Goal: Task Accomplishment & Management: Manage account settings

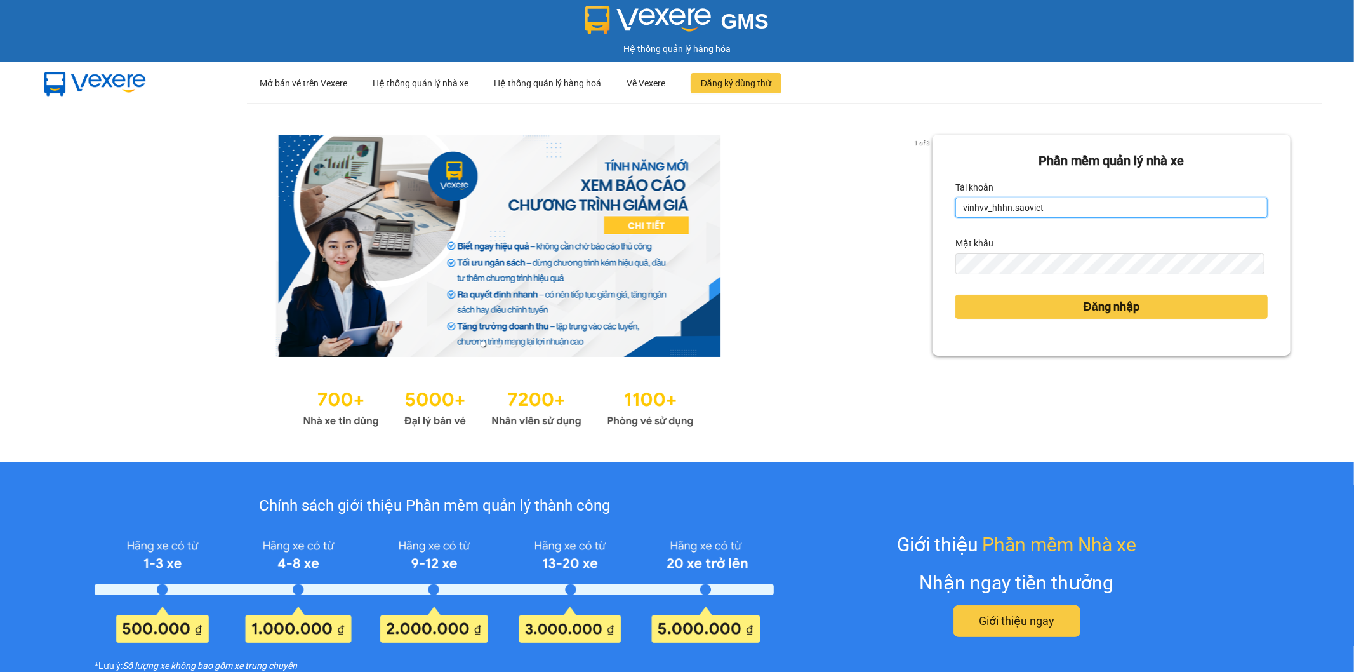
click at [1050, 215] on input "vinhvv_hhhn.saoviet" at bounding box center [1112, 207] width 312 height 20
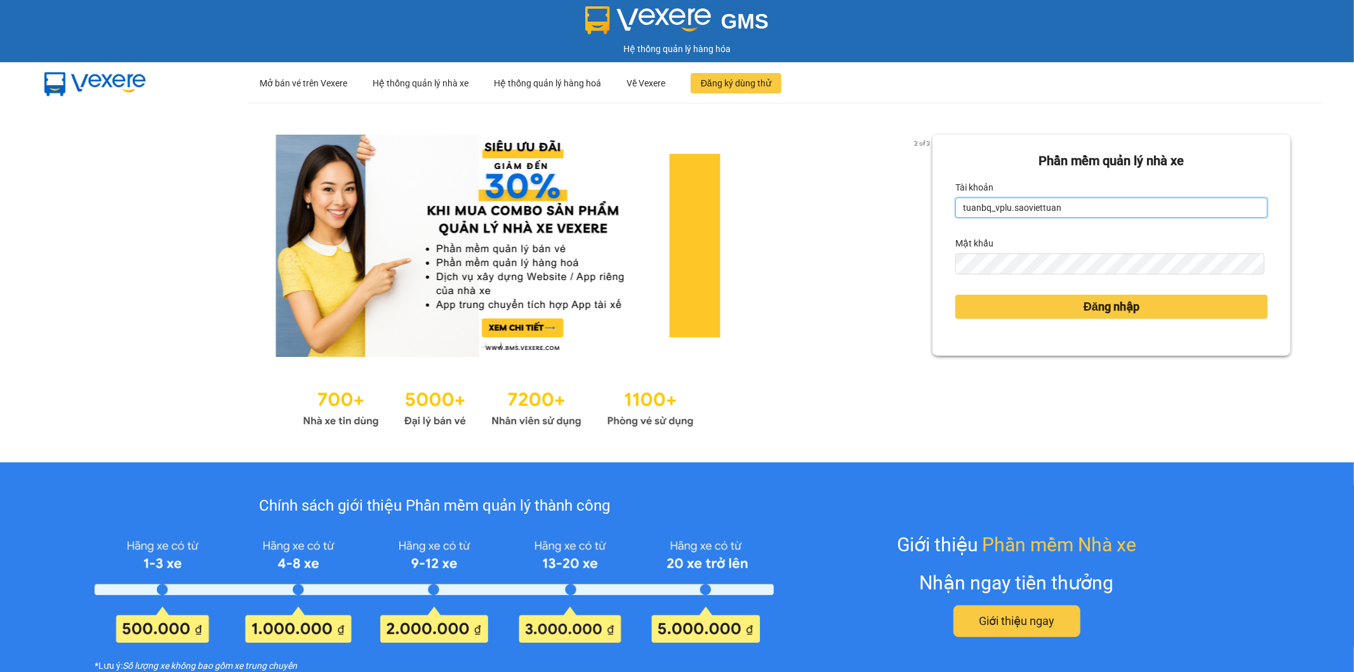
click at [1069, 203] on input "tuanbq_vplu.saoviettuan" at bounding box center [1112, 207] width 312 height 20
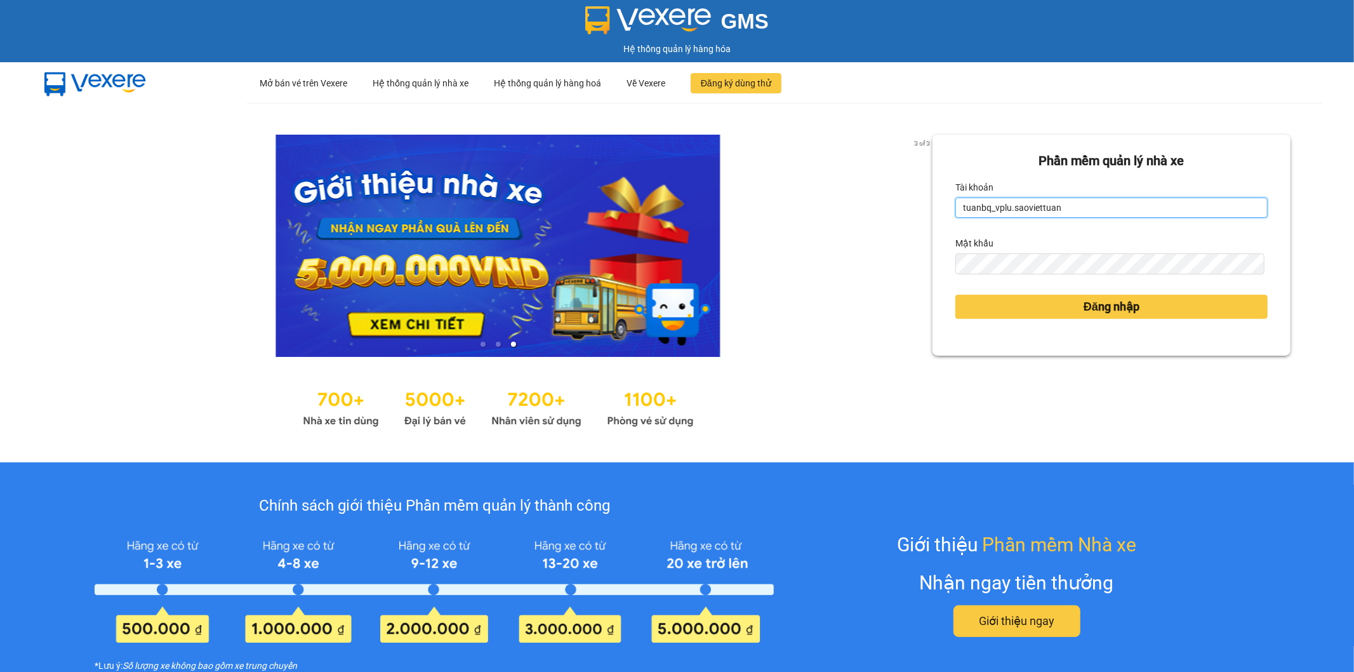
click at [1069, 203] on input "tuanbq_vplu.saoviettuan" at bounding box center [1112, 207] width 312 height 20
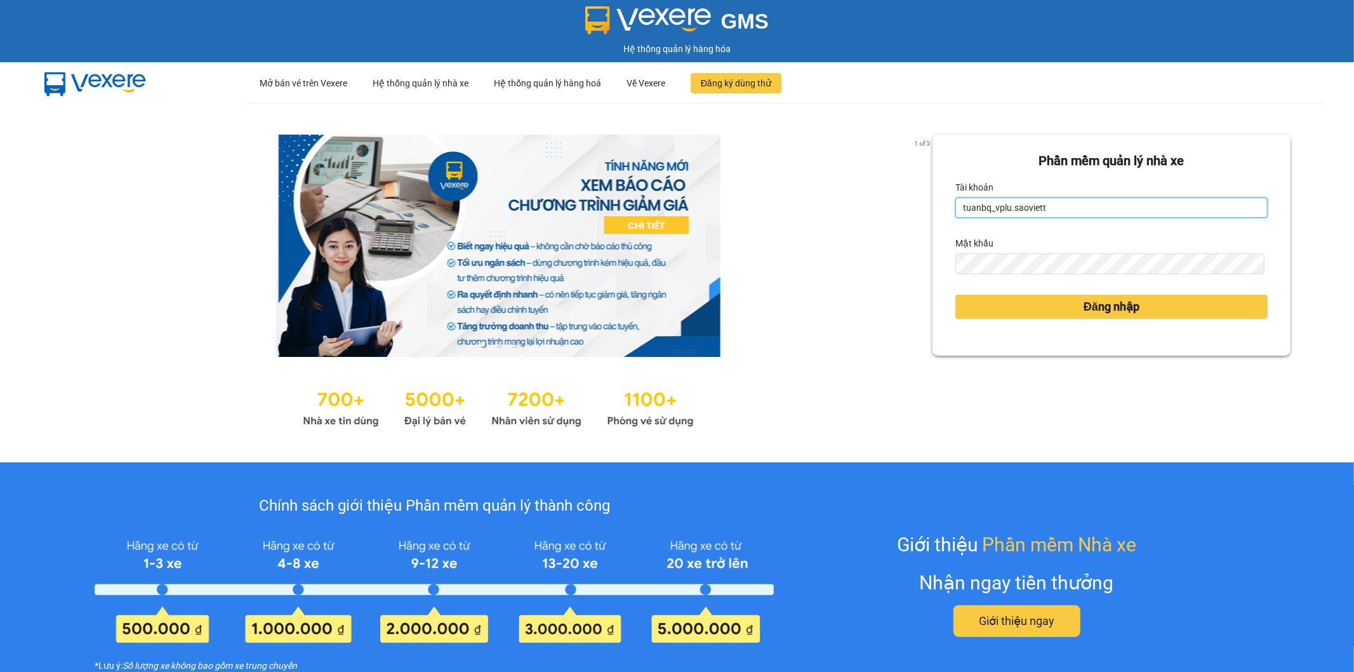
click at [1063, 206] on input "tuanbq_vplu.saoviett" at bounding box center [1112, 207] width 312 height 20
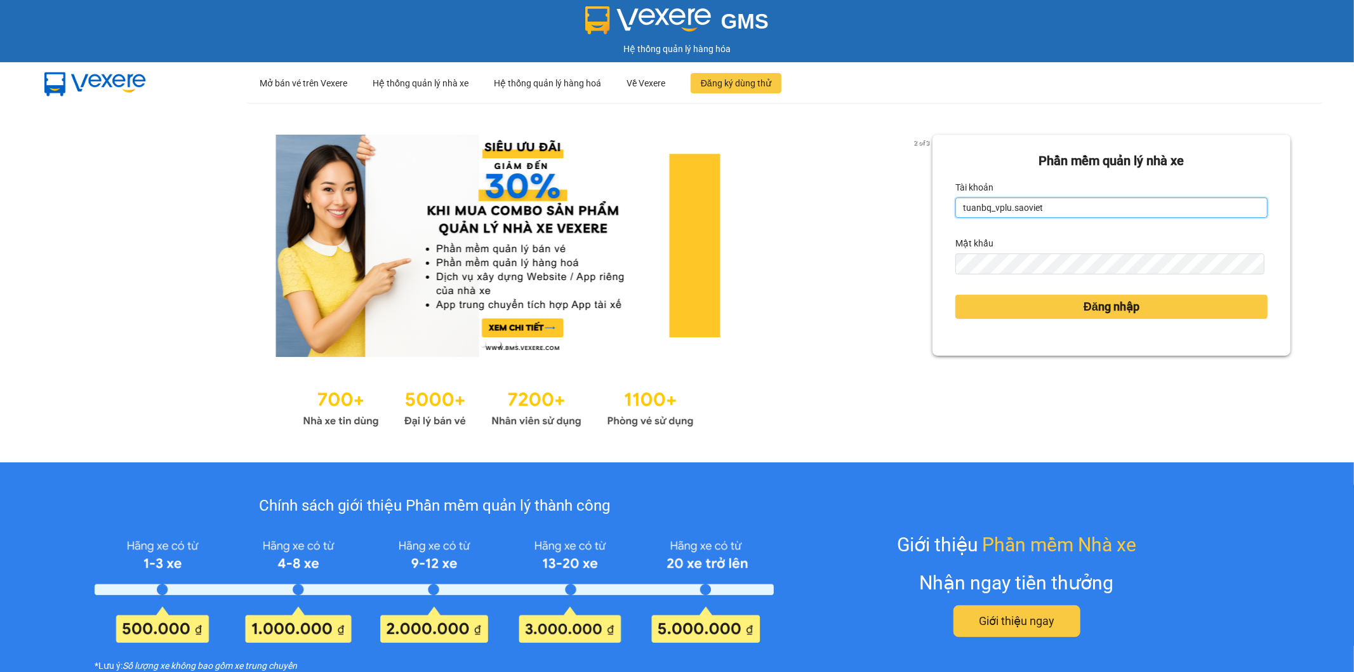
type input "tuanbq_vplu.saoviet"
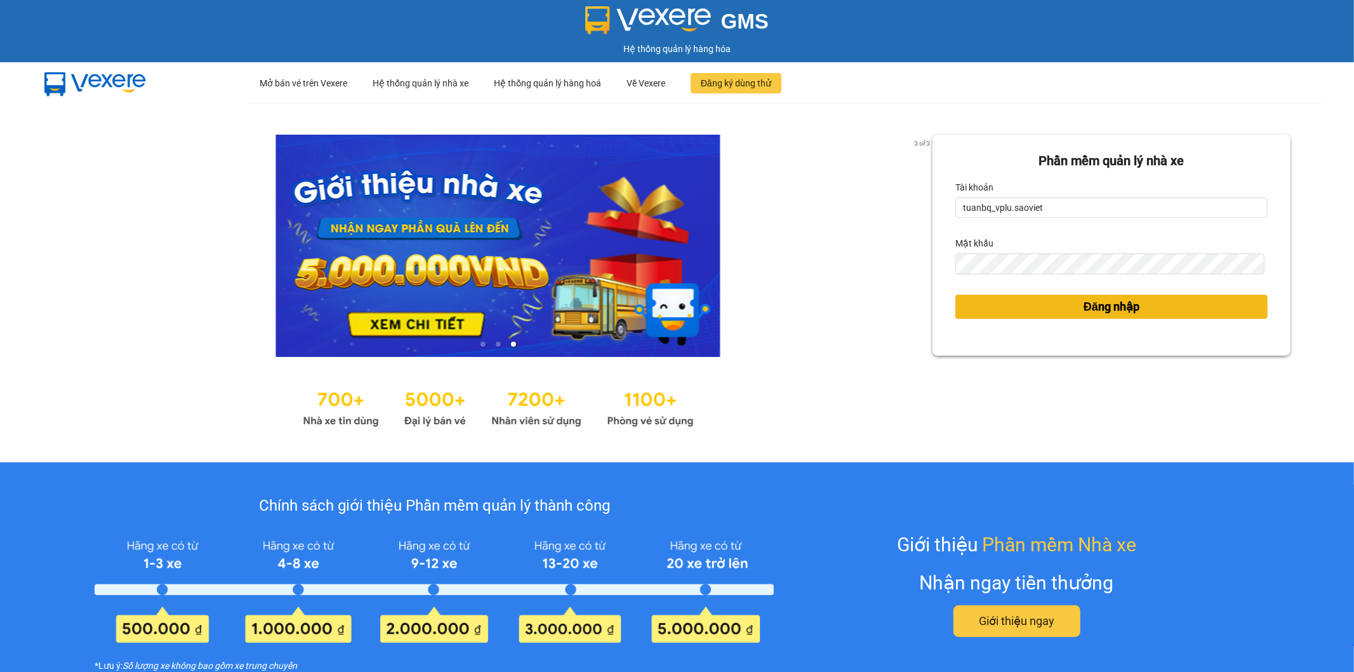
click at [995, 302] on button "Đăng nhập" at bounding box center [1112, 307] width 312 height 24
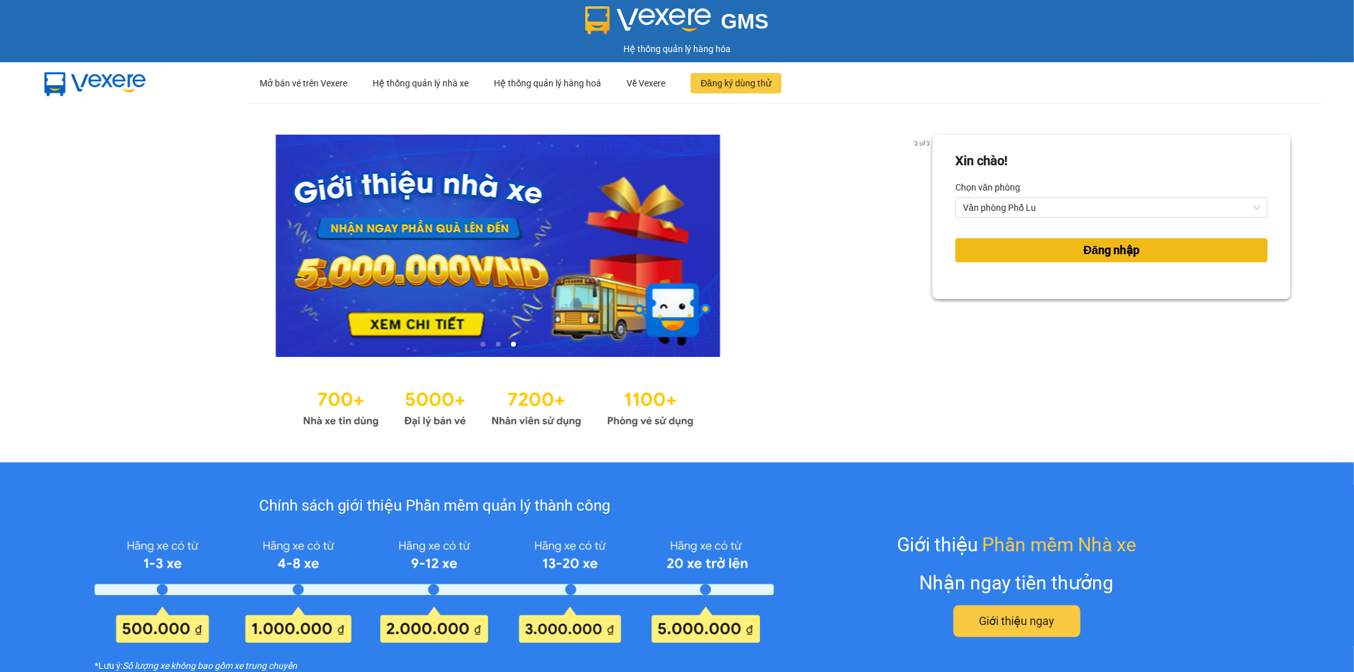
click at [1046, 255] on button "Đăng nhập" at bounding box center [1112, 250] width 312 height 24
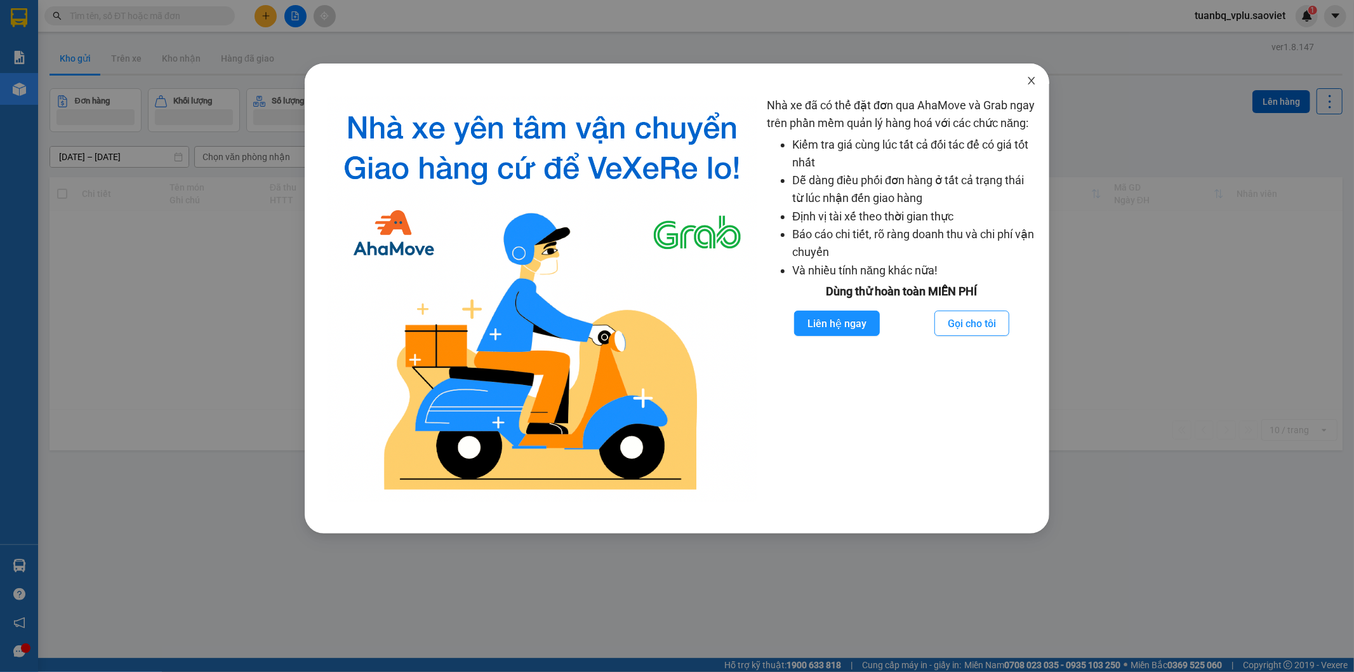
click at [1035, 81] on icon "close" at bounding box center [1032, 81] width 10 height 10
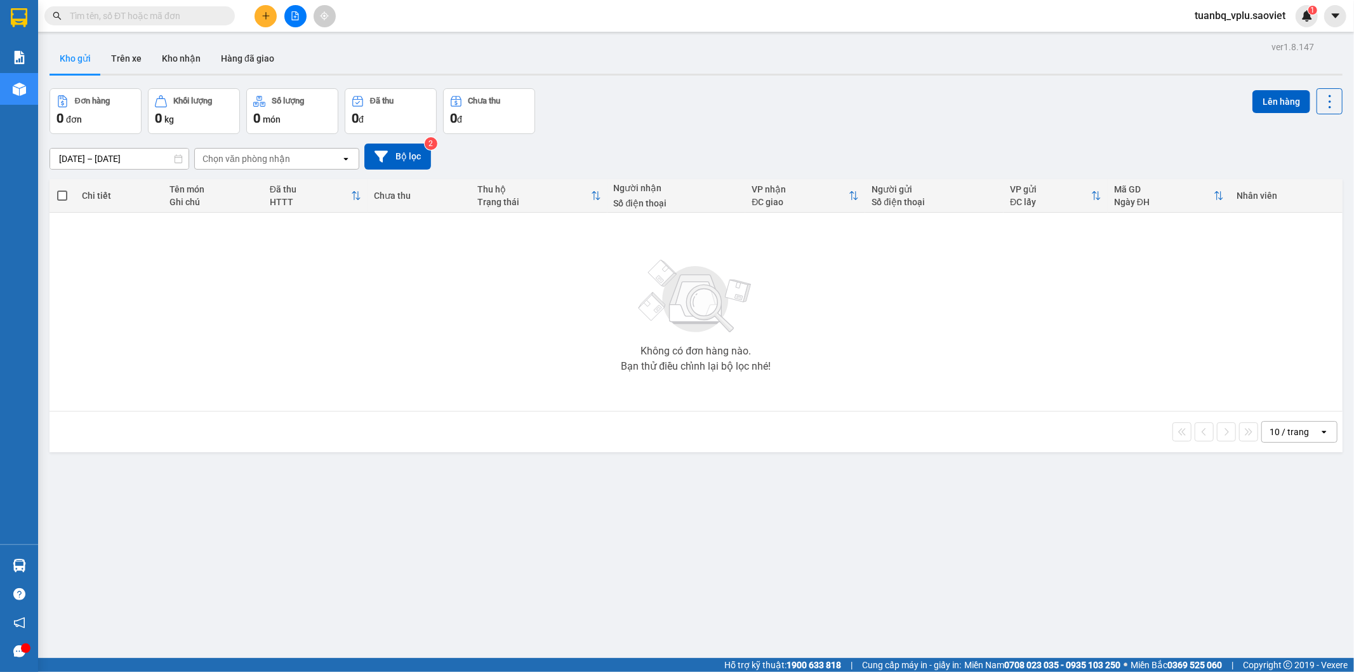
click at [173, 21] on input "text" at bounding box center [145, 16] width 150 height 14
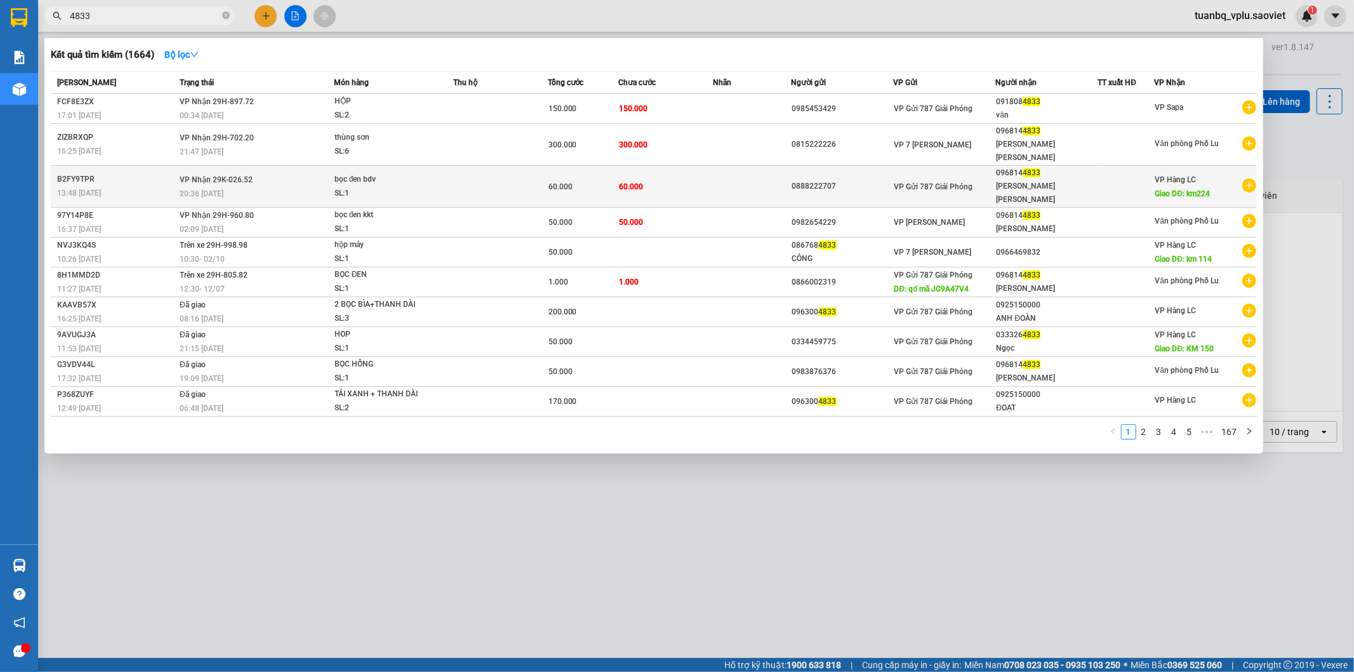
type input "4833"
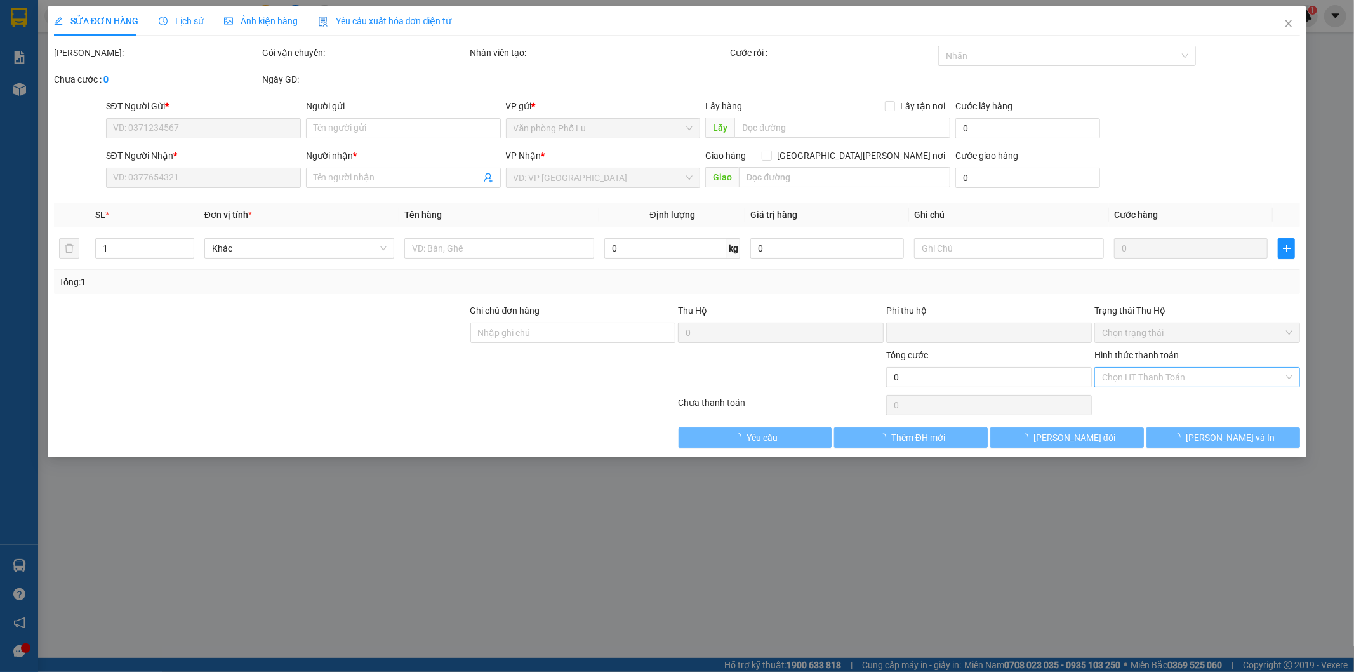
click at [1151, 372] on input "Hình thức thanh toán" at bounding box center [1193, 377] width 182 height 19
click at [1146, 400] on div "Tại văn phòng" at bounding box center [1198, 403] width 191 height 14
type input "0"
type input "0888222707"
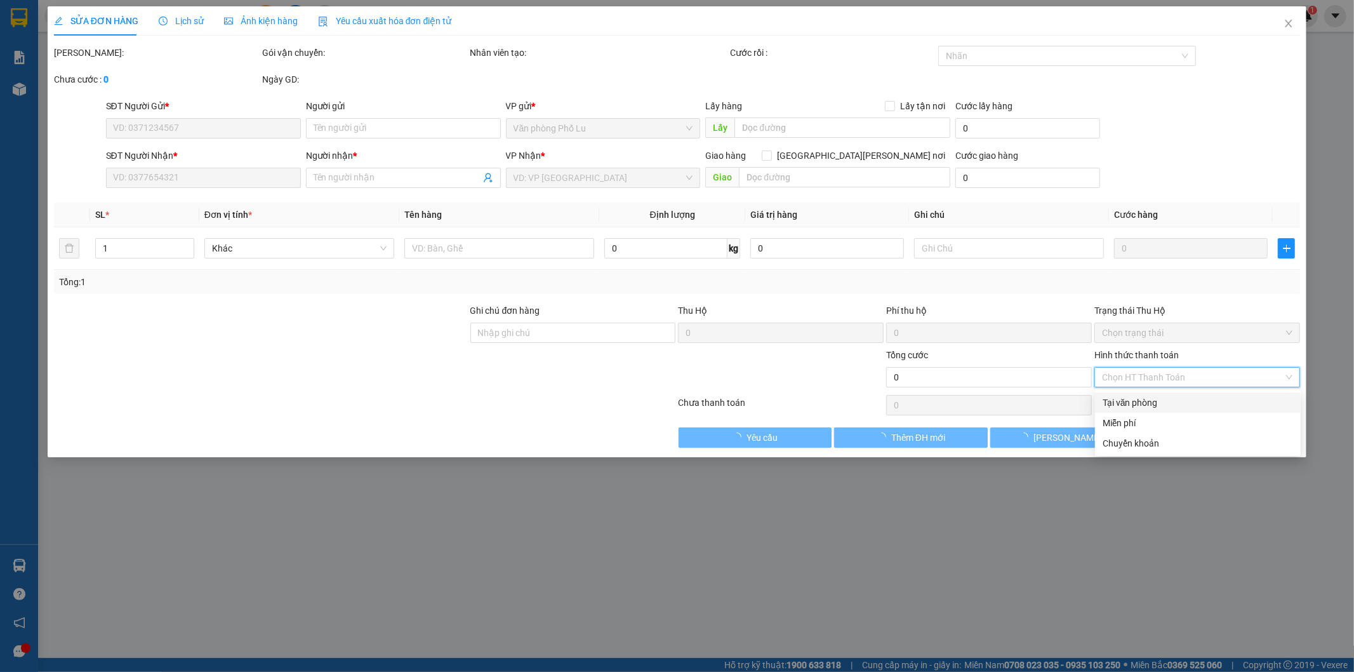
type input "0968144833"
type input "[PERSON_NAME]"
type input "km224"
type input "60.000"
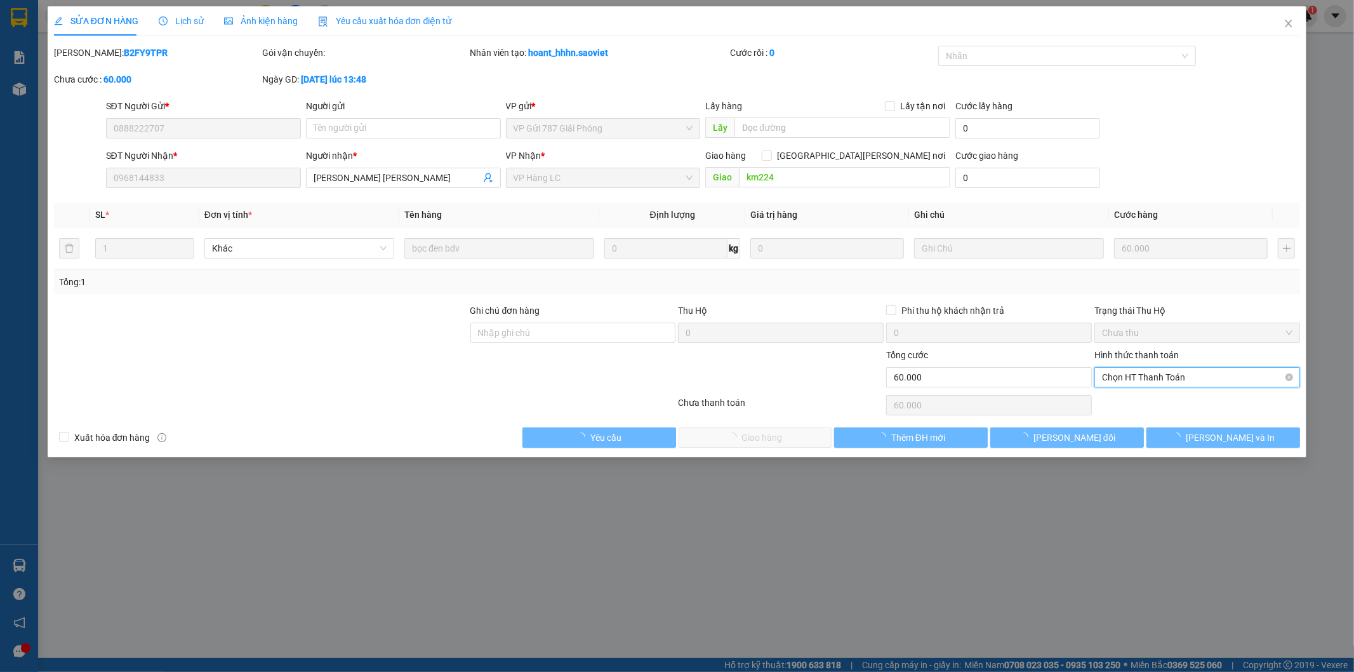
click at [1142, 377] on span "Chọn HT Thanh Toán" at bounding box center [1197, 377] width 191 height 19
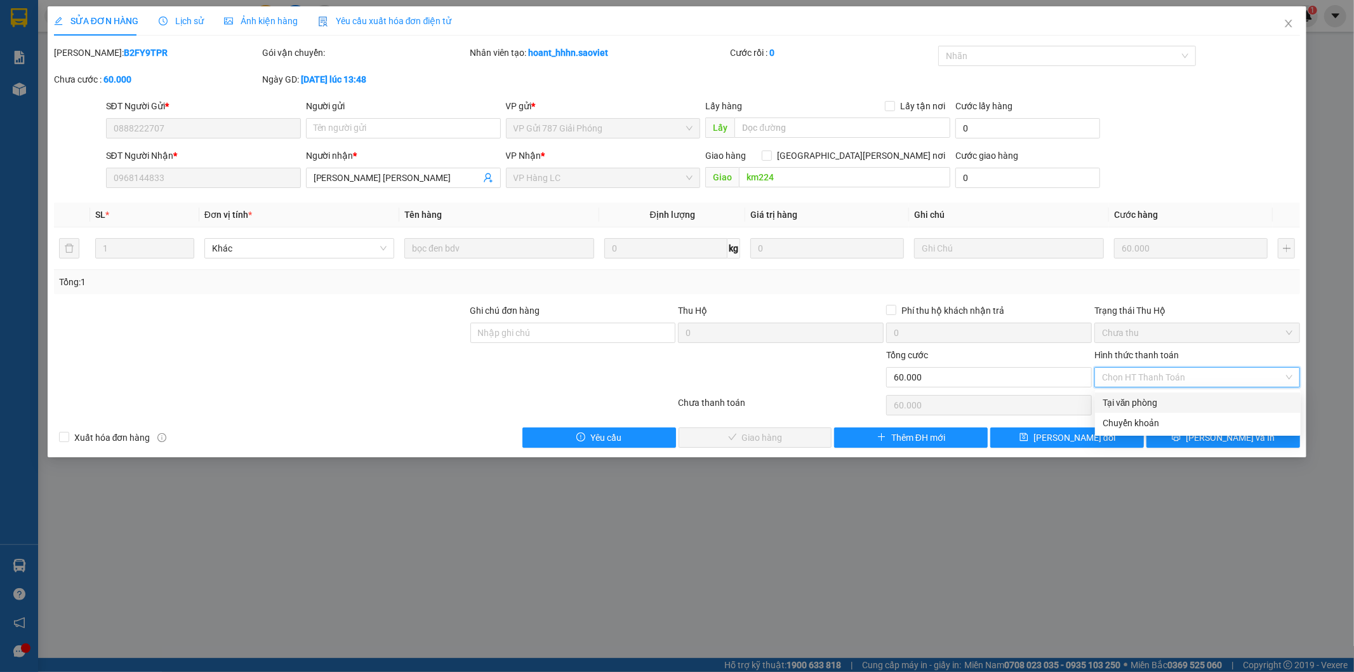
click at [1112, 401] on div "Tại văn phòng" at bounding box center [1198, 403] width 191 height 14
type input "0"
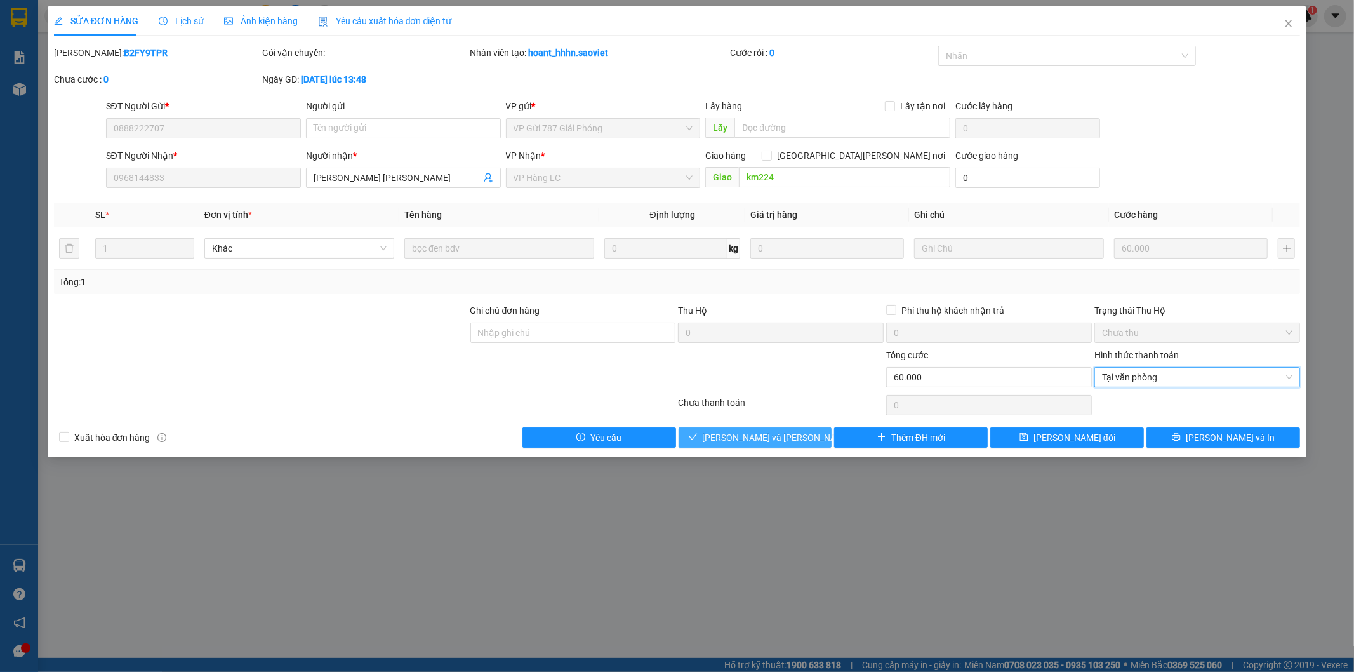
click at [762, 436] on span "[PERSON_NAME] và Giao hàng" at bounding box center [788, 438] width 171 height 14
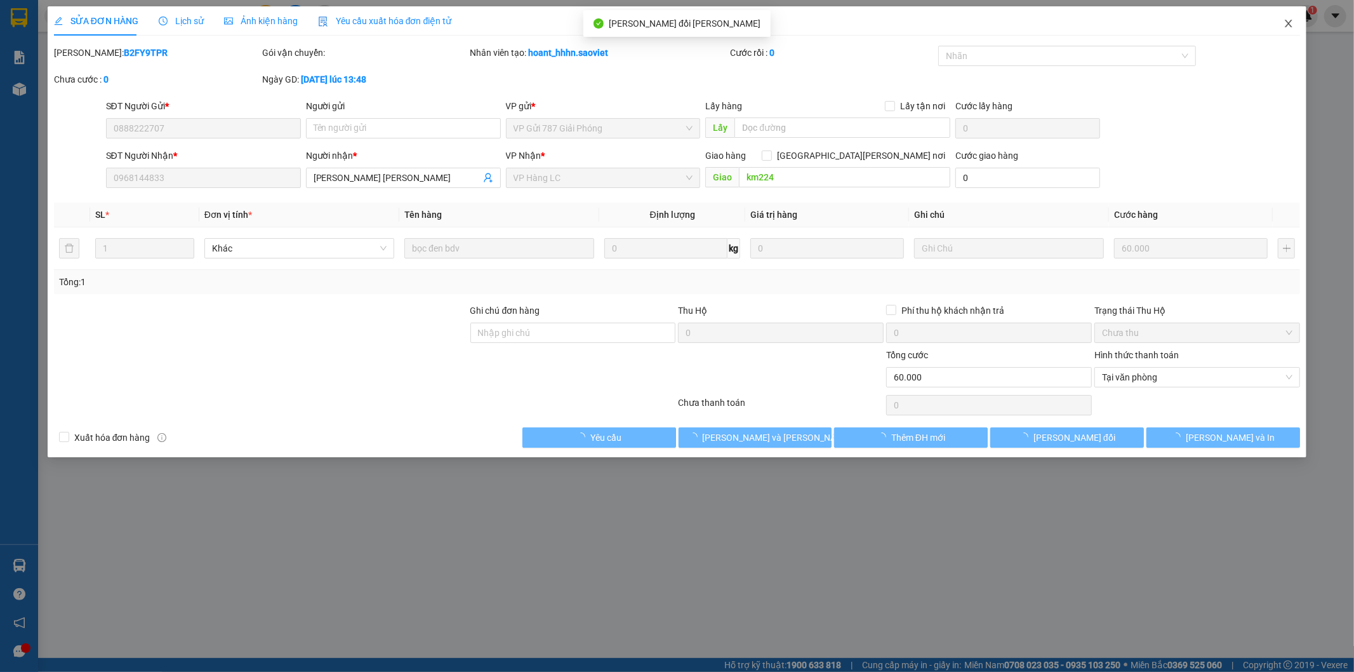
click at [1292, 23] on icon "close" at bounding box center [1289, 23] width 10 height 10
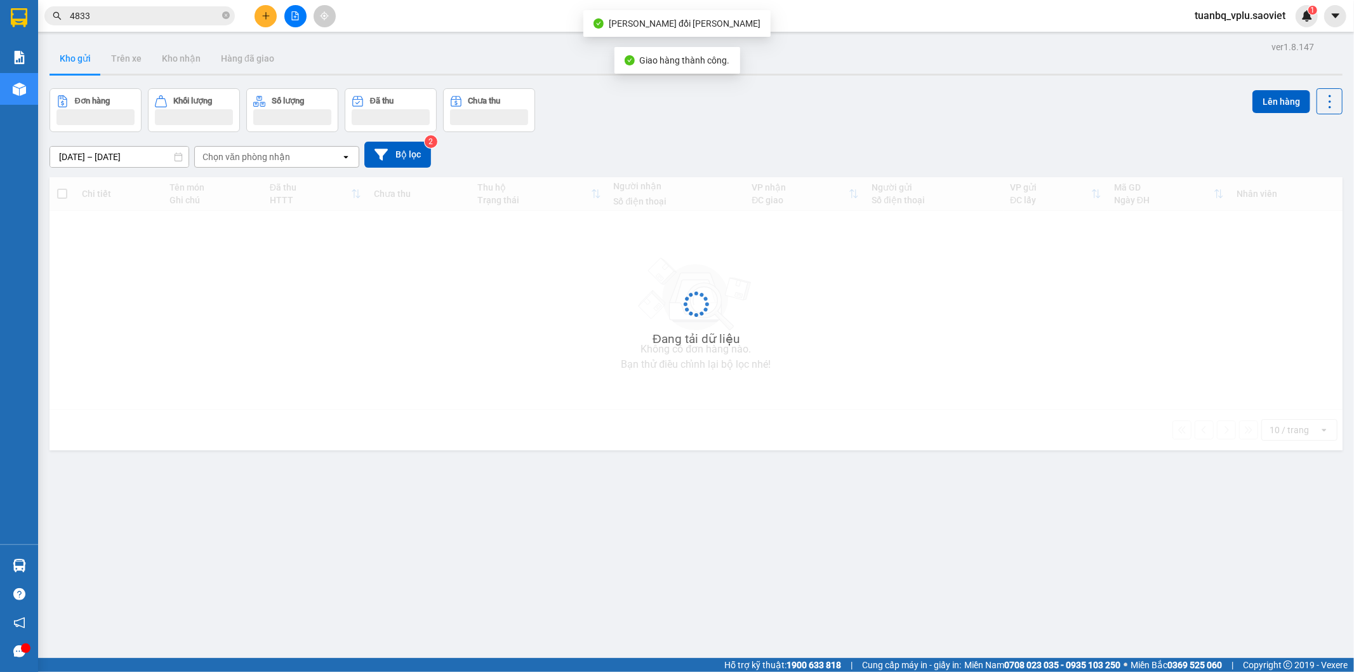
click at [168, 17] on input "4833" at bounding box center [145, 16] width 150 height 14
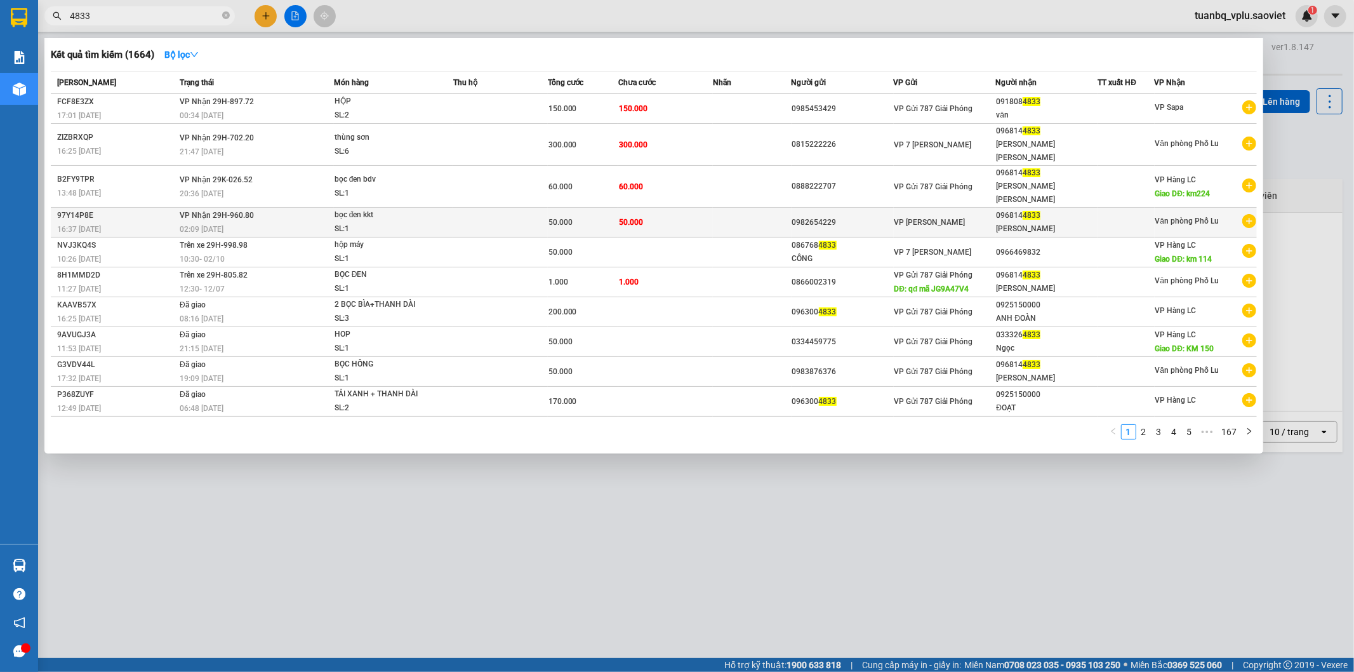
click at [623, 218] on span "50.000" at bounding box center [631, 222] width 24 height 9
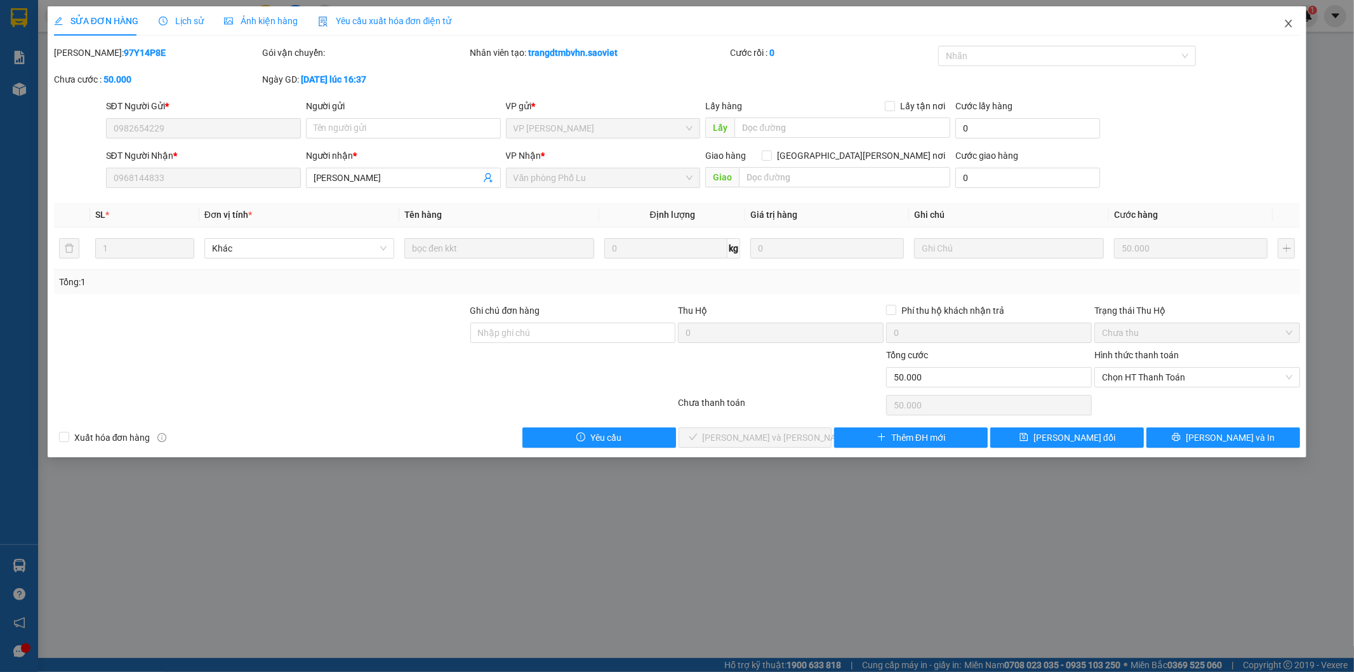
type input "0982654229"
type input "0968144833"
type input "[PERSON_NAME]"
type input "0"
type input "50.000"
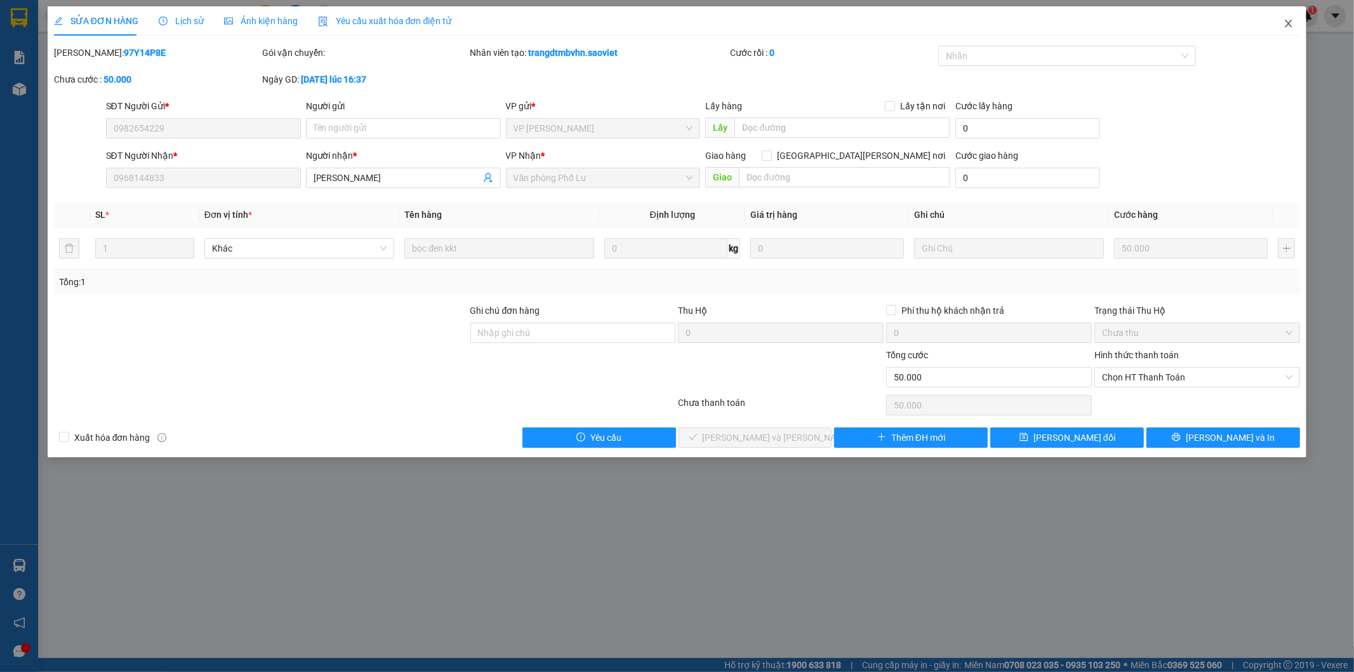
type input "50.000"
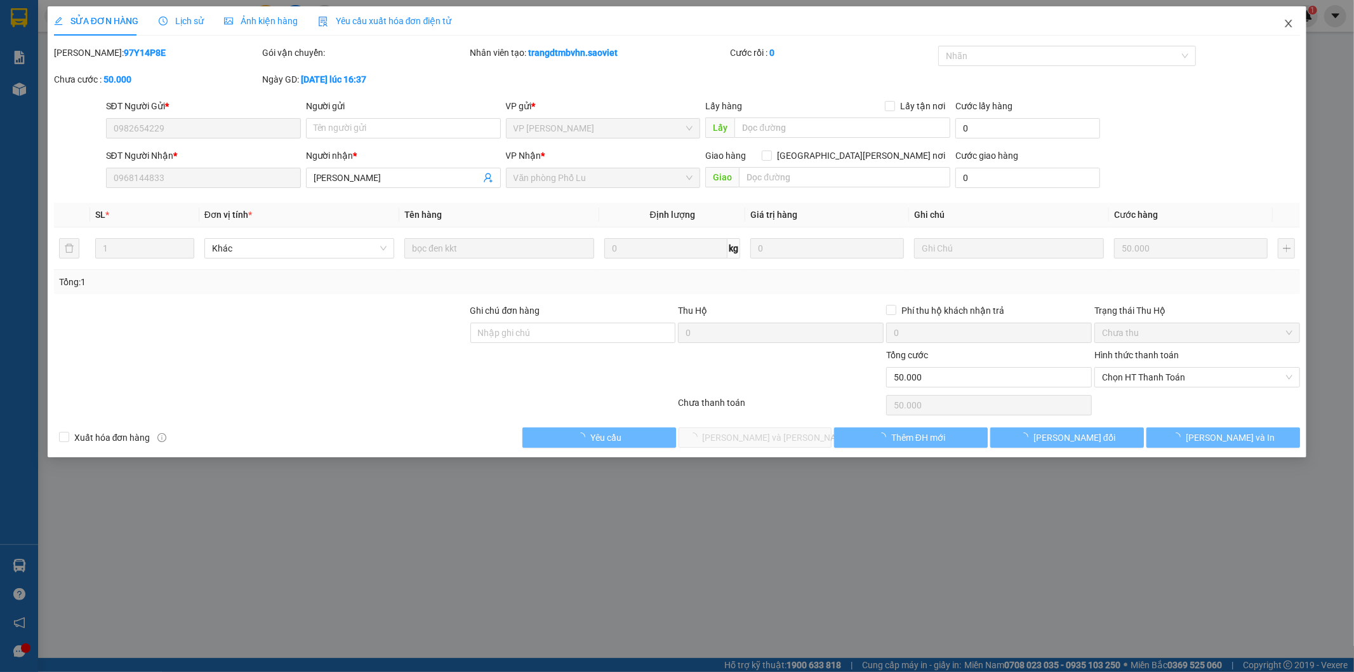
click at [1290, 23] on icon "close" at bounding box center [1289, 24] width 7 height 8
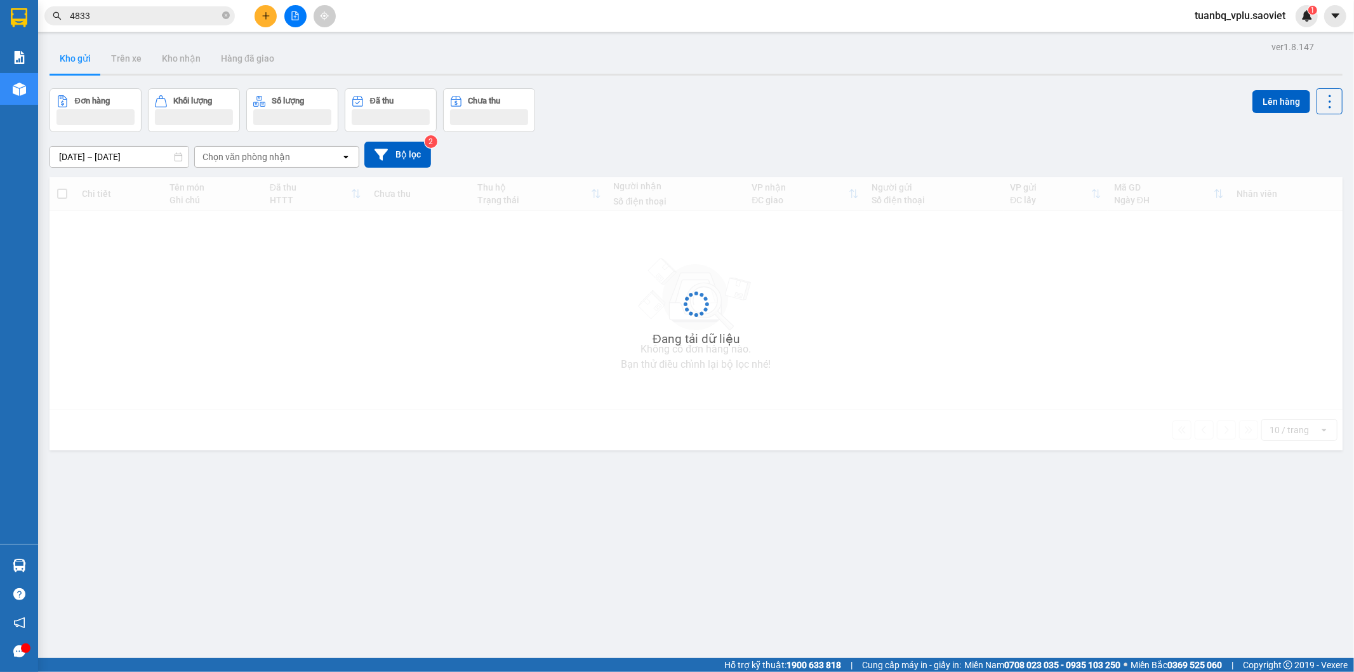
click at [171, 13] on input "4833" at bounding box center [145, 16] width 150 height 14
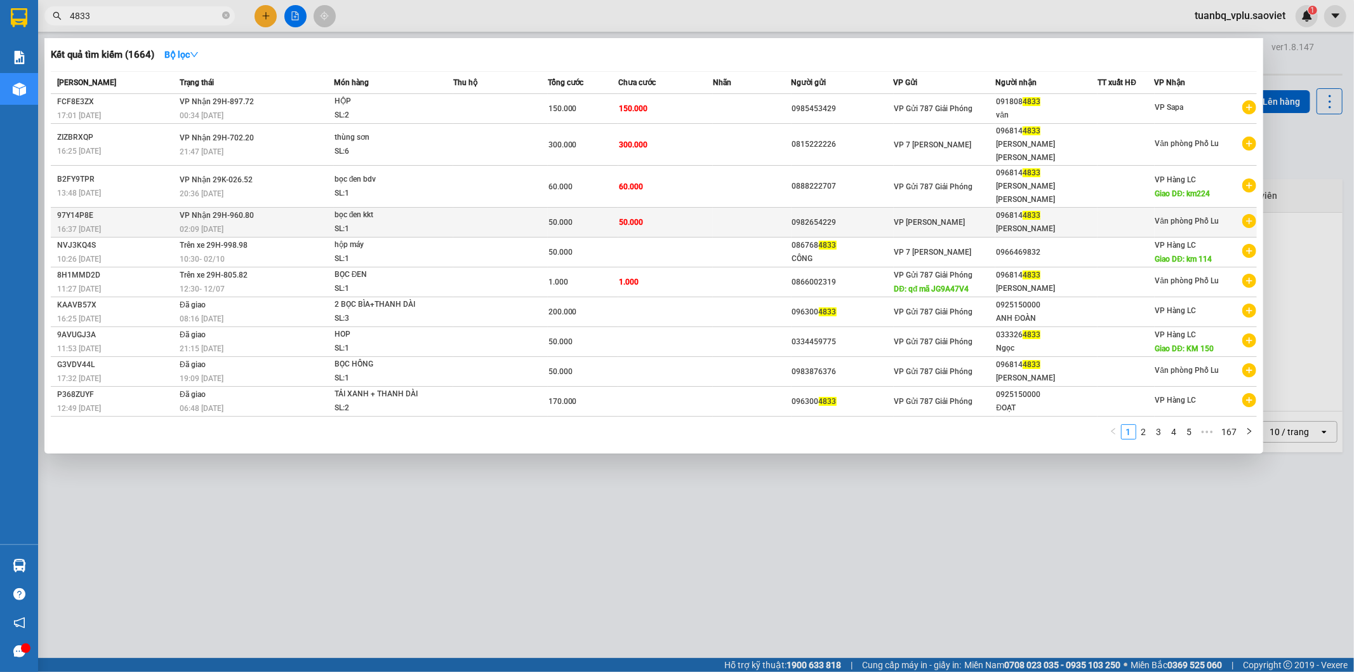
click at [1022, 209] on div "096814 4833" at bounding box center [1046, 215] width 101 height 13
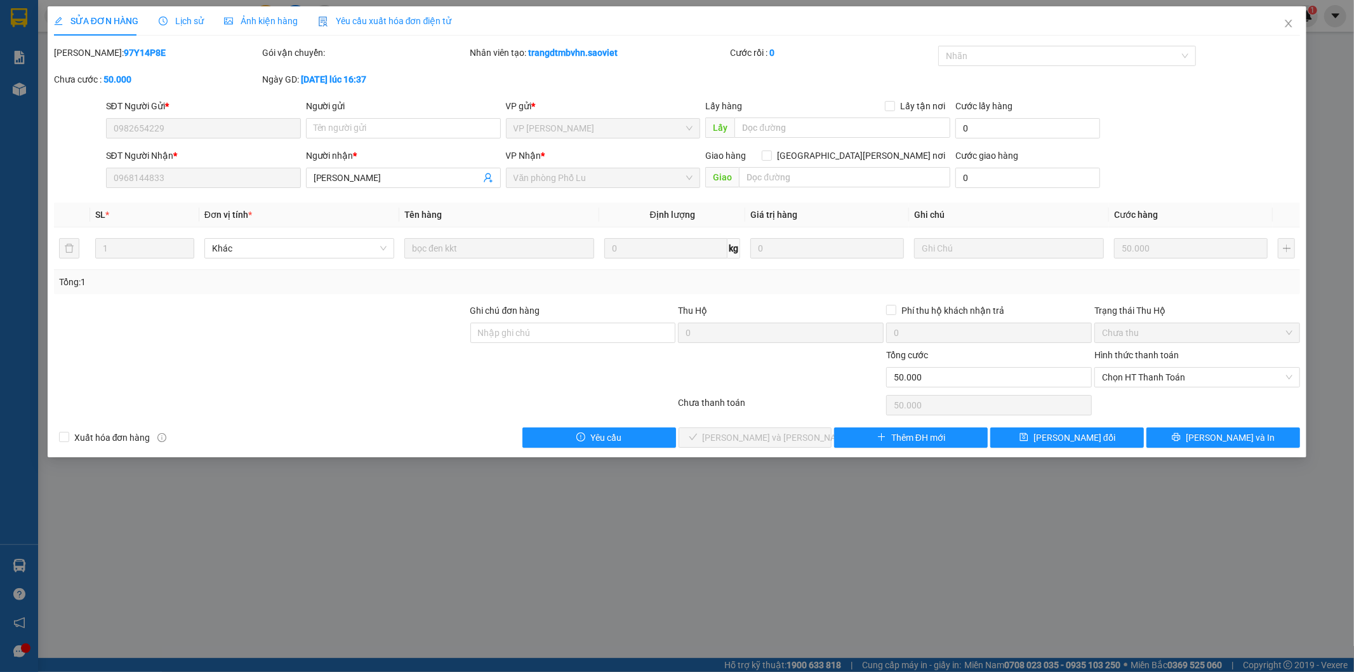
type input "0982654229"
type input "0968144833"
type input "[PERSON_NAME]"
type input "0"
type input "50.000"
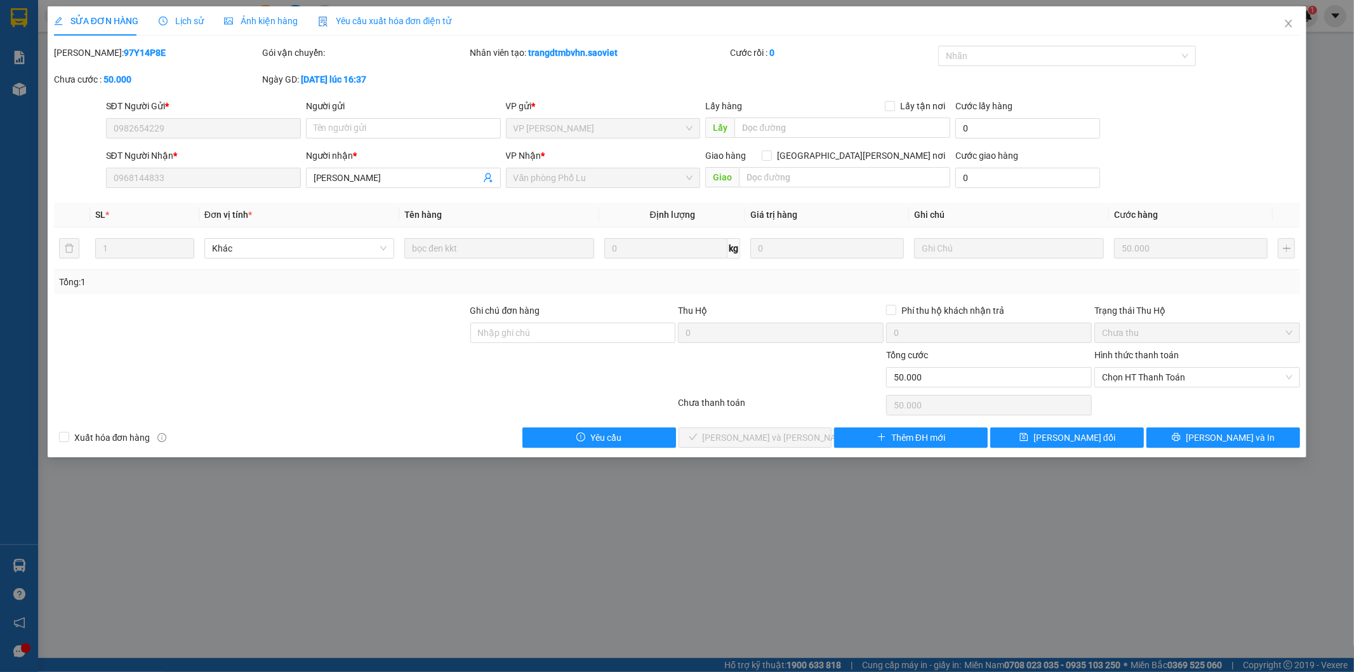
type input "50.000"
click at [1290, 23] on icon "close" at bounding box center [1289, 24] width 7 height 8
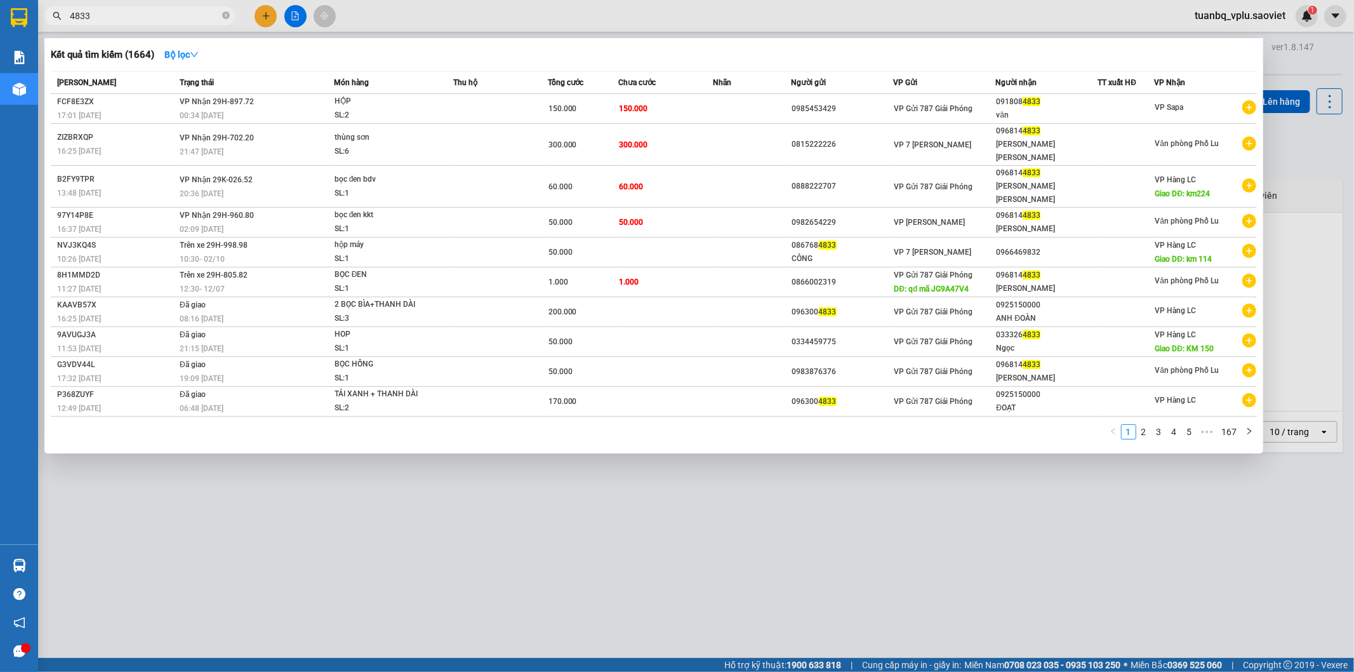
click at [170, 20] on input "4833" at bounding box center [145, 16] width 150 height 14
click at [186, 55] on strong "Bộ lọc" at bounding box center [181, 55] width 34 height 10
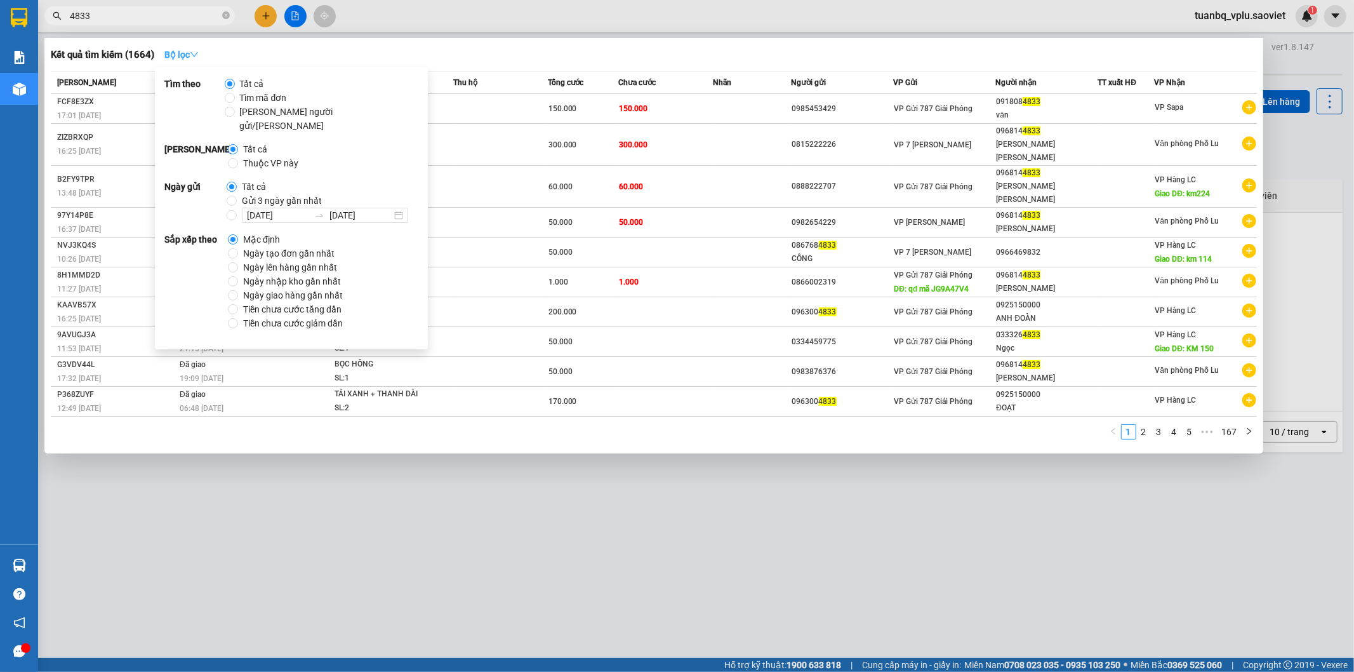
click at [185, 55] on strong "Bộ lọc" at bounding box center [181, 55] width 34 height 10
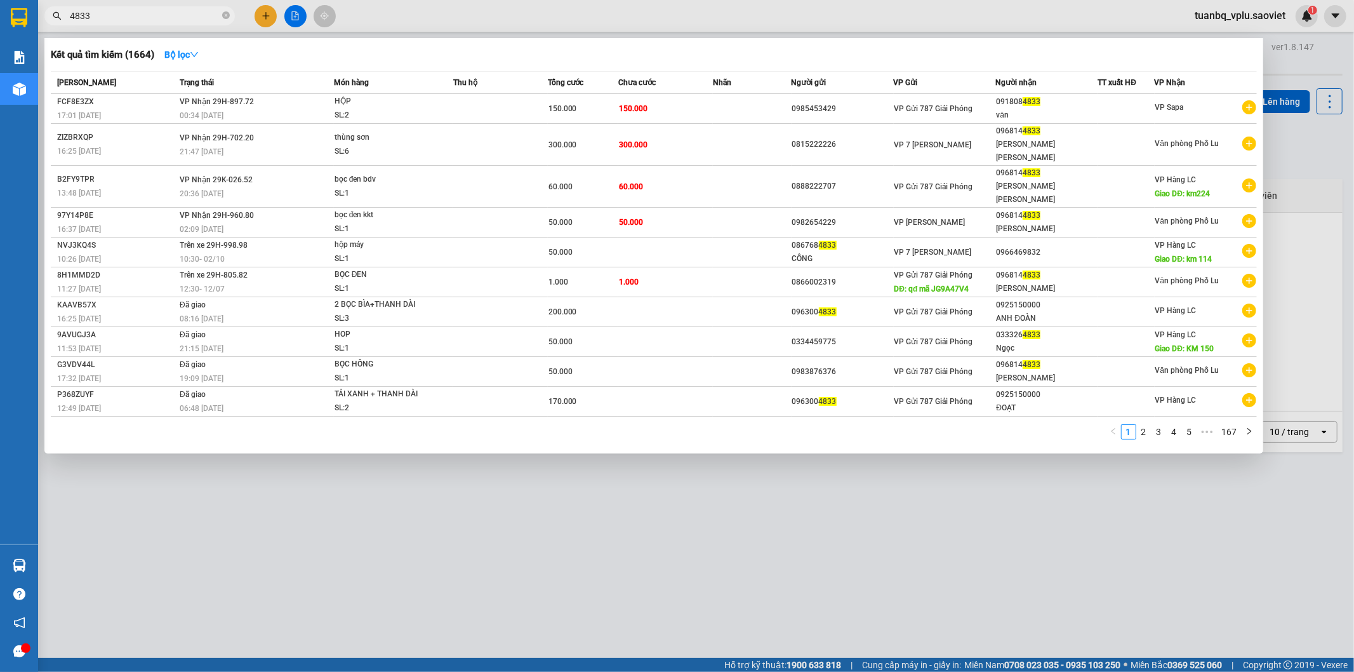
click at [104, 18] on input "4833" at bounding box center [145, 16] width 150 height 14
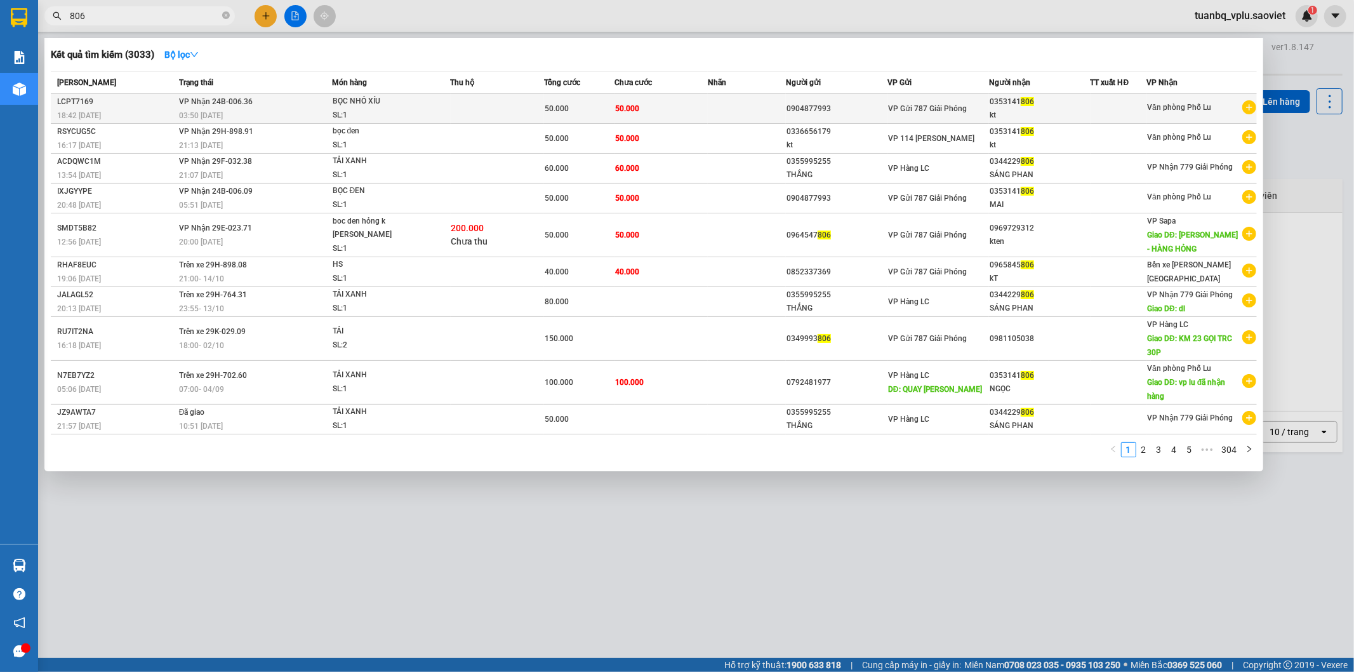
type input "806"
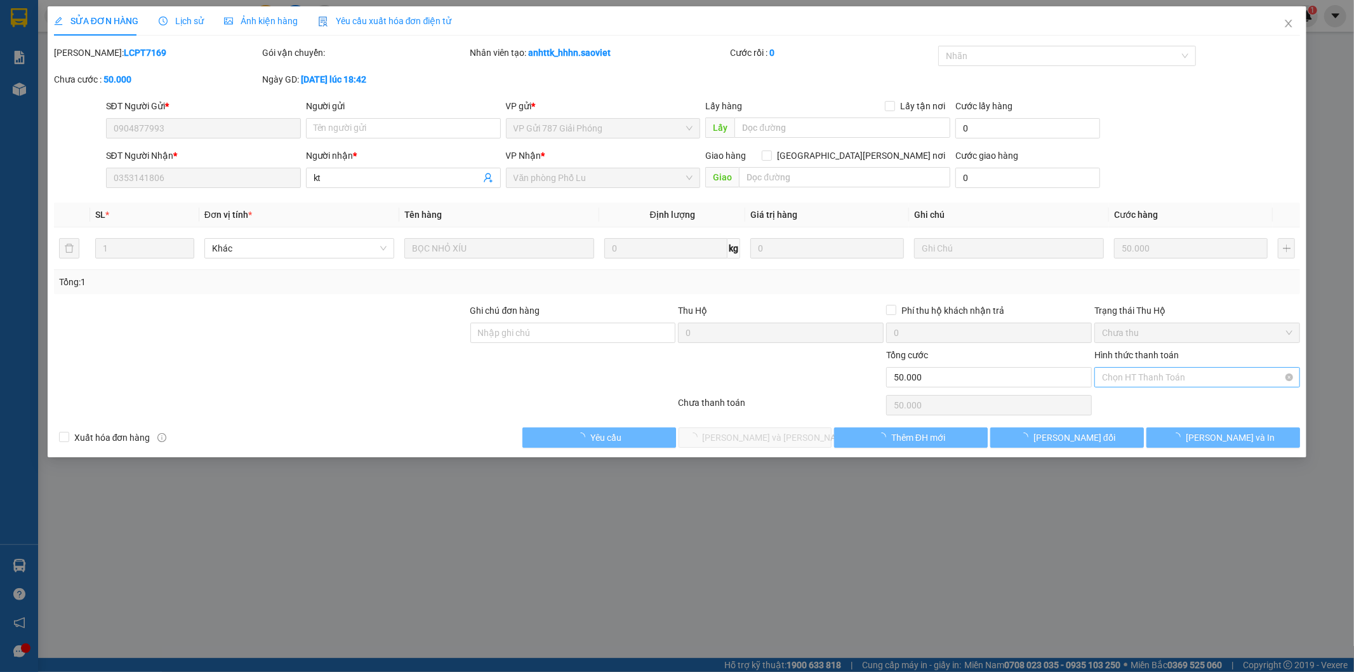
type input "0904877993"
type input "0353141806"
type input "kt"
type input "0"
type input "50.000"
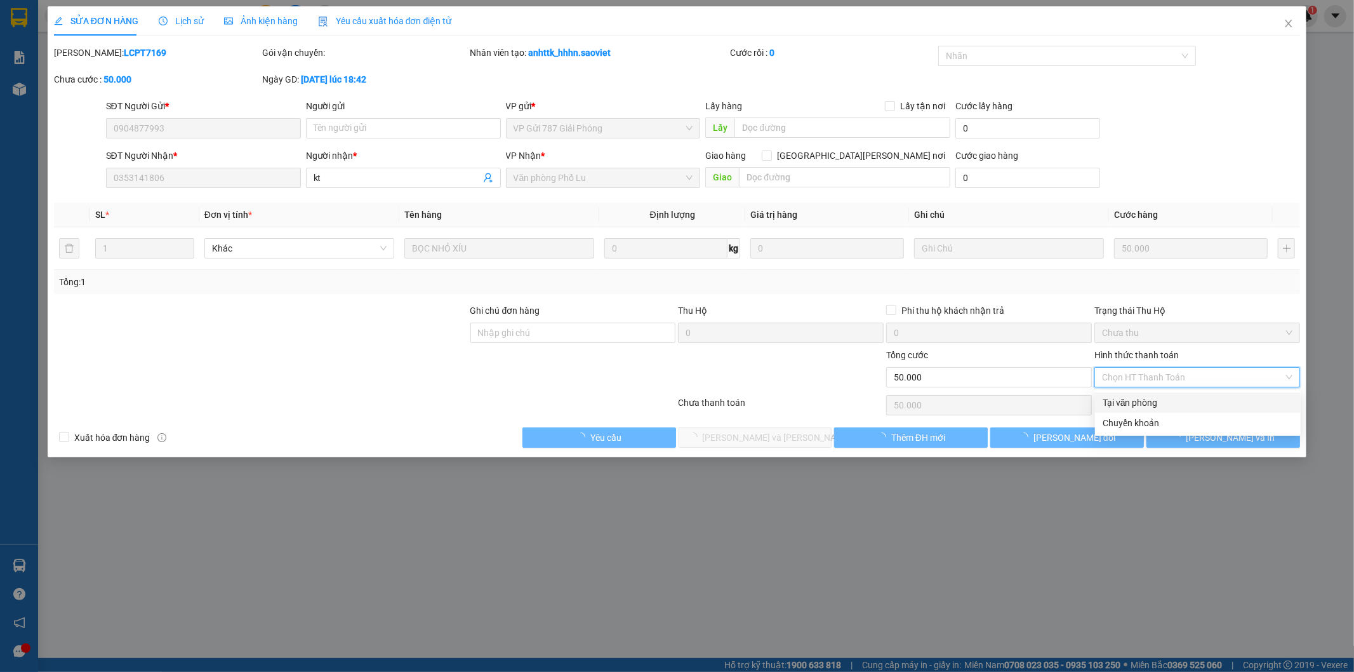
click at [1146, 401] on div "Tại văn phòng" at bounding box center [1198, 403] width 191 height 14
type input "0"
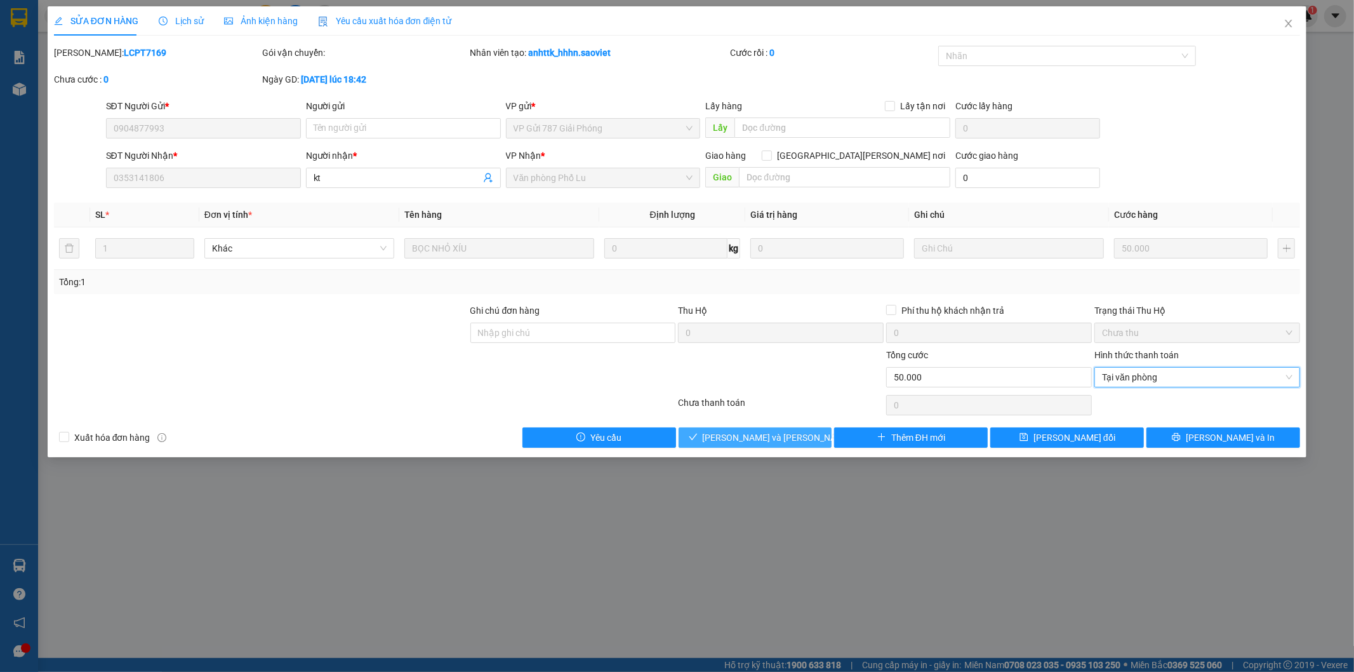
click at [783, 434] on span "[PERSON_NAME] và Giao hàng" at bounding box center [788, 438] width 171 height 14
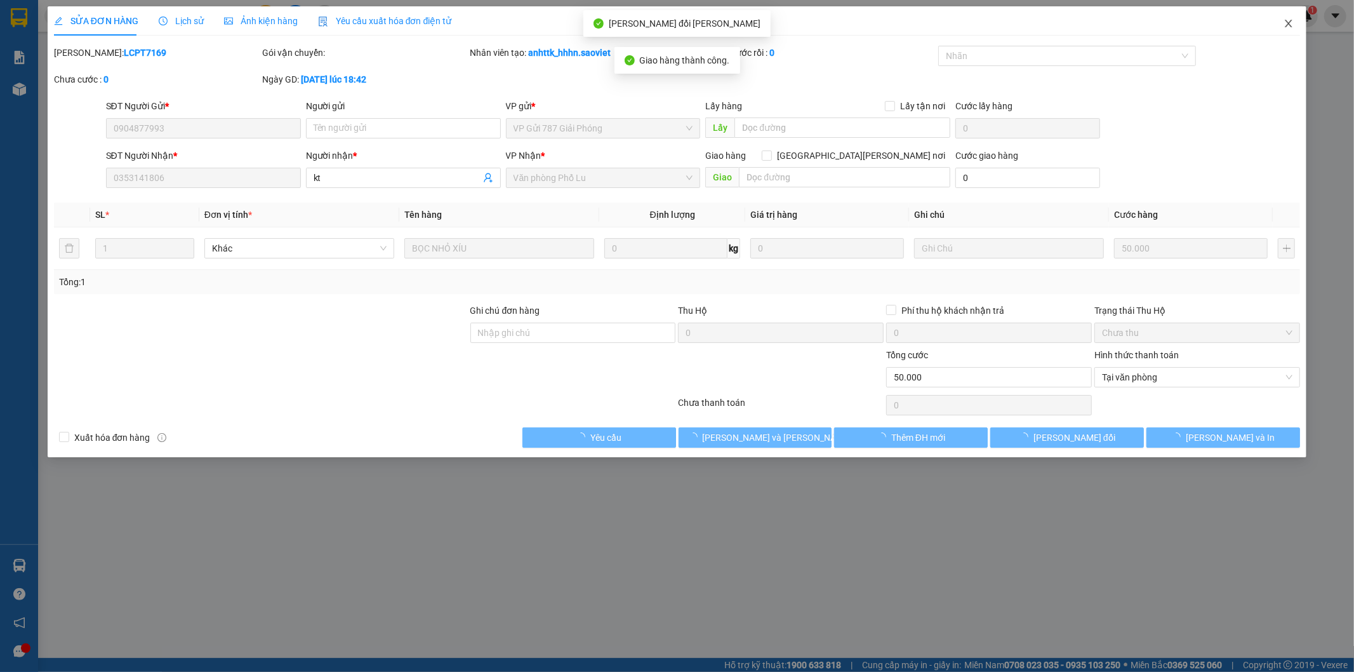
click at [1294, 20] on icon "close" at bounding box center [1289, 23] width 10 height 10
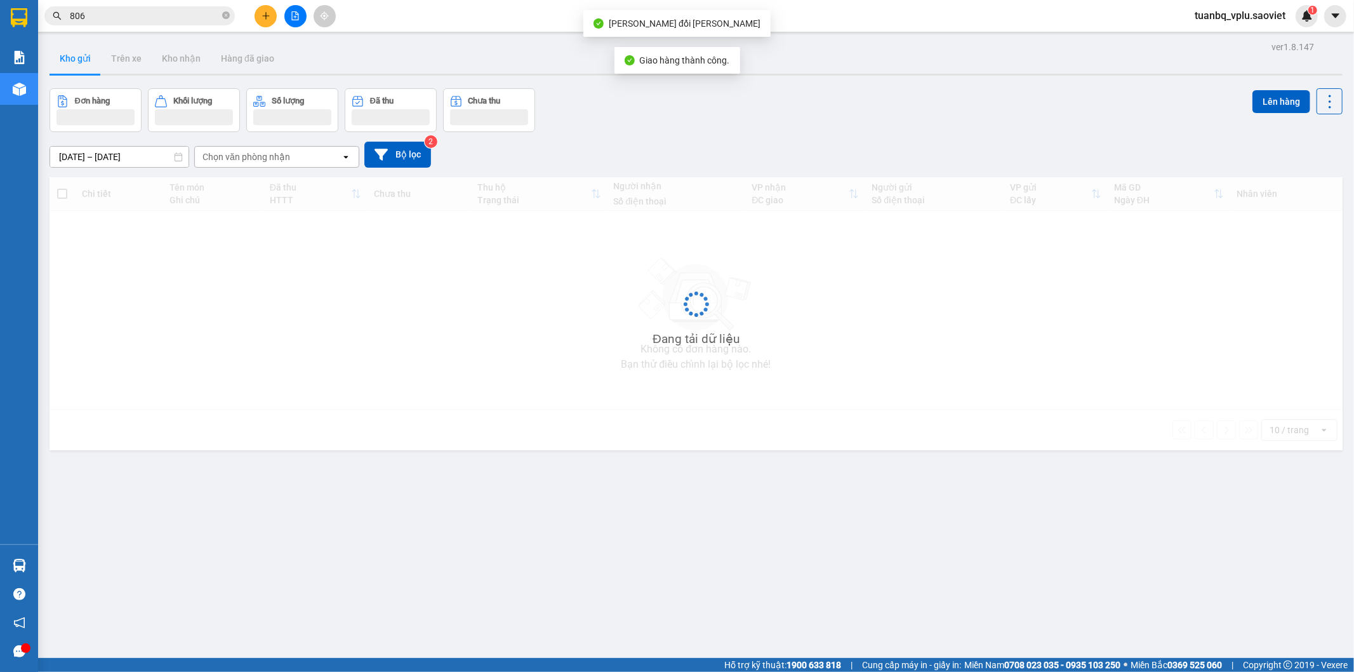
click at [128, 14] on input "806" at bounding box center [145, 16] width 150 height 14
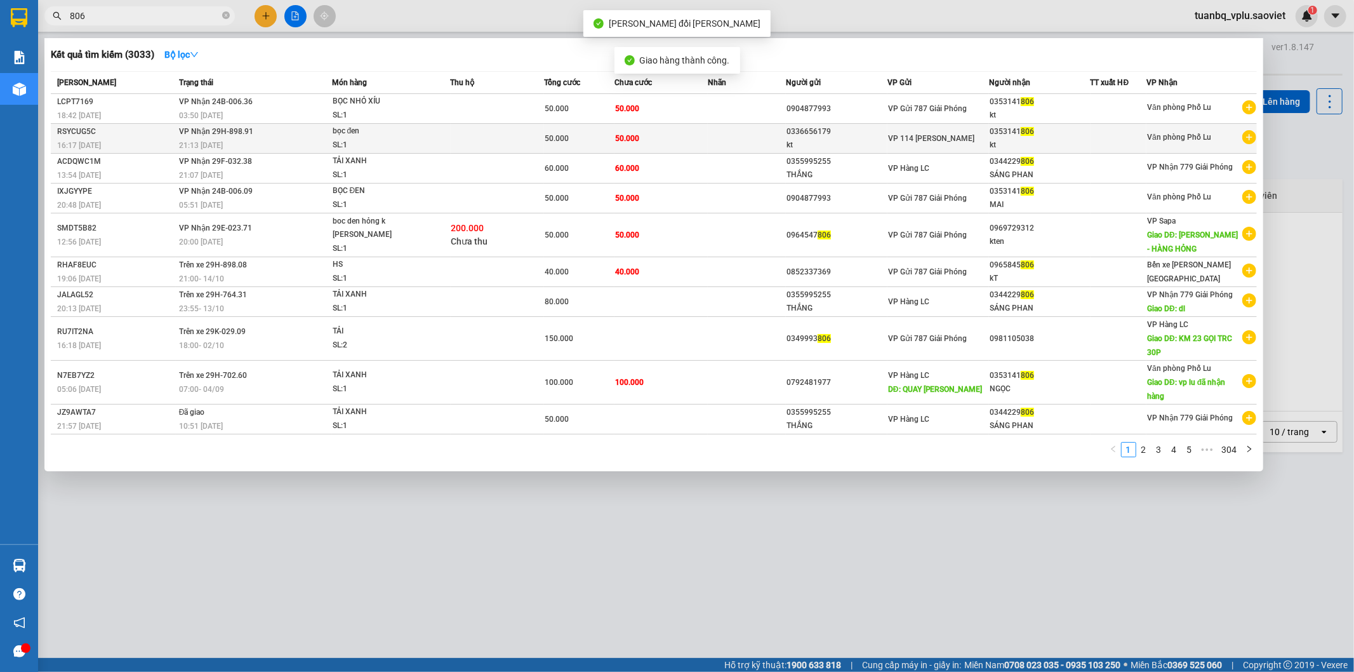
click at [699, 141] on td "50.000" at bounding box center [662, 139] width 94 height 30
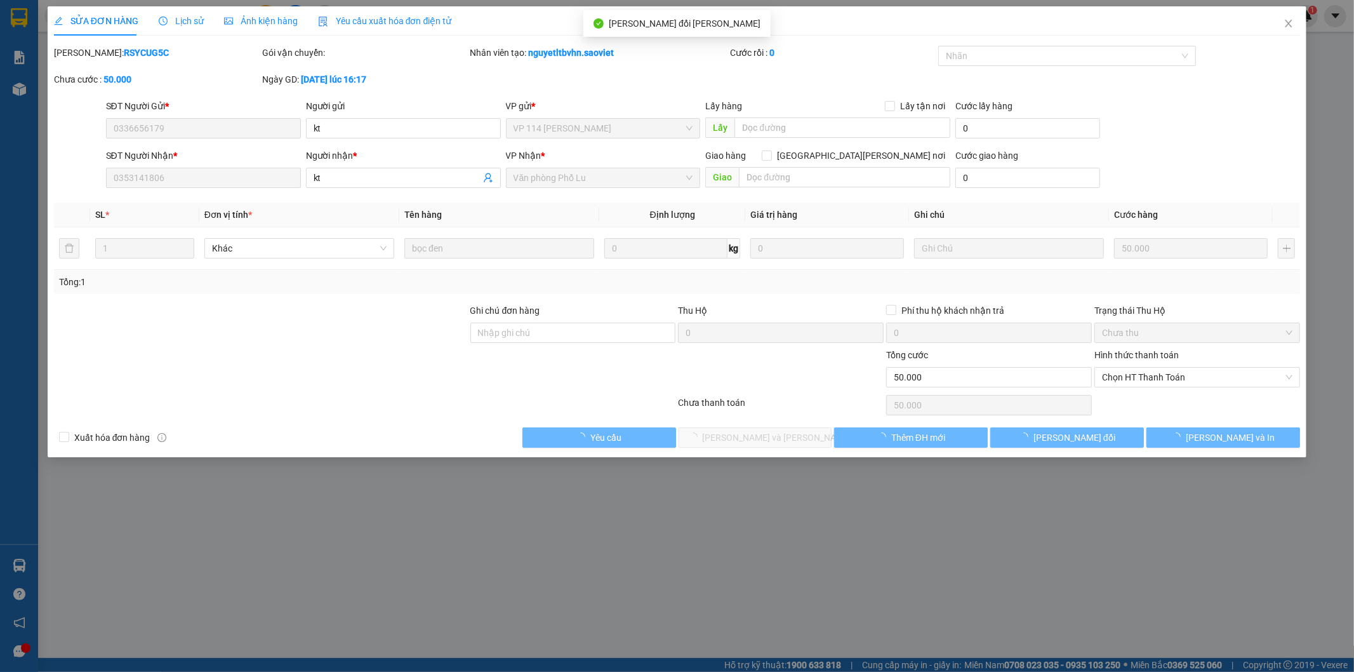
type input "0336656179"
type input "kt"
type input "0353141806"
type input "kt"
type input "0"
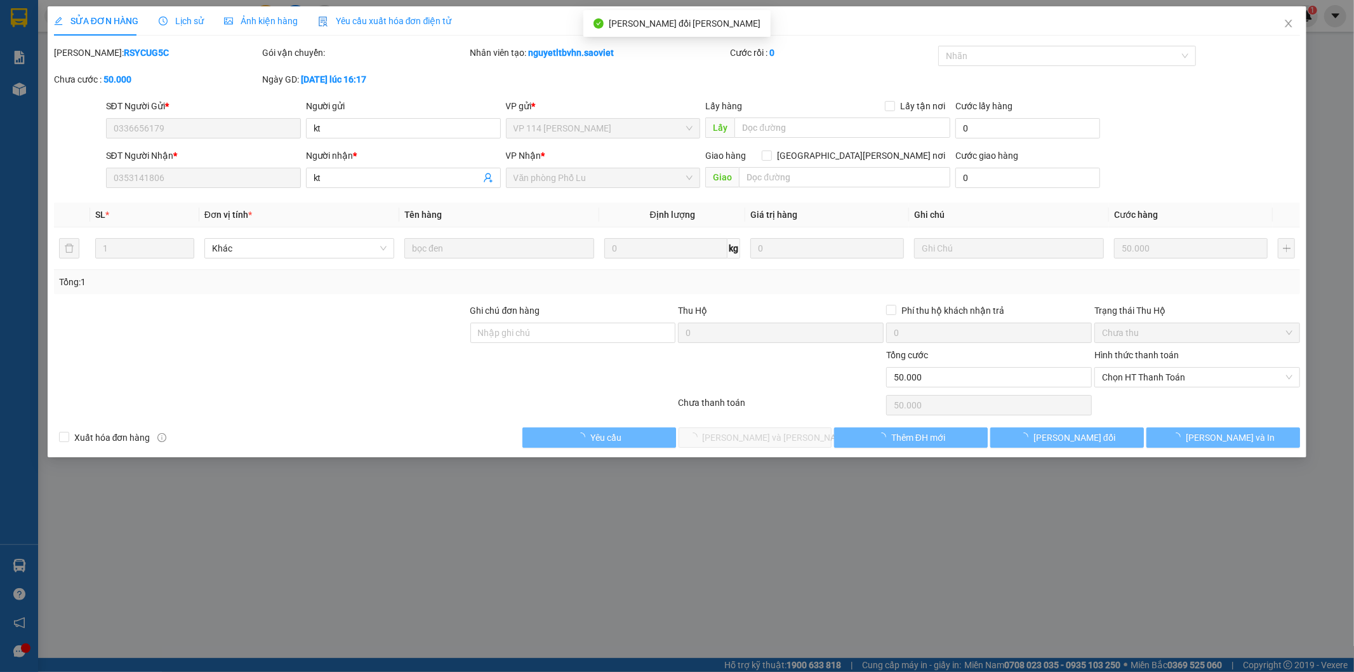
type input "50.000"
click at [1162, 373] on span "Chọn HT Thanh Toán" at bounding box center [1197, 377] width 191 height 19
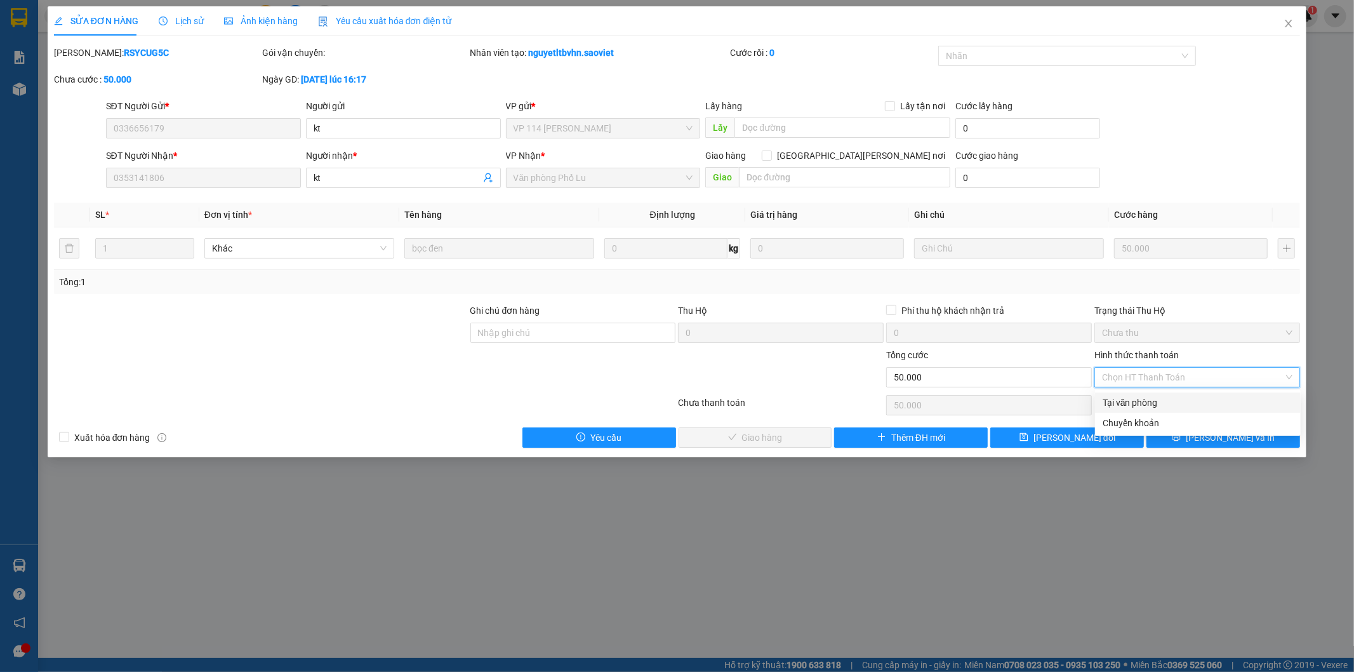
click at [1134, 401] on div "Tại văn phòng" at bounding box center [1198, 403] width 191 height 14
type input "0"
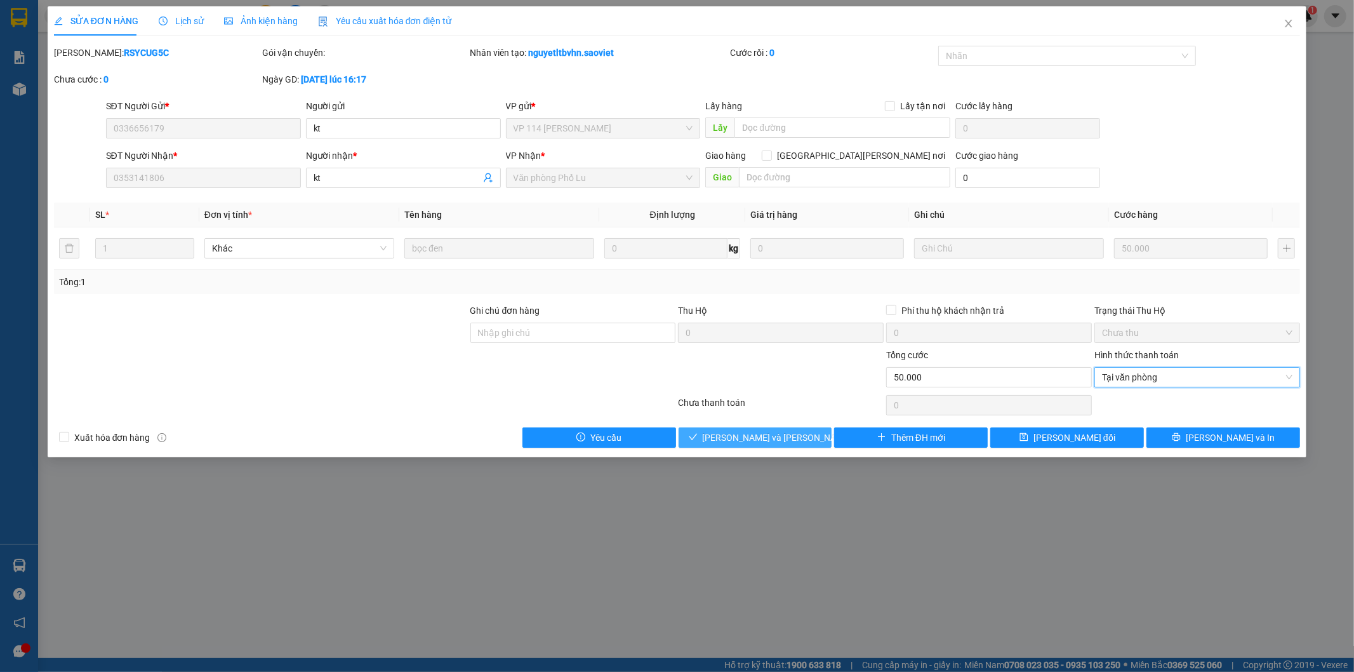
click at [784, 434] on span "[PERSON_NAME] và Giao hàng" at bounding box center [788, 438] width 171 height 14
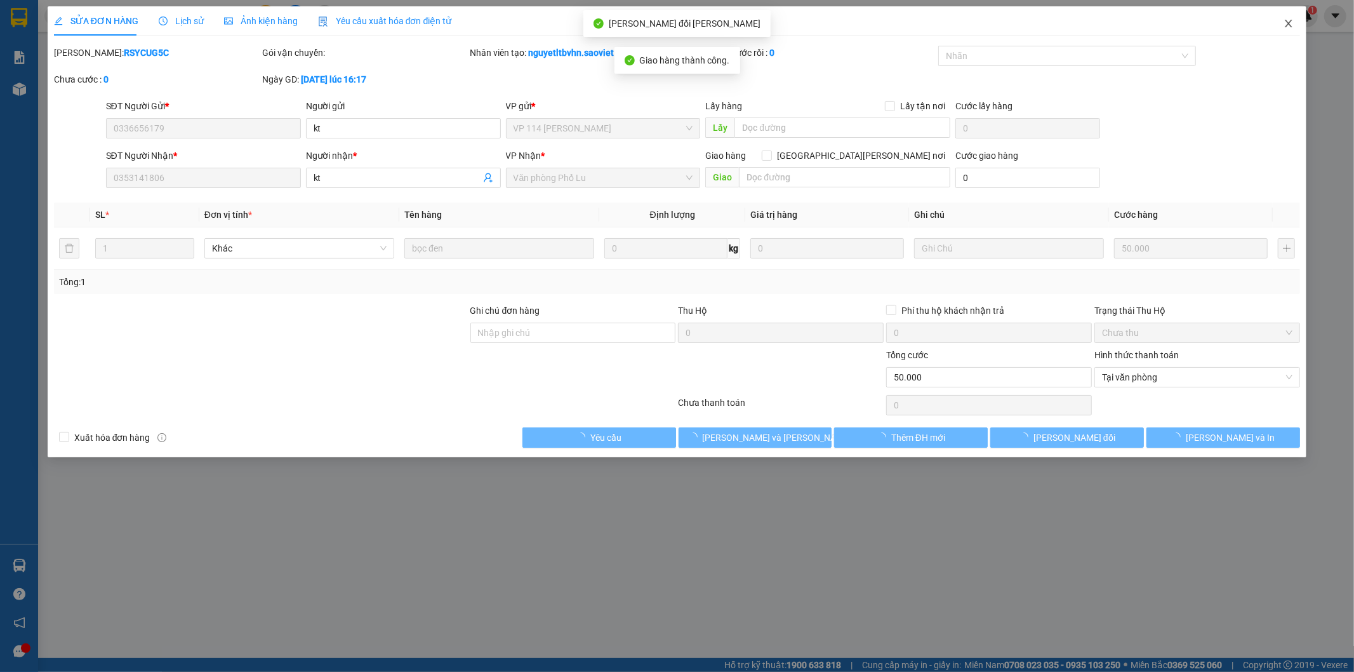
click at [1287, 25] on icon "close" at bounding box center [1289, 23] width 10 height 10
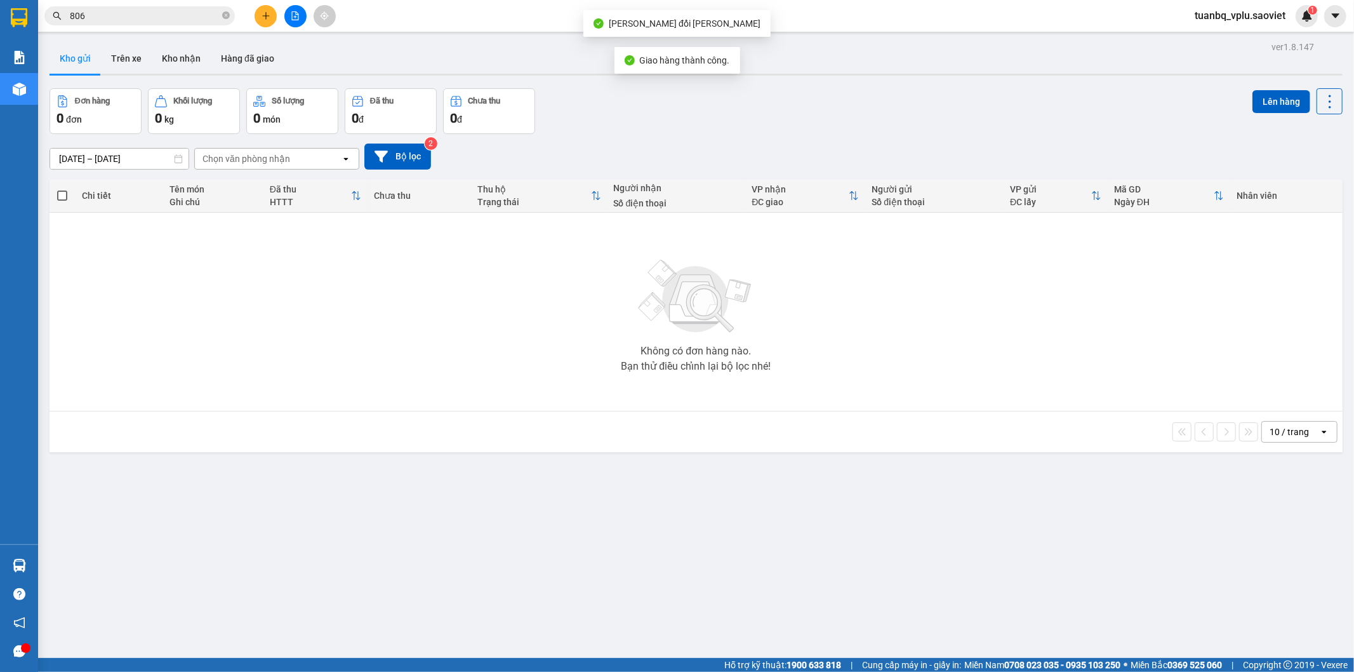
click at [159, 13] on input "806" at bounding box center [145, 16] width 150 height 14
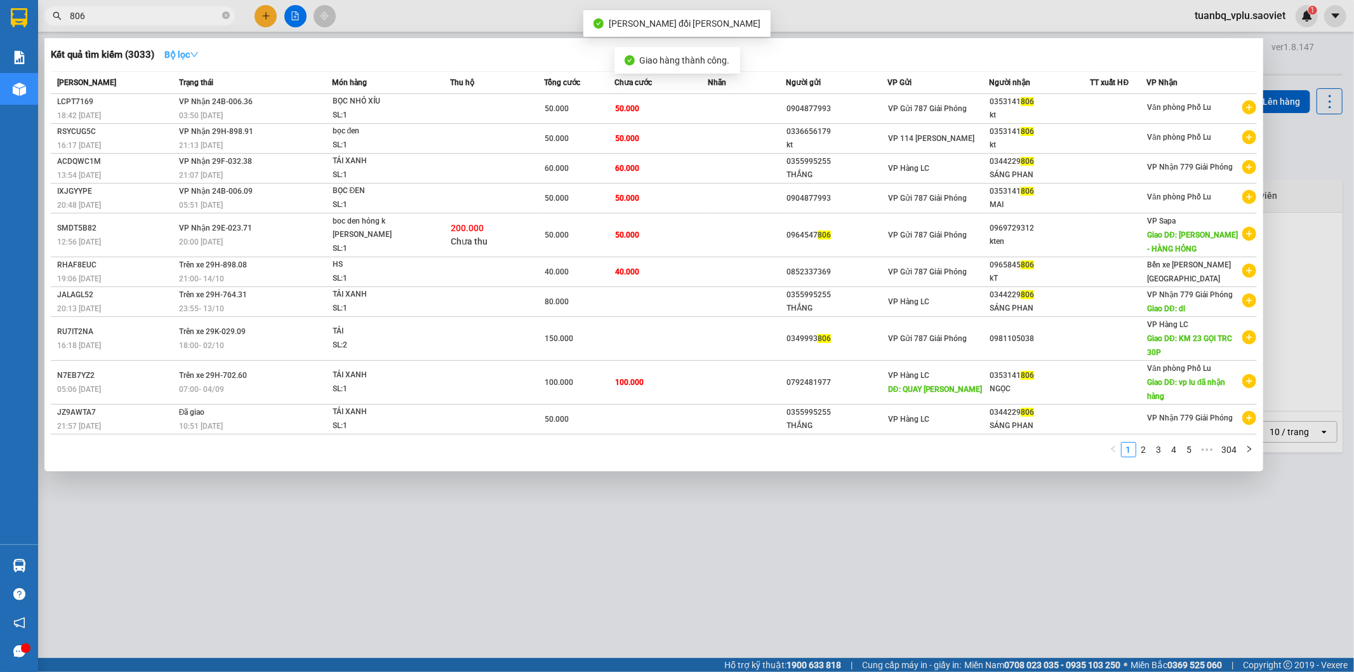
click at [198, 53] on icon "down" at bounding box center [195, 54] width 8 height 5
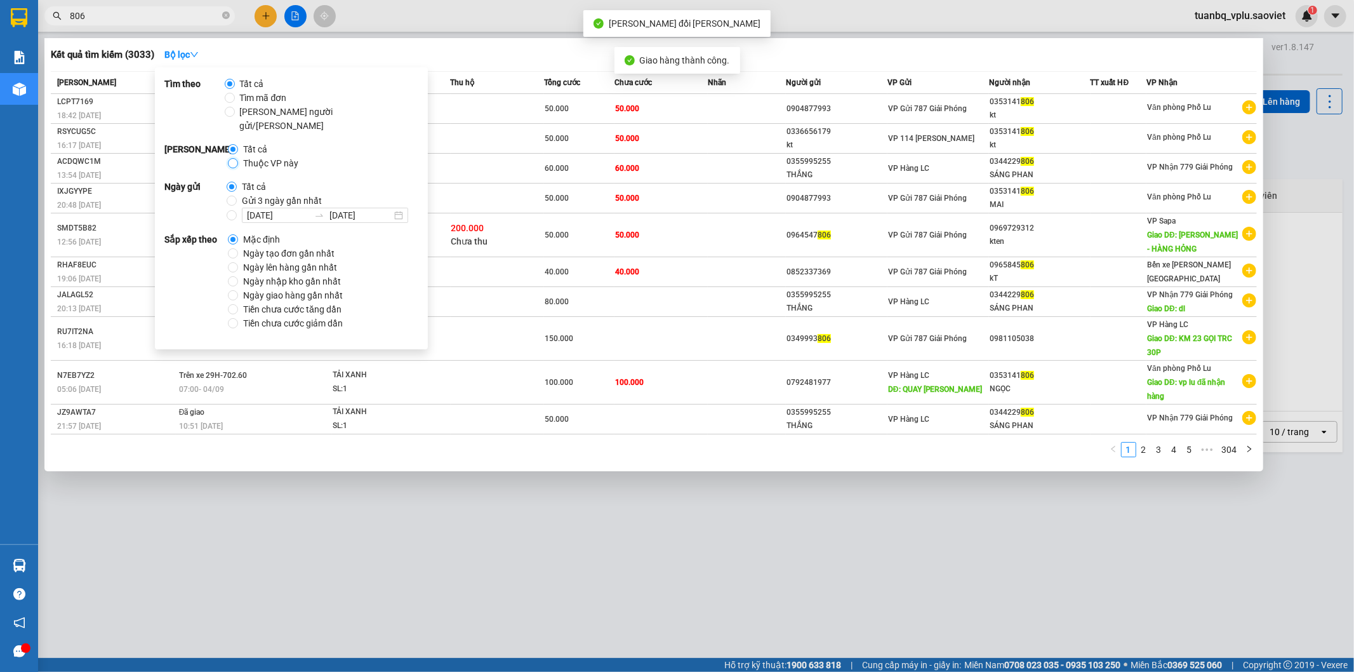
click at [231, 158] on input "Thuộc VP này" at bounding box center [233, 163] width 10 height 10
radio input "true"
radio input "false"
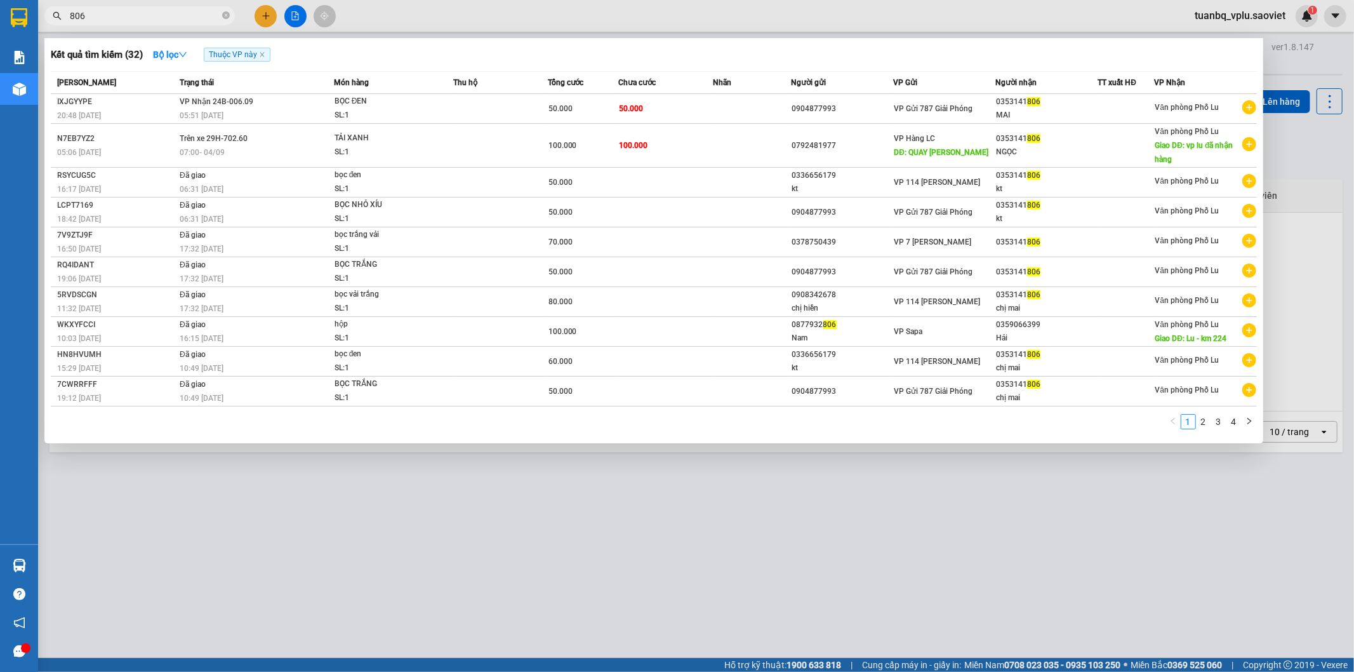
click at [560, 23] on div at bounding box center [677, 336] width 1354 height 672
click at [179, 11] on input "806" at bounding box center [145, 16] width 150 height 14
click at [1092, 516] on div at bounding box center [677, 336] width 1354 height 672
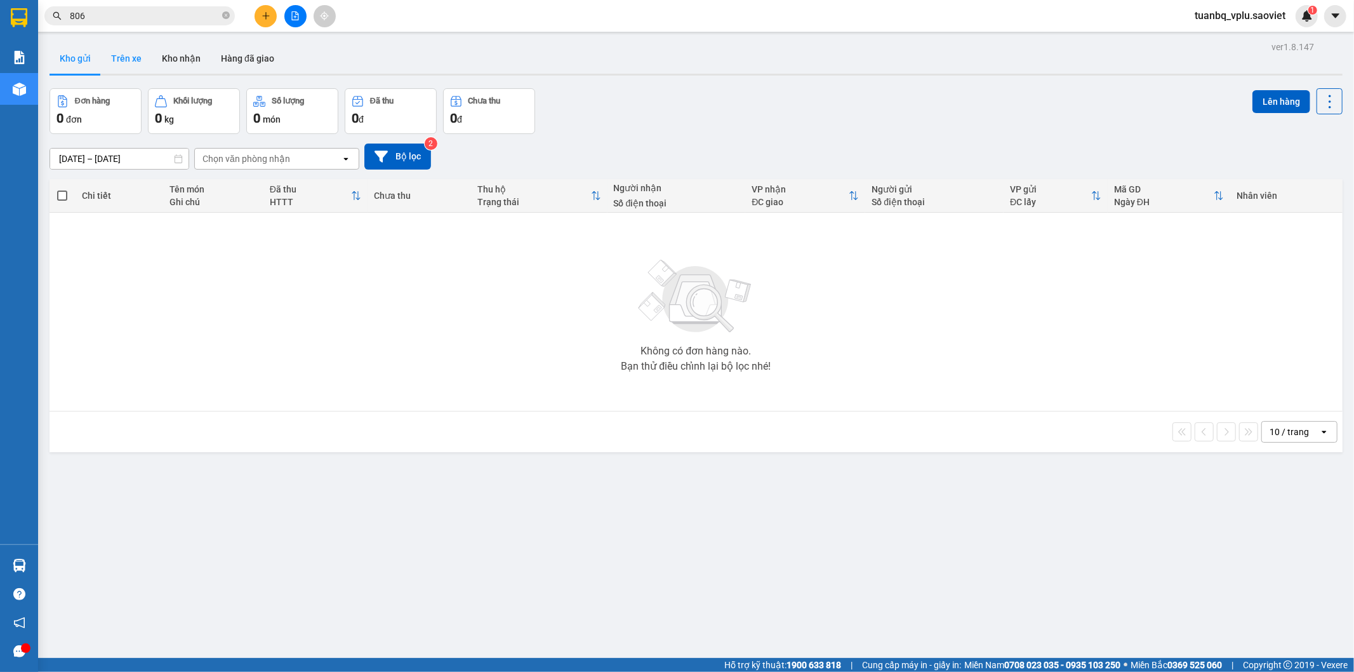
click at [107, 46] on button "Trên xe" at bounding box center [126, 58] width 51 height 30
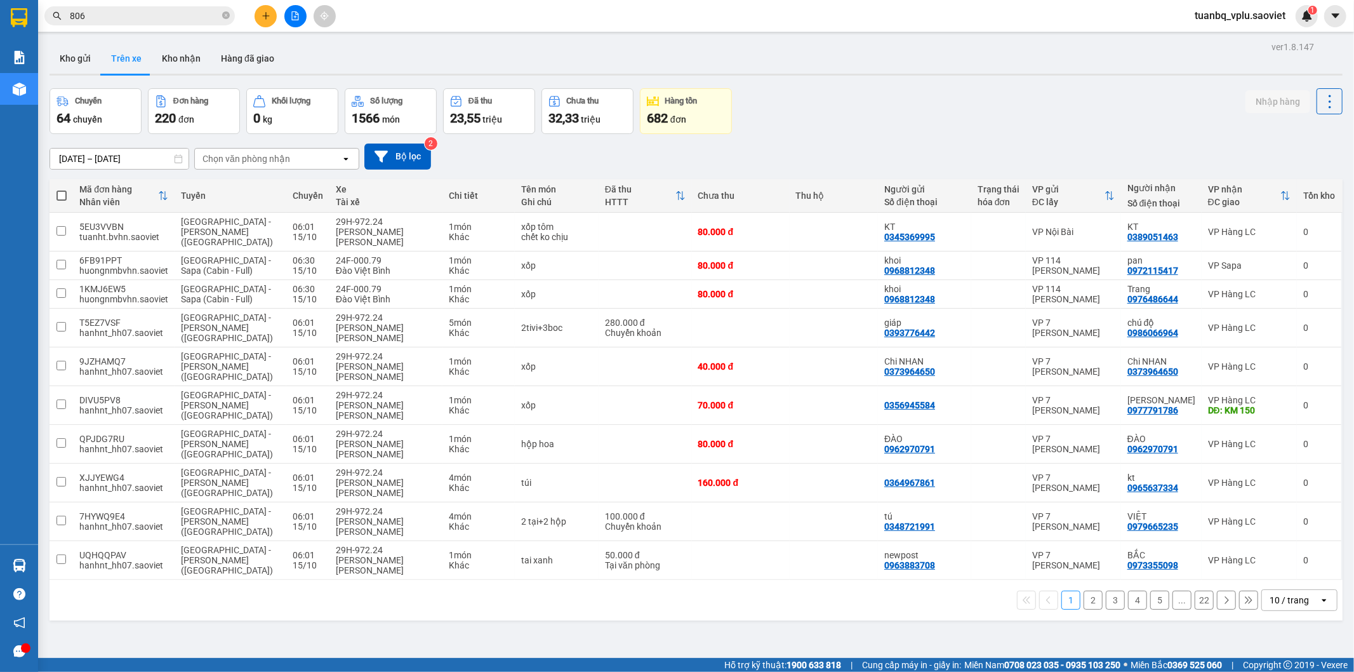
click at [246, 159] on div "Chọn văn phòng nhận" at bounding box center [247, 158] width 88 height 13
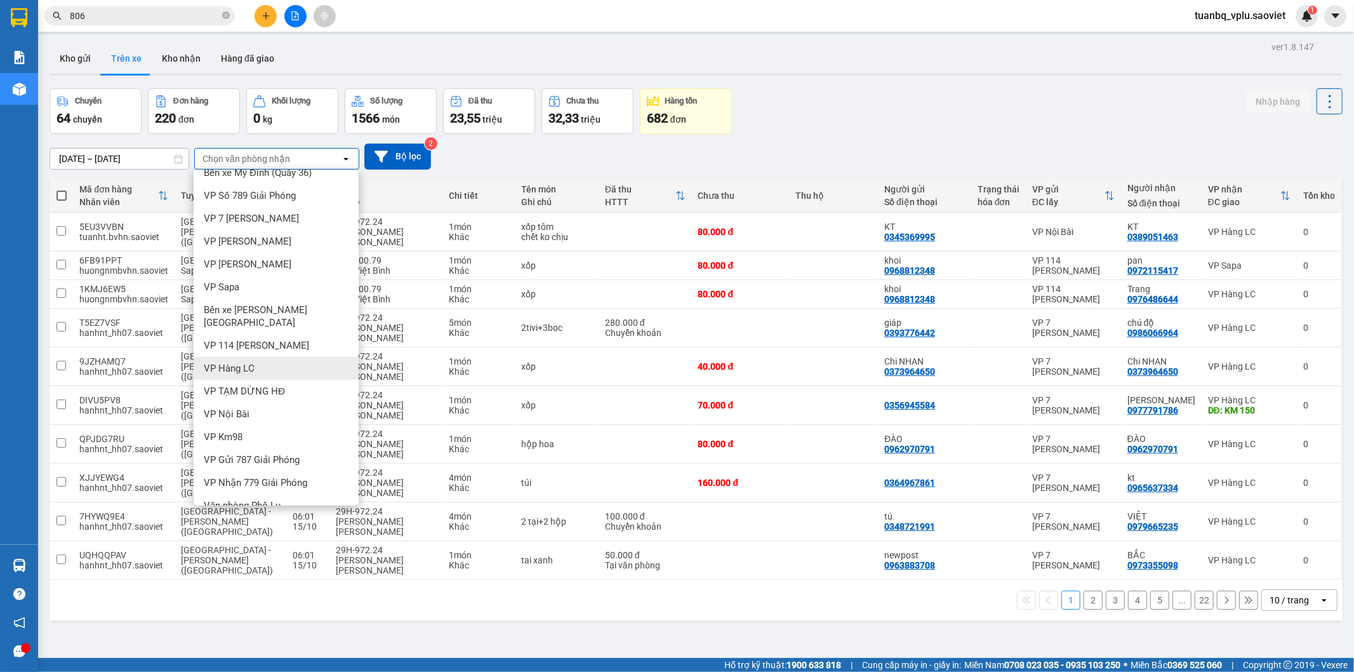
scroll to position [16, 0]
click at [308, 491] on div "Văn phòng Phố Lu" at bounding box center [276, 502] width 165 height 23
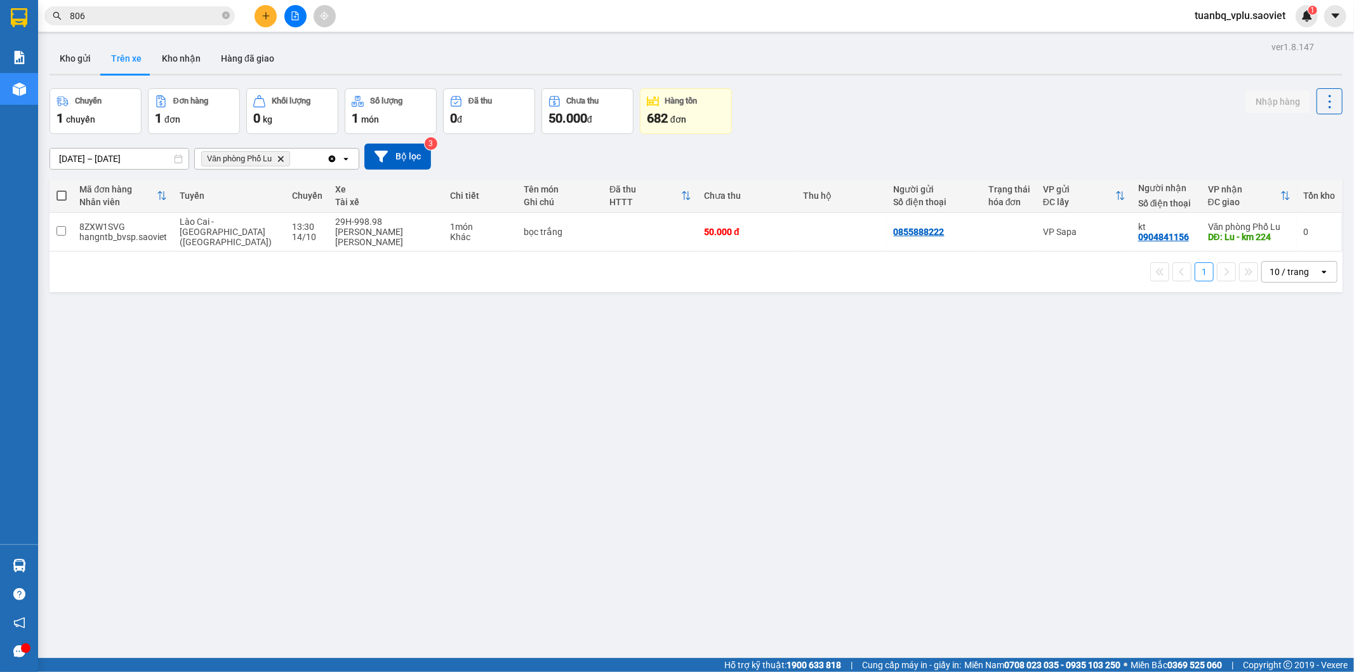
click at [136, 19] on input "806" at bounding box center [145, 16] width 150 height 14
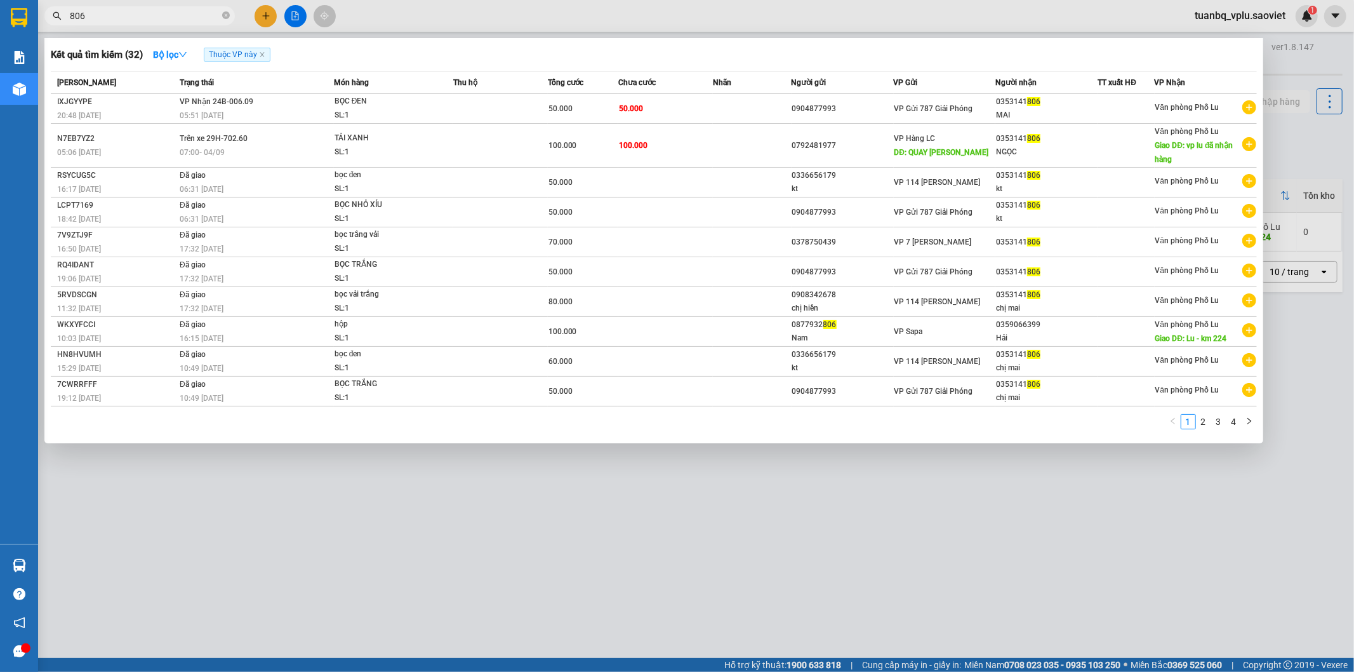
click at [136, 19] on input "806" at bounding box center [145, 16] width 150 height 14
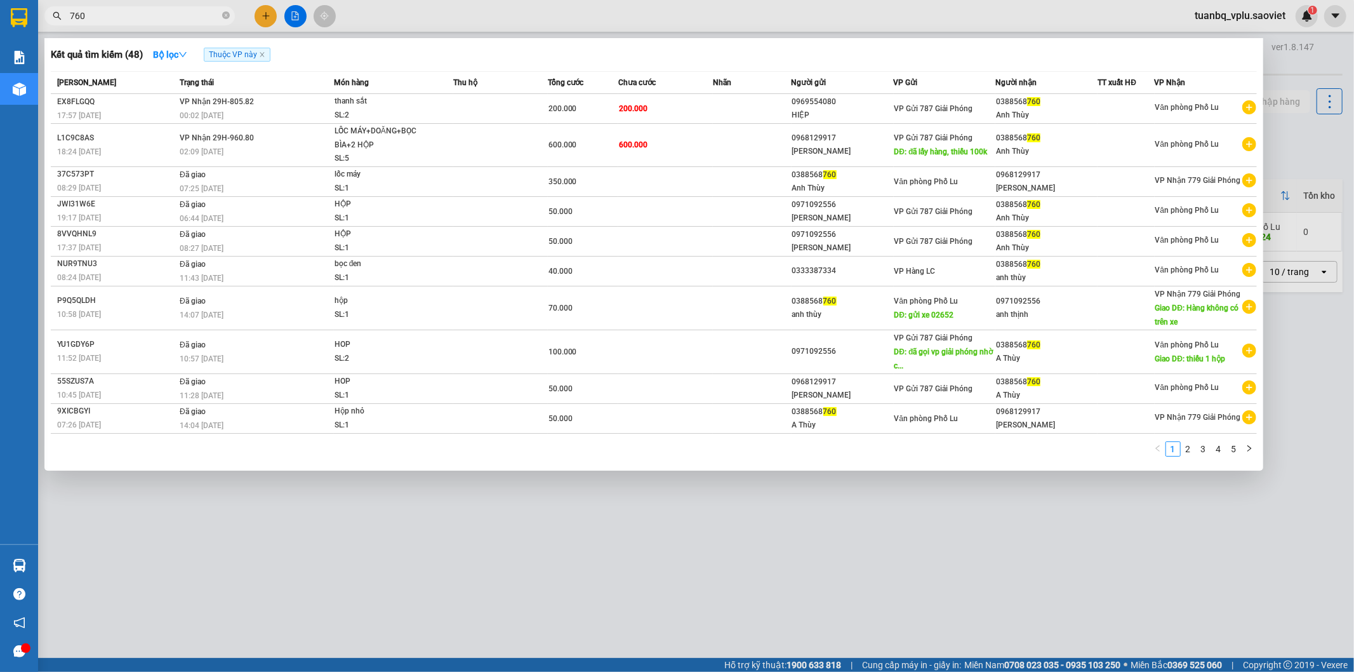
click at [746, 53] on div "Kết quả tìm kiếm ( 48 ) Bộ lọc Thuộc VP này" at bounding box center [654, 54] width 1207 height 20
click at [110, 13] on input "760" at bounding box center [145, 16] width 150 height 14
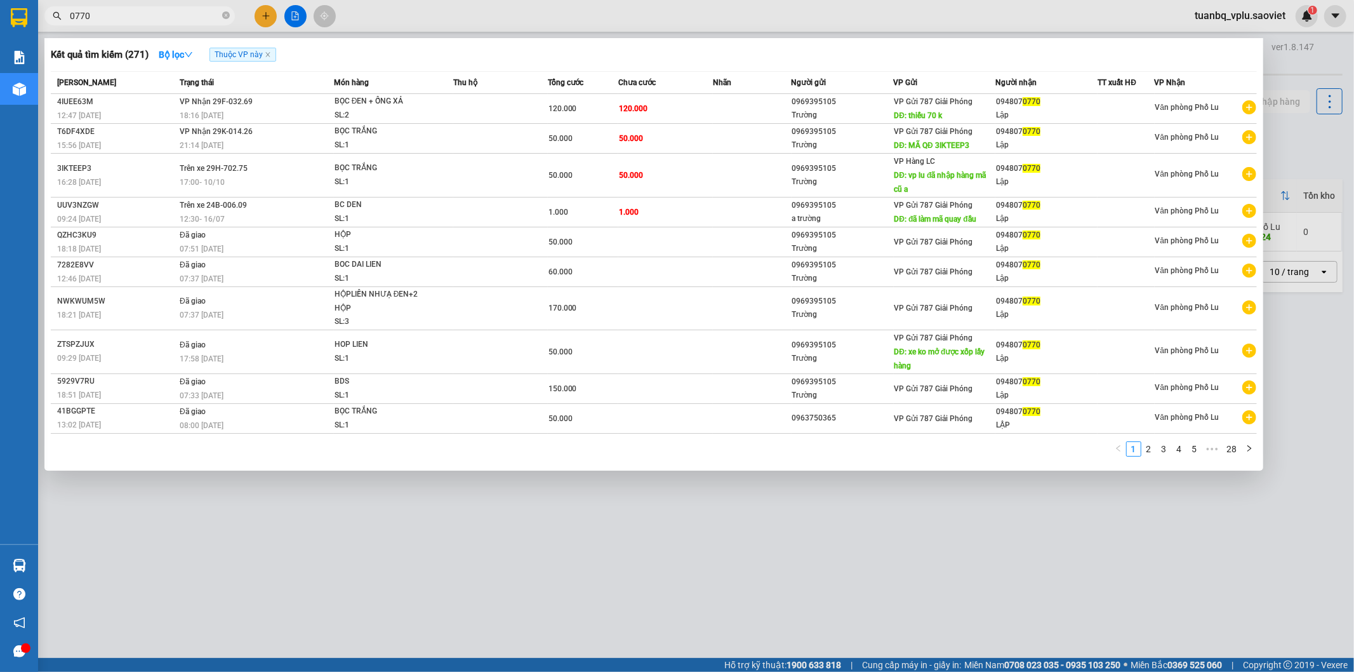
type input "0770"
click at [730, 496] on div at bounding box center [677, 336] width 1354 height 672
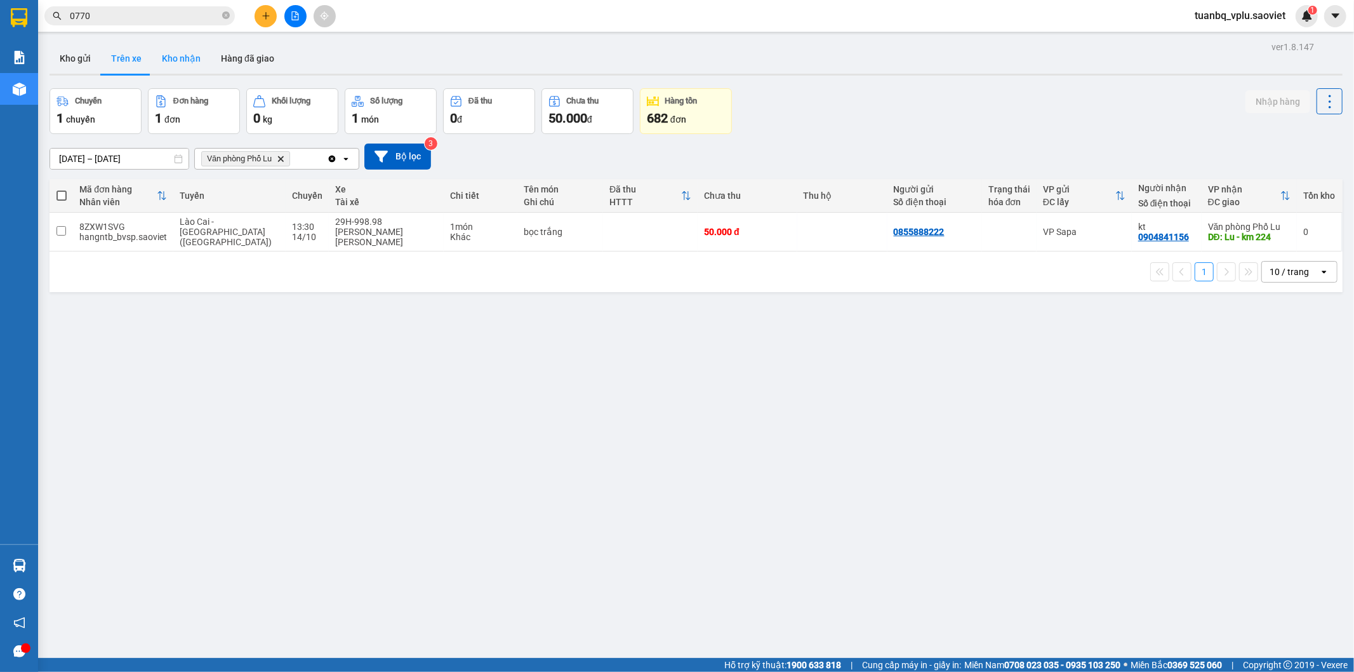
click at [170, 64] on button "Kho nhận" at bounding box center [181, 58] width 59 height 30
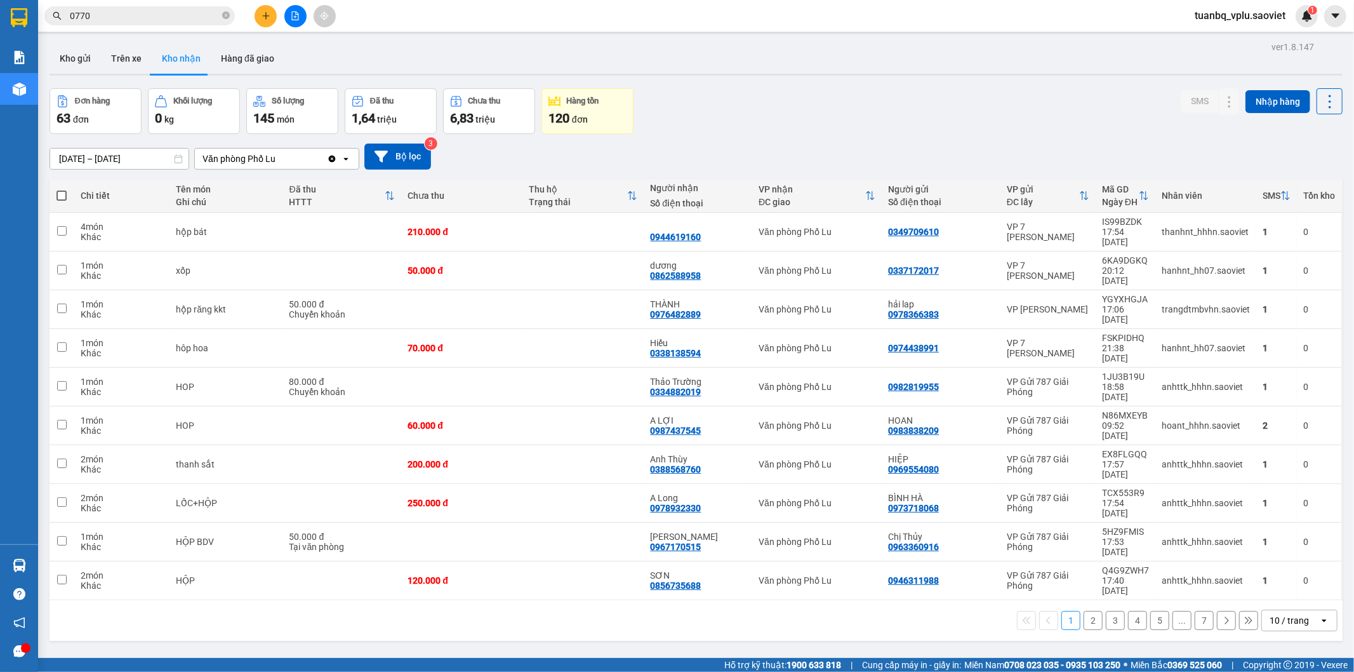
click at [1086, 611] on button "2" at bounding box center [1093, 620] width 19 height 19
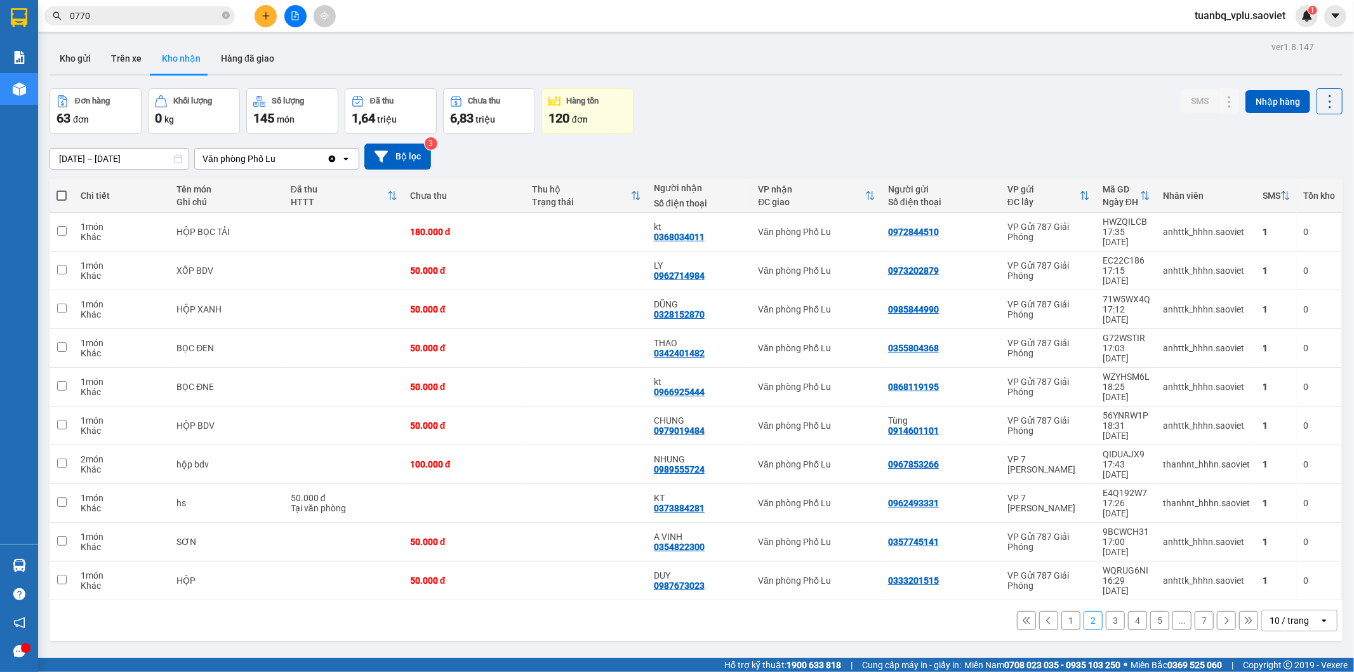
click at [99, 159] on input "[DATE] – [DATE]" at bounding box center [119, 159] width 138 height 20
click at [944, 612] on div "ver 1.8.147 Kho gửi Trên xe Kho nhận Hàng đã giao Đơn hàng 63 đơn Khối lượng 0 …" at bounding box center [696, 374] width 1304 height 672
click at [1288, 614] on div "10 / trang" at bounding box center [1289, 620] width 39 height 13
click at [74, 153] on input "[DATE] – [DATE]" at bounding box center [119, 159] width 138 height 20
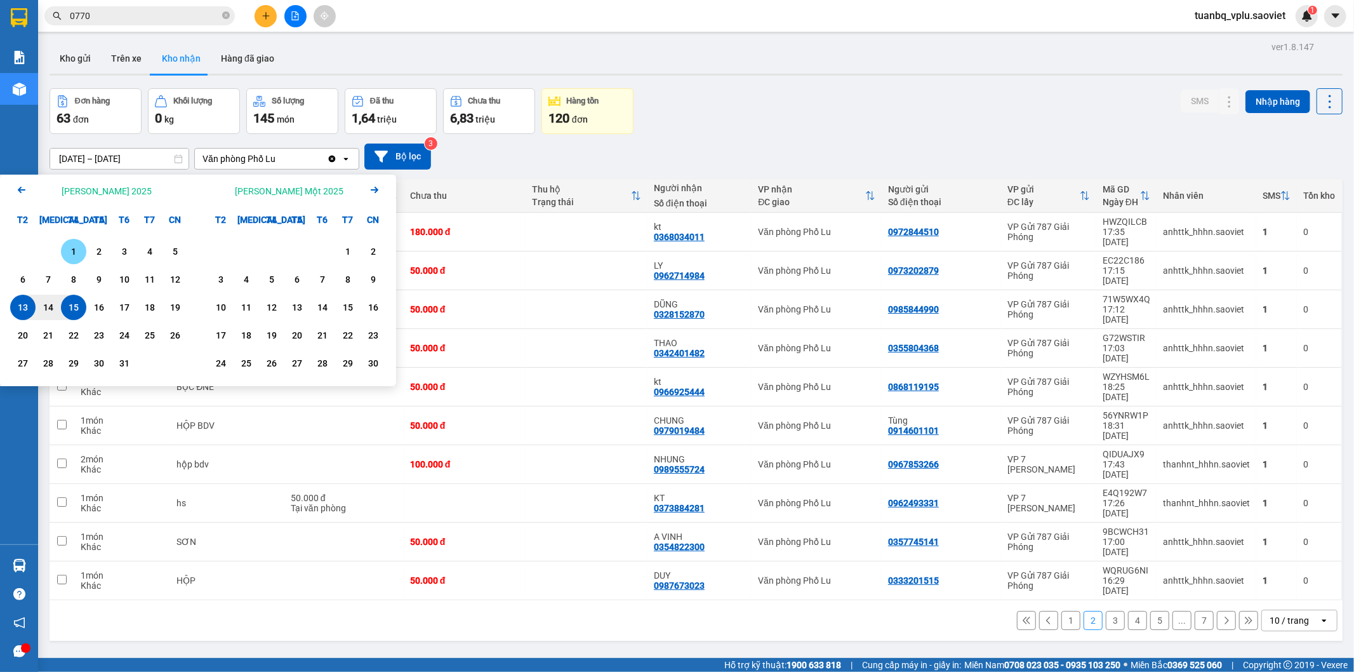
click at [85, 253] on div "1" at bounding box center [73, 251] width 25 height 25
drag, startPoint x: 73, startPoint y: 302, endPoint x: 151, endPoint y: 307, distance: 78.2
click at [73, 305] on div "15" at bounding box center [74, 307] width 18 height 15
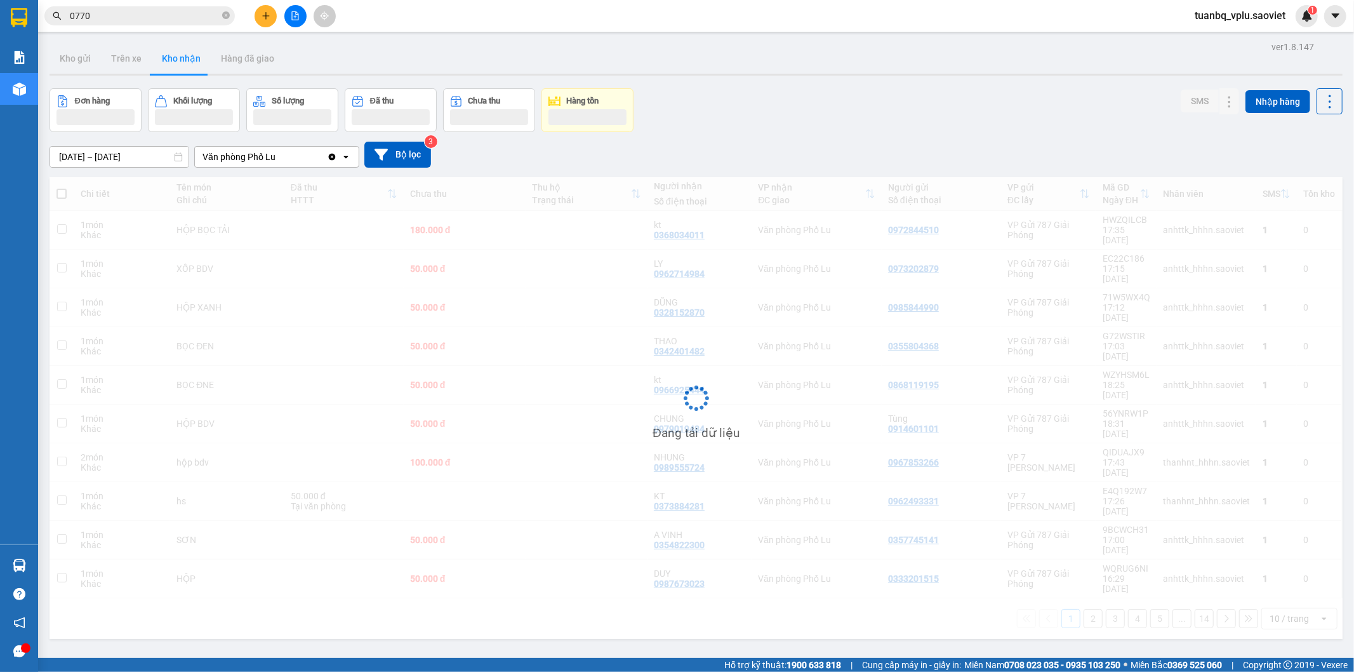
click at [1273, 519] on div "Đang tải dữ liệu" at bounding box center [697, 408] width 1294 height 462
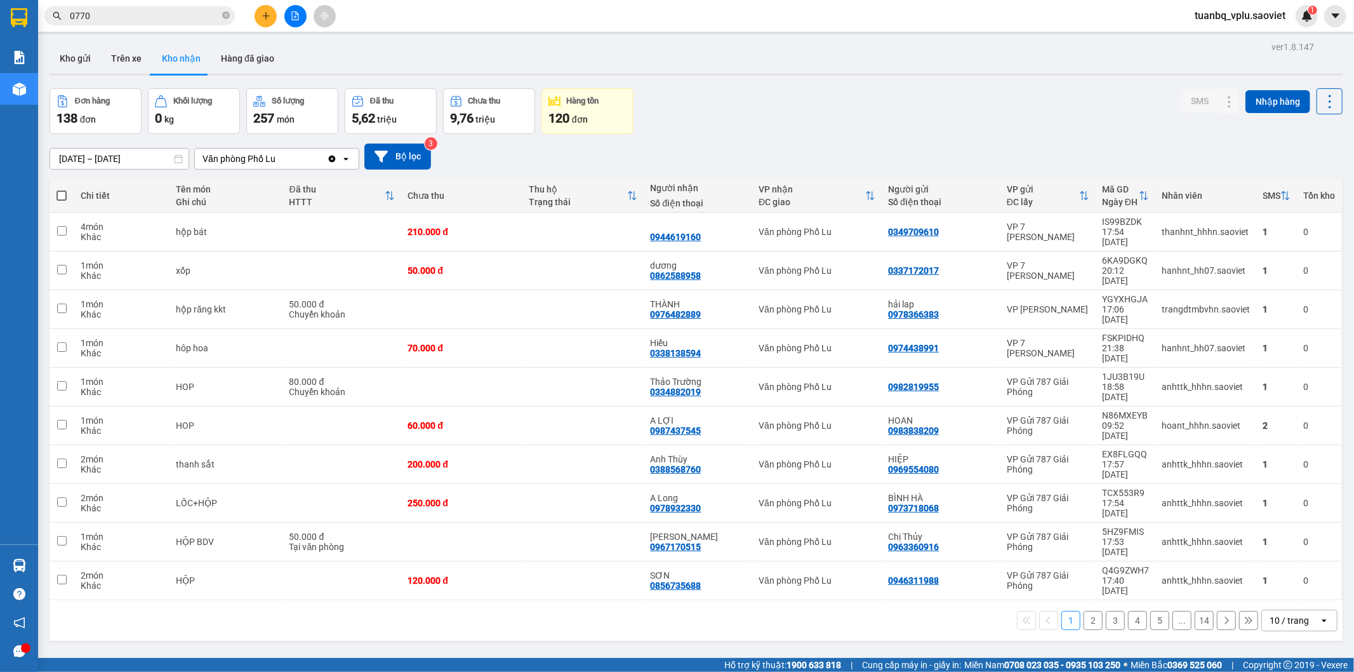
click at [1273, 614] on div "10 / trang" at bounding box center [1289, 620] width 39 height 13
click at [1274, 486] on span "100 / trang" at bounding box center [1284, 492] width 46 height 13
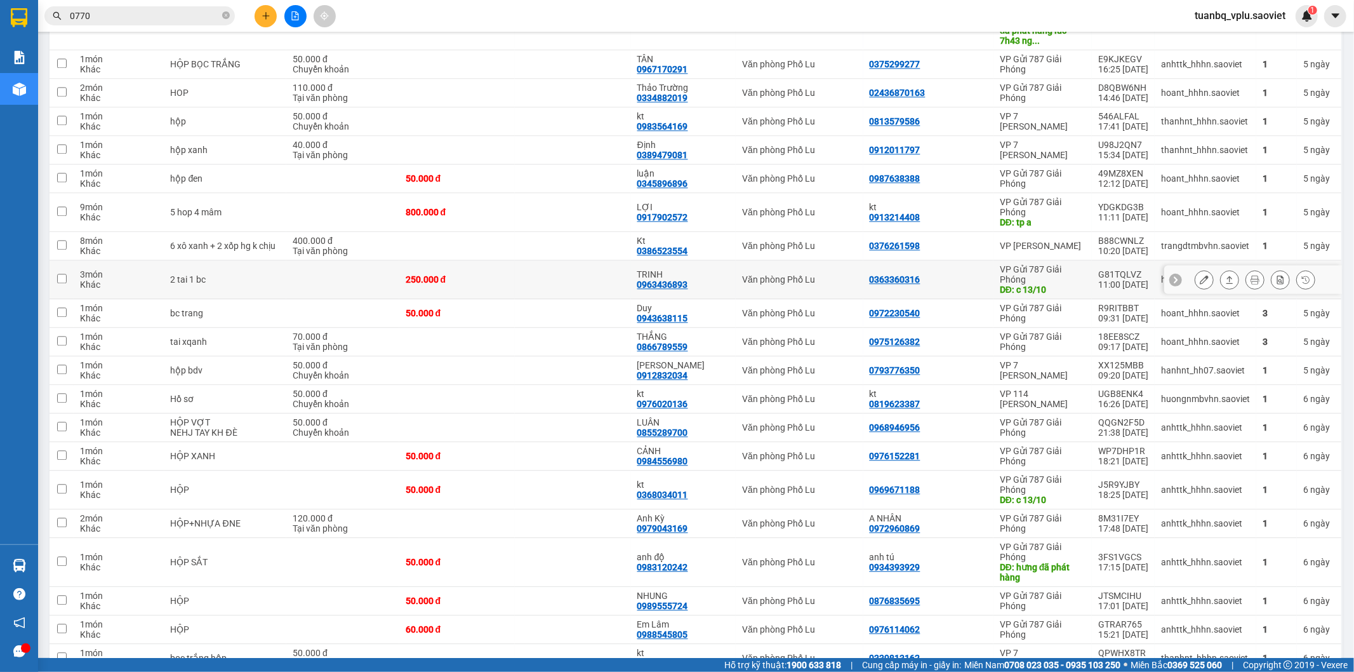
scroll to position [2633, 0]
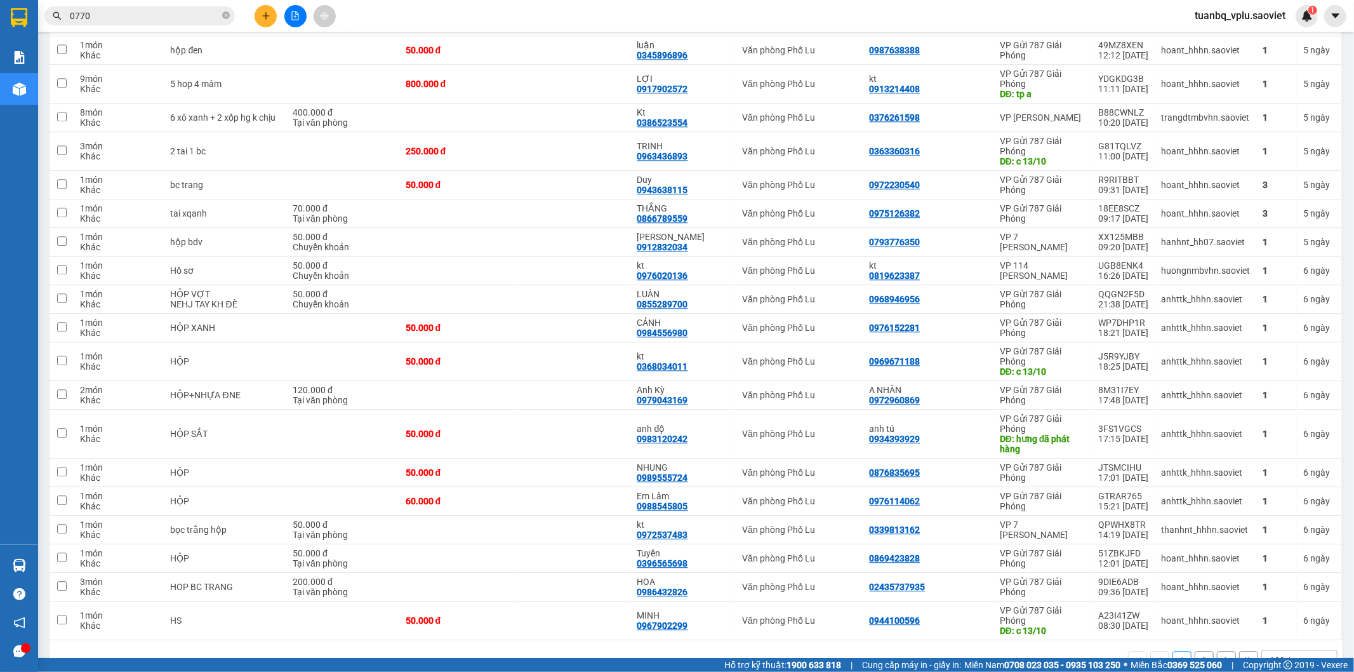
click at [1195, 651] on button "2" at bounding box center [1204, 660] width 19 height 19
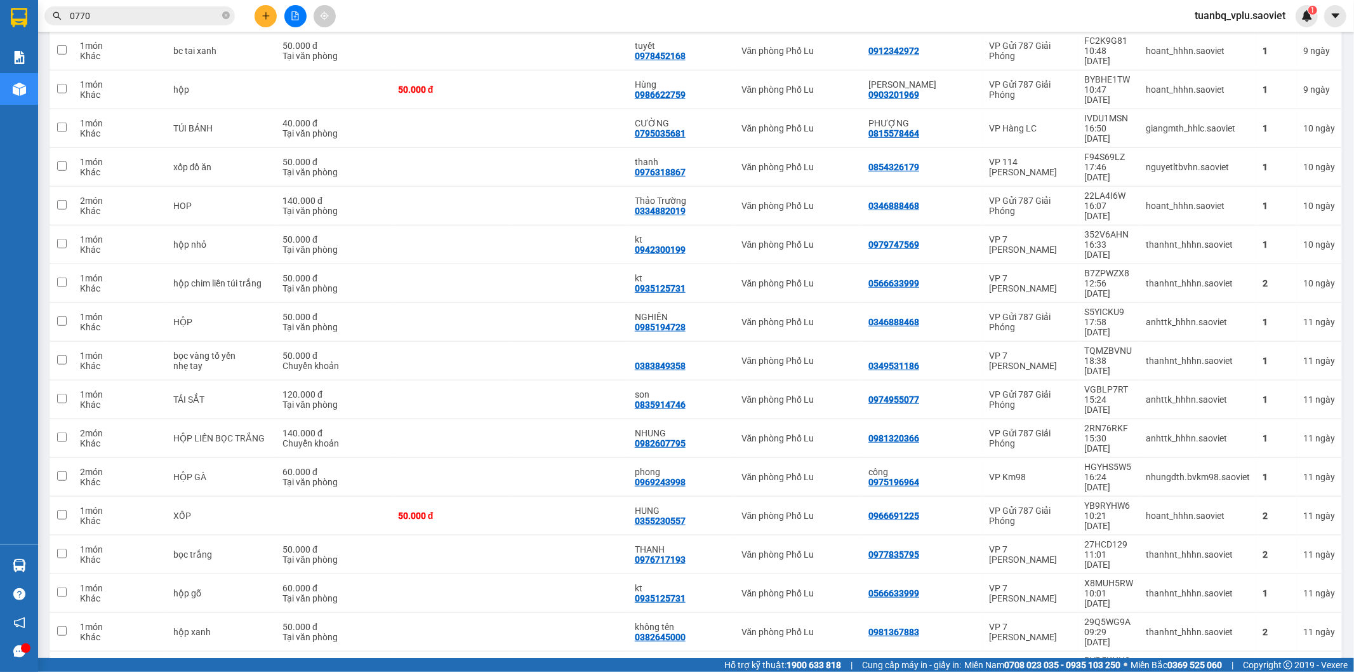
scroll to position [766, 0]
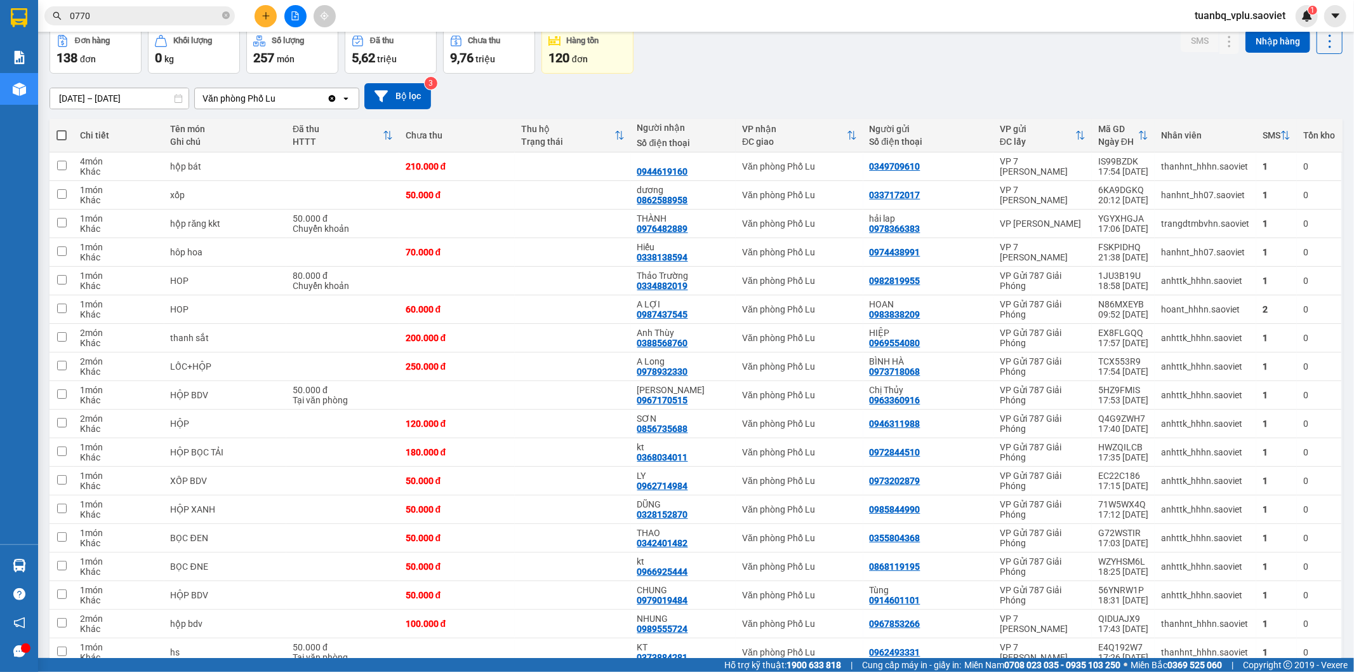
scroll to position [0, 0]
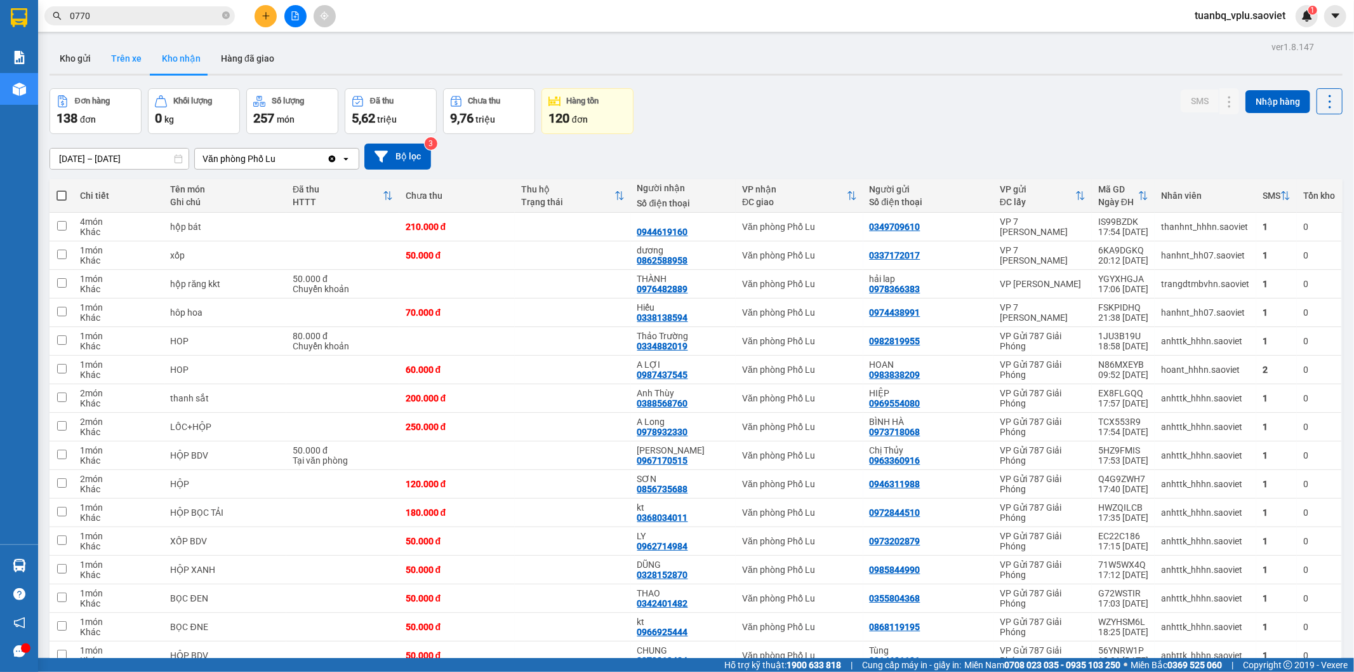
click at [119, 58] on button "Trên xe" at bounding box center [126, 58] width 51 height 30
type input "[DATE] – [DATE]"
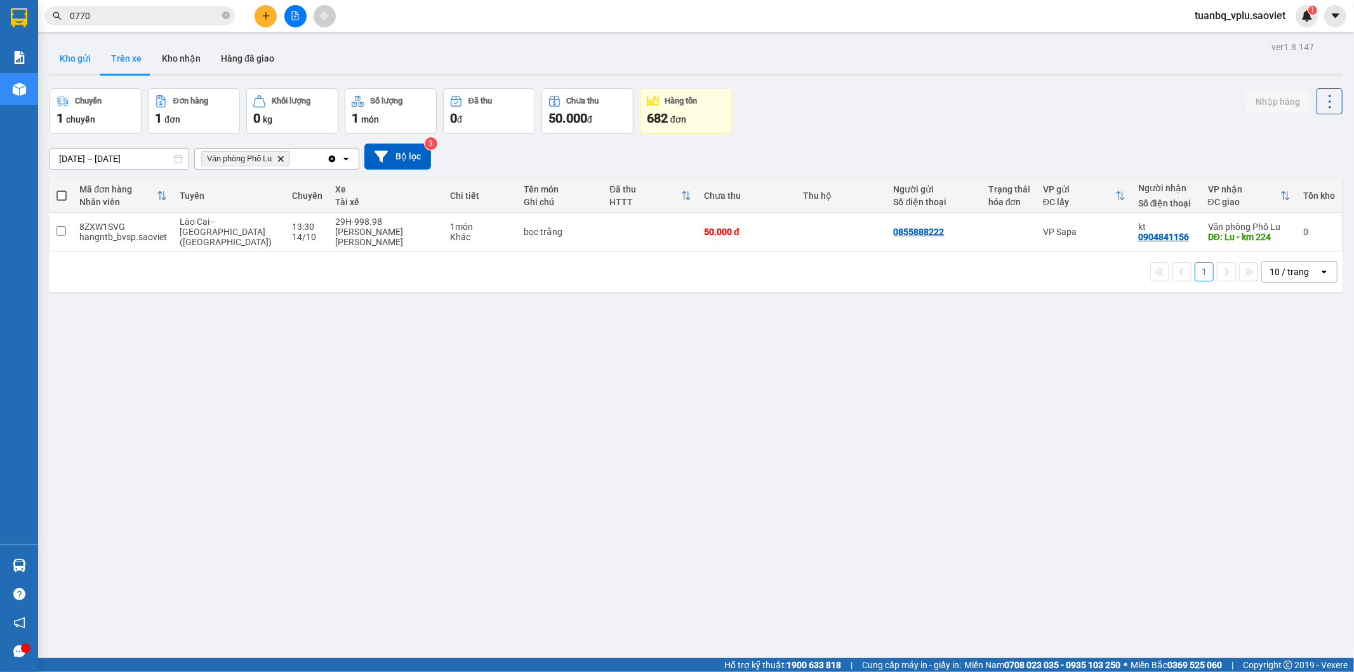
click at [68, 59] on button "Kho gửi" at bounding box center [75, 58] width 51 height 30
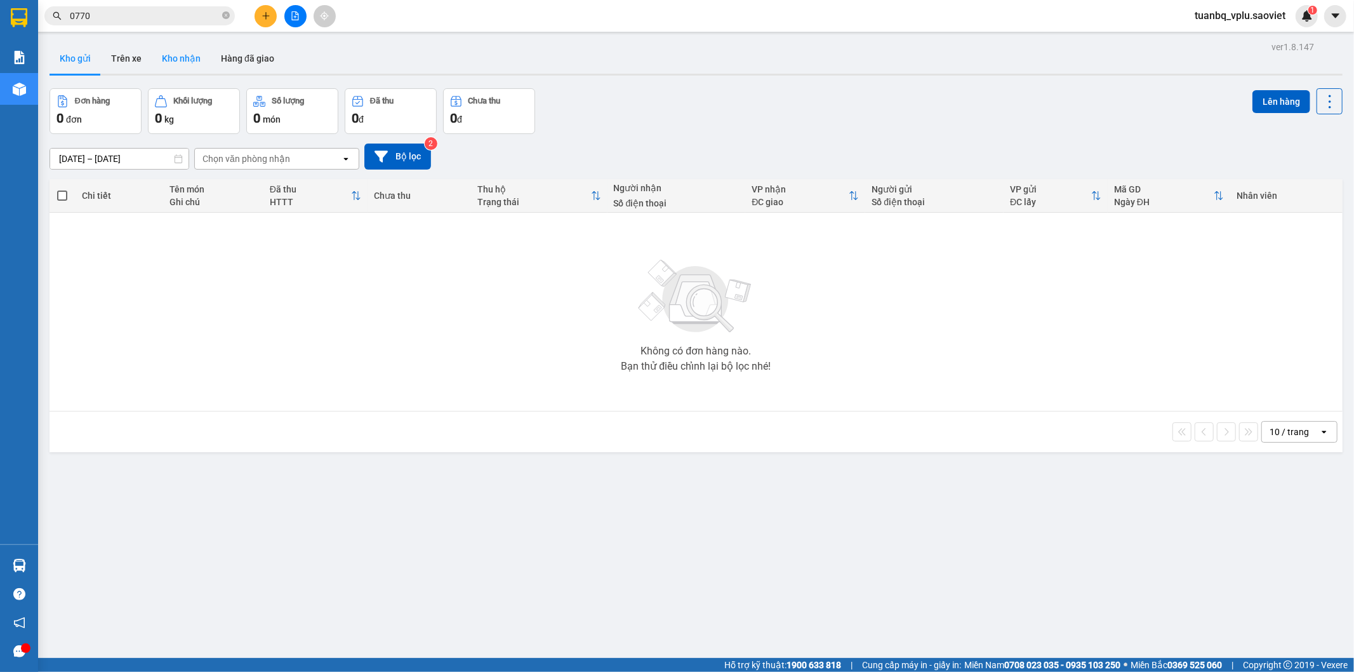
click at [187, 52] on button "Kho nhận" at bounding box center [181, 58] width 59 height 30
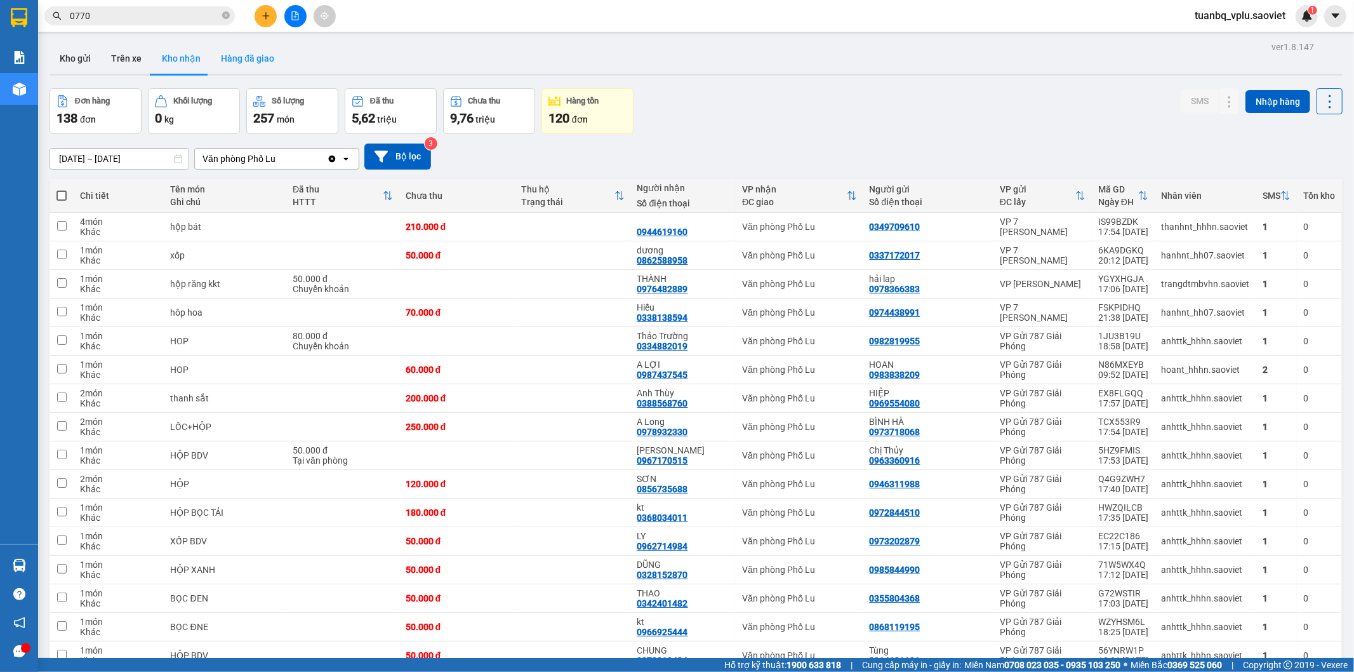
click at [251, 59] on button "Hàng đã giao" at bounding box center [248, 58] width 74 height 30
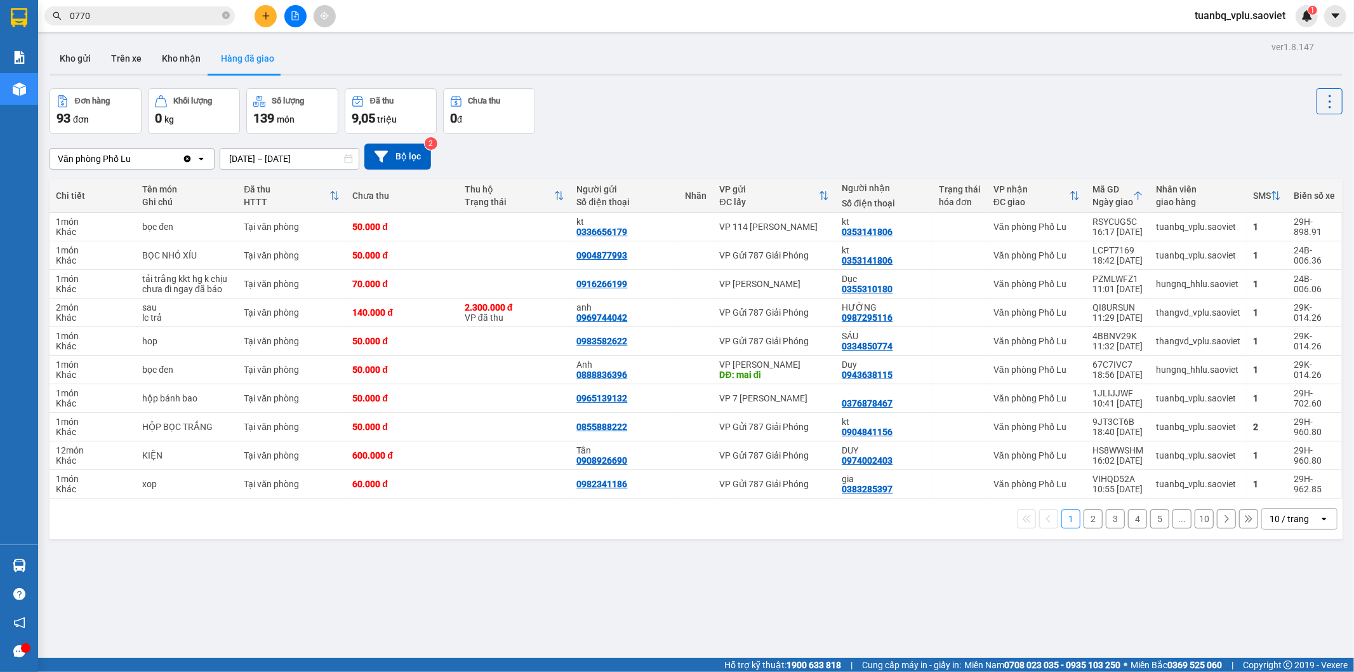
click at [1084, 525] on button "2" at bounding box center [1093, 518] width 19 height 19
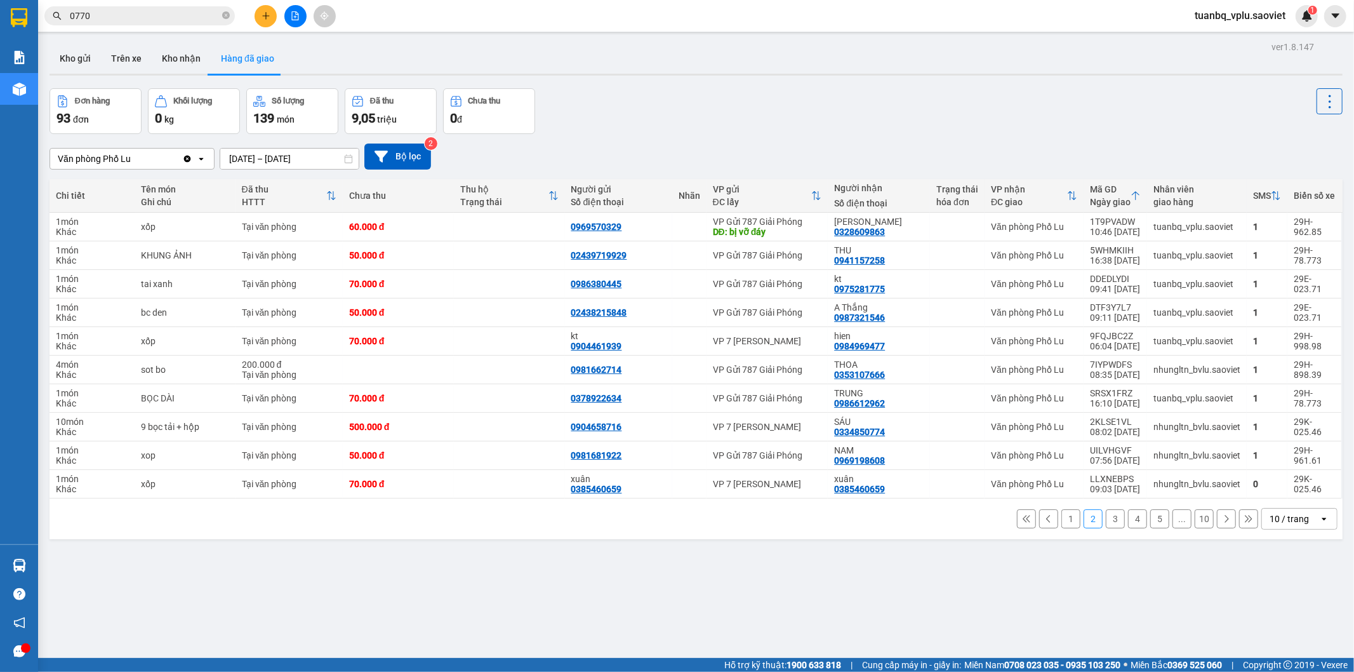
click at [1066, 521] on button "1" at bounding box center [1071, 518] width 19 height 19
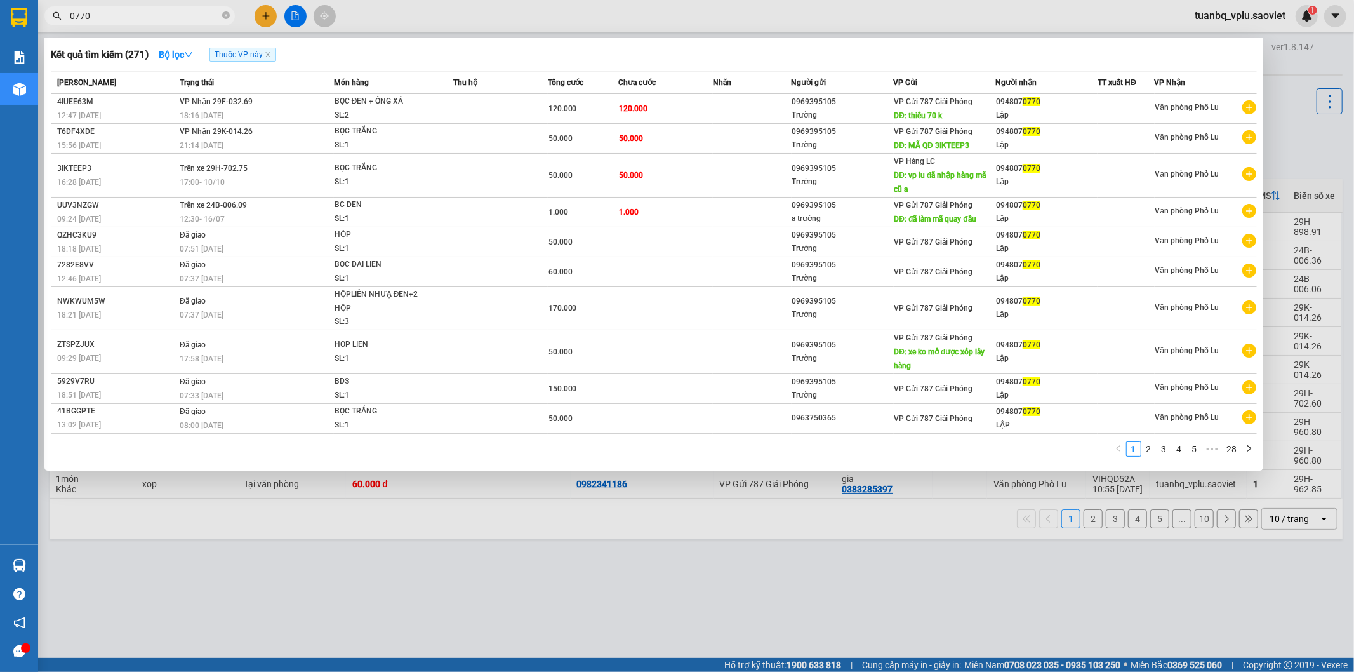
click at [97, 14] on input "0770" at bounding box center [145, 16] width 150 height 14
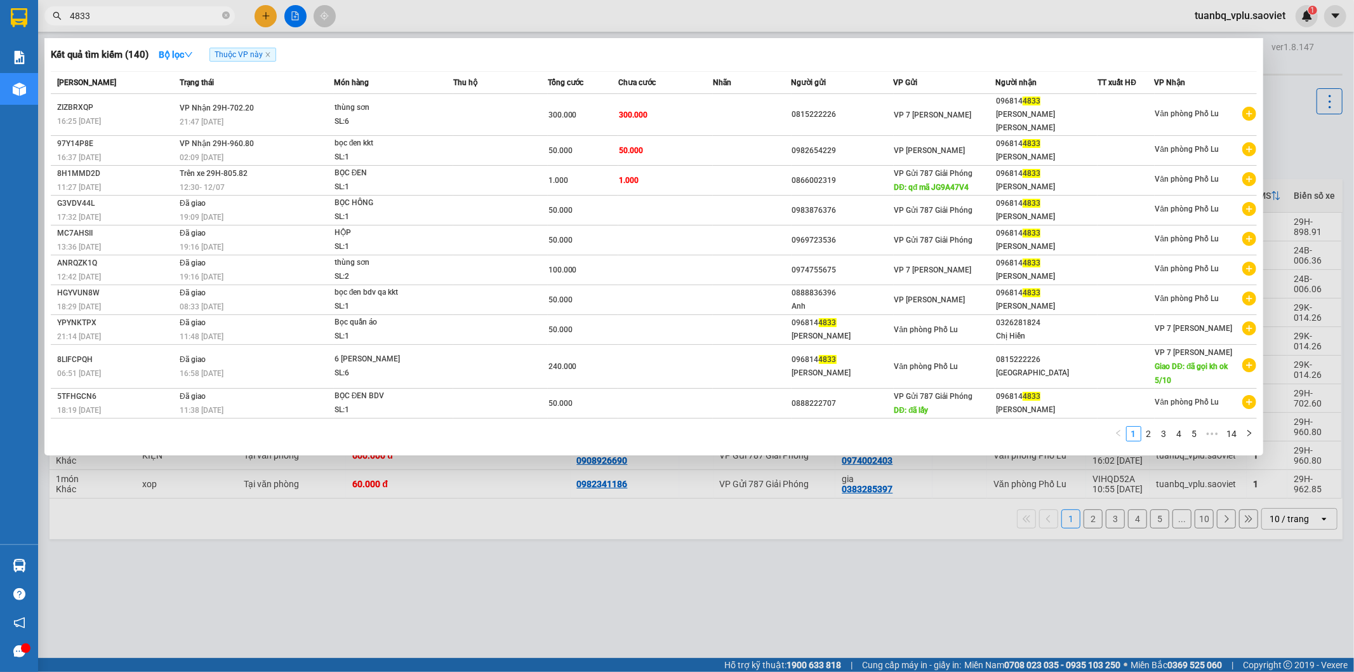
click at [705, 581] on div at bounding box center [677, 336] width 1354 height 672
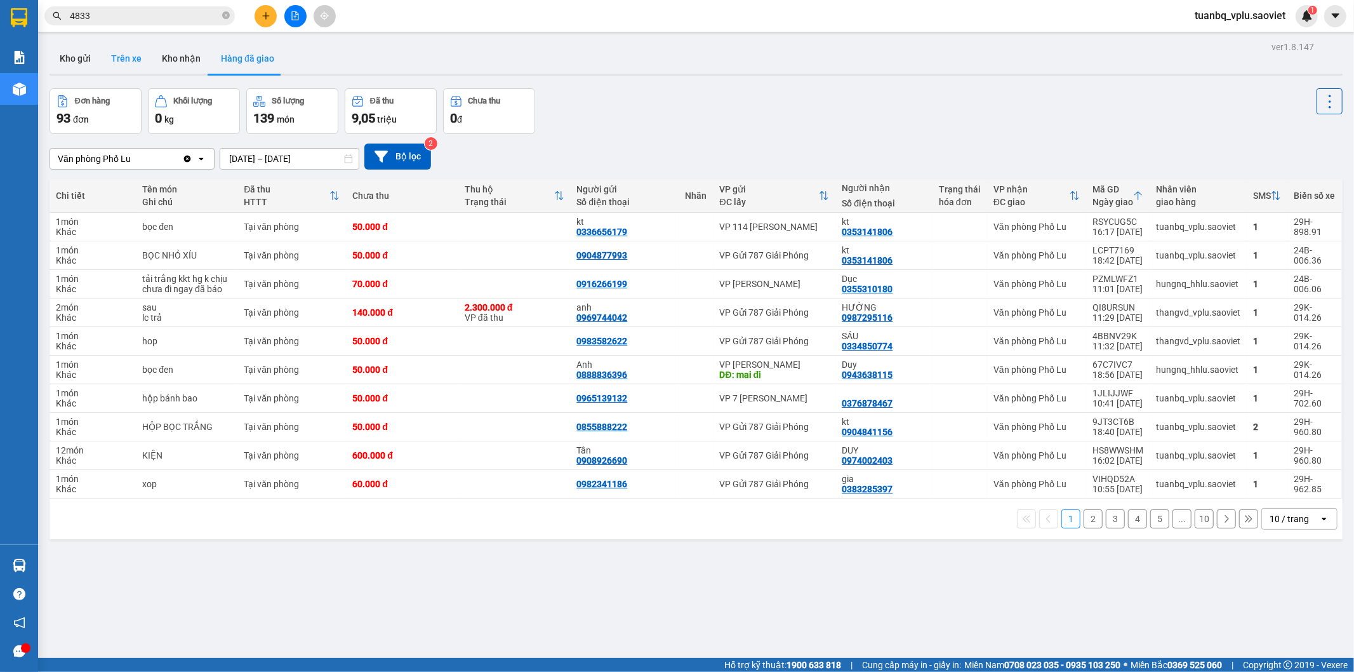
click at [127, 57] on button "Trên xe" at bounding box center [126, 58] width 51 height 30
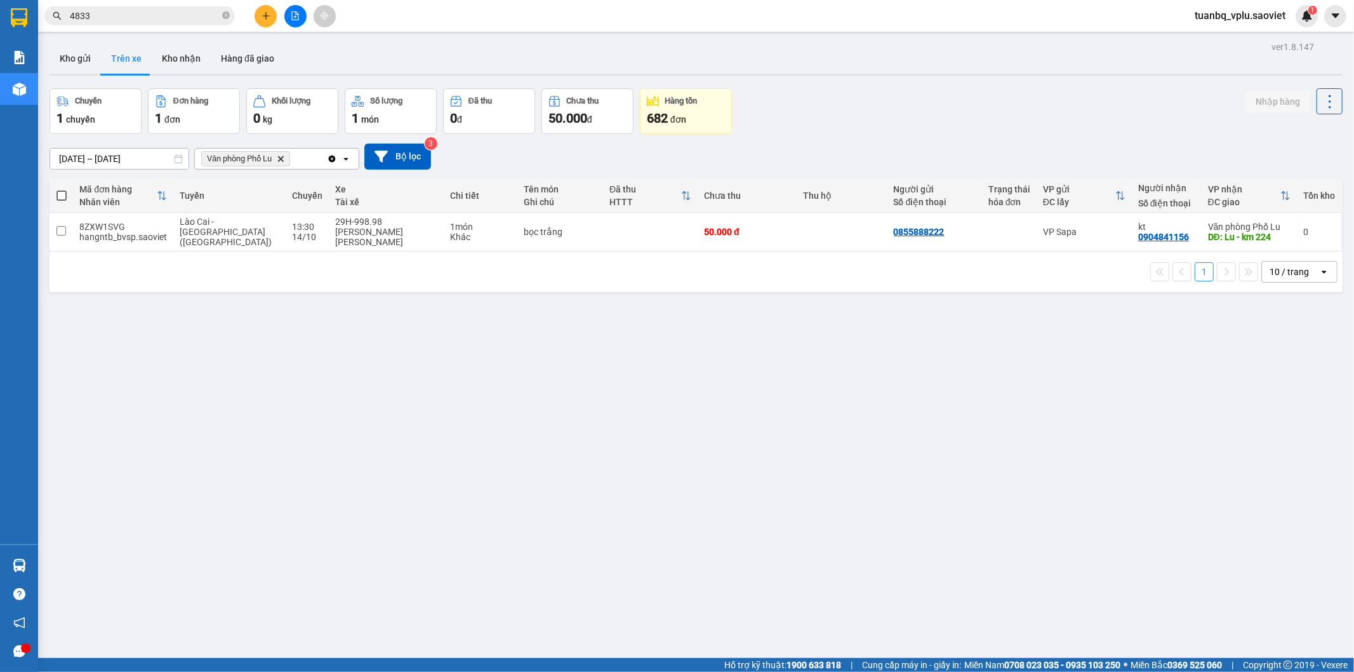
click at [110, 17] on input "4833" at bounding box center [145, 16] width 150 height 14
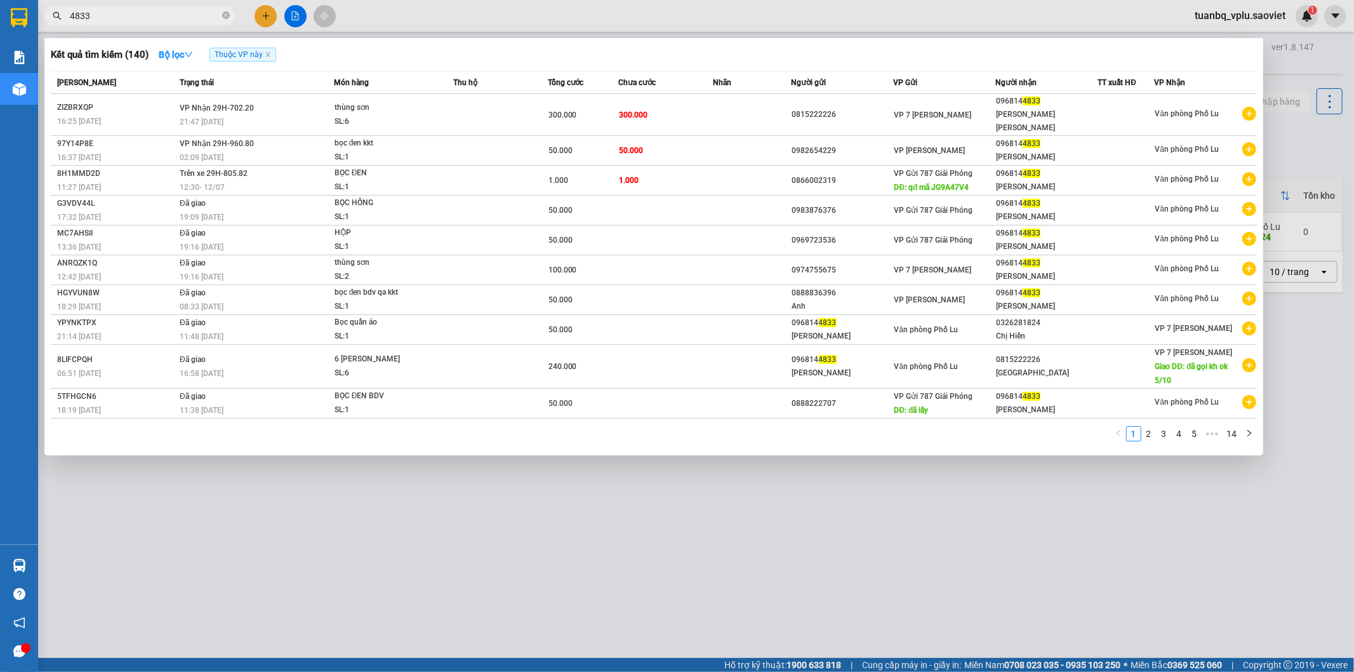
click at [110, 17] on input "4833" at bounding box center [145, 16] width 150 height 14
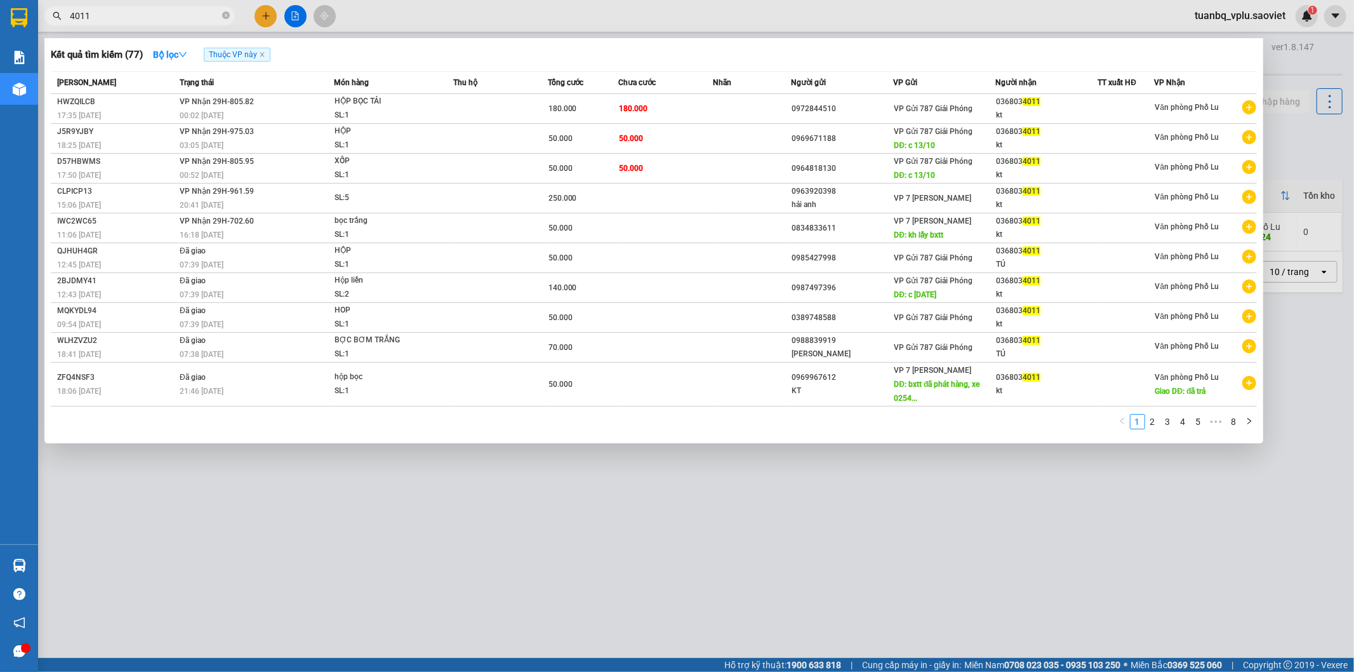
click at [111, 16] on input "4011" at bounding box center [145, 16] width 150 height 14
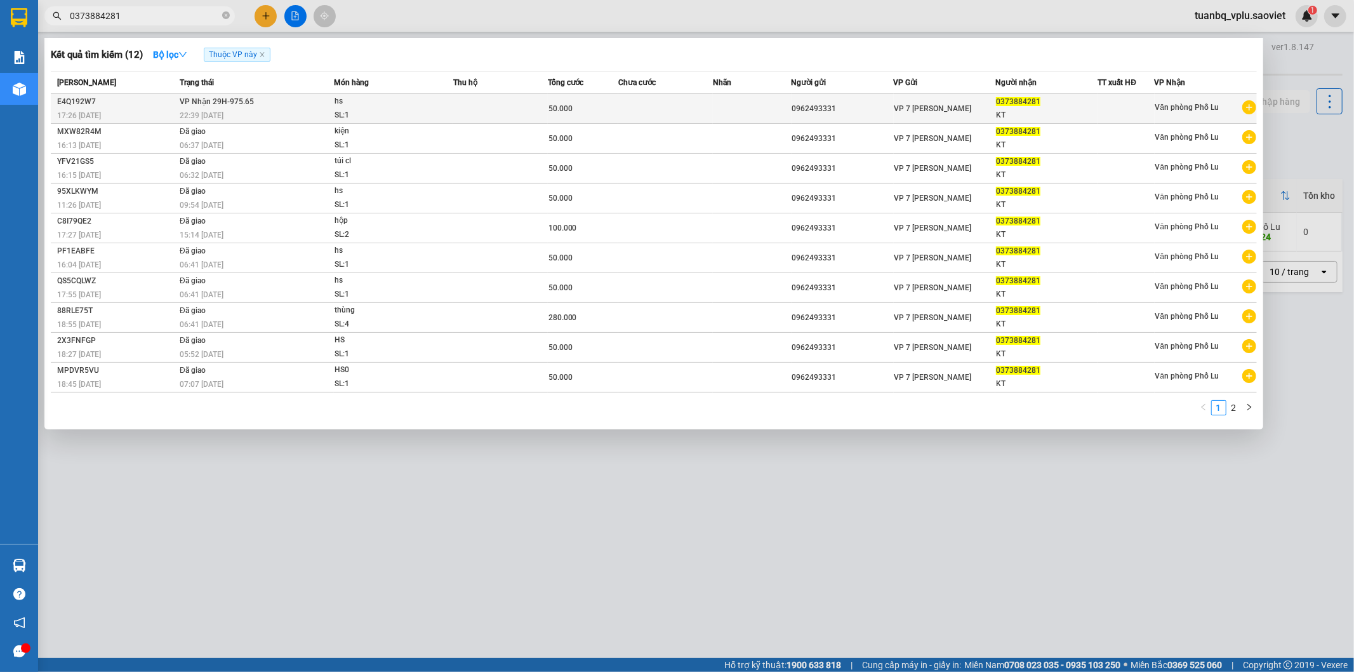
type input "0373884281"
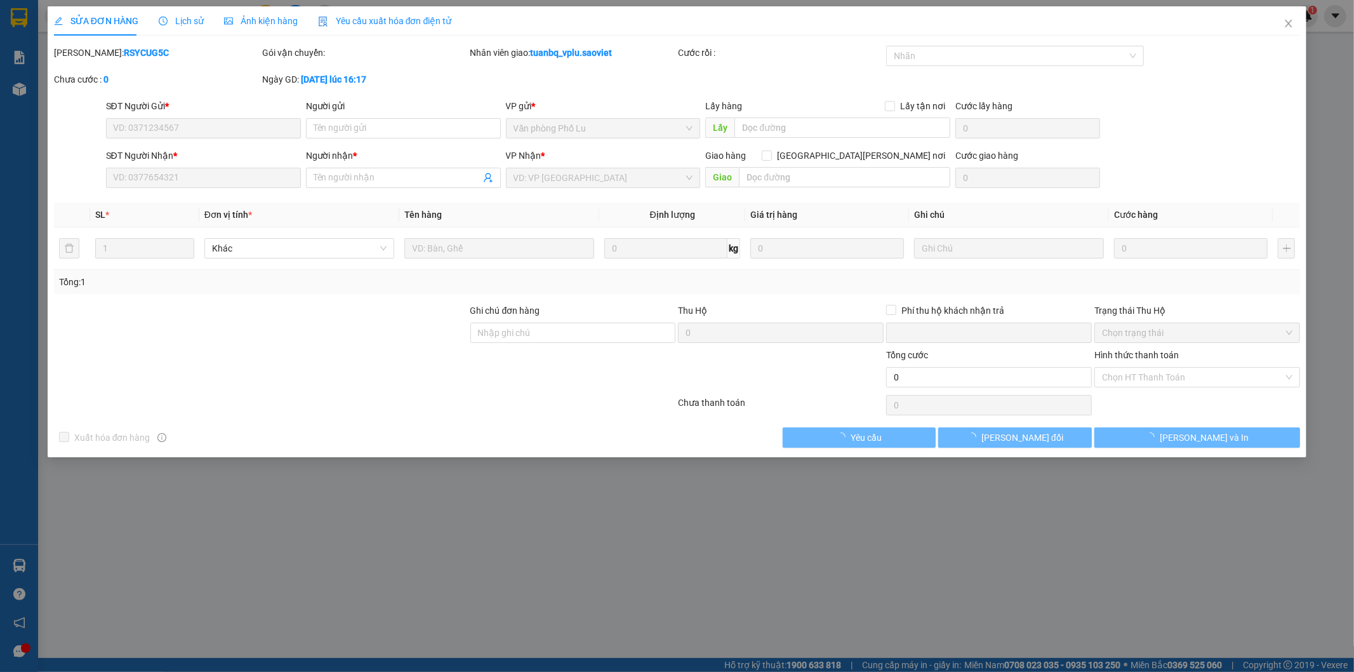
type input "0962493331"
type input "0373884281"
type input "KT"
type input "0"
type input "50.000"
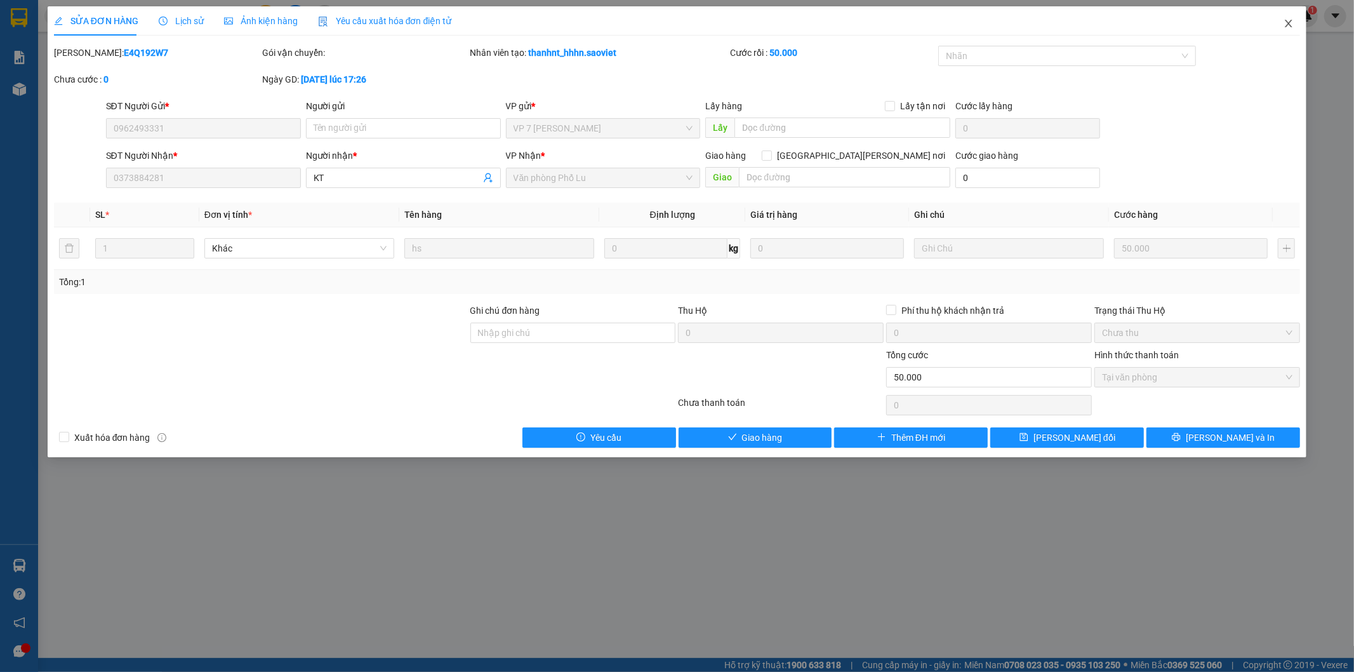
drag, startPoint x: 1292, startPoint y: 23, endPoint x: 1132, endPoint y: 22, distance: 160.7
click at [1292, 23] on icon "close" at bounding box center [1289, 23] width 10 height 10
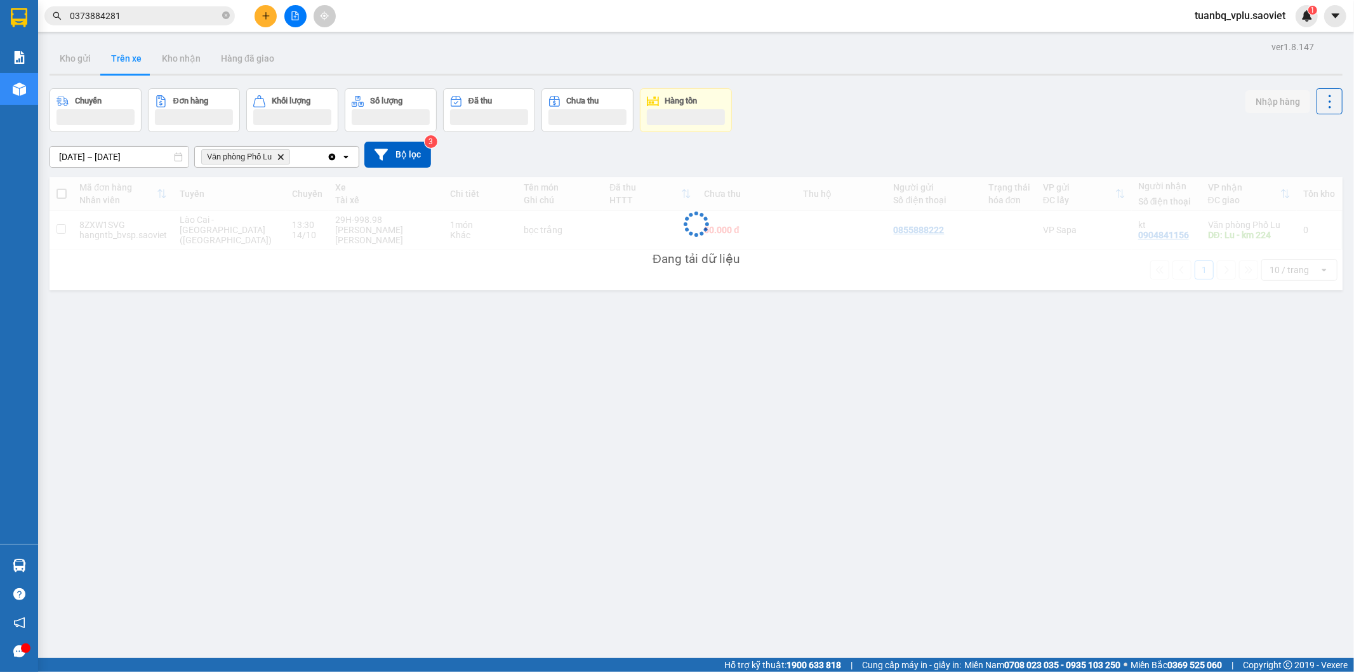
click at [167, 13] on input "0373884281" at bounding box center [145, 16] width 150 height 14
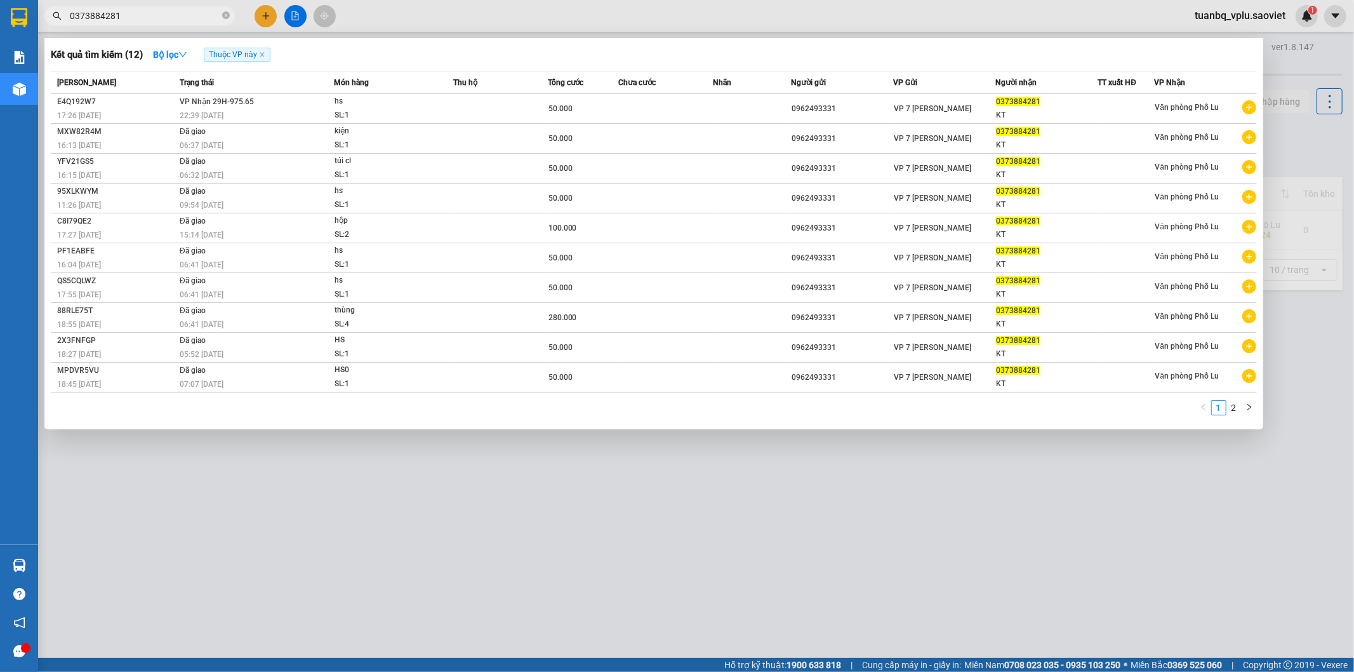
click at [167, 13] on input "0373884281" at bounding box center [145, 16] width 150 height 14
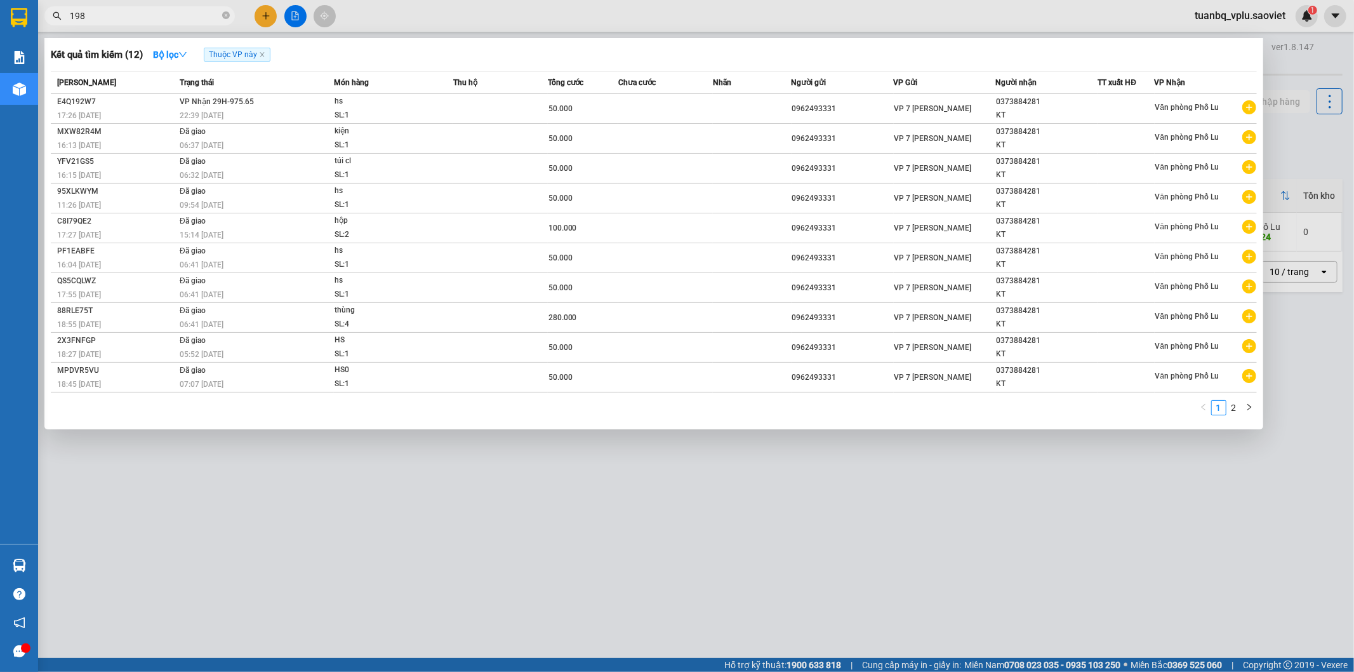
type input "1981"
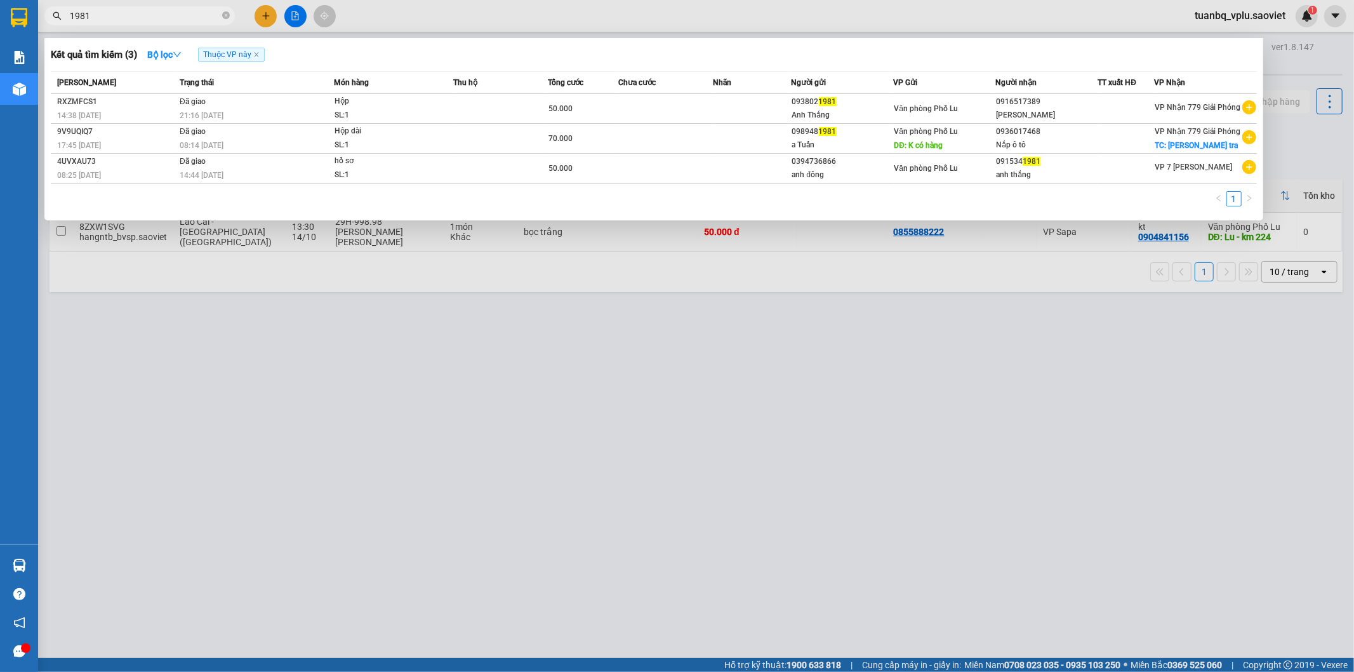
click at [135, 13] on input "1981" at bounding box center [145, 16] width 150 height 14
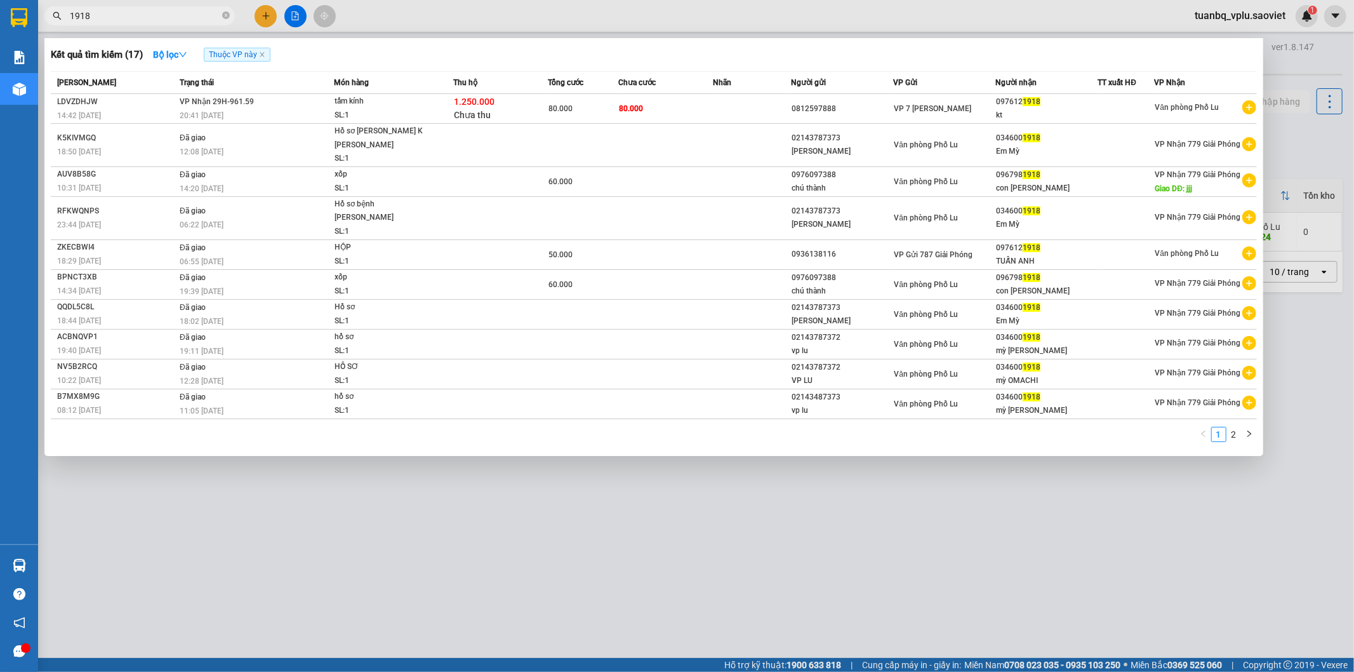
type input "1918"
click at [610, 550] on div at bounding box center [677, 336] width 1354 height 672
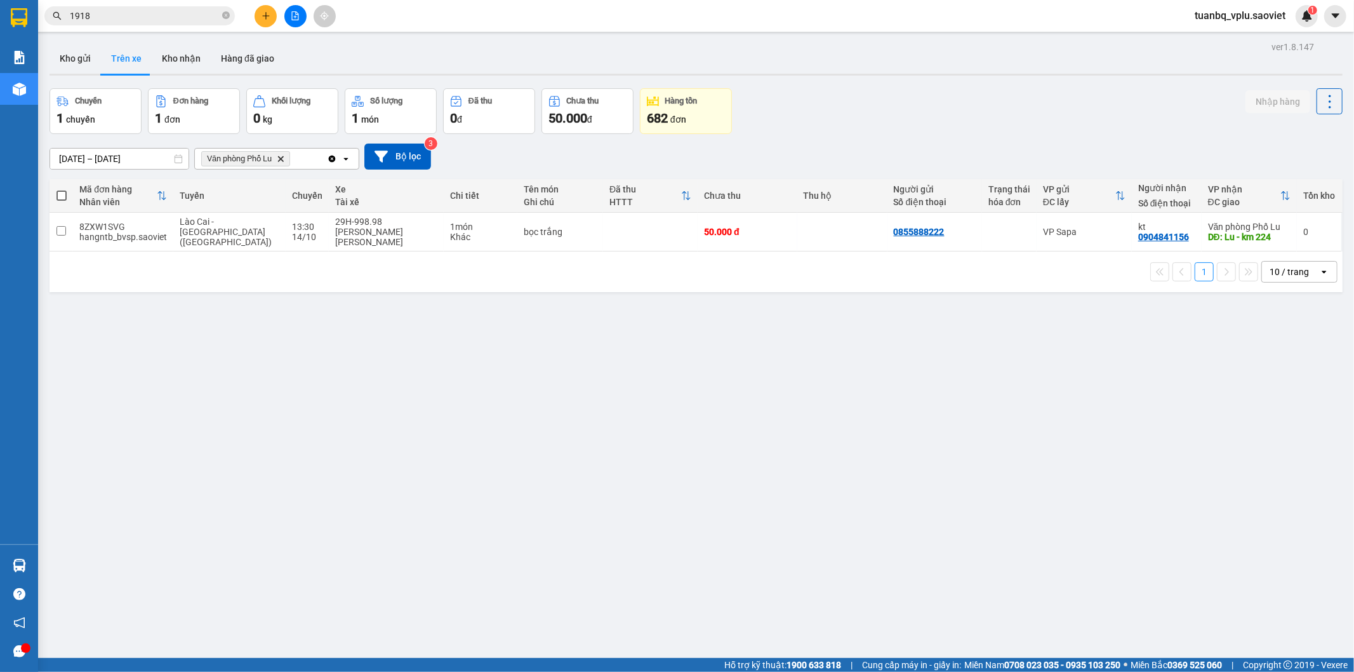
click at [68, 56] on button "Kho gửi" at bounding box center [75, 58] width 51 height 30
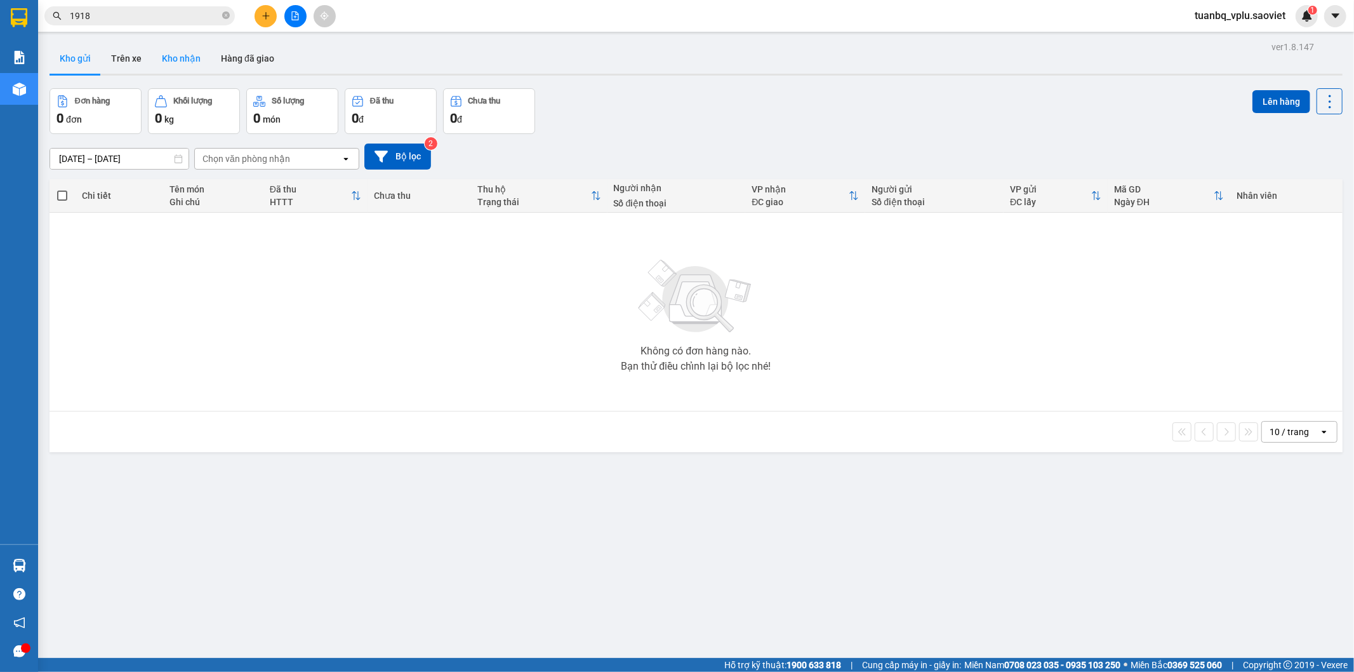
drag, startPoint x: 155, startPoint y: 51, endPoint x: 175, endPoint y: 57, distance: 20.5
click at [156, 51] on button "Kho nhận" at bounding box center [181, 58] width 59 height 30
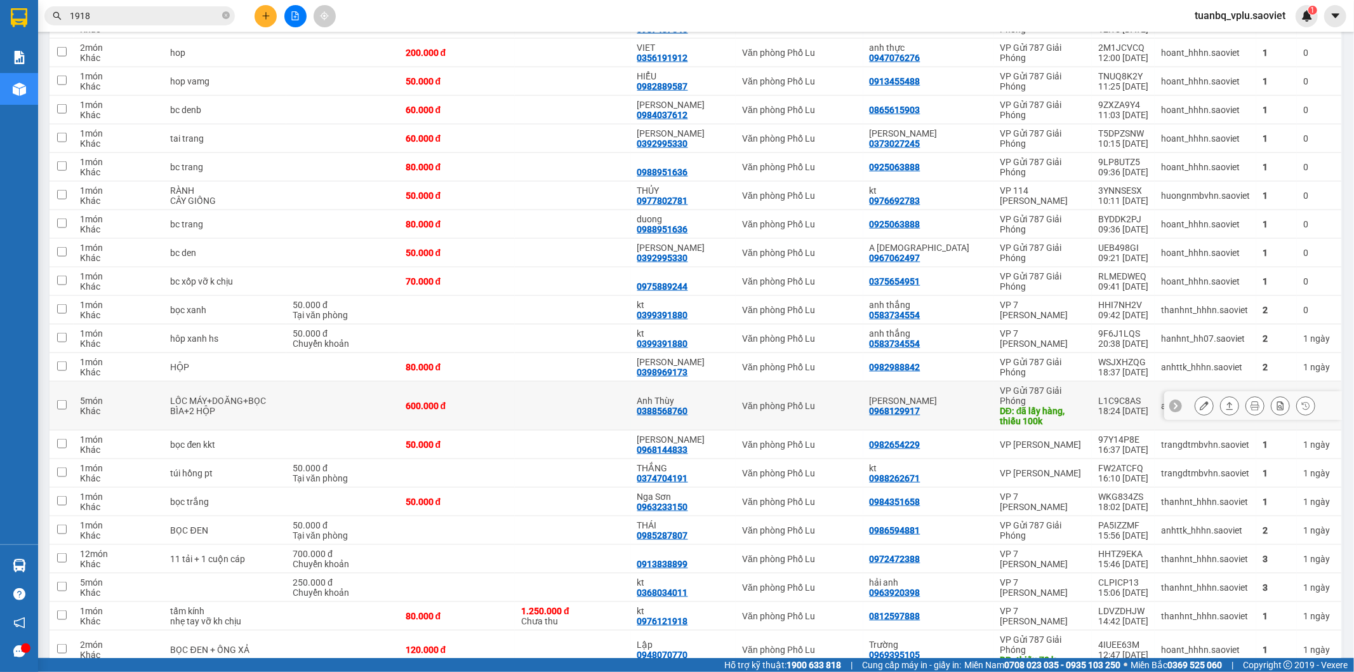
scroll to position [1411, 0]
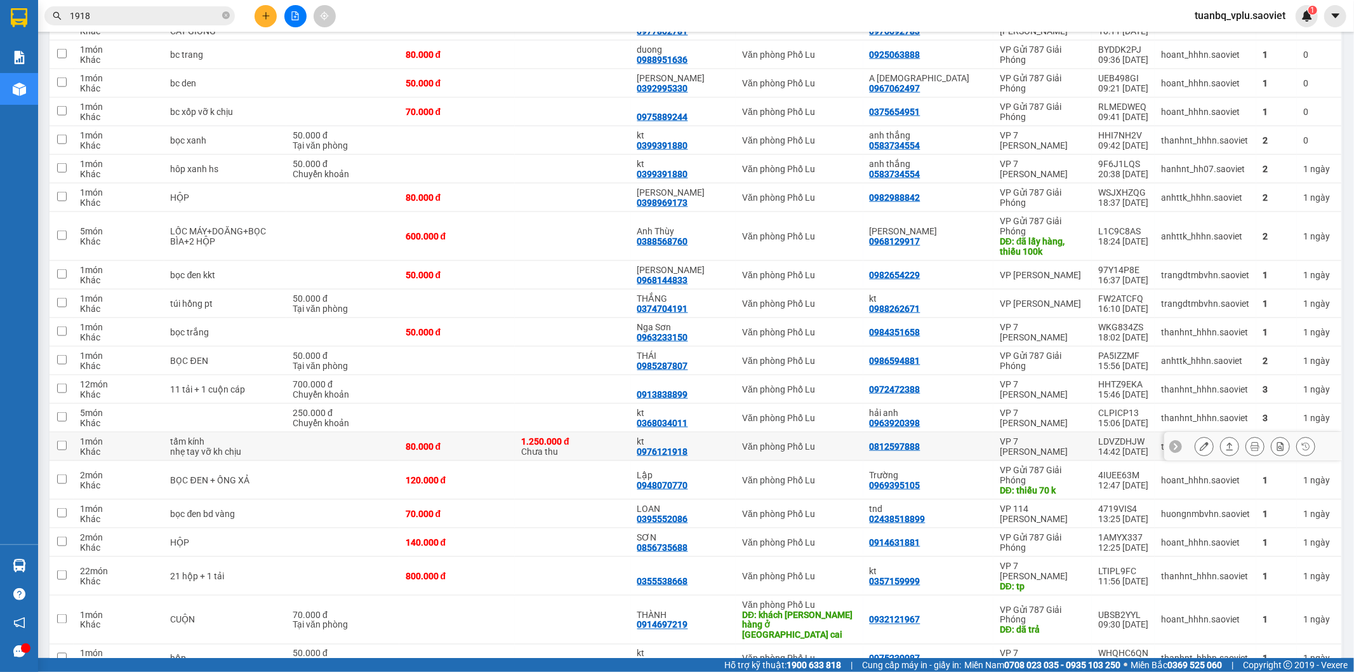
click at [1201, 438] on button at bounding box center [1205, 447] width 18 height 22
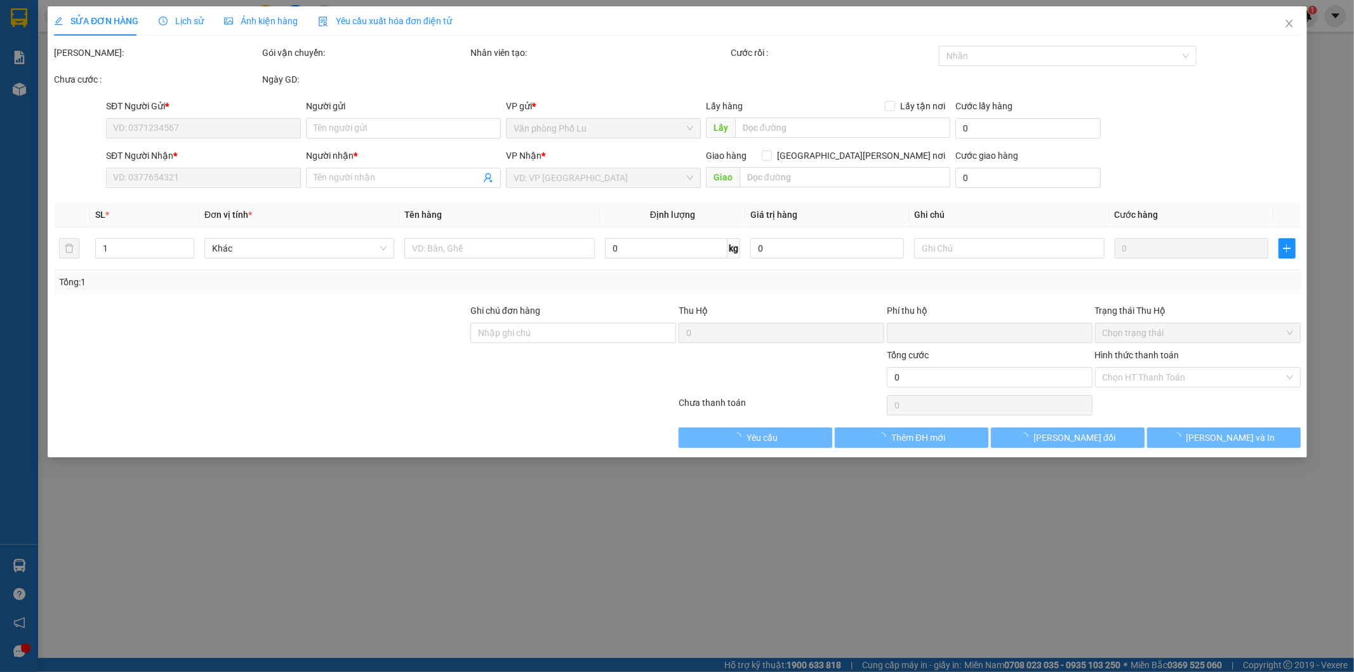
type input "0812597888"
type input "0976121918"
type input "kt"
type input "1.250.000"
type input "30.000"
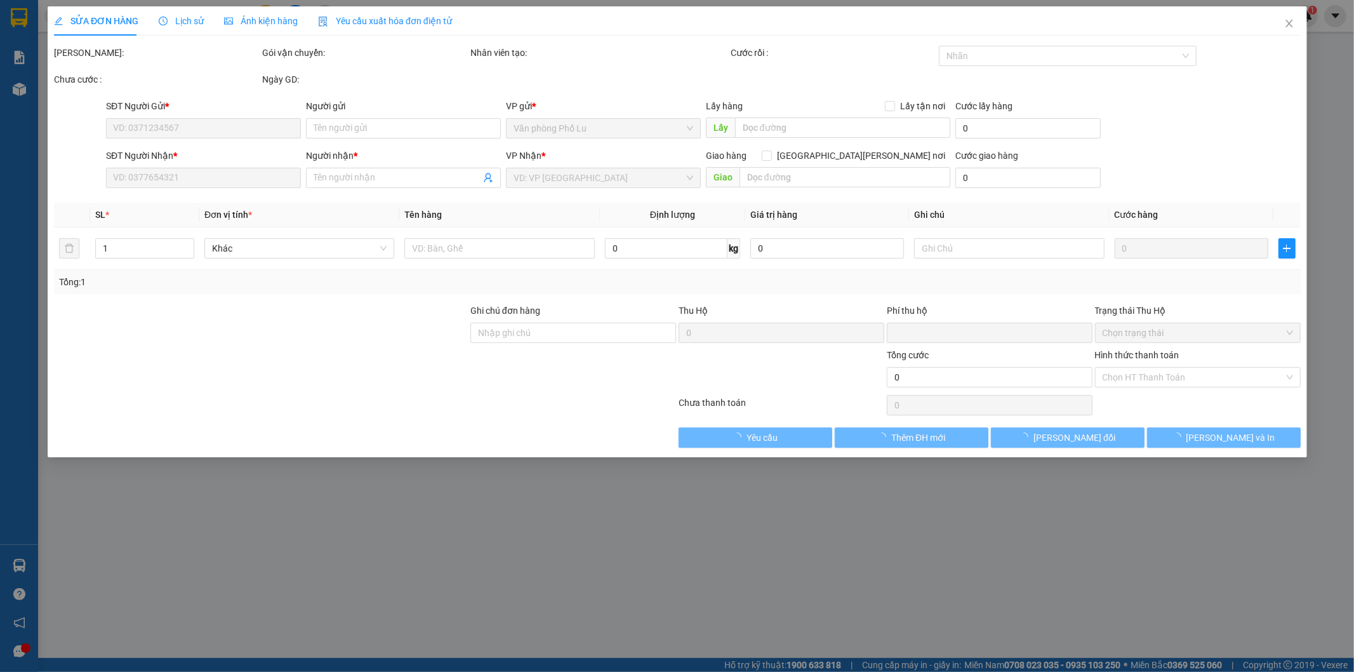
type input "80.000"
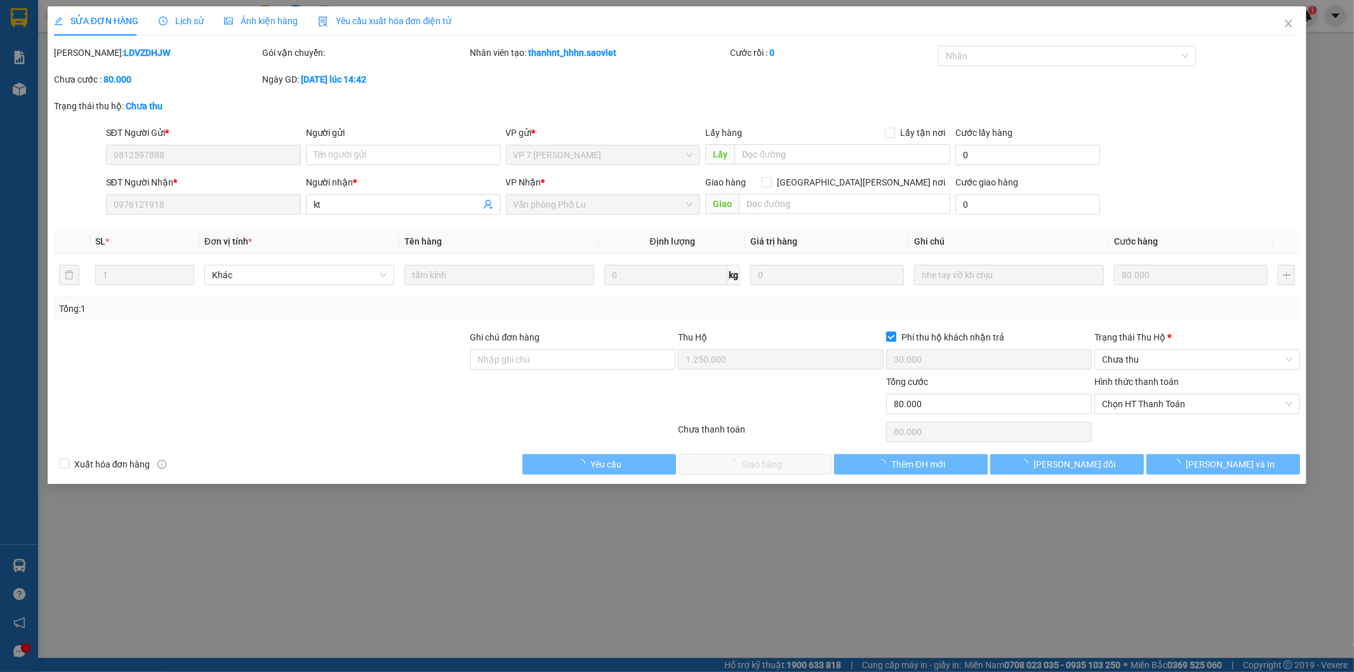
click at [197, 19] on span "Lịch sử" at bounding box center [181, 21] width 45 height 10
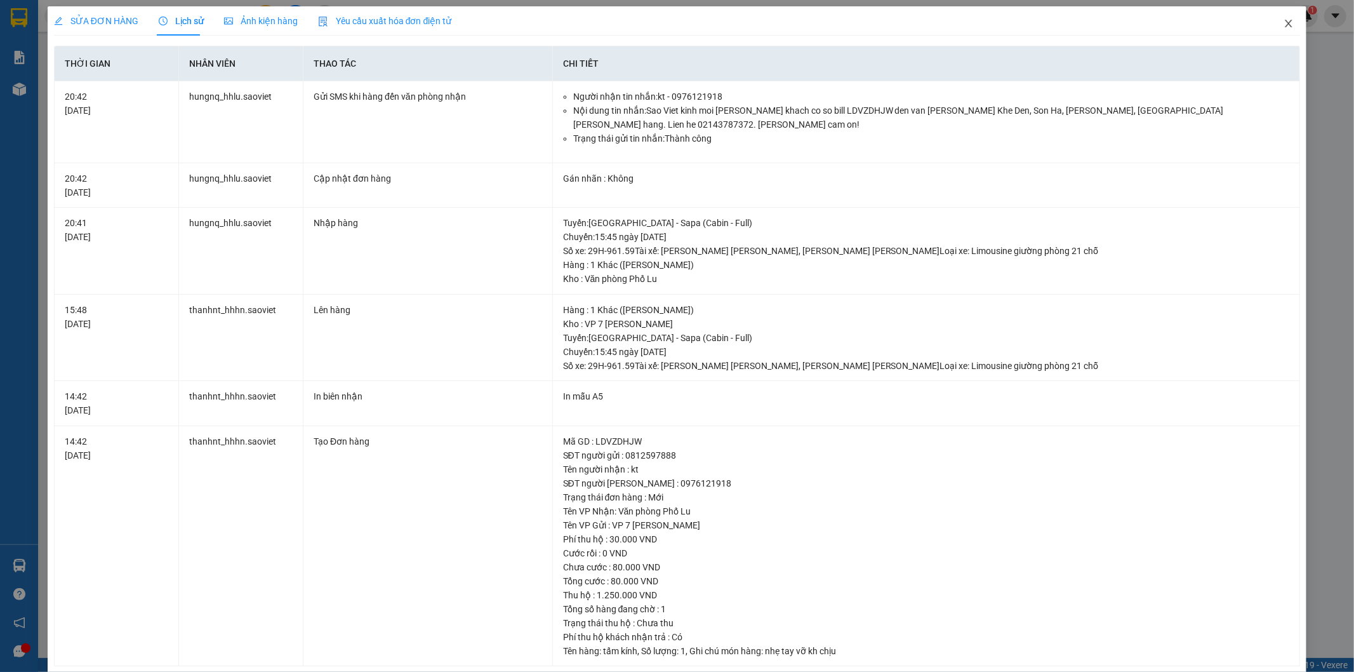
click at [1284, 22] on icon "close" at bounding box center [1289, 23] width 10 height 10
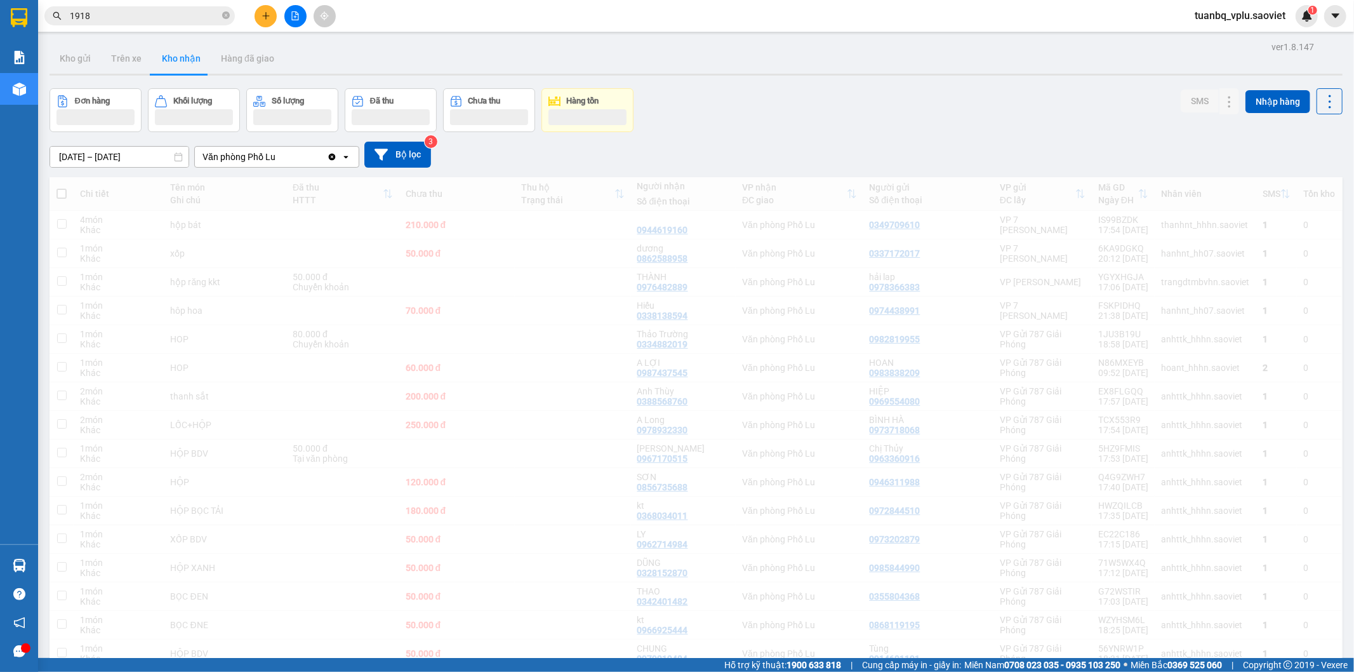
click at [1280, 23] on span "tuanbq_vplu.saoviet" at bounding box center [1240, 16] width 111 height 16
click at [132, 11] on input "1918" at bounding box center [145, 16] width 150 height 14
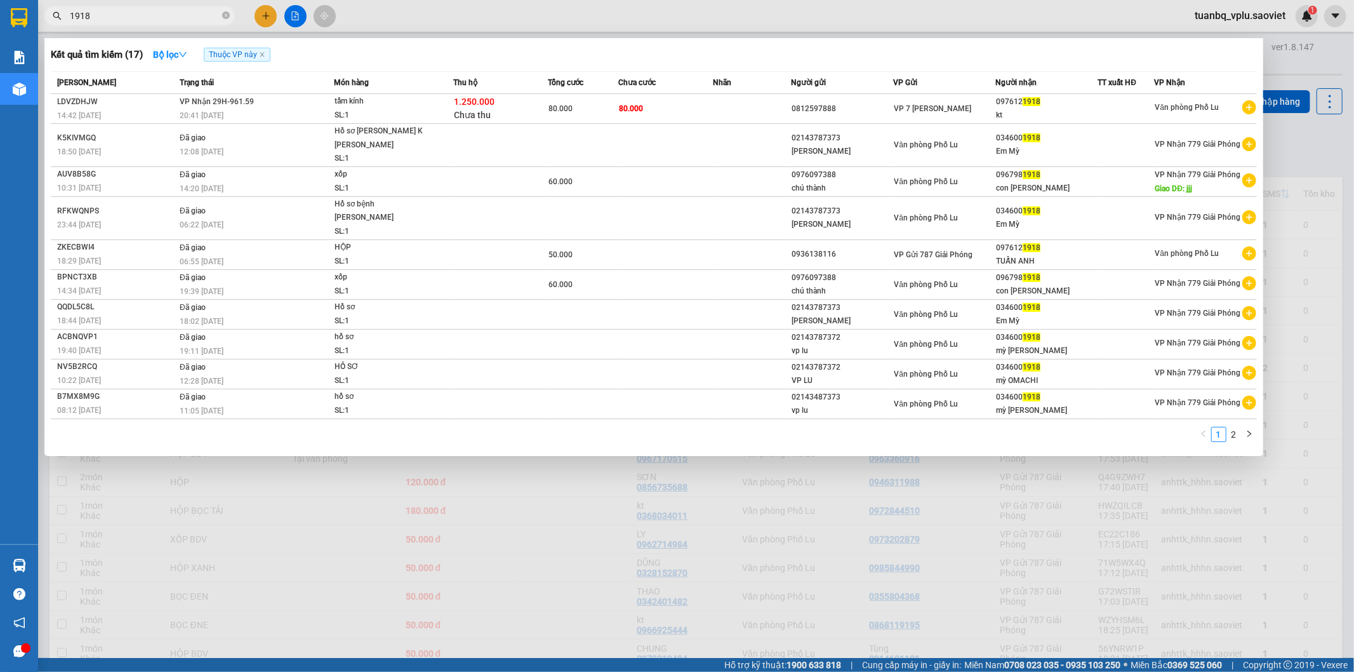
click at [132, 11] on input "1918" at bounding box center [145, 16] width 150 height 14
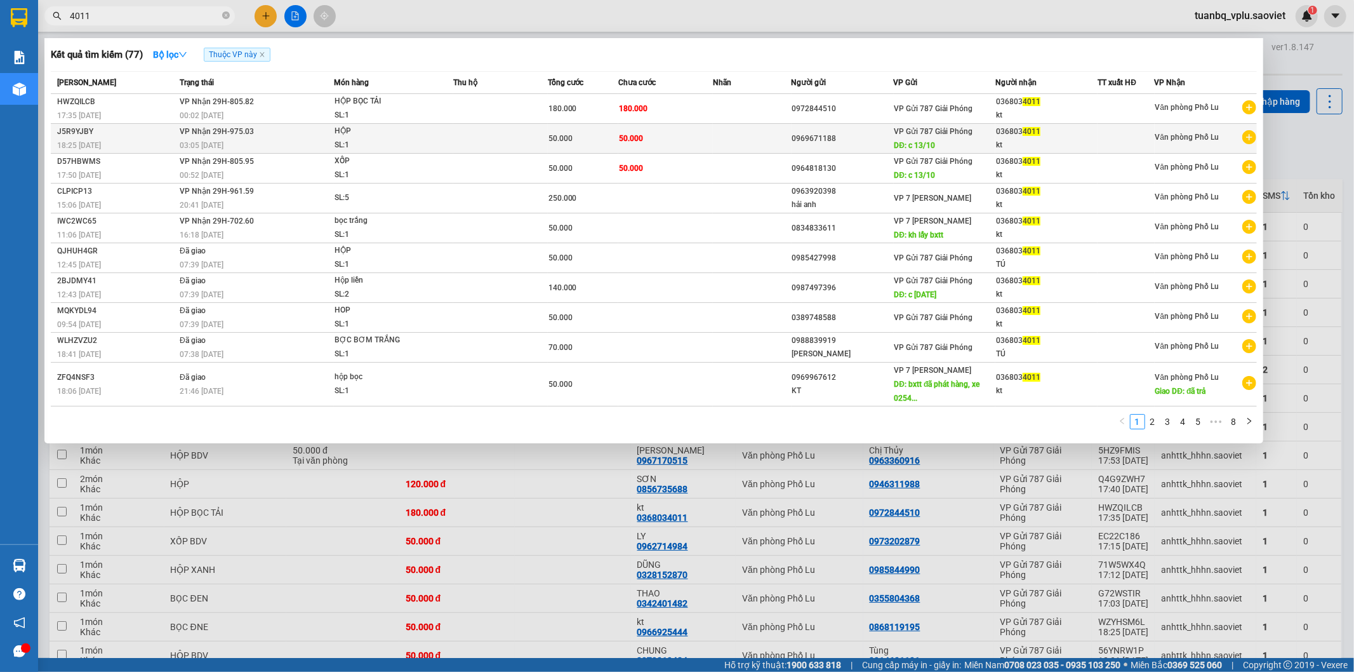
type input "4011"
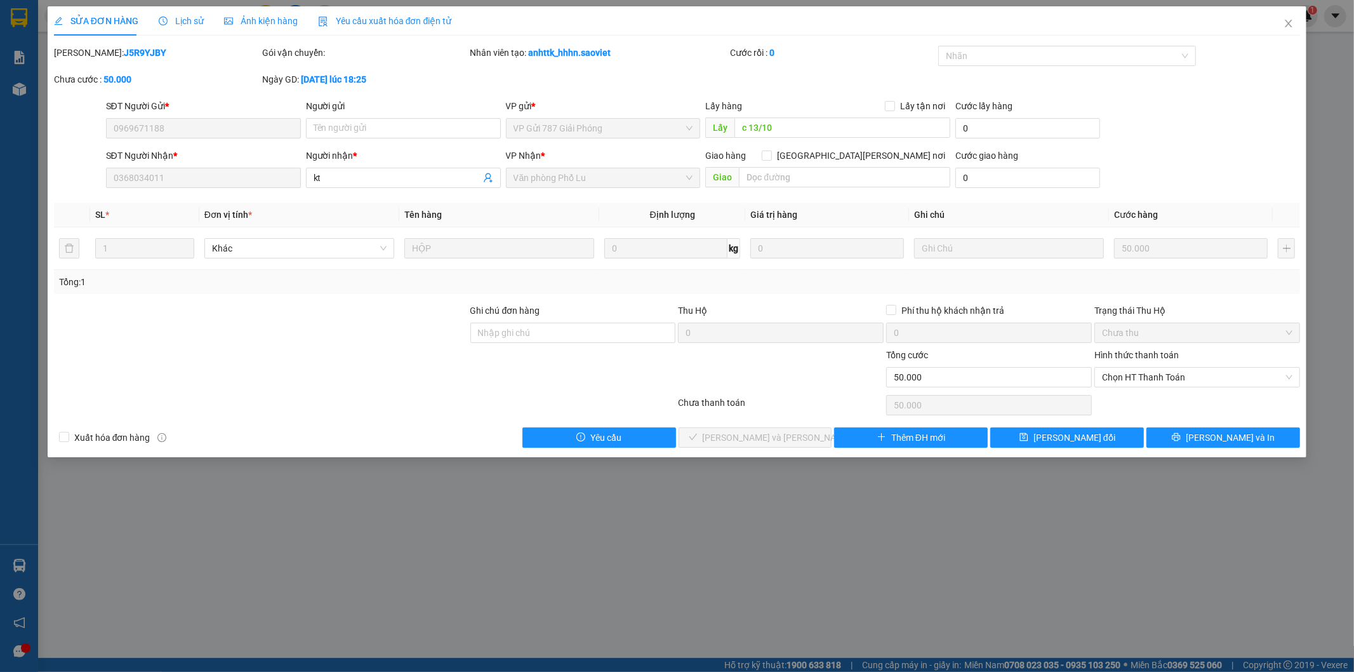
type input "0969671188"
type input "c 13/10"
type input "0368034011"
type input "kt"
type input "0"
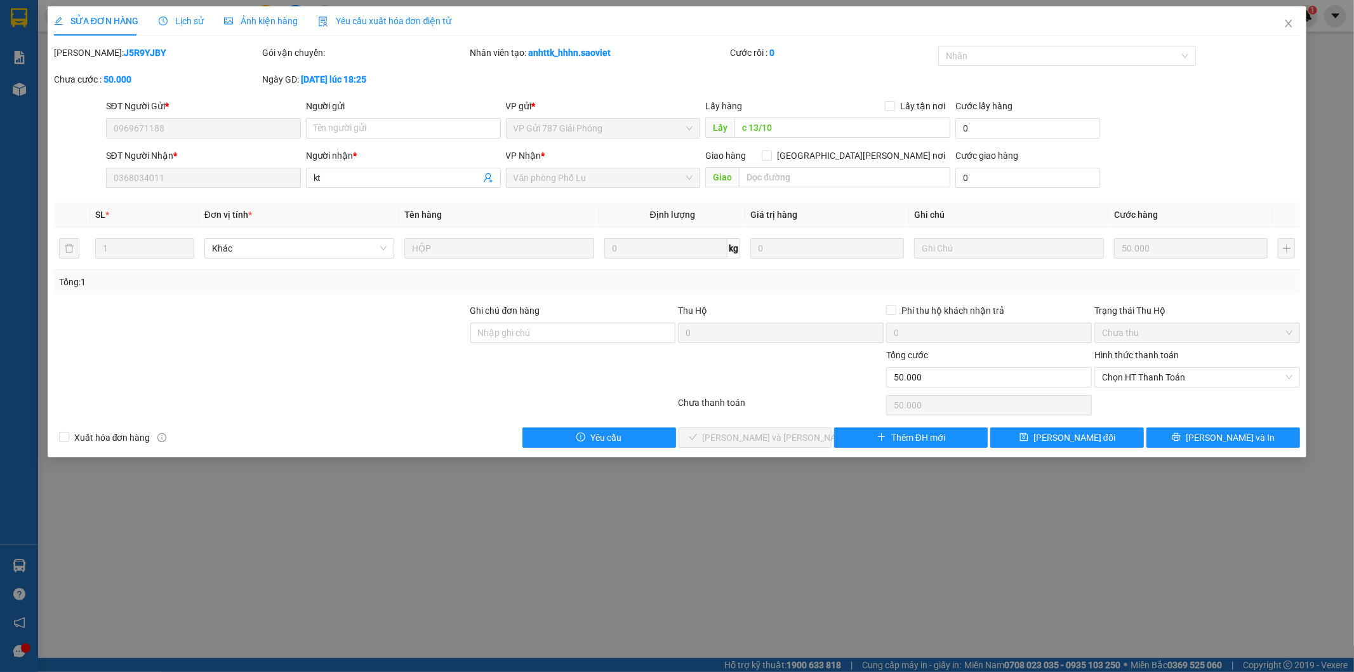
type input "50.000"
click at [1144, 373] on span "Chọn HT Thanh Toán" at bounding box center [1197, 377] width 191 height 19
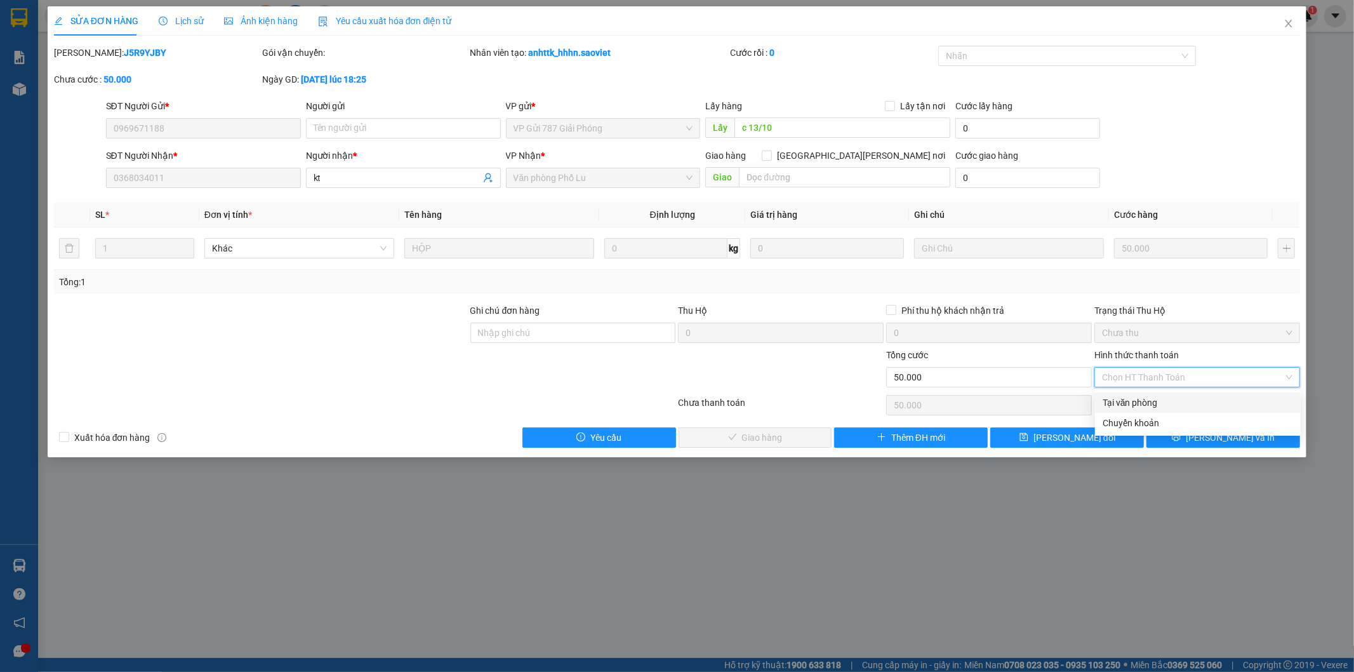
click at [1140, 405] on div "Tại văn phòng" at bounding box center [1198, 403] width 191 height 14
type input "0"
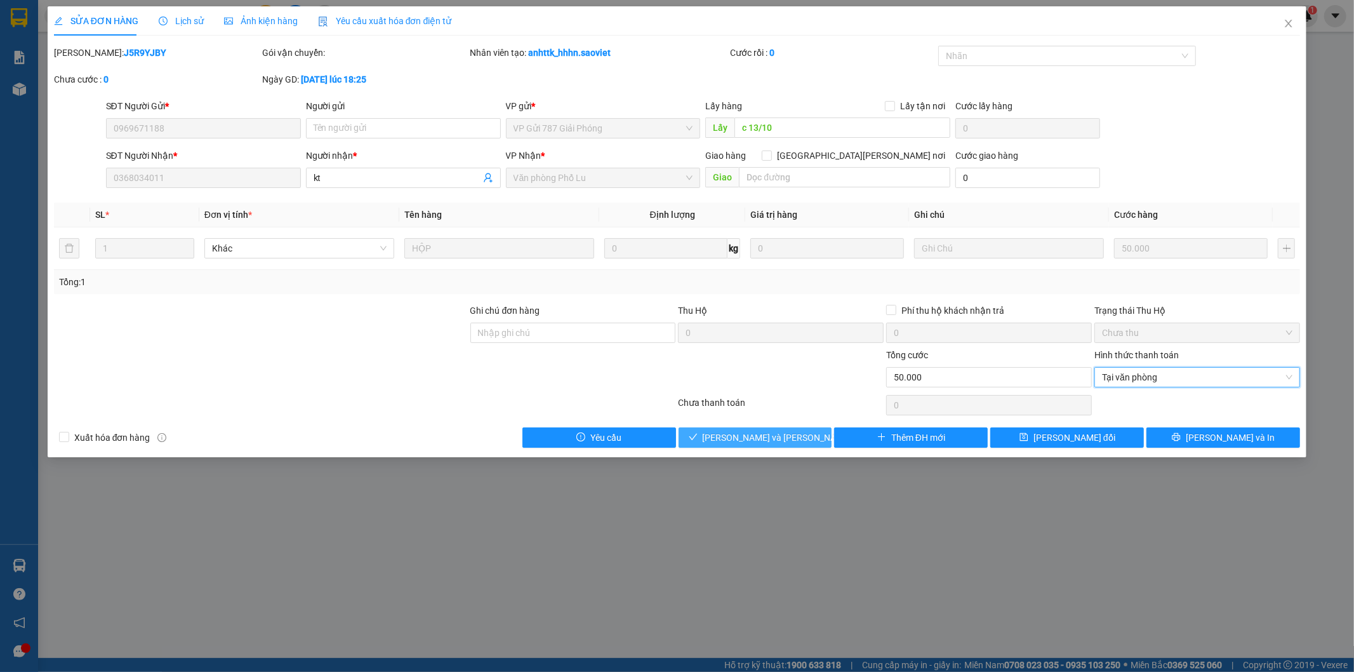
click at [788, 439] on span "[PERSON_NAME] và Giao hàng" at bounding box center [788, 438] width 171 height 14
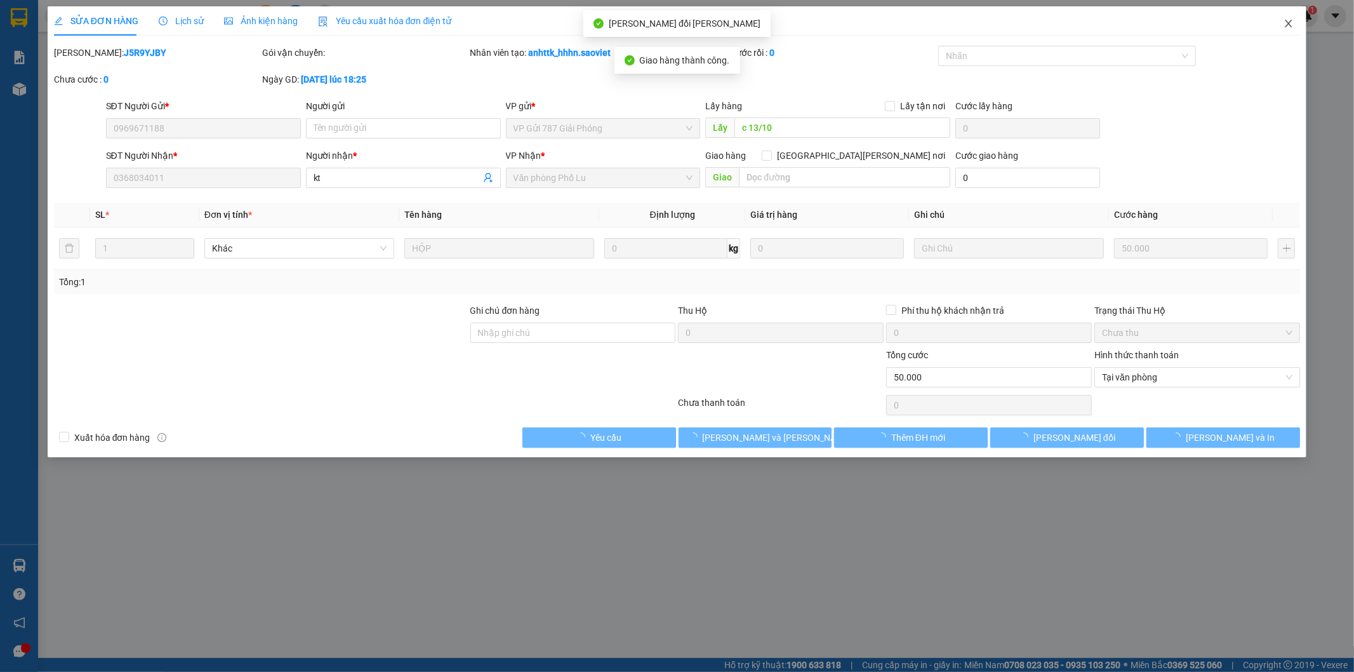
click at [1288, 24] on icon "close" at bounding box center [1289, 23] width 10 height 10
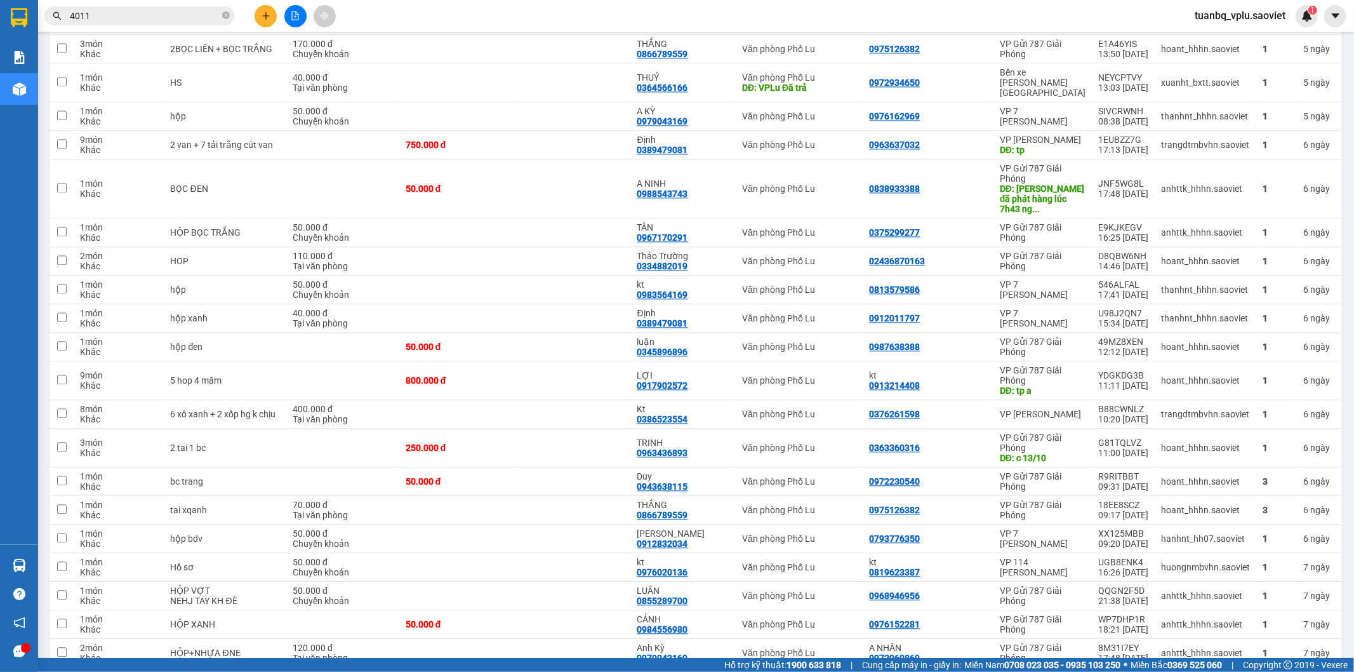
scroll to position [2623, 0]
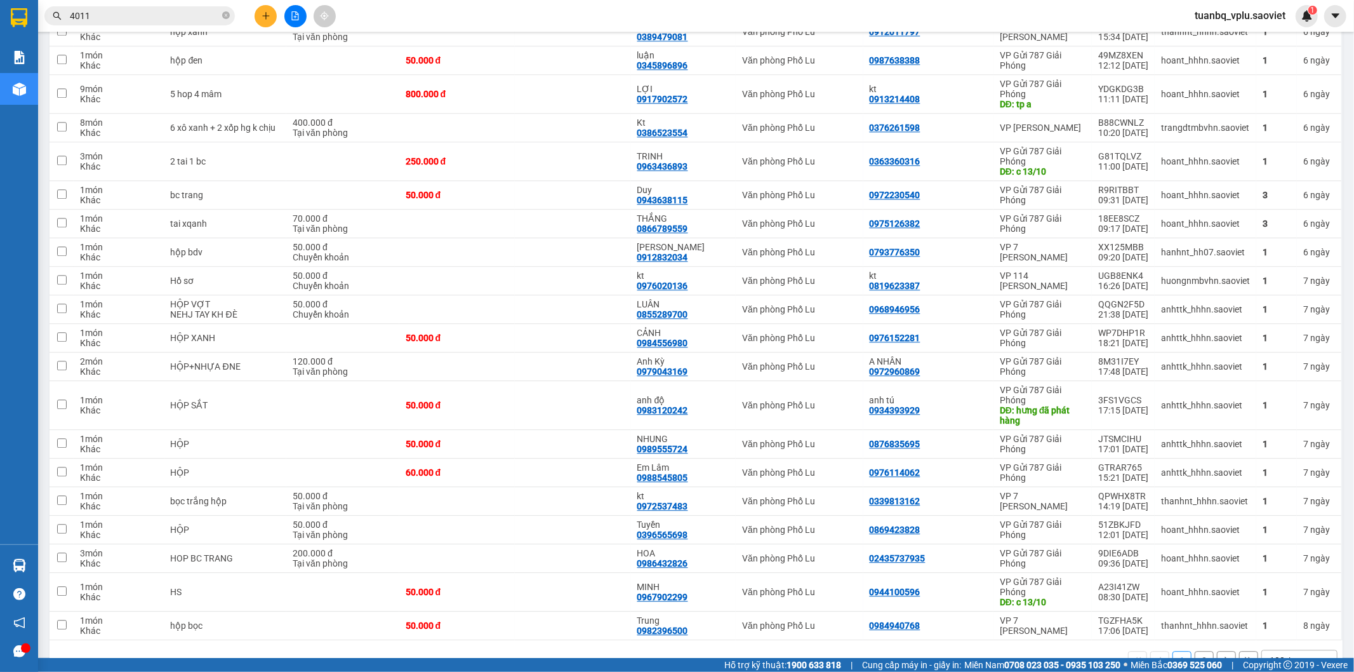
click at [1273, 654] on div "100 / trang" at bounding box center [1292, 660] width 44 height 13
click at [1273, 506] on span "10 / trang" at bounding box center [1281, 508] width 41 height 13
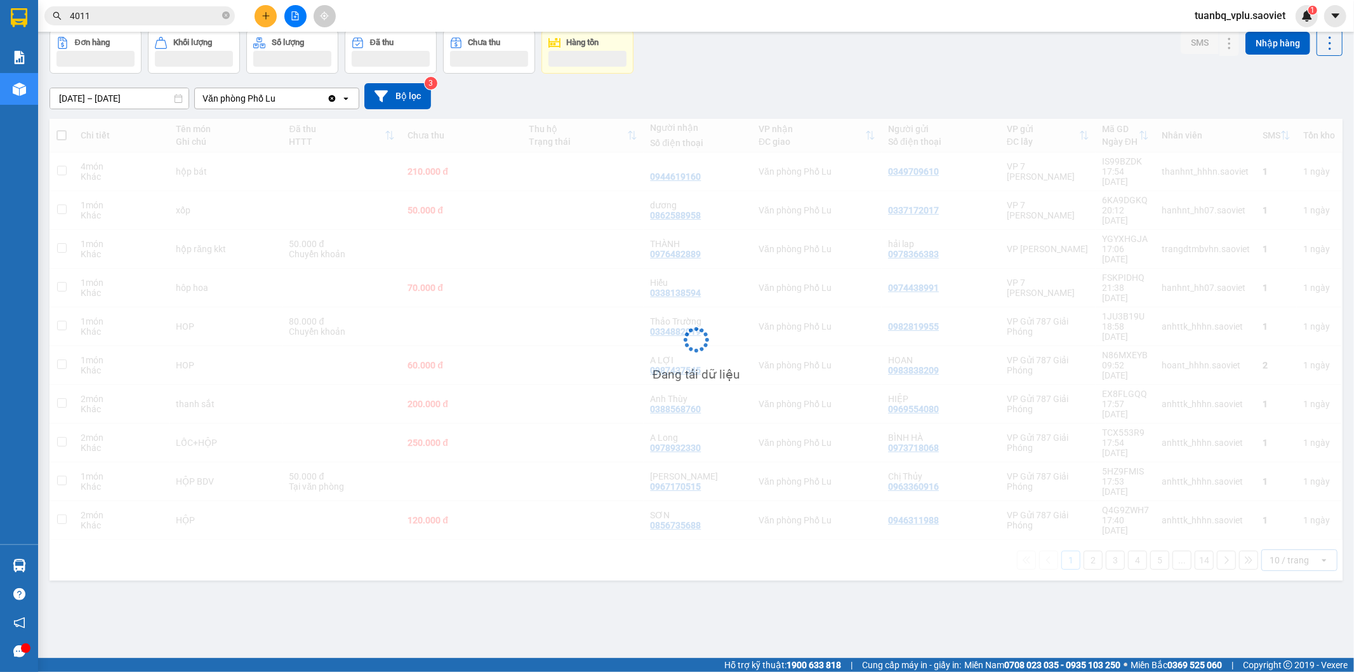
scroll to position [58, 0]
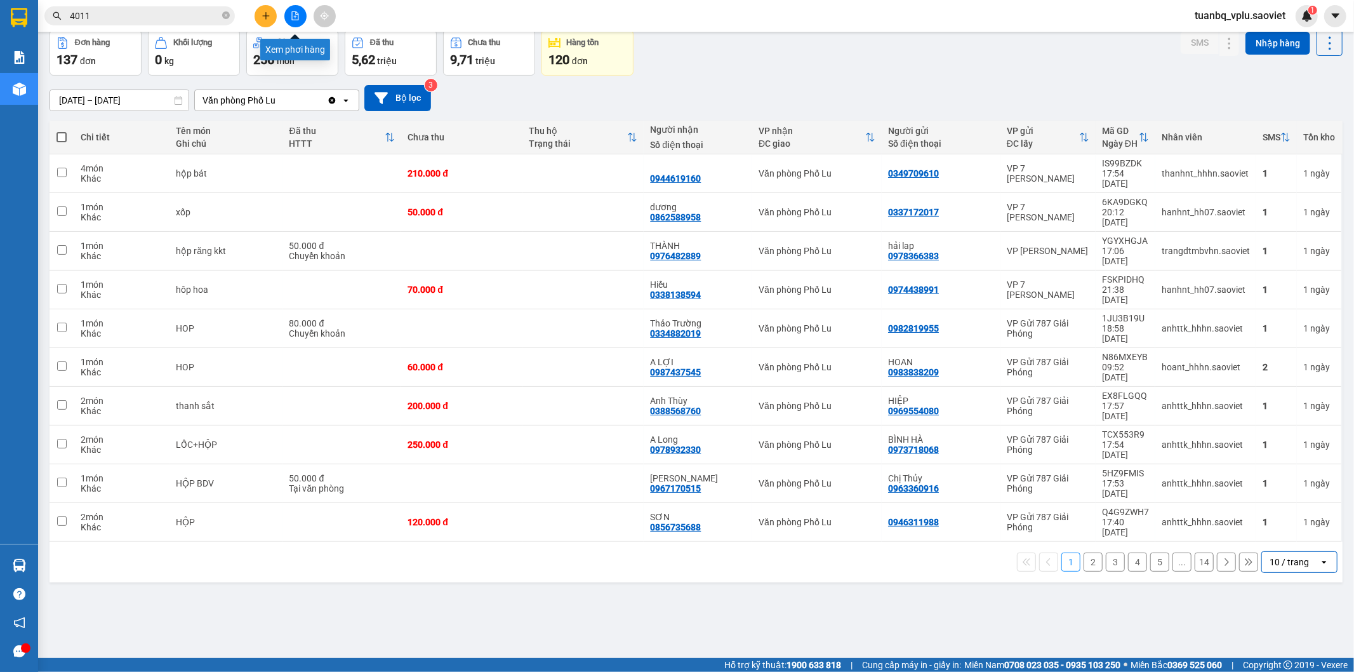
click at [268, 18] on icon "plus" at bounding box center [266, 15] width 9 height 9
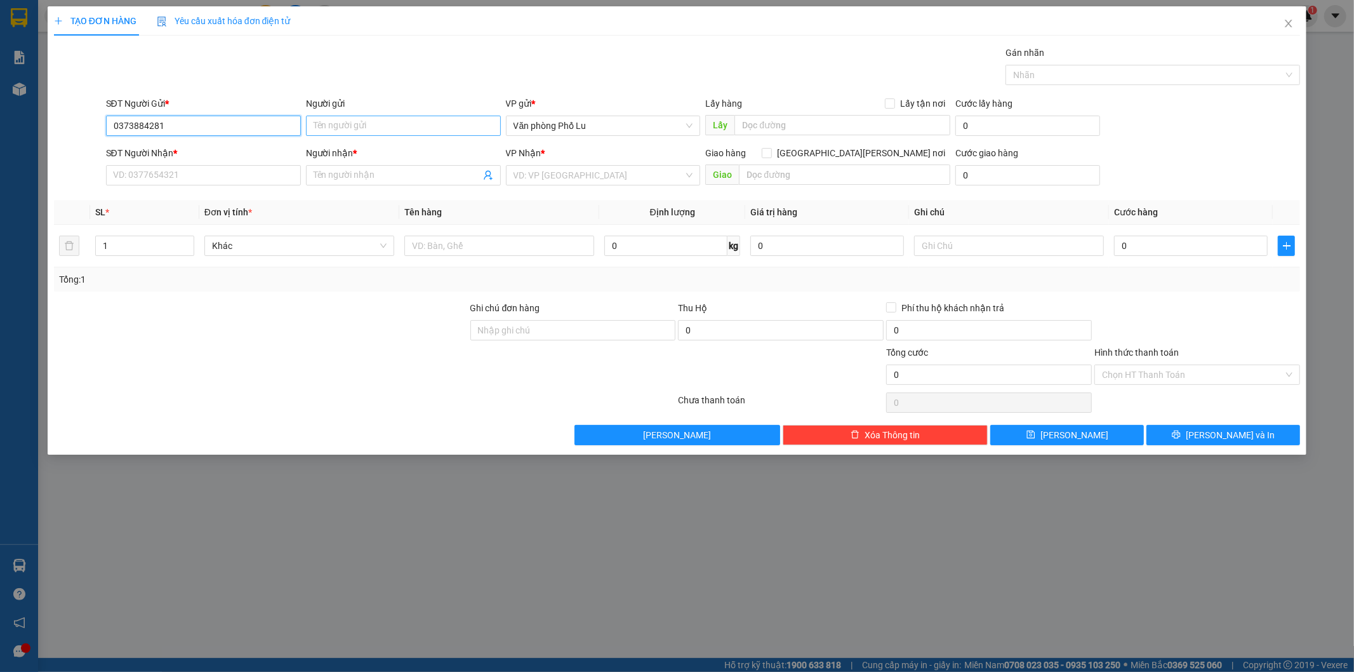
type input "0373884281"
click at [346, 125] on input "Người gửi" at bounding box center [403, 126] width 195 height 20
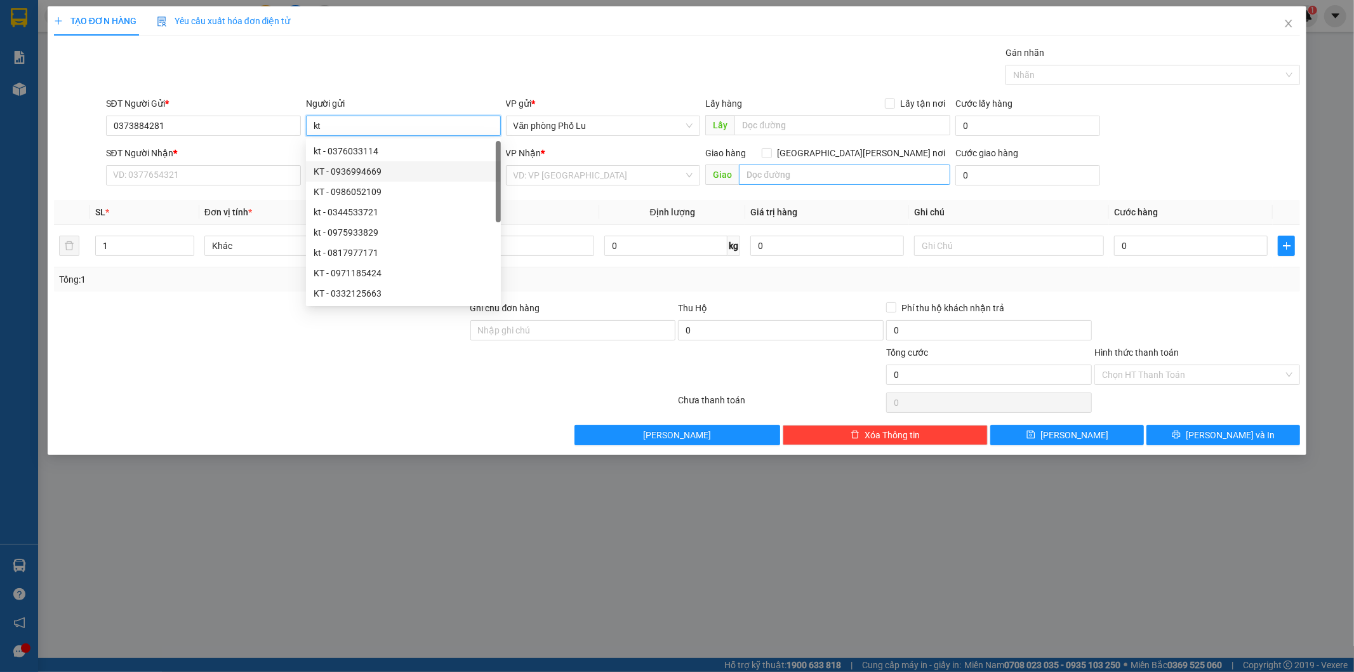
type input "kt"
click at [817, 172] on input "text" at bounding box center [844, 174] width 211 height 20
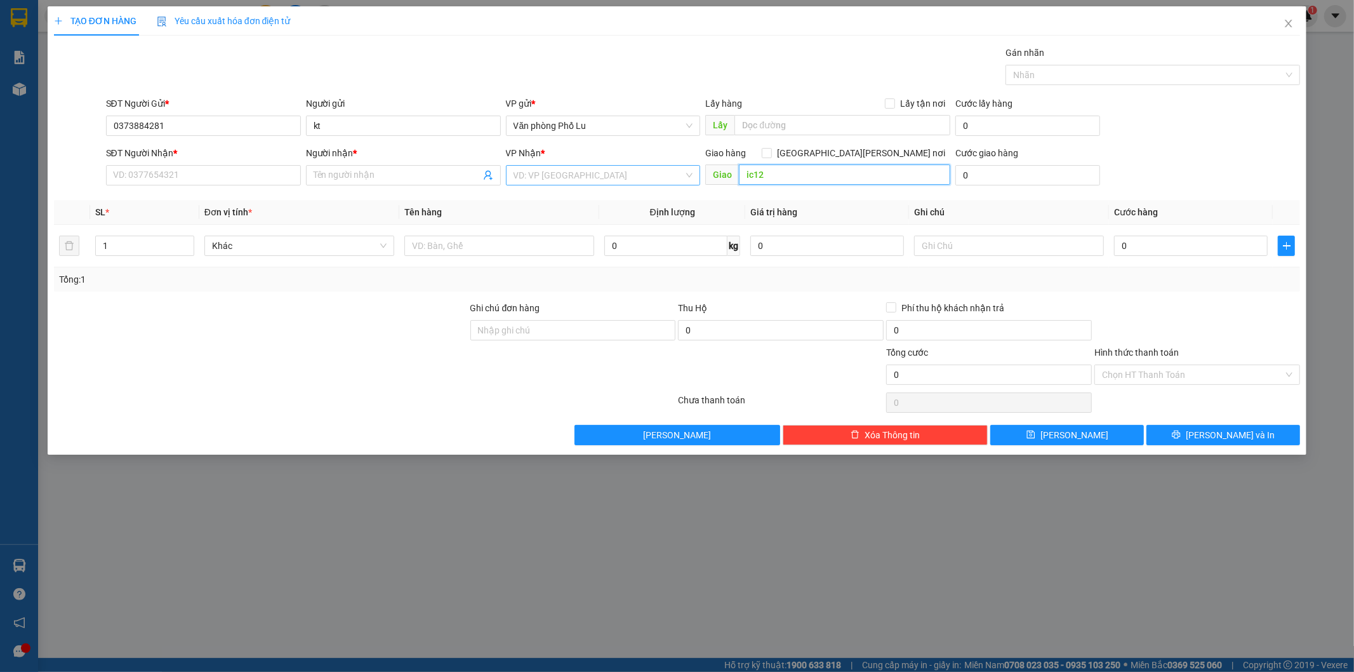
type input "ic12"
click at [601, 177] on input "search" at bounding box center [599, 175] width 171 height 19
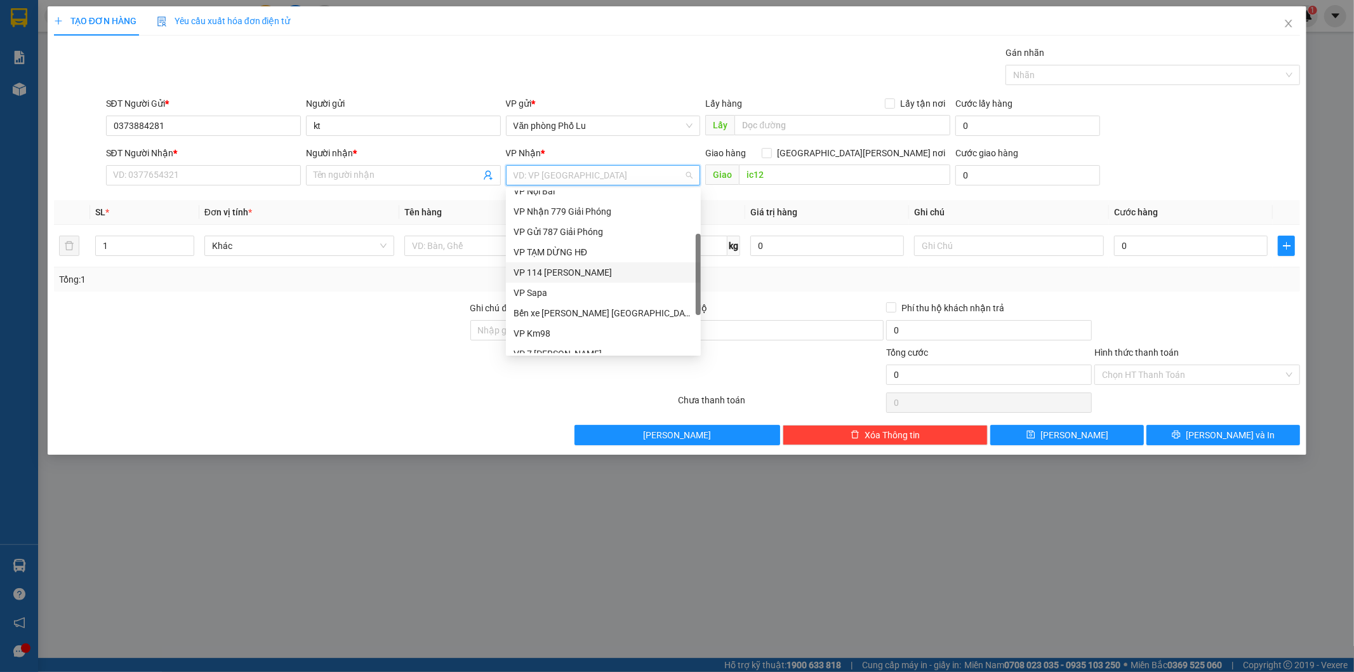
scroll to position [142, 0]
drag, startPoint x: 580, startPoint y: 281, endPoint x: 577, endPoint y: 274, distance: 7.1
click at [580, 281] on div "VP 7 [PERSON_NAME]" at bounding box center [604, 282] width 180 height 14
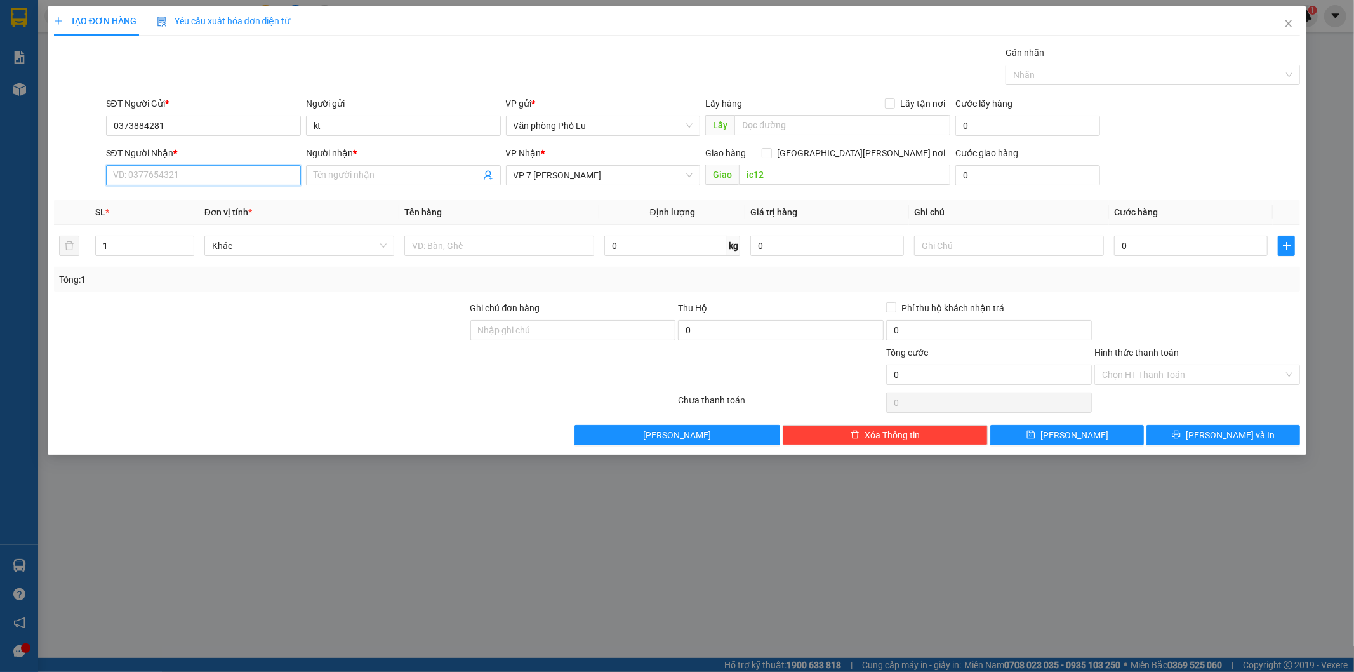
click at [180, 175] on input "SĐT Người Nhận *" at bounding box center [203, 175] width 195 height 20
type input "0962926983"
click at [333, 177] on input "Người nhận *" at bounding box center [397, 175] width 167 height 14
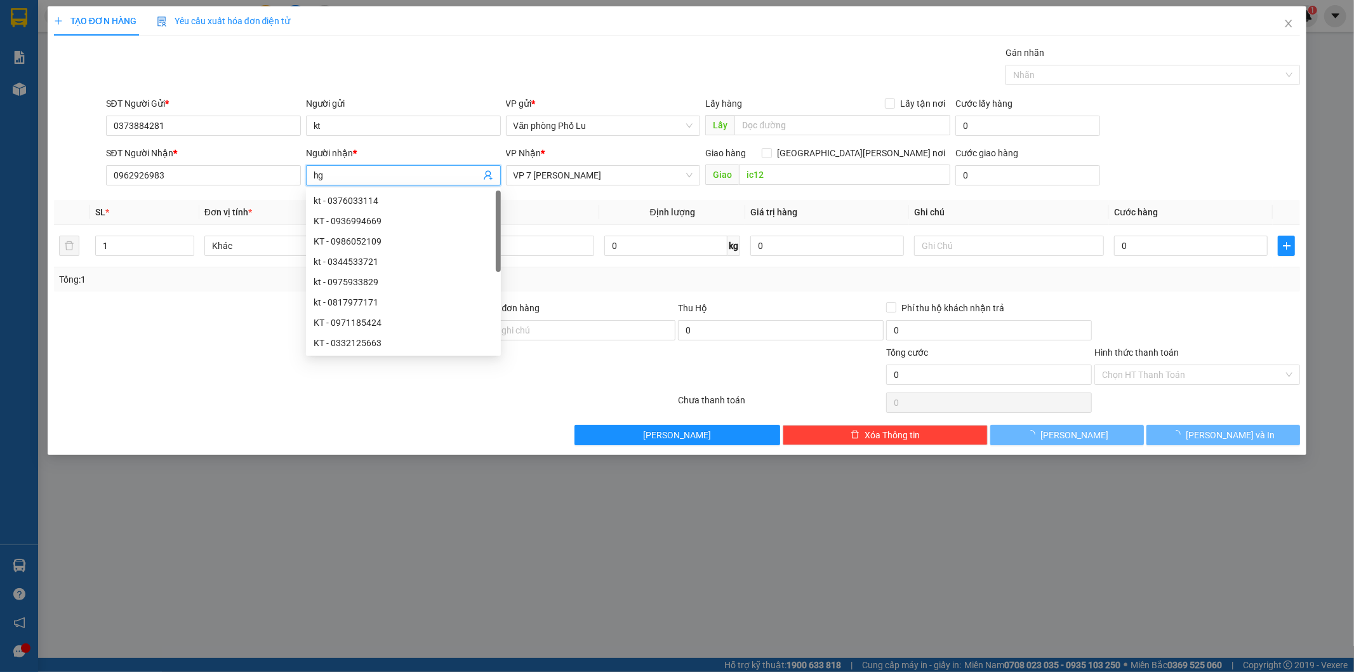
type input "hg"
click at [392, 58] on div "Gán nhãn Nhãn" at bounding box center [704, 68] width 1200 height 44
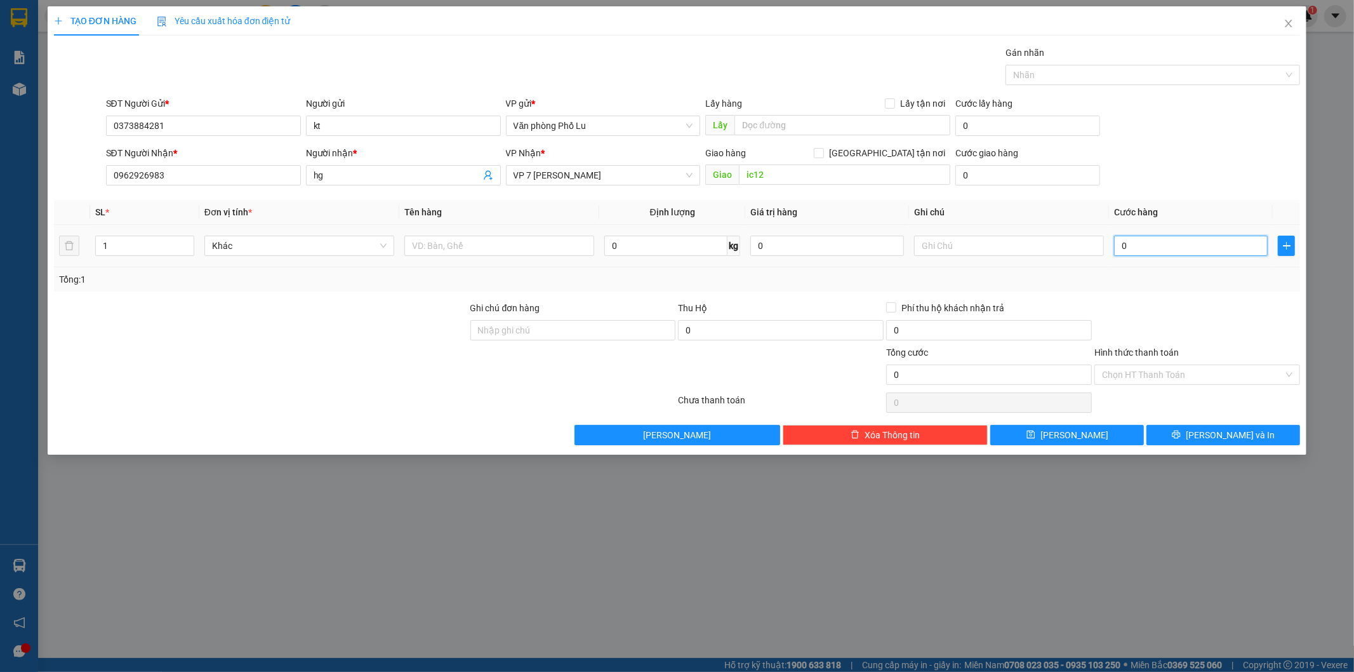
click at [1158, 248] on input "0" at bounding box center [1191, 246] width 154 height 20
paste input "5"
type input "50"
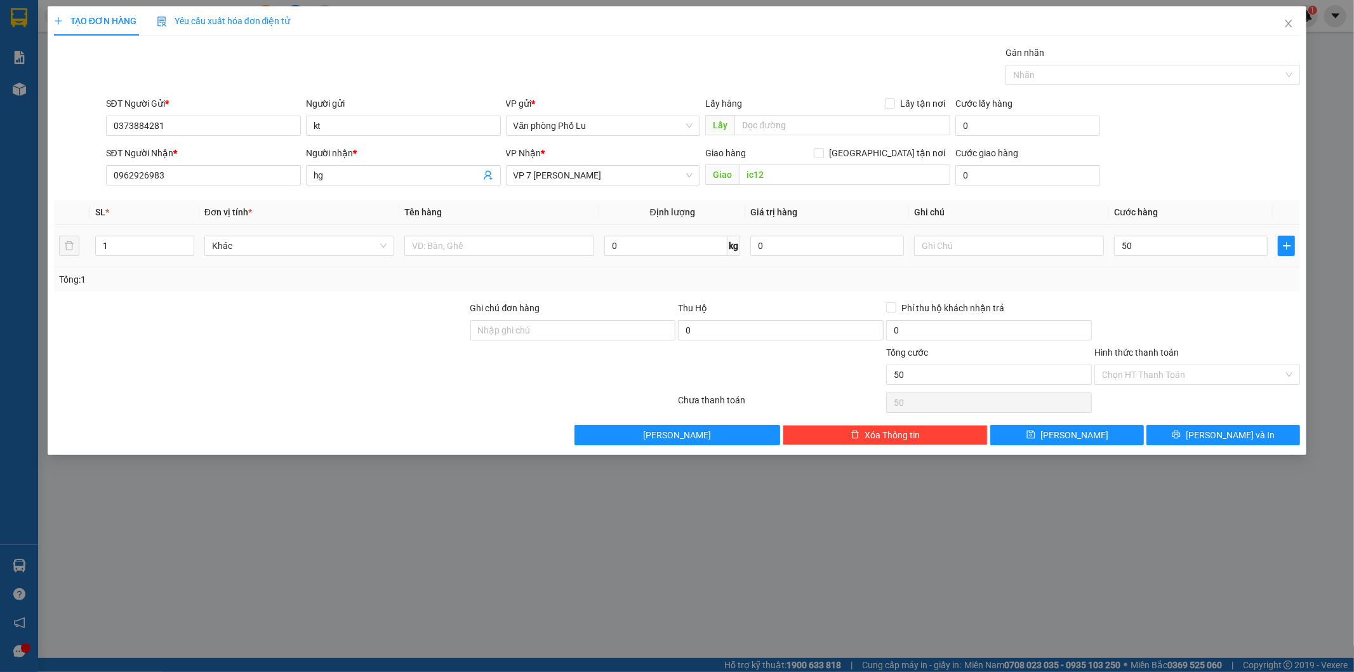
click at [1143, 309] on div at bounding box center [1197, 323] width 208 height 44
type input "50.000"
click at [1161, 375] on input "Hình thức thanh toán" at bounding box center [1193, 374] width 182 height 19
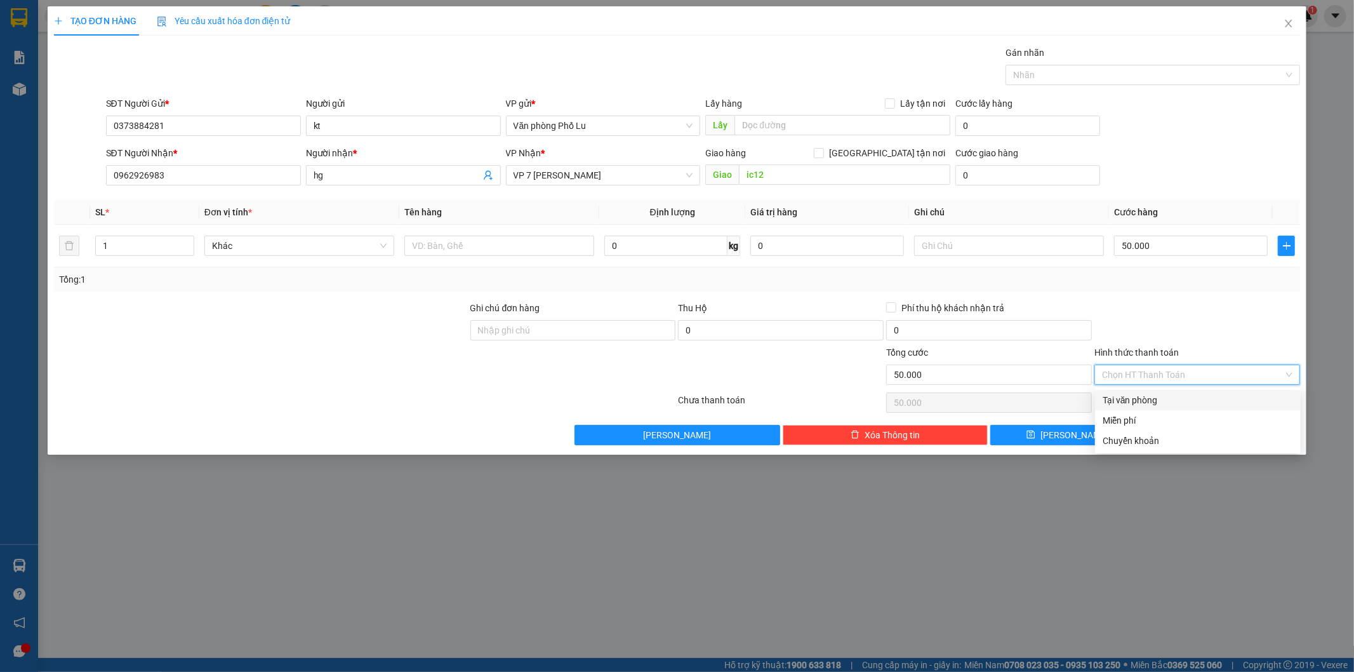
click at [1143, 401] on div "Tại văn phòng" at bounding box center [1198, 400] width 191 height 14
type input "0"
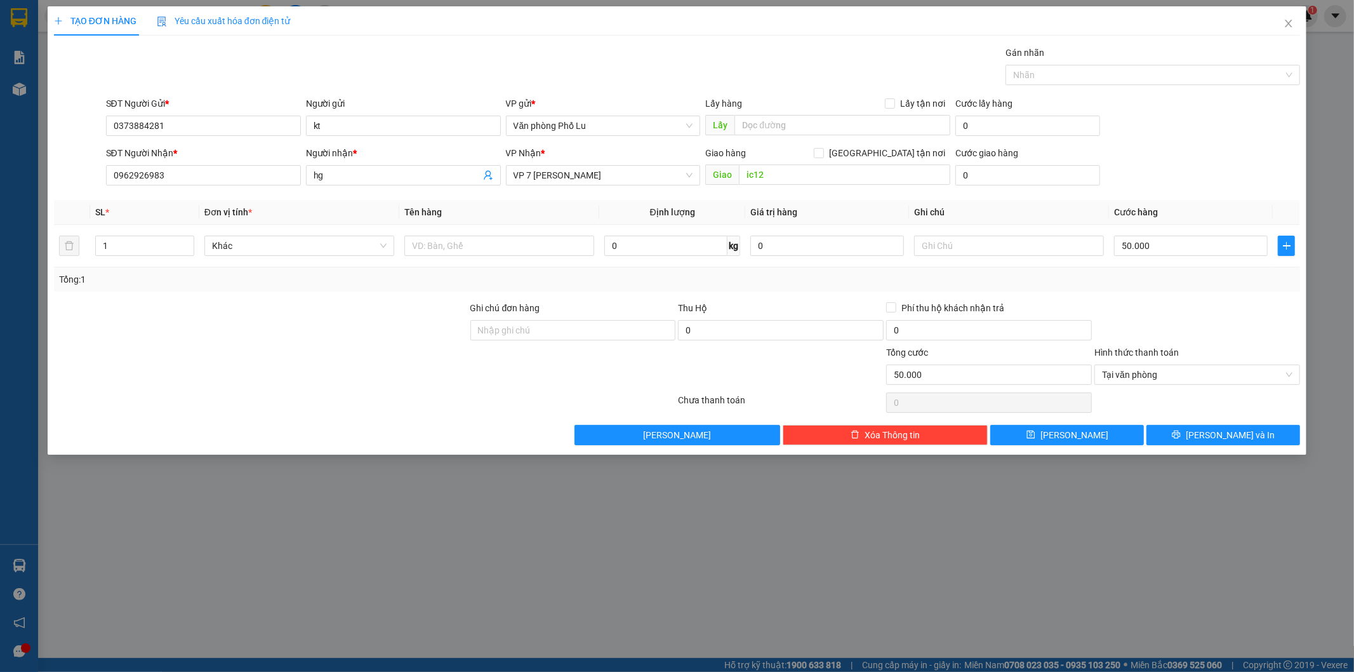
click at [1159, 313] on div at bounding box center [1197, 323] width 208 height 44
click at [535, 250] on input "text" at bounding box center [500, 246] width 190 height 20
type input "hs"
click at [405, 325] on div at bounding box center [261, 323] width 417 height 44
drag, startPoint x: 1183, startPoint y: 439, endPoint x: 1180, endPoint y: 433, distance: 6.5
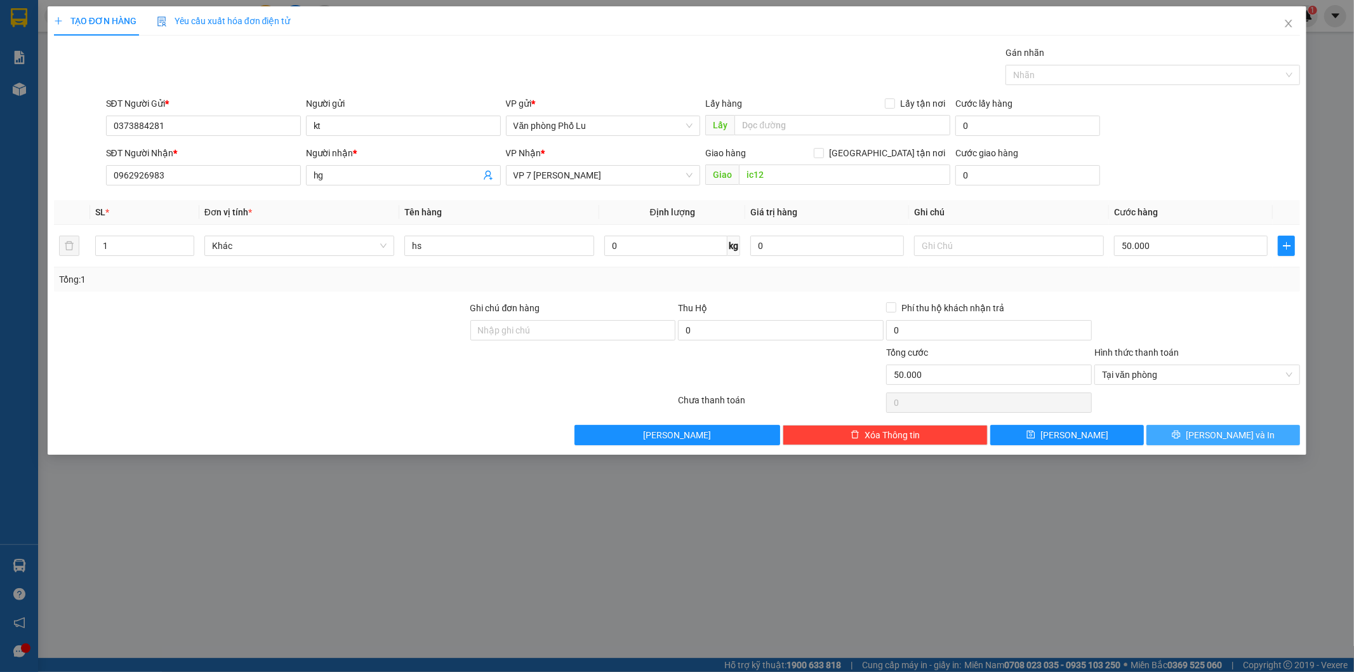
click at [1184, 439] on button "[PERSON_NAME] và In" at bounding box center [1224, 435] width 154 height 20
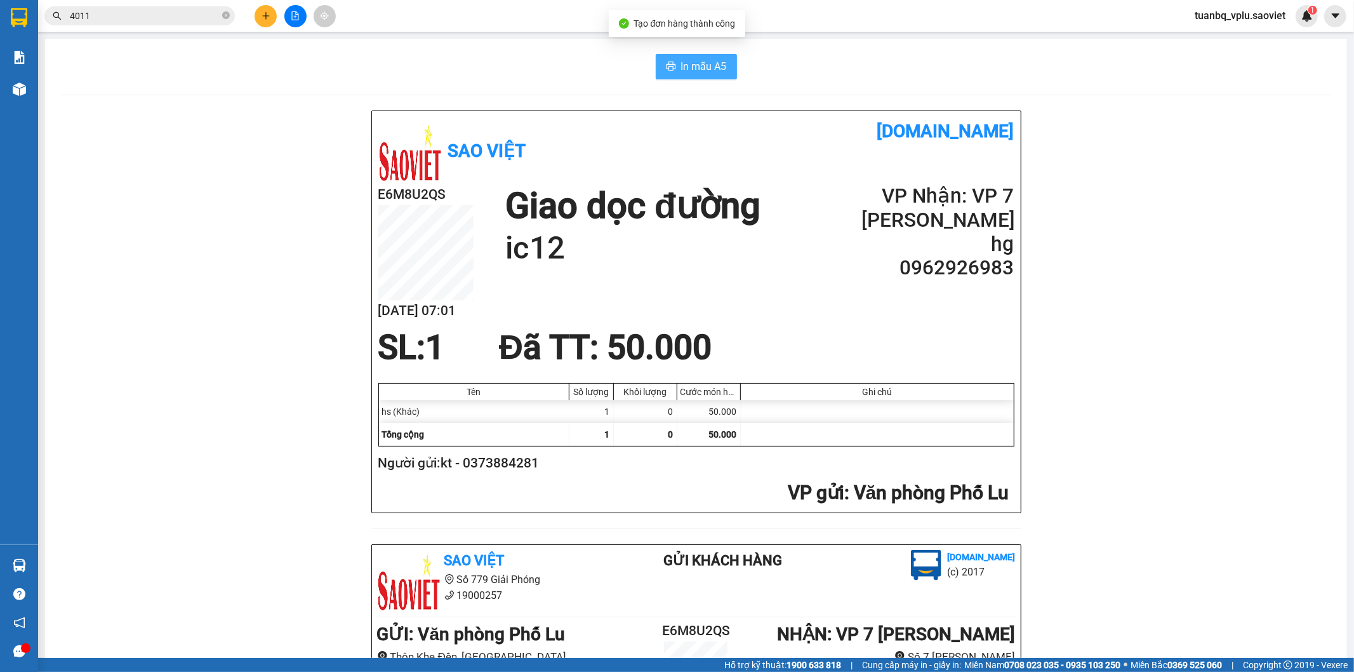
click at [705, 66] on span "In mẫu A5" at bounding box center [704, 66] width 46 height 16
click at [98, 19] on input "4011" at bounding box center [145, 16] width 150 height 14
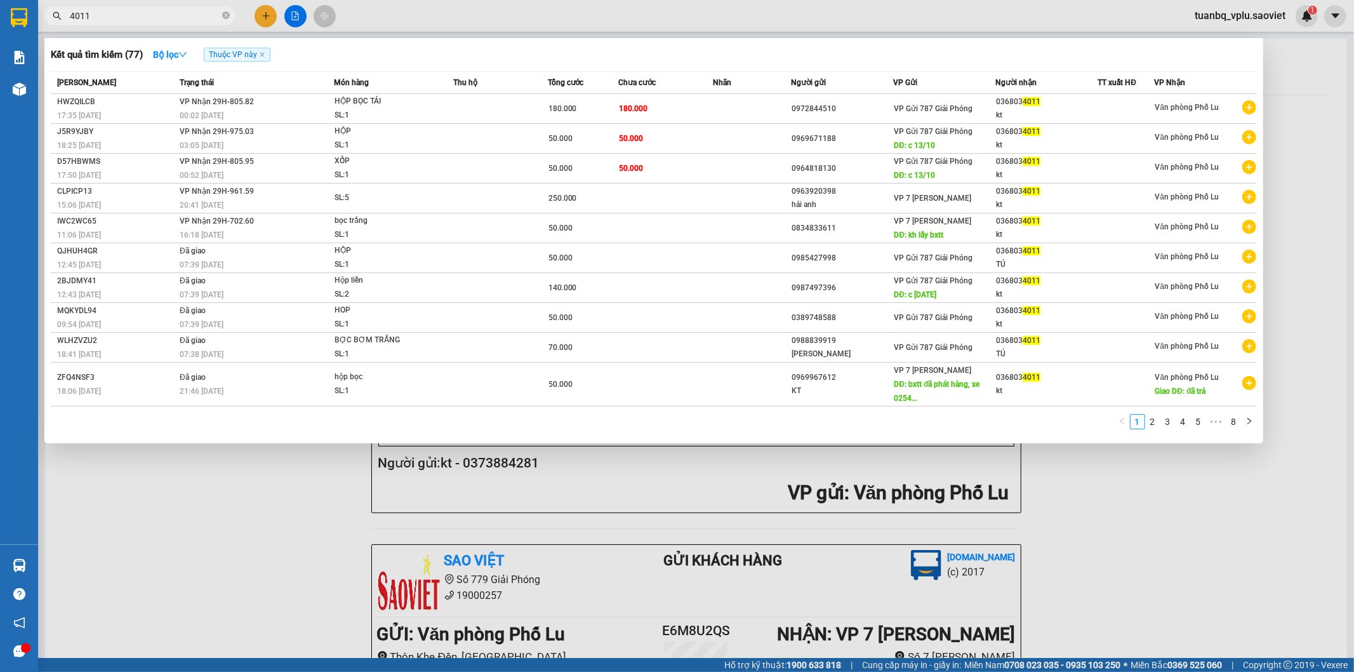
click at [98, 19] on input "4011" at bounding box center [145, 16] width 150 height 14
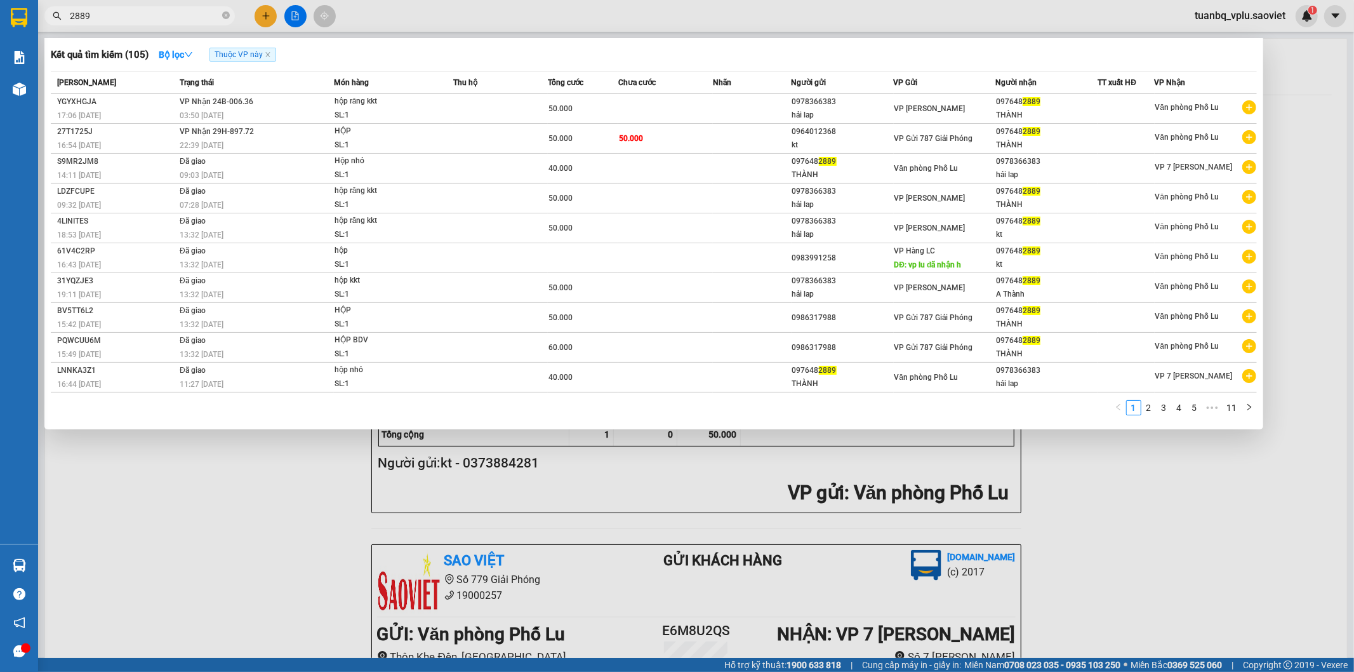
click at [135, 10] on input "2889" at bounding box center [145, 16] width 150 height 14
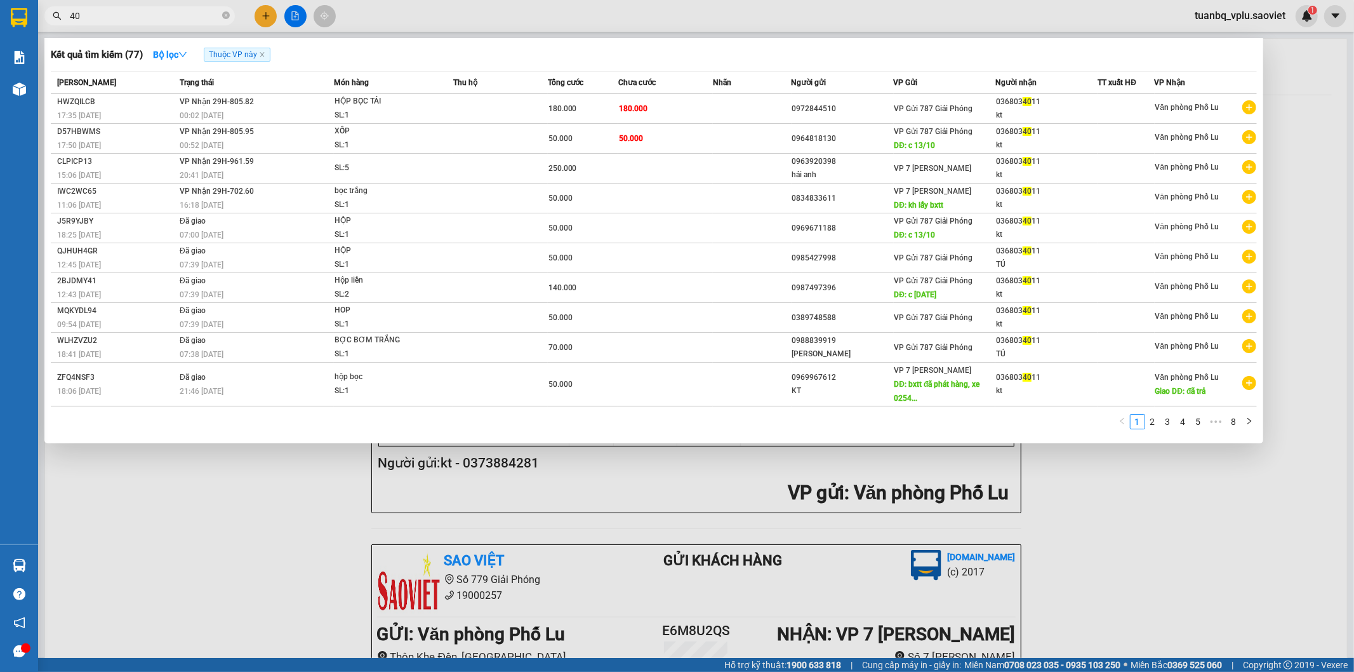
type input "4"
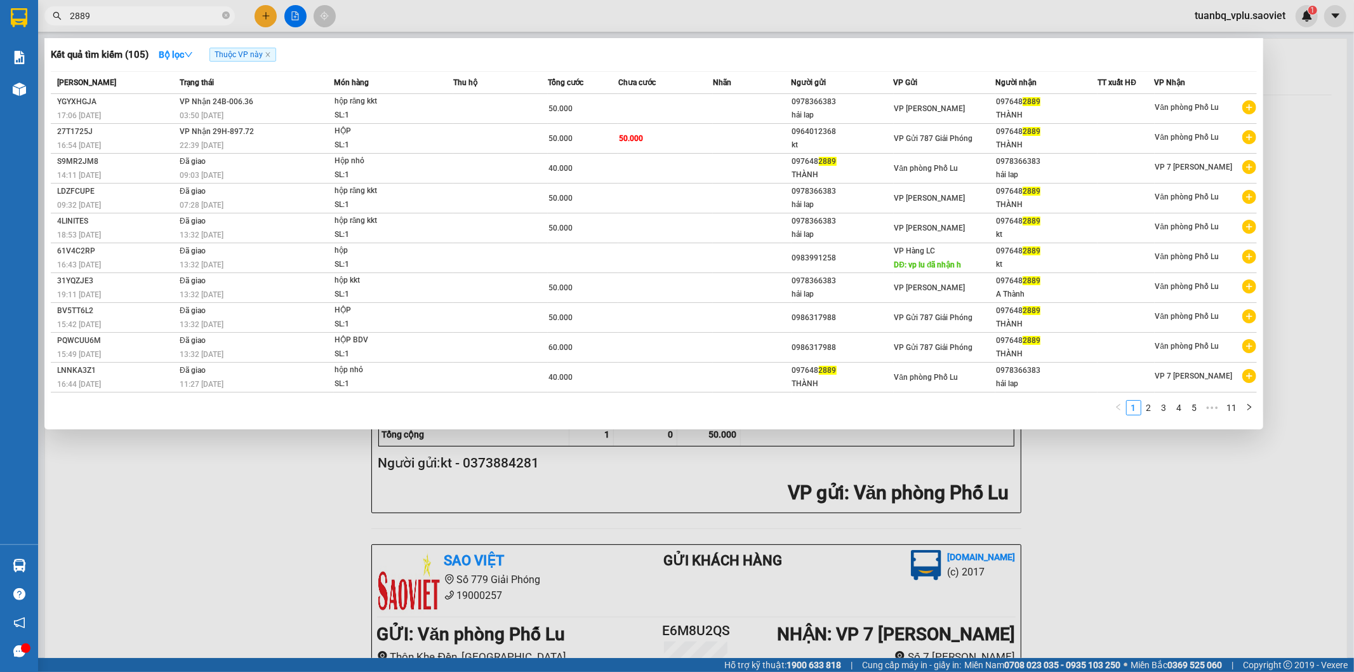
click at [1214, 534] on div at bounding box center [677, 336] width 1354 height 672
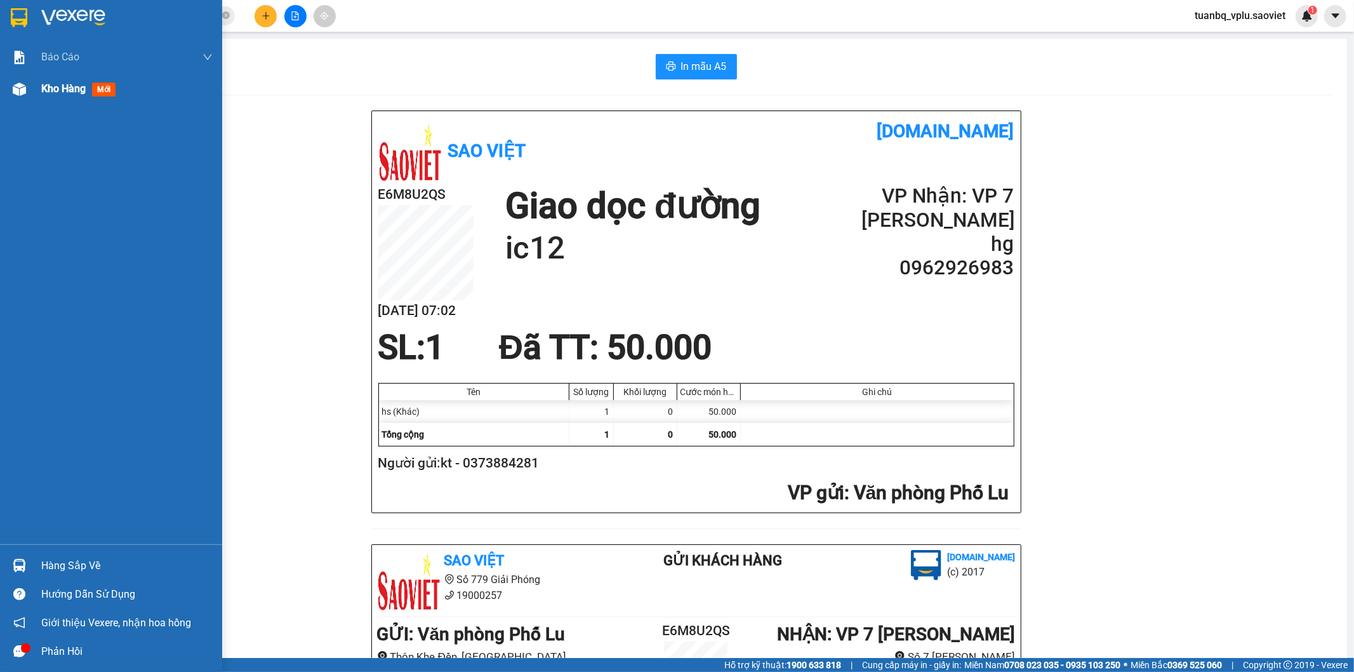
click at [59, 97] on div "Kho hàng mới" at bounding box center [80, 89] width 79 height 16
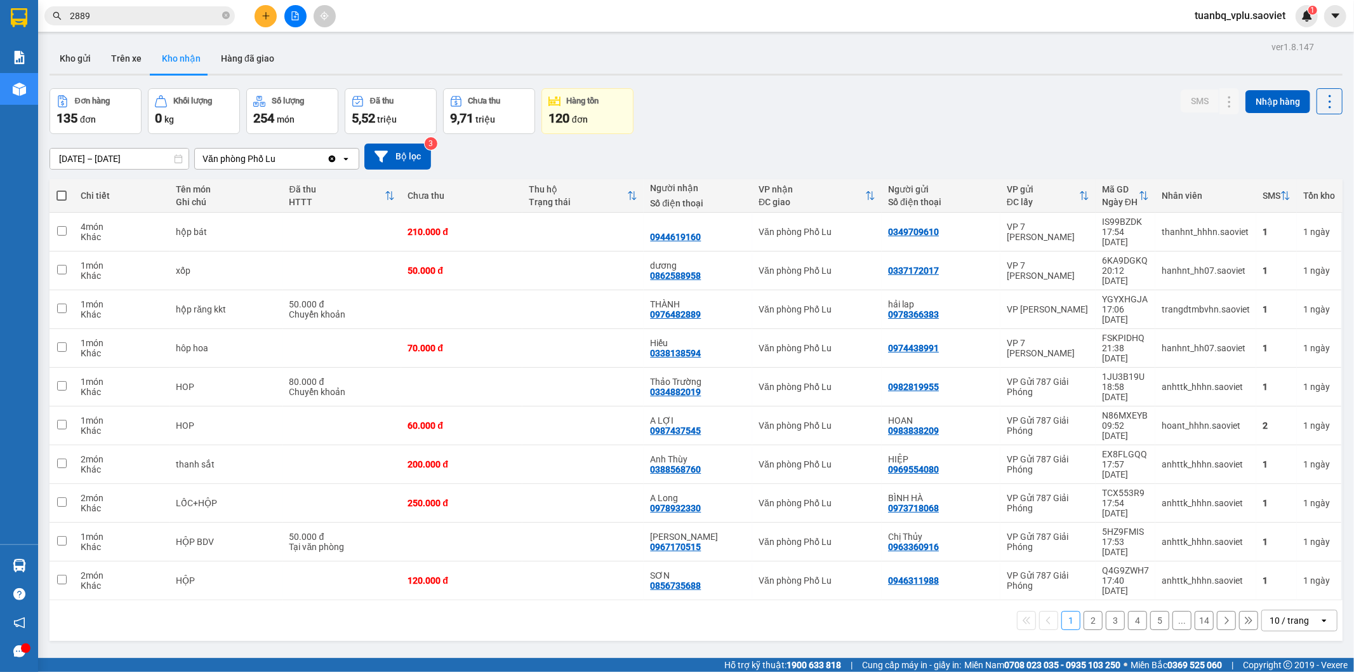
click at [1084, 611] on button "2" at bounding box center [1093, 620] width 19 height 19
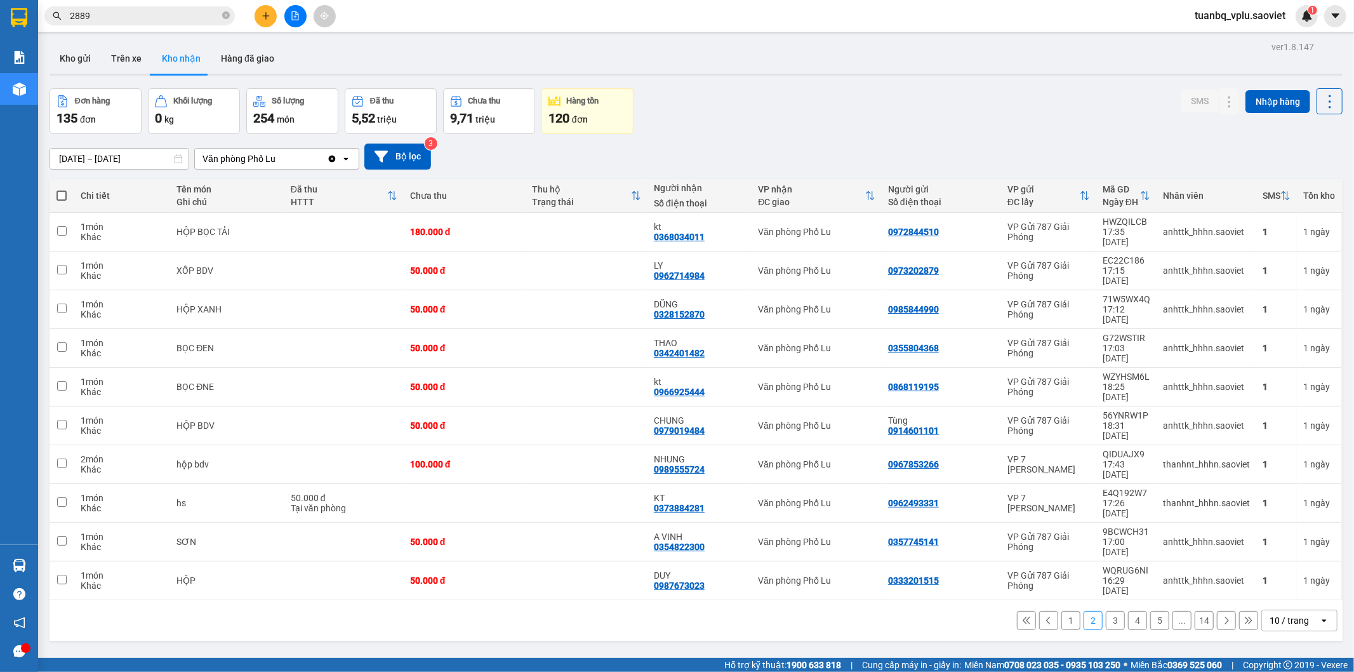
click at [1107, 611] on button "3" at bounding box center [1115, 620] width 19 height 19
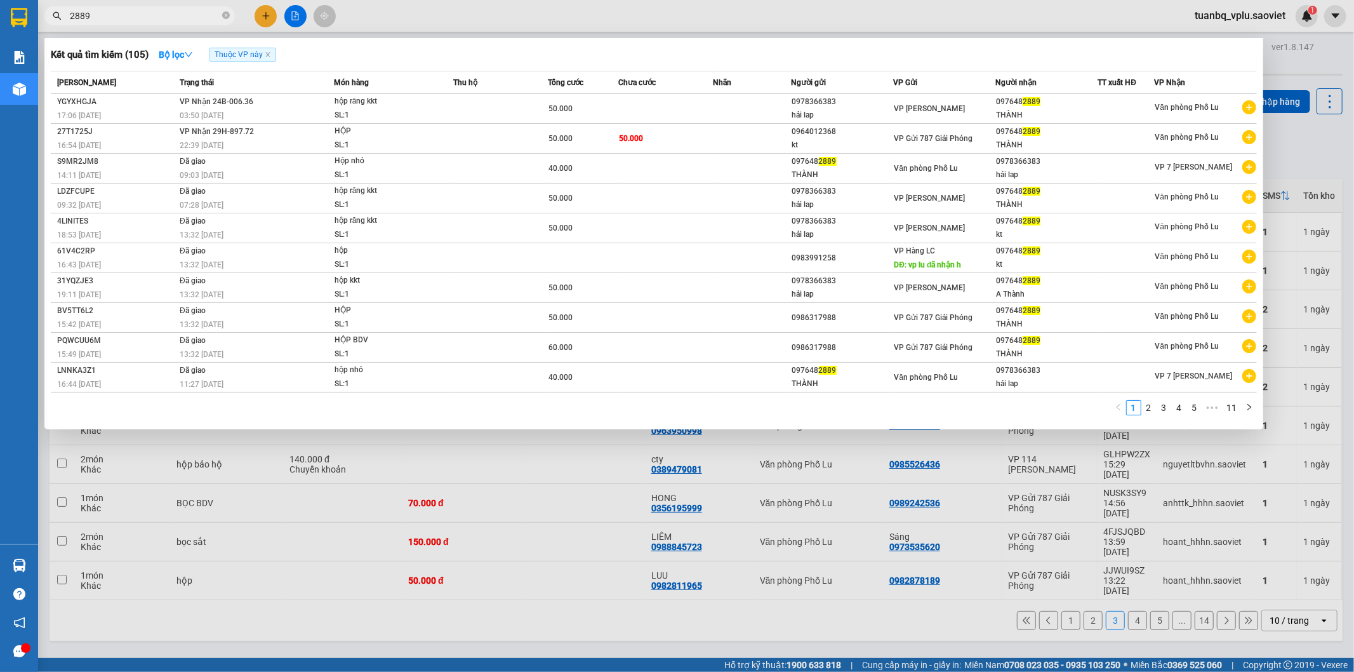
click at [148, 13] on input "2889" at bounding box center [145, 16] width 150 height 14
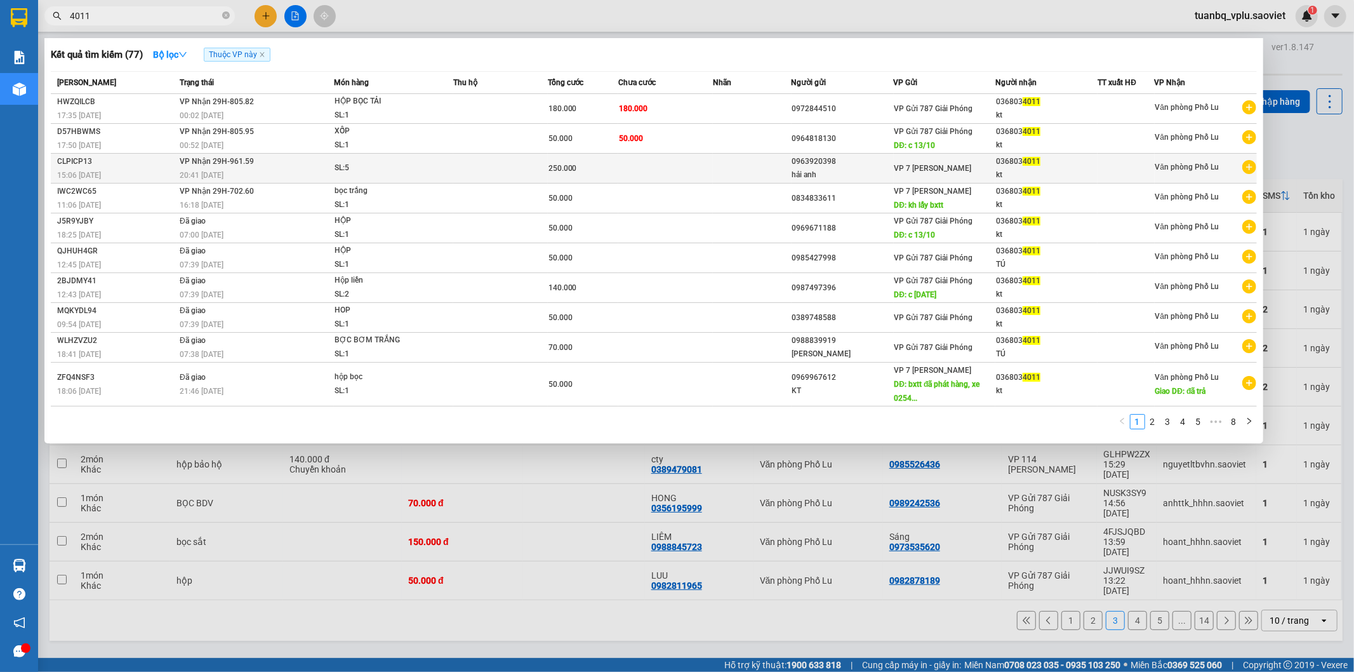
type input "4011"
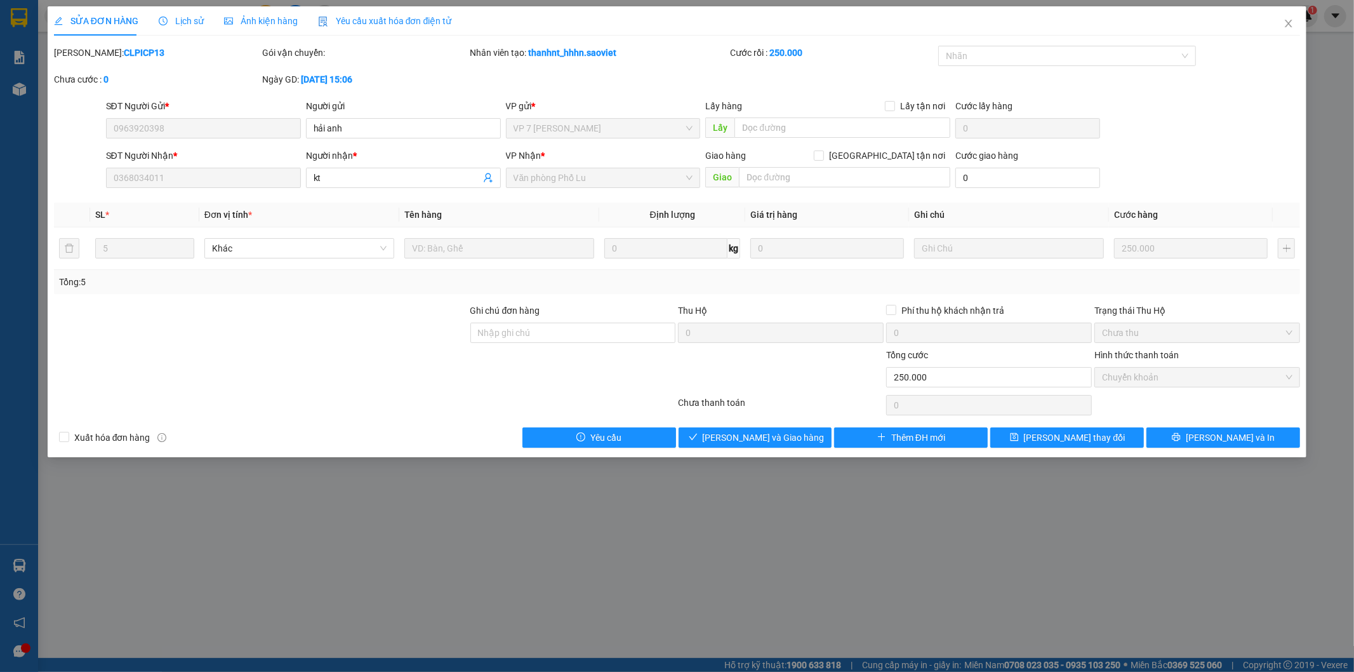
type input "0963920398"
type input "hải anh"
type input "0368034011"
type input "kt"
type input "0"
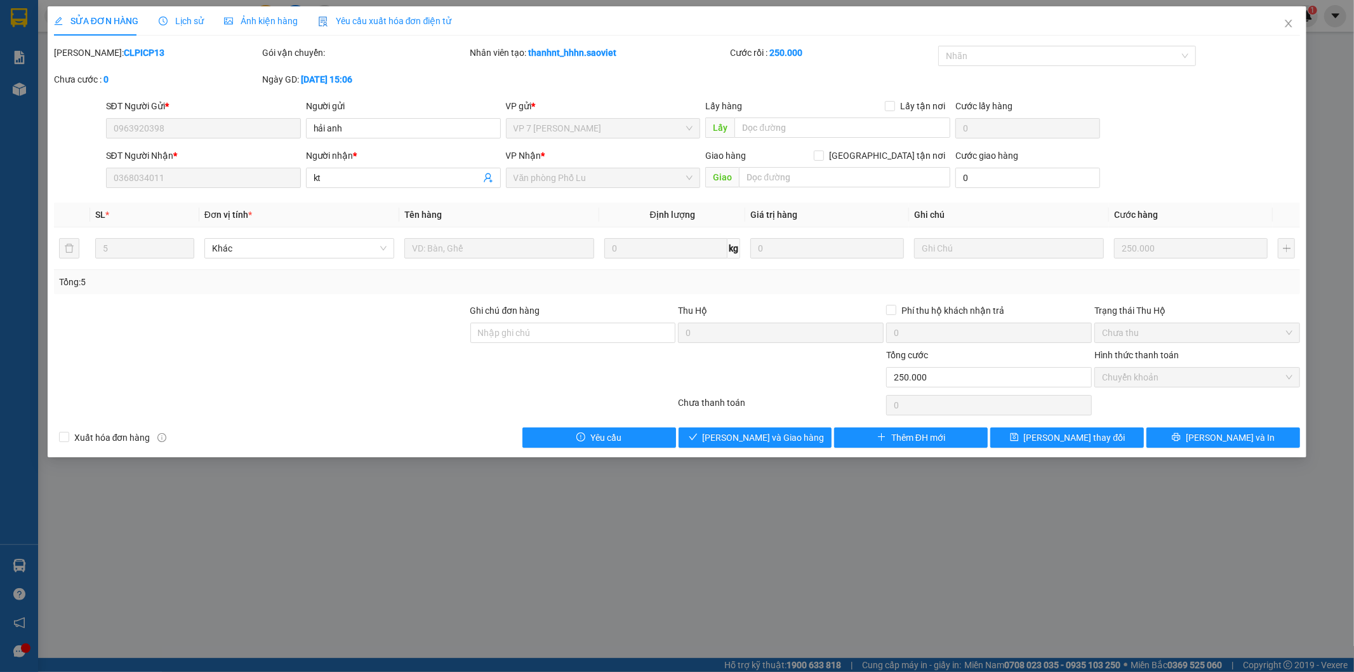
type input "250.000"
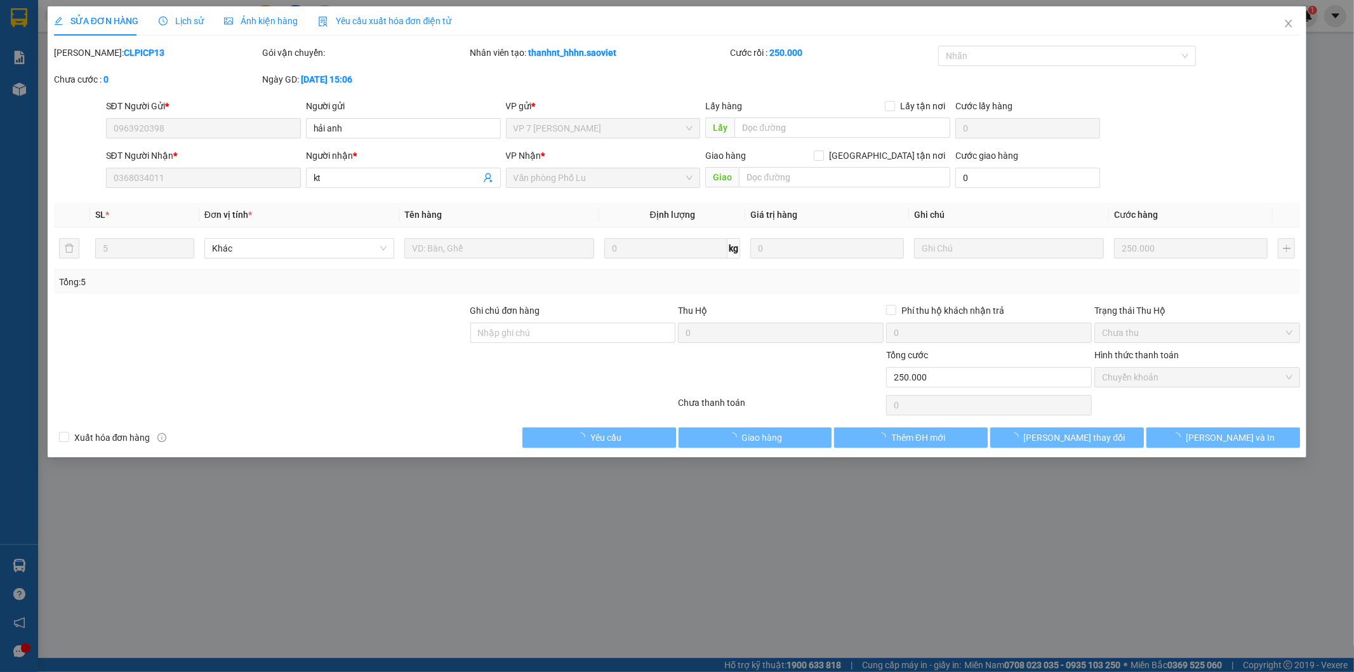
click at [1166, 378] on span "Chuyển khoản" at bounding box center [1197, 377] width 191 height 19
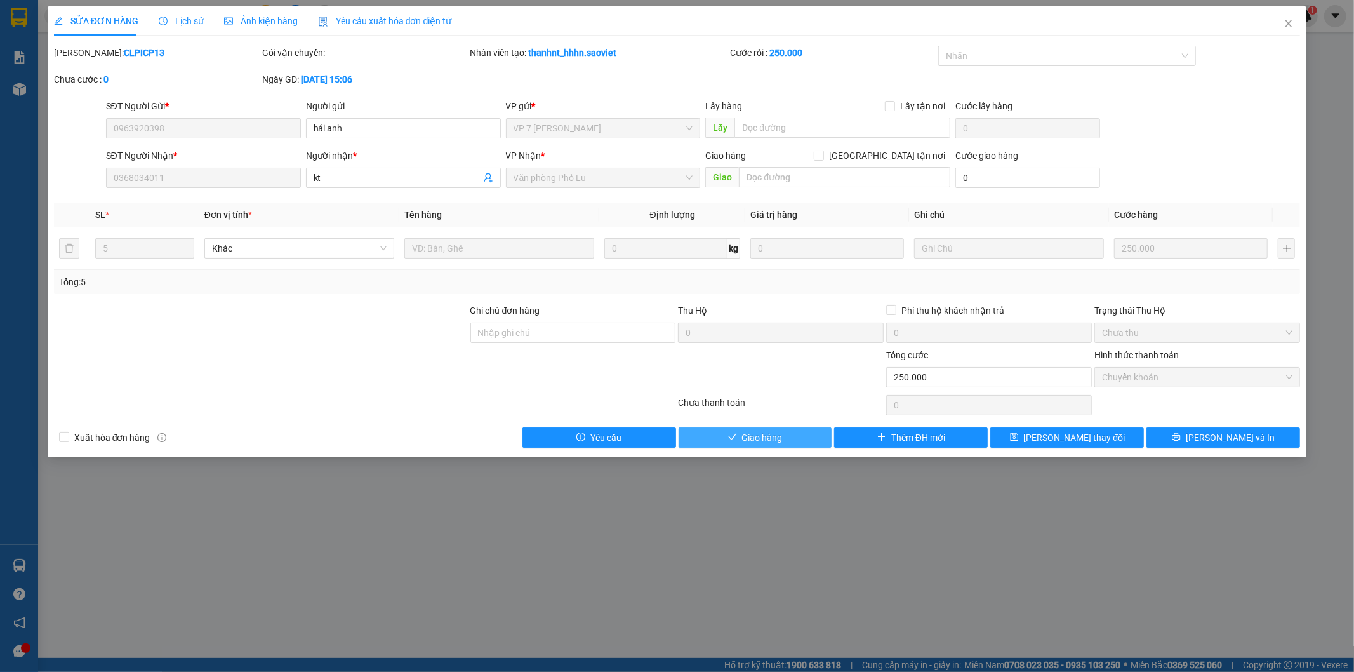
click at [759, 437] on span "Giao hàng" at bounding box center [762, 438] width 41 height 14
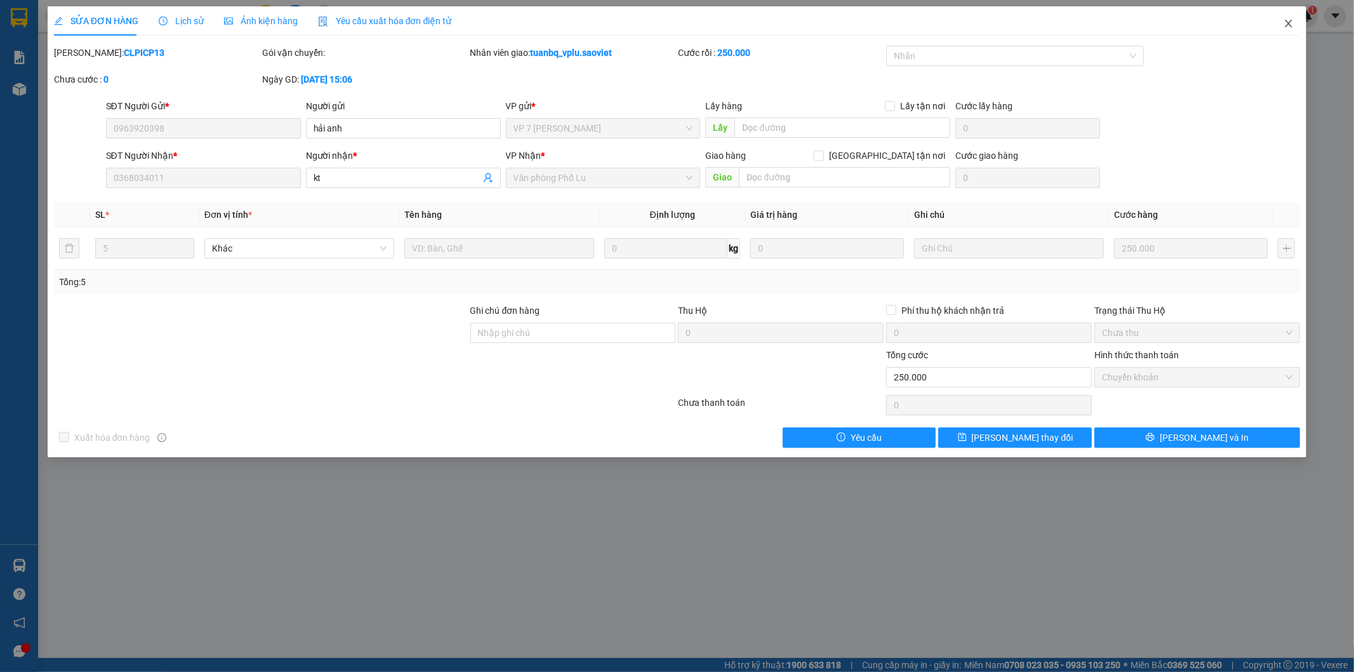
click at [1283, 22] on span "Close" at bounding box center [1289, 24] width 36 height 36
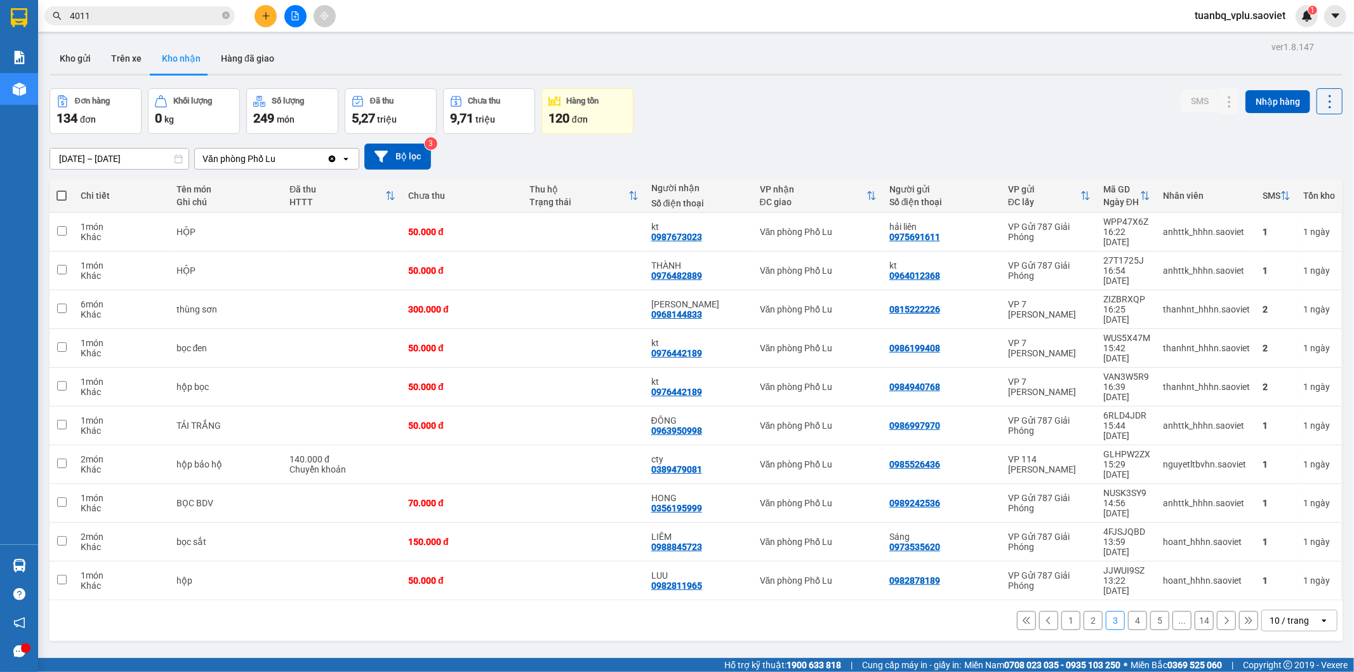
click at [143, 17] on input "4011" at bounding box center [145, 16] width 150 height 14
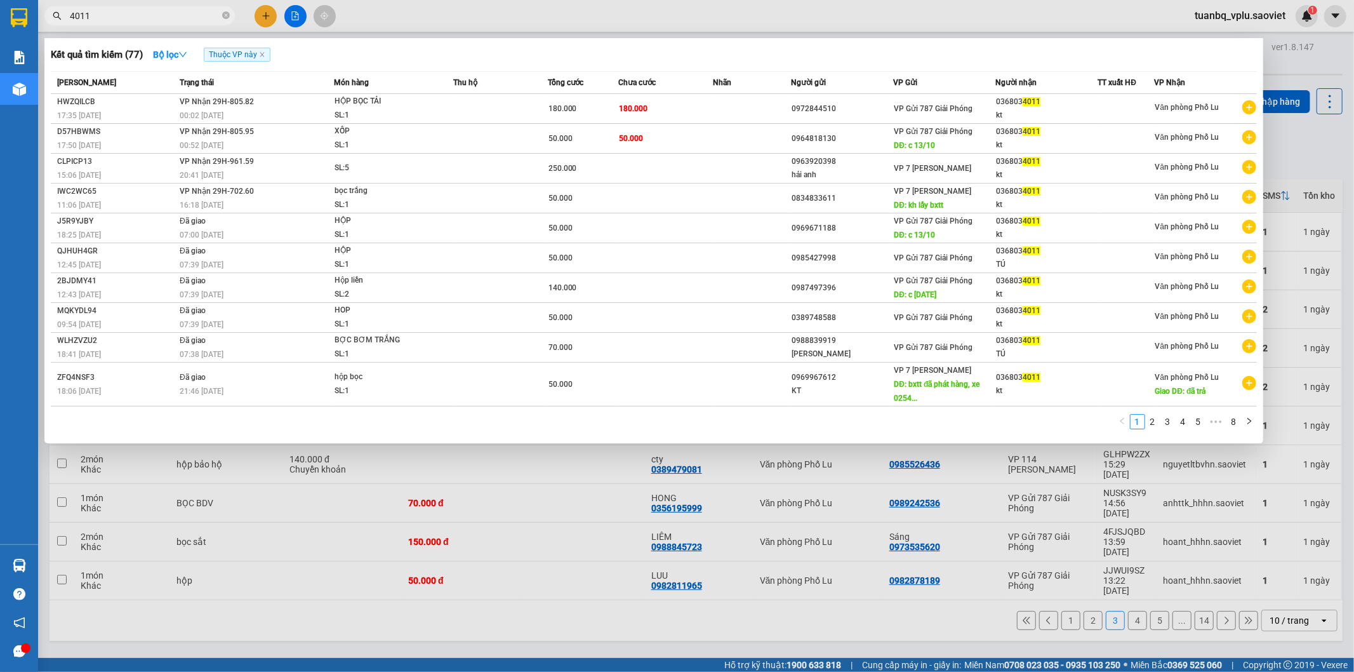
click at [143, 17] on input "4011" at bounding box center [145, 16] width 150 height 14
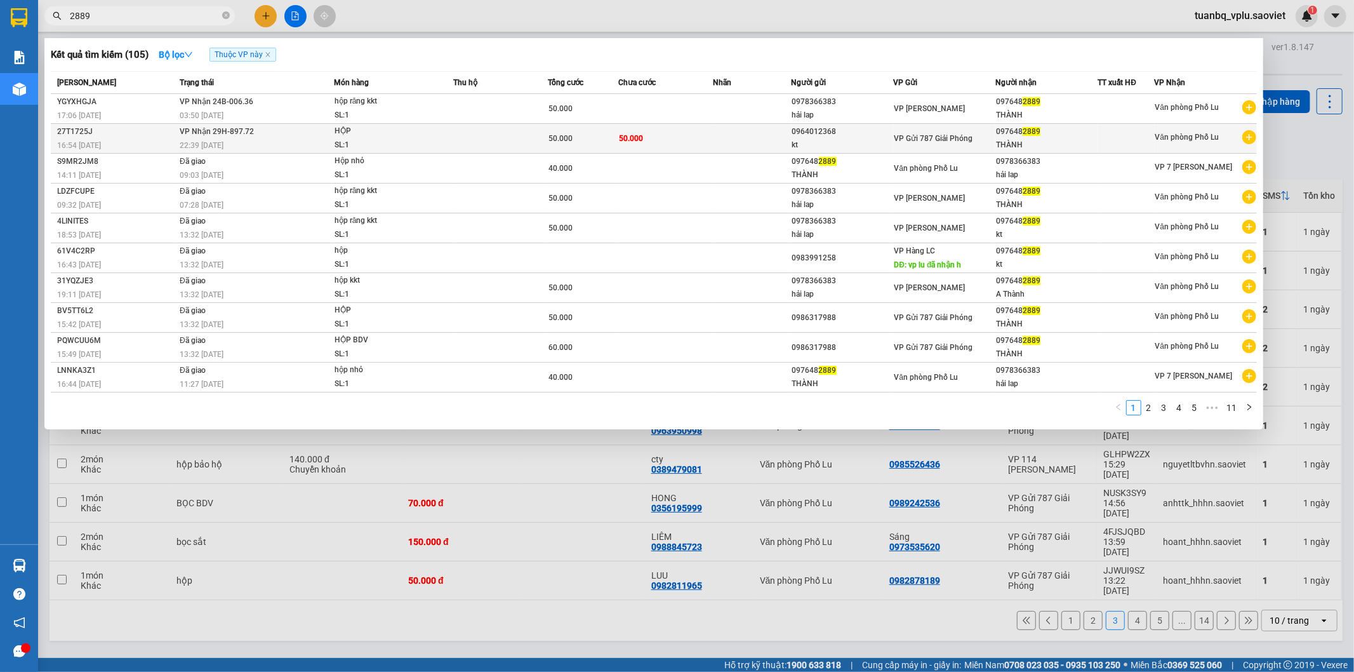
type input "2889"
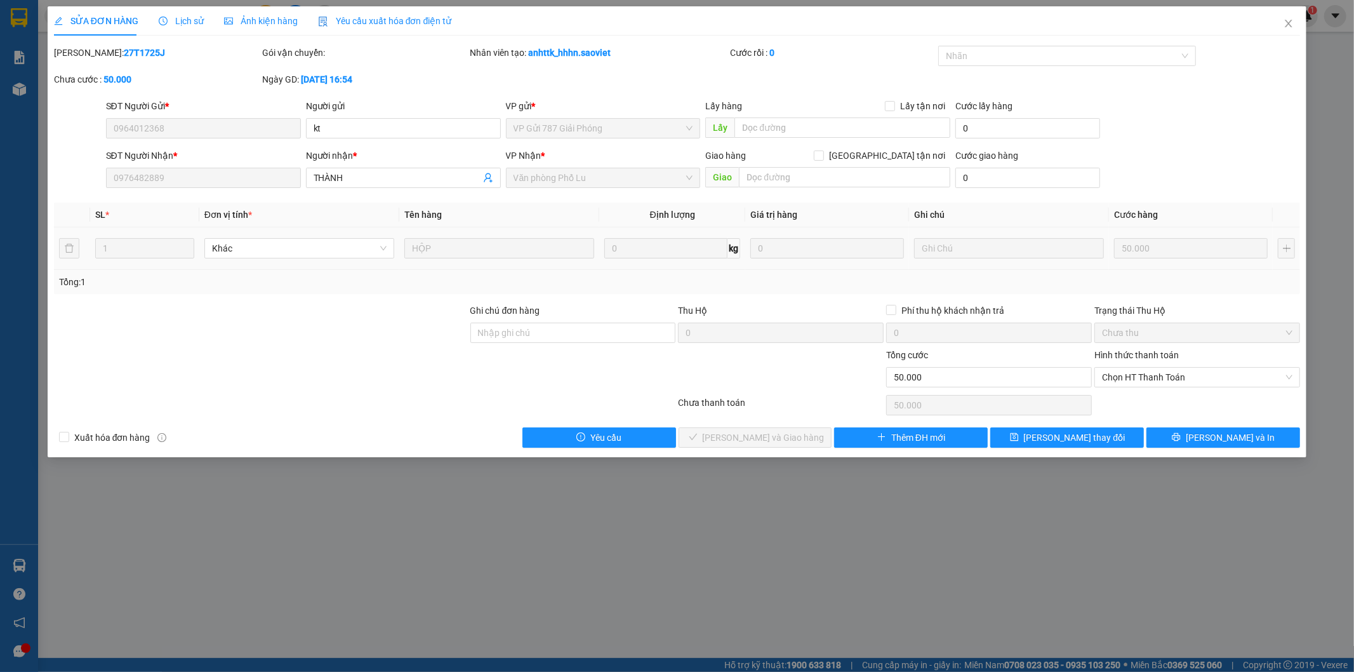
type input "0964012368"
type input "kt"
type input "0976482889"
type input "THÀNH"
type input "0"
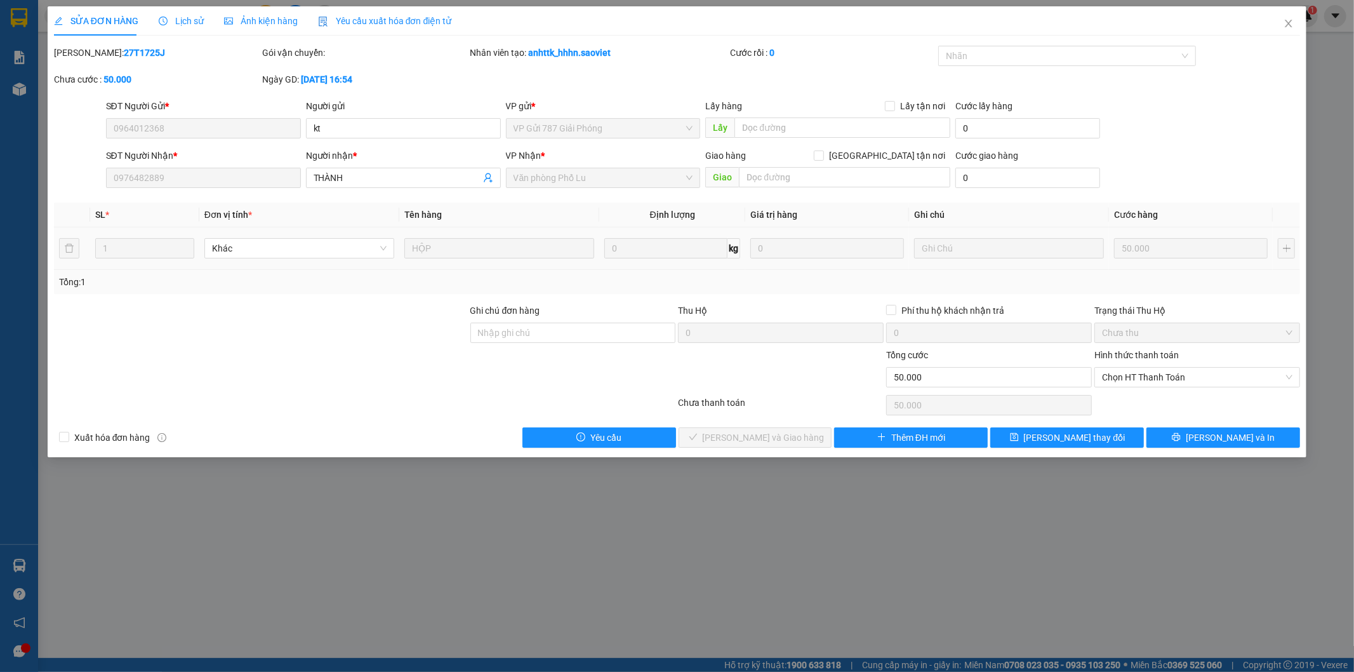
type input "50.000"
click at [1147, 371] on span "Chọn HT Thanh Toán" at bounding box center [1197, 377] width 191 height 19
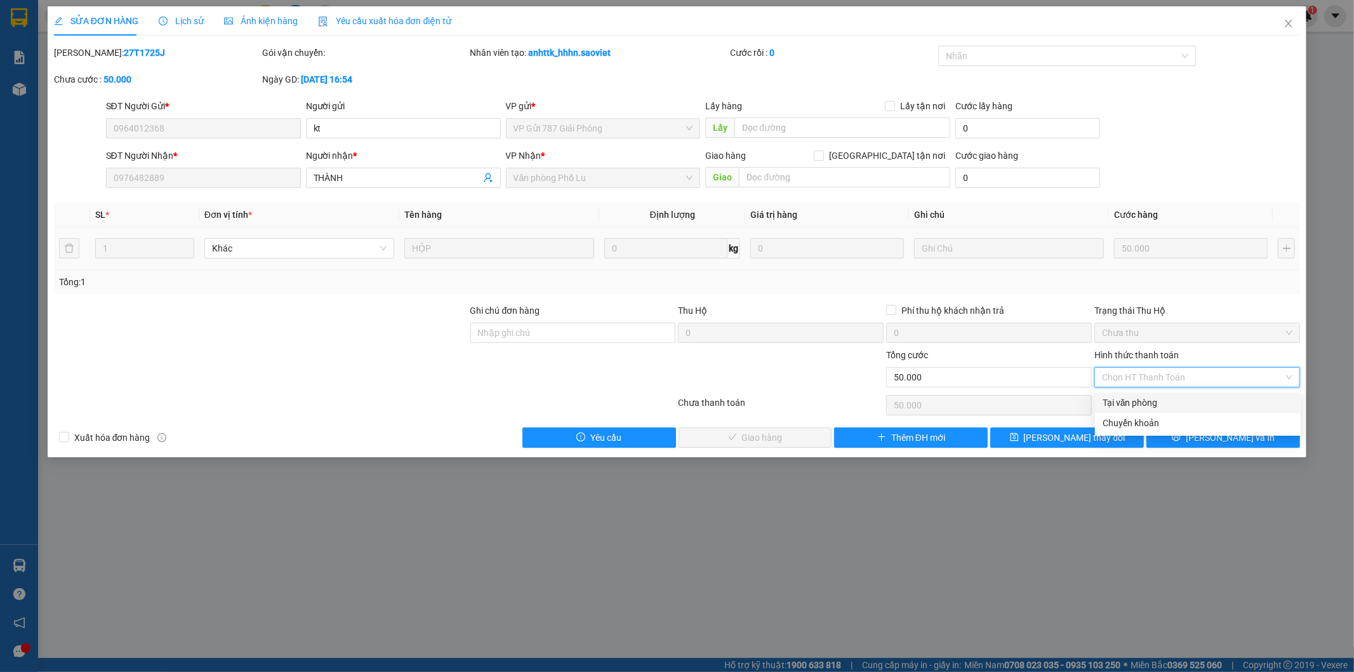
click at [1144, 397] on div "Tại văn phòng" at bounding box center [1198, 403] width 191 height 14
type input "0"
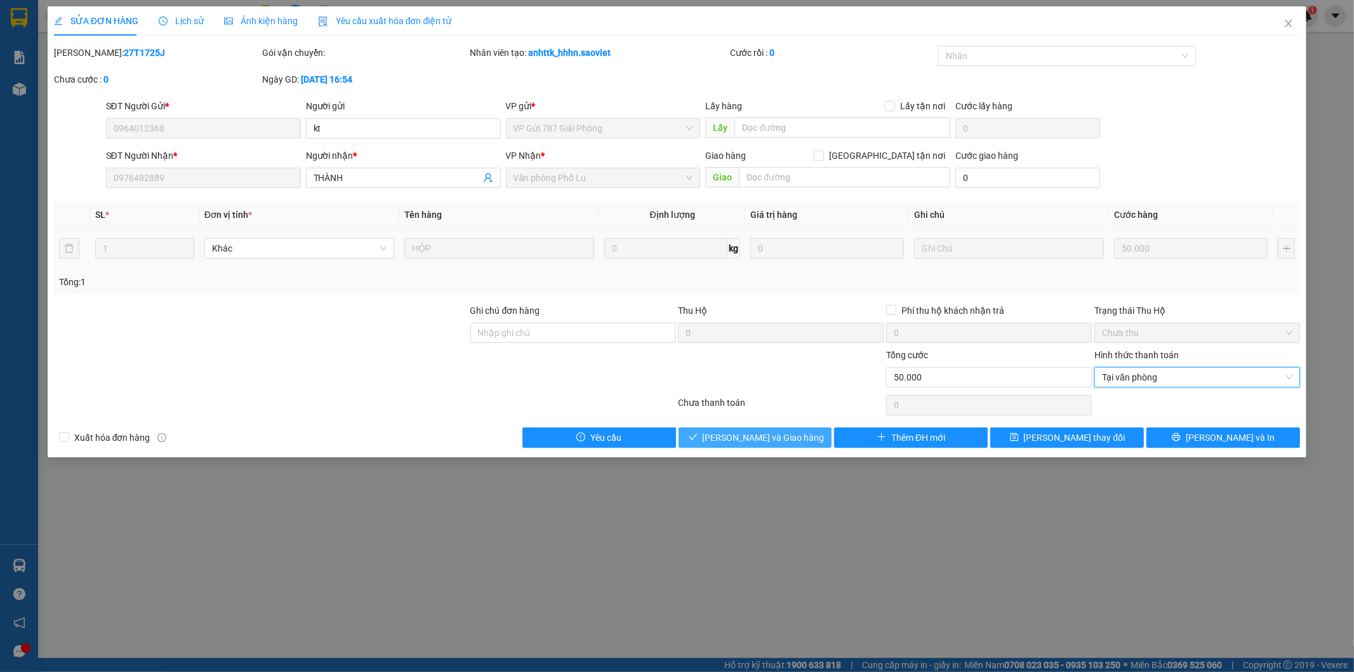
click at [777, 440] on span "[PERSON_NAME] và Giao hàng" at bounding box center [764, 438] width 122 height 14
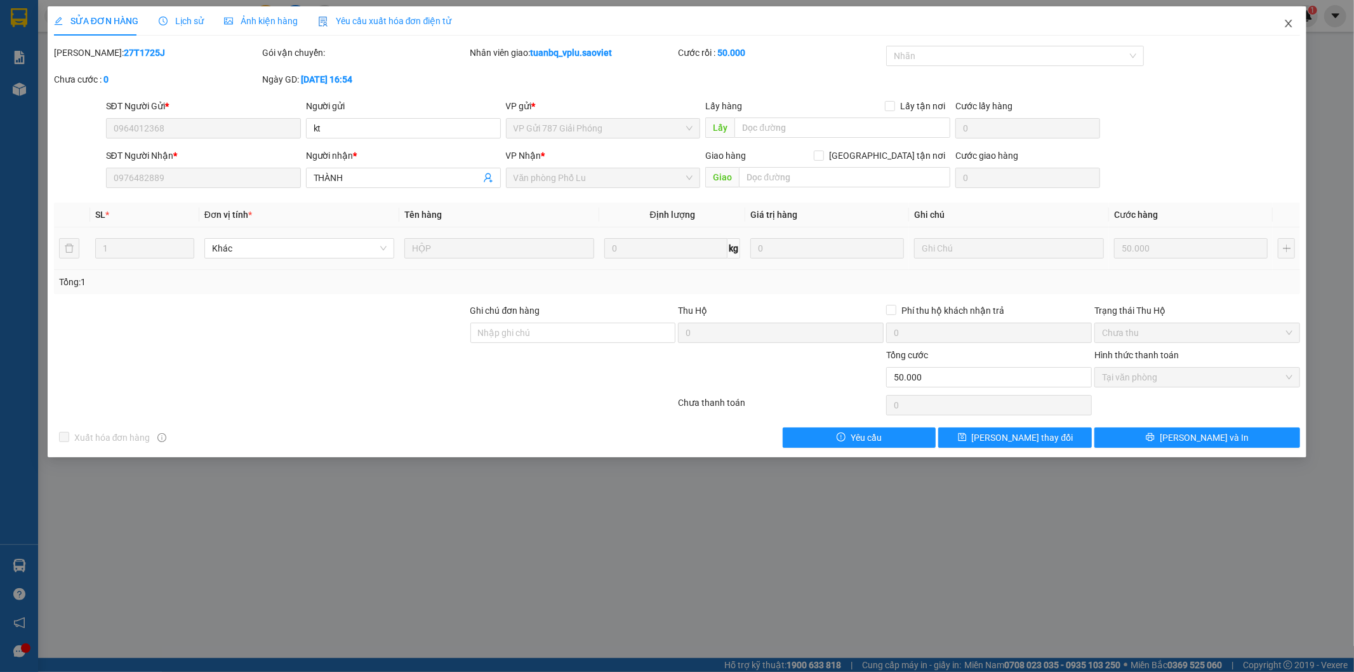
click at [1287, 21] on icon "close" at bounding box center [1289, 23] width 10 height 10
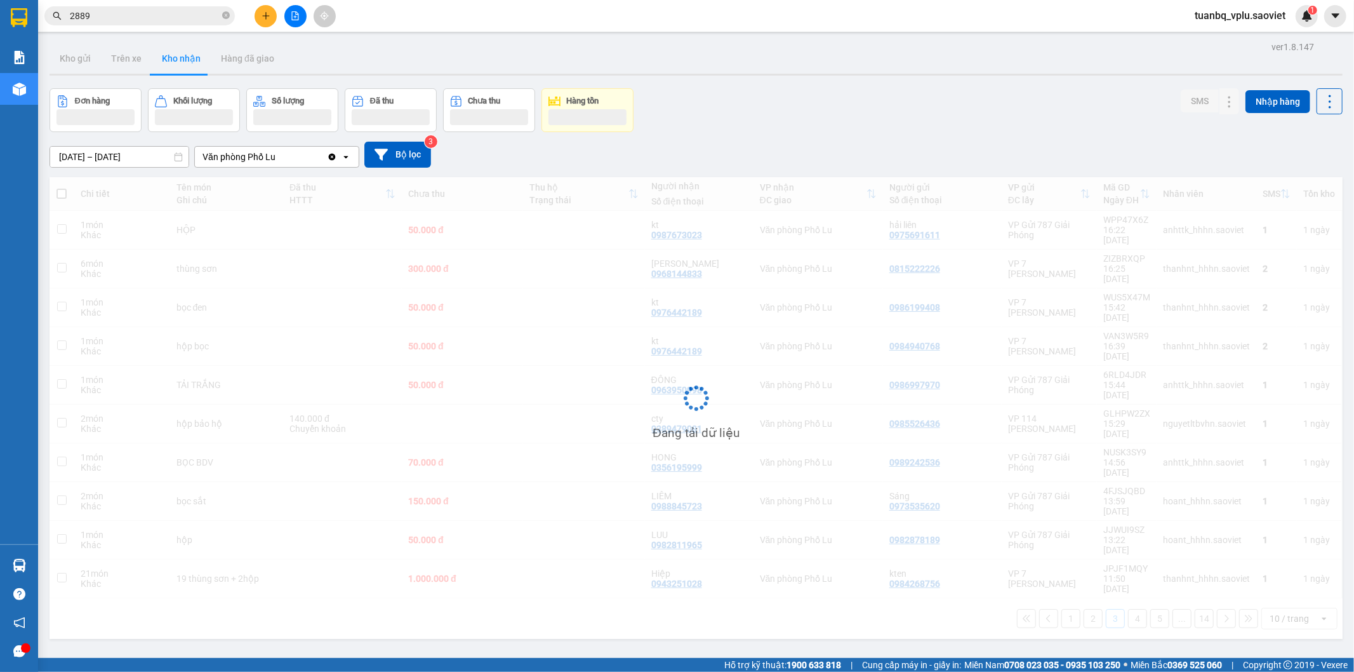
click at [131, 10] on input "2889" at bounding box center [145, 16] width 150 height 14
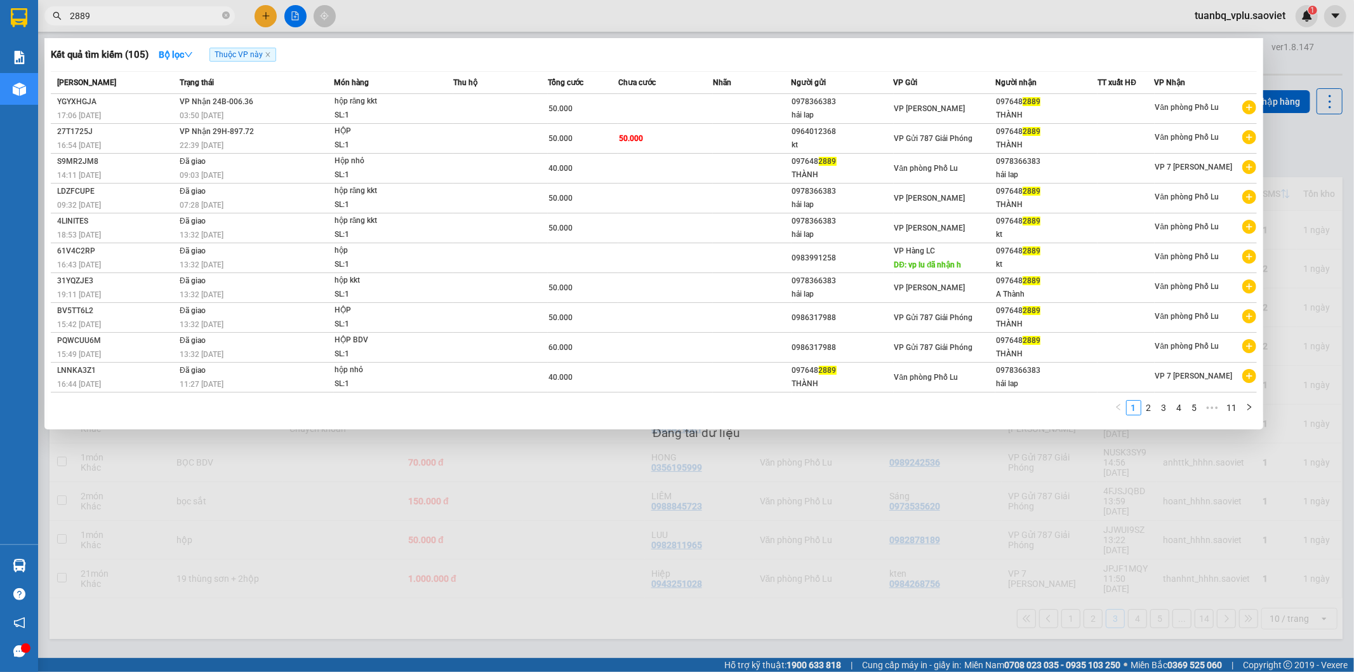
click at [131, 10] on input "2889" at bounding box center [145, 16] width 150 height 14
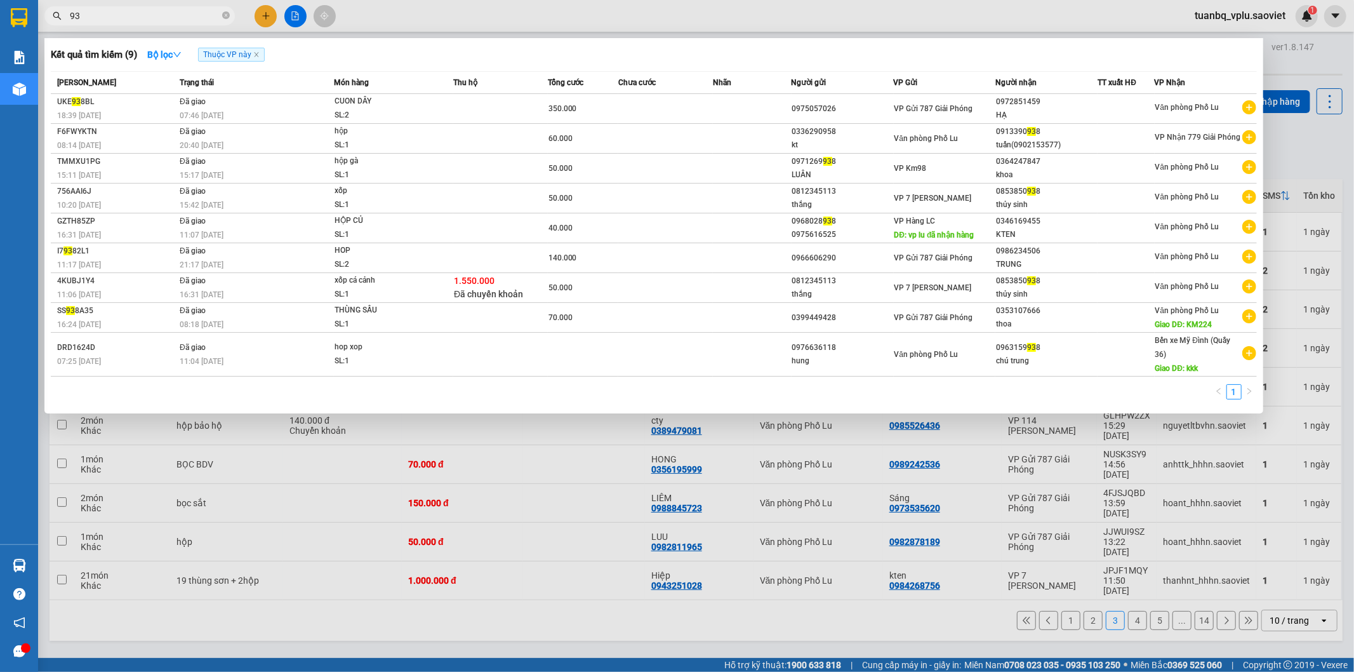
type input "9"
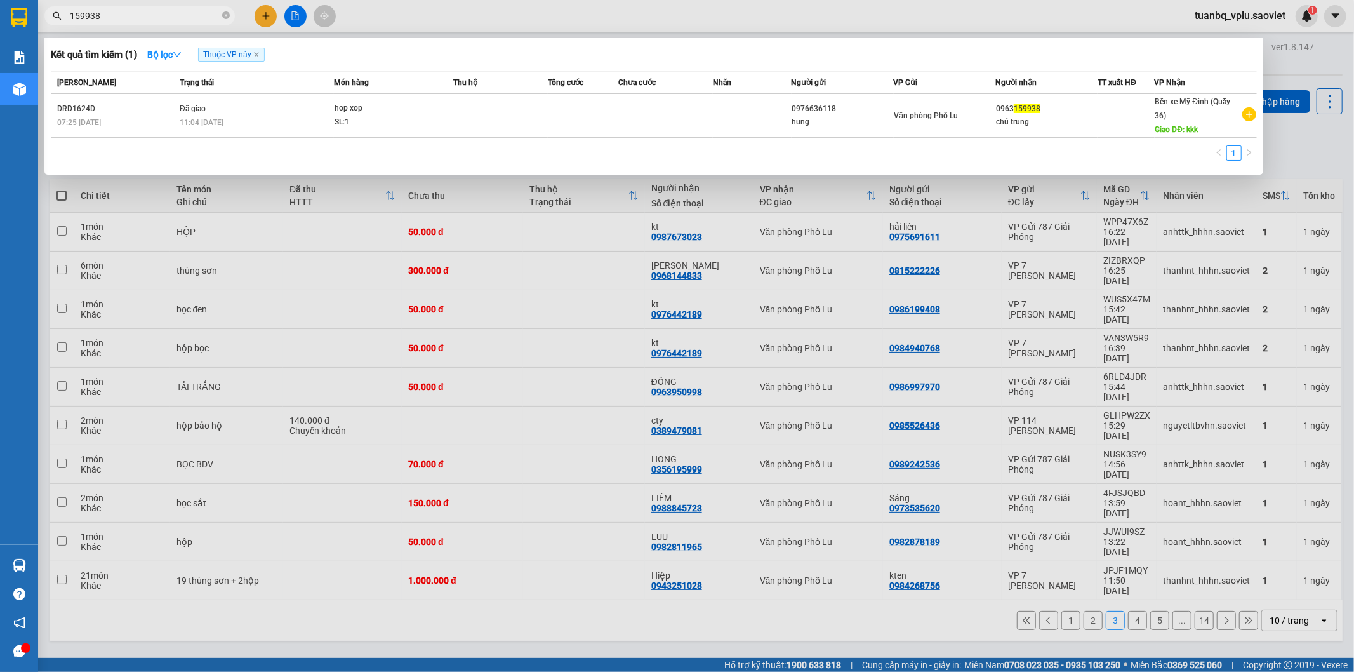
type input "159938"
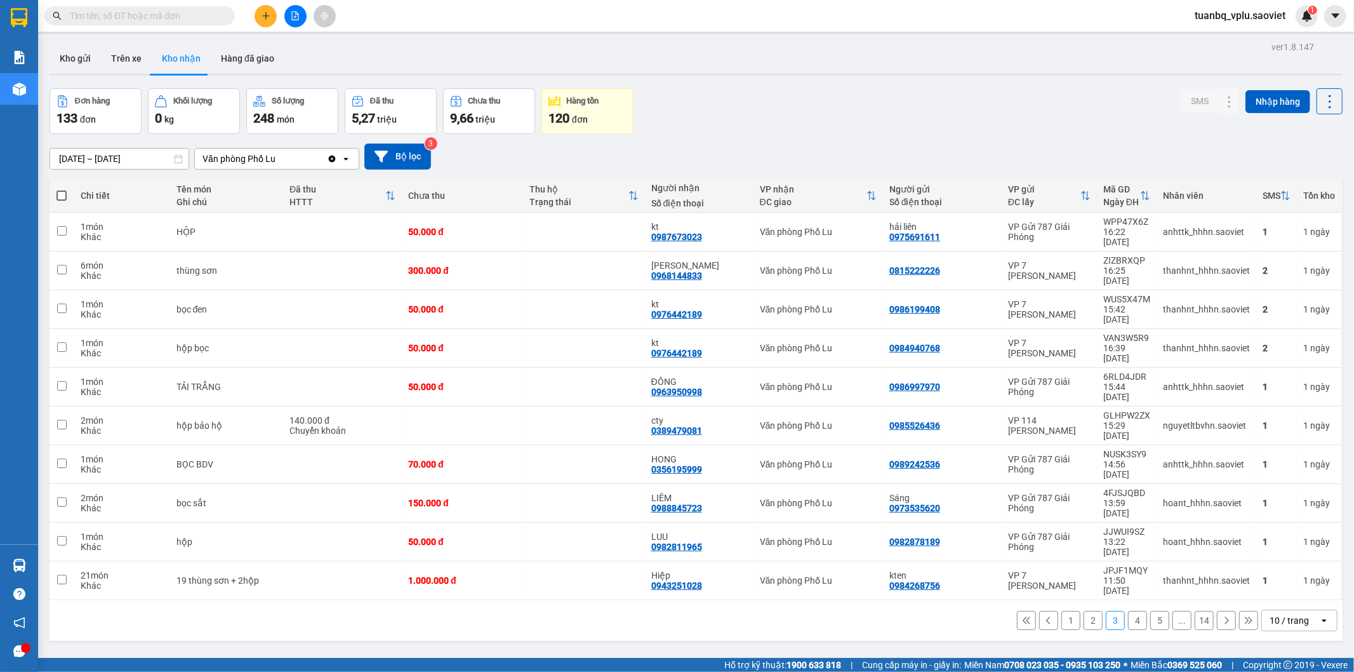
click at [1091, 611] on button "2" at bounding box center [1093, 620] width 19 height 19
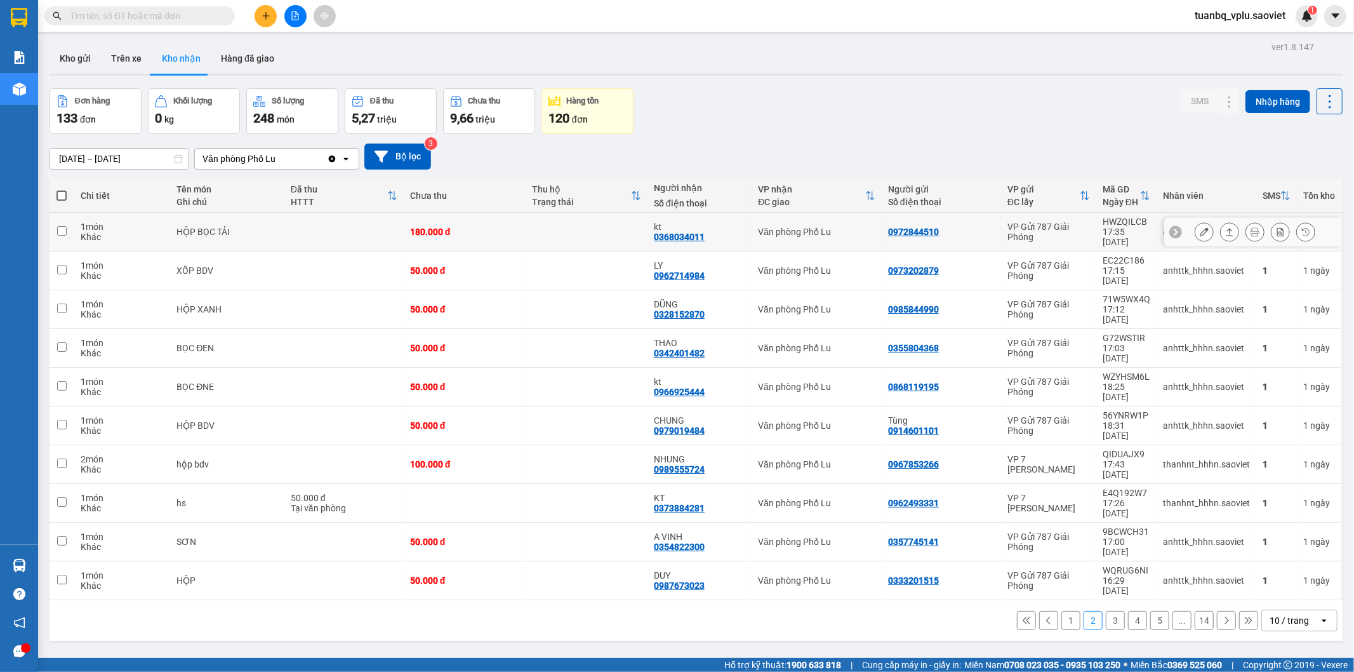
click at [1200, 227] on icon at bounding box center [1204, 231] width 9 height 9
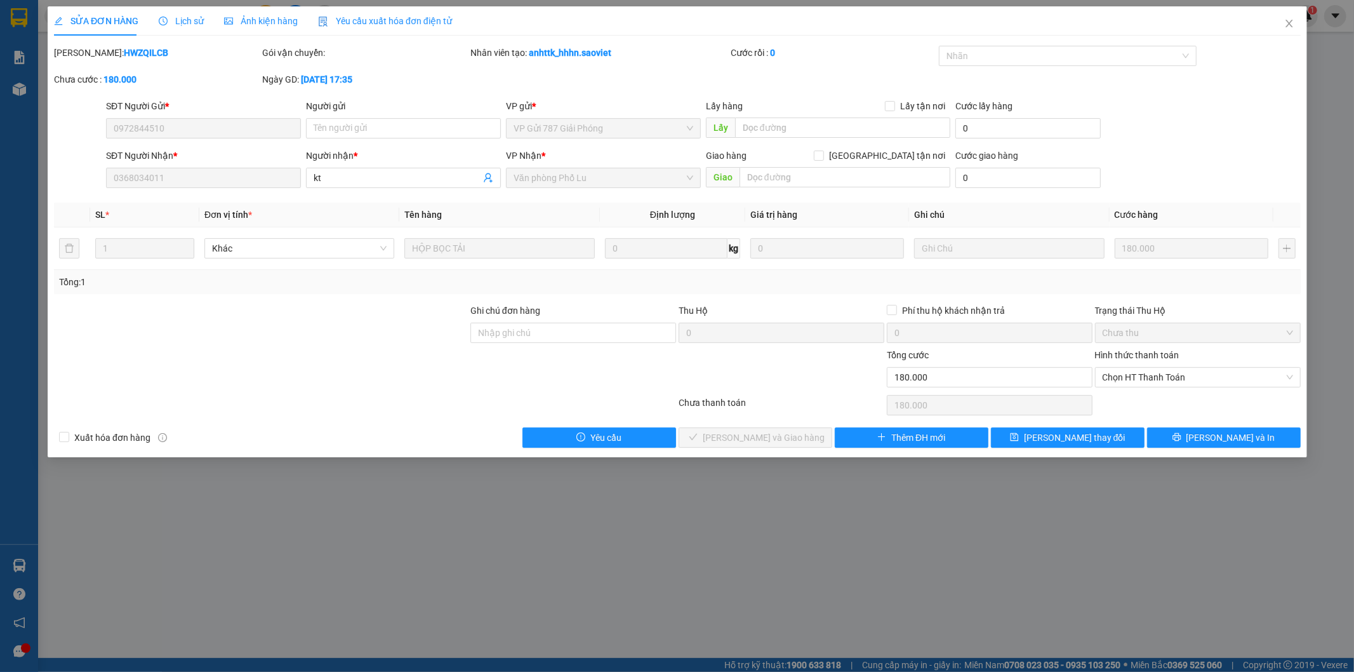
type input "0972844510"
type input "0368034011"
type input "kt"
type input "0"
type input "180.000"
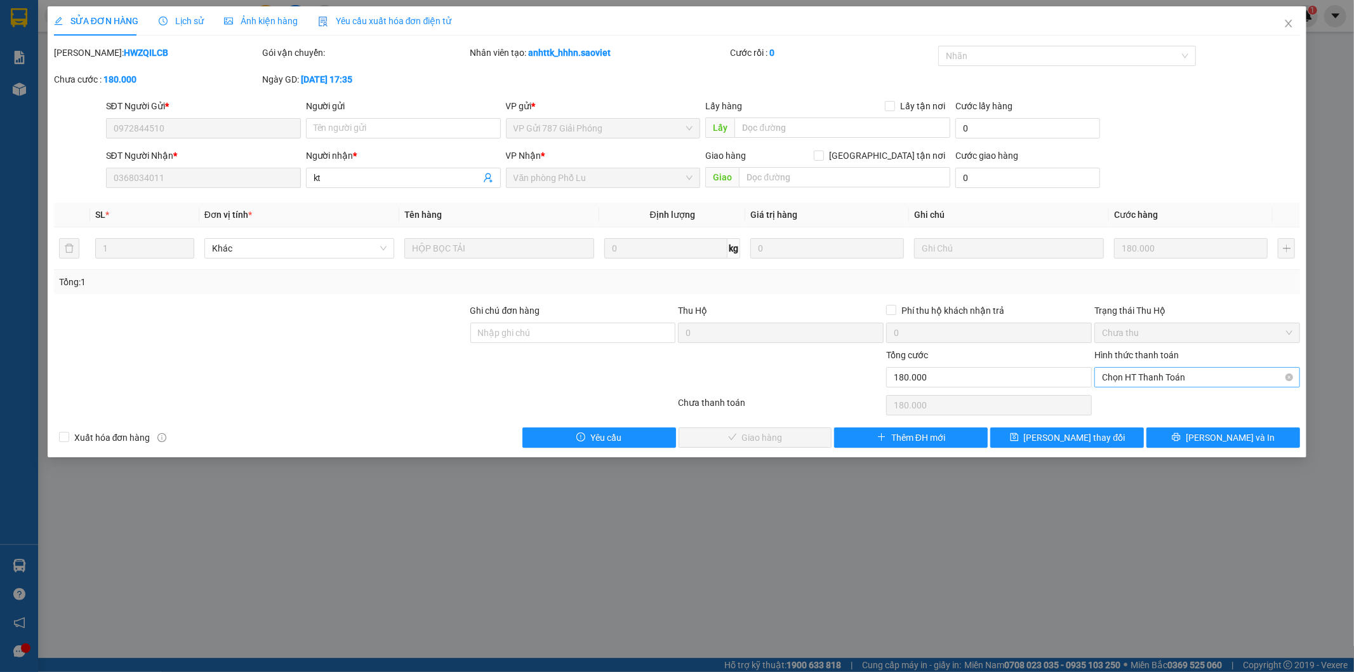
click at [1167, 376] on span "Chọn HT Thanh Toán" at bounding box center [1197, 377] width 191 height 19
click at [1153, 400] on div "Tại văn phòng" at bounding box center [1198, 403] width 191 height 14
type input "0"
click at [1076, 435] on span "[PERSON_NAME] thay đổi" at bounding box center [1075, 438] width 102 height 14
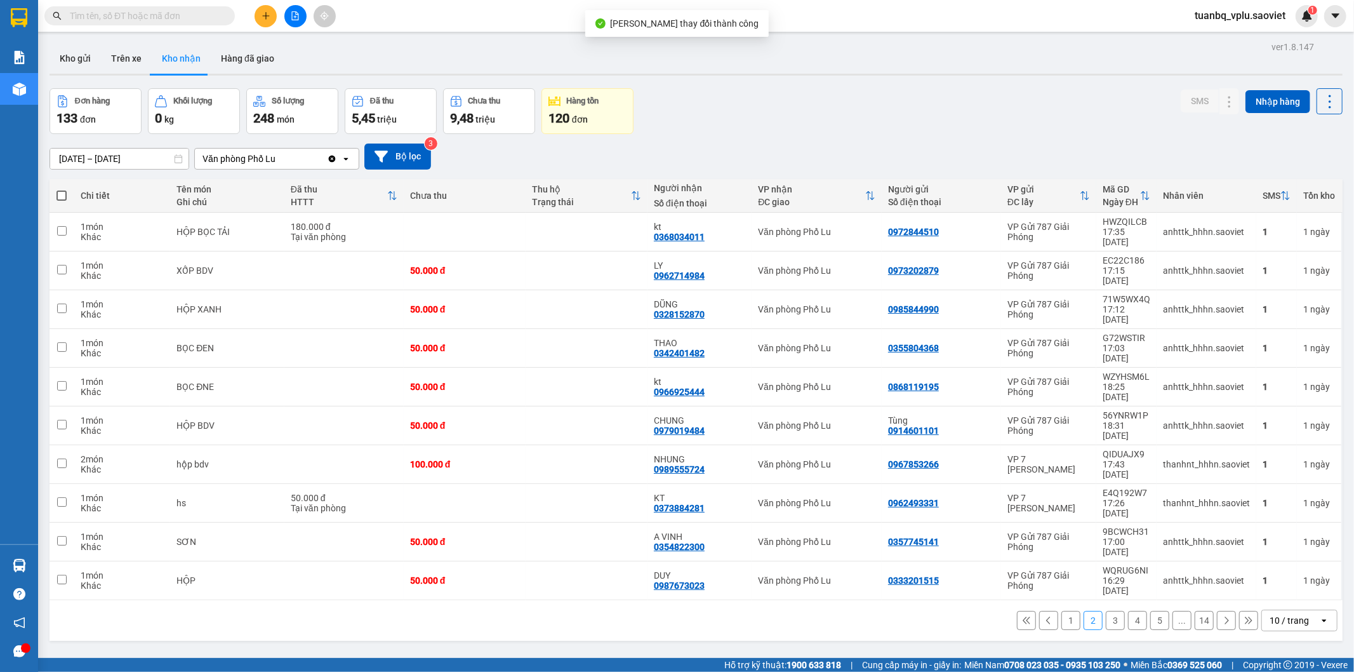
click at [175, 23] on span at bounding box center [139, 15] width 191 height 19
click at [214, 15] on input "text" at bounding box center [145, 16] width 150 height 14
click at [213, 15] on input "text" at bounding box center [145, 16] width 150 height 14
click at [73, 60] on button "Kho gửi" at bounding box center [75, 58] width 51 height 30
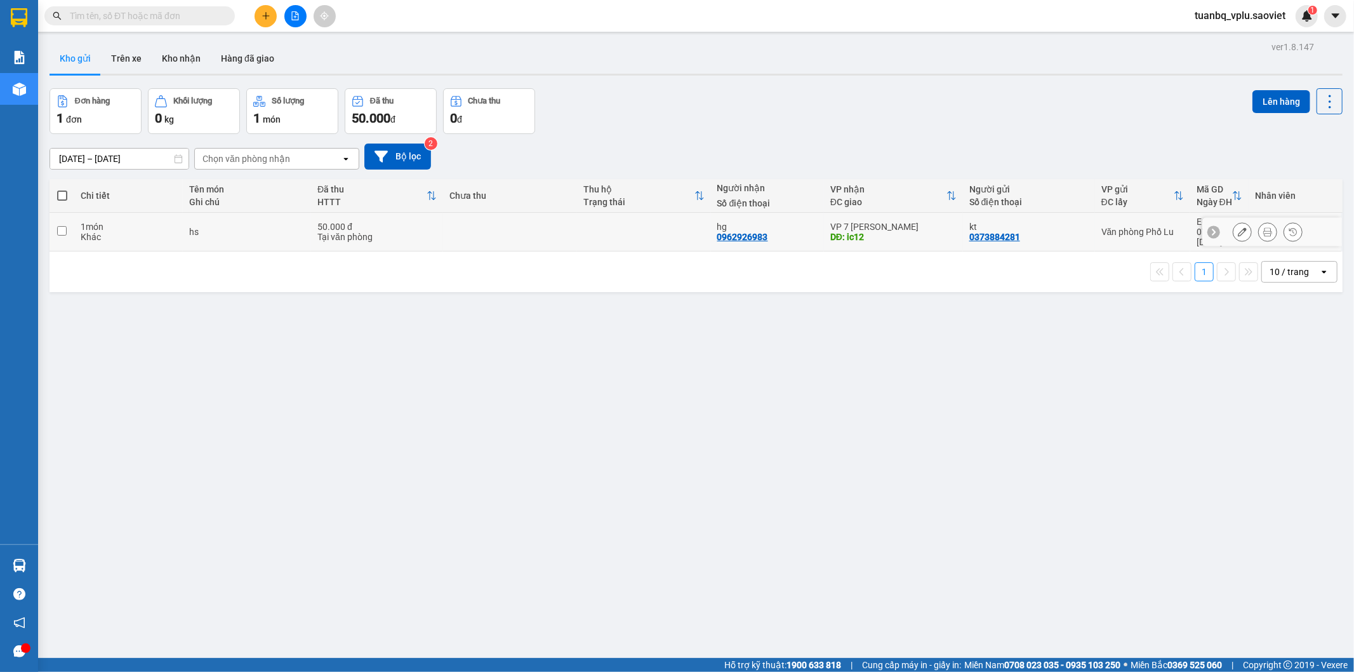
click at [456, 233] on td at bounding box center [510, 232] width 134 height 39
checkbox input "true"
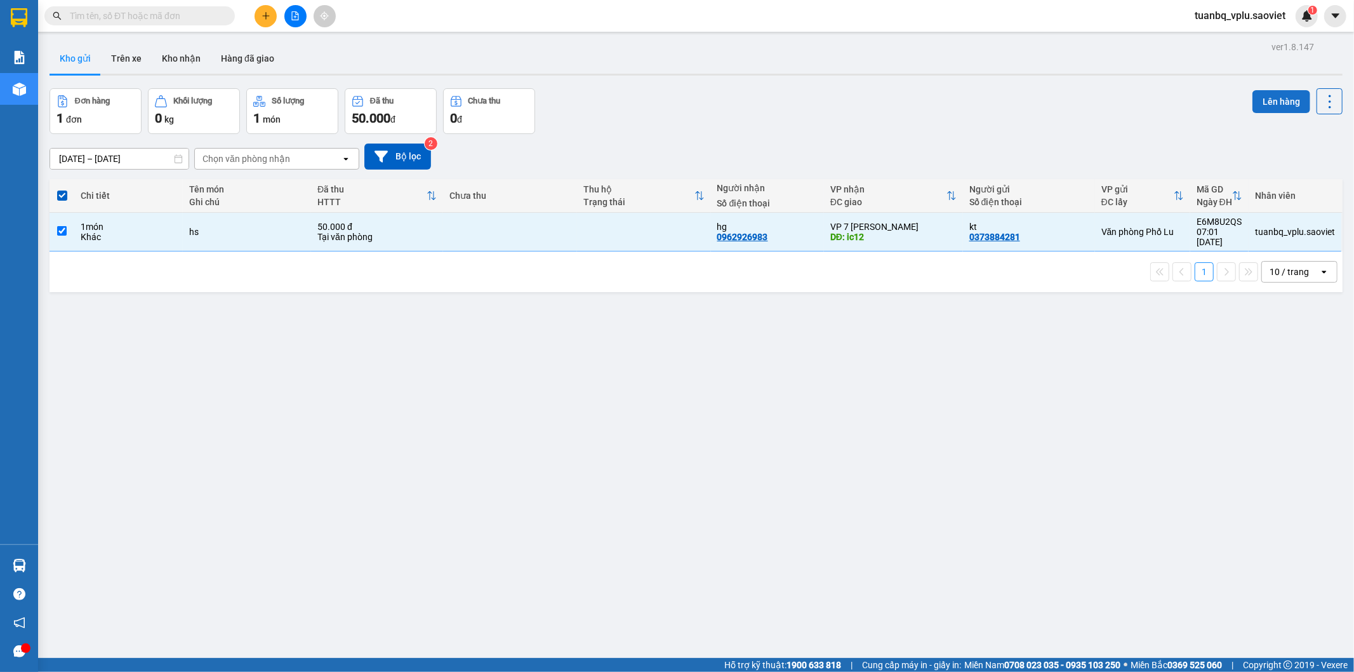
click at [1274, 100] on button "Lên hàng" at bounding box center [1282, 101] width 58 height 23
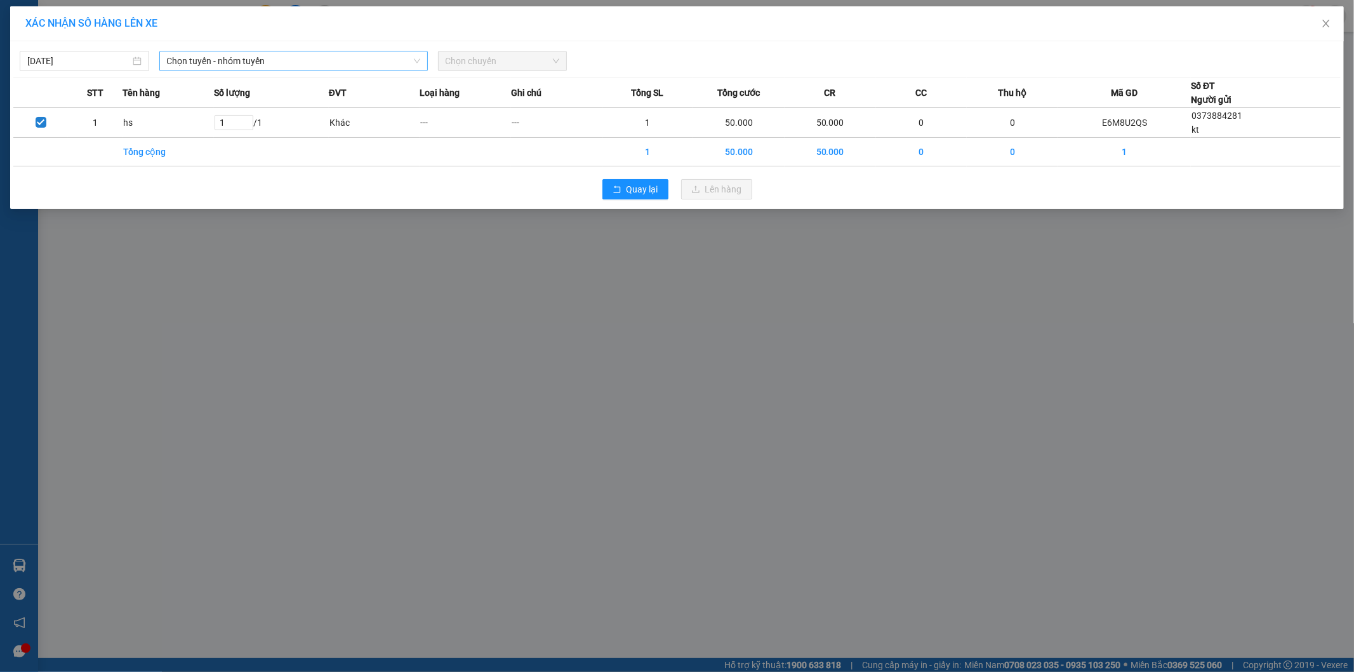
click at [333, 53] on span "Chọn tuyến - nhóm tuyến" at bounding box center [293, 60] width 253 height 19
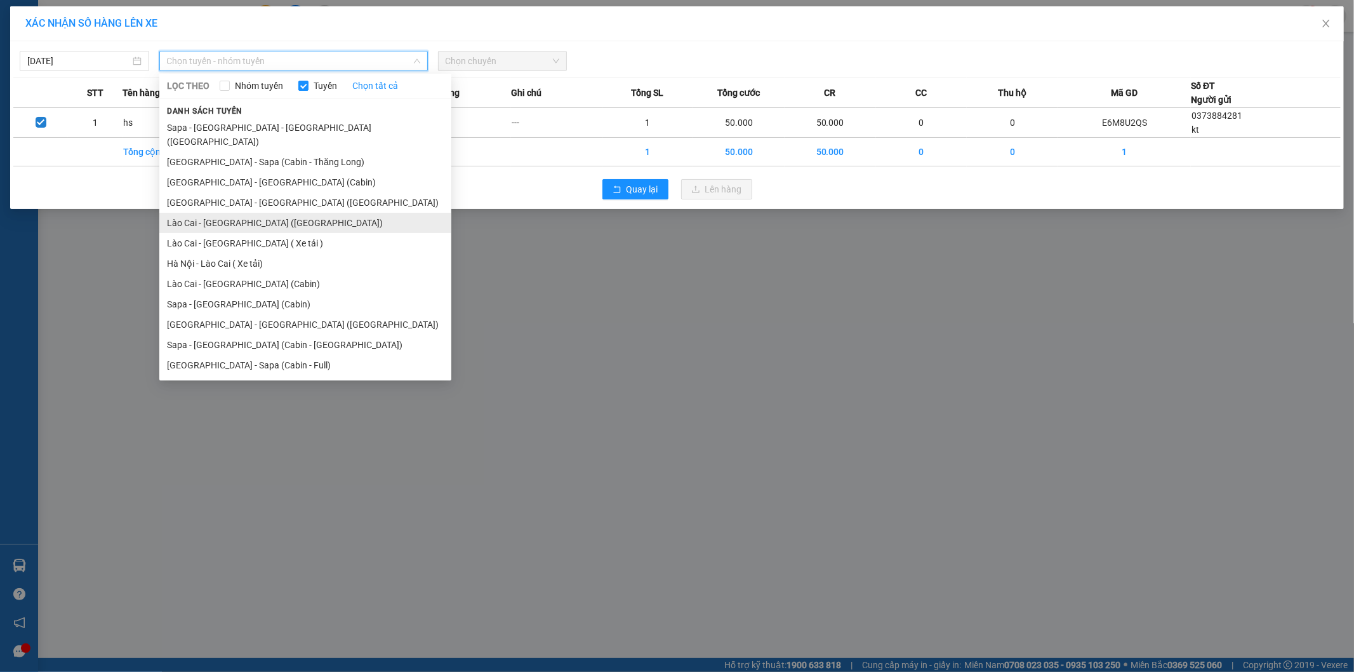
click at [278, 213] on li "Lào Cai - [GEOGRAPHIC_DATA] ([GEOGRAPHIC_DATA])" at bounding box center [305, 223] width 292 height 20
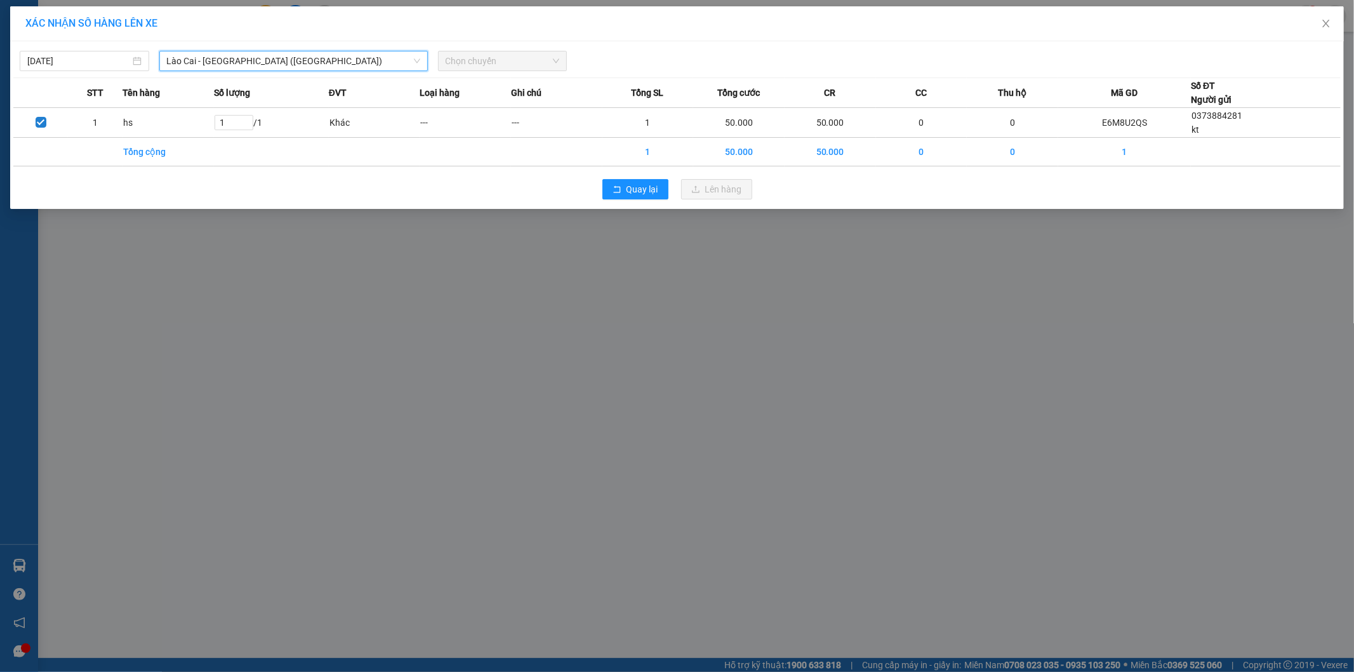
click at [474, 51] on span "Chọn chuyến" at bounding box center [503, 60] width 114 height 19
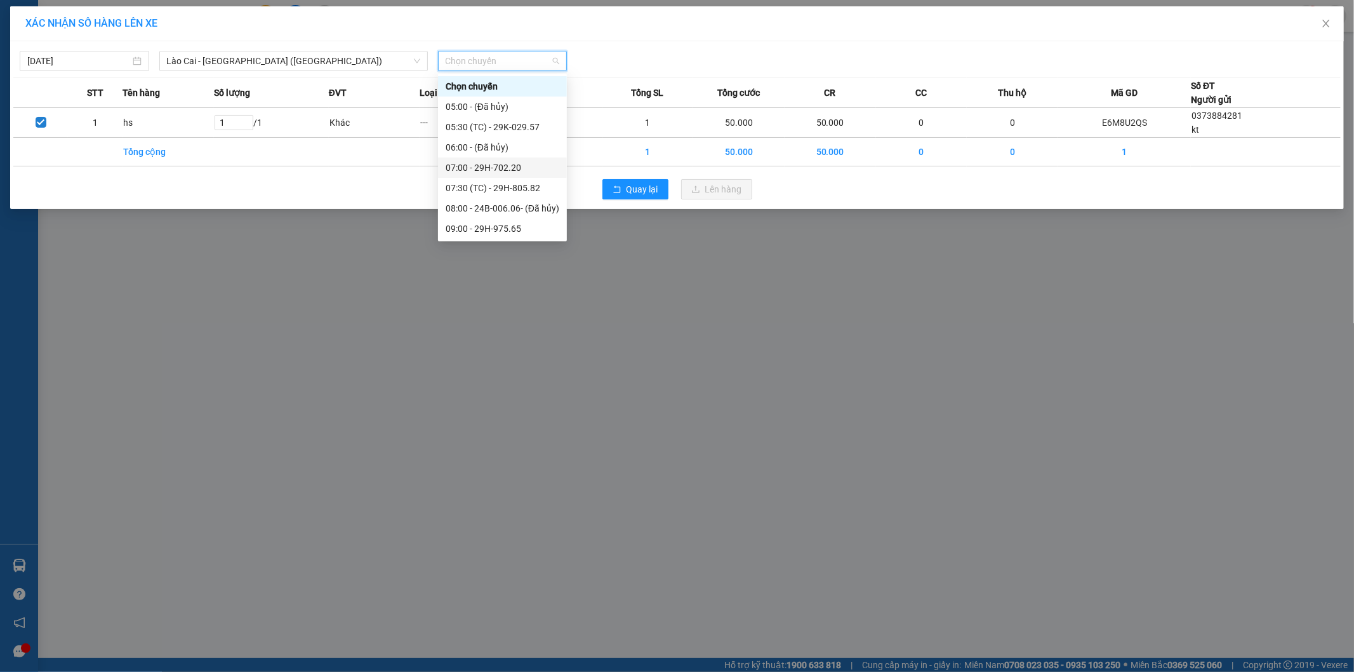
click at [532, 169] on div "07:00 - 29H-702.20" at bounding box center [503, 168] width 114 height 14
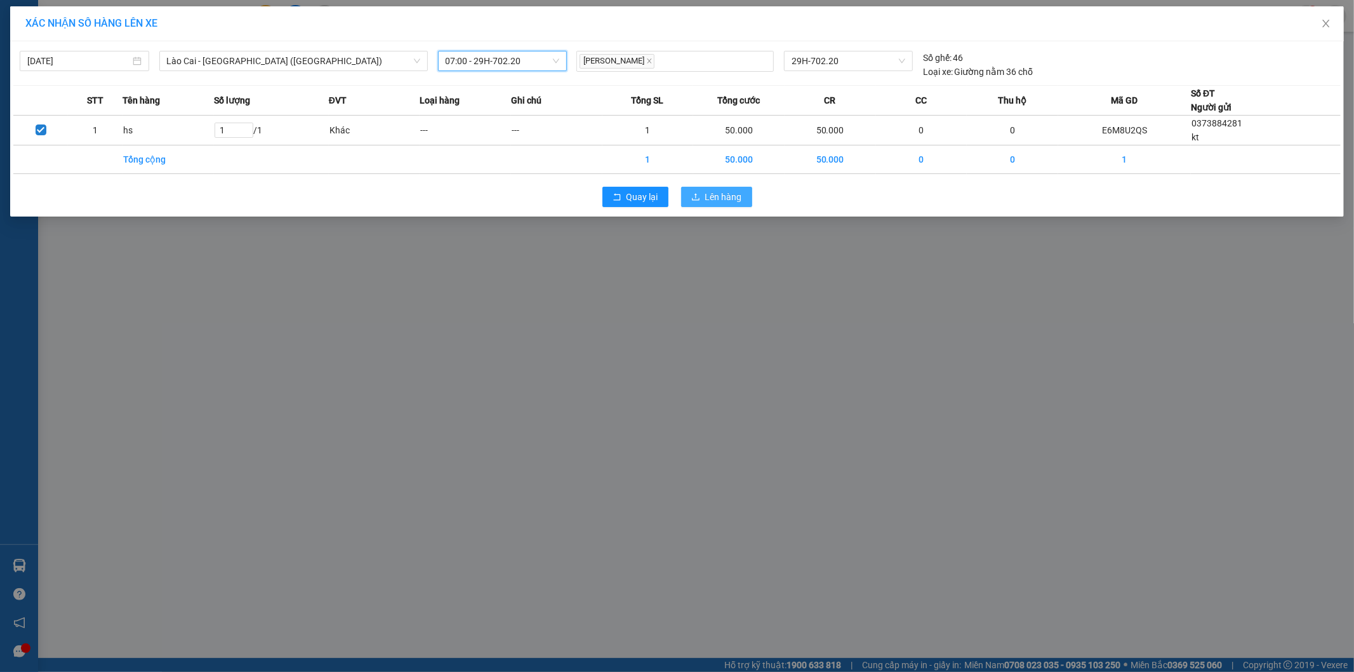
click at [741, 197] on span "Lên hàng" at bounding box center [723, 197] width 37 height 14
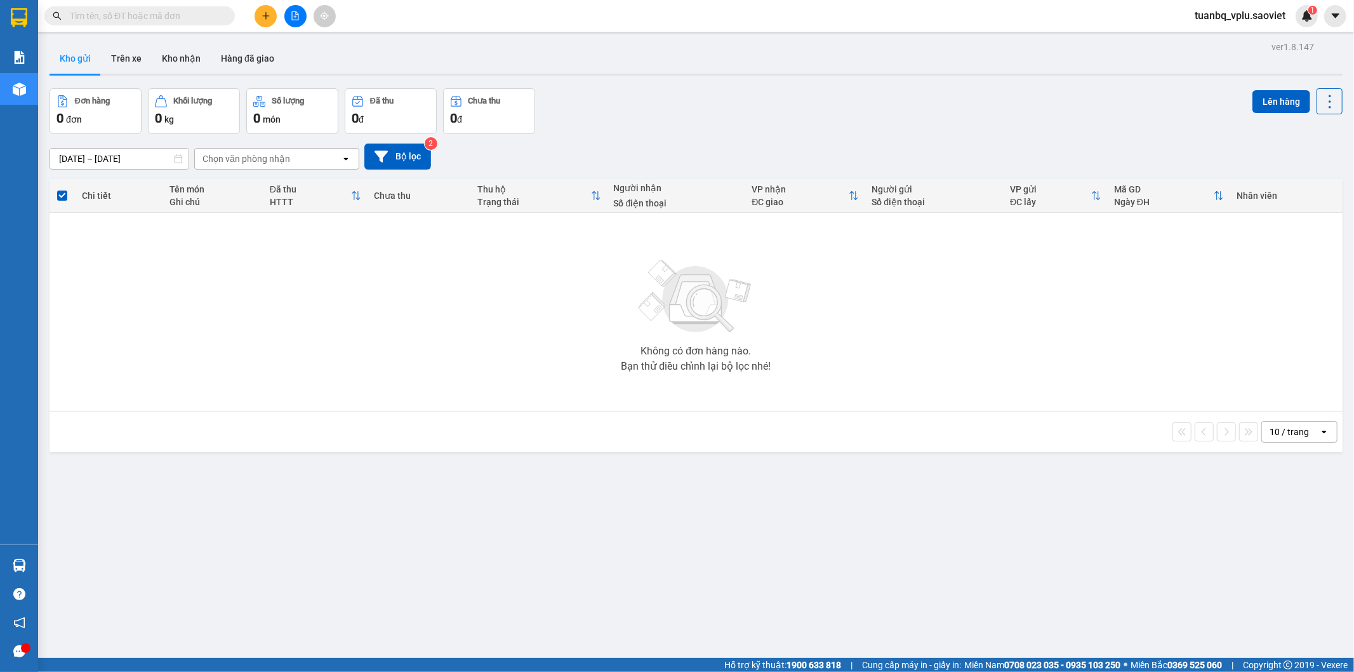
click at [131, 13] on input "text" at bounding box center [145, 16] width 150 height 14
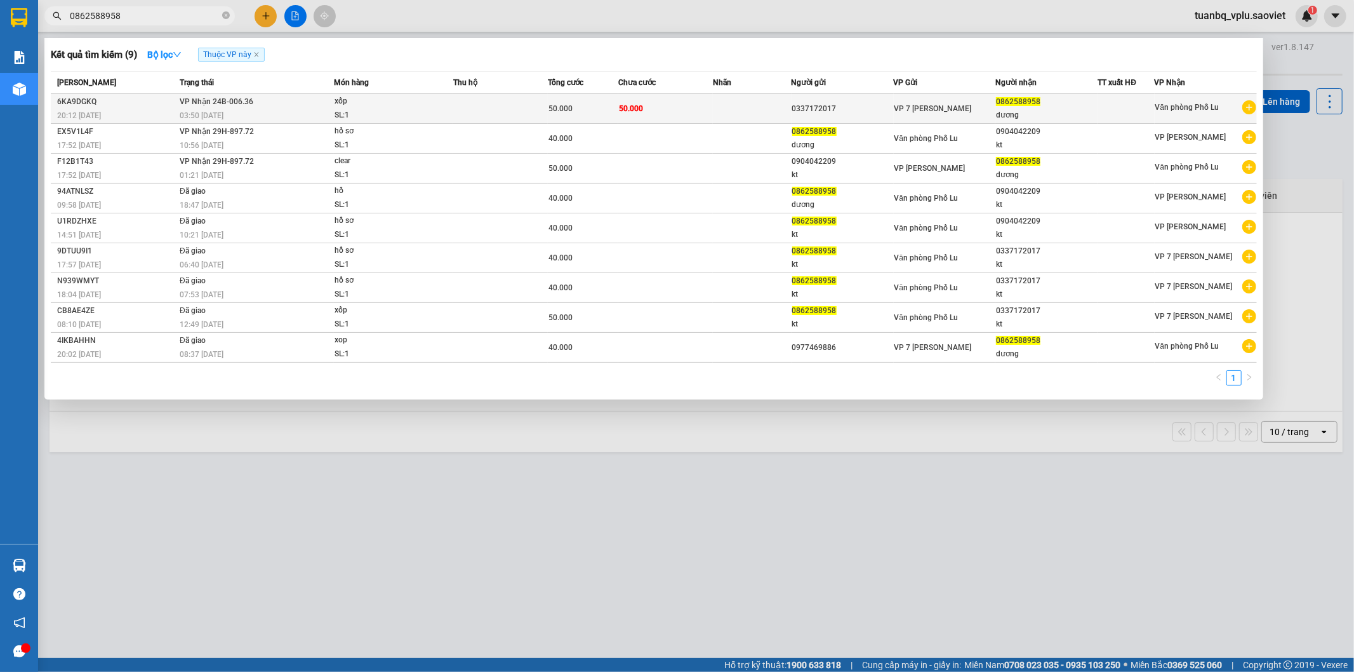
type input "0862588958"
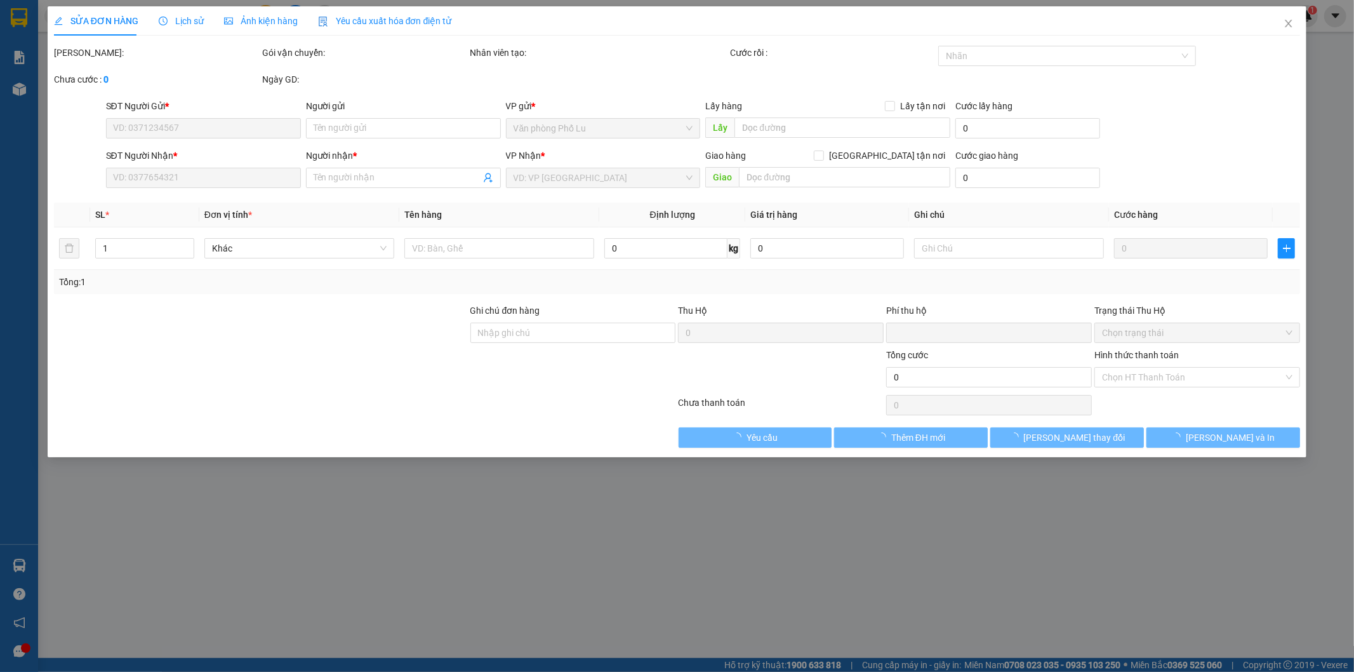
type input "0337172017"
type input "0862588958"
type input "dương"
type input "0"
type input "50.000"
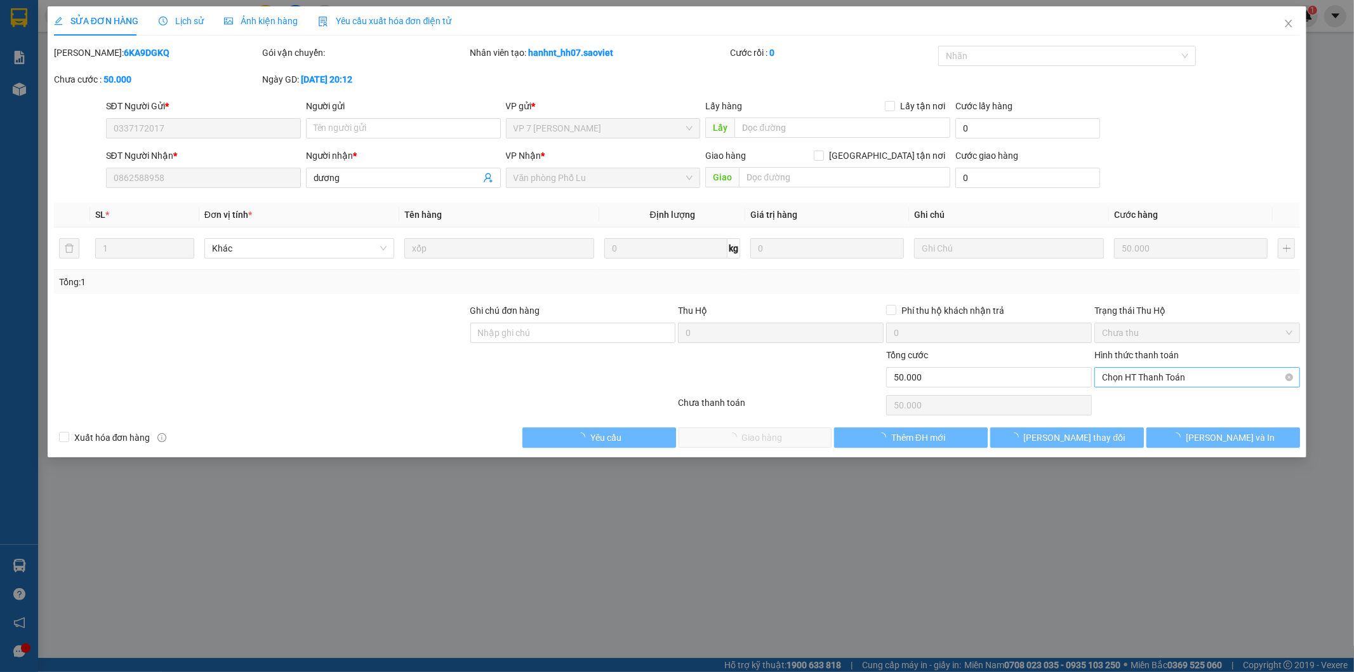
click at [1165, 375] on span "Chọn HT Thanh Toán" at bounding box center [1197, 377] width 191 height 19
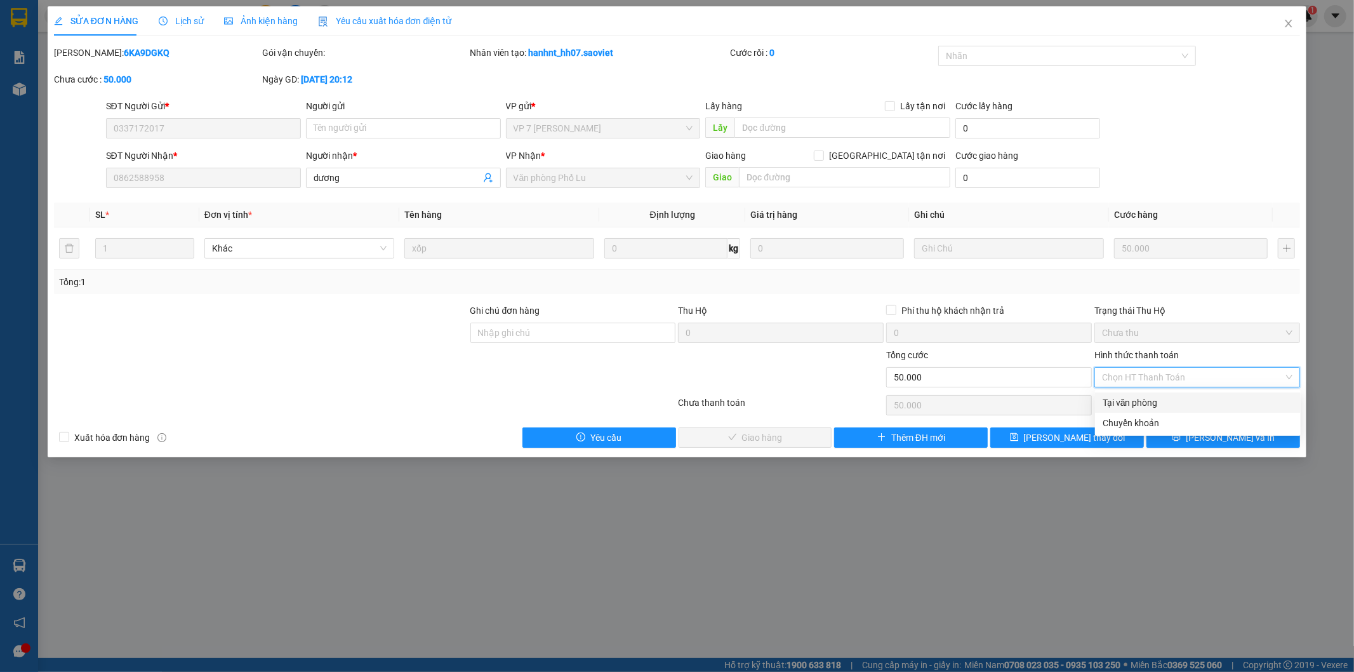
click at [1163, 398] on div "Tại văn phòng" at bounding box center [1198, 403] width 191 height 14
type input "0"
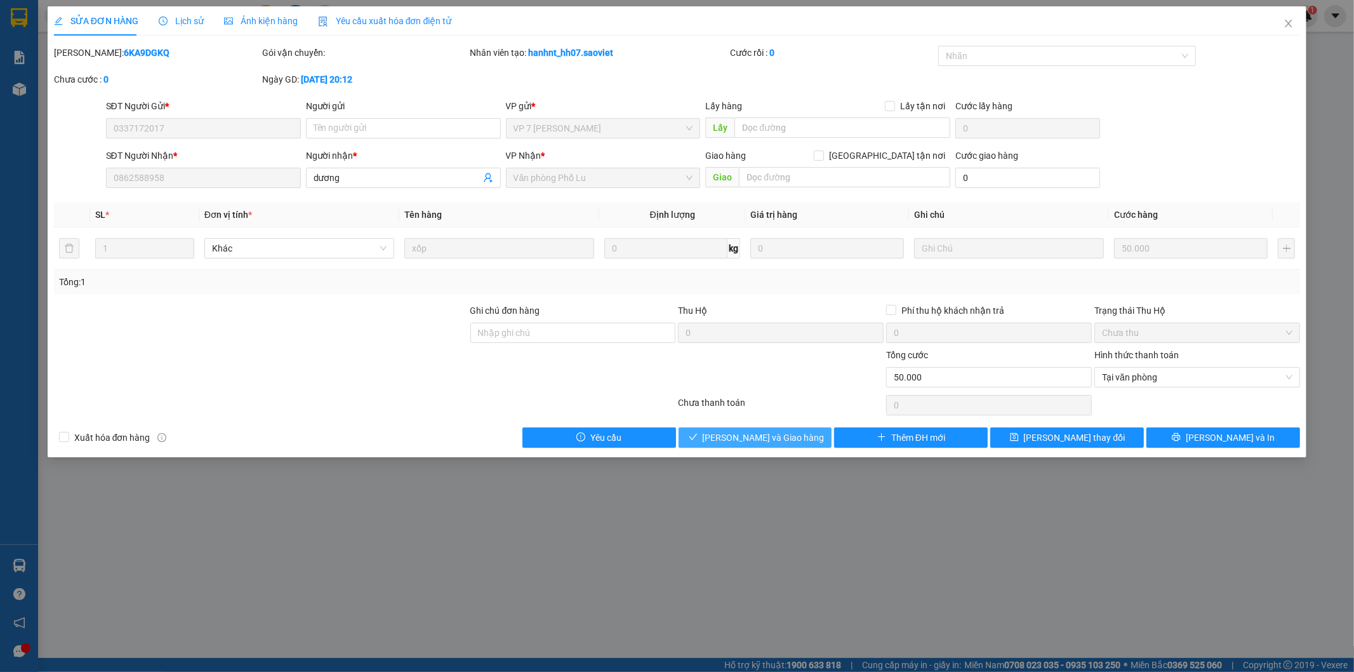
click at [771, 439] on span "[PERSON_NAME] và Giao hàng" at bounding box center [764, 438] width 122 height 14
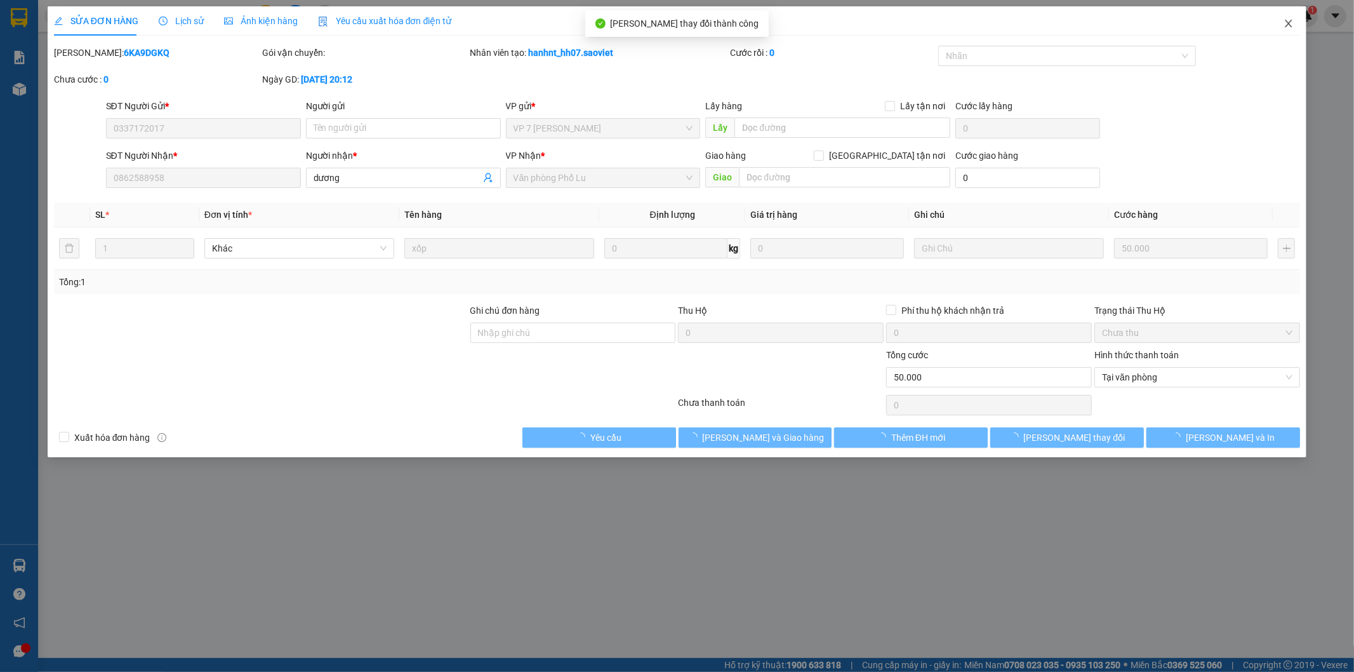
click at [1287, 19] on icon "close" at bounding box center [1289, 23] width 10 height 10
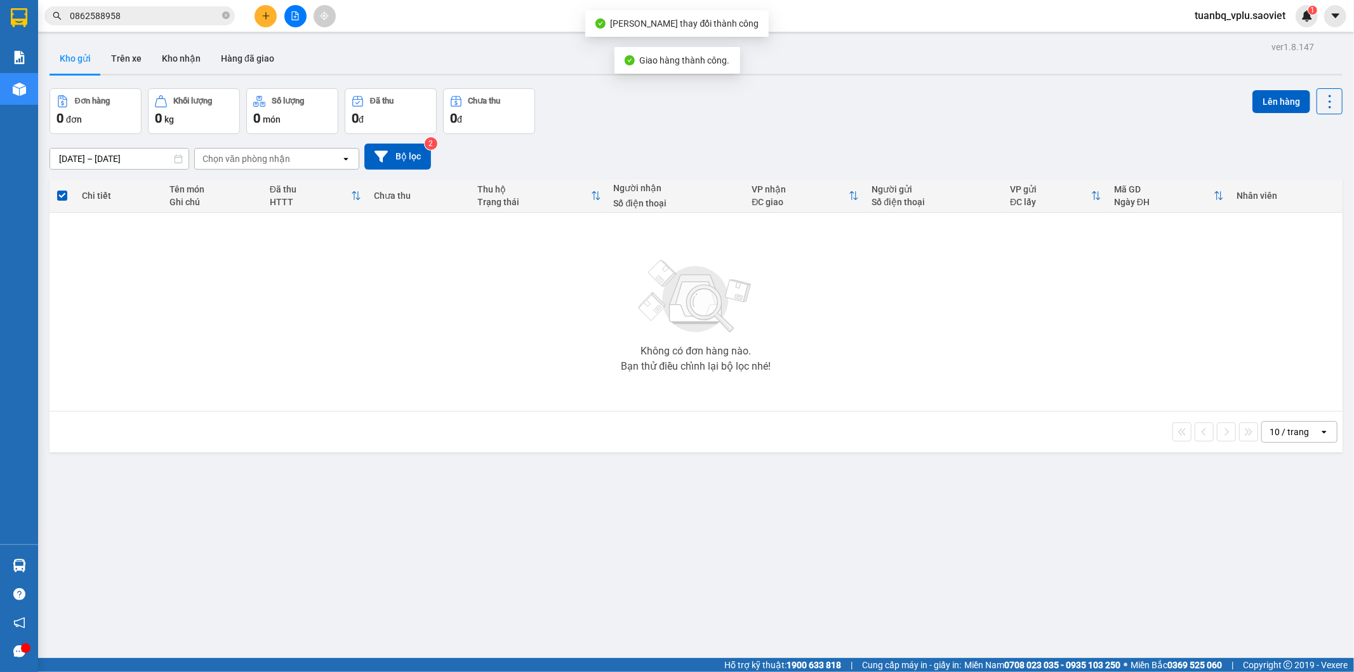
click at [172, 20] on input "0862588958" at bounding box center [145, 16] width 150 height 14
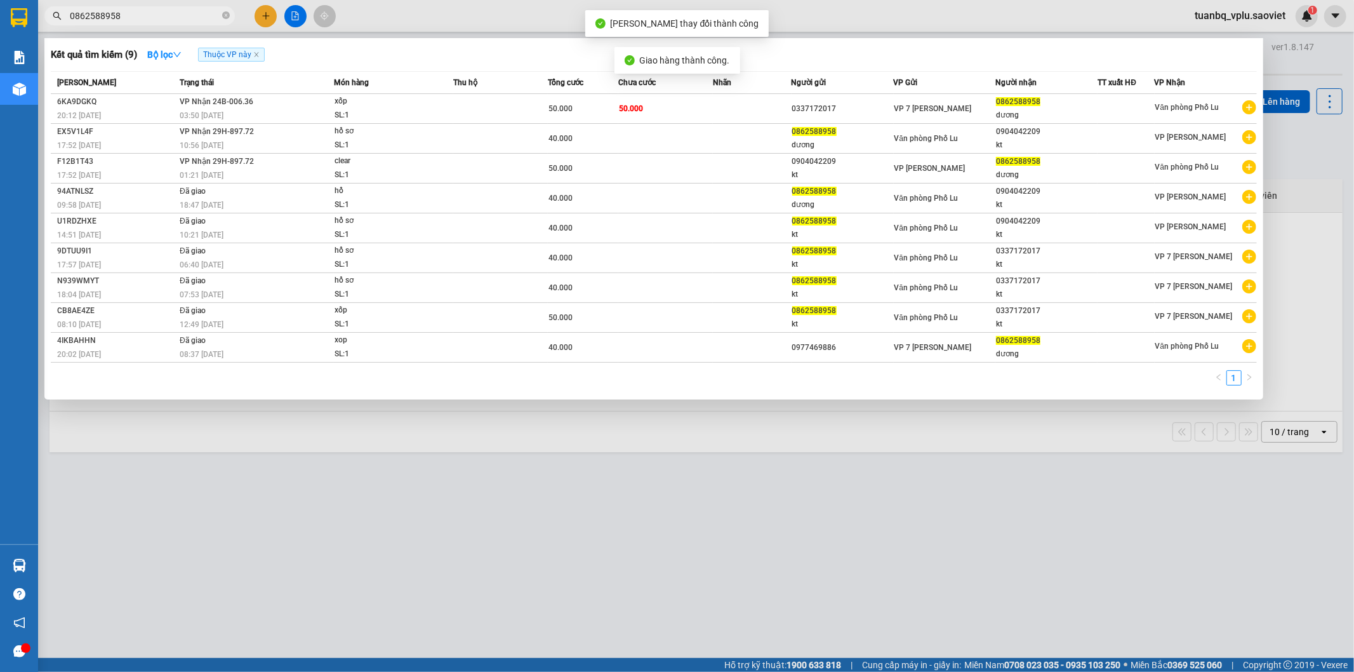
click at [172, 20] on input "0862588958" at bounding box center [145, 16] width 150 height 14
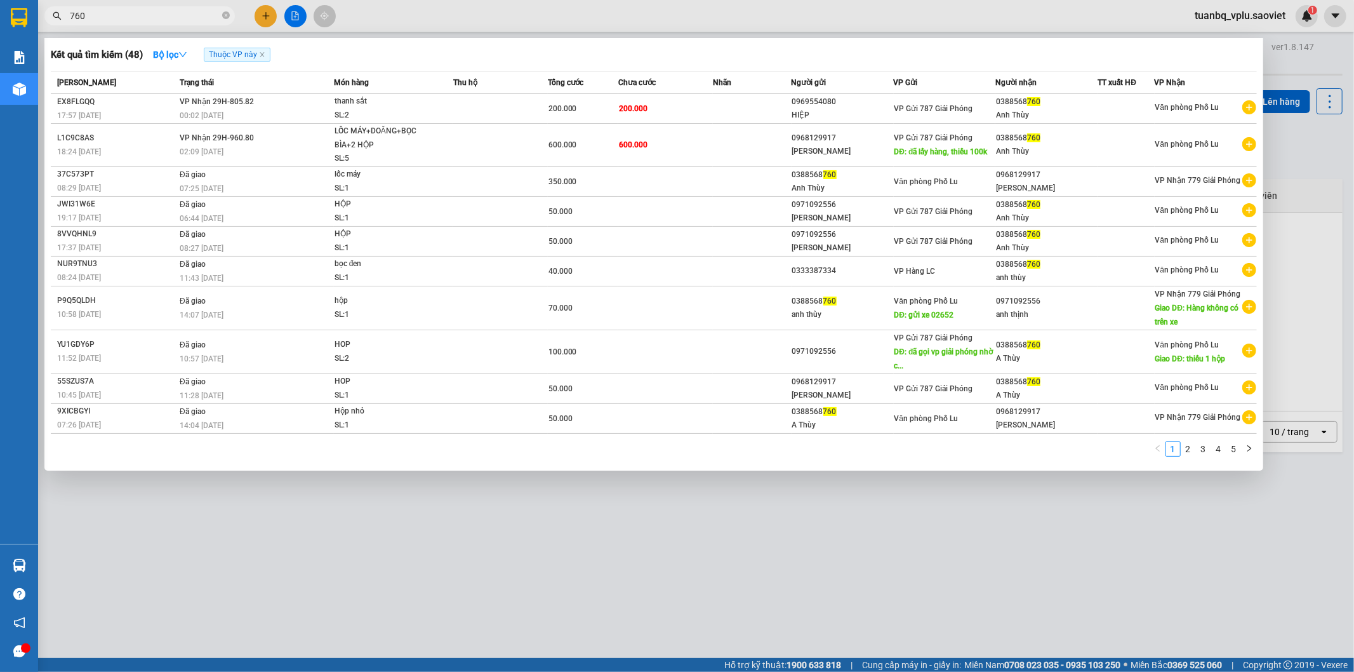
type input "760"
click at [776, 617] on div at bounding box center [677, 336] width 1354 height 672
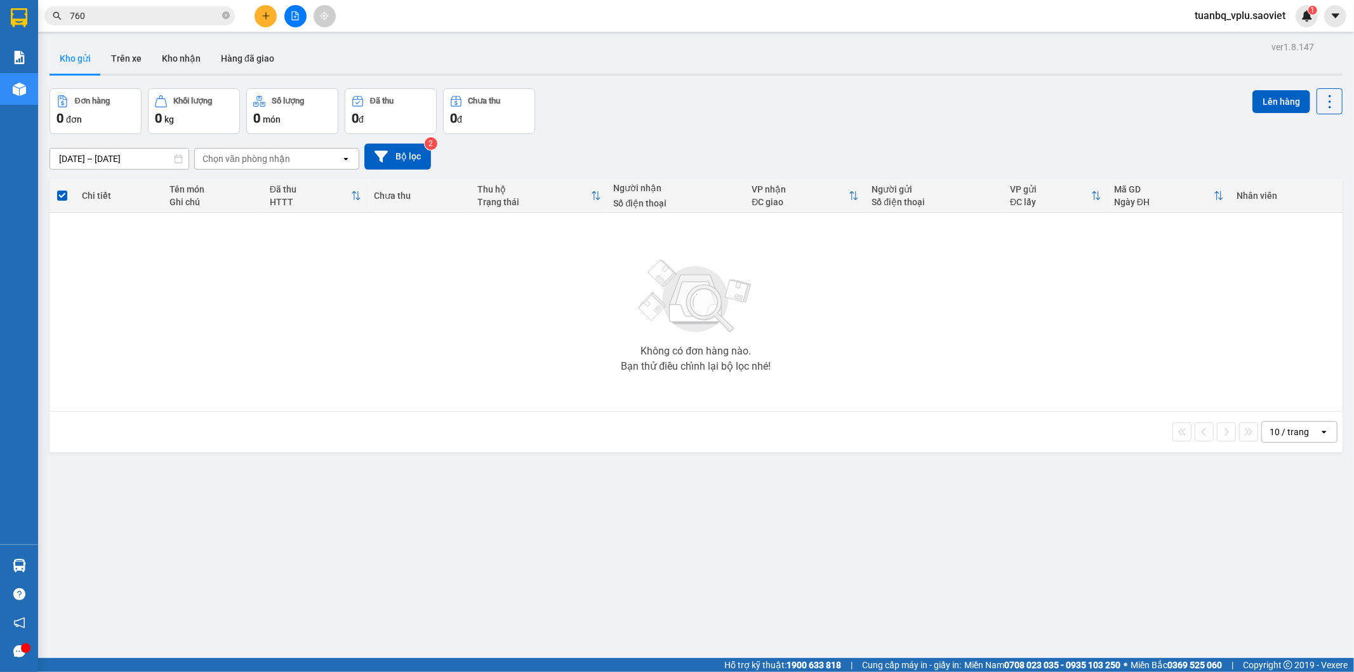
click at [129, 14] on input "760" at bounding box center [145, 16] width 150 height 14
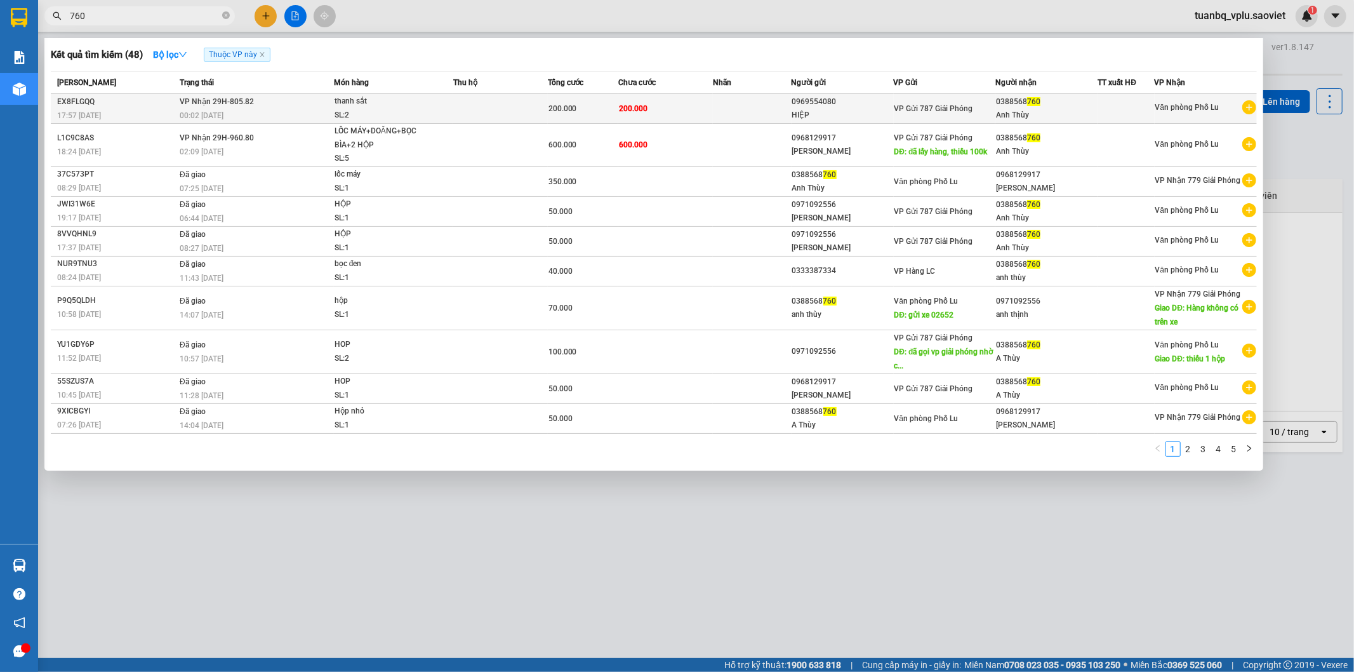
click at [617, 115] on div "200.000" at bounding box center [583, 109] width 69 height 14
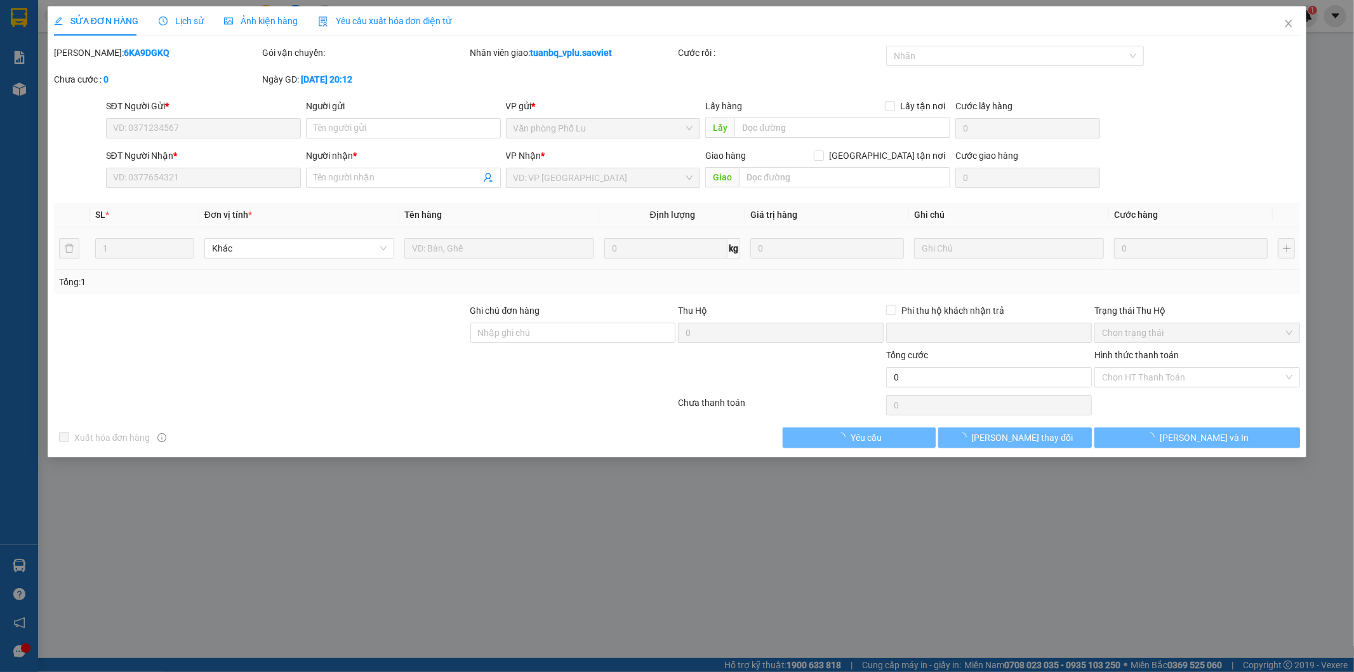
type input "0969554080"
type input "HIỆP"
type input "0388568760"
type input "Anh Thùy"
type input "0"
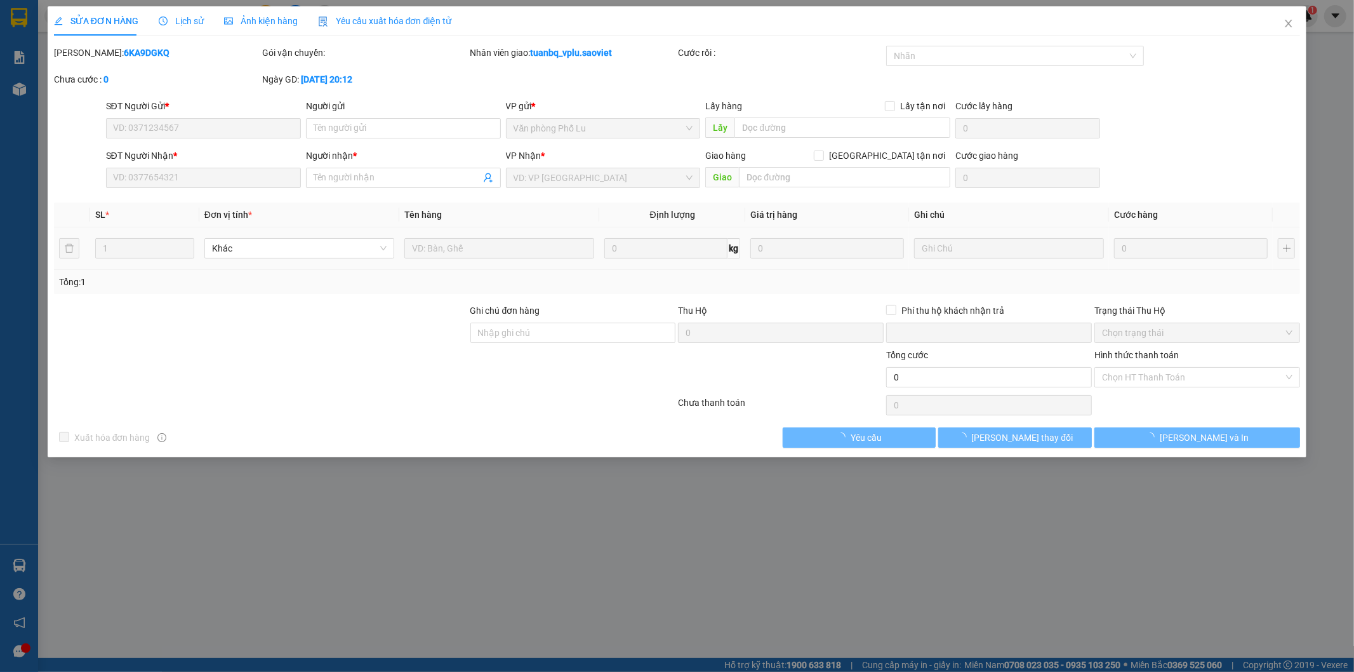
type input "200.000"
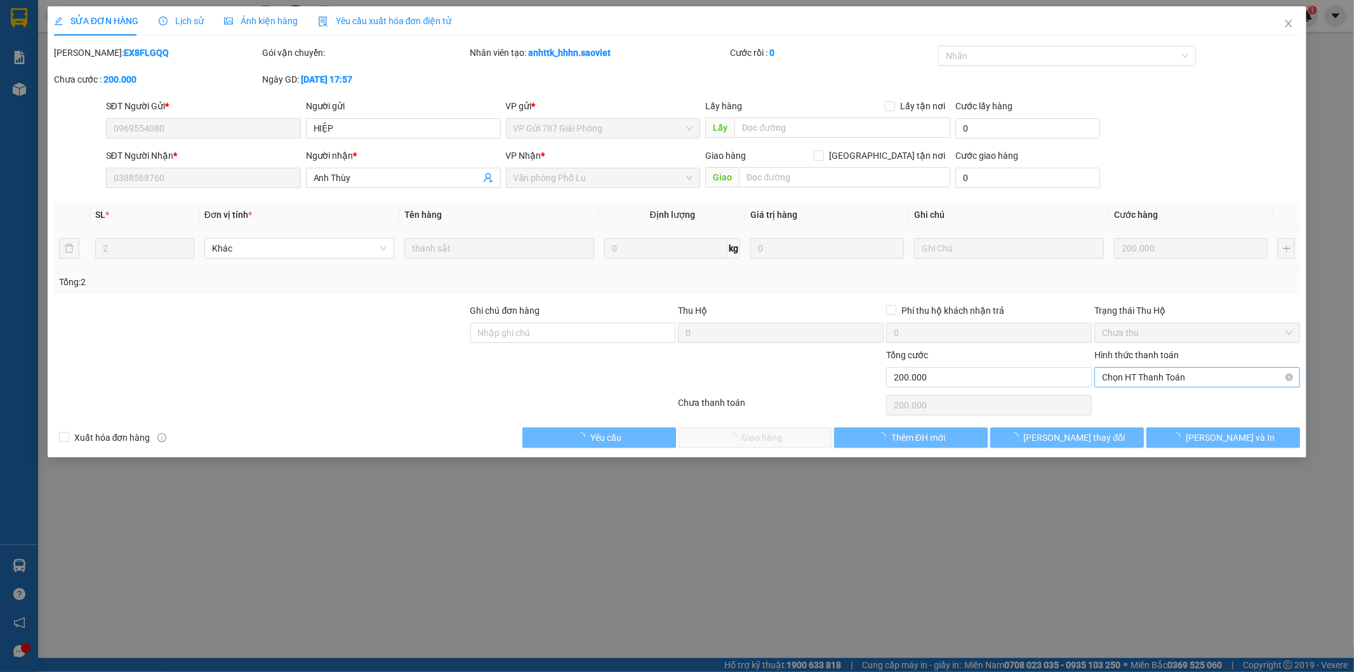
click at [1147, 371] on span "Chọn HT Thanh Toán" at bounding box center [1197, 377] width 191 height 19
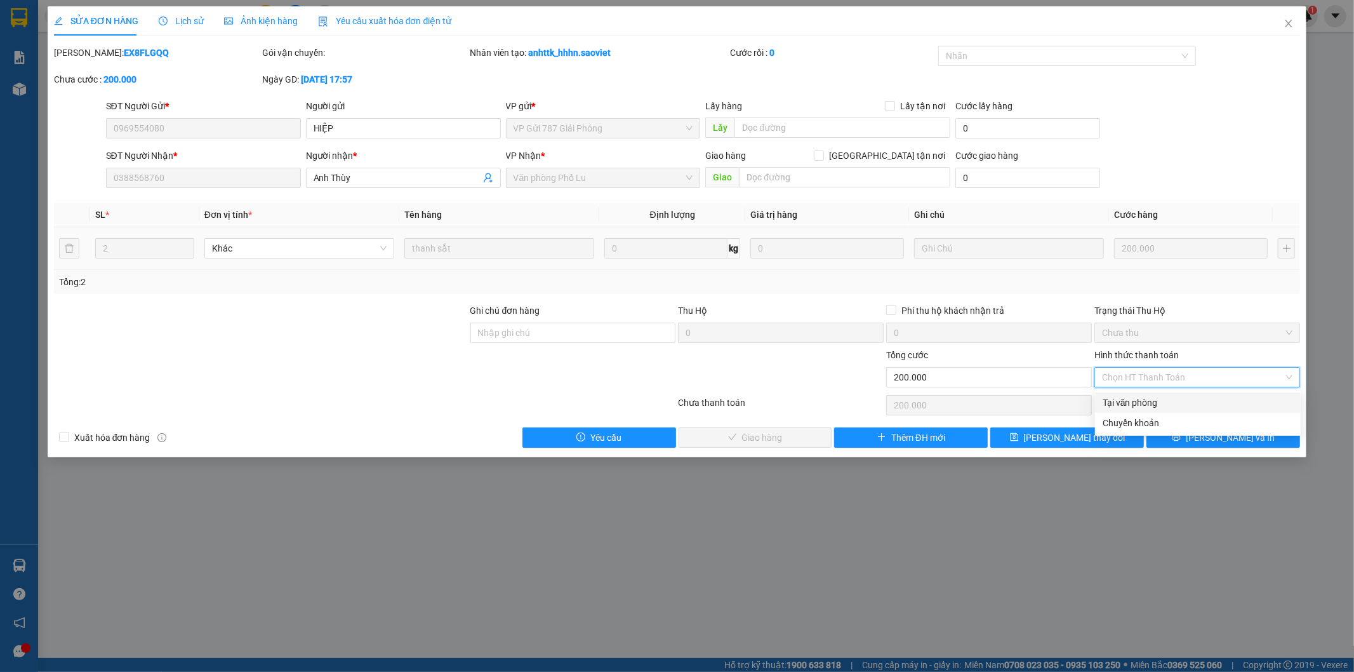
click at [1132, 397] on div "Tại văn phòng" at bounding box center [1198, 403] width 191 height 14
type input "0"
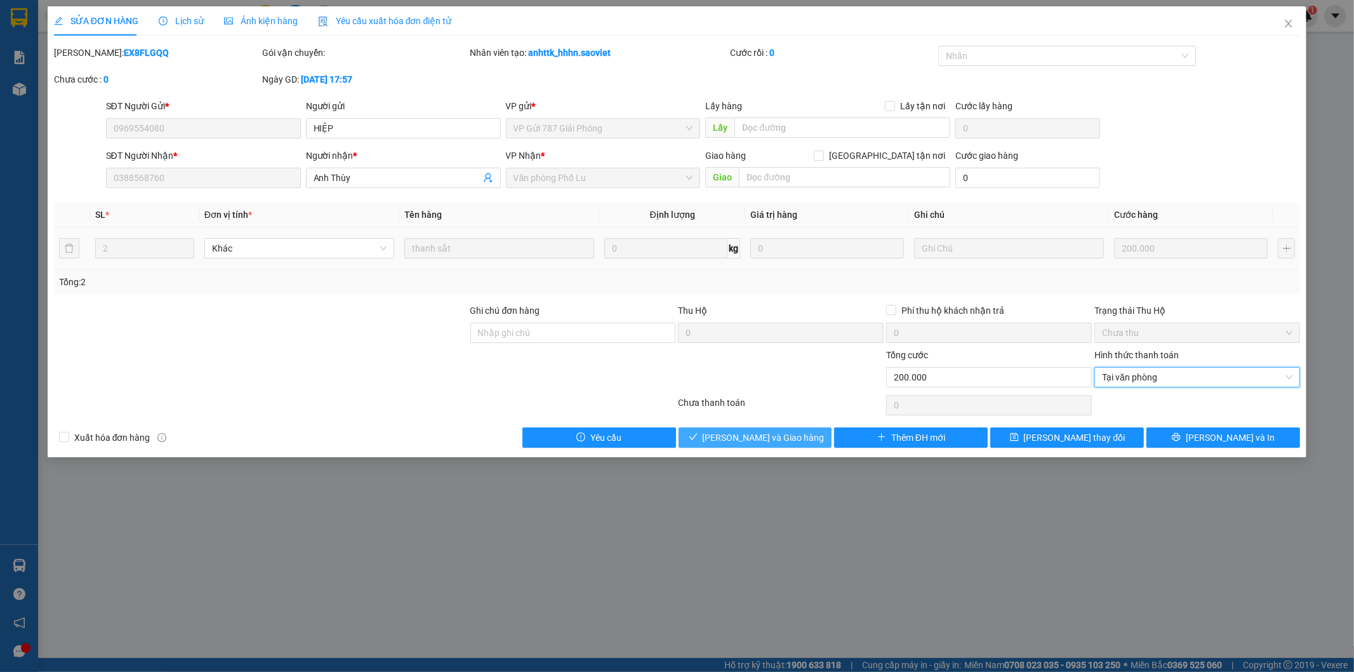
click at [792, 434] on span "[PERSON_NAME] và Giao hàng" at bounding box center [764, 438] width 122 height 14
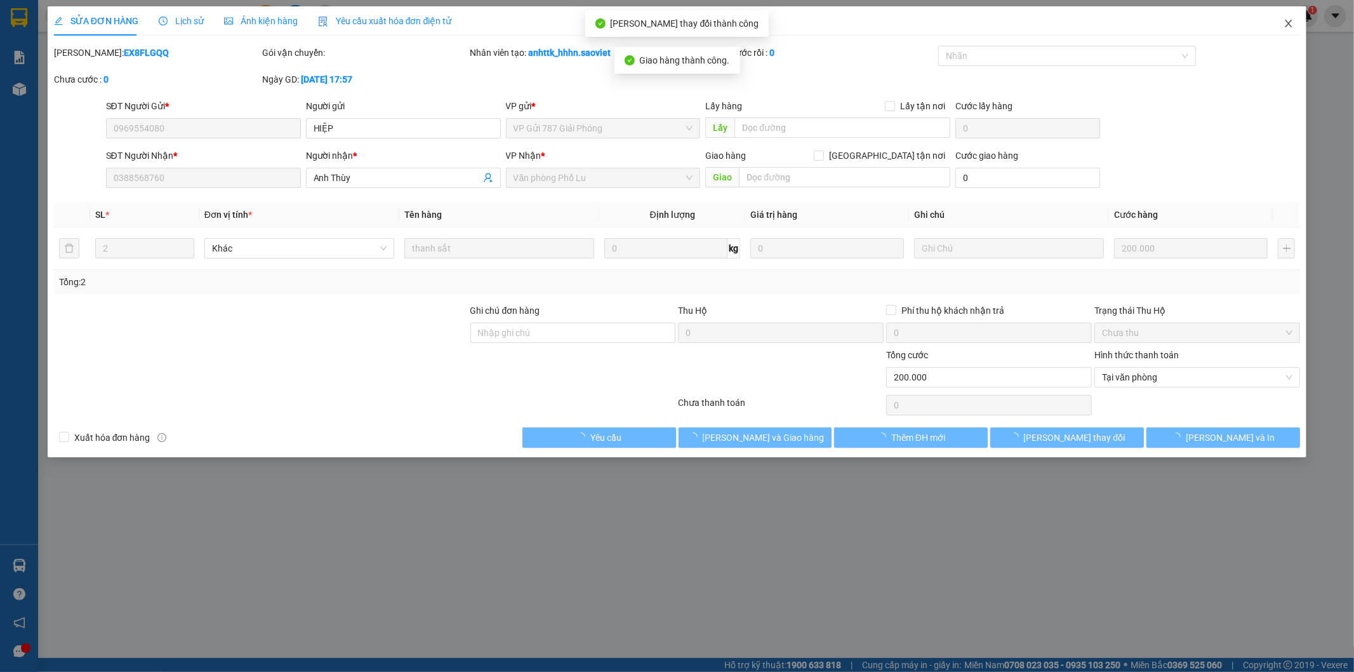
click at [1289, 23] on icon "close" at bounding box center [1289, 24] width 7 height 8
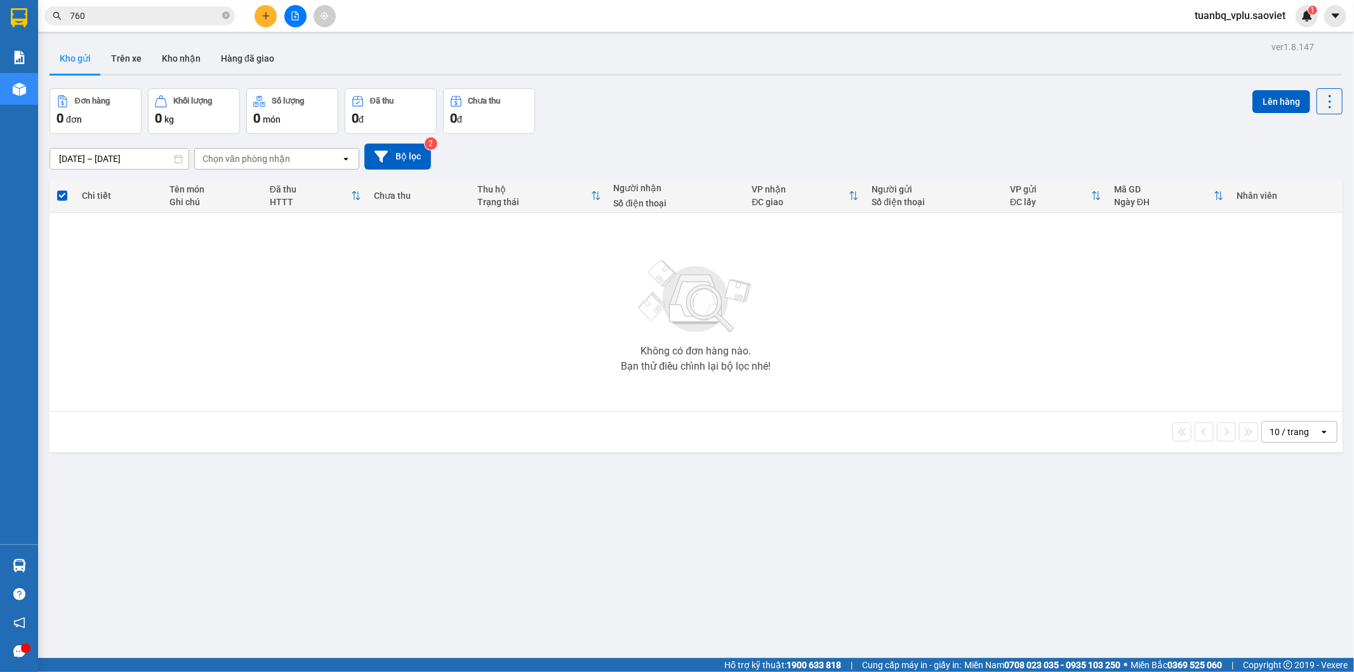
click at [166, 16] on input "760" at bounding box center [145, 16] width 150 height 14
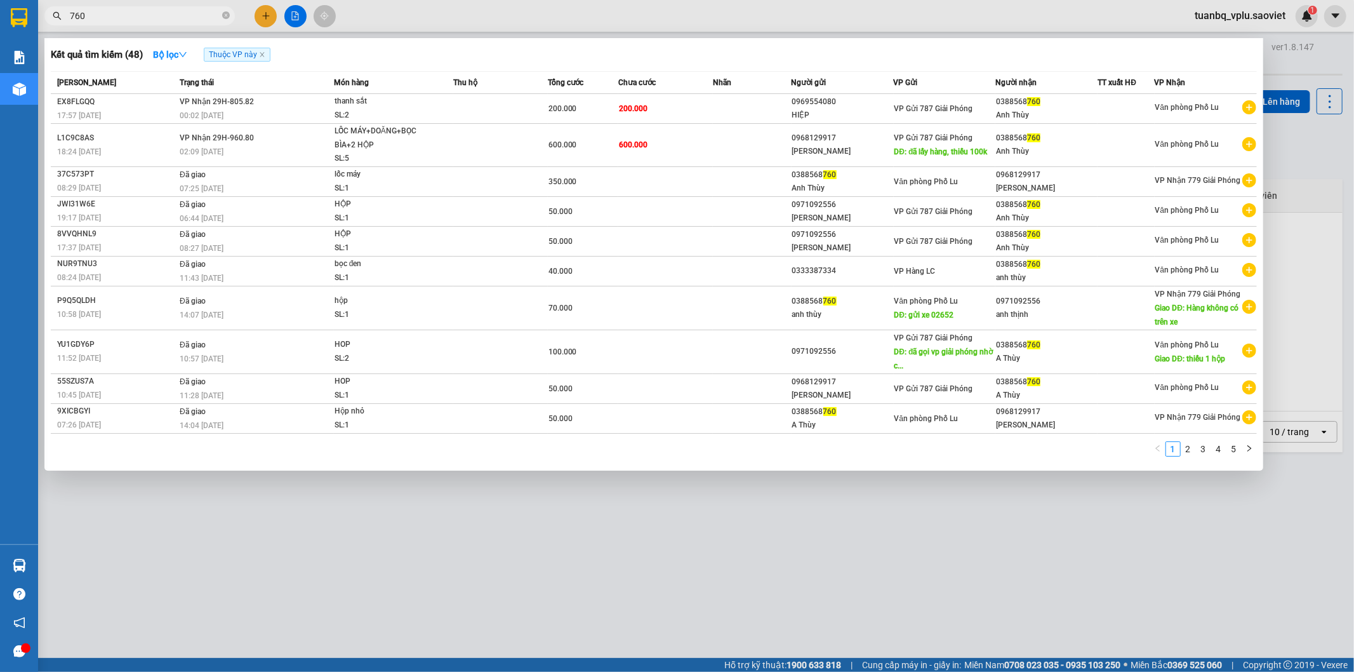
click at [166, 16] on input "760" at bounding box center [145, 16] width 150 height 14
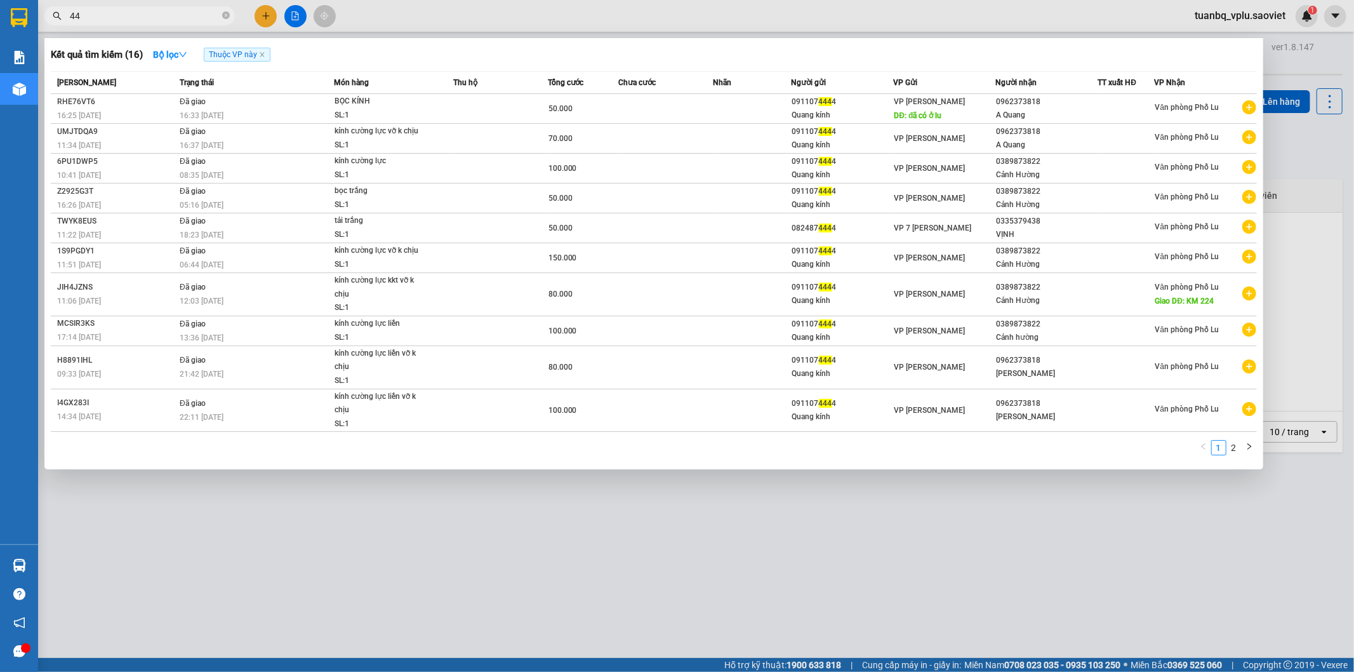
type input "4"
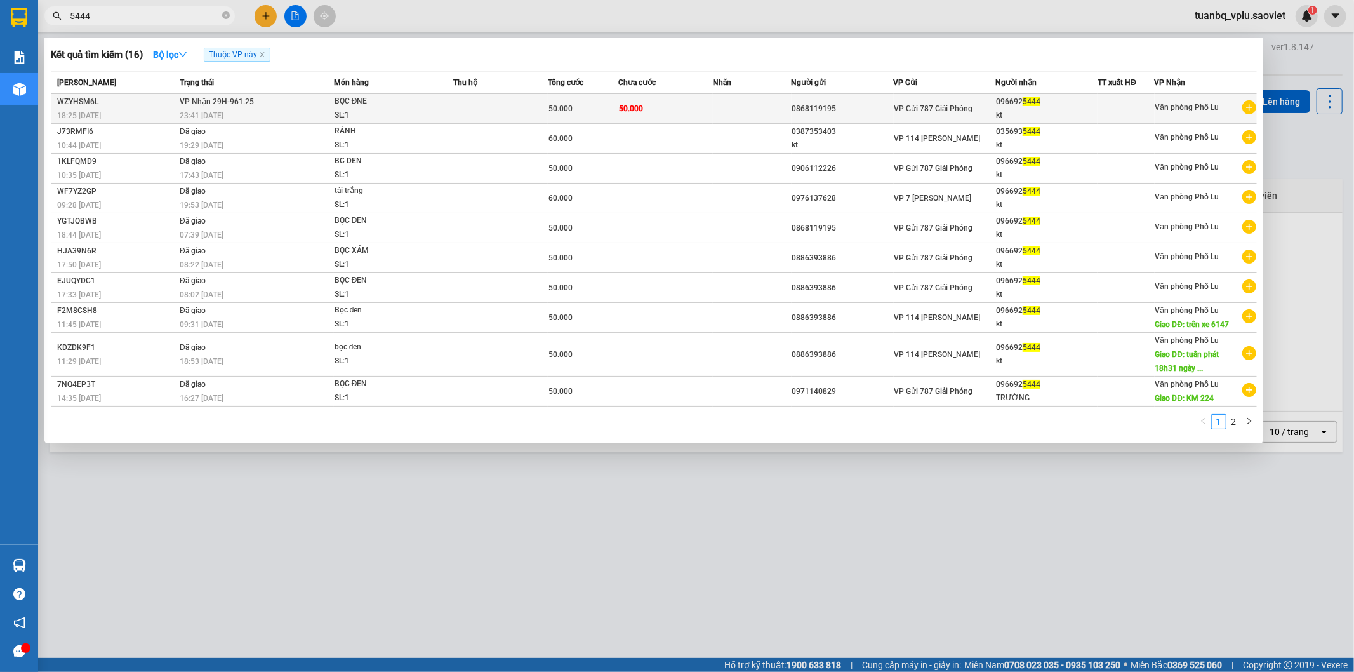
type input "5444"
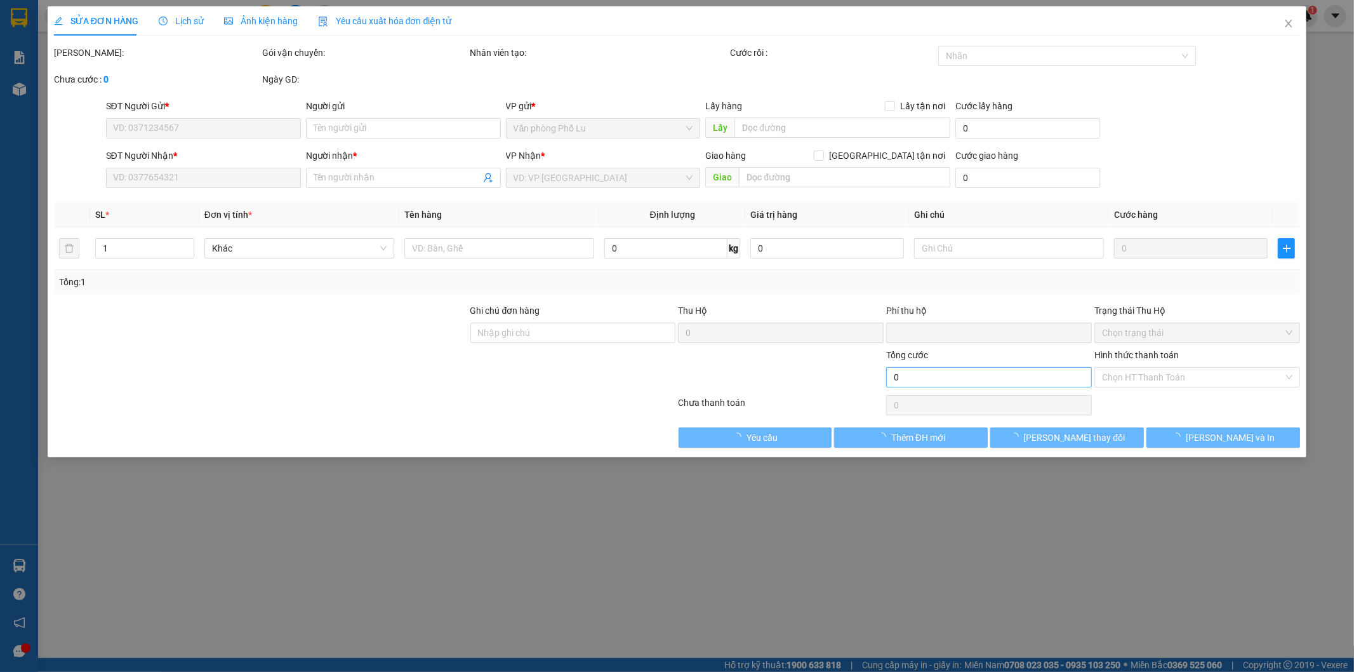
type input "0868119195"
type input "0966925444"
type input "kt"
type input "0"
type input "50.000"
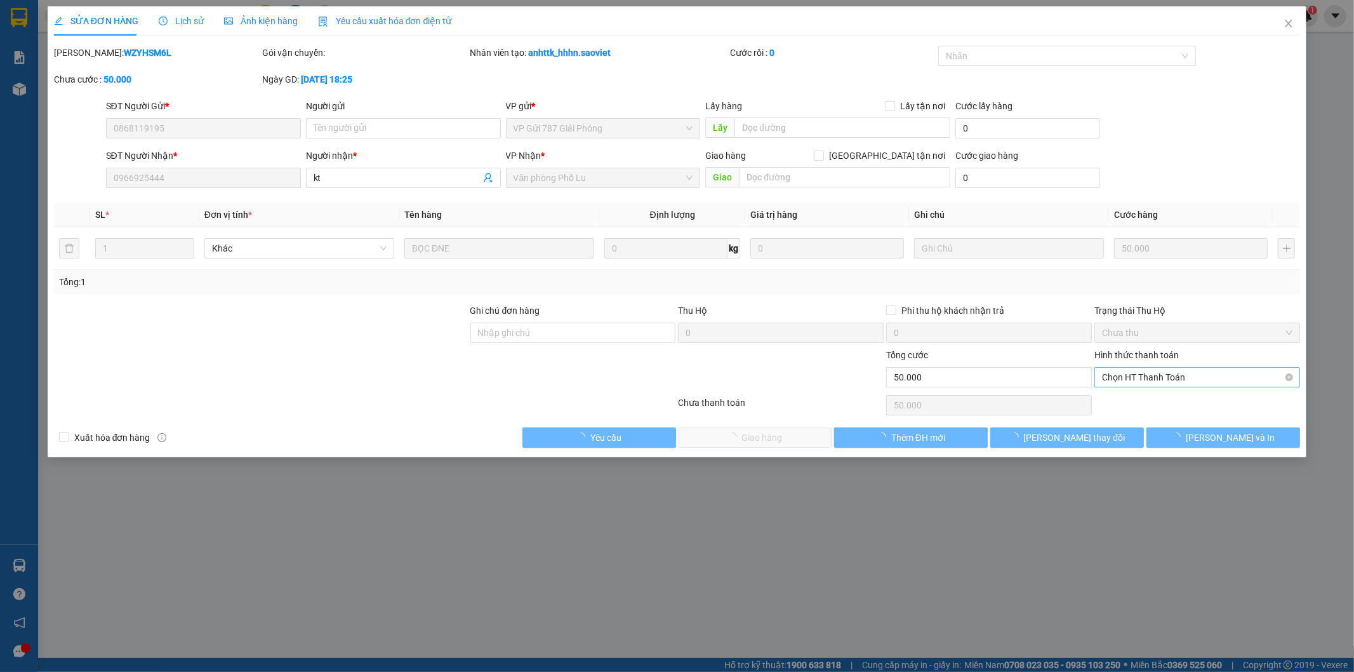
click at [1166, 377] on span "Chọn HT Thanh Toán" at bounding box center [1197, 377] width 191 height 19
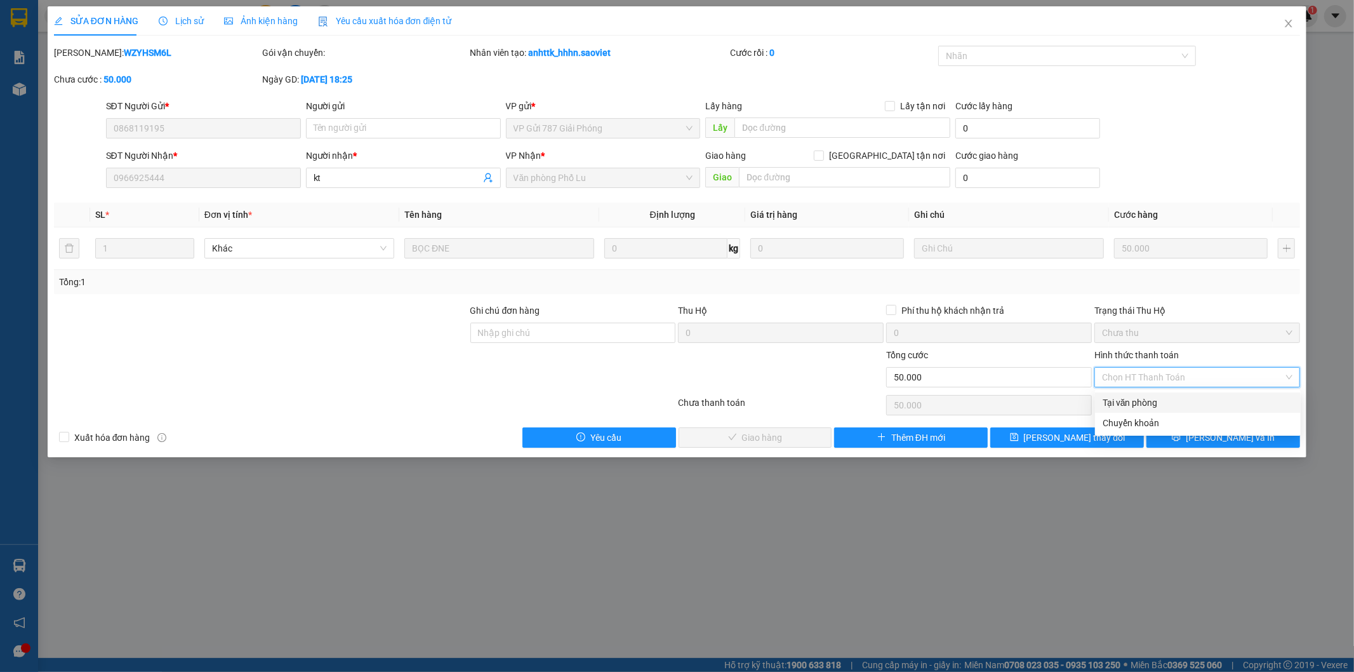
click at [1158, 401] on div "Tại văn phòng" at bounding box center [1198, 403] width 191 height 14
type input "0"
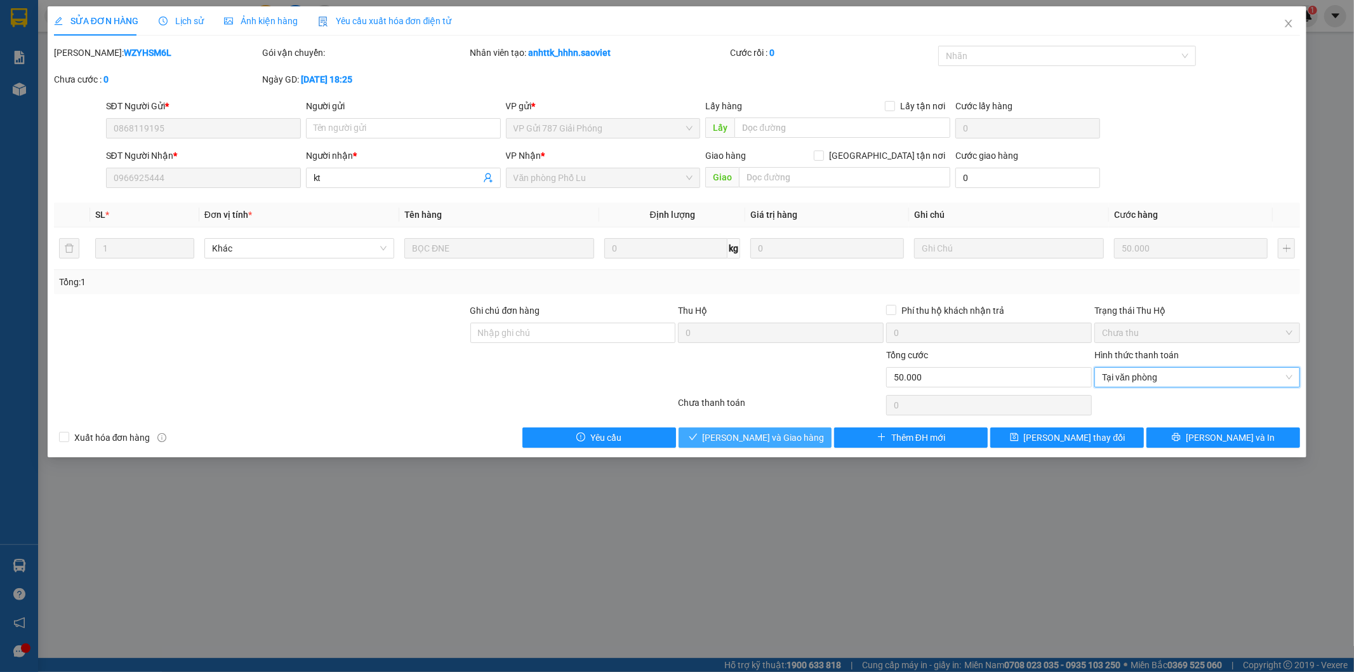
click at [784, 436] on span "[PERSON_NAME] và Giao hàng" at bounding box center [764, 438] width 122 height 14
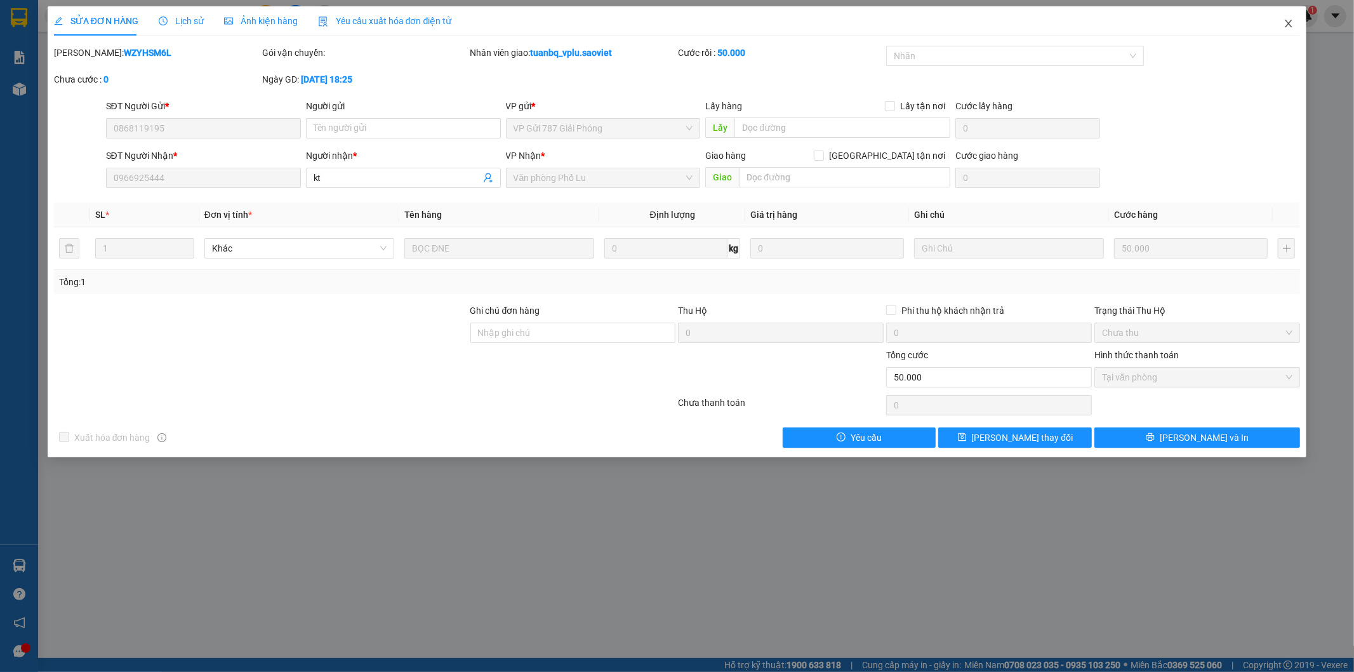
click at [1288, 22] on icon "close" at bounding box center [1289, 24] width 7 height 8
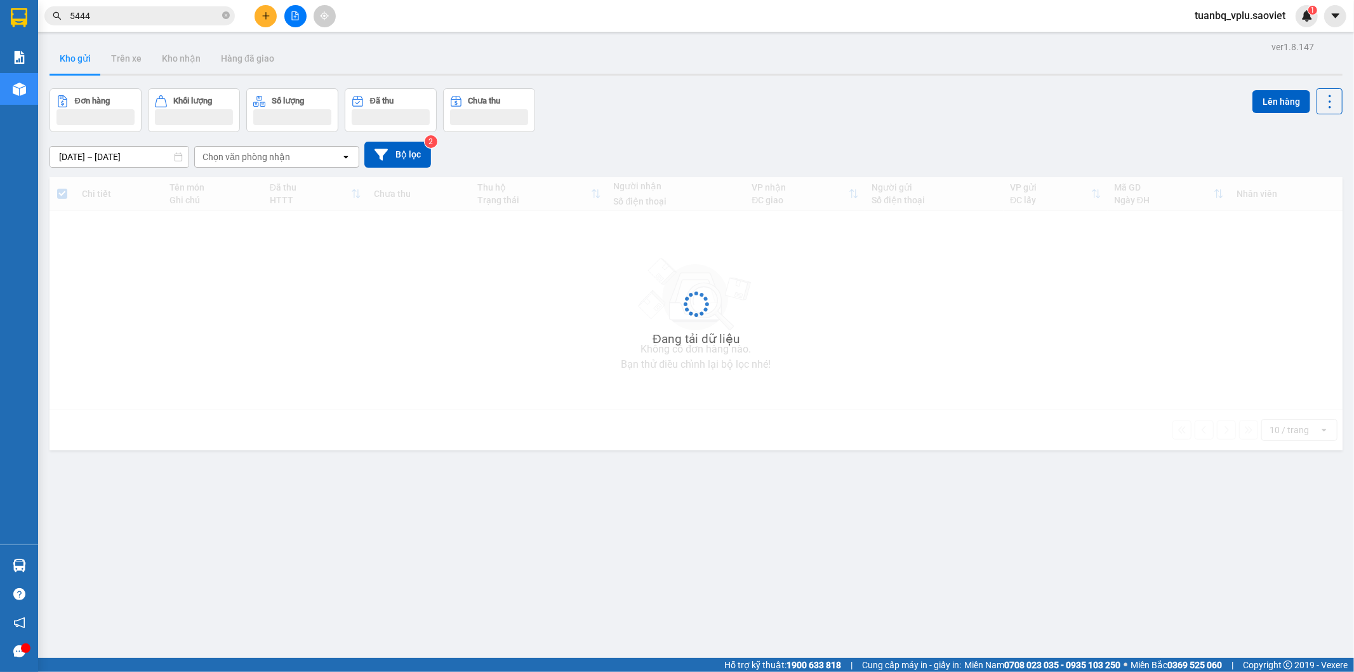
click at [176, 17] on input "5444" at bounding box center [145, 16] width 150 height 14
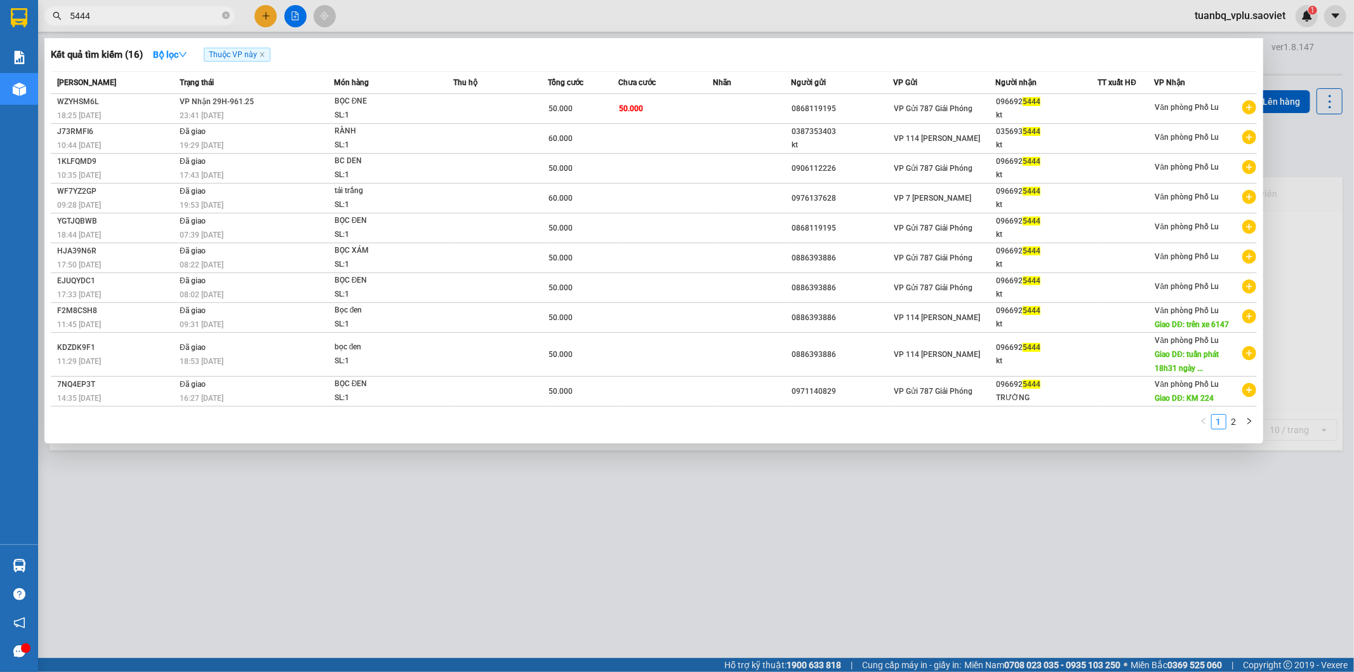
click at [175, 17] on input "5444" at bounding box center [145, 16] width 150 height 14
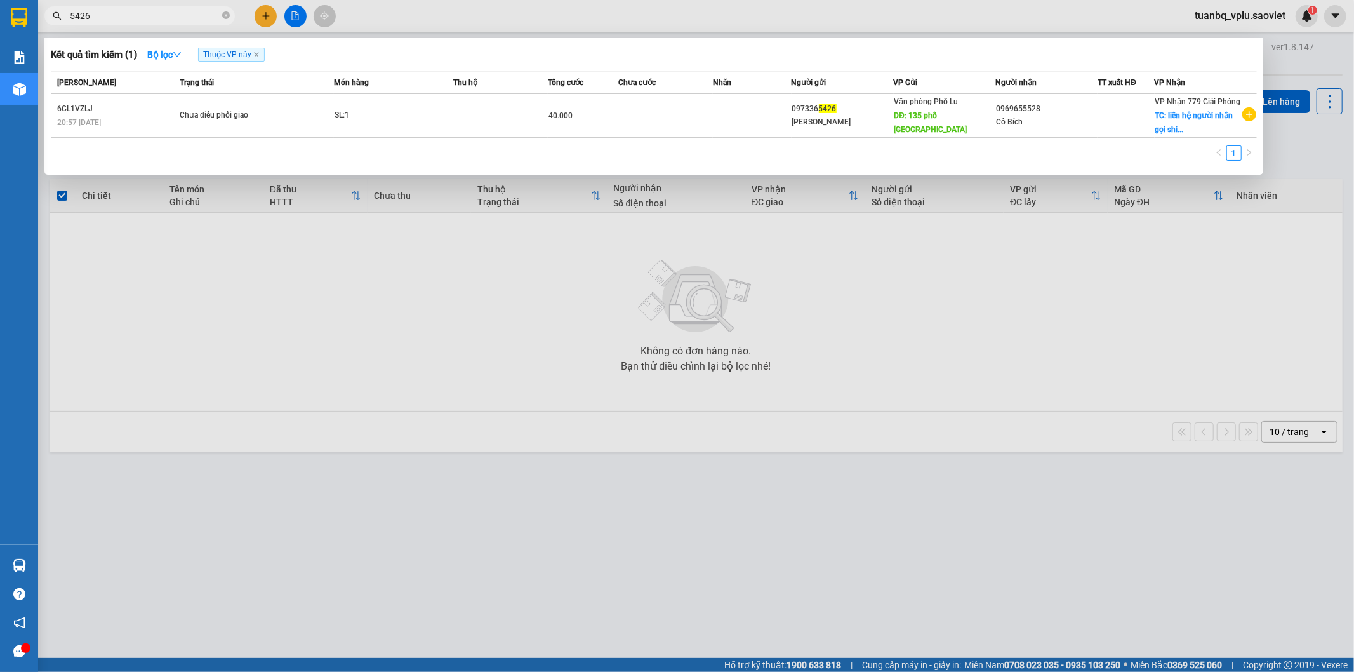
click at [72, 16] on input "5426" at bounding box center [145, 16] width 150 height 14
click at [113, 13] on input "5426" at bounding box center [145, 16] width 150 height 14
type input "5426"
click at [255, 56] on span "Thuộc VP này" at bounding box center [231, 55] width 67 height 14
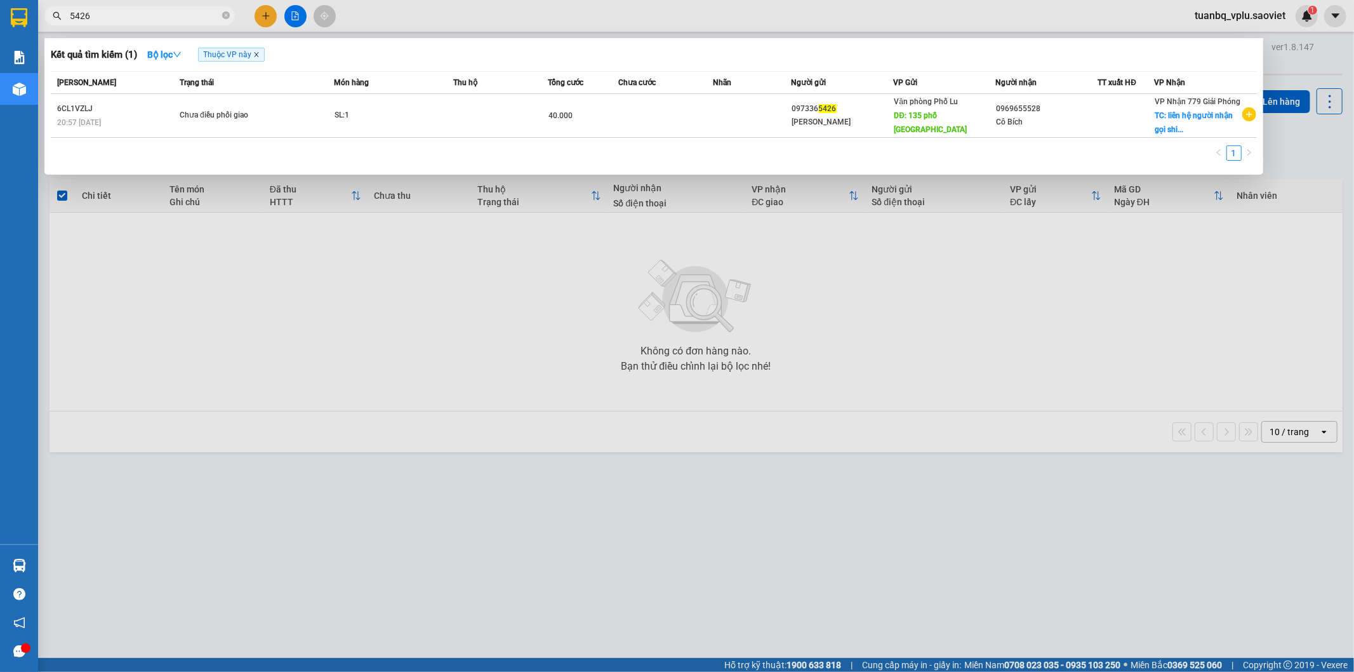
click at [258, 56] on icon "close" at bounding box center [256, 54] width 6 height 6
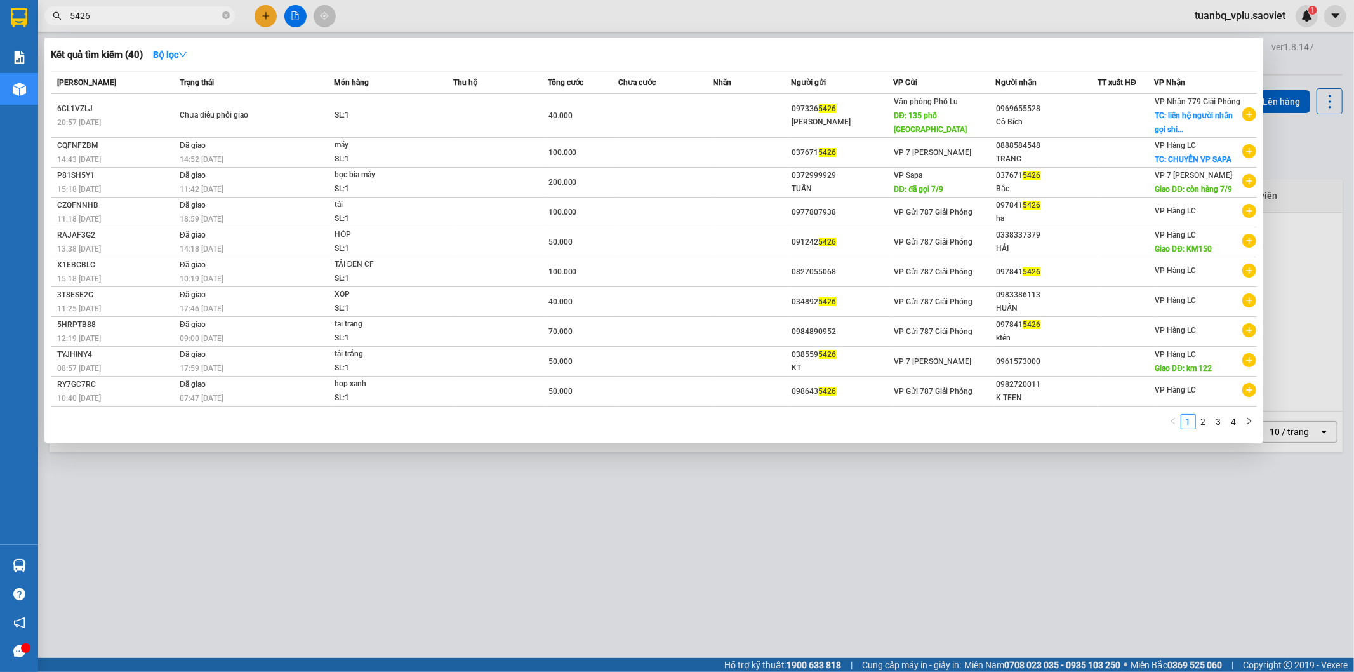
click at [183, 15] on input "5426" at bounding box center [145, 16] width 150 height 14
click at [162, 18] on input "5426" at bounding box center [145, 16] width 150 height 14
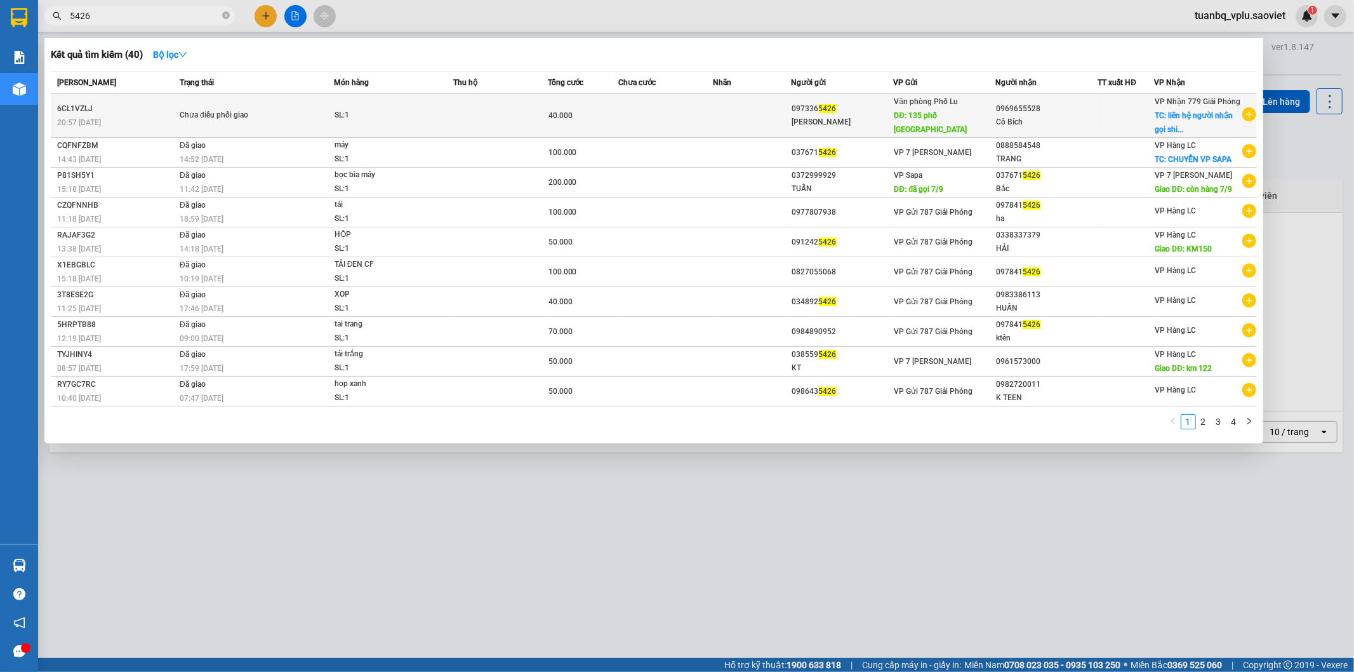
click at [315, 110] on span "Chưa điều phối giao" at bounding box center [257, 116] width 154 height 14
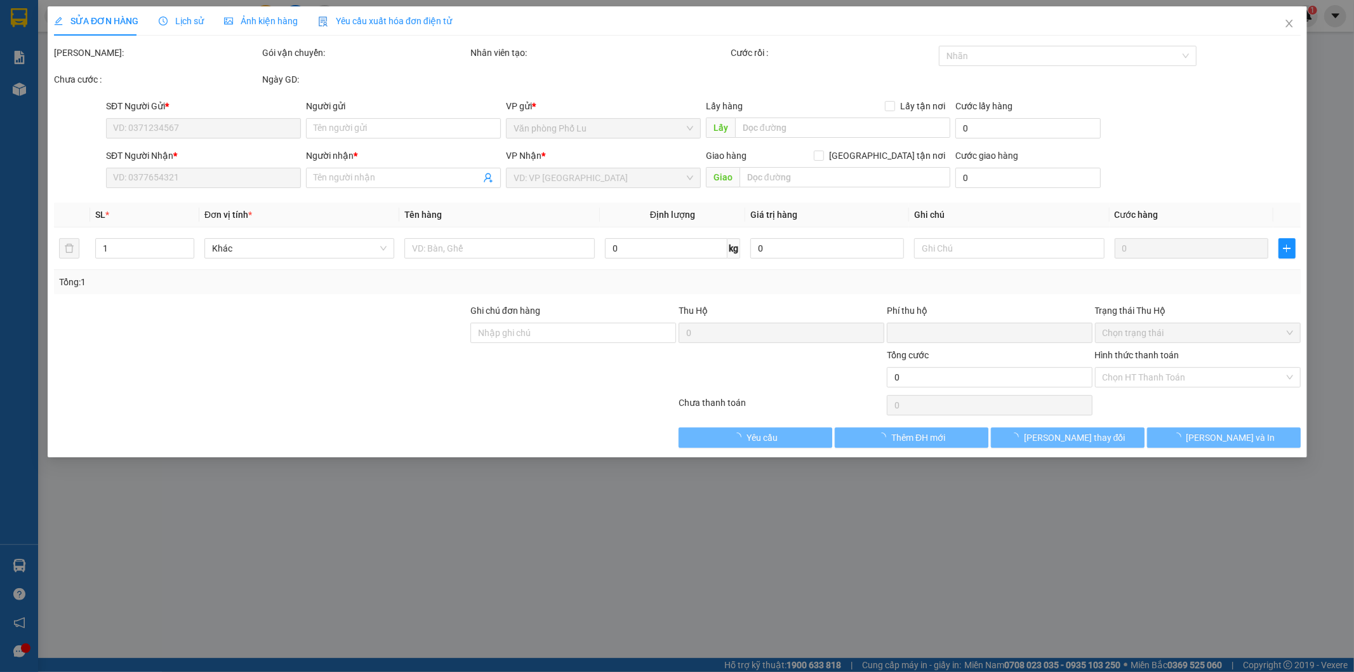
type input "0973365426"
type input "Bùi Văn Trịnh"
type input "135 phố nam yên"
type input "0969655528"
type input "Cô Bích"
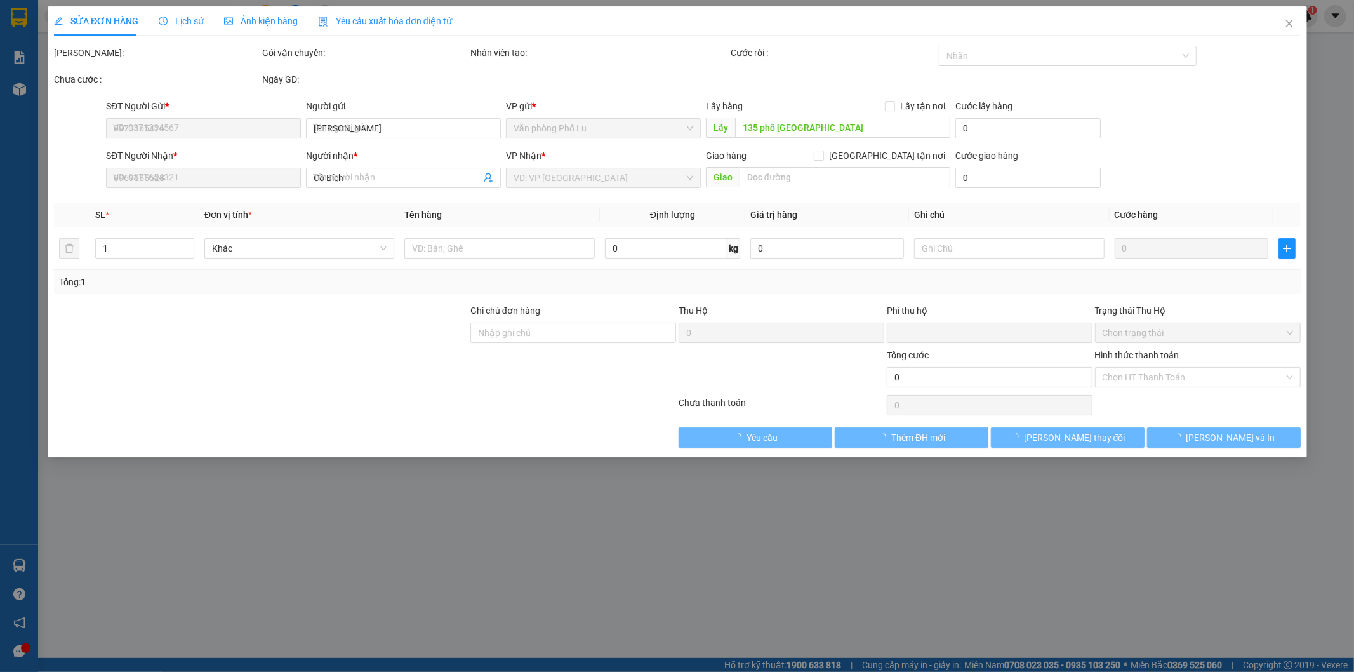
checkbox input "true"
type input "liên hệ người nhận gọi ship"
type input "0"
type input "40.000"
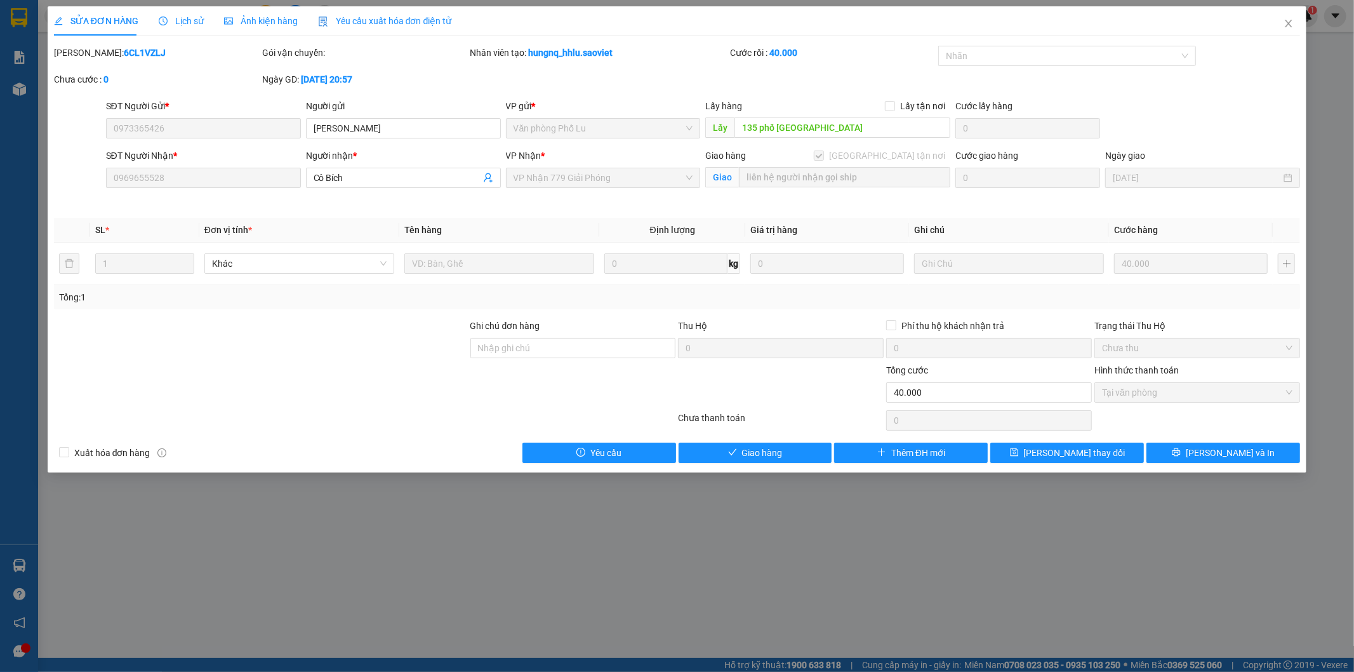
click at [193, 9] on div "Lịch sử" at bounding box center [181, 20] width 45 height 29
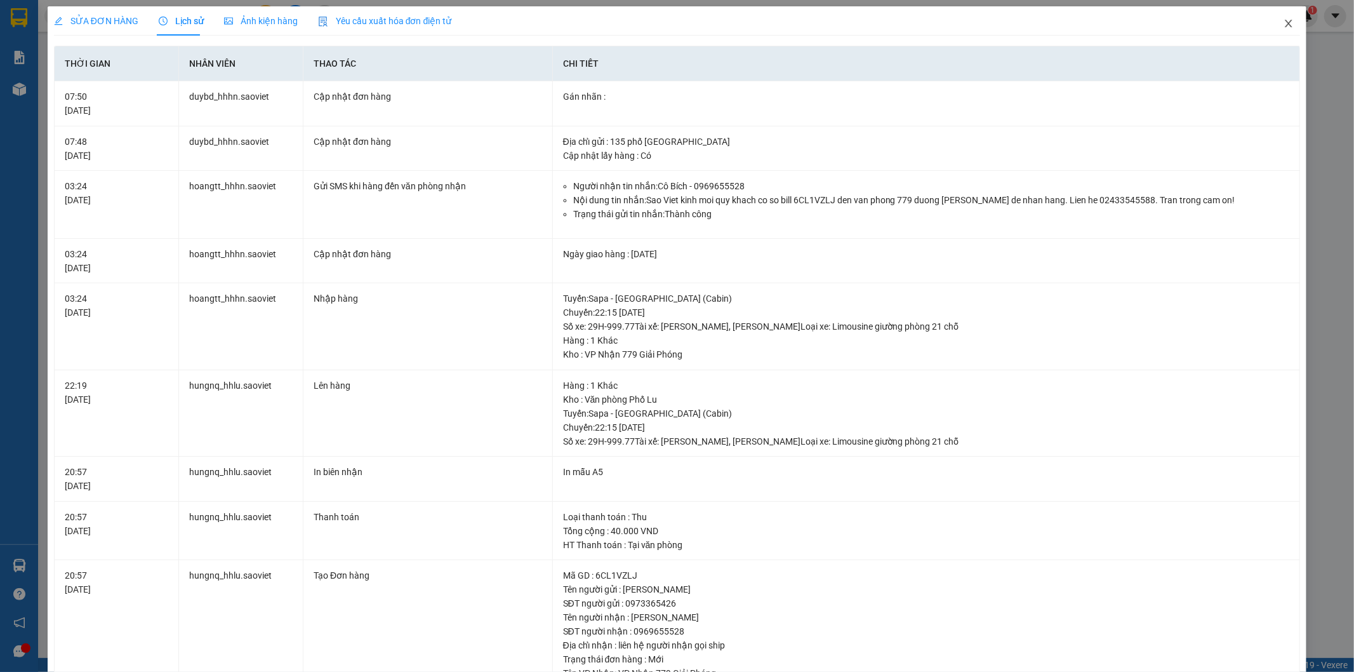
click at [1286, 20] on span "Close" at bounding box center [1289, 24] width 36 height 36
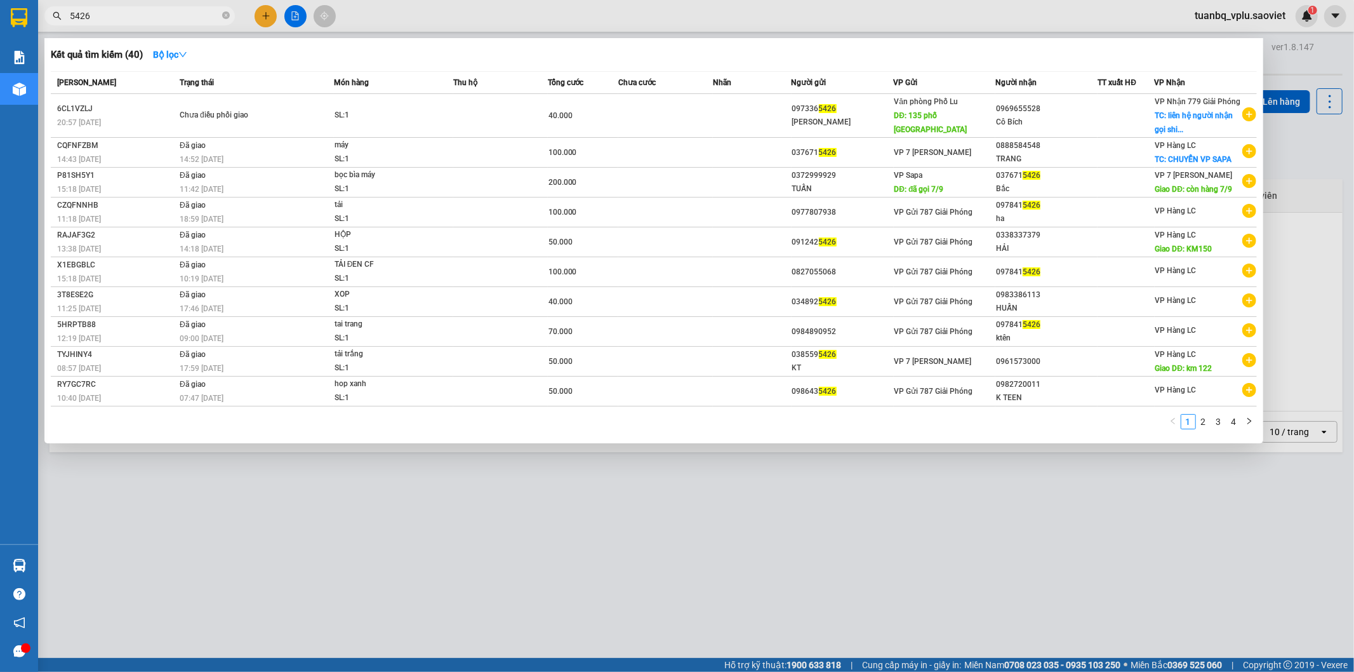
click at [144, 13] on input "5426" at bounding box center [145, 16] width 150 height 14
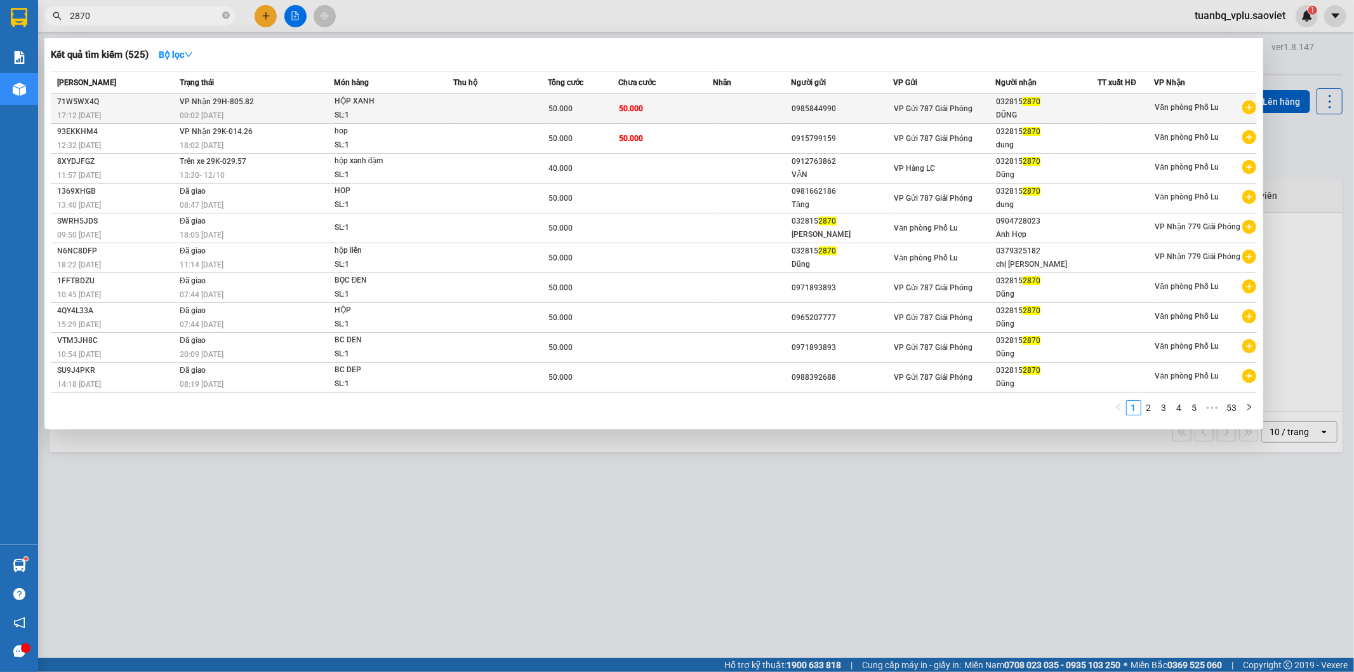
type input "2870"
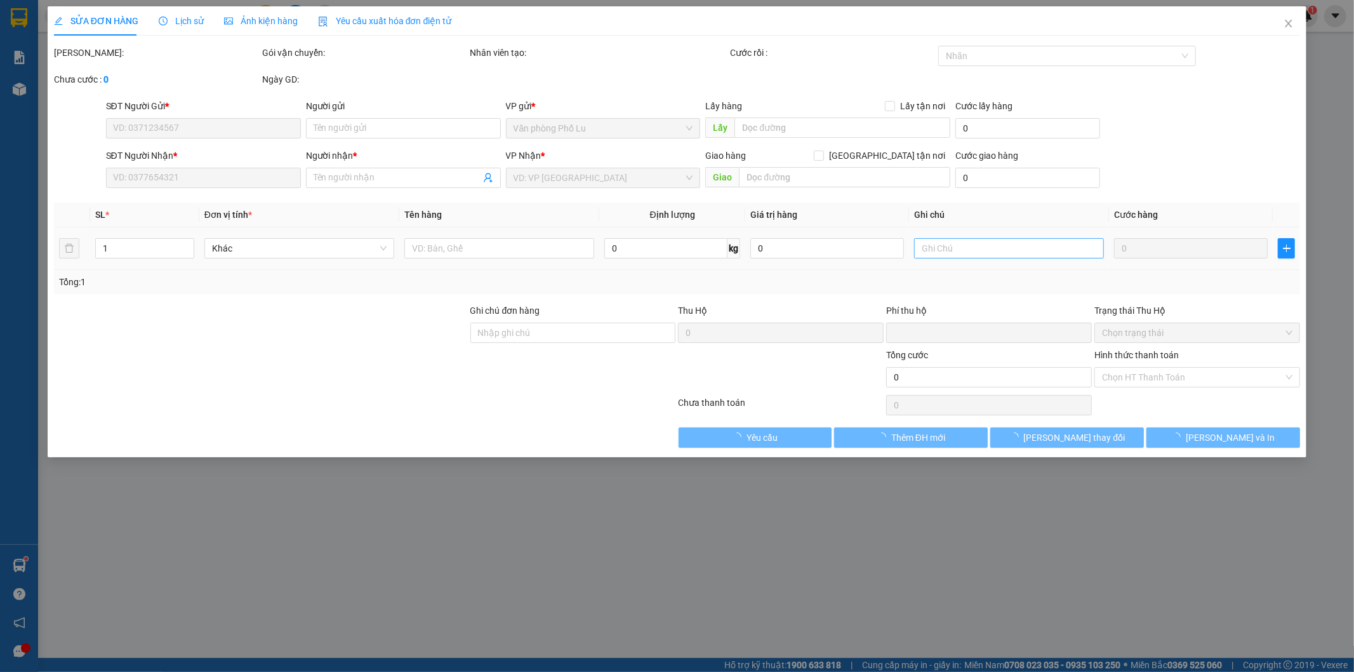
type input "0985844990"
type input "0328152870"
type input "DŨNG"
type input "0"
type input "50.000"
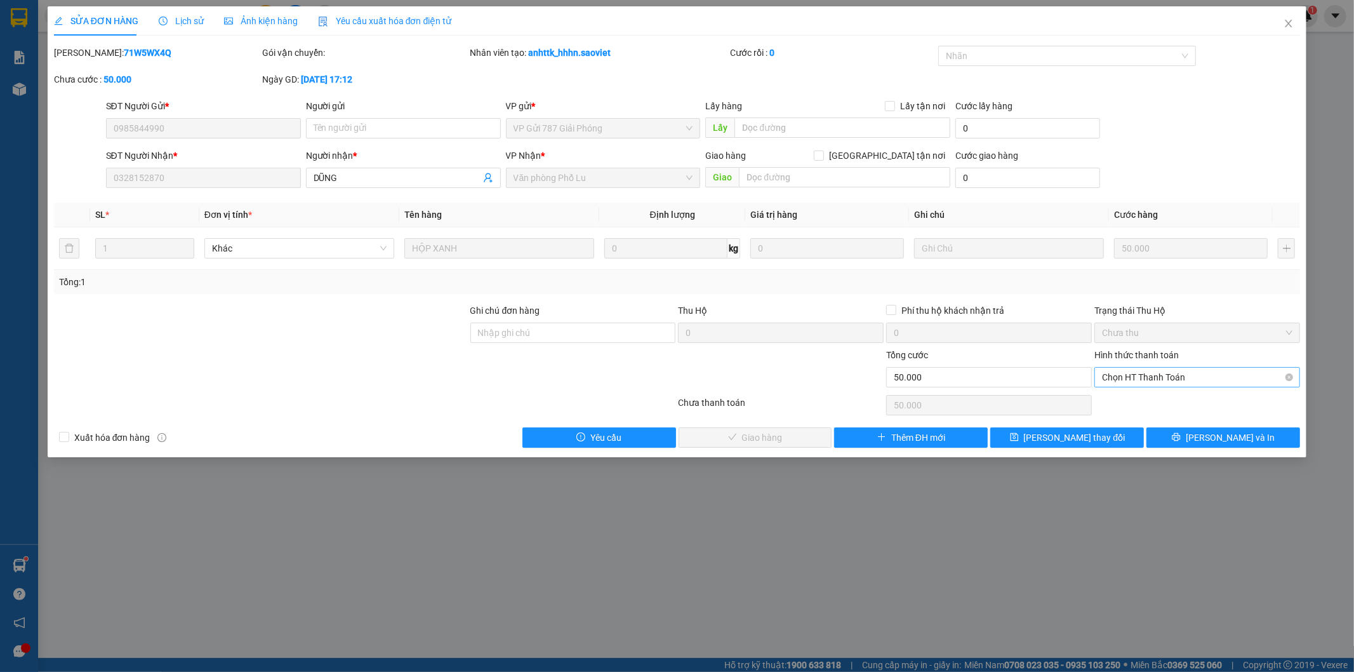
click at [1139, 379] on span "Chọn HT Thanh Toán" at bounding box center [1197, 377] width 191 height 19
click at [1138, 396] on div "Tại văn phòng" at bounding box center [1198, 403] width 191 height 14
type input "0"
click at [761, 439] on span "[PERSON_NAME] và Giao hàng" at bounding box center [764, 438] width 122 height 14
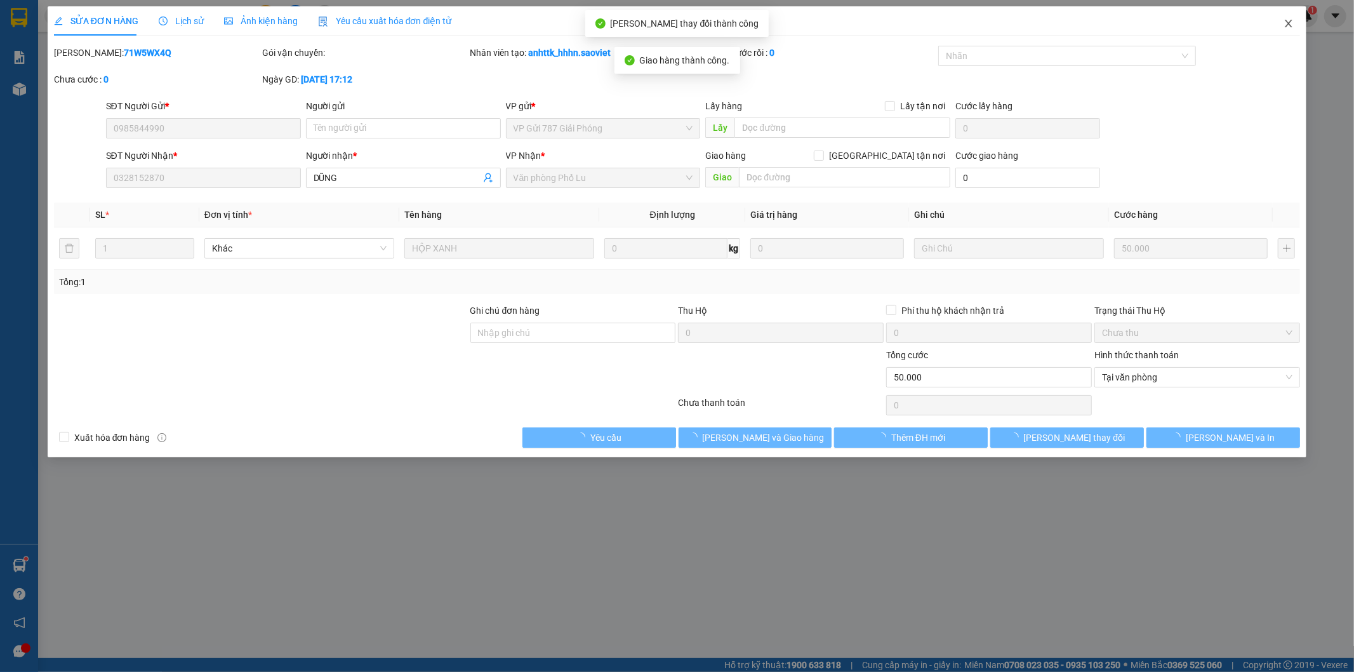
click at [1287, 23] on icon "close" at bounding box center [1289, 23] width 10 height 10
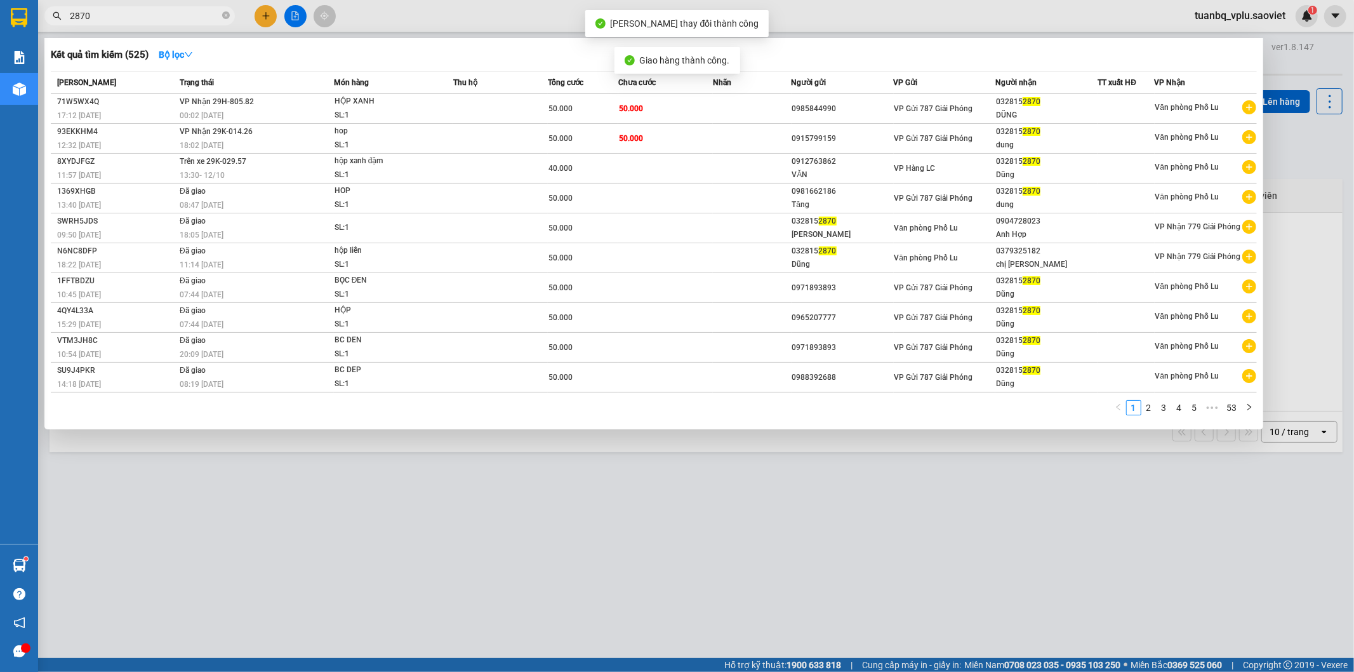
click at [140, 10] on input "2870" at bounding box center [145, 16] width 150 height 14
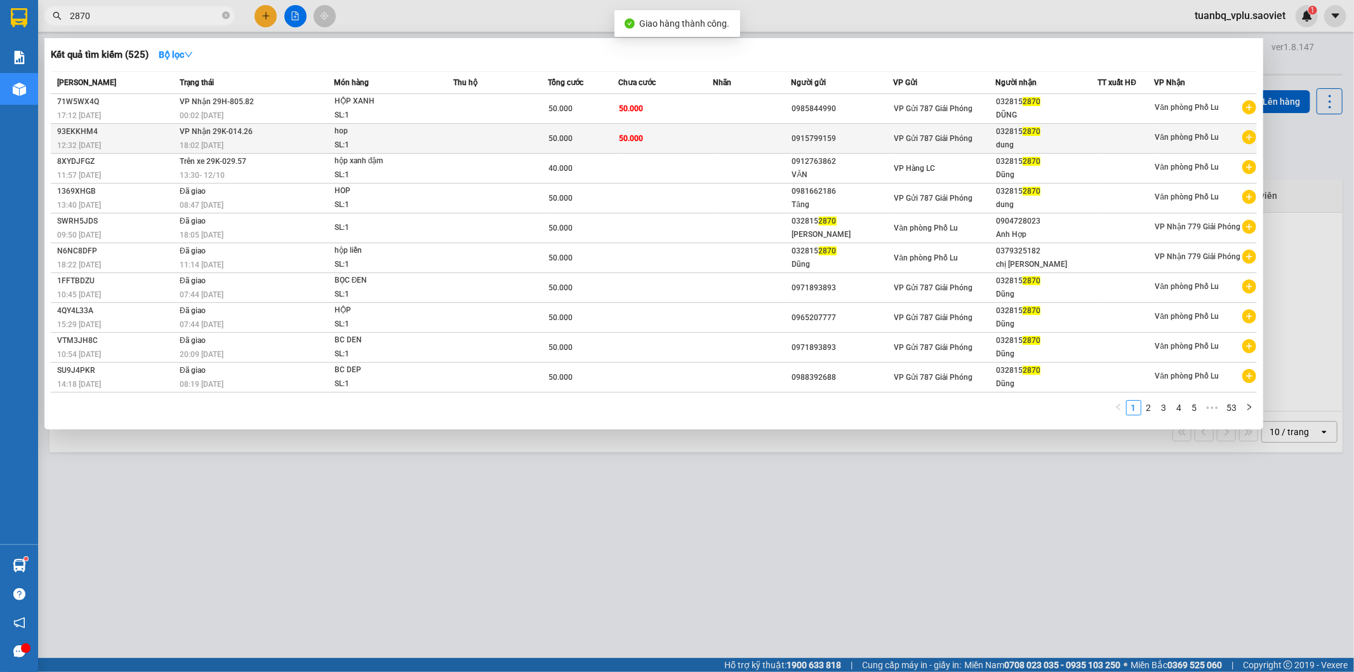
click at [846, 138] on div "0915799159" at bounding box center [842, 138] width 101 height 13
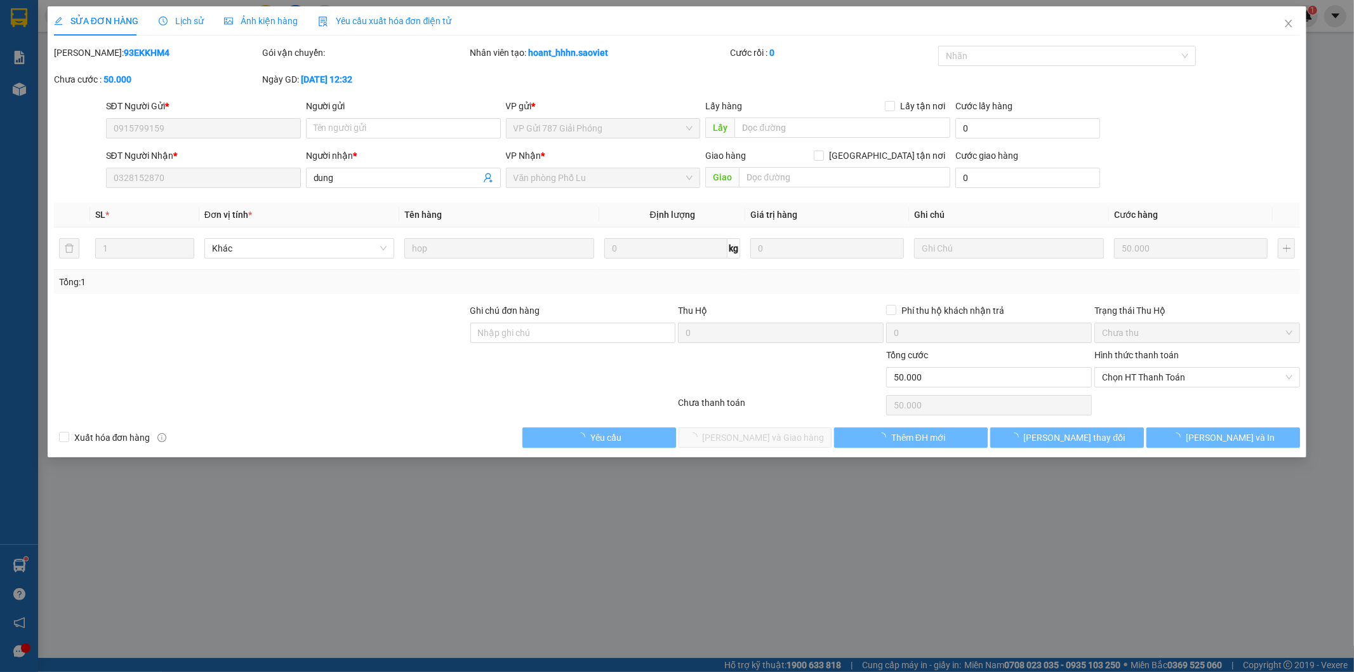
type input "0915799159"
type input "0328152870"
type input "dung"
type input "0"
type input "50.000"
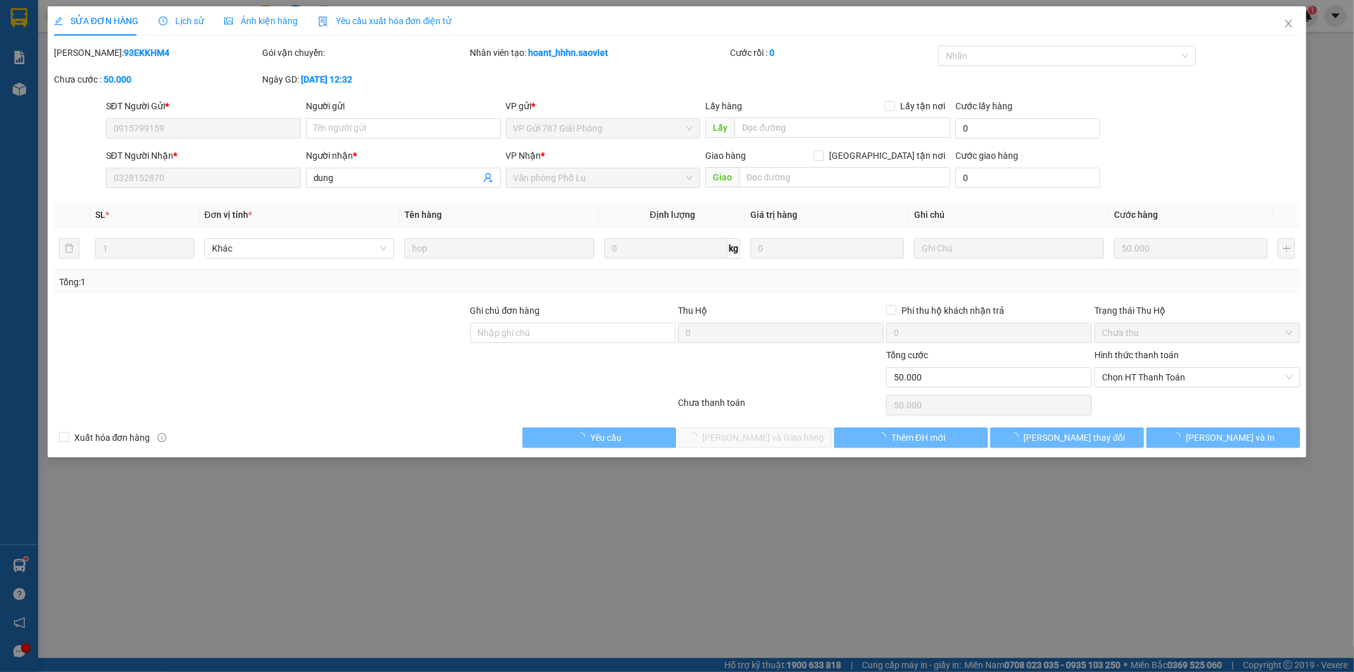
type input "50.000"
click at [833, 135] on input "text" at bounding box center [843, 127] width 216 height 20
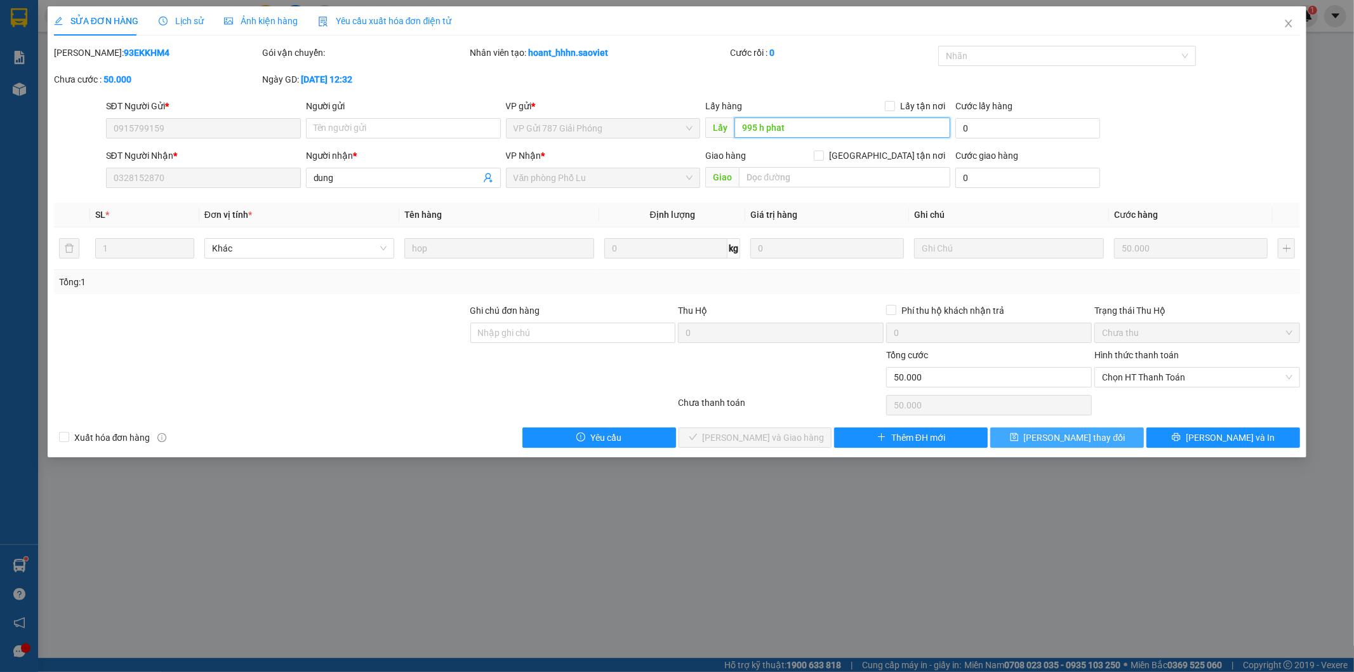
type input "995 h phat"
click at [1072, 434] on span "[PERSON_NAME] thay đổi" at bounding box center [1075, 438] width 102 height 14
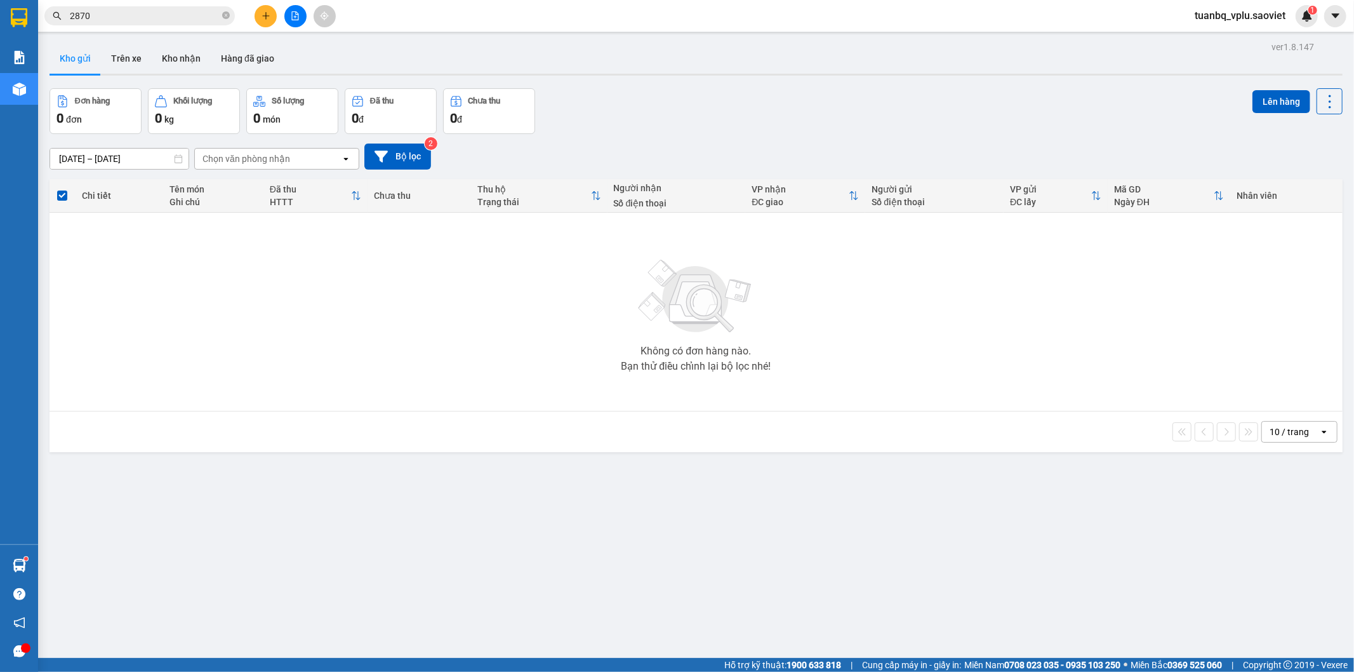
click at [1191, 157] on div "13/10/2025 – 15/10/2025 Press the down arrow key to interact with the calendar …" at bounding box center [697, 157] width 1294 height 26
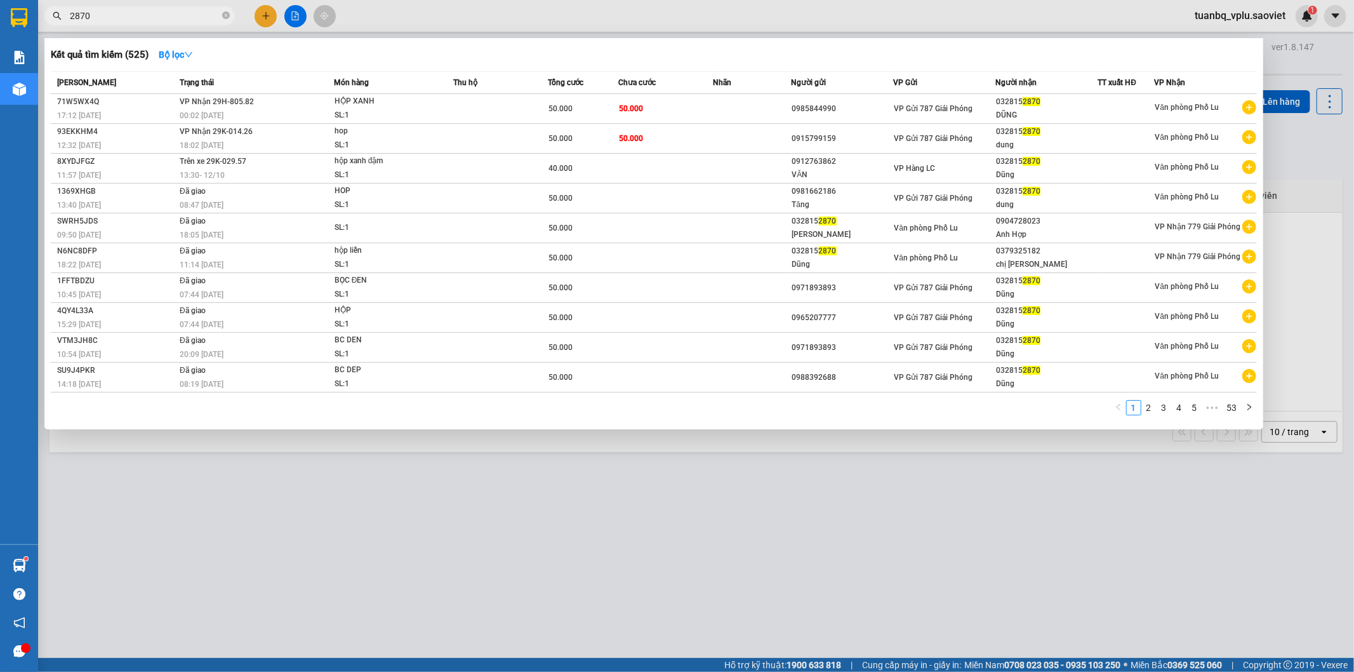
click at [128, 16] on input "2870" at bounding box center [145, 16] width 150 height 14
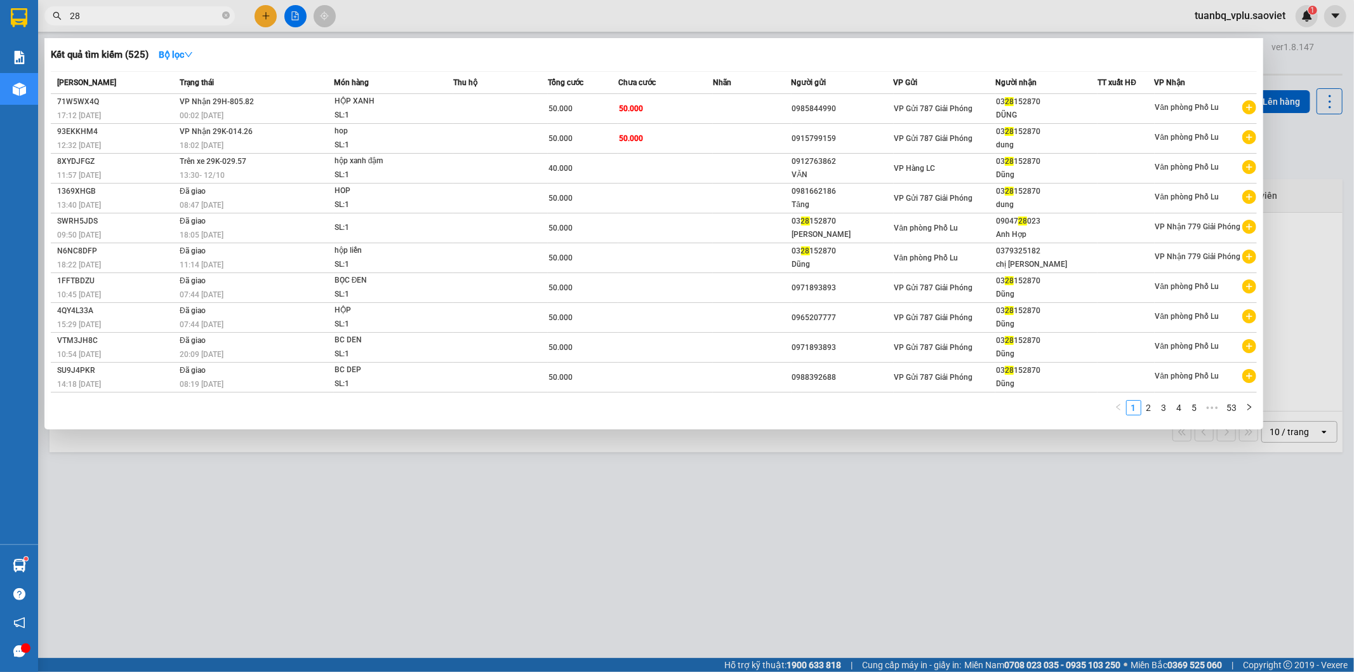
type input "2"
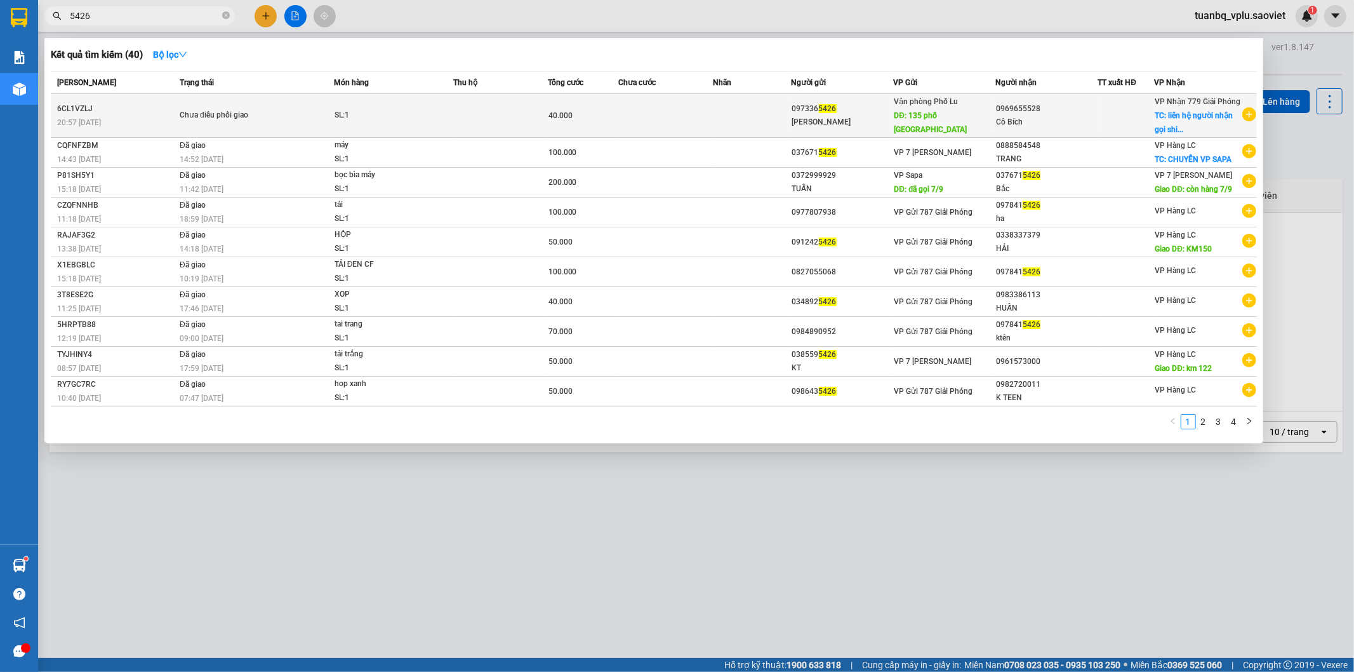
type input "5426"
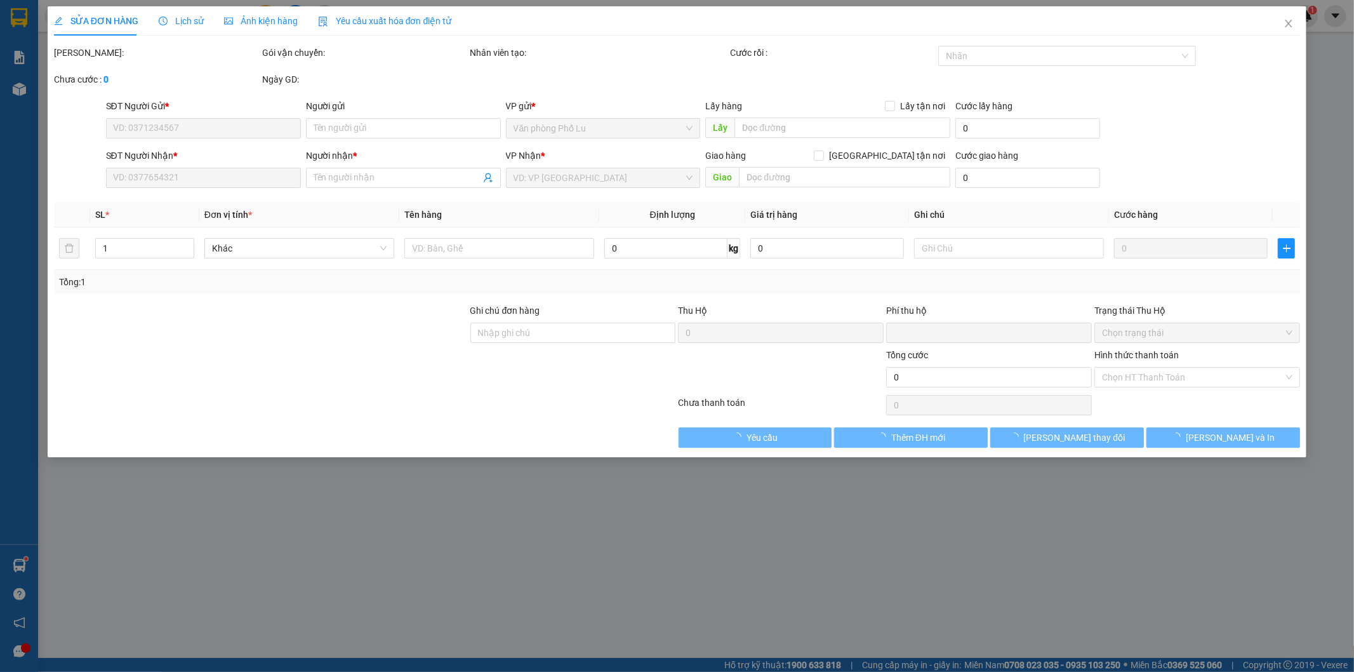
type input "0973365426"
type input "Bùi Văn Trịnh"
type input "135 phố nam yên"
type input "0969655528"
type input "Cô Bích"
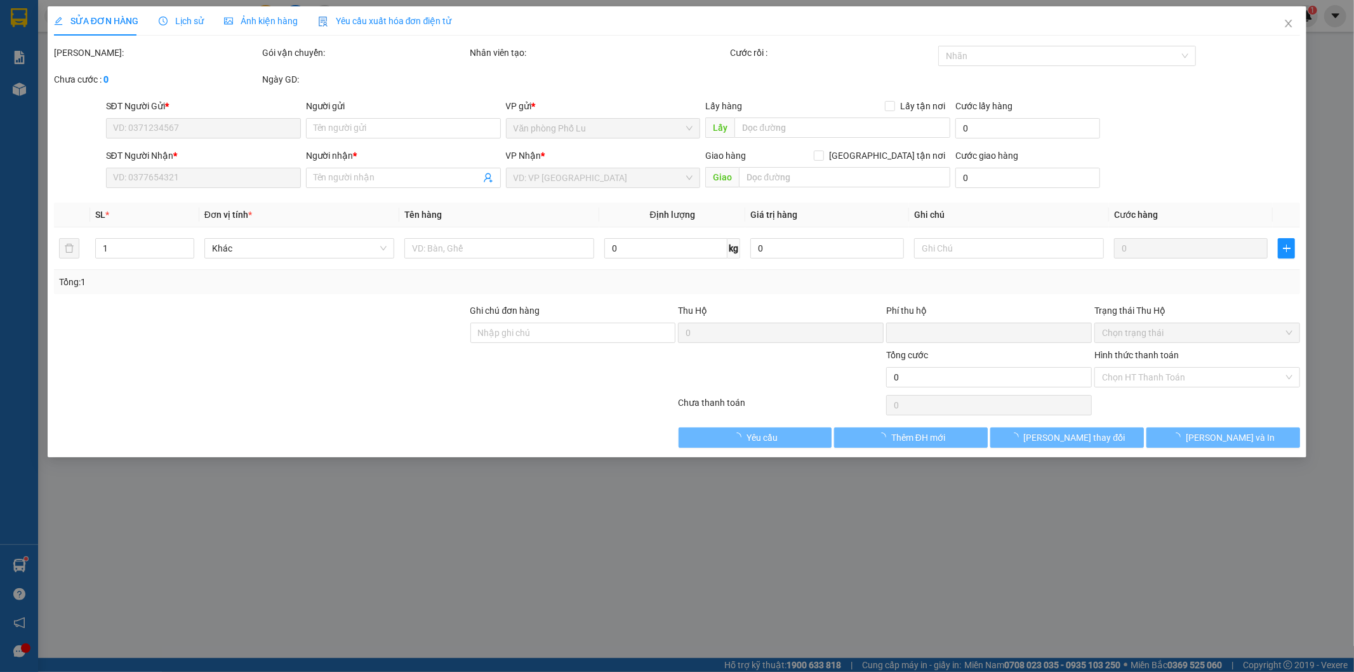
checkbox input "true"
type input "liên hệ người nhận gọi ship"
type input "0"
type input "40.000"
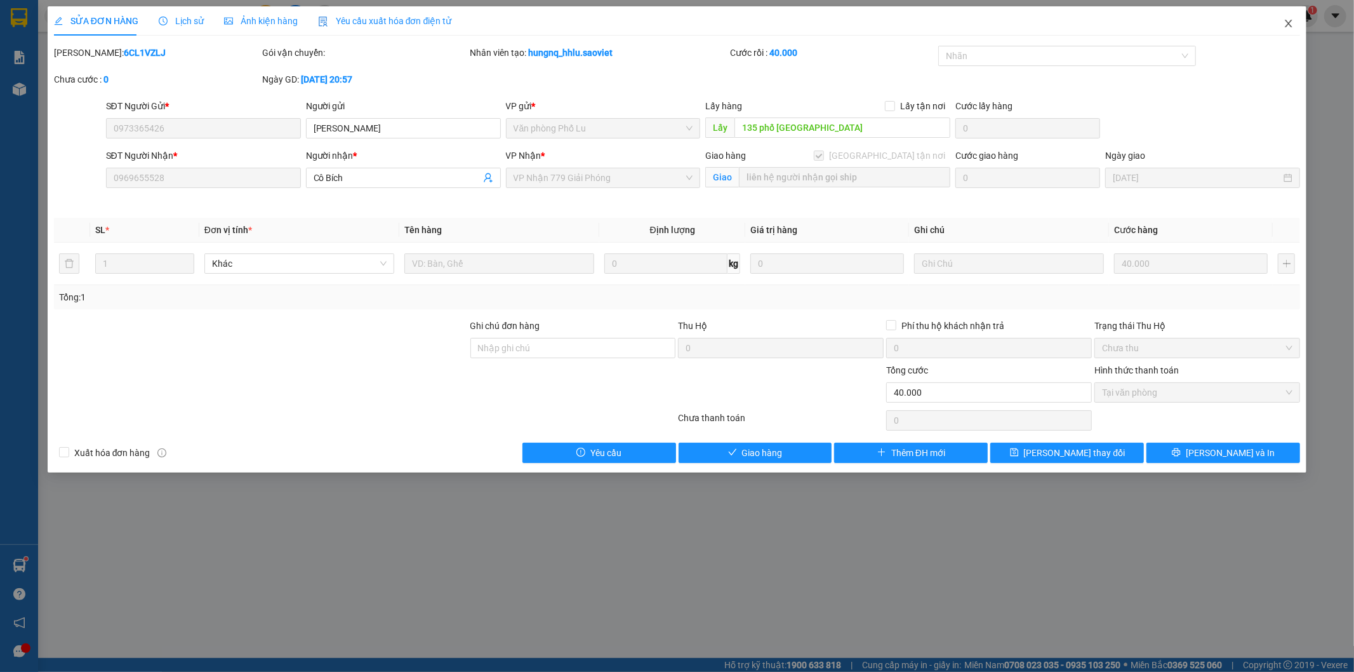
click at [1289, 23] on icon "close" at bounding box center [1289, 24] width 7 height 8
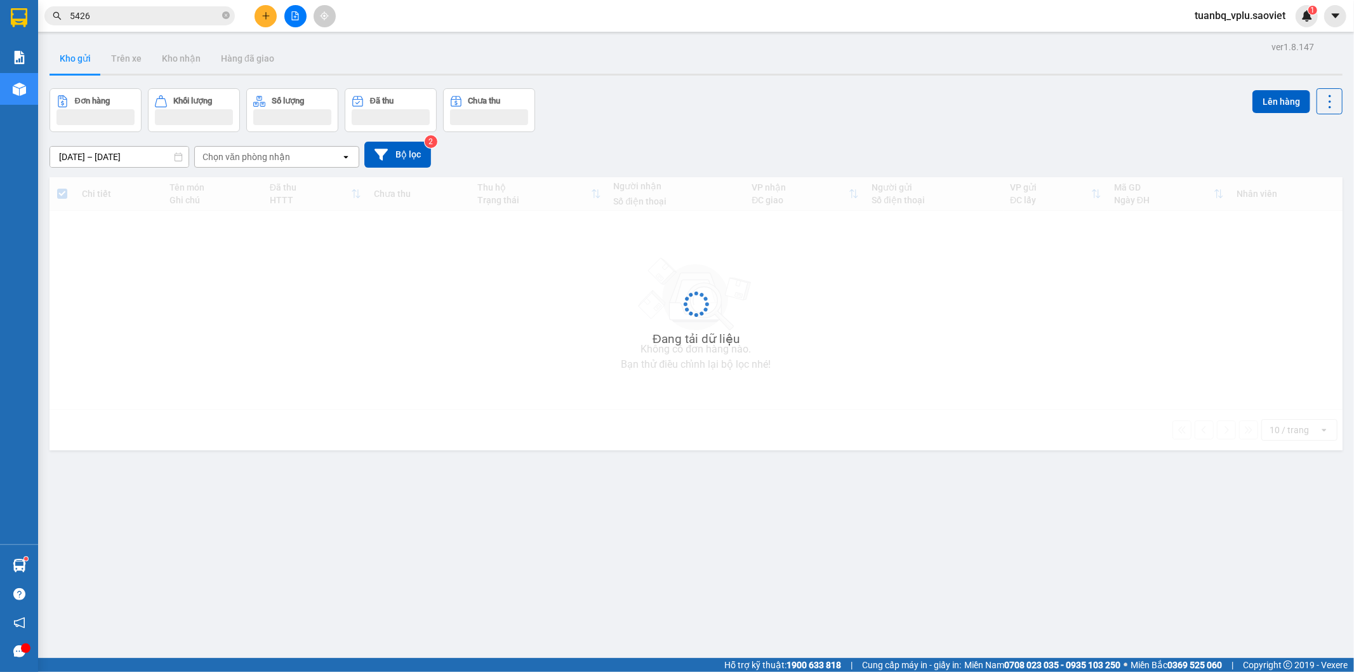
click at [138, 18] on input "5426" at bounding box center [145, 16] width 150 height 14
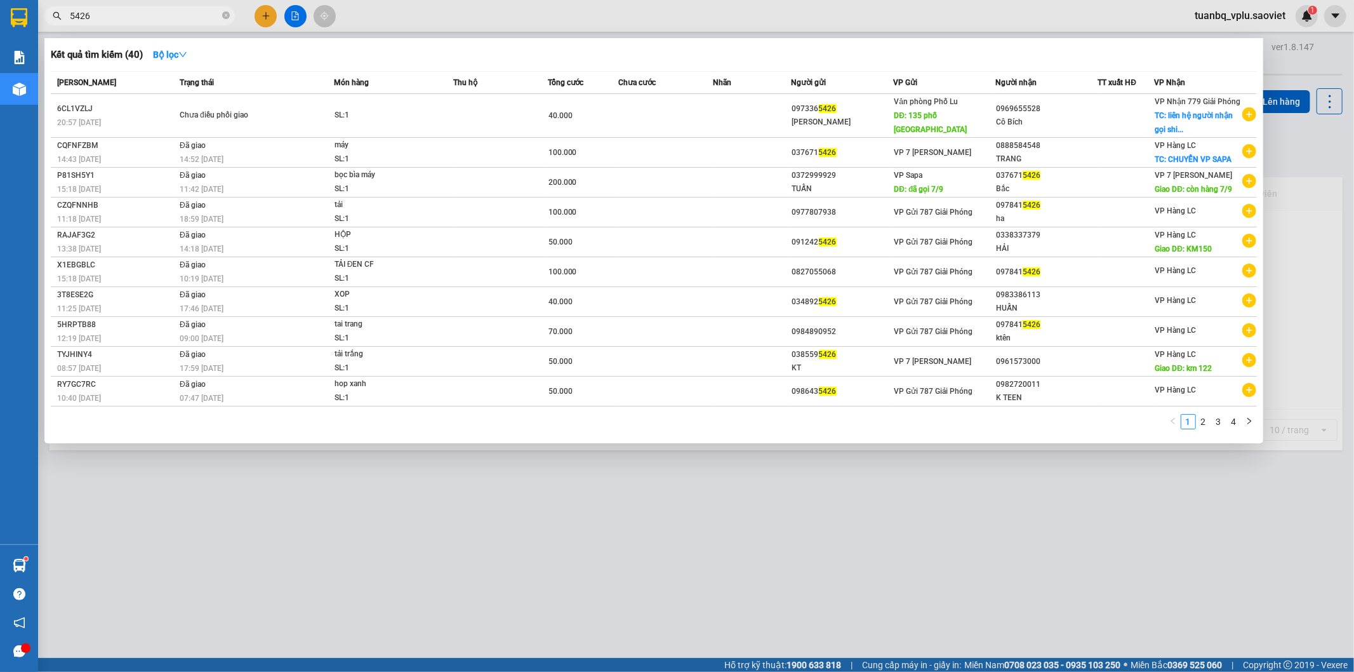
click at [138, 18] on input "5426" at bounding box center [145, 16] width 150 height 14
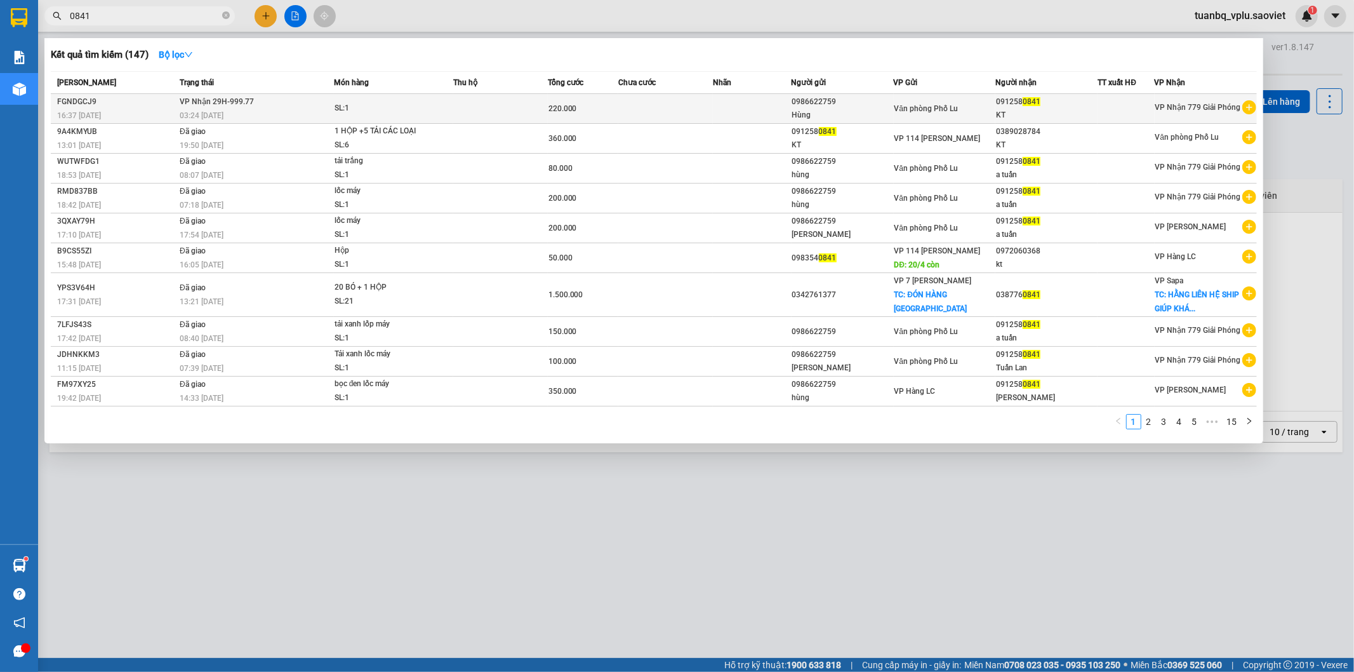
type input "0841"
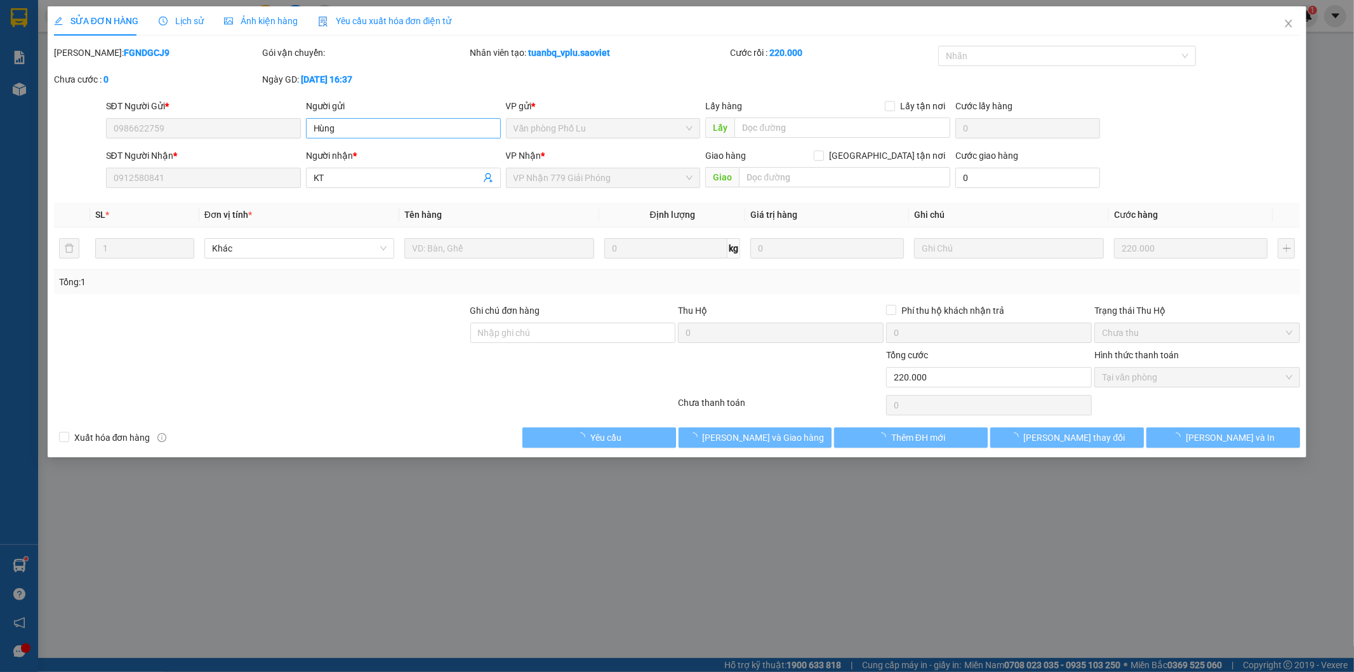
type input "0986622759"
type input "Hùng"
type input "0912580841"
type input "KT"
type input "0"
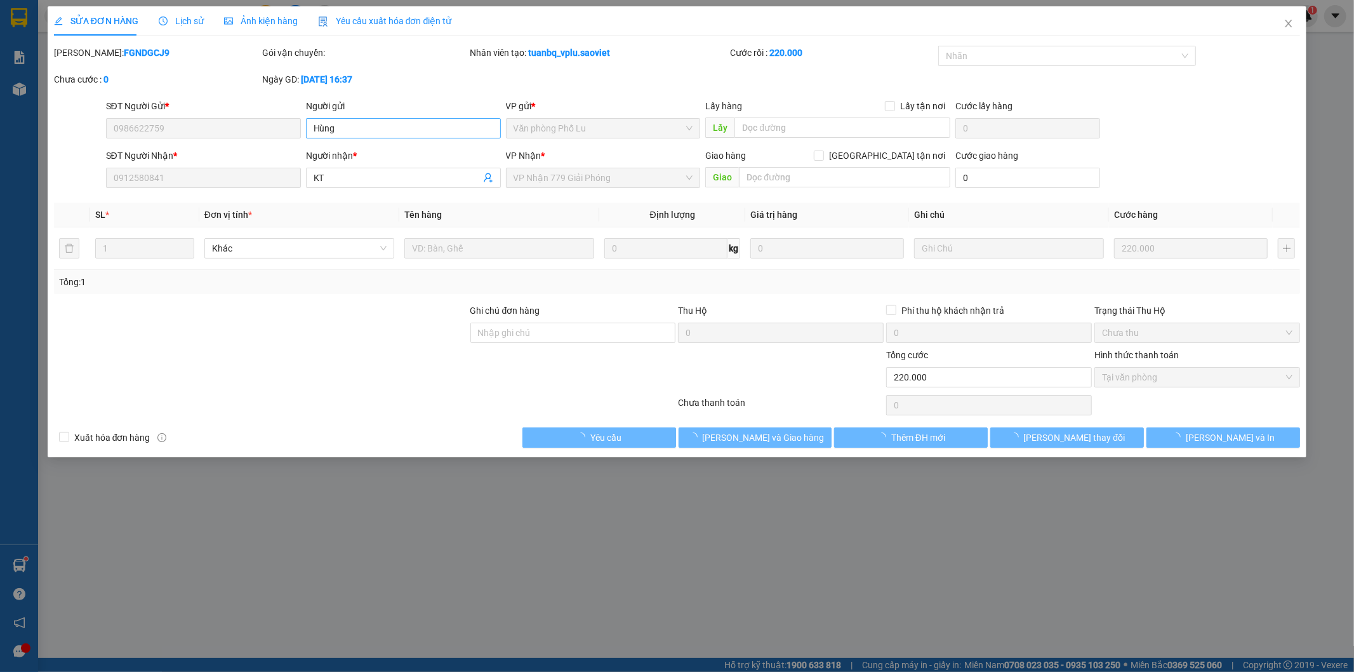
type input "220.000"
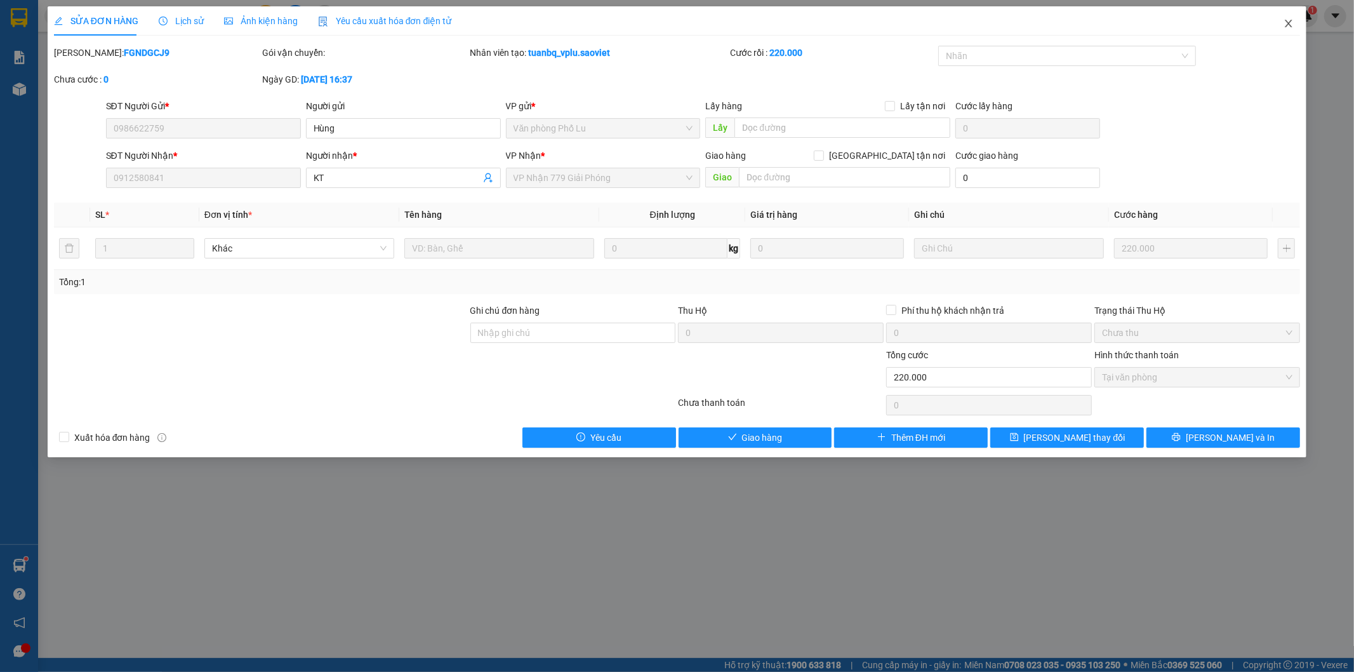
click at [1288, 26] on icon "close" at bounding box center [1289, 24] width 7 height 8
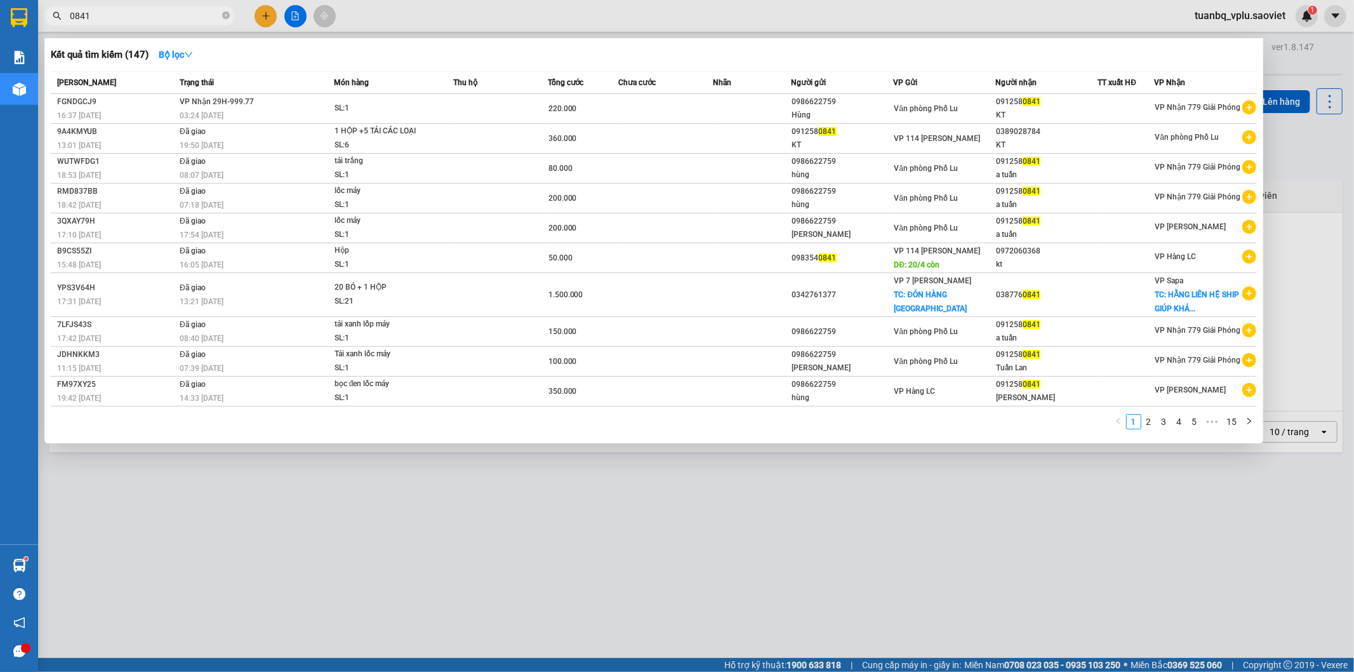
click at [123, 17] on input "0841" at bounding box center [145, 16] width 150 height 14
click at [124, 22] on input "0841" at bounding box center [145, 16] width 150 height 14
click at [1091, 544] on div at bounding box center [677, 336] width 1354 height 672
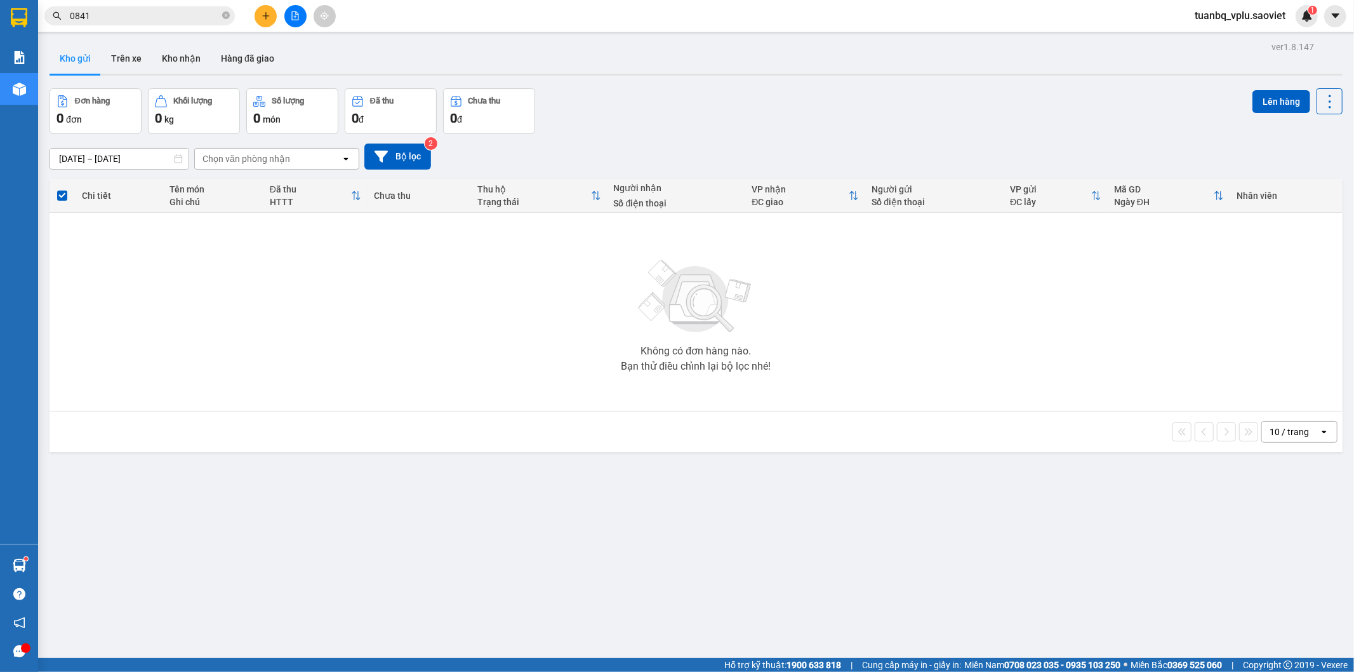
click at [175, 18] on input "0841" at bounding box center [145, 16] width 150 height 14
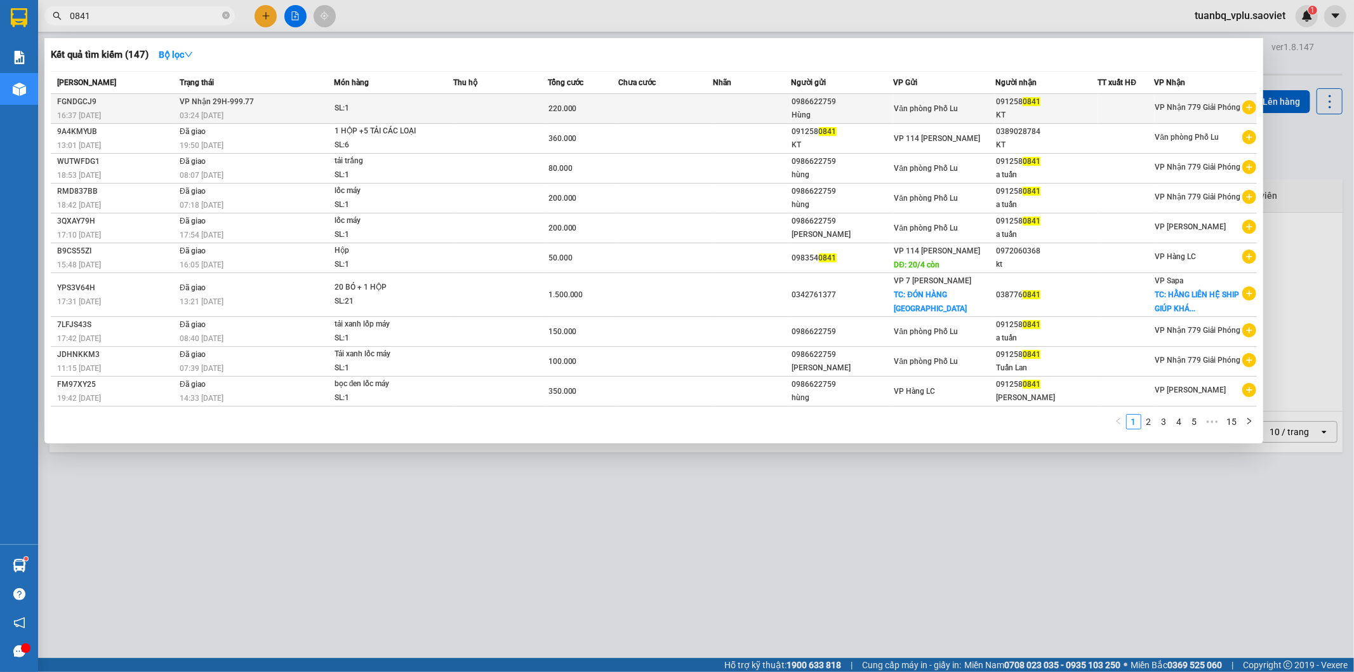
click at [342, 109] on div "SL: 1" at bounding box center [382, 109] width 95 height 14
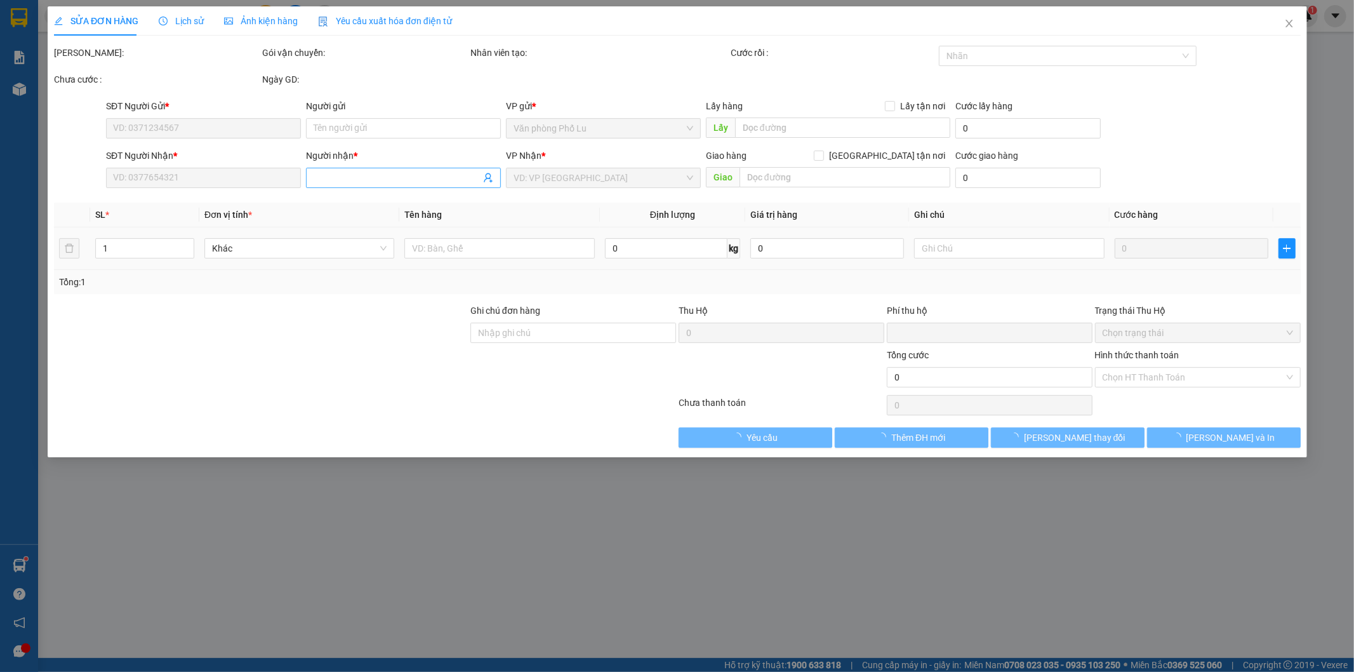
type input "0986622759"
type input "Hùng"
type input "0912580841"
type input "KT"
type input "0"
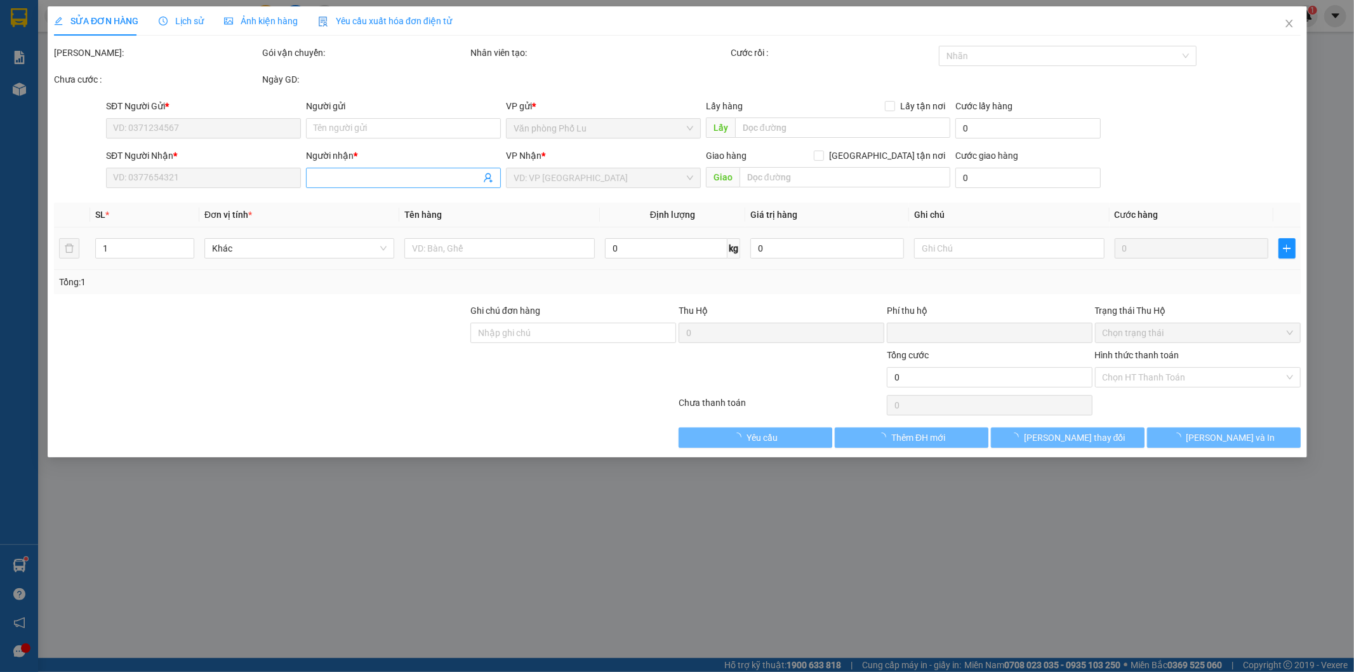
type input "220.000"
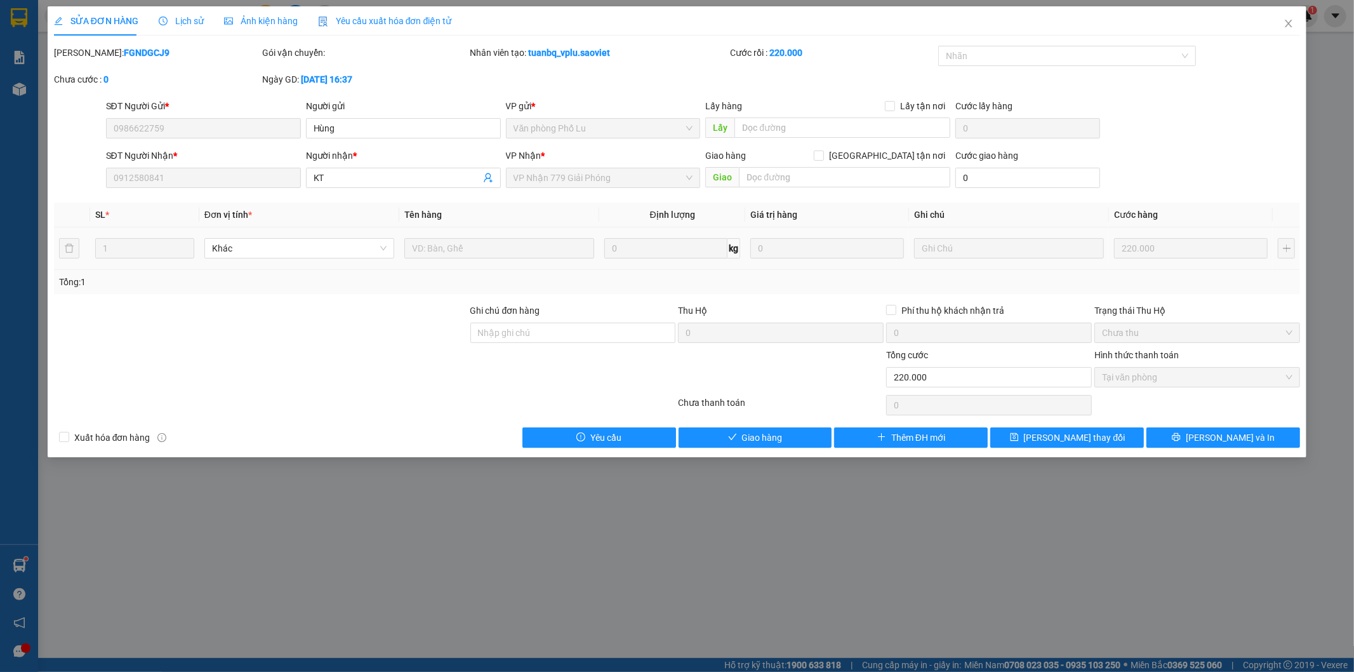
click at [188, 16] on span "Lịch sử" at bounding box center [181, 21] width 45 height 10
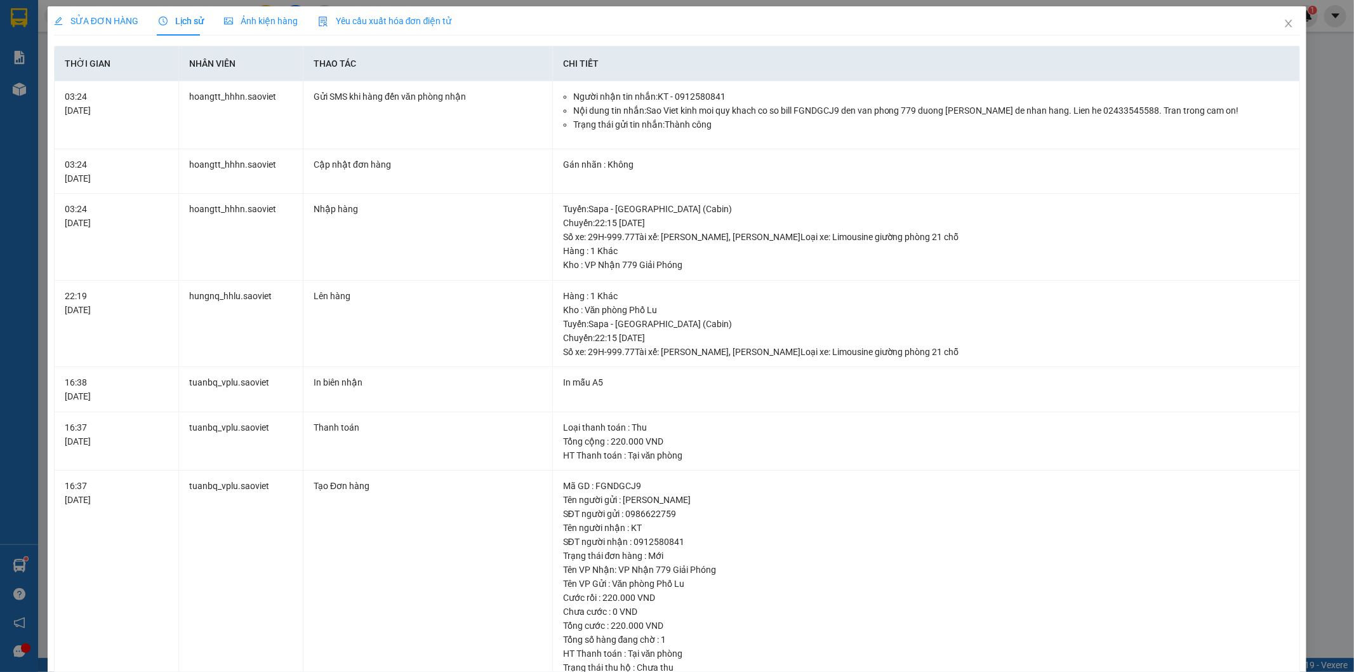
click at [1318, 170] on div "SỬA ĐƠN HÀNG Lịch sử Ảnh kiện hàng Yêu cầu xuất hóa đơn điện tử Total Paid Fee …" at bounding box center [677, 336] width 1354 height 672
click at [1284, 27] on icon "close" at bounding box center [1289, 23] width 10 height 10
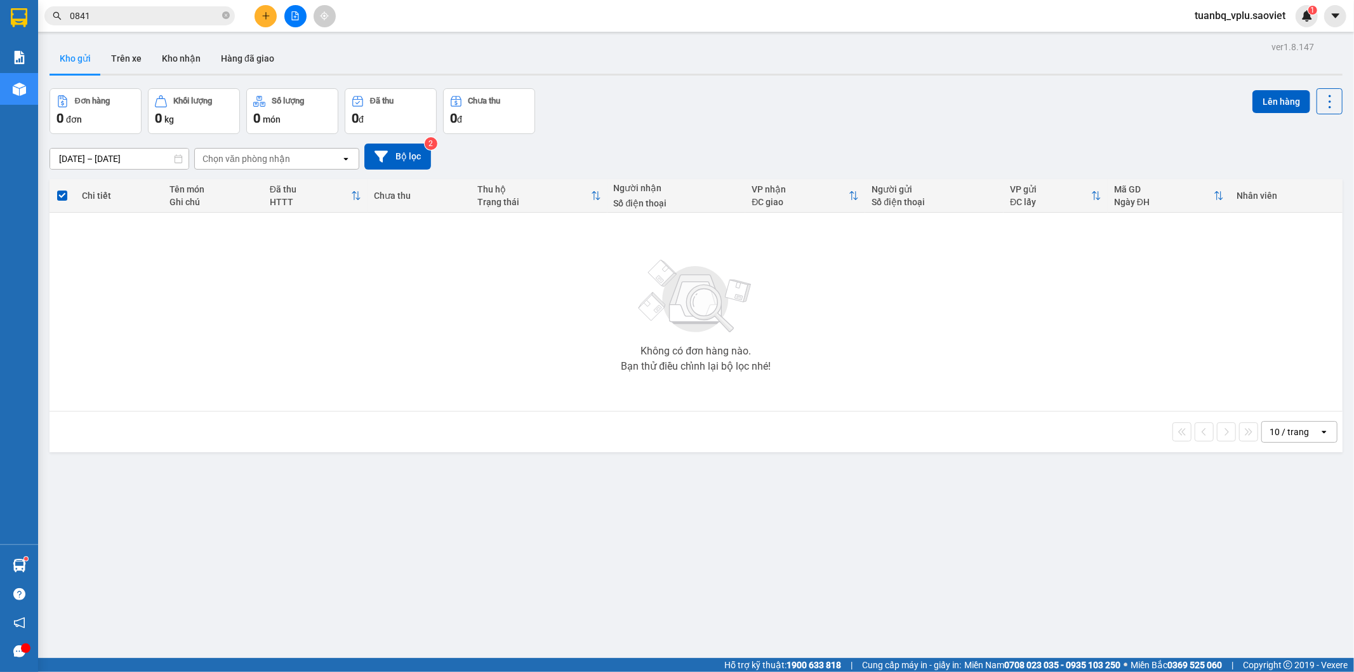
click at [151, 18] on input "0841" at bounding box center [145, 16] width 150 height 14
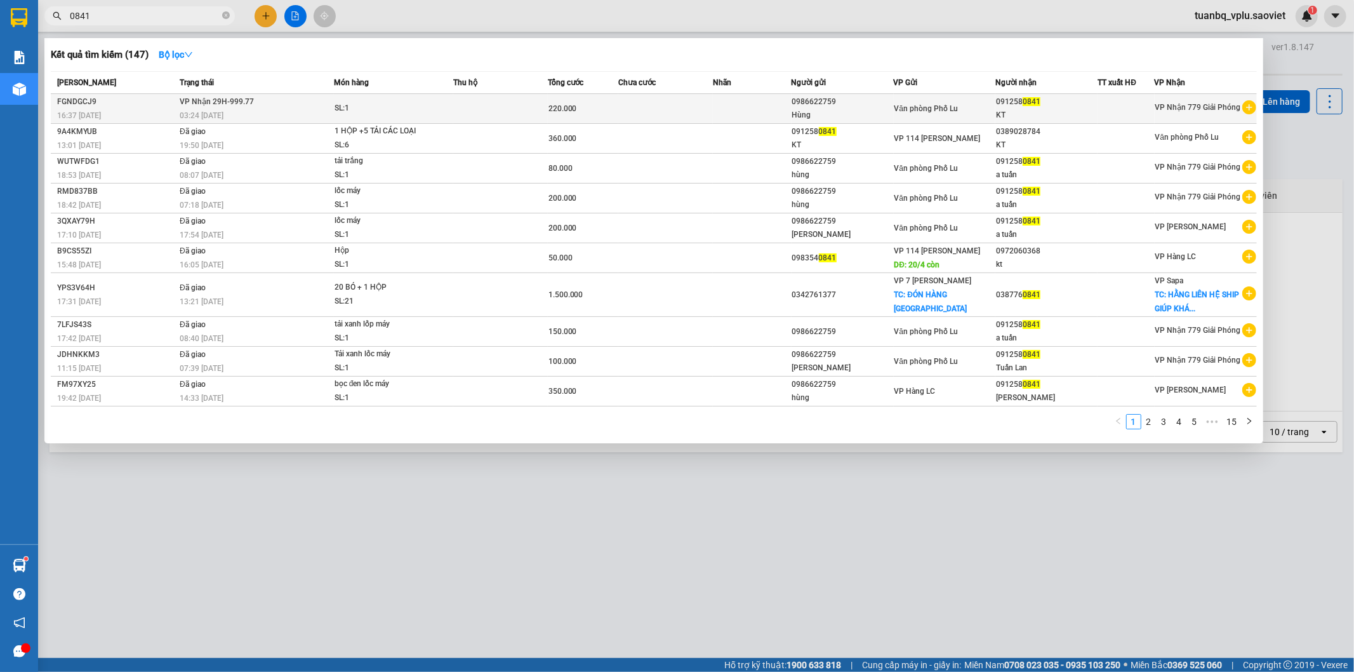
click at [352, 111] on div "SL: 1" at bounding box center [382, 109] width 95 height 14
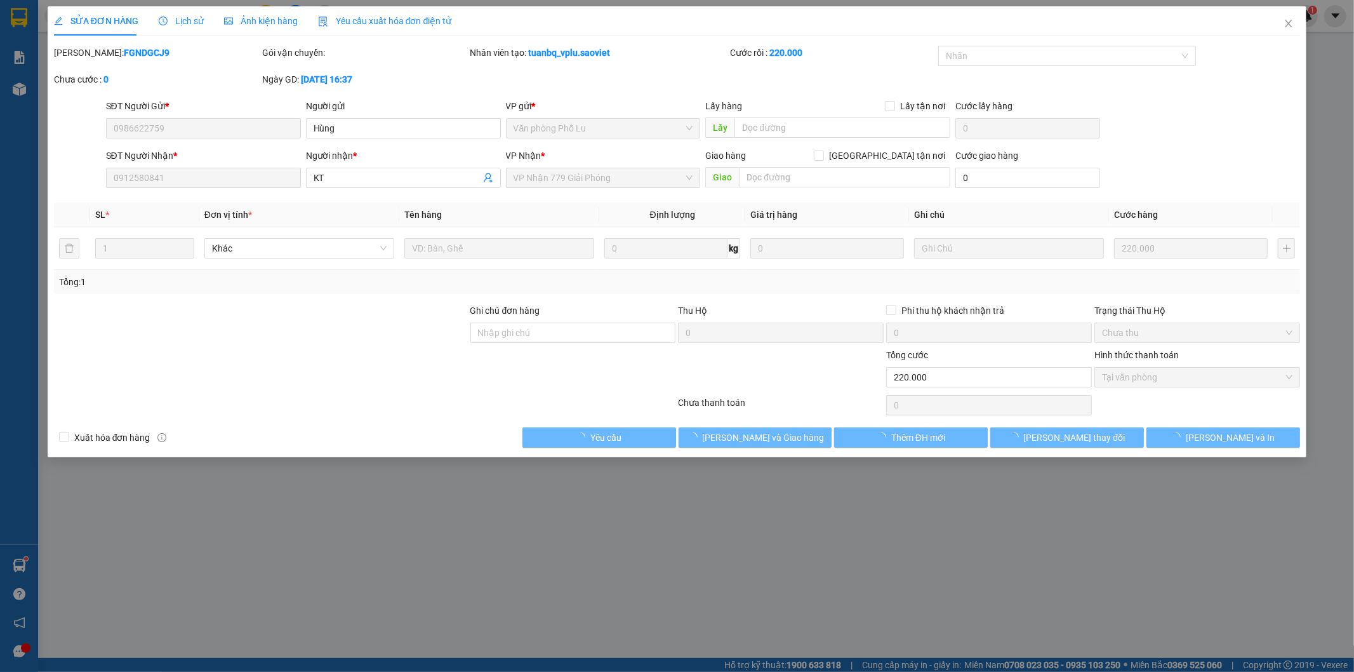
type input "0986622759"
type input "Hùng"
type input "0912580841"
type input "KT"
type input "0"
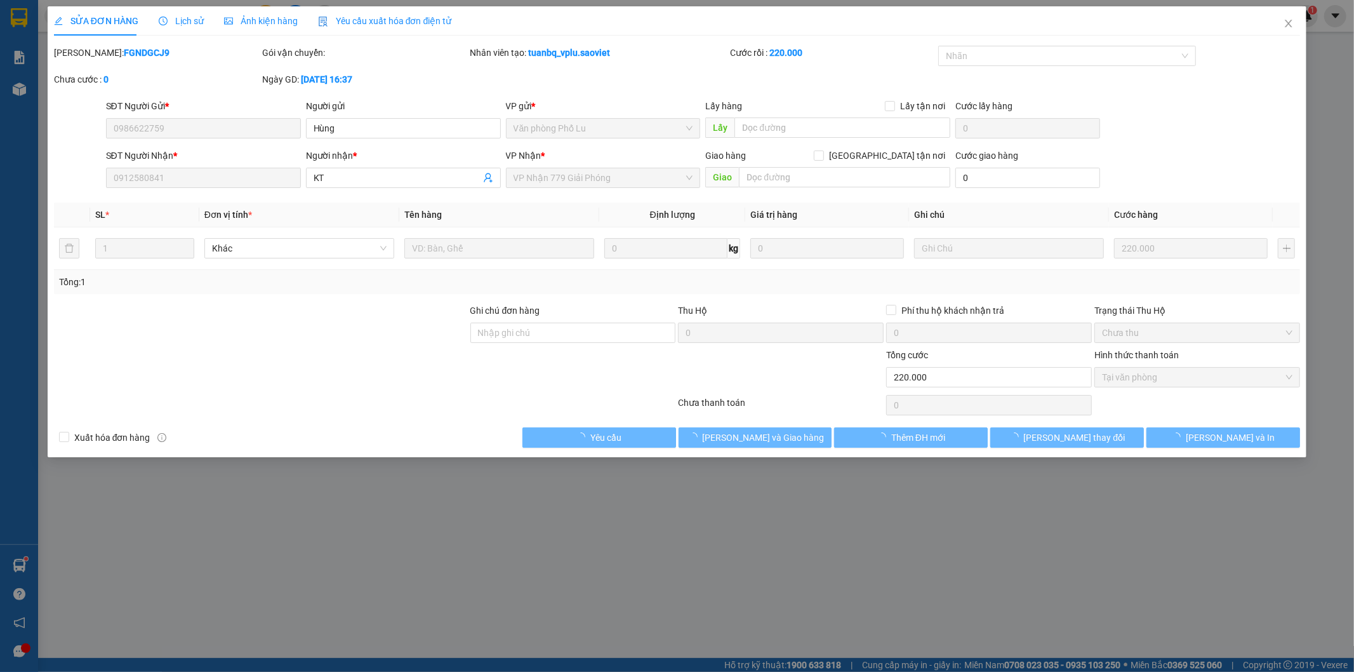
type input "220.000"
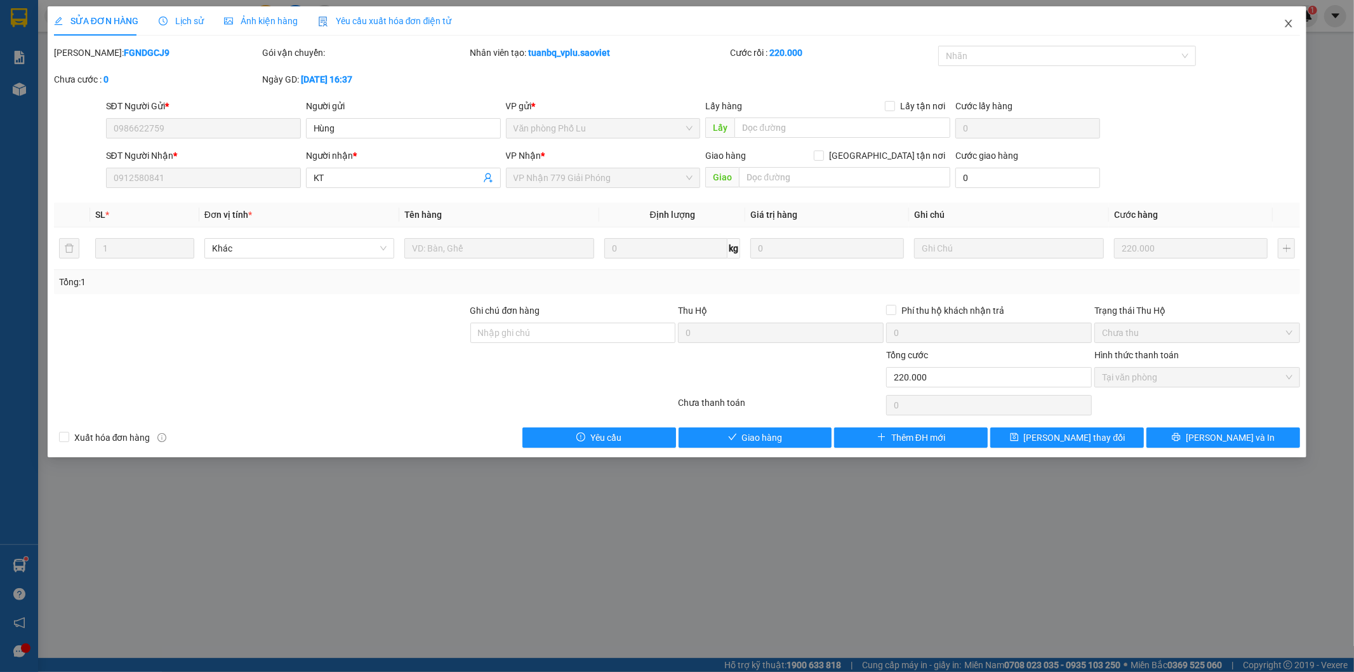
click at [1291, 21] on icon "close" at bounding box center [1289, 23] width 10 height 10
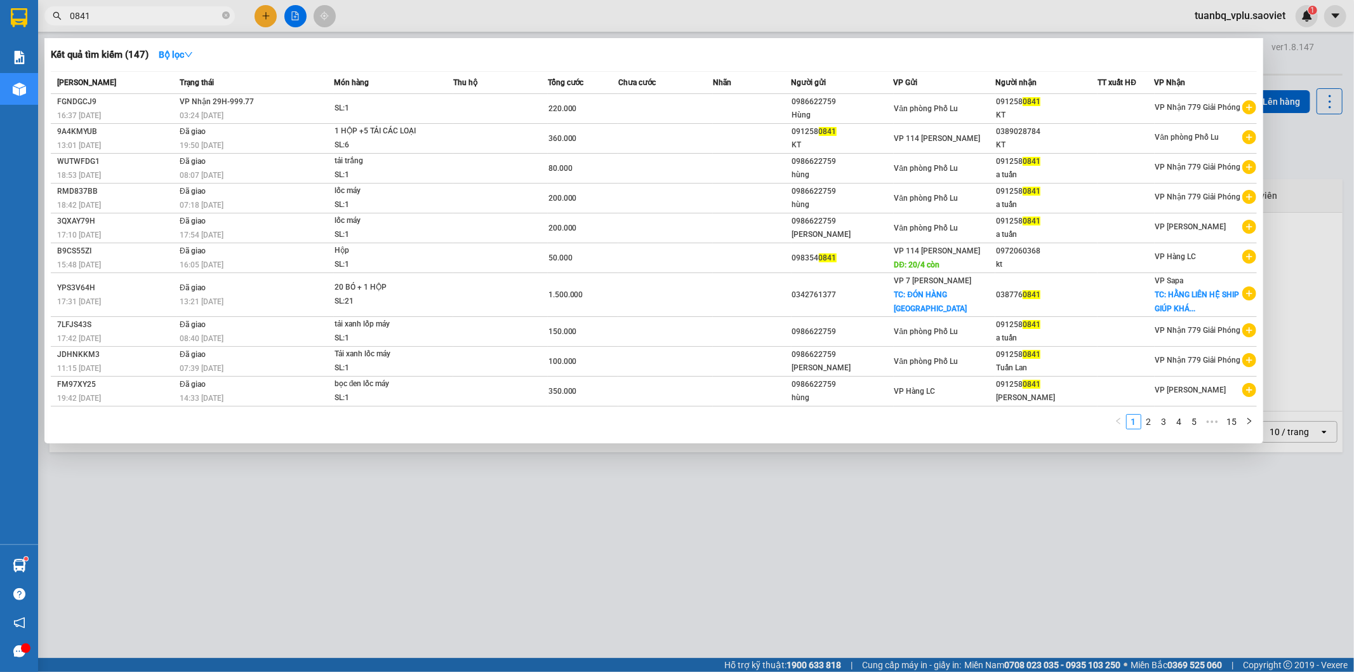
click at [143, 17] on input "0841" at bounding box center [145, 16] width 150 height 14
click at [391, 100] on td "SL: 1" at bounding box center [393, 109] width 119 height 30
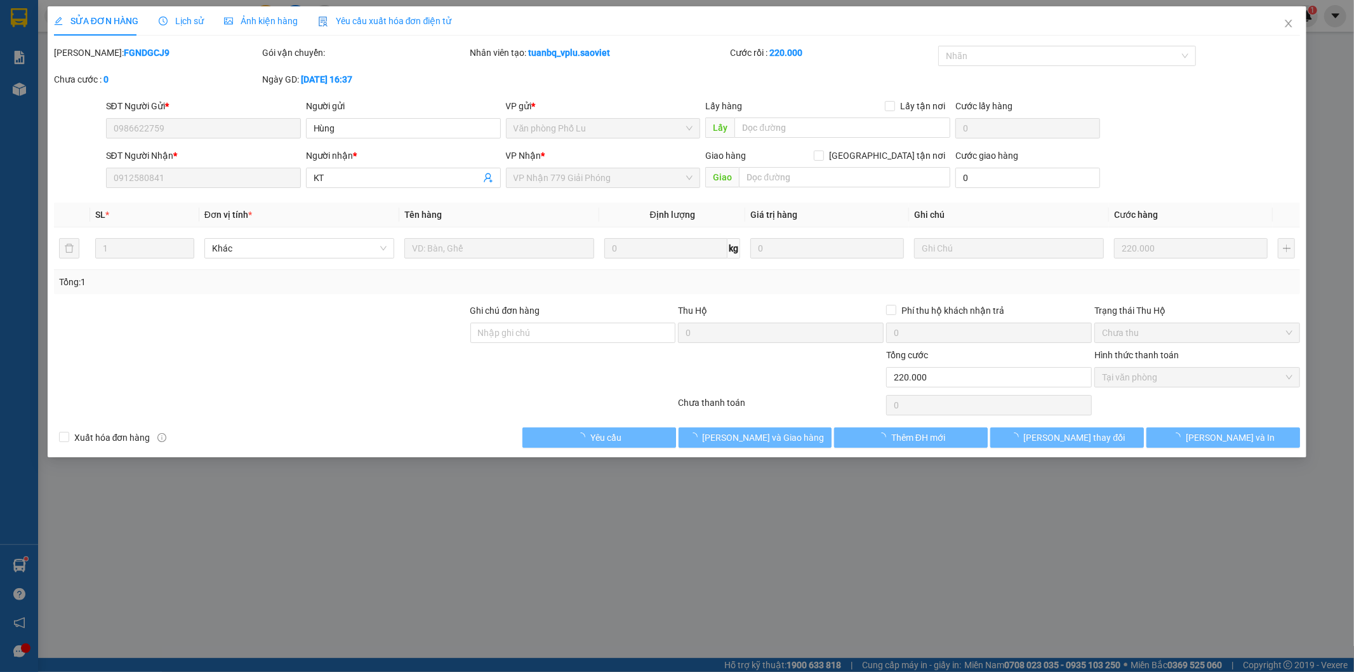
type input "0986622759"
type input "Hùng"
type input "0912580841"
type input "KT"
type input "0"
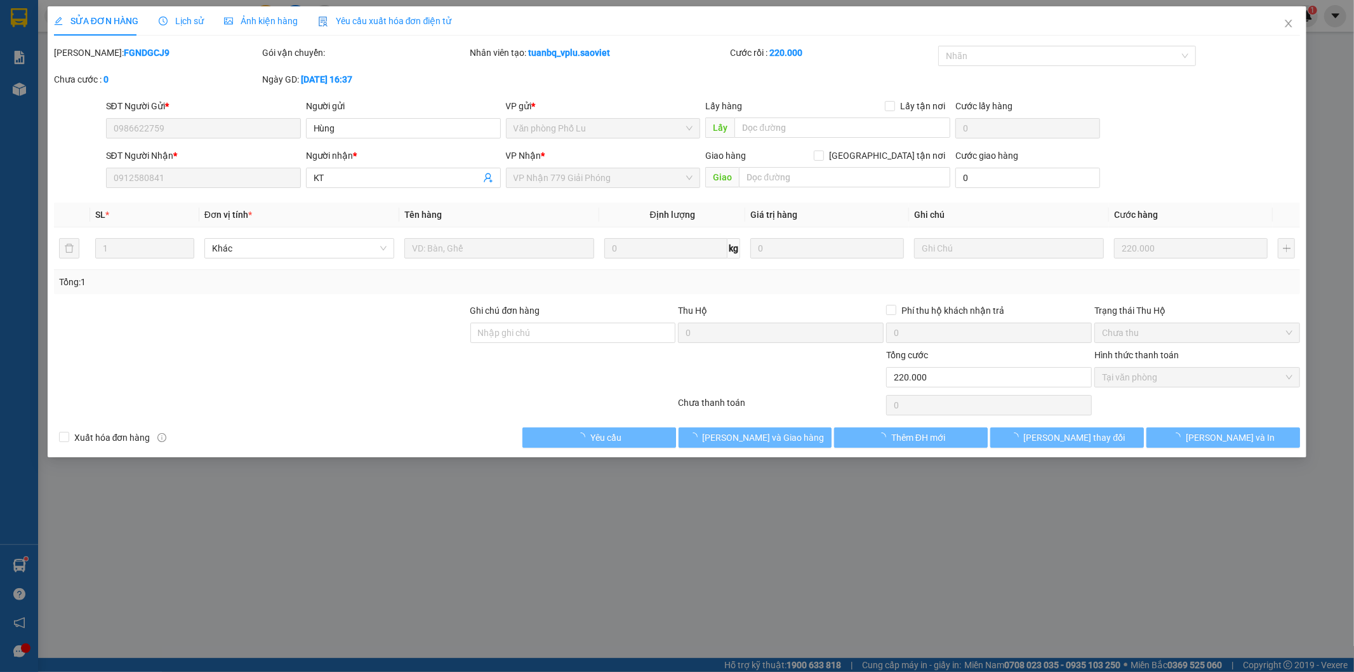
type input "220.000"
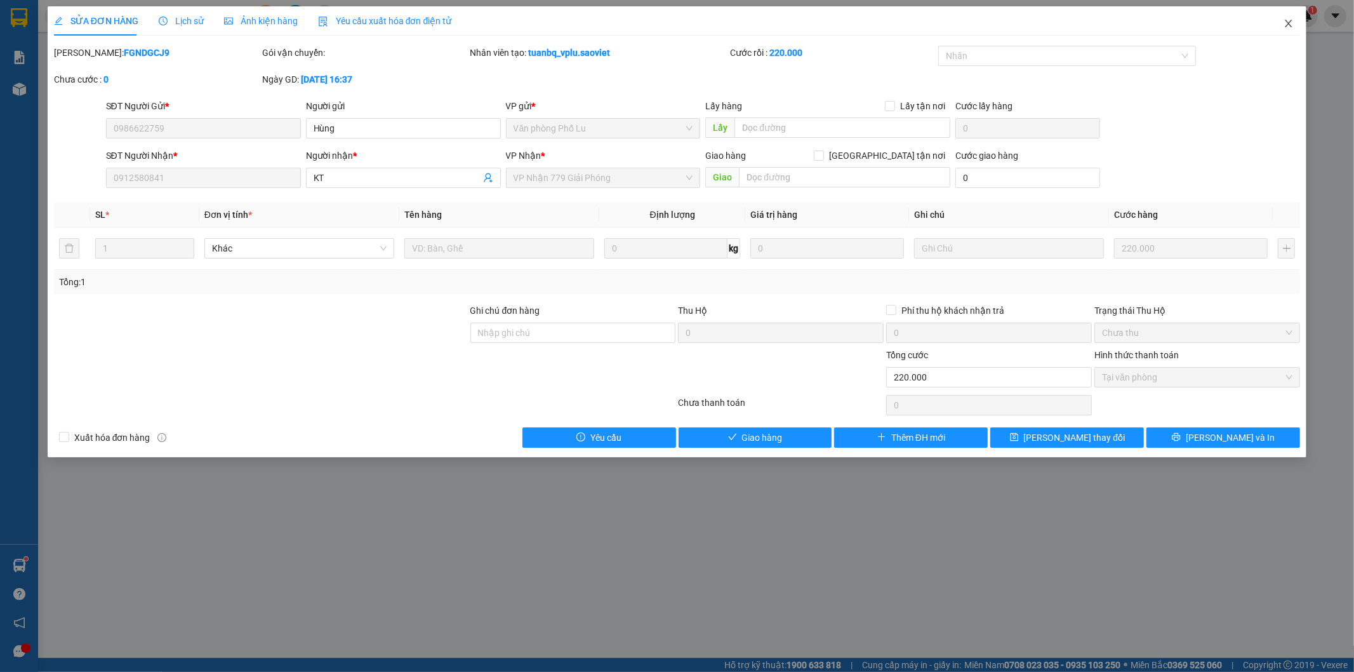
click at [1287, 21] on icon "close" at bounding box center [1289, 24] width 7 height 8
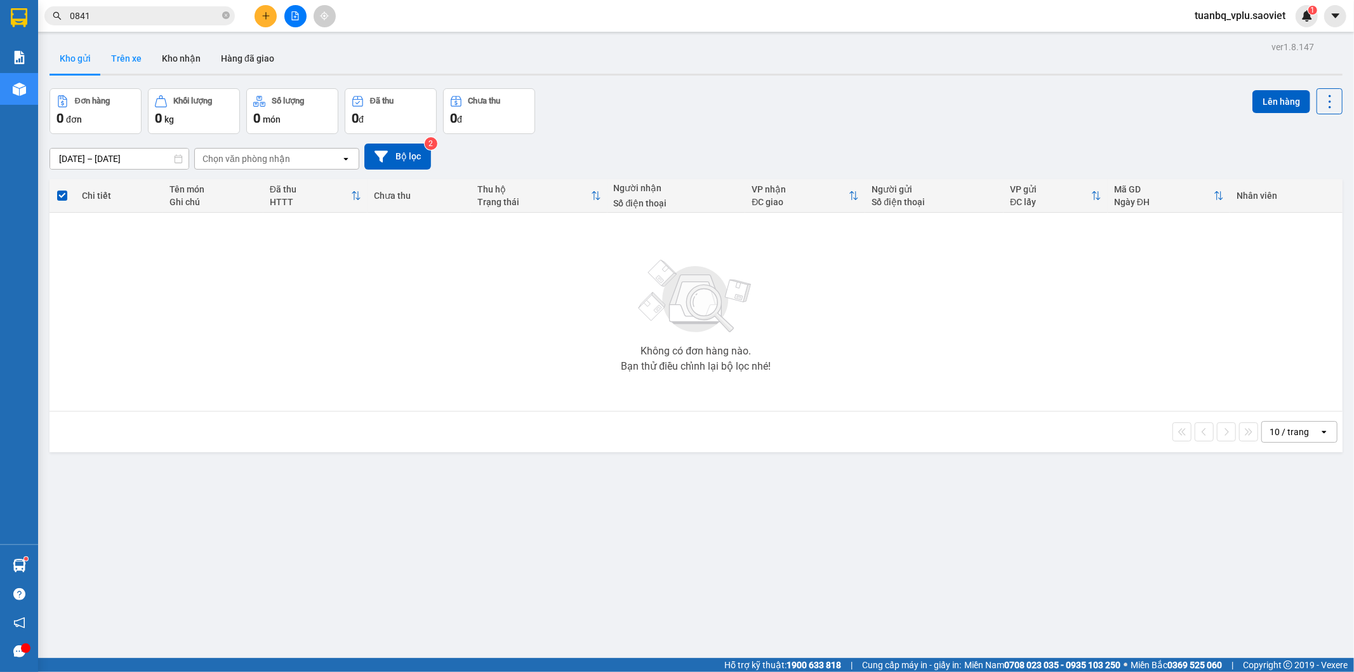
click at [112, 71] on button "Trên xe" at bounding box center [126, 58] width 51 height 30
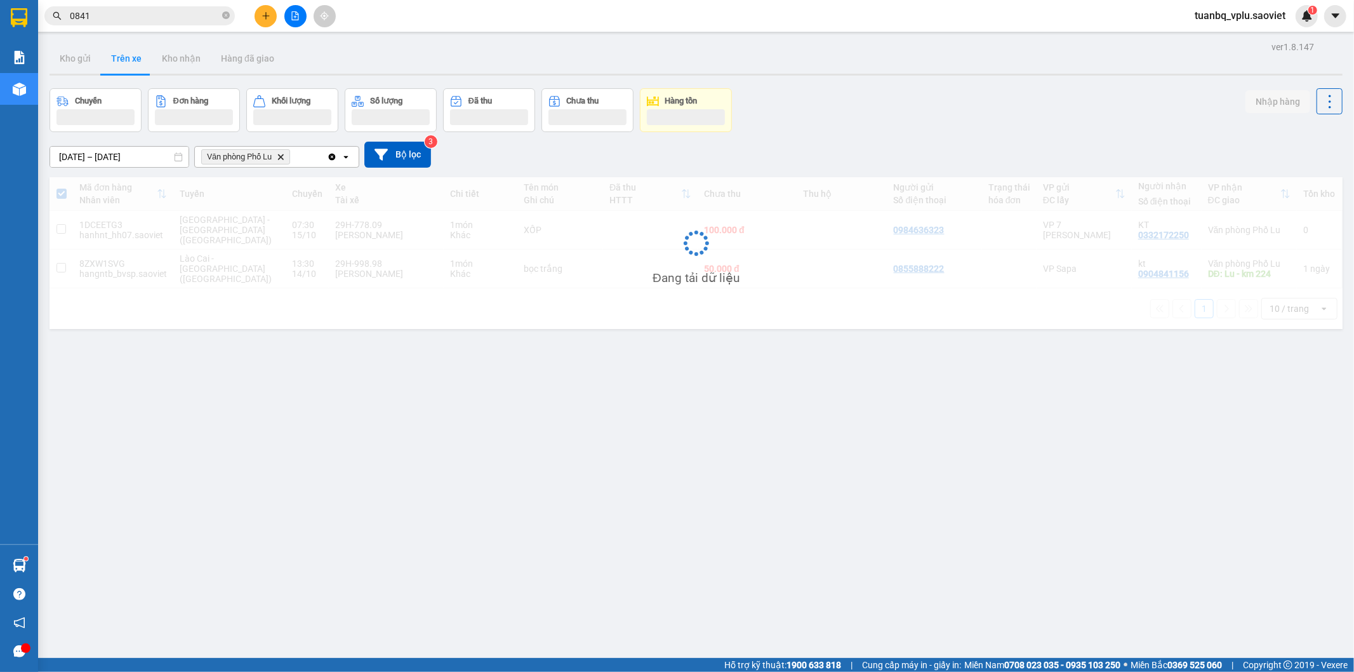
click at [131, 22] on input "0841" at bounding box center [145, 16] width 150 height 14
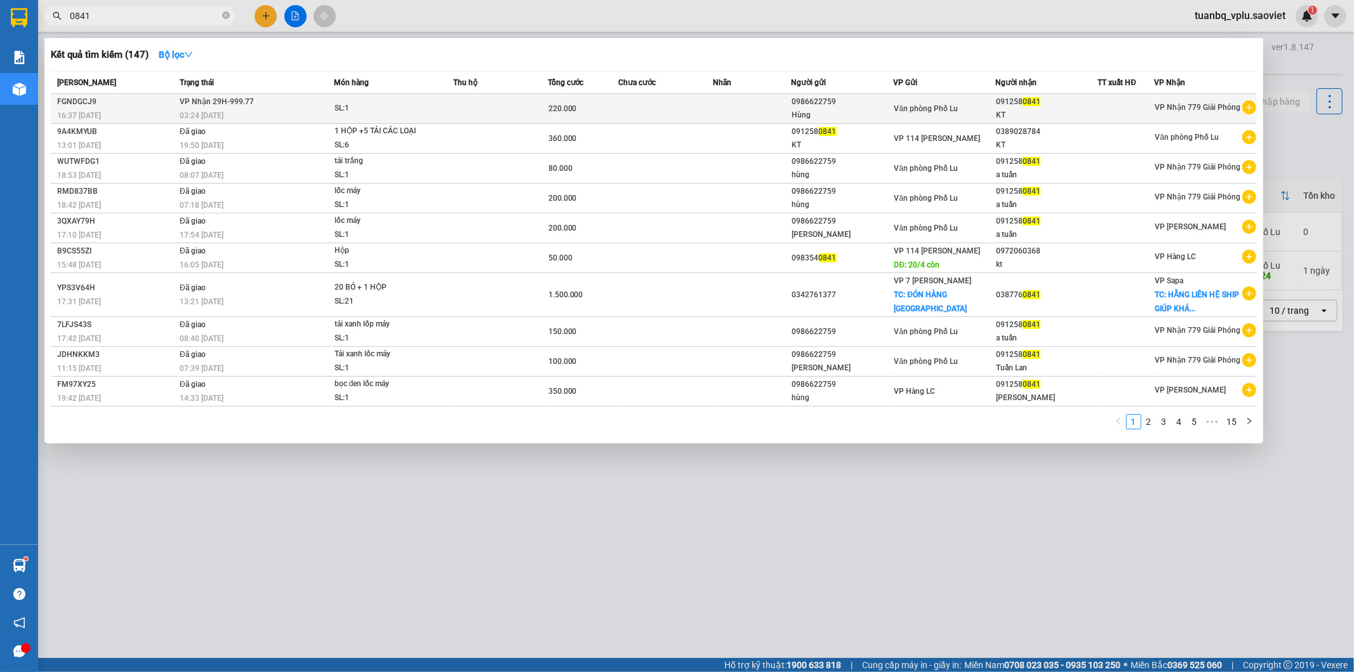
click at [401, 110] on div "SL: 1" at bounding box center [382, 109] width 95 height 14
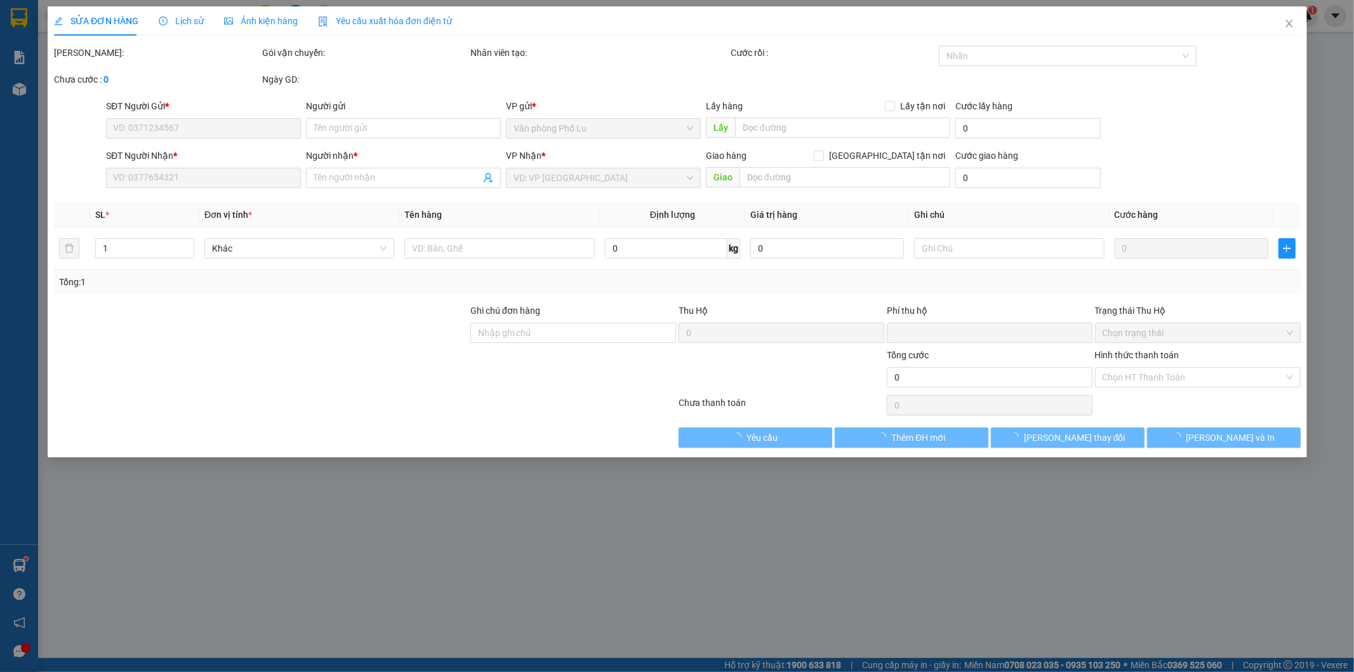
type input "0986622759"
type input "Hùng"
type input "0912580841"
type input "KT"
type input "0"
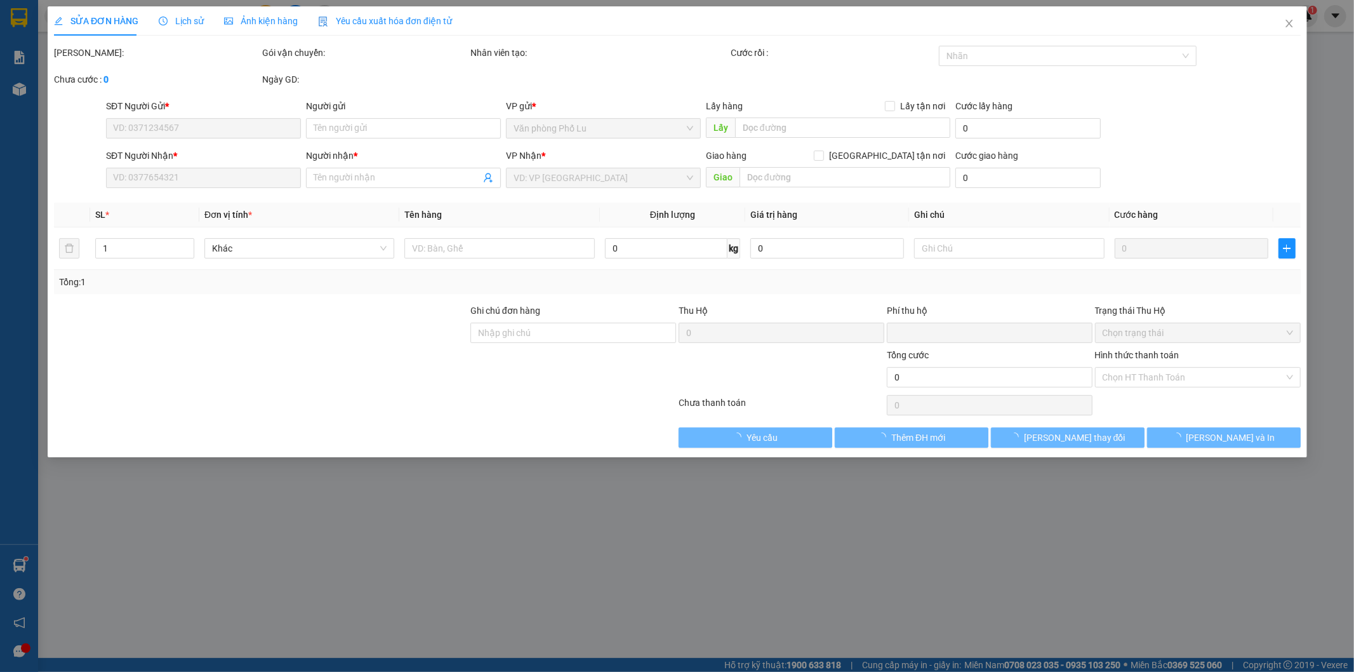
type input "220.000"
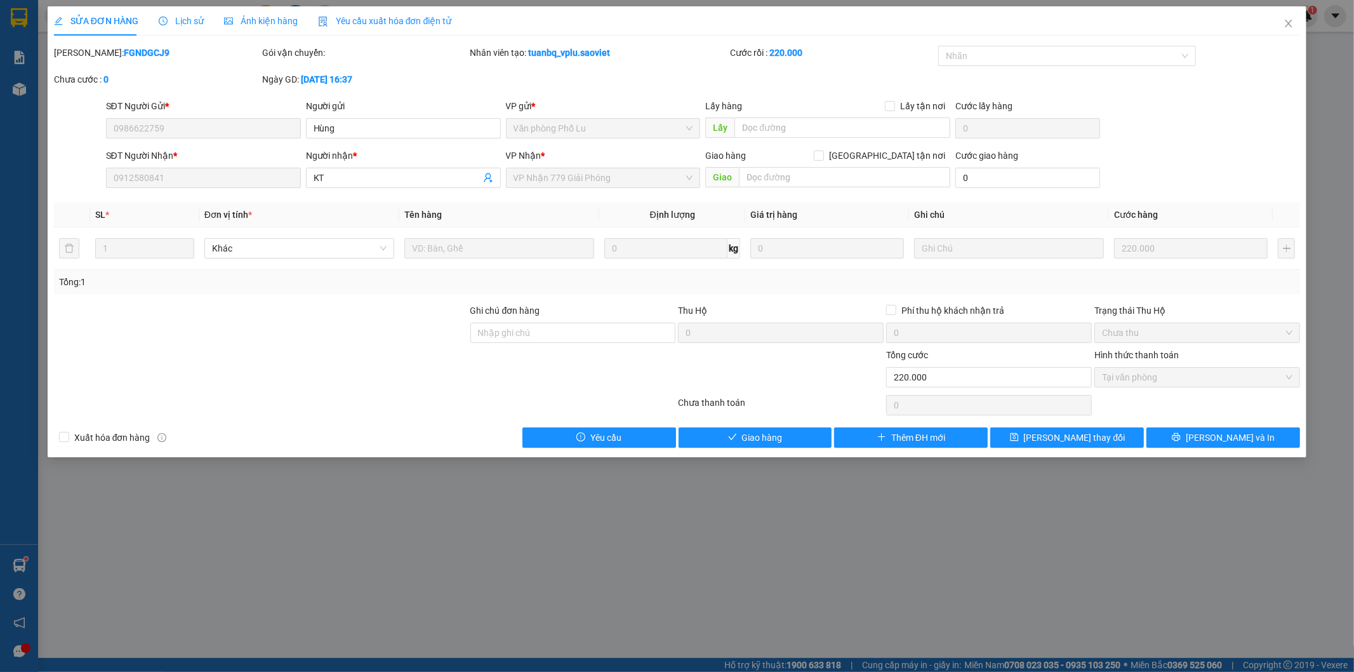
click at [192, 21] on span "Lịch sử" at bounding box center [181, 21] width 45 height 10
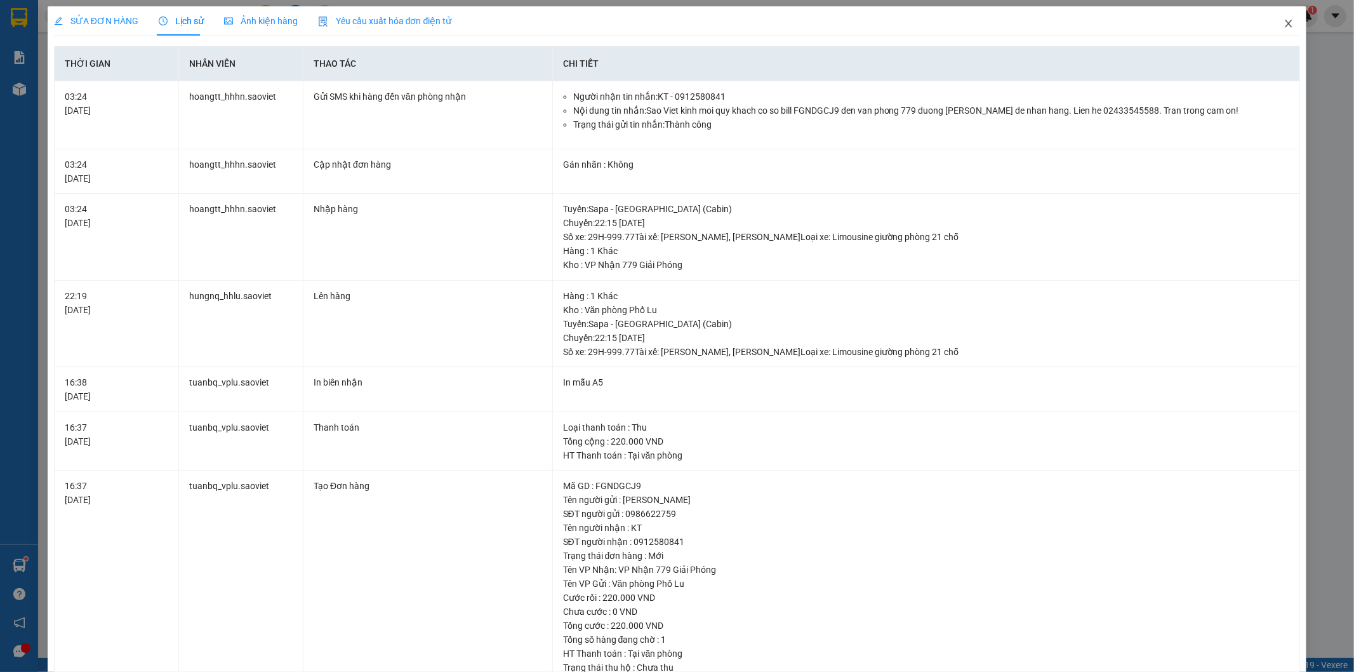
click at [1284, 23] on icon "close" at bounding box center [1289, 23] width 10 height 10
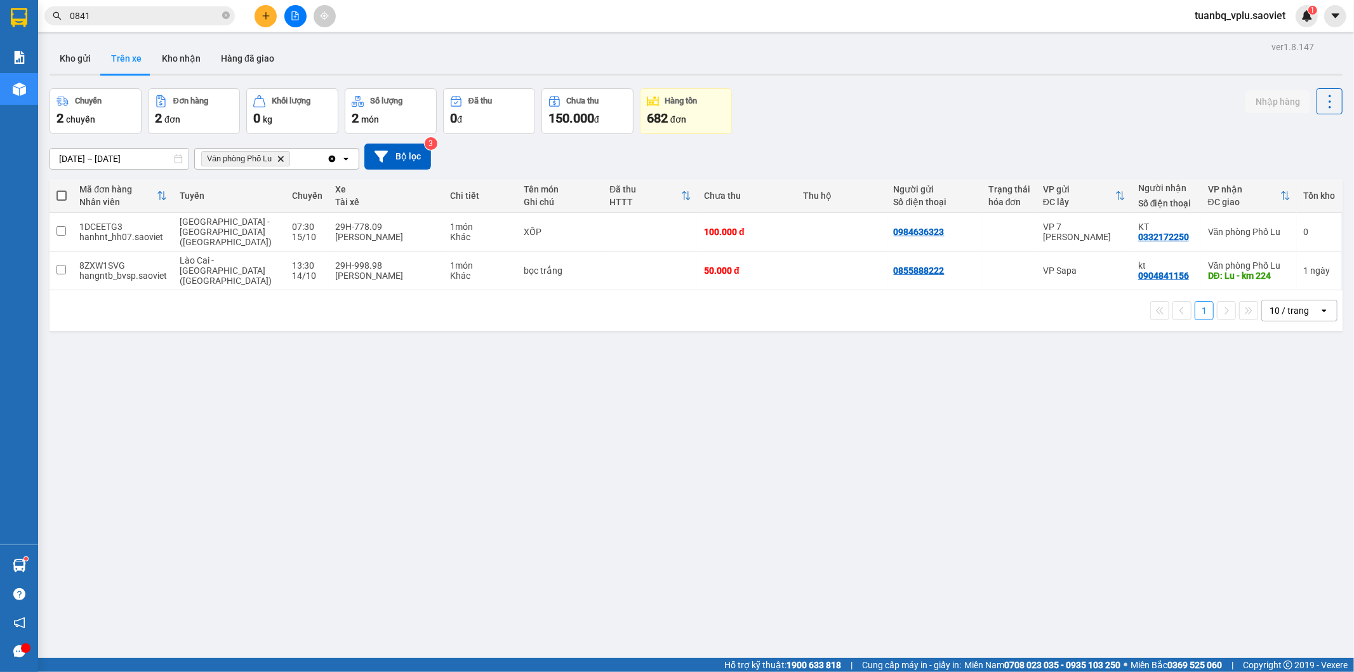
click at [133, 17] on input "0841" at bounding box center [145, 16] width 150 height 14
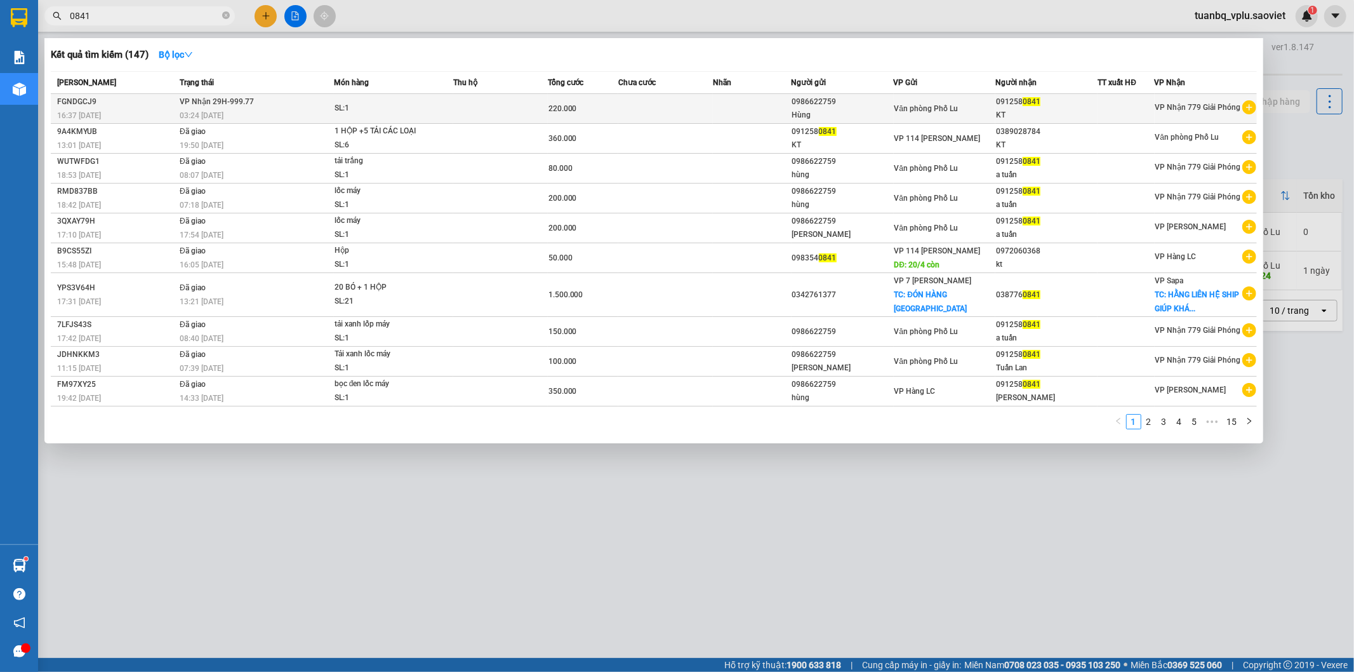
click at [383, 107] on div "SL: 1" at bounding box center [382, 109] width 95 height 14
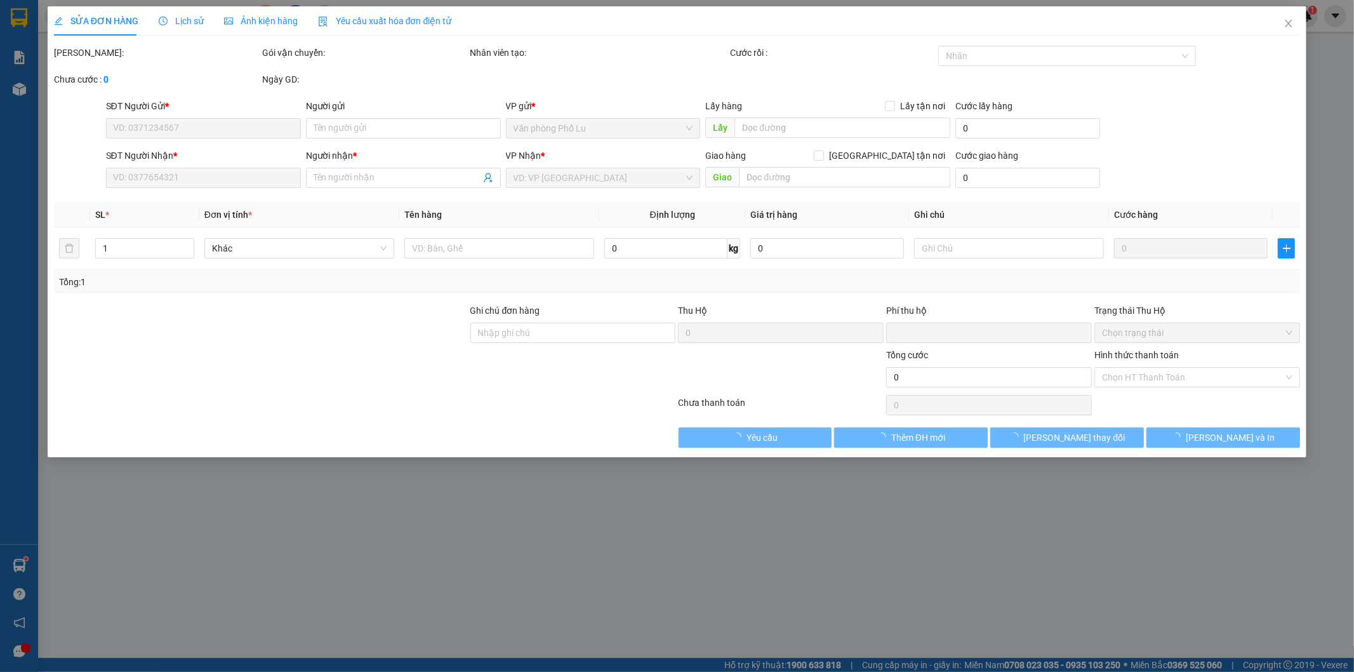
type input "0986622759"
type input "Hùng"
type input "0912580841"
type input "KT"
type input "0"
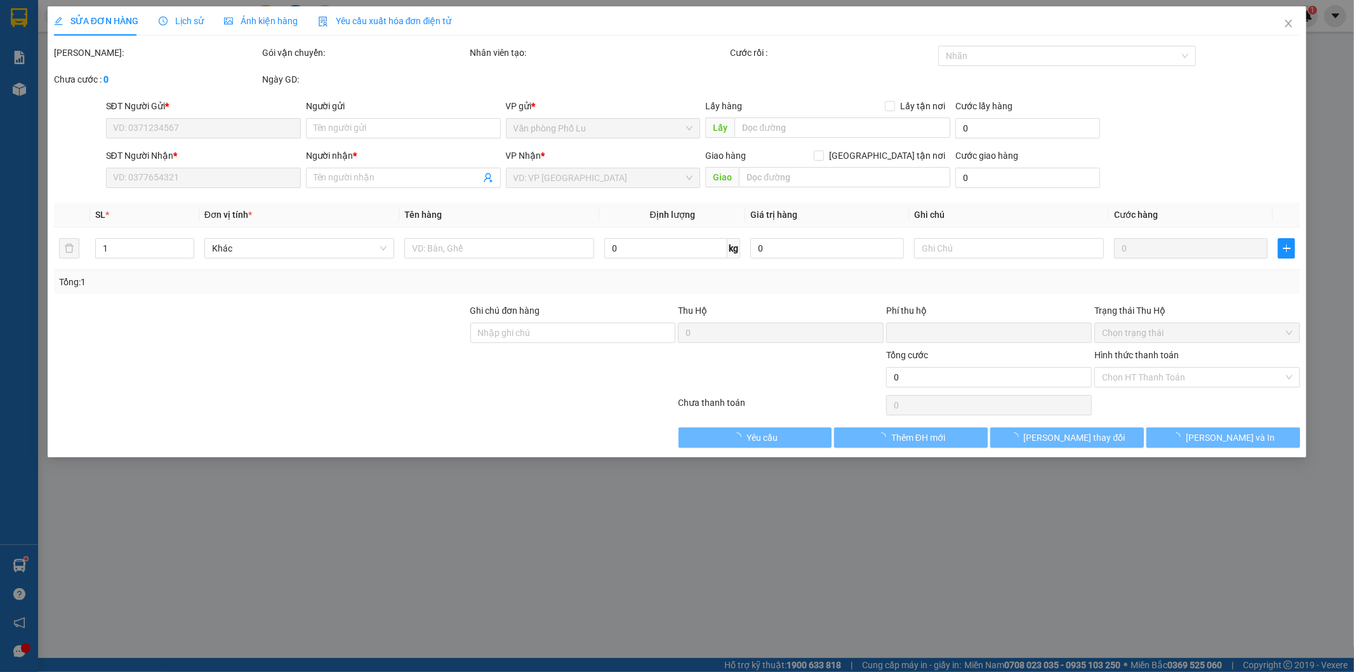
type input "220.000"
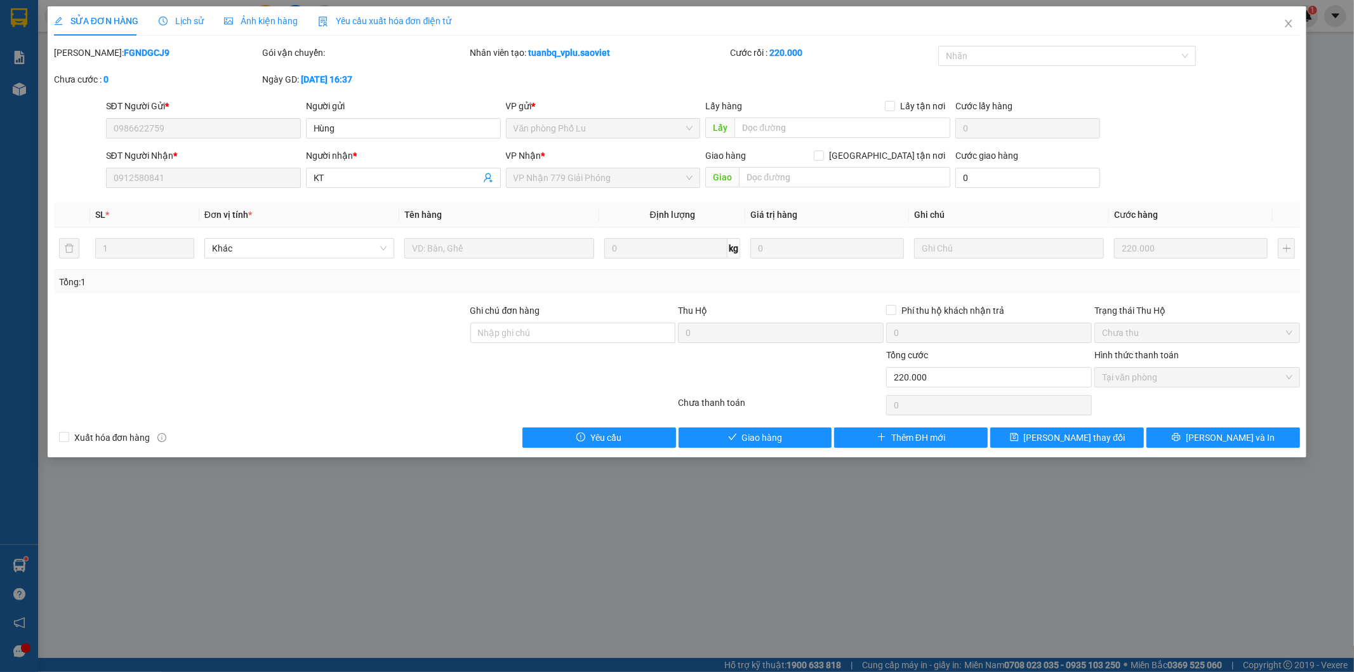
click at [181, 19] on span "Lịch sử" at bounding box center [181, 21] width 45 height 10
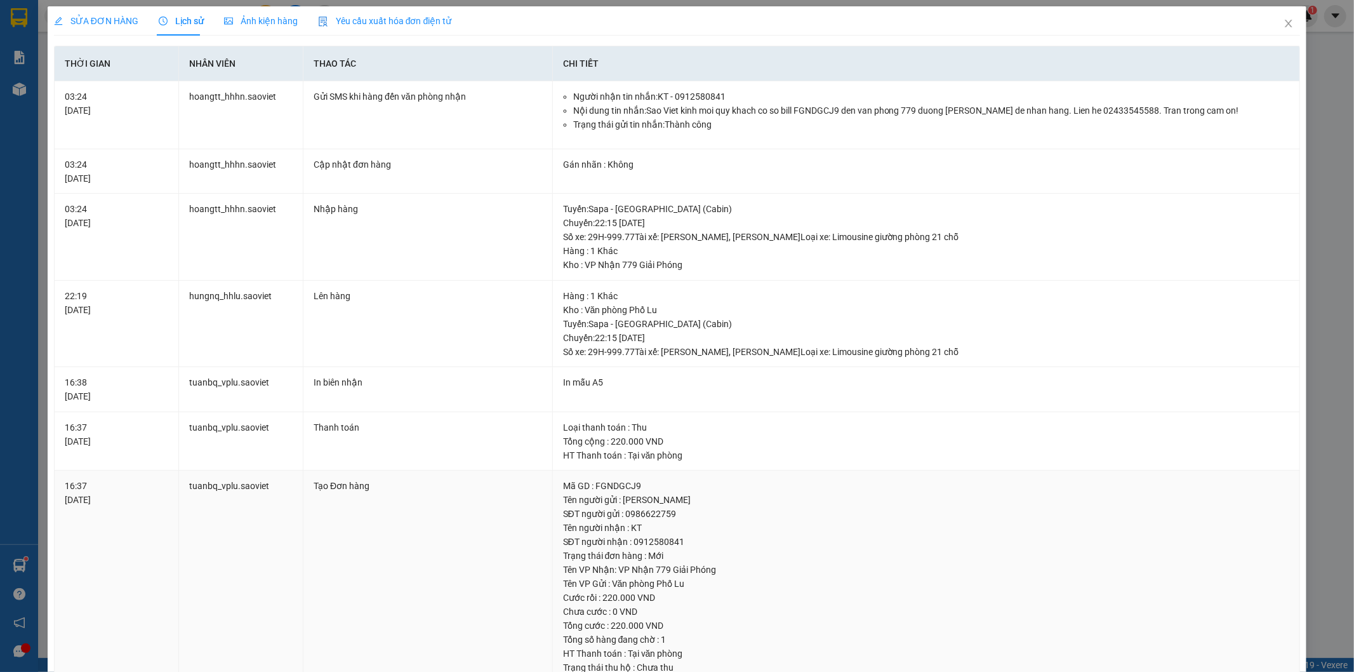
scroll to position [64, 0]
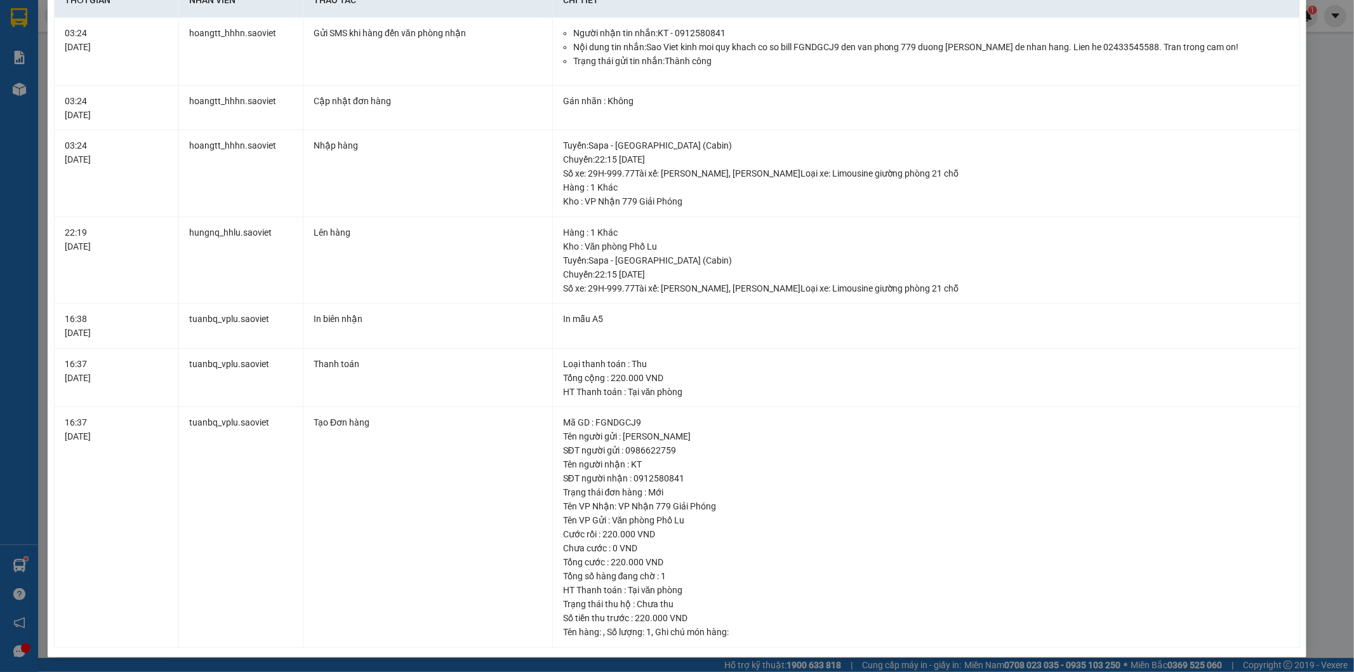
click at [1317, 141] on div "SỬA ĐƠN HÀNG Lịch sử Ảnh kiện hàng Yêu cầu xuất hóa đơn điện tử Total Paid Fee …" at bounding box center [677, 336] width 1354 height 672
click at [1324, 44] on div "SỬA ĐƠN HÀNG Lịch sử Ảnh kiện hàng Yêu cầu xuất hóa đơn điện tử Total Paid Fee …" at bounding box center [677, 336] width 1354 height 672
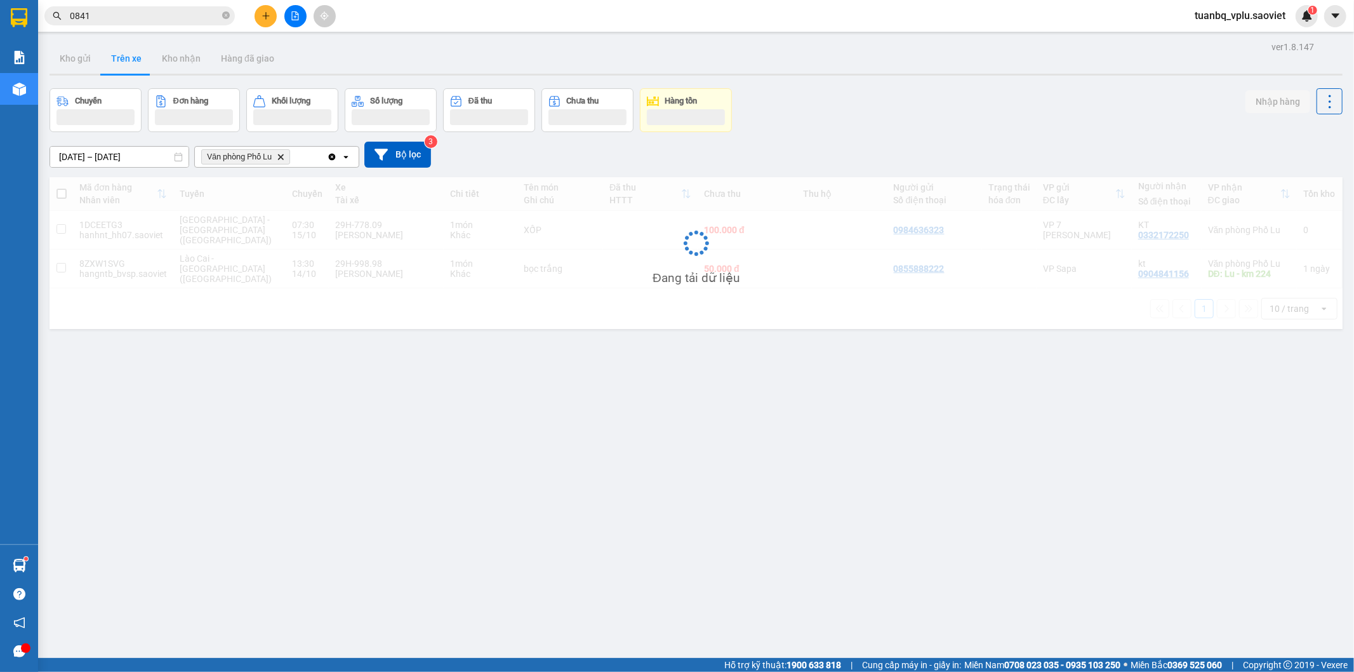
click at [102, 20] on input "0841" at bounding box center [145, 16] width 150 height 14
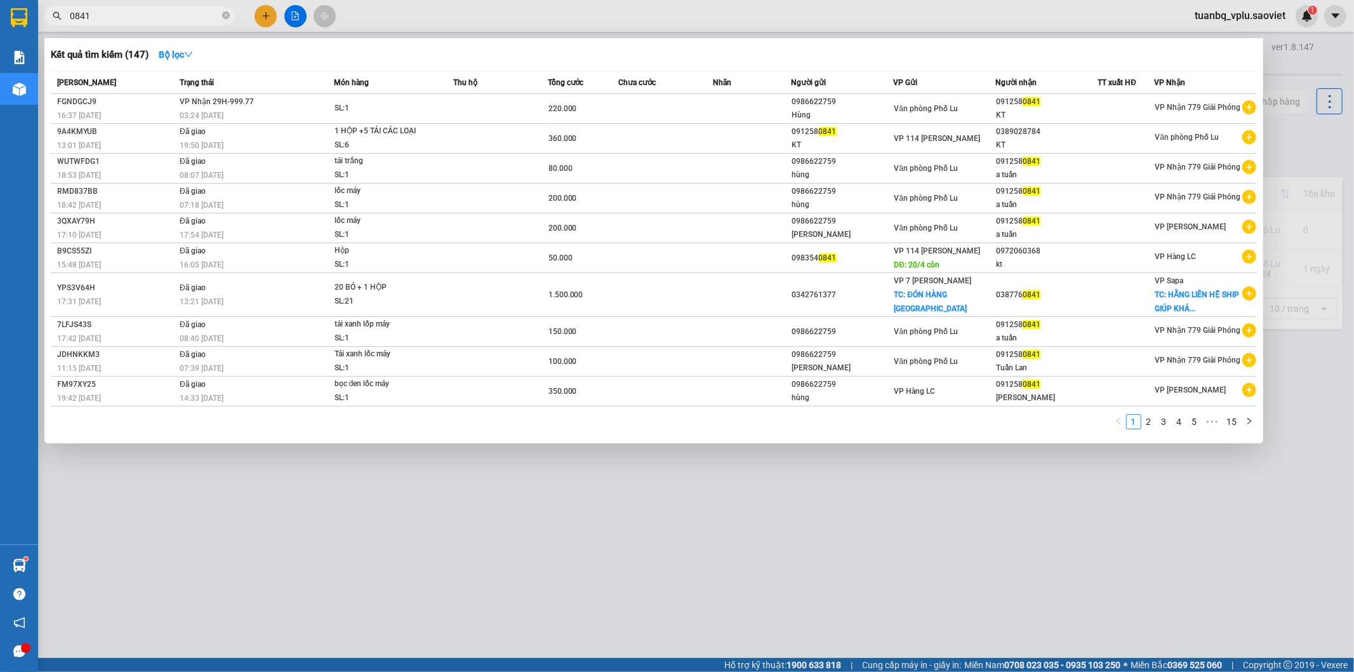
click at [100, 21] on input "0841" at bounding box center [145, 16] width 150 height 14
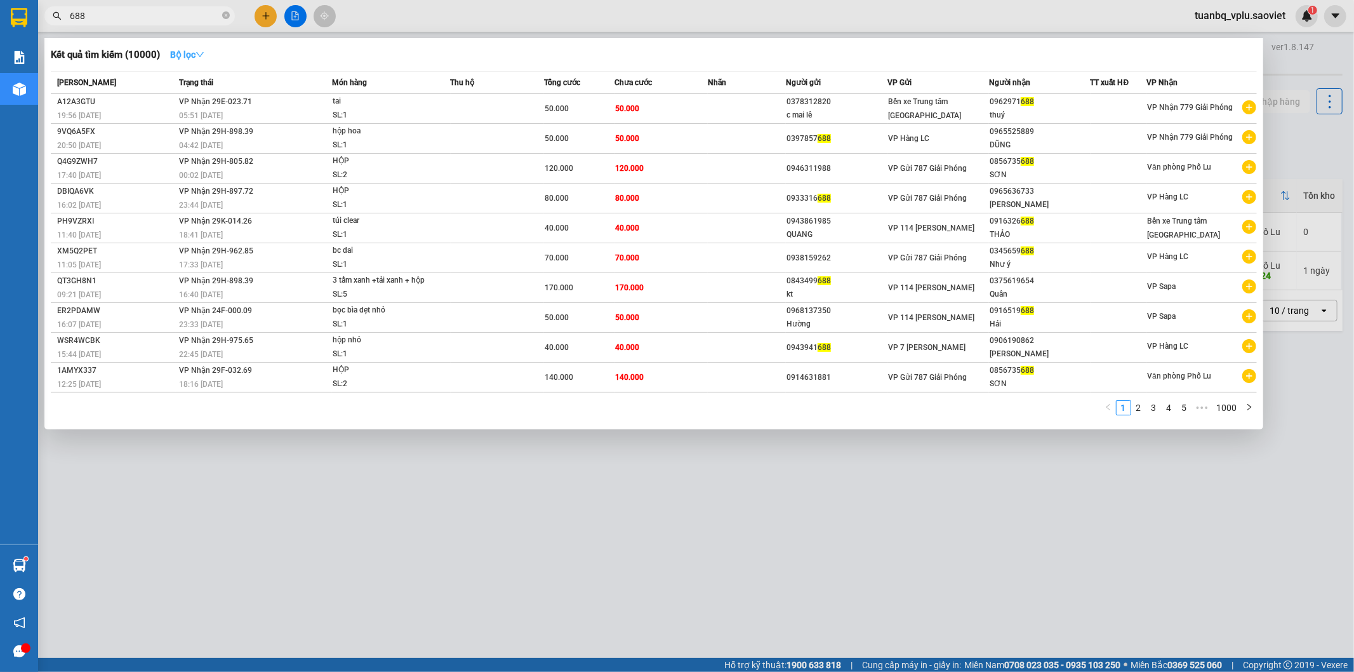
type input "688"
click at [193, 50] on strong "Bộ lọc" at bounding box center [187, 55] width 34 height 10
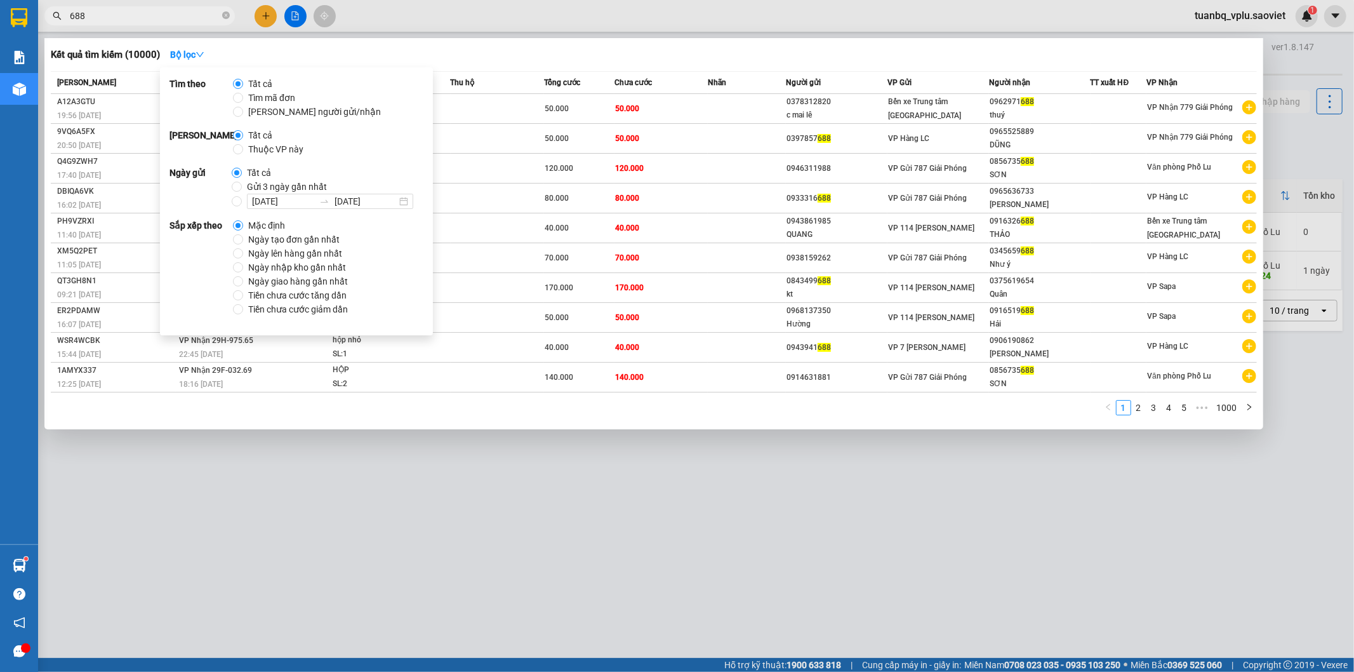
click at [238, 155] on label "Thuộc VP này" at bounding box center [271, 149] width 76 height 14
click at [238, 154] on input "Thuộc VP này" at bounding box center [238, 149] width 10 height 10
radio input "true"
radio input "false"
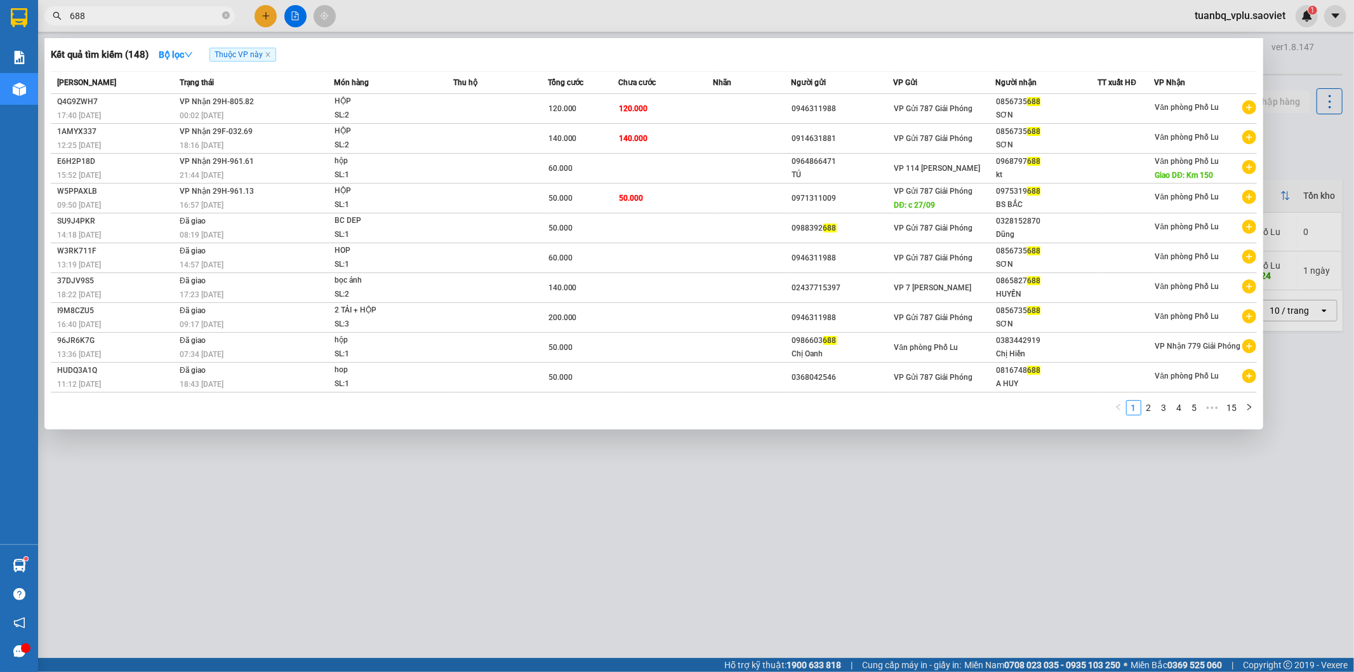
click at [462, 51] on div "Kết quả tìm kiếm ( 148 ) Bộ lọc Thuộc VP này" at bounding box center [654, 54] width 1207 height 20
click at [748, 140] on td at bounding box center [752, 139] width 79 height 30
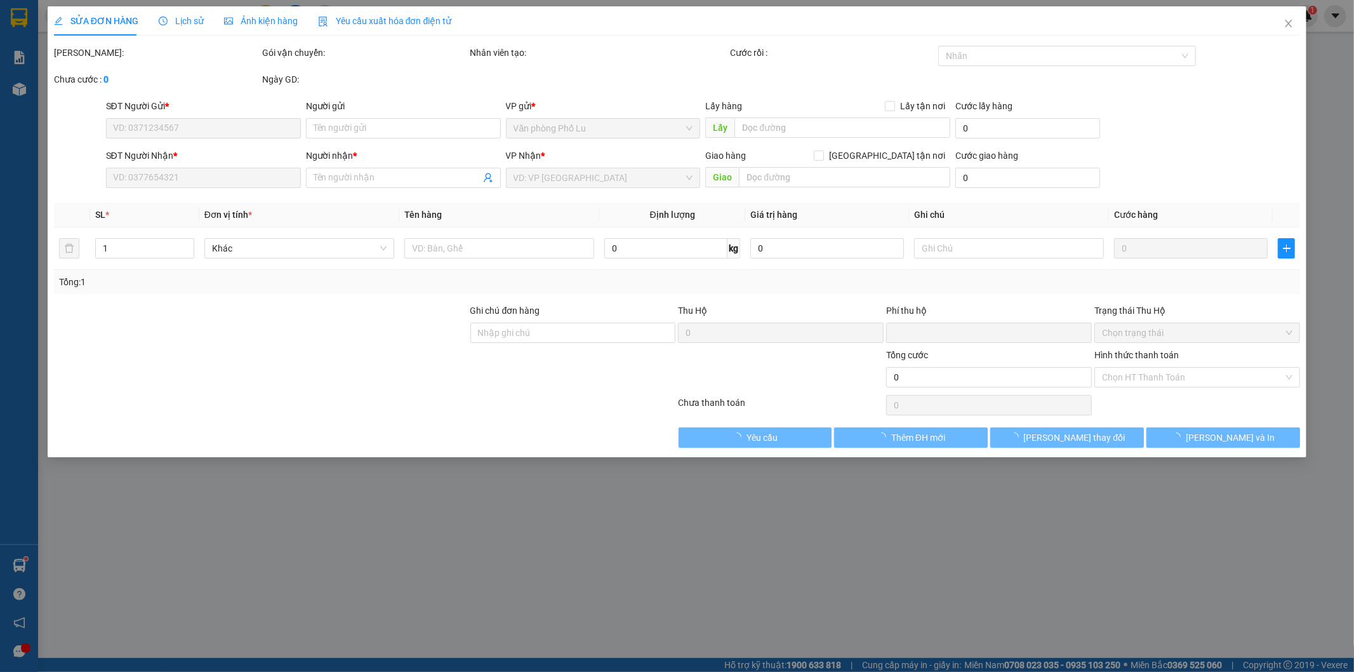
click at [180, 20] on span "Lịch sử" at bounding box center [181, 21] width 45 height 10
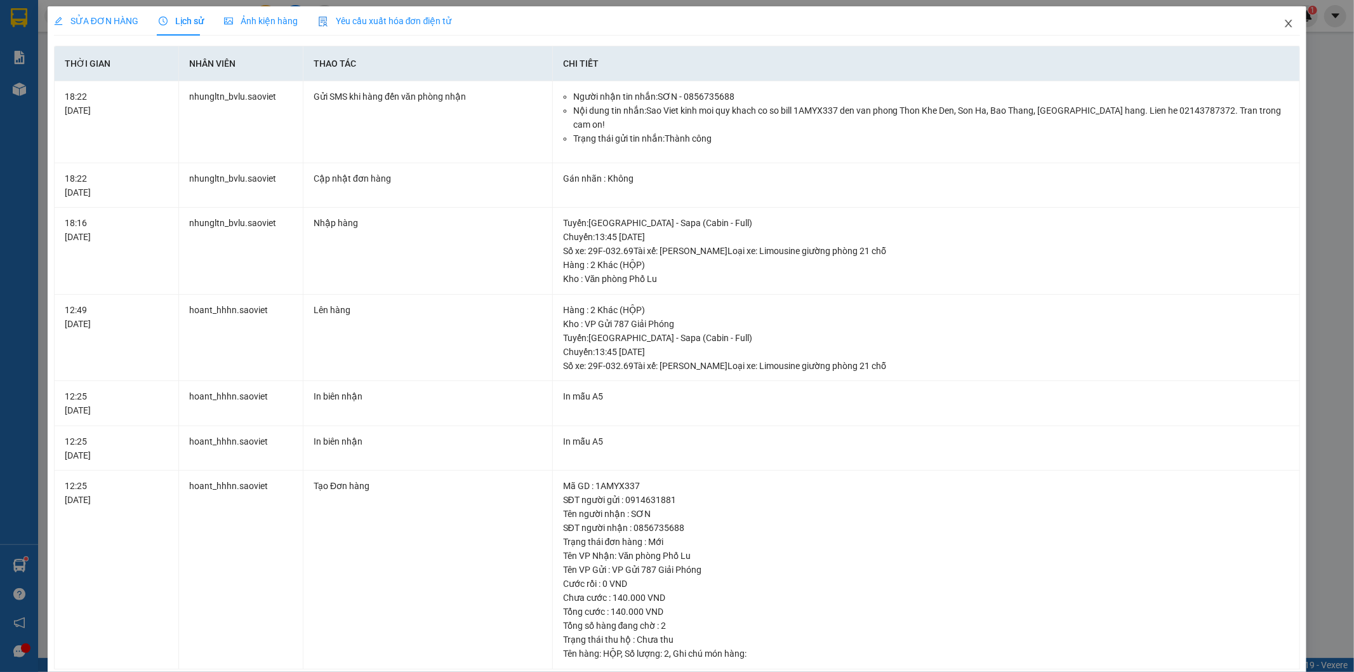
click at [1286, 25] on icon "close" at bounding box center [1289, 24] width 7 height 8
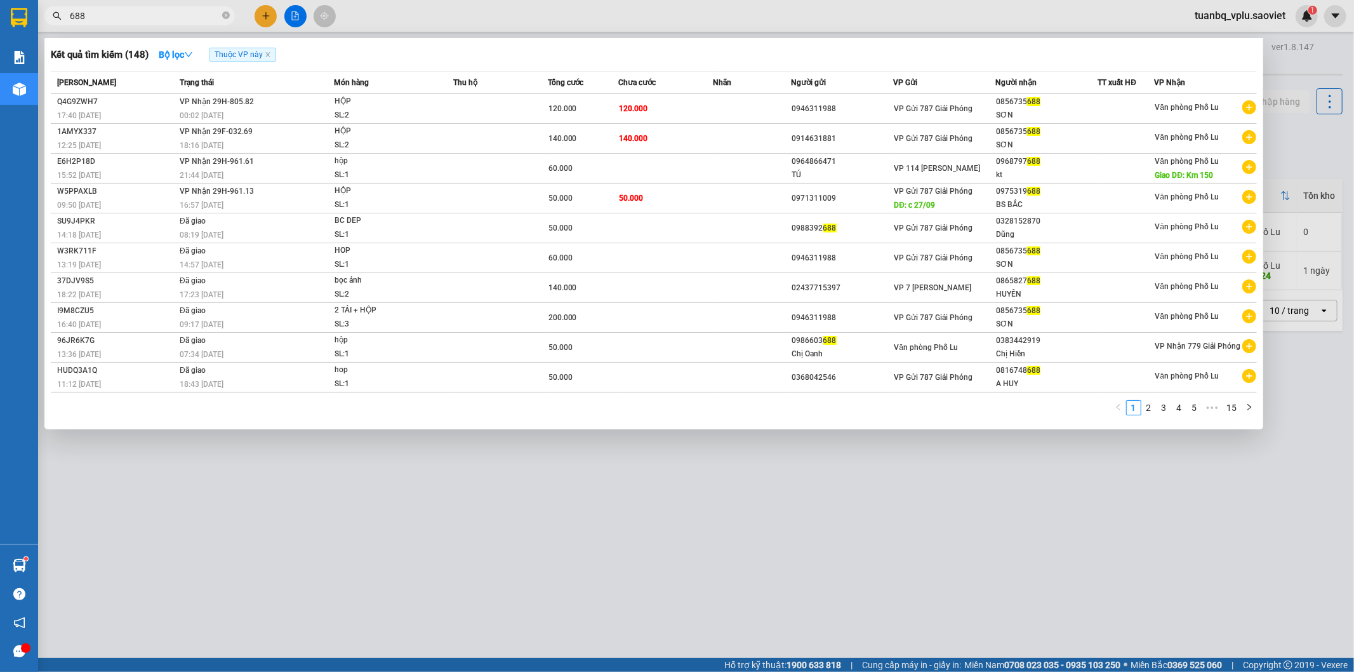
click at [138, 17] on input "688" at bounding box center [145, 16] width 150 height 14
click at [758, 106] on td at bounding box center [752, 109] width 79 height 30
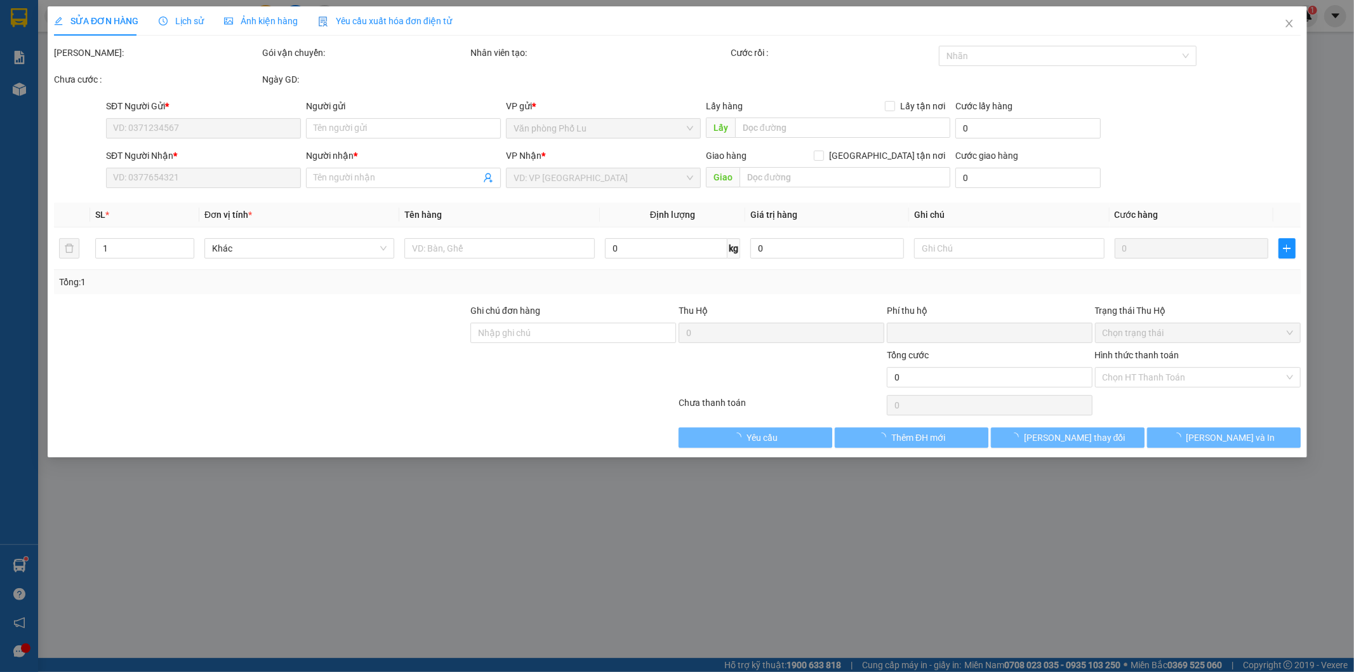
type input "0946311988"
type input "0856735688"
type input "SƠN"
type input "0"
type input "120.000"
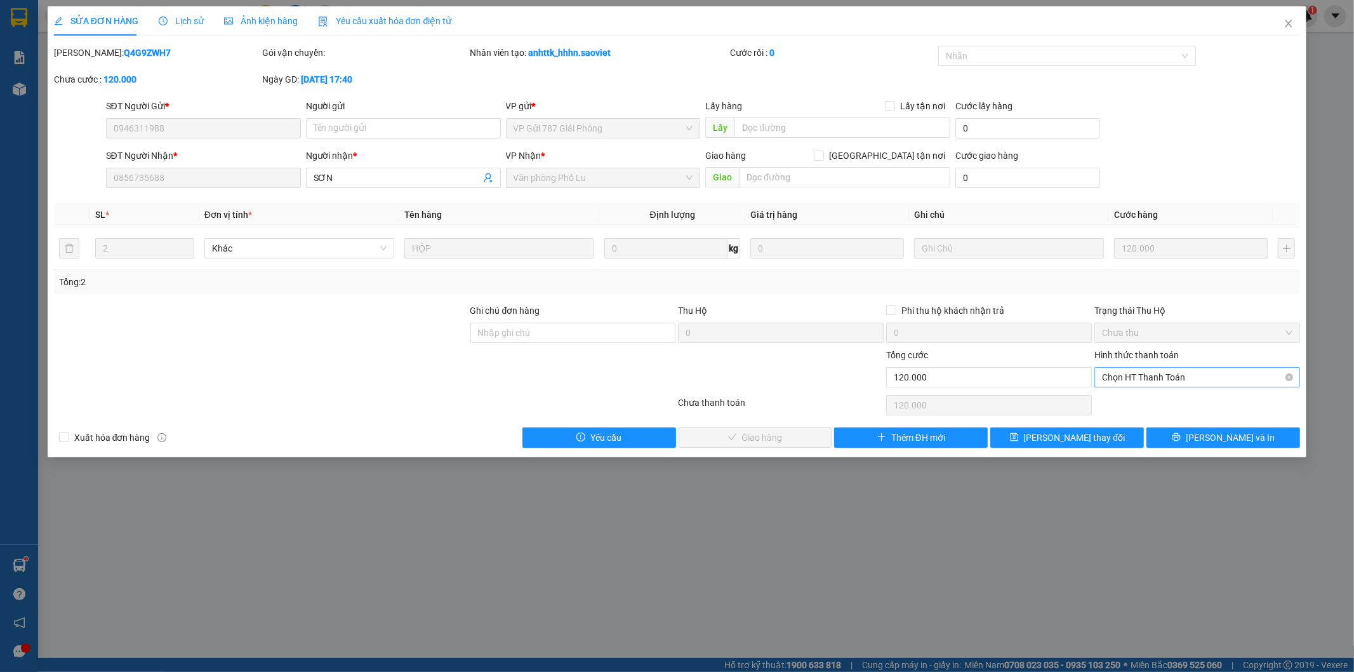
click at [1215, 376] on span "Chọn HT Thanh Toán" at bounding box center [1197, 377] width 191 height 19
click at [1154, 397] on div "Tại văn phòng" at bounding box center [1198, 403] width 191 height 14
type input "0"
click at [765, 434] on span "[PERSON_NAME] và Giao hàng" at bounding box center [764, 438] width 122 height 14
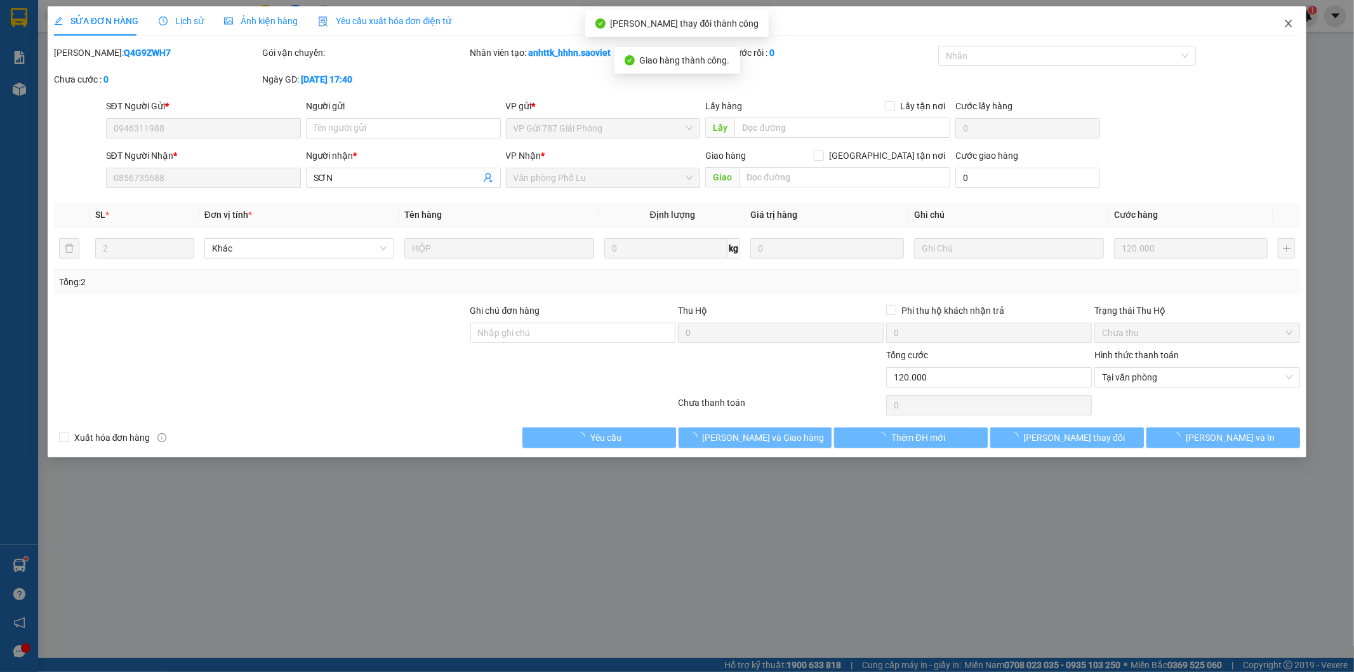
click at [1290, 24] on icon "close" at bounding box center [1289, 23] width 10 height 10
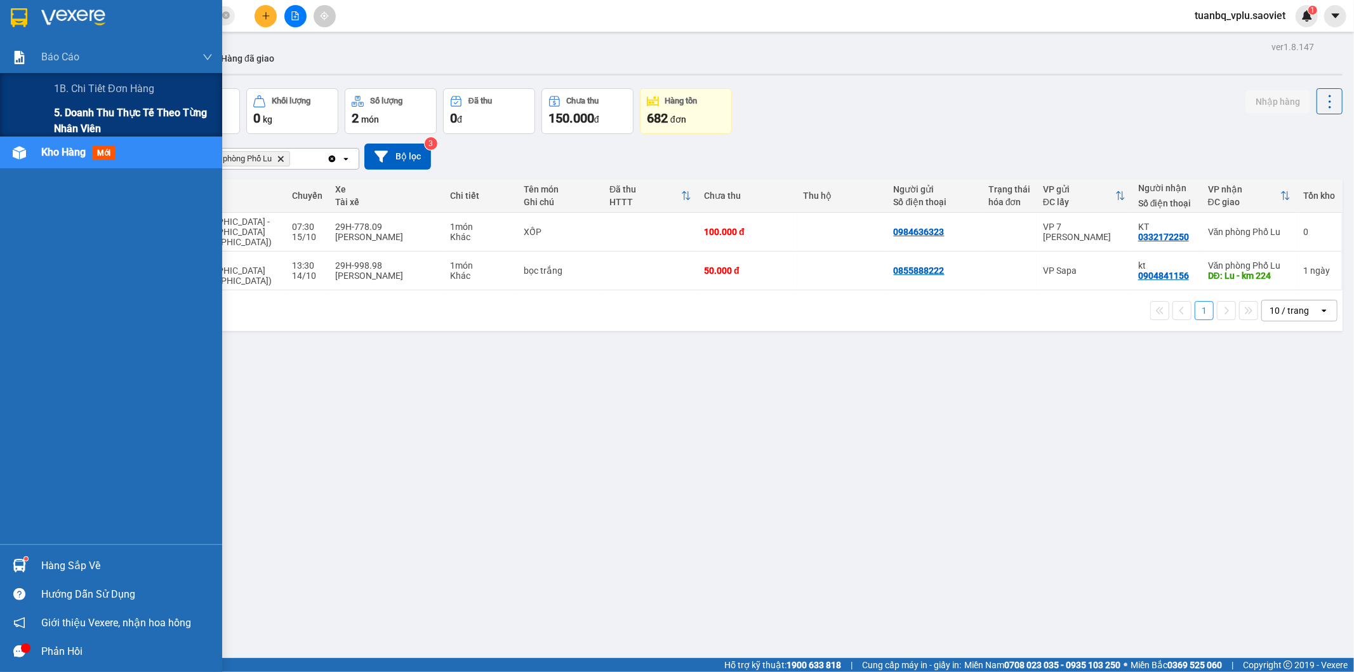
click at [64, 119] on span "5. Doanh thu thực tế theo từng nhân viên" at bounding box center [133, 121] width 159 height 32
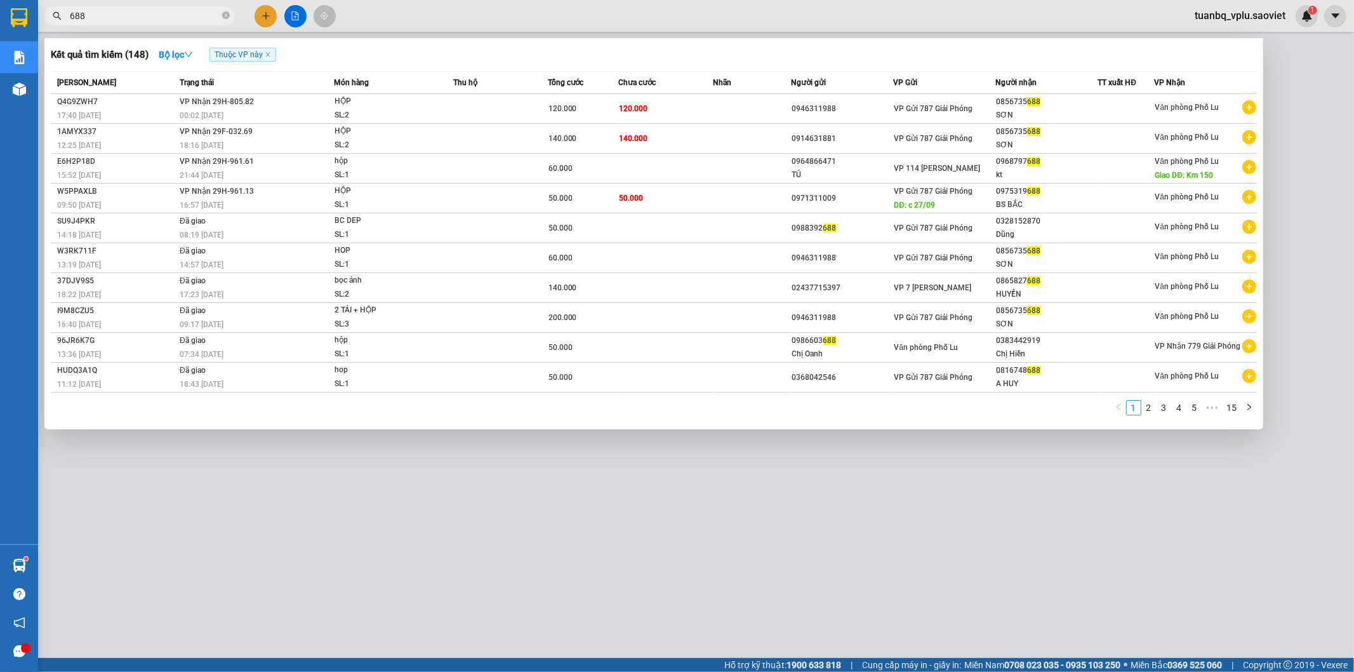
click at [102, 15] on input "688" at bounding box center [145, 16] width 150 height 14
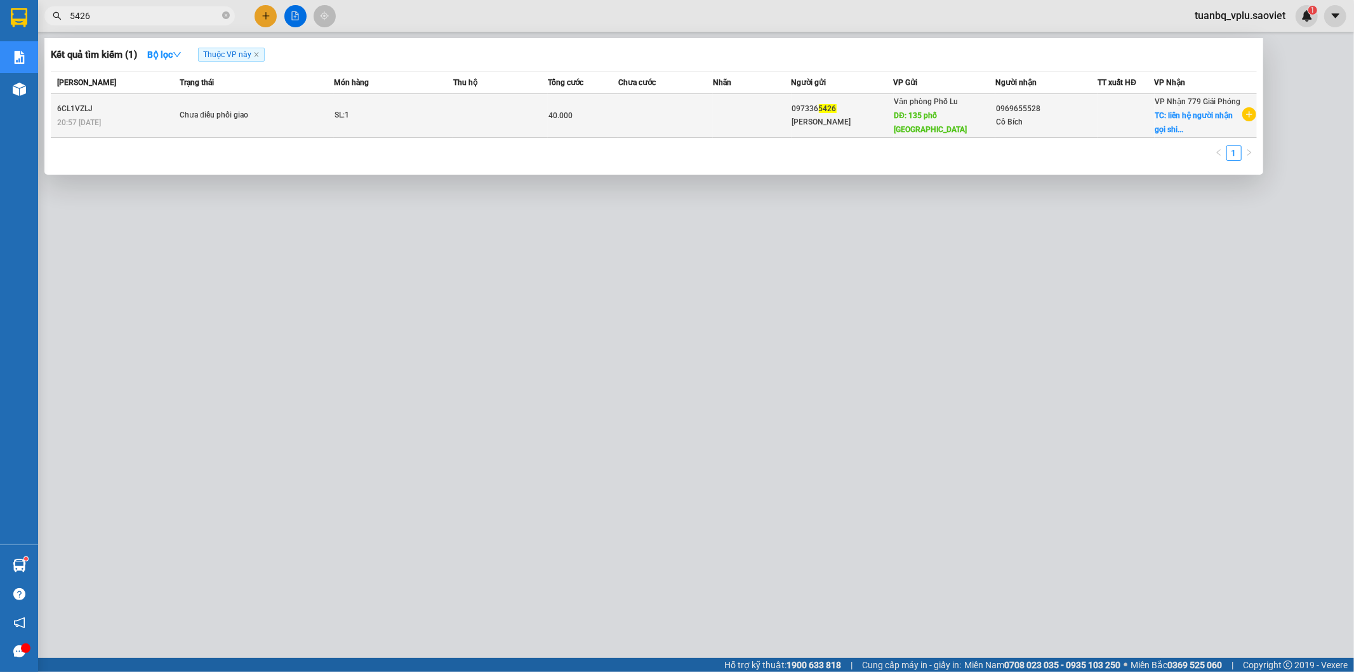
type input "5426"
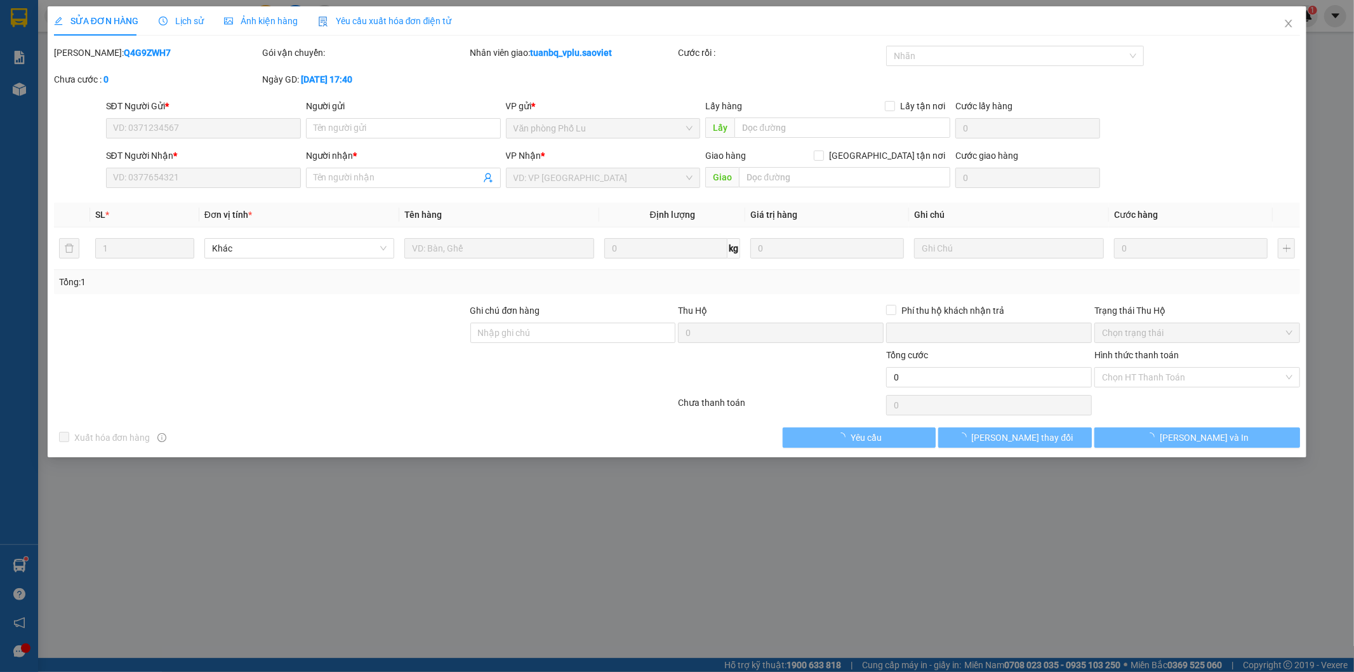
type input "0973365426"
type input "Bùi Văn Trịnh"
type input "135 phố nam yên"
type input "0969655528"
type input "Cô Bích"
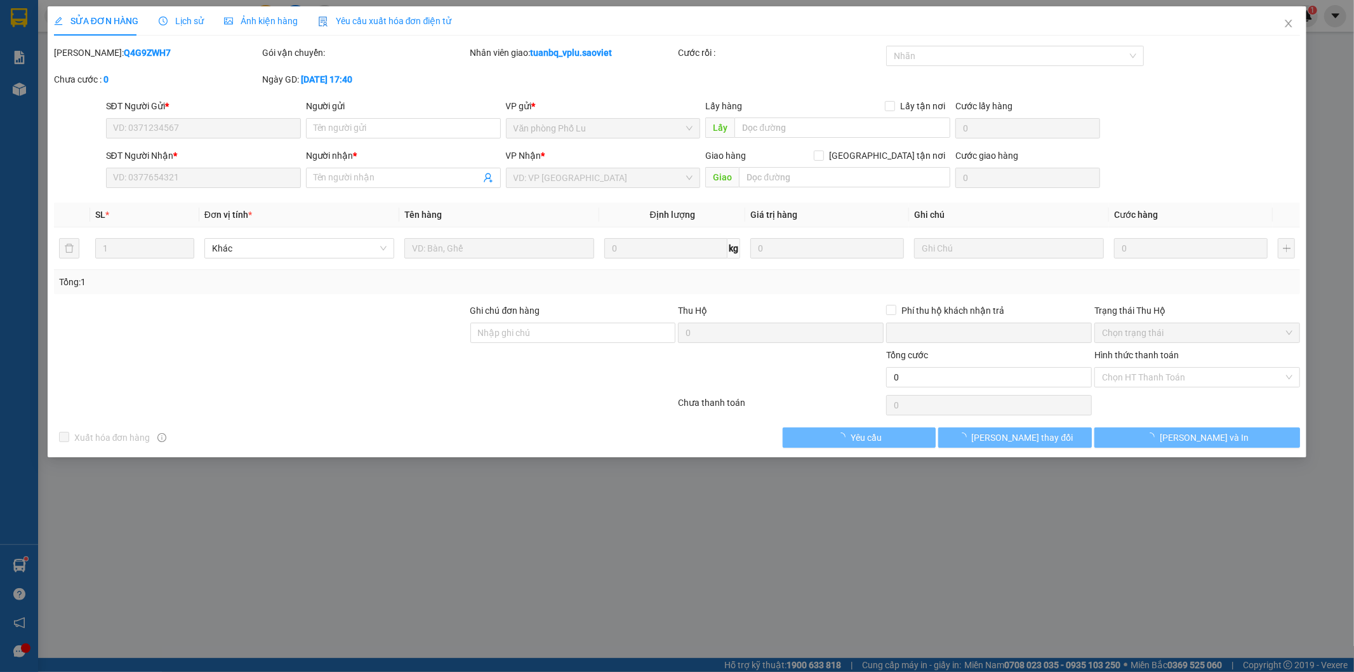
checkbox input "true"
type input "liên hệ người nhận gọi ship"
type input "0"
type input "40.000"
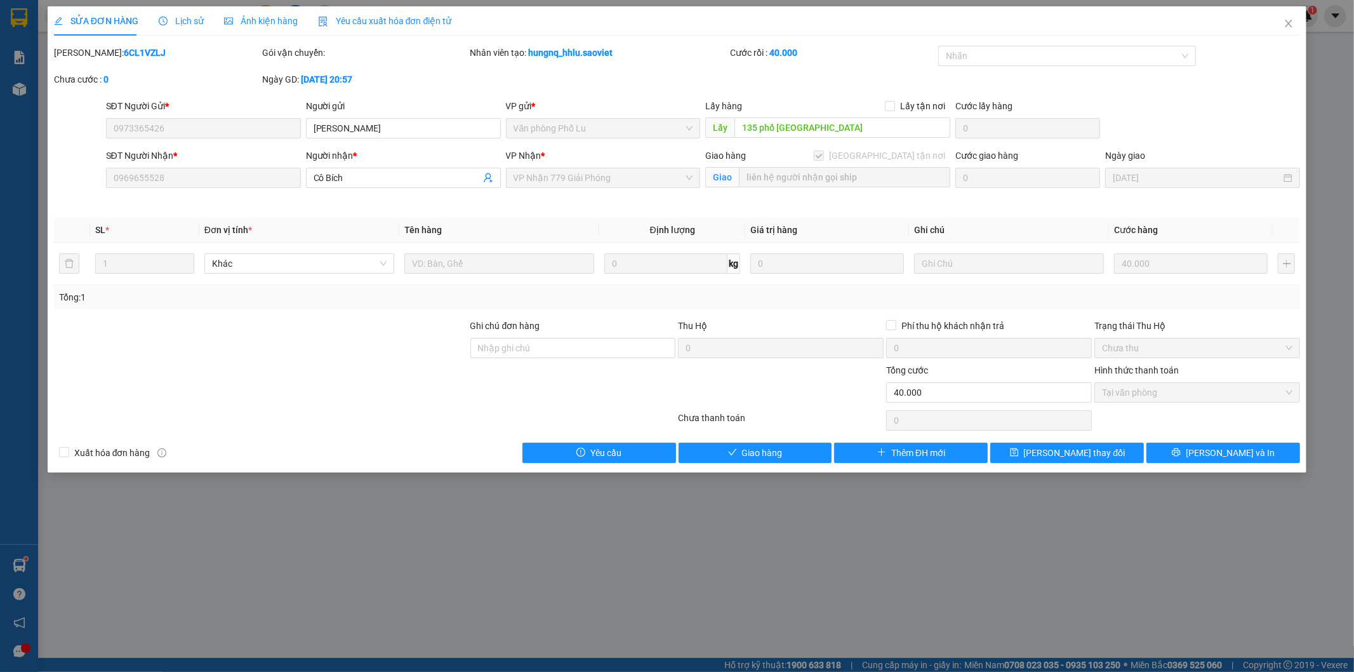
click at [169, 20] on span "Lịch sử" at bounding box center [181, 21] width 45 height 10
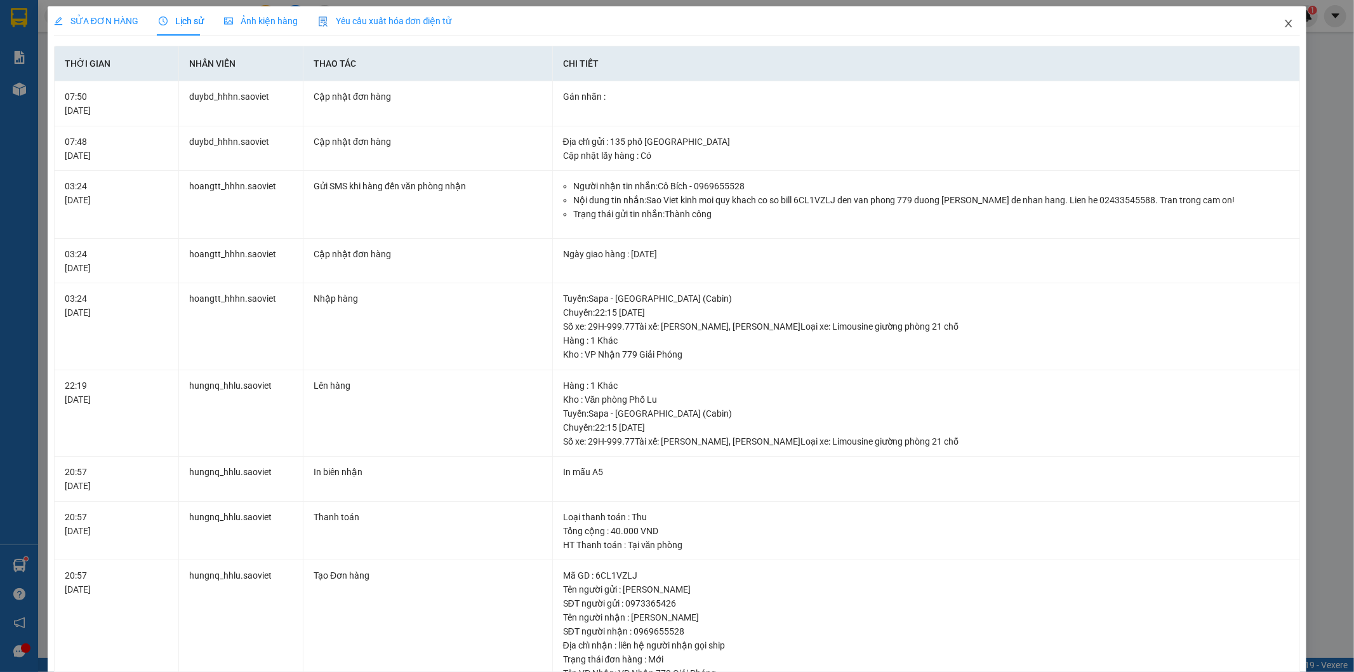
click at [1284, 27] on icon "close" at bounding box center [1289, 23] width 10 height 10
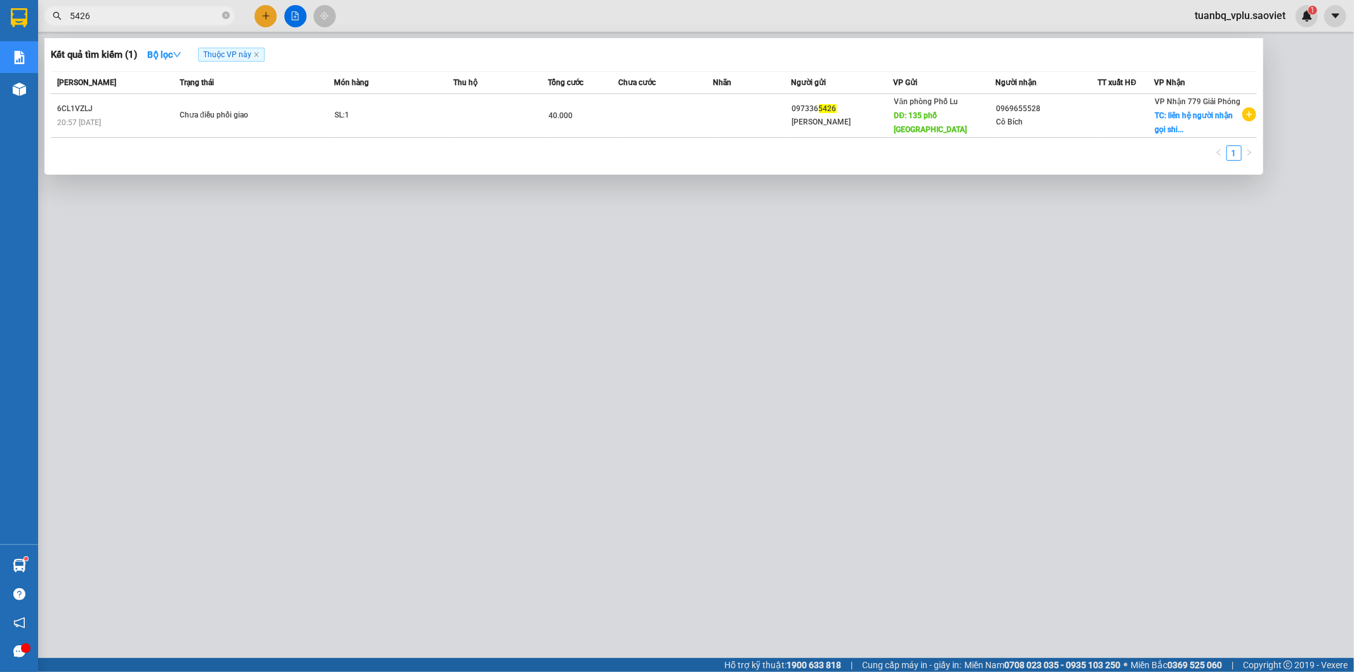
click at [121, 11] on input "5426" at bounding box center [145, 16] width 150 height 14
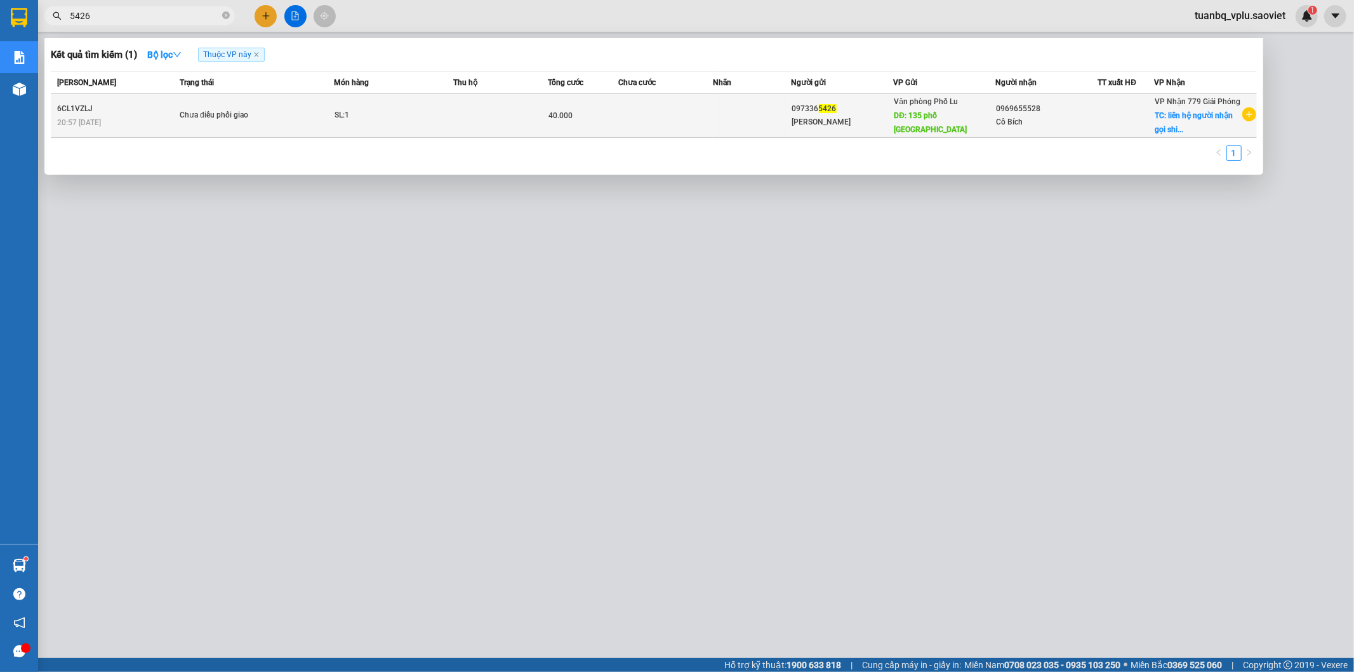
click at [880, 124] on div "Bùi Văn Trịnh" at bounding box center [842, 122] width 101 height 13
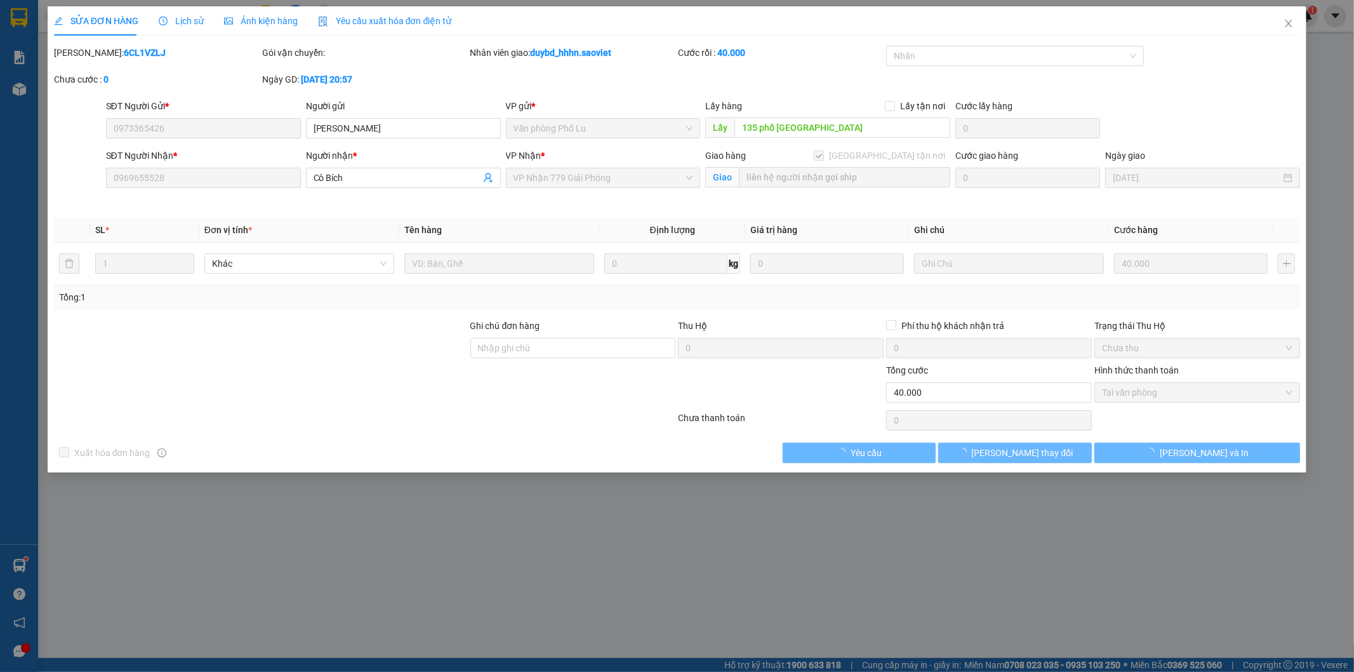
click at [191, 23] on span "Lịch sử" at bounding box center [181, 21] width 45 height 10
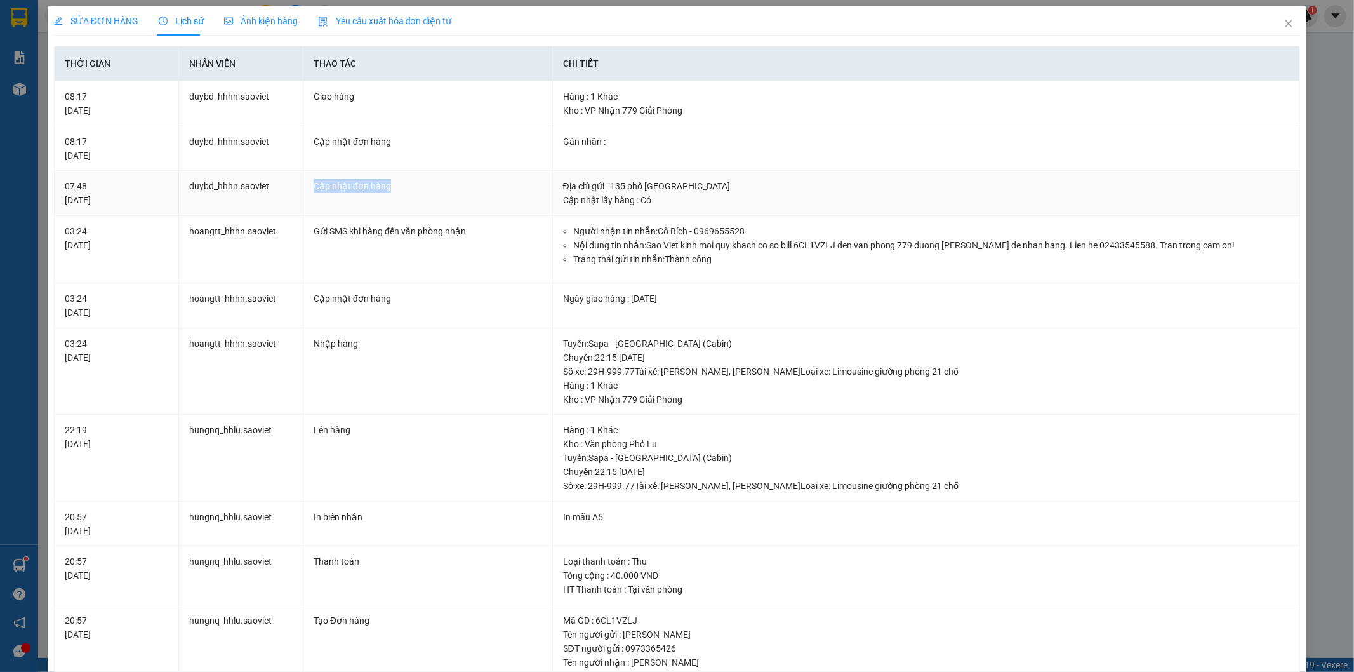
drag, startPoint x: 310, startPoint y: 184, endPoint x: 429, endPoint y: 194, distance: 119.8
click at [422, 192] on td "Cập nhật đơn hàng" at bounding box center [429, 193] width 250 height 45
click at [452, 194] on td "Cập nhật đơn hàng" at bounding box center [429, 193] width 250 height 45
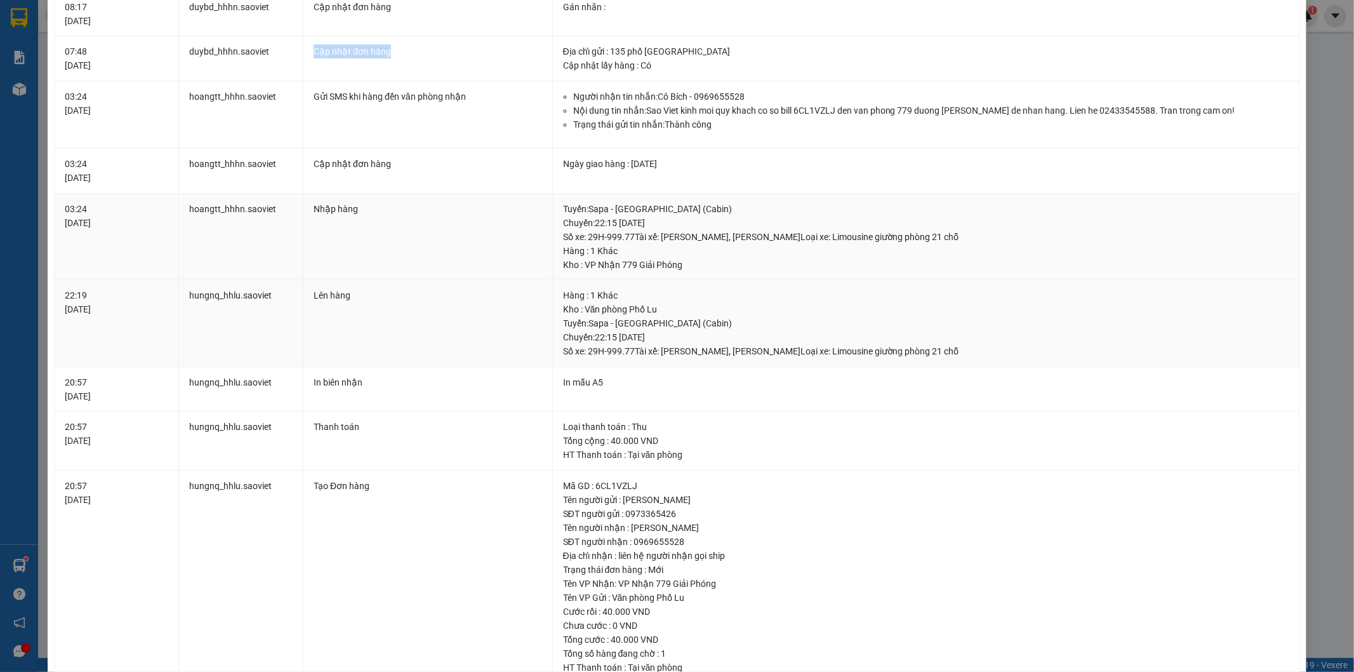
scroll to position [70, 0]
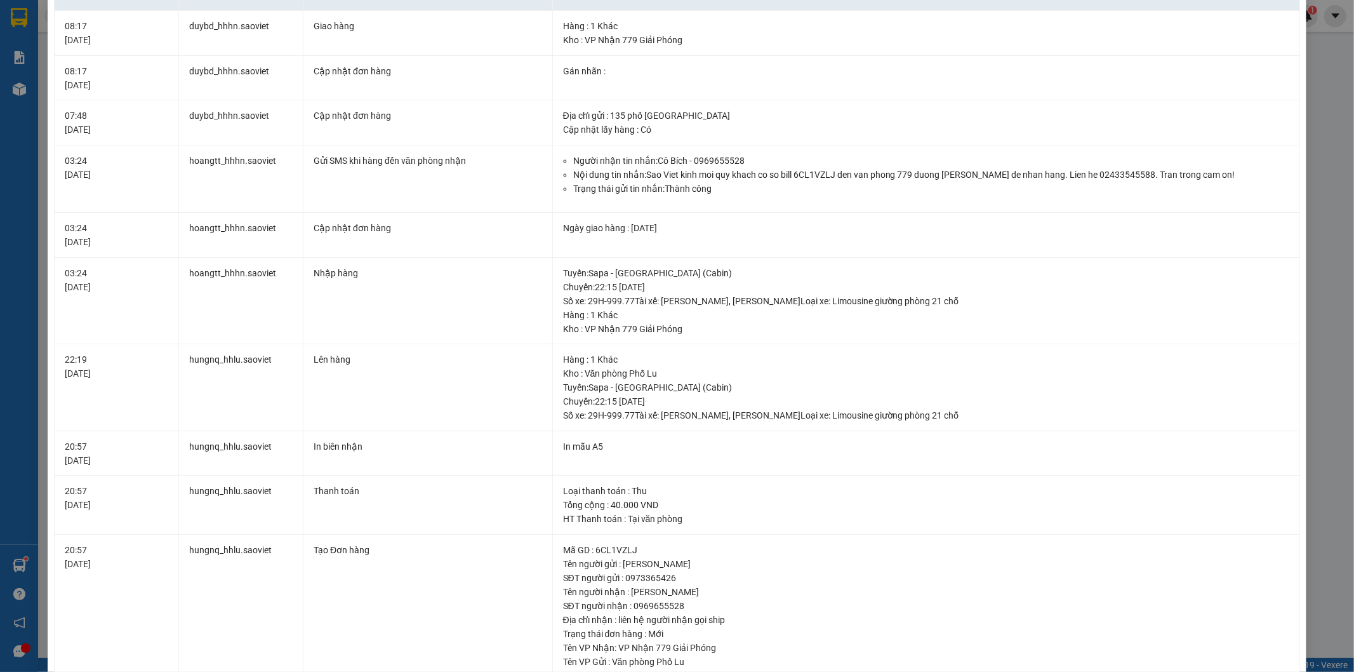
click at [1323, 274] on div "SỬA ĐƠN HÀNG Lịch sử Ảnh kiện hàng Yêu cầu xuất hóa đơn điện tử Total Paid Fee …" at bounding box center [677, 336] width 1354 height 672
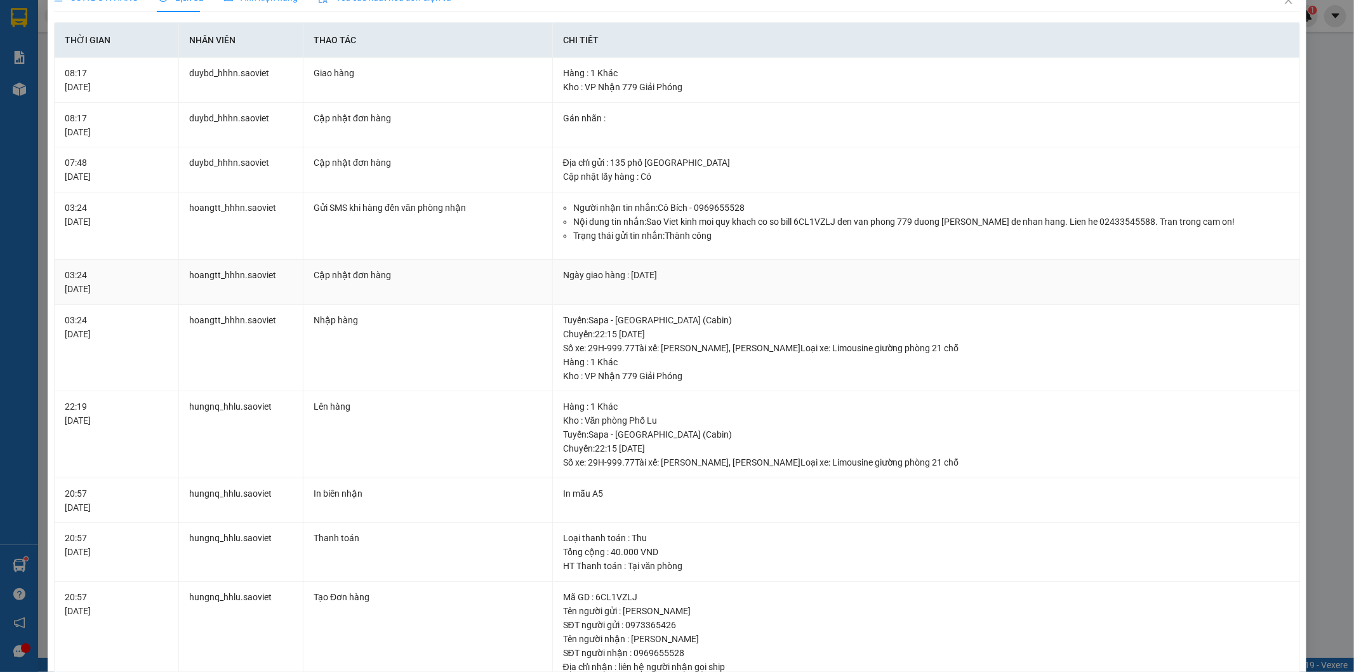
scroll to position [0, 0]
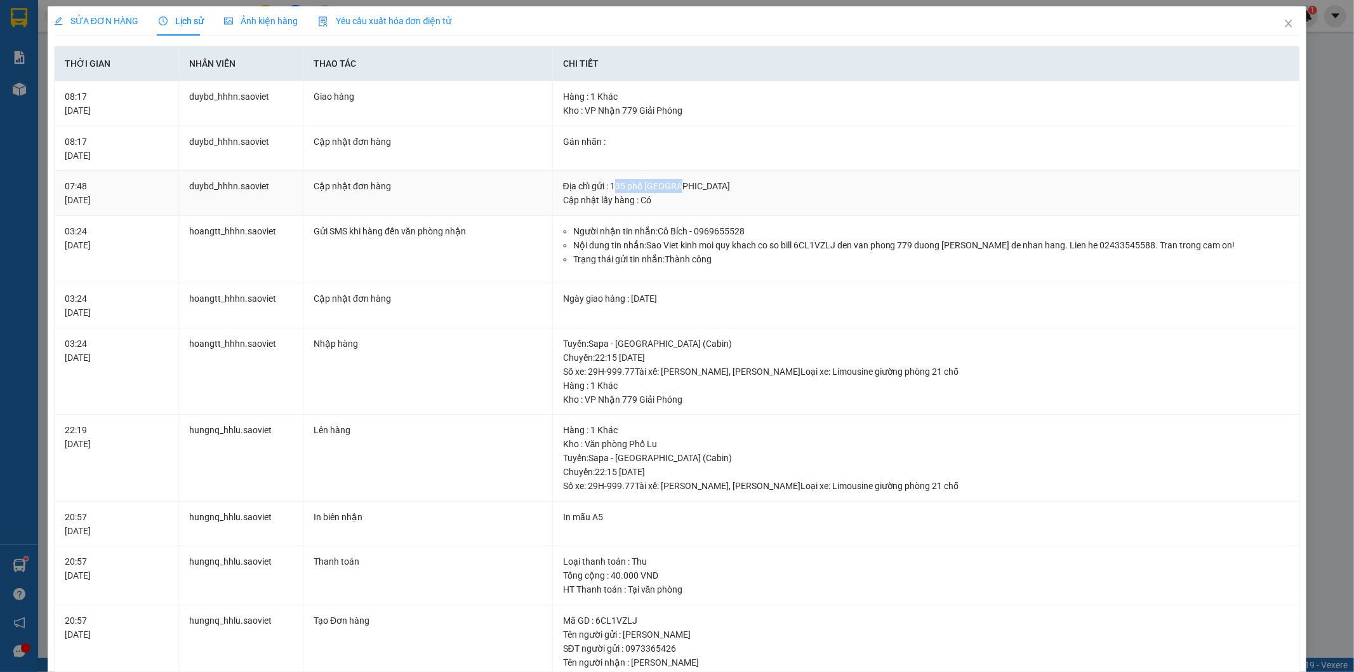
drag, startPoint x: 611, startPoint y: 185, endPoint x: 885, endPoint y: 182, distance: 274.3
click at [837, 183] on div "Địa chỉ gửi : 135 phố nam yên" at bounding box center [926, 186] width 727 height 14
click at [1284, 27] on icon "close" at bounding box center [1289, 23] width 10 height 10
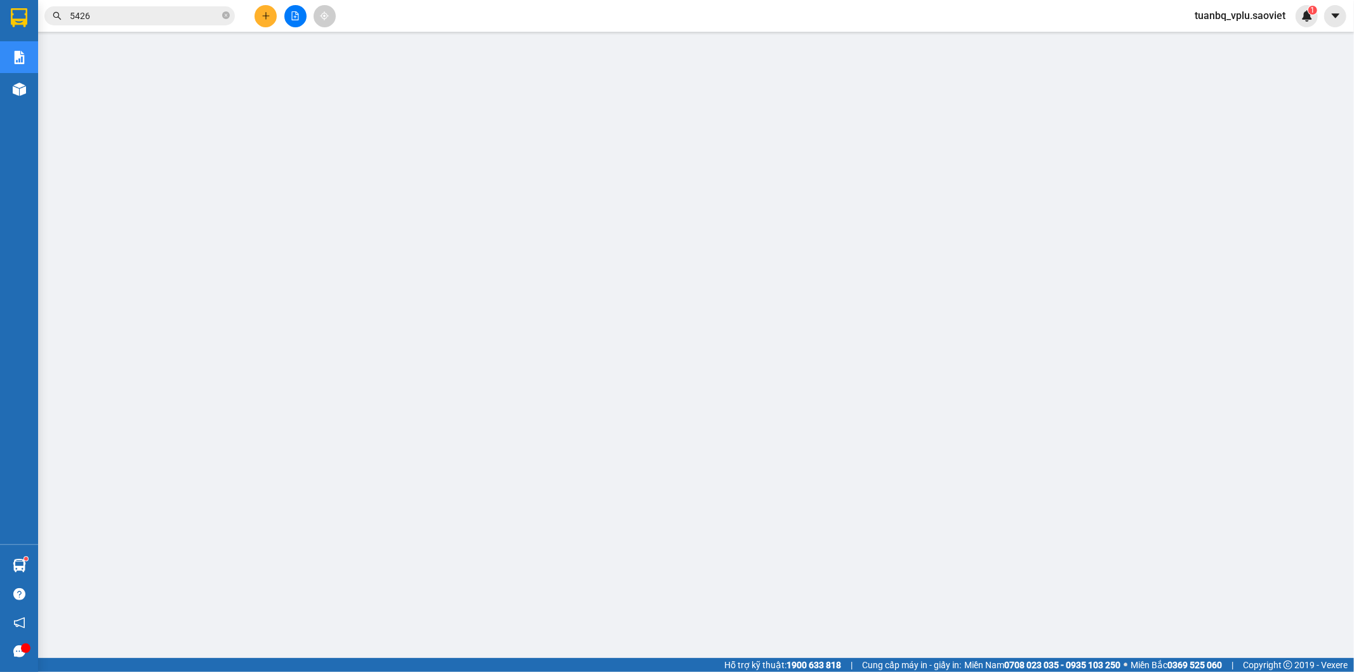
click at [140, 15] on input "5426" at bounding box center [145, 16] width 150 height 14
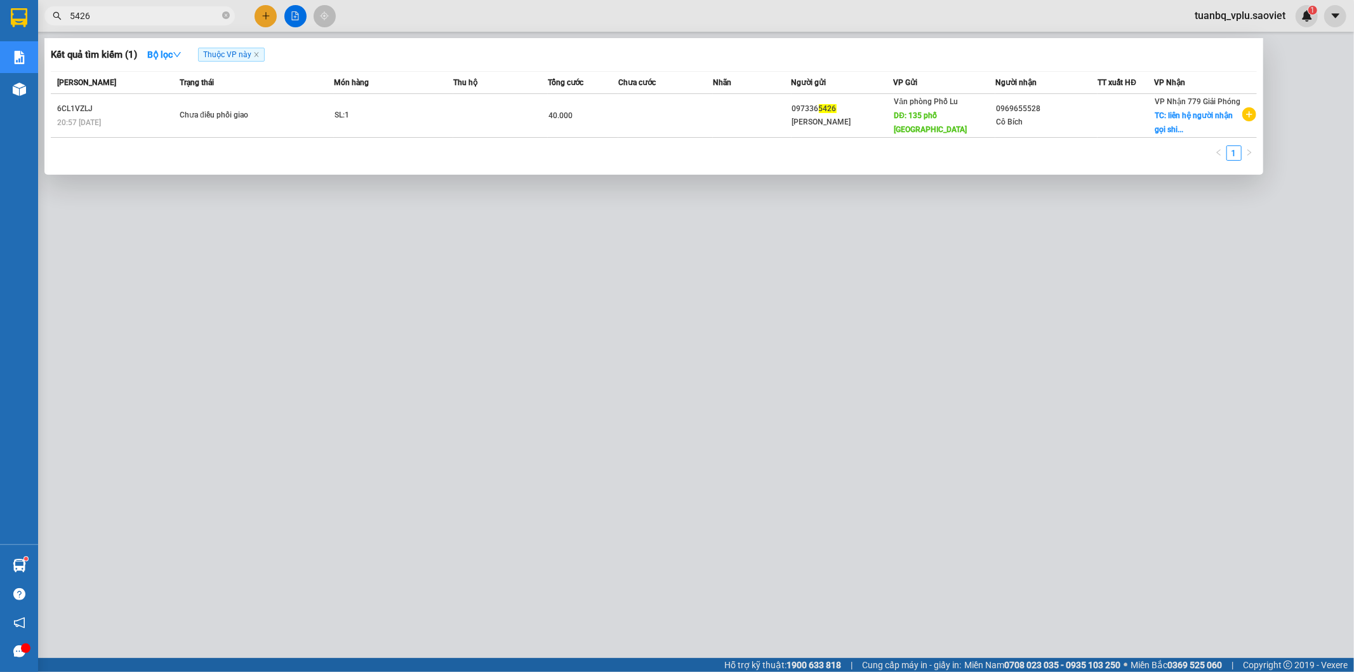
click at [140, 15] on input "5426" at bounding box center [145, 16] width 150 height 14
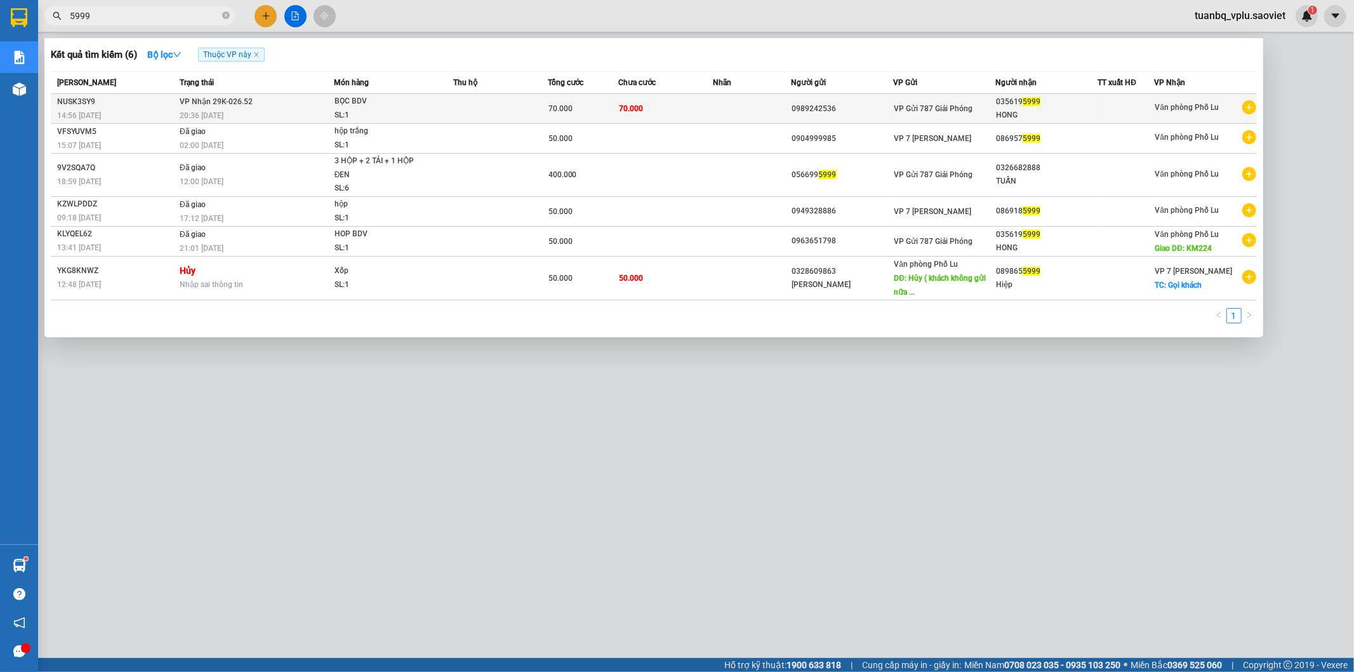
type input "5999"
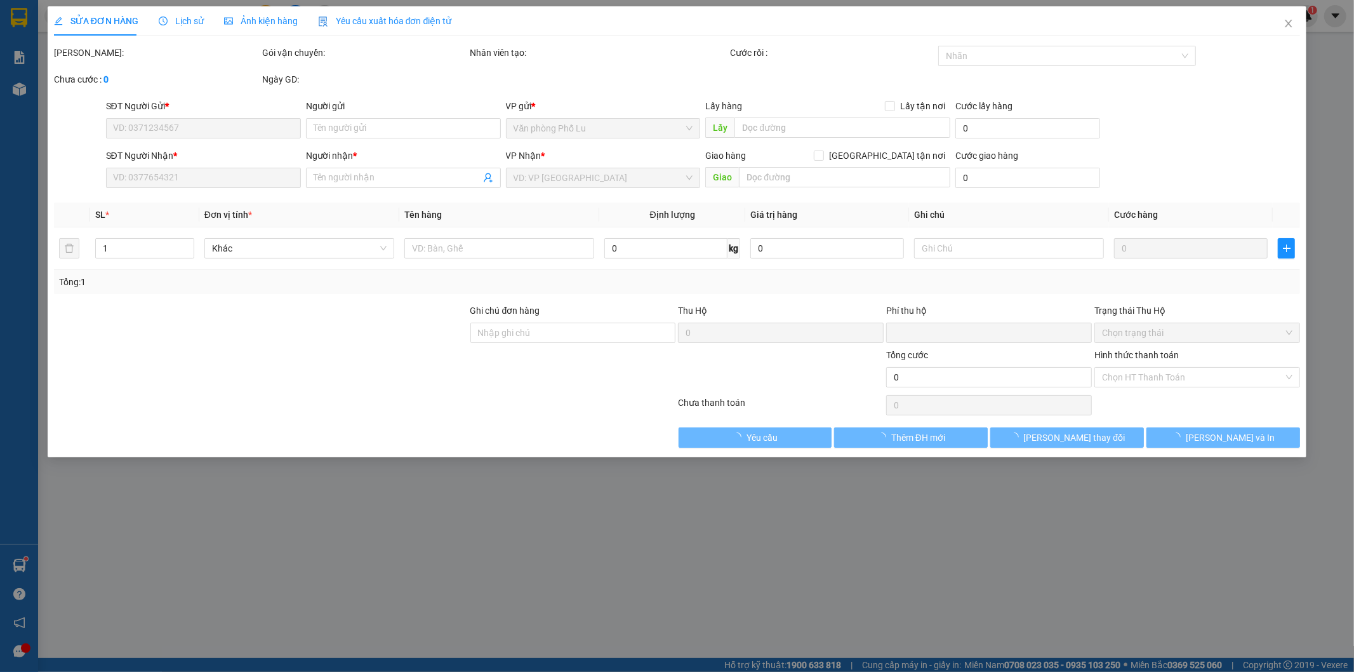
type input "0989242536"
type input "0356195999"
type input "HONG"
type input "0"
type input "70.000"
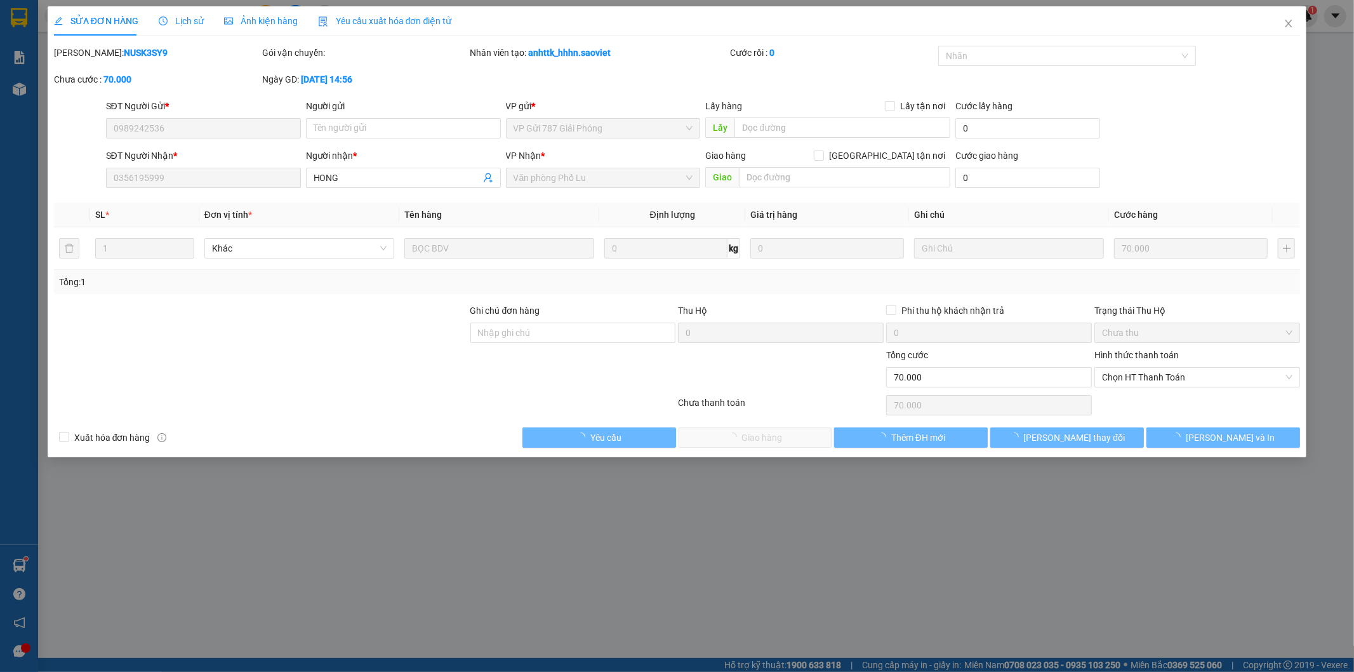
click at [1124, 376] on span "Chọn HT Thanh Toán" at bounding box center [1197, 377] width 191 height 19
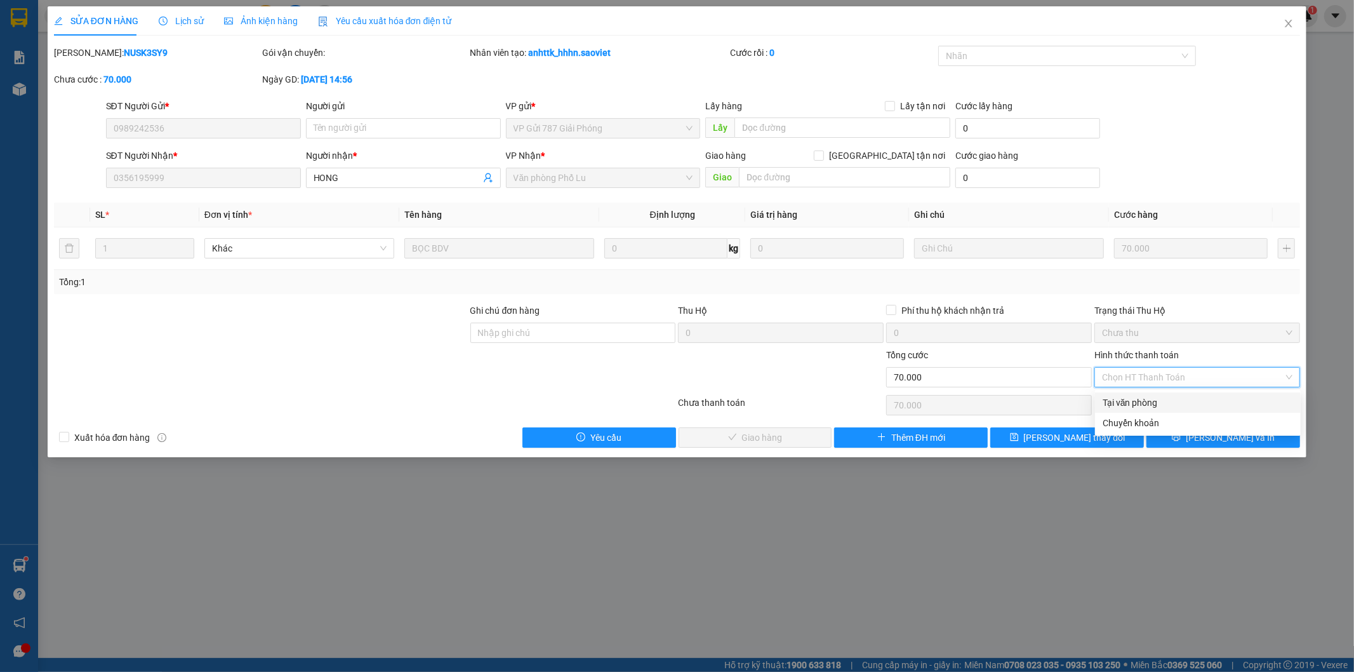
click at [1118, 396] on div "Tại văn phòng" at bounding box center [1198, 403] width 191 height 14
type input "0"
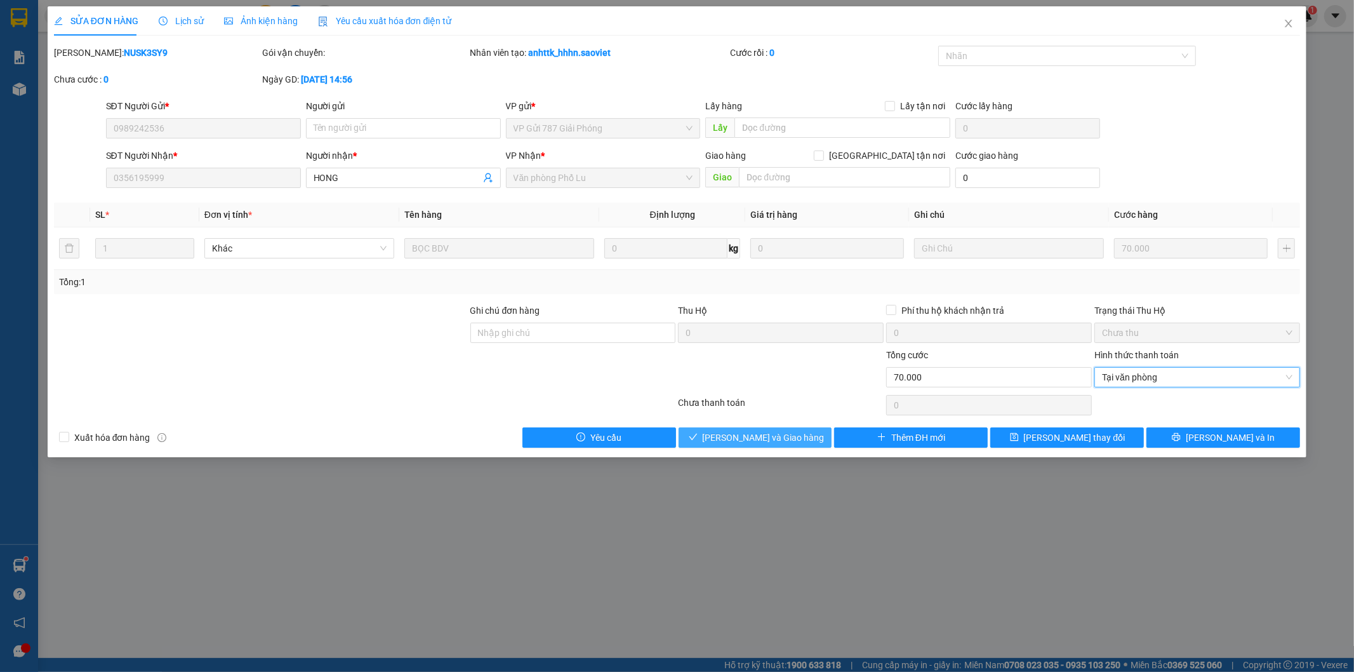
click at [731, 439] on span "[PERSON_NAME] và Giao hàng" at bounding box center [764, 438] width 122 height 14
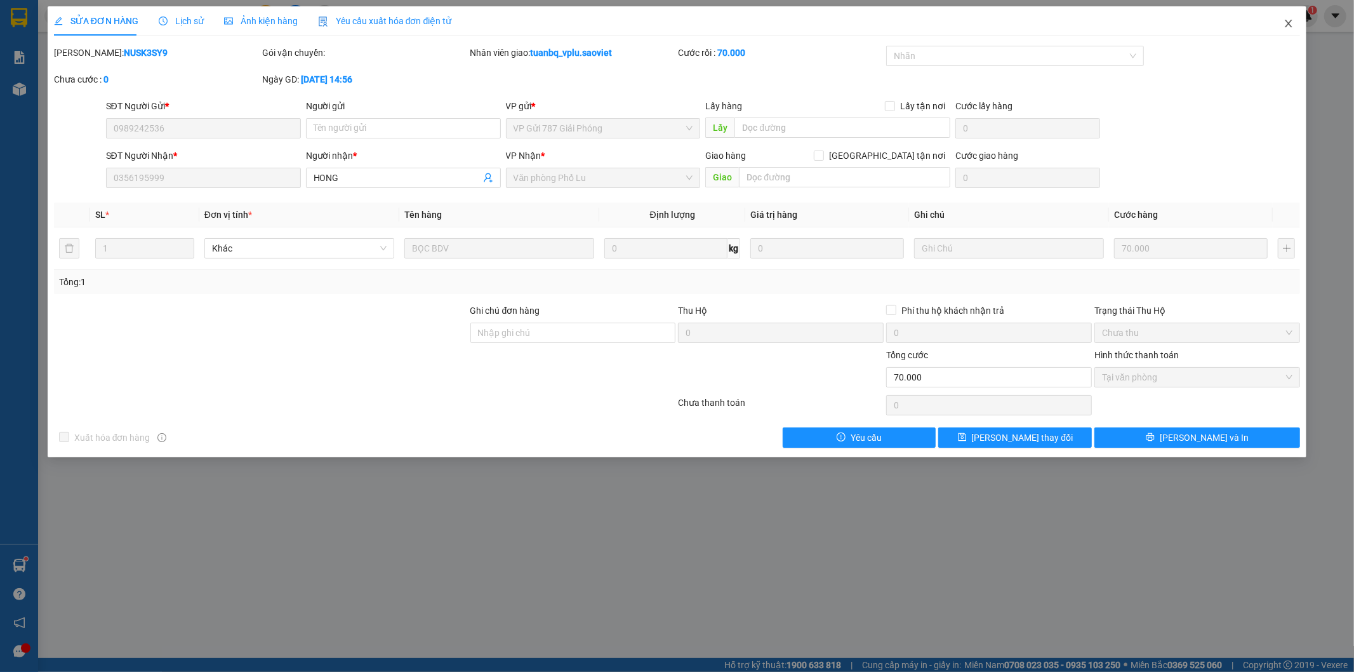
click at [1293, 26] on icon "close" at bounding box center [1289, 23] width 10 height 10
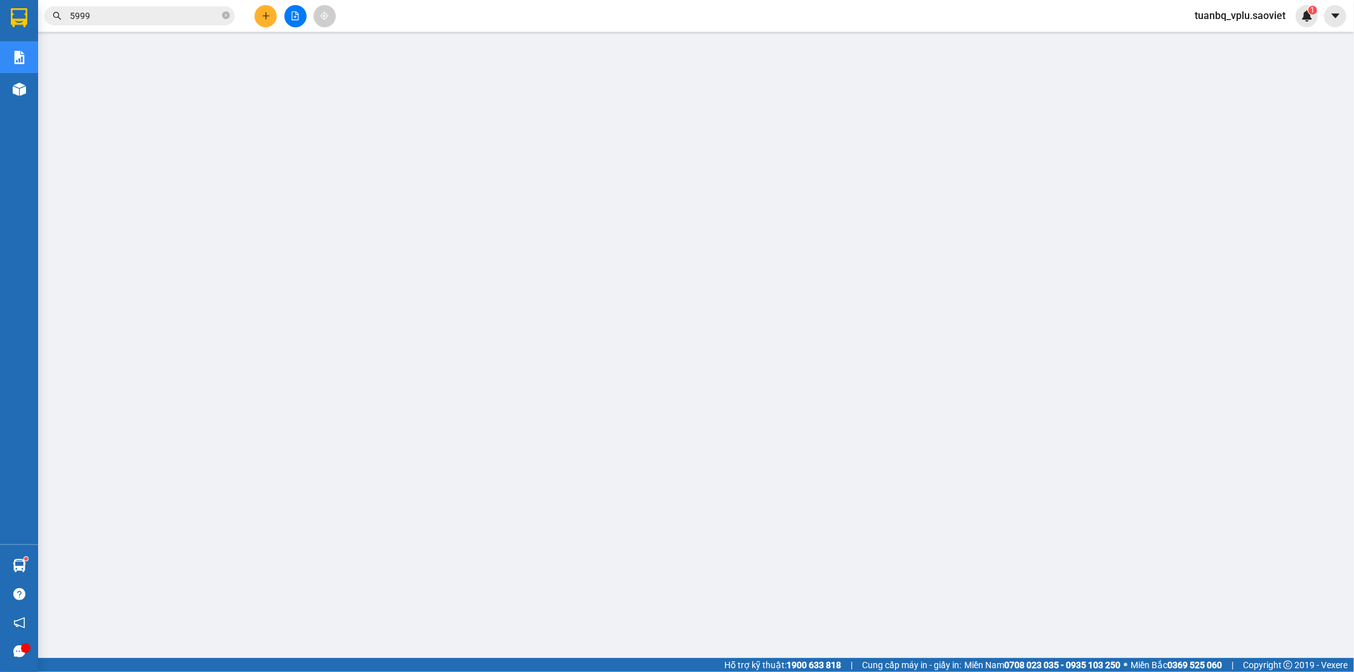
click at [118, 17] on input "5999" at bounding box center [145, 16] width 150 height 14
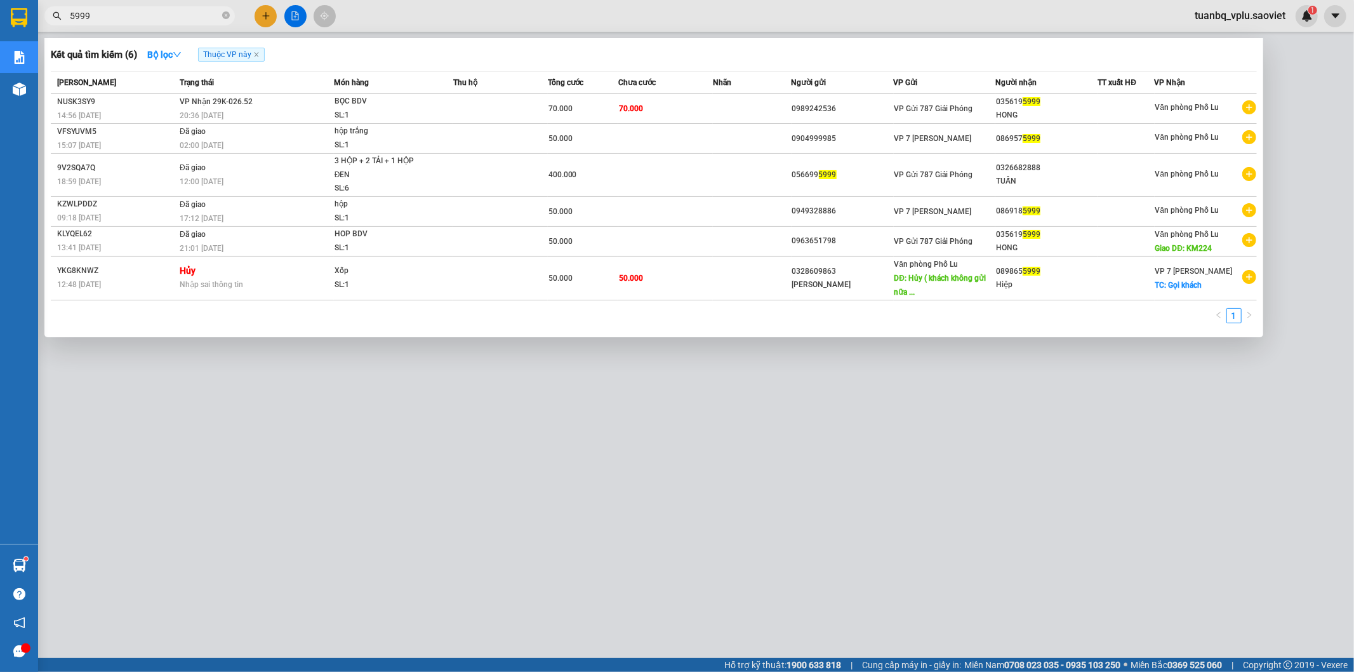
click at [118, 17] on input "5999" at bounding box center [145, 16] width 150 height 14
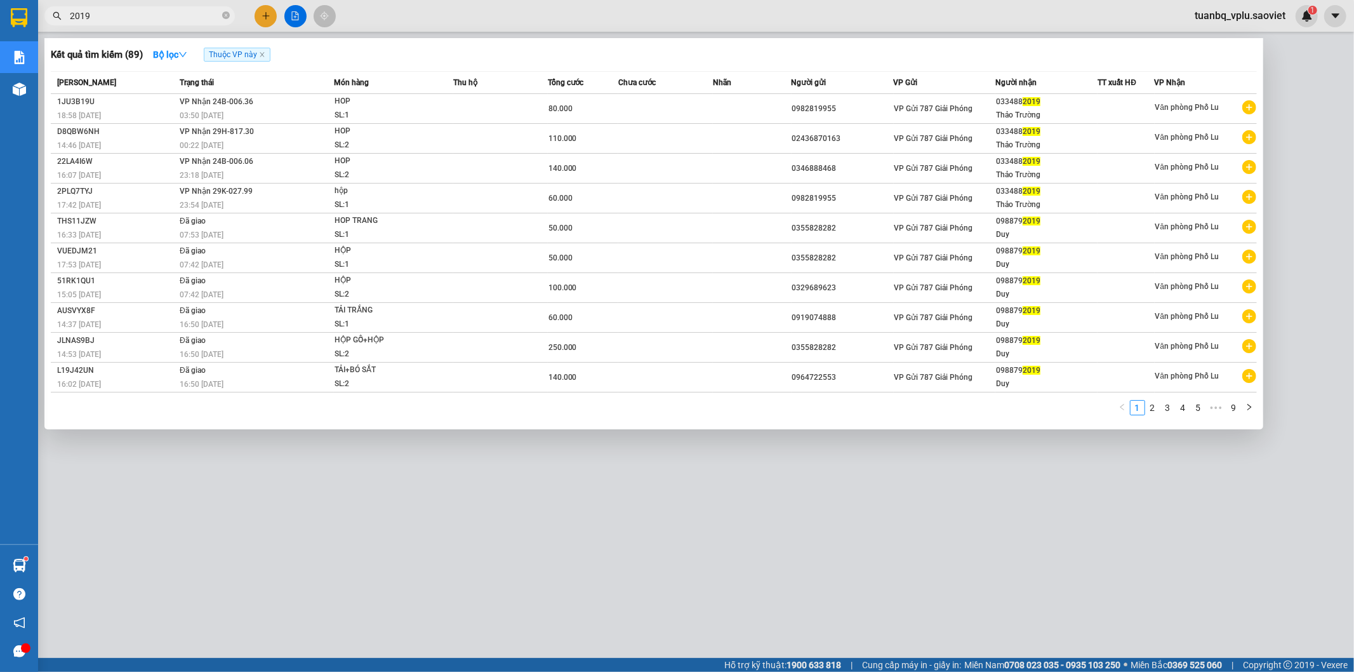
type input "2019"
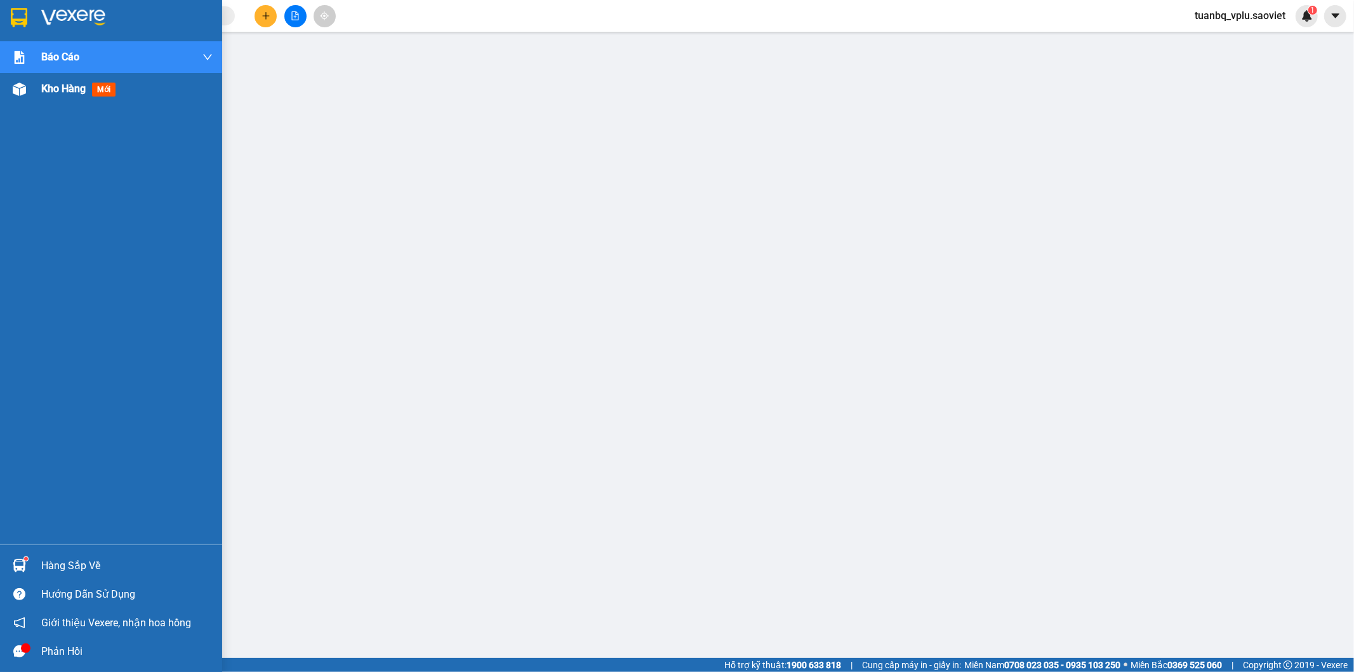
click at [69, 97] on div "Kho hàng mới" at bounding box center [126, 89] width 171 height 32
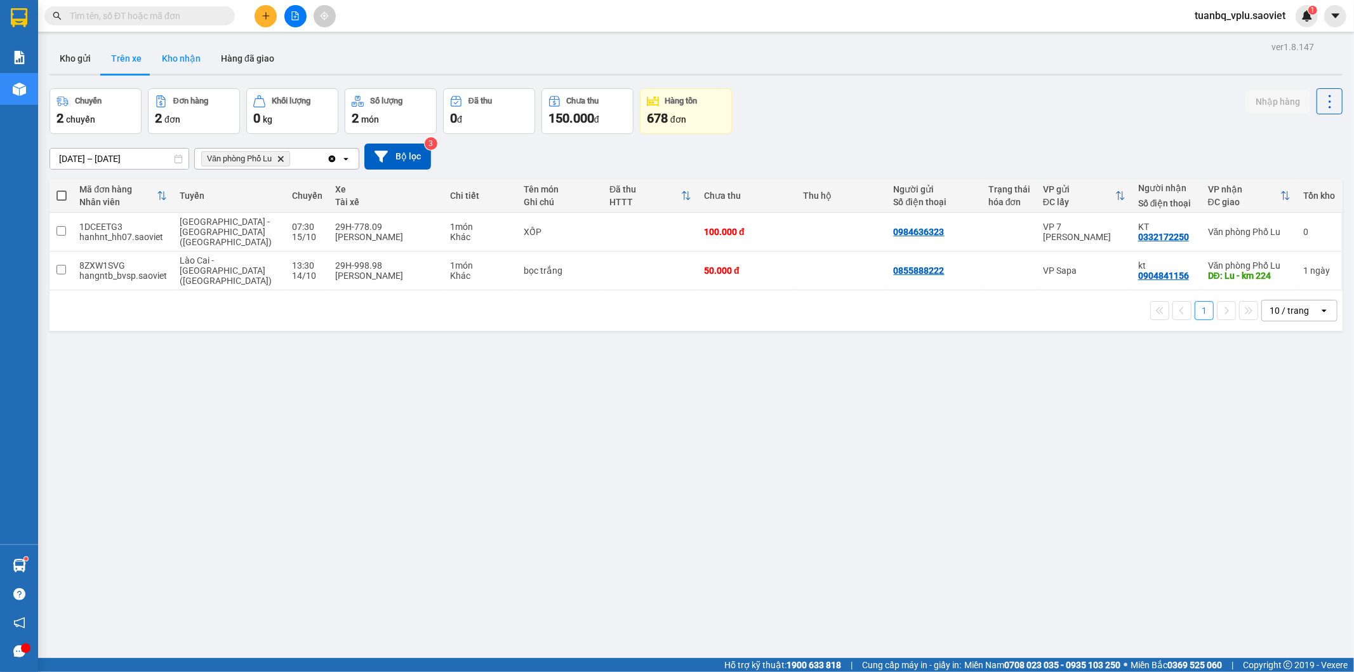
click at [182, 60] on button "Kho nhận" at bounding box center [181, 58] width 59 height 30
type input "[DATE] – [DATE]"
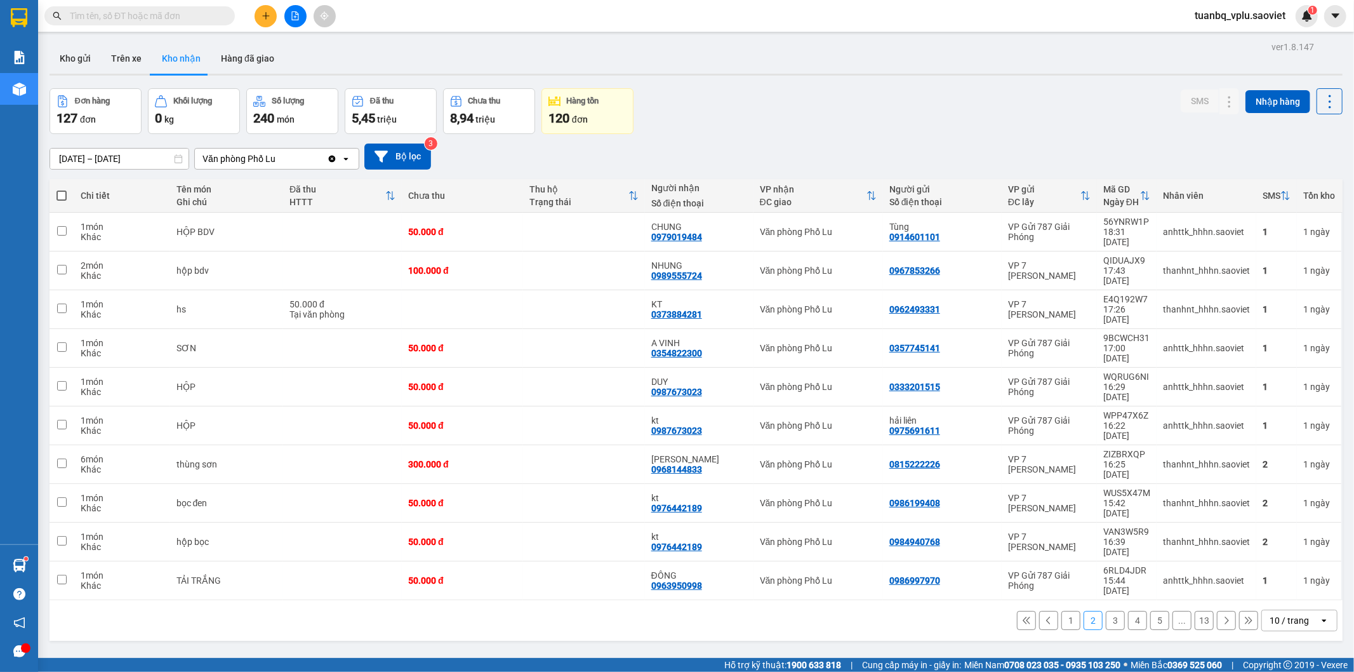
click at [1110, 611] on button "3" at bounding box center [1115, 620] width 19 height 19
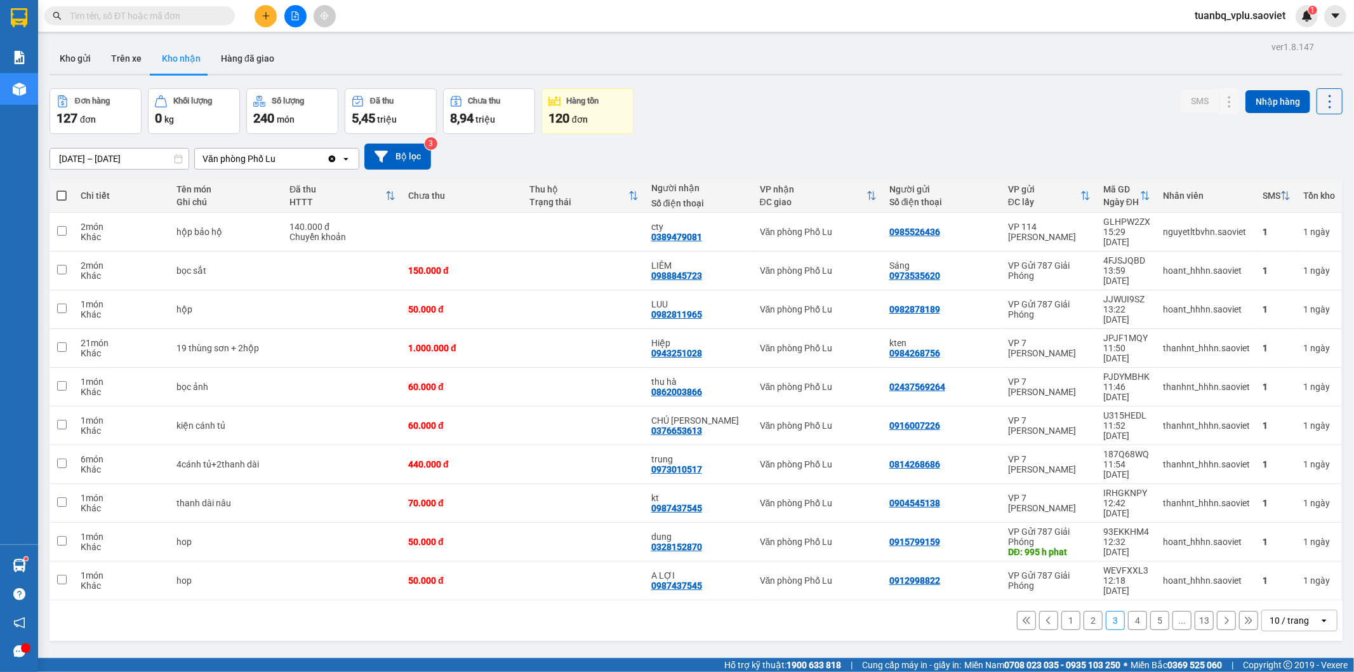
click at [1130, 611] on button "4" at bounding box center [1137, 620] width 19 height 19
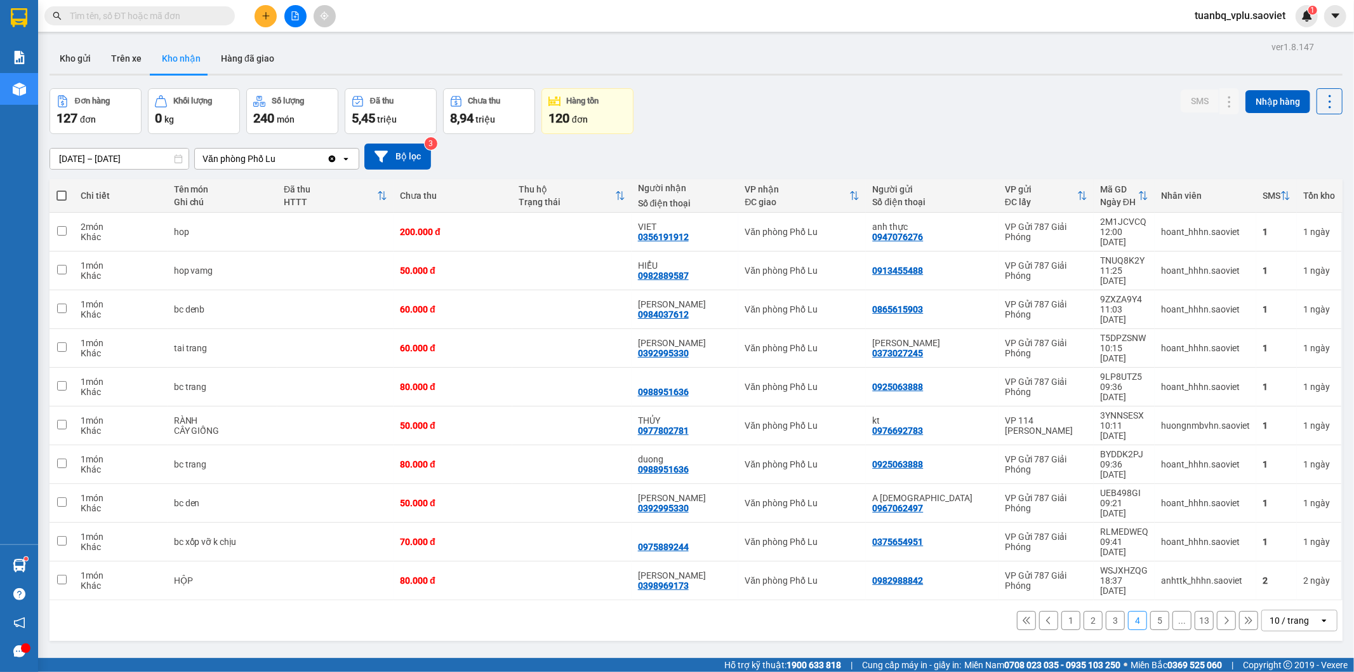
click at [1151, 611] on button "5" at bounding box center [1160, 620] width 19 height 19
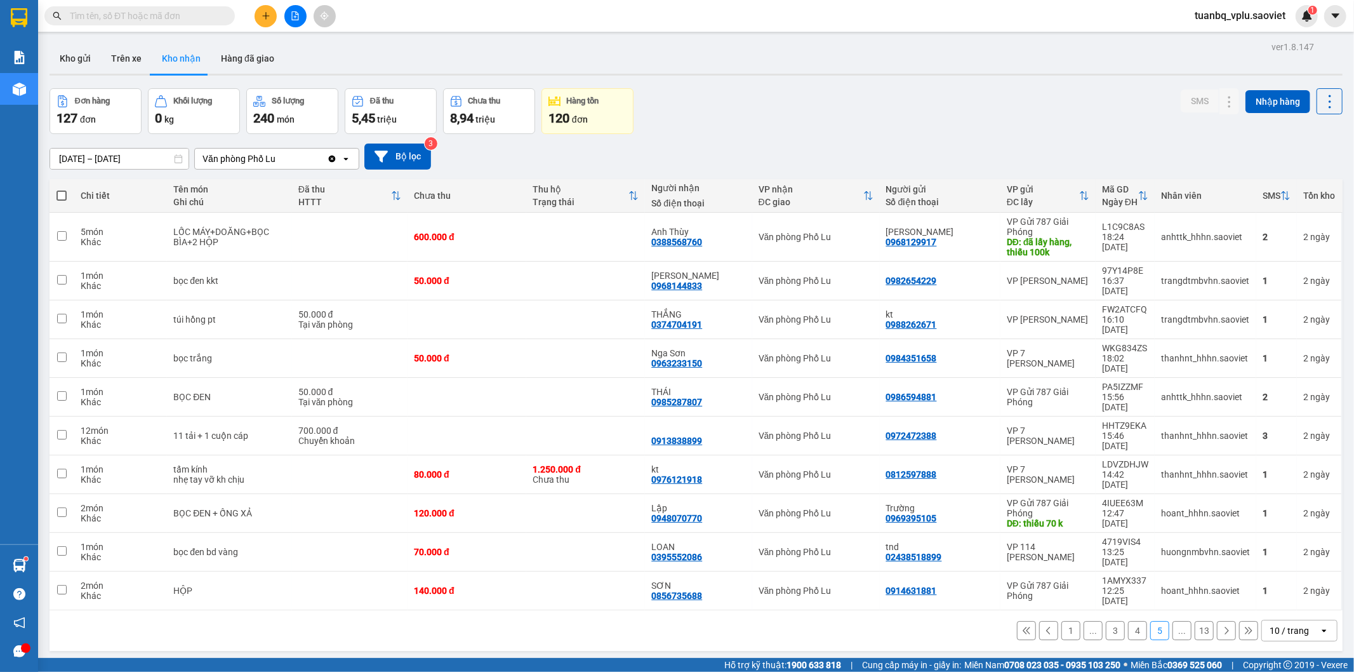
click at [100, 10] on input "text" at bounding box center [145, 16] width 150 height 14
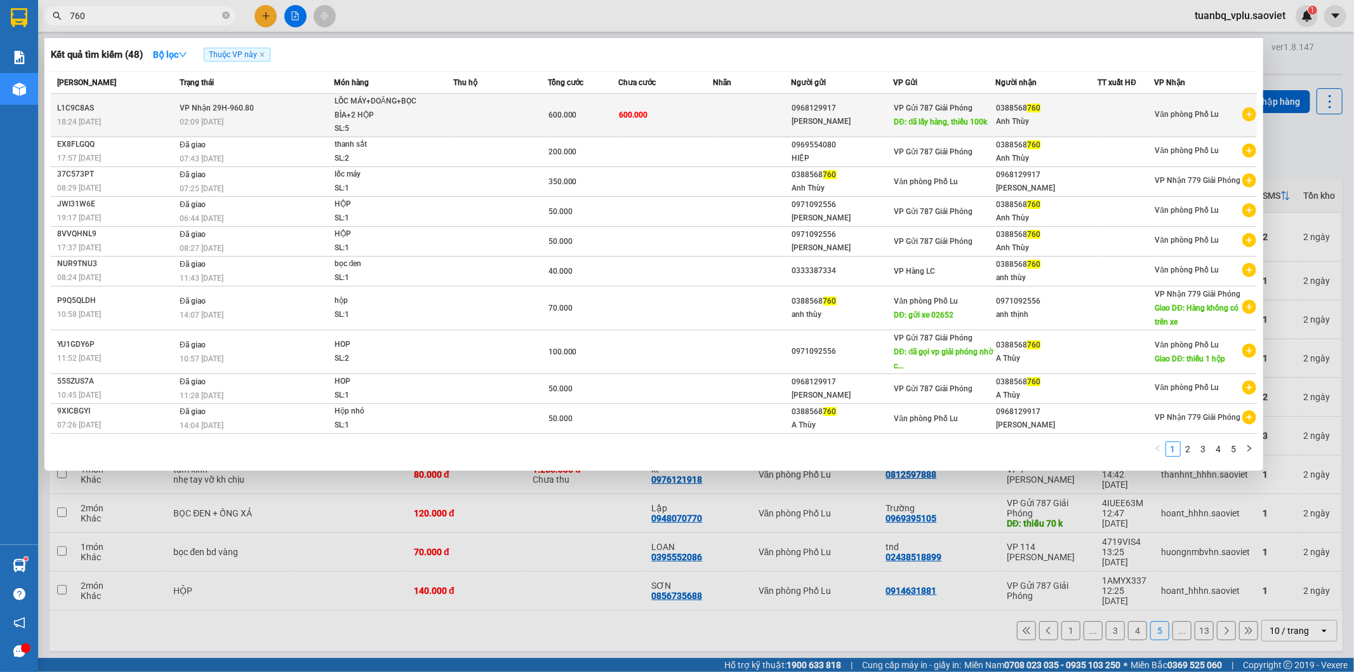
type input "760"
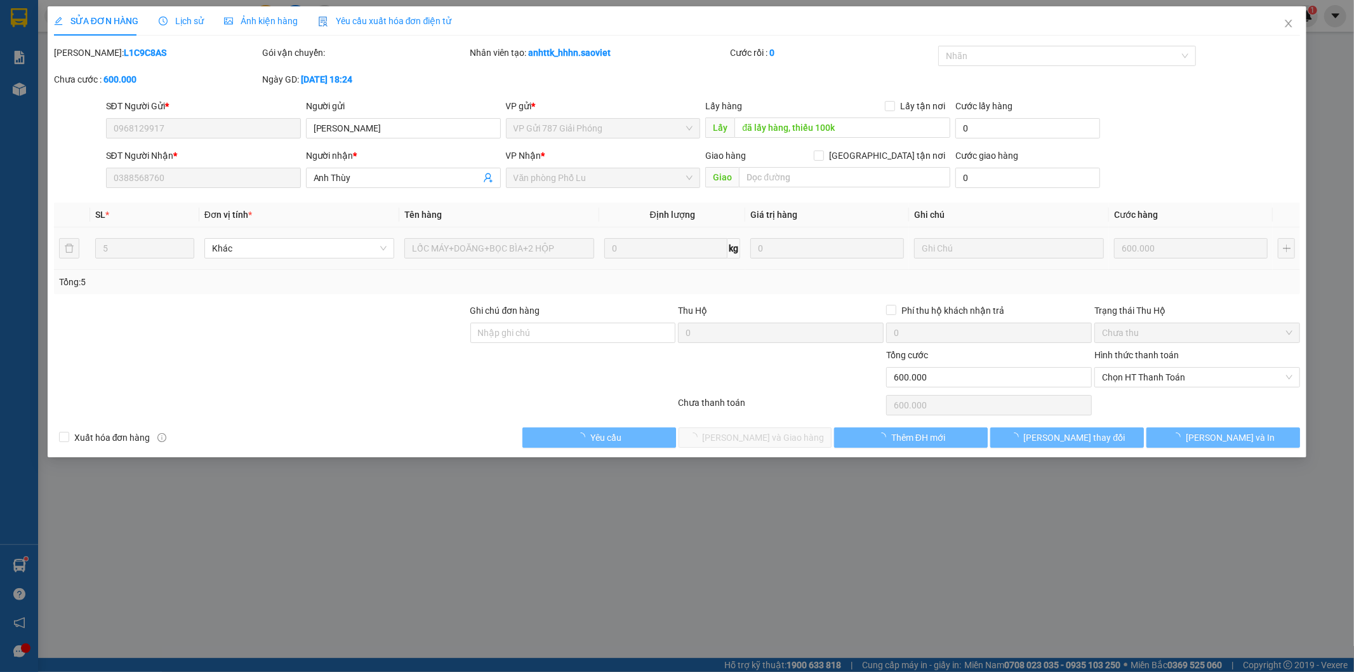
type input "0968129917"
type input "Anh Phong"
type input "đã lấy hàng, thiếu 100k"
type input "0388568760"
type input "Anh Thùy"
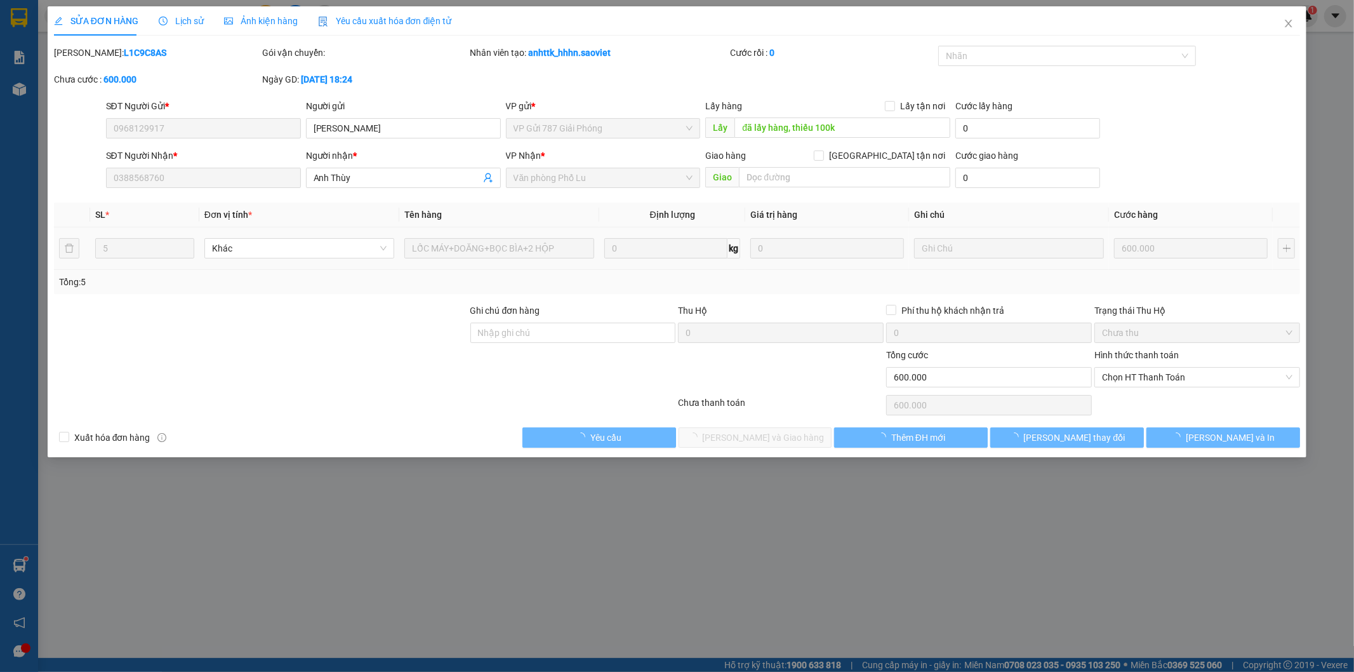
type input "0"
type input "600.000"
click at [855, 124] on input "đã lấy hàng, thiếu 100k" at bounding box center [843, 127] width 216 height 20
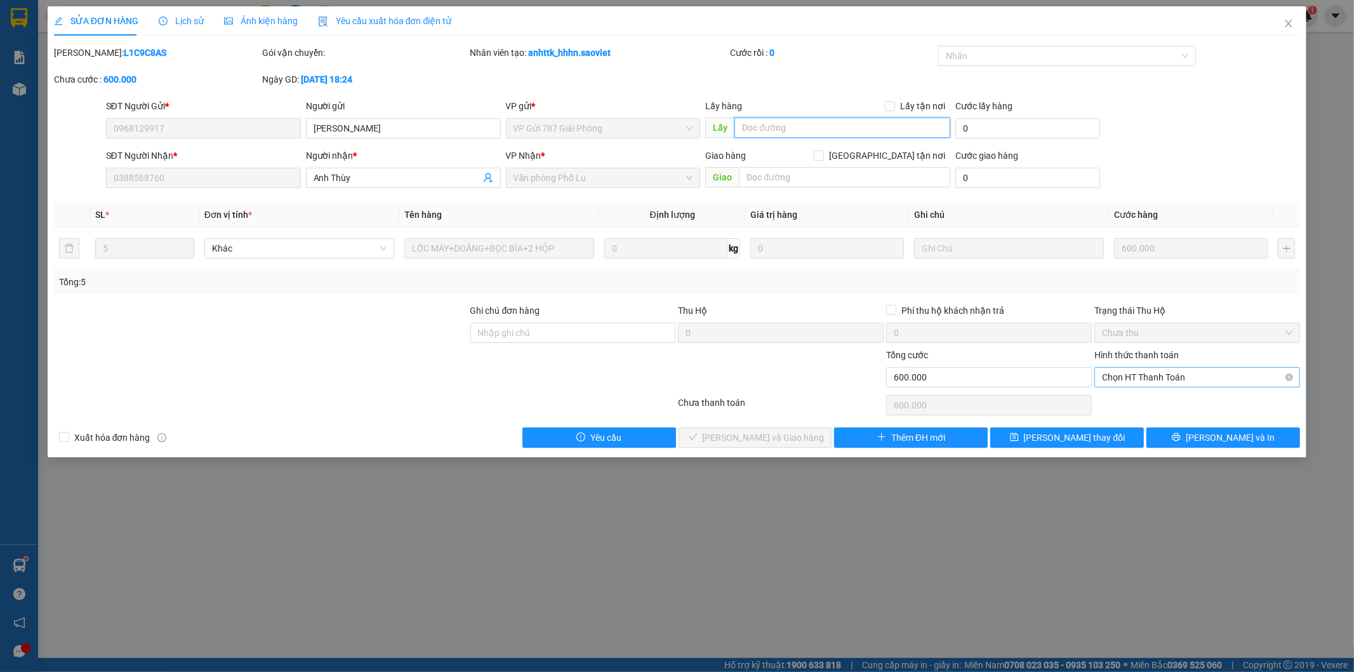
click at [1165, 368] on span "Chọn HT Thanh Toán" at bounding box center [1197, 377] width 191 height 19
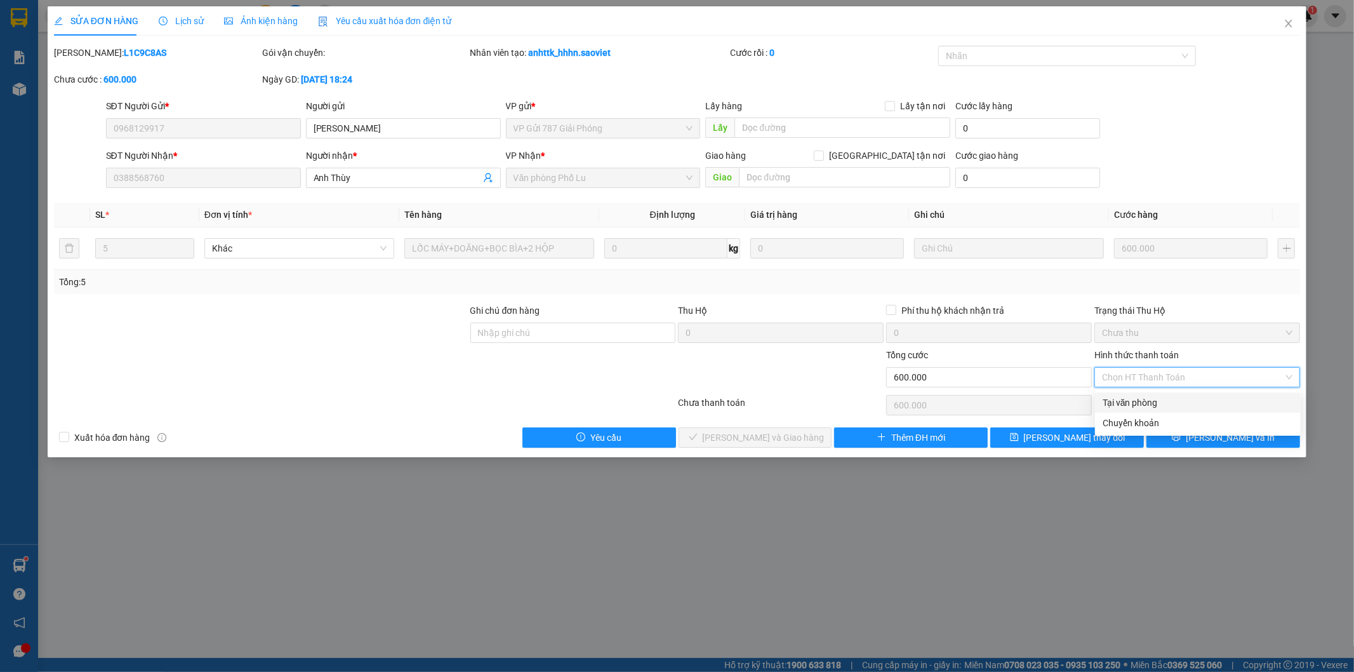
click at [1150, 401] on div "Tại văn phòng" at bounding box center [1198, 403] width 191 height 14
type input "0"
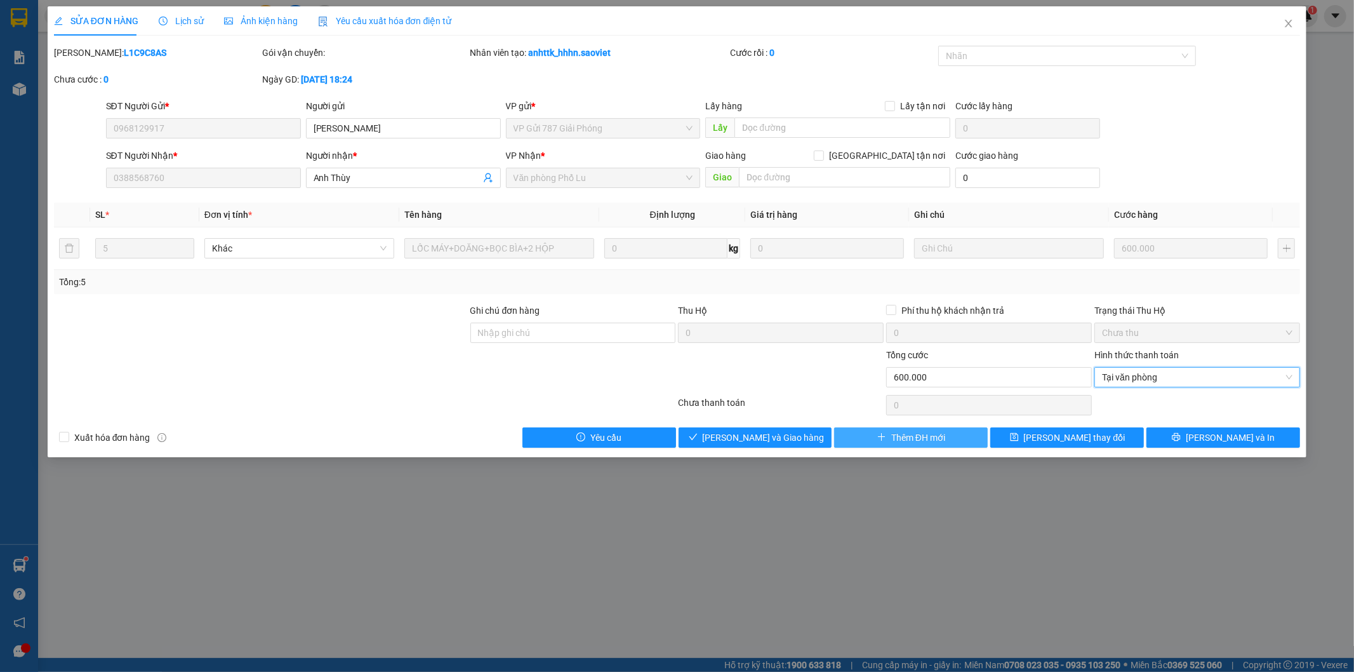
click at [926, 443] on span "Thêm ĐH mới" at bounding box center [919, 438] width 54 height 14
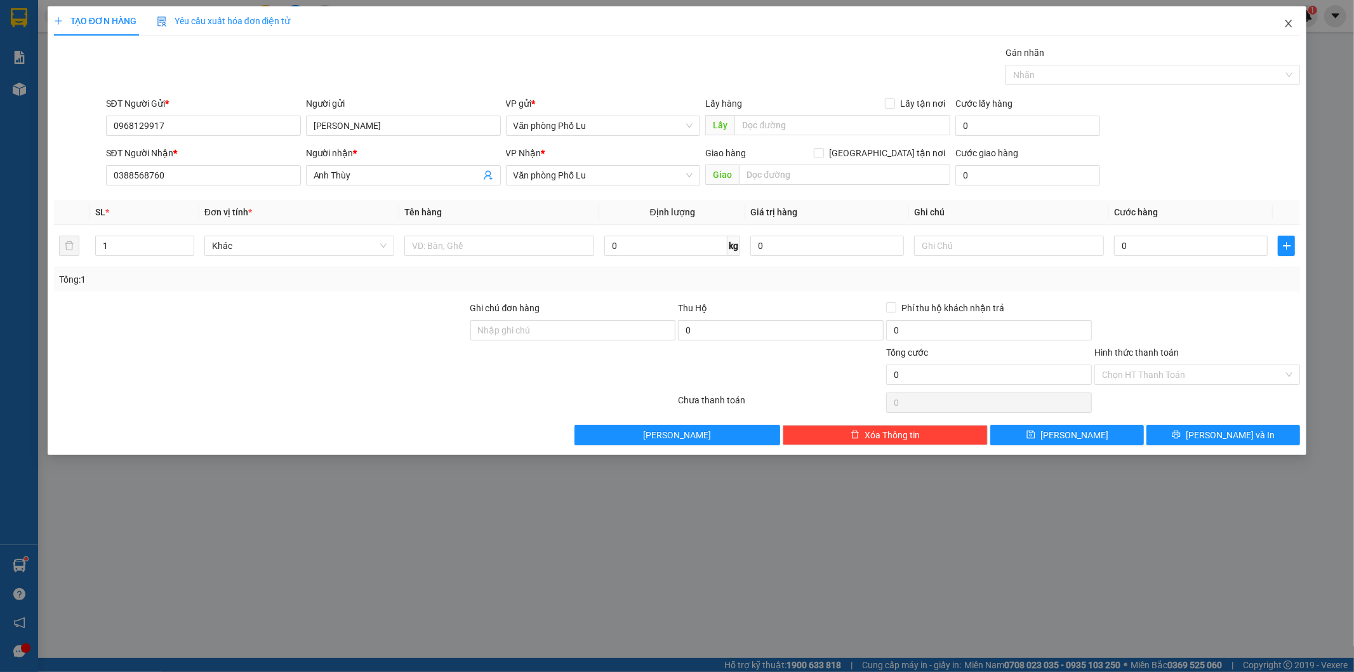
click at [1290, 26] on icon "close" at bounding box center [1289, 23] width 10 height 10
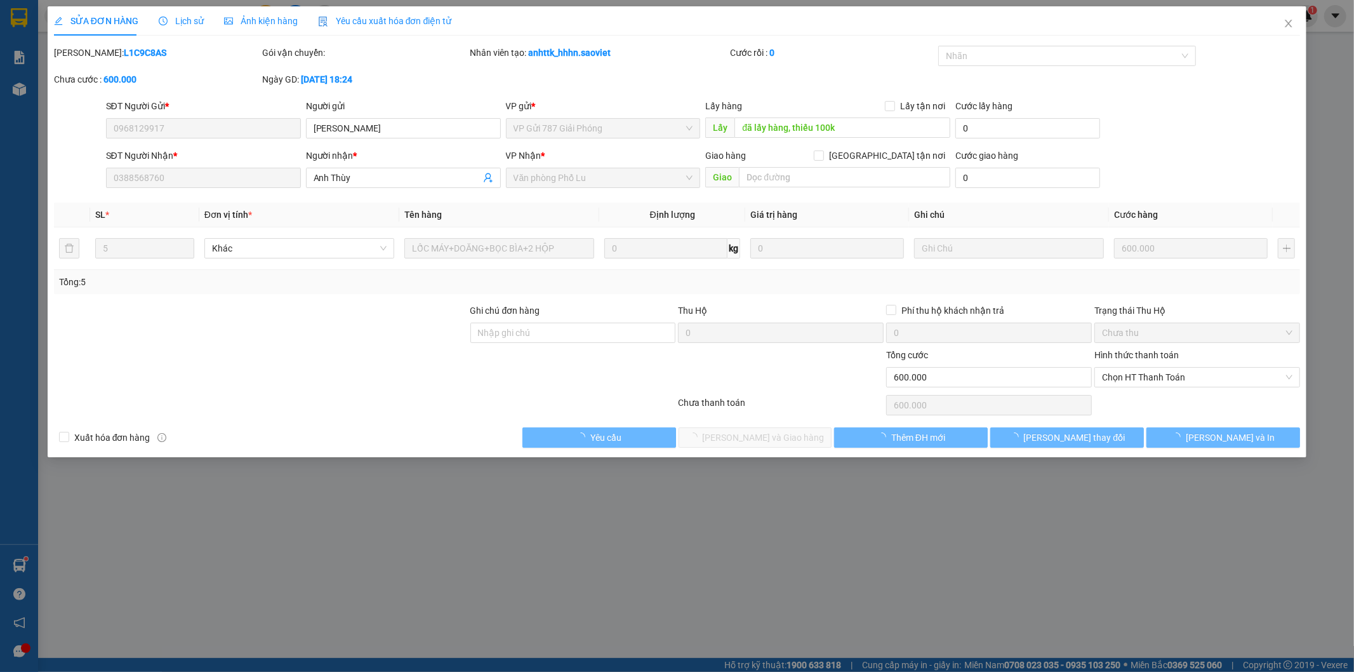
type input "0968129917"
type input "Anh Phong"
type input "đã lấy hàng, thiếu 100k"
type input "0388568760"
type input "Anh Thùy"
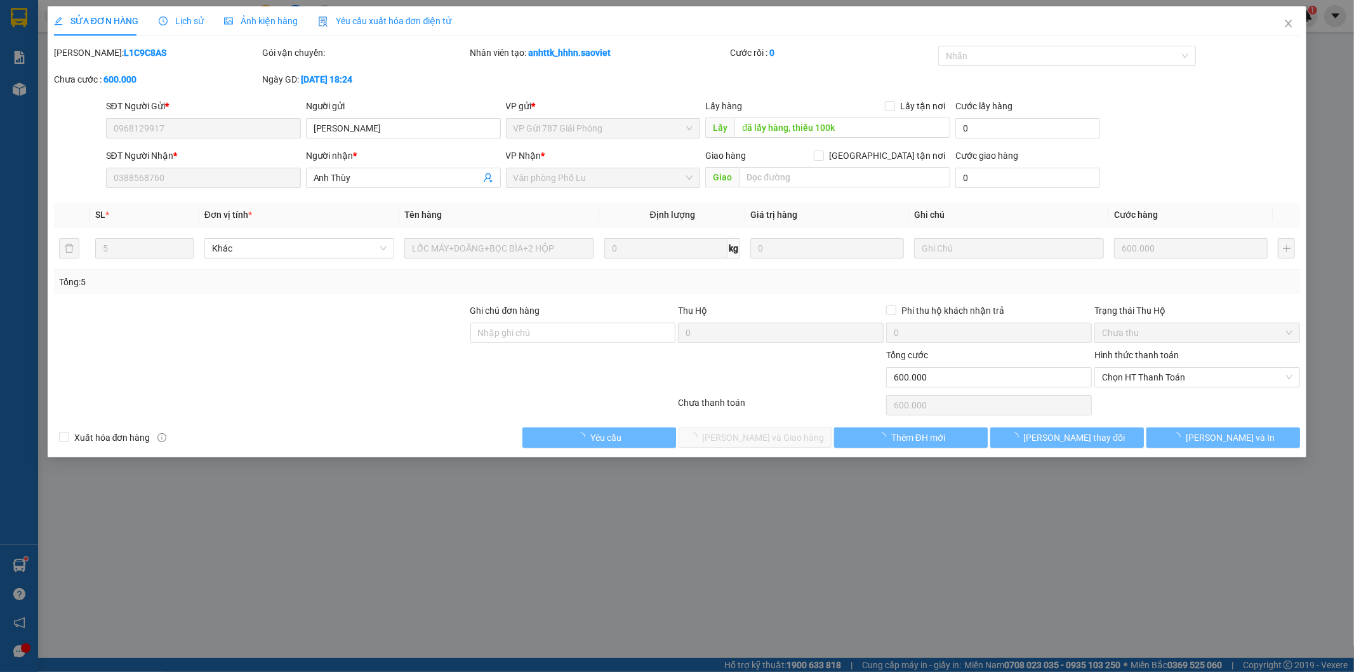
type input "0"
type input "600.000"
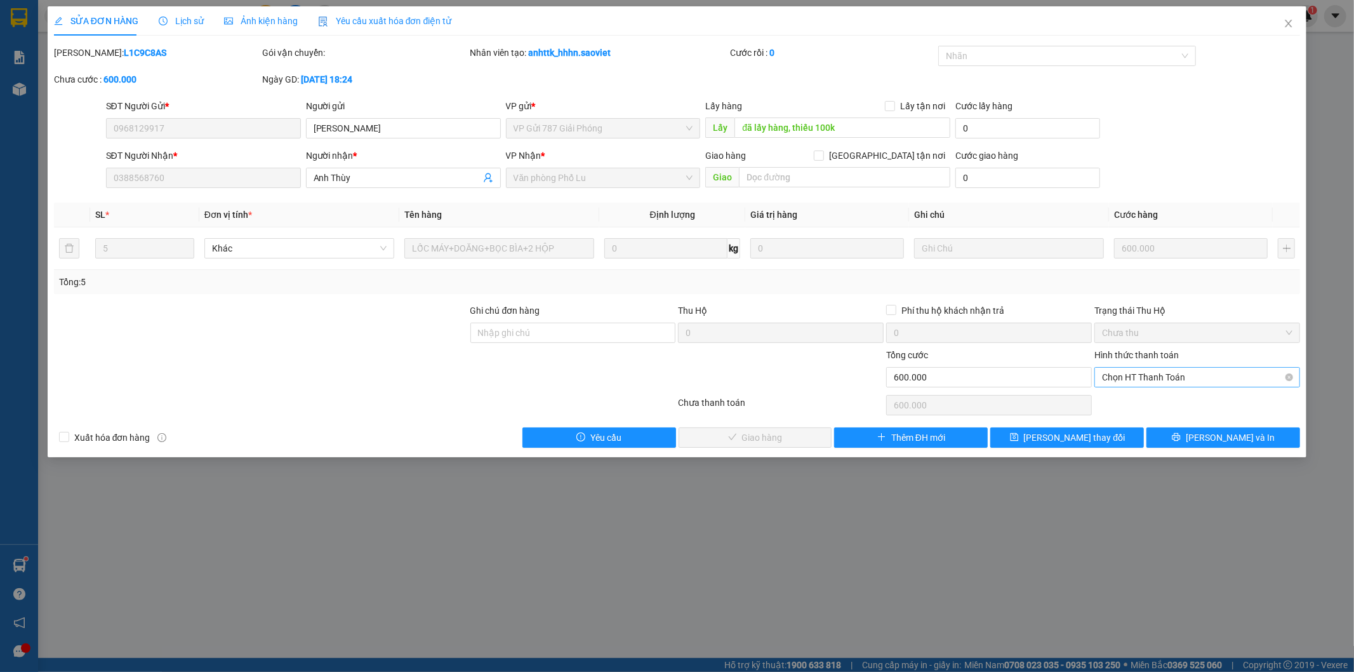
click at [1147, 375] on span "Chọn HT Thanh Toán" at bounding box center [1197, 377] width 191 height 19
click at [1141, 394] on div "Tại văn phòng" at bounding box center [1198, 402] width 206 height 20
type input "0"
click at [748, 437] on span "[PERSON_NAME] và Giao hàng" at bounding box center [764, 438] width 122 height 14
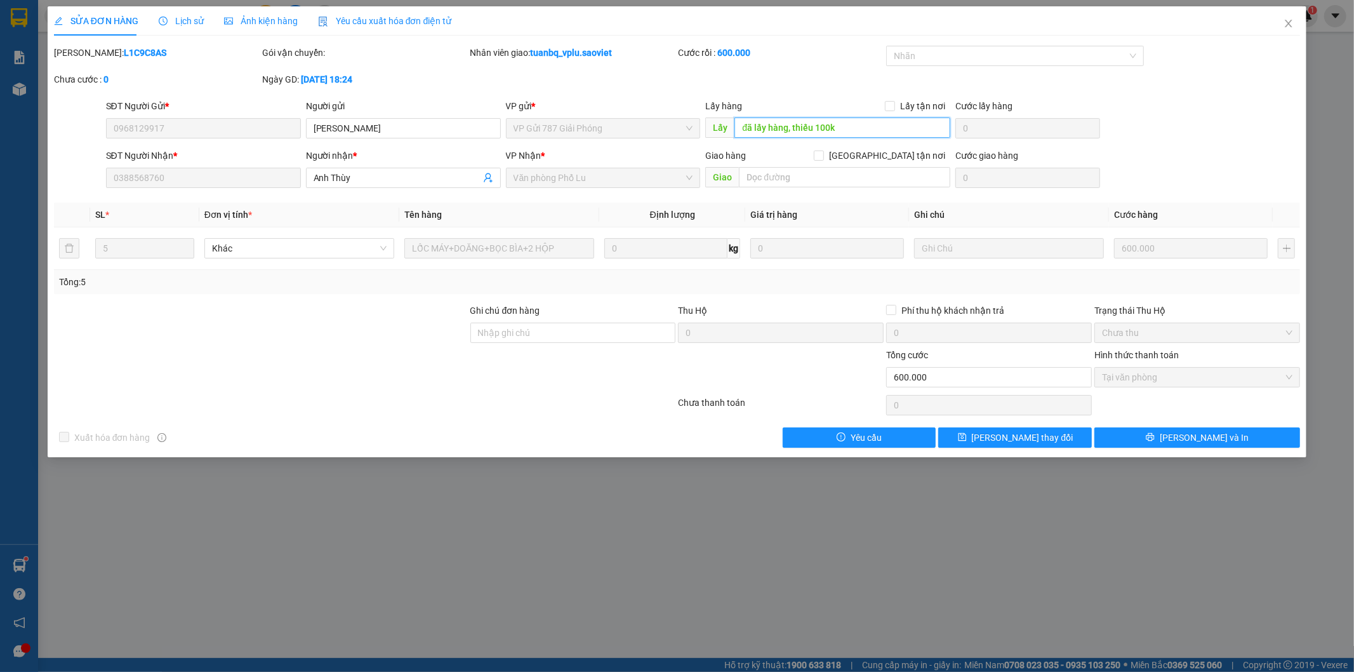
click at [845, 130] on input "đã lấy hàng, thiếu 100k" at bounding box center [843, 127] width 216 height 20
click at [1001, 441] on span "[PERSON_NAME] thay đổi" at bounding box center [1023, 438] width 102 height 14
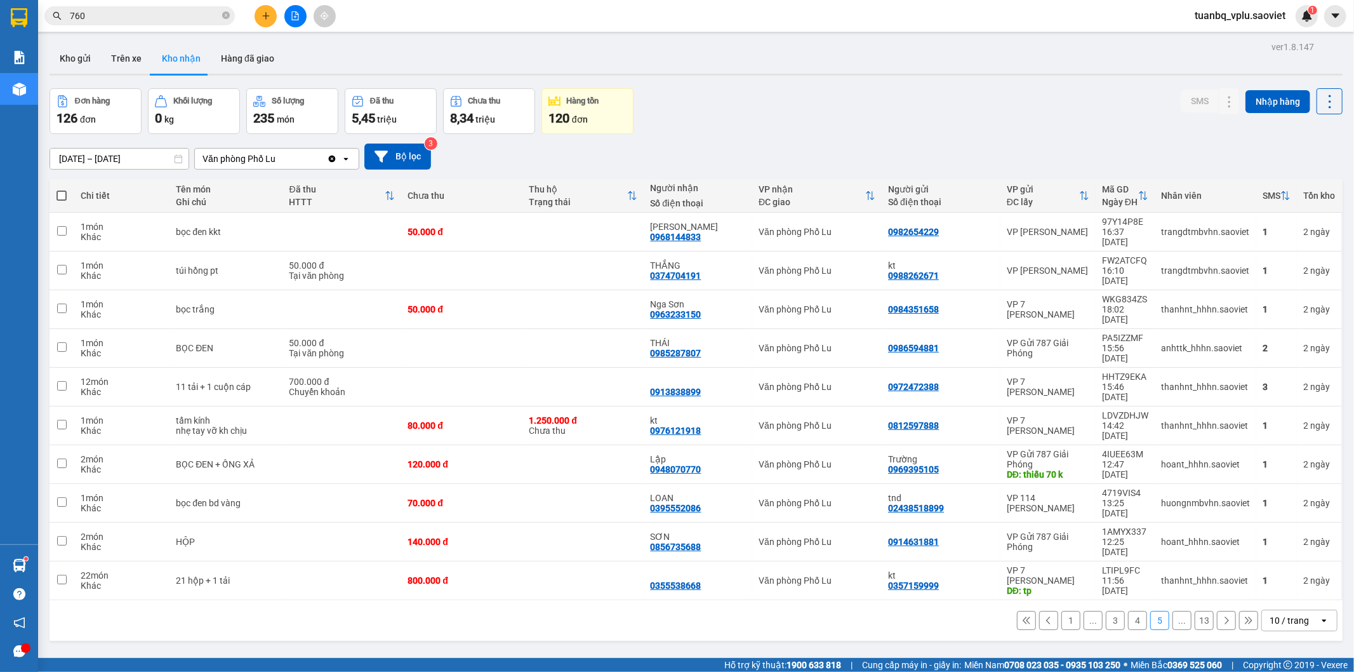
click at [113, 21] on input "760" at bounding box center [145, 16] width 150 height 14
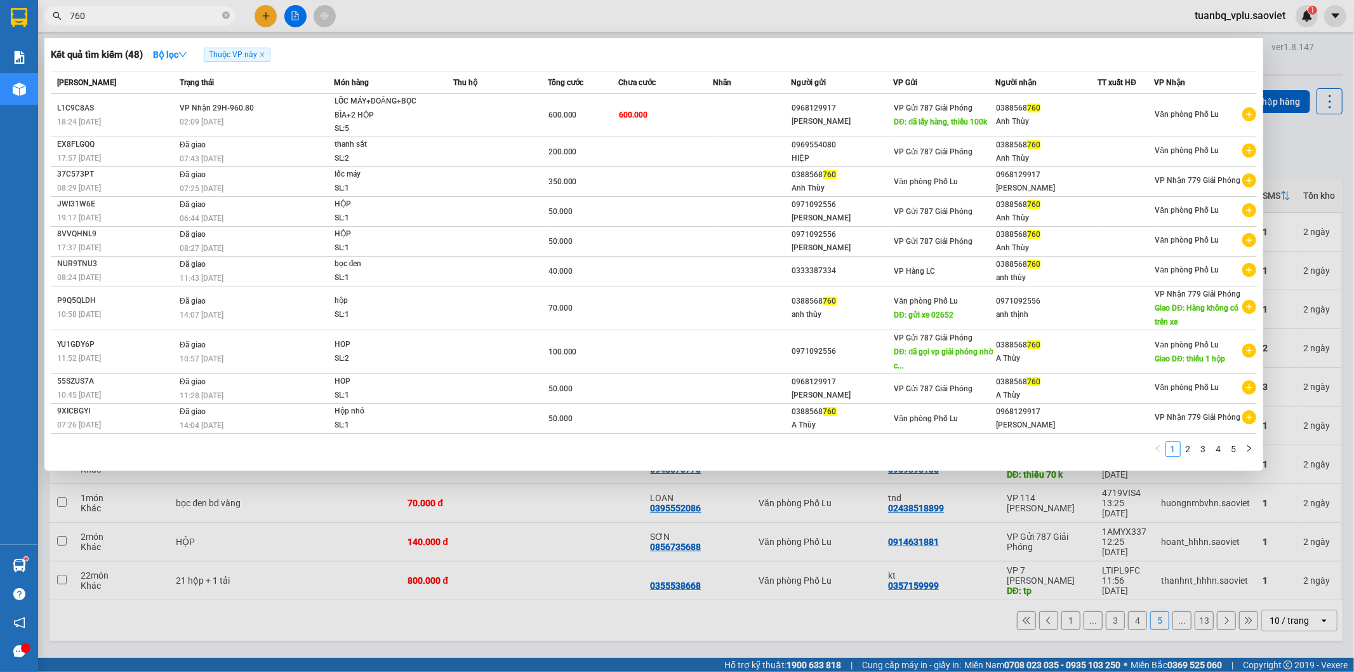
click at [113, 21] on input "760" at bounding box center [145, 16] width 150 height 14
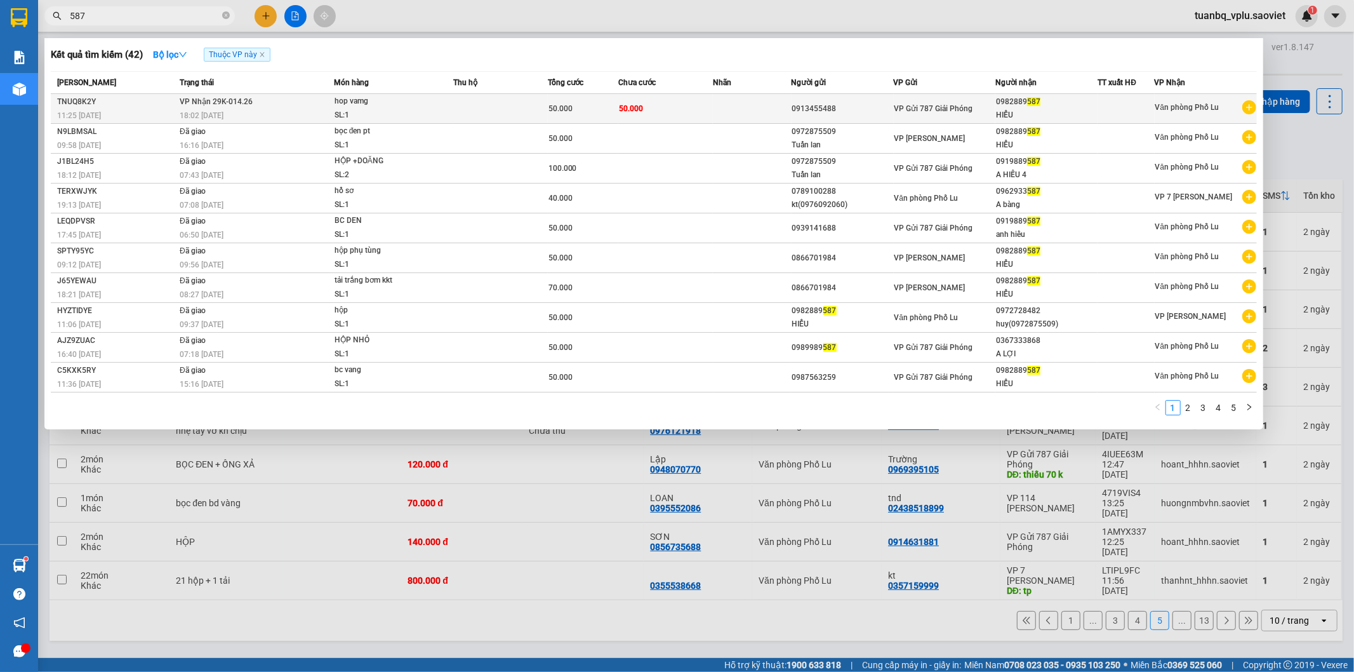
type input "587"
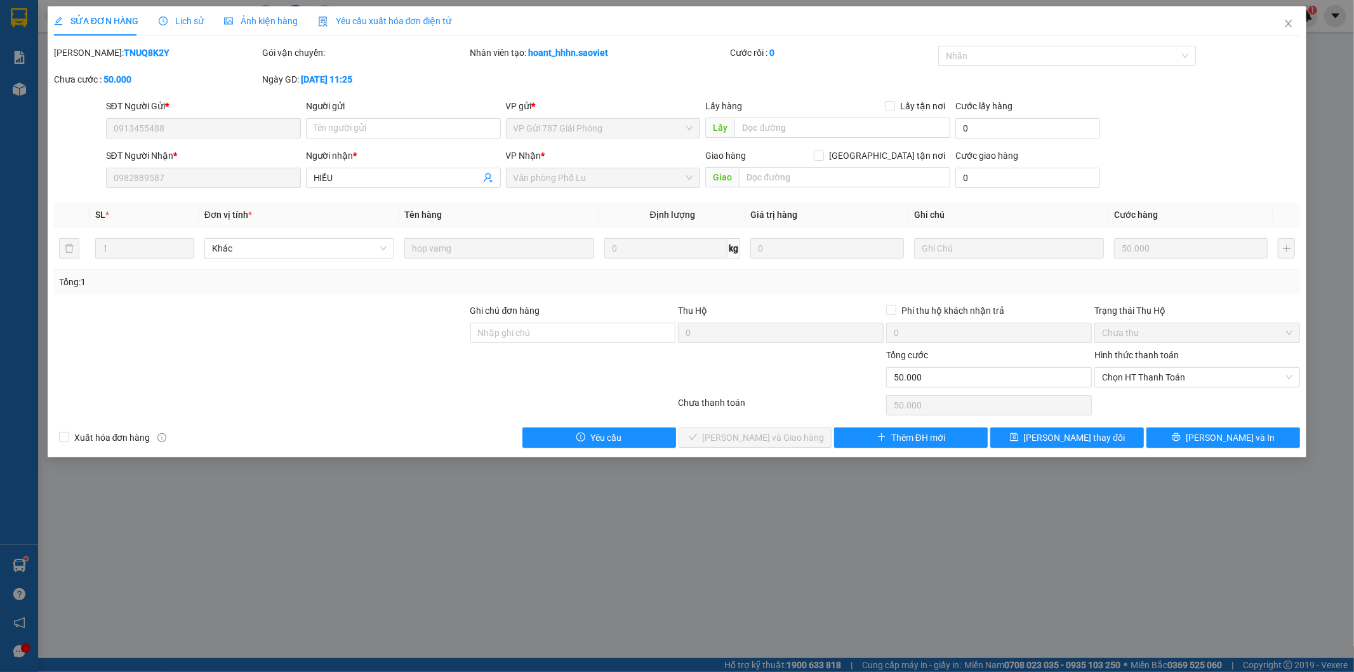
type input "0913455488"
type input "0982889587"
type input "HIỂU"
type input "0"
type input "50.000"
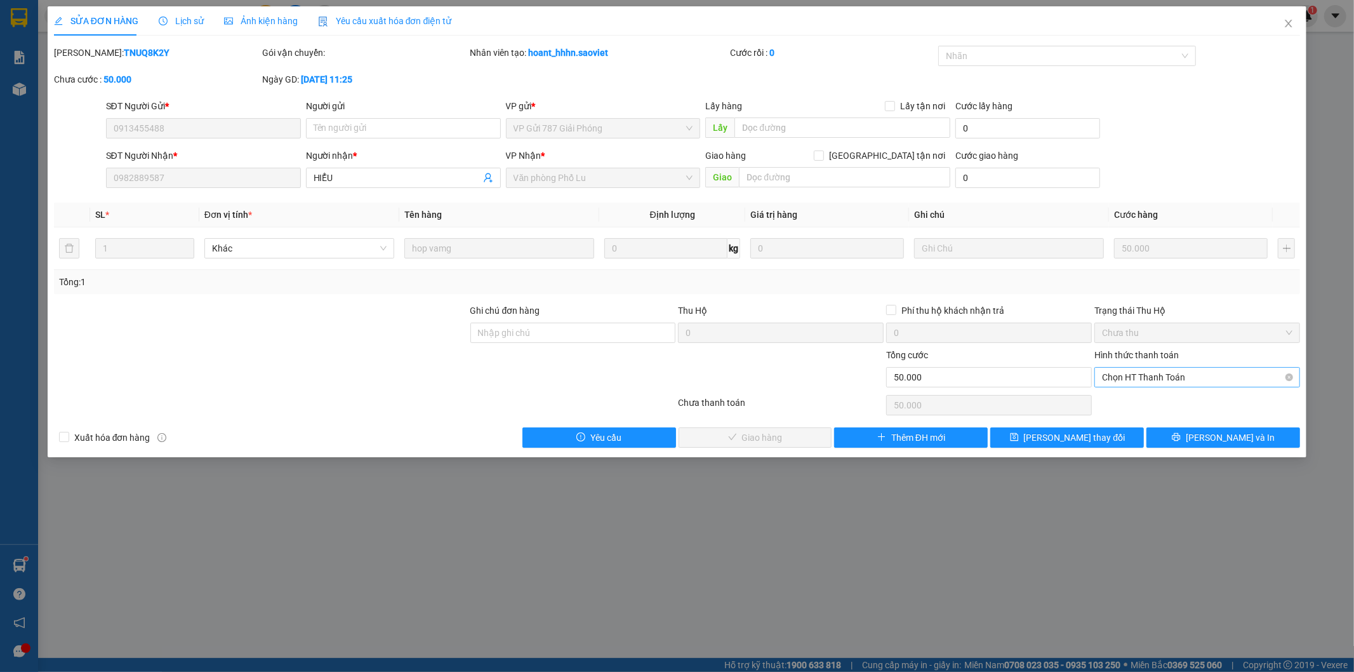
click at [1176, 384] on span "Chọn HT Thanh Toán" at bounding box center [1197, 377] width 191 height 19
click at [1174, 396] on div "Tại văn phòng" at bounding box center [1198, 403] width 191 height 14
type input "0"
click at [802, 432] on button "[PERSON_NAME] và Giao hàng" at bounding box center [756, 437] width 154 height 20
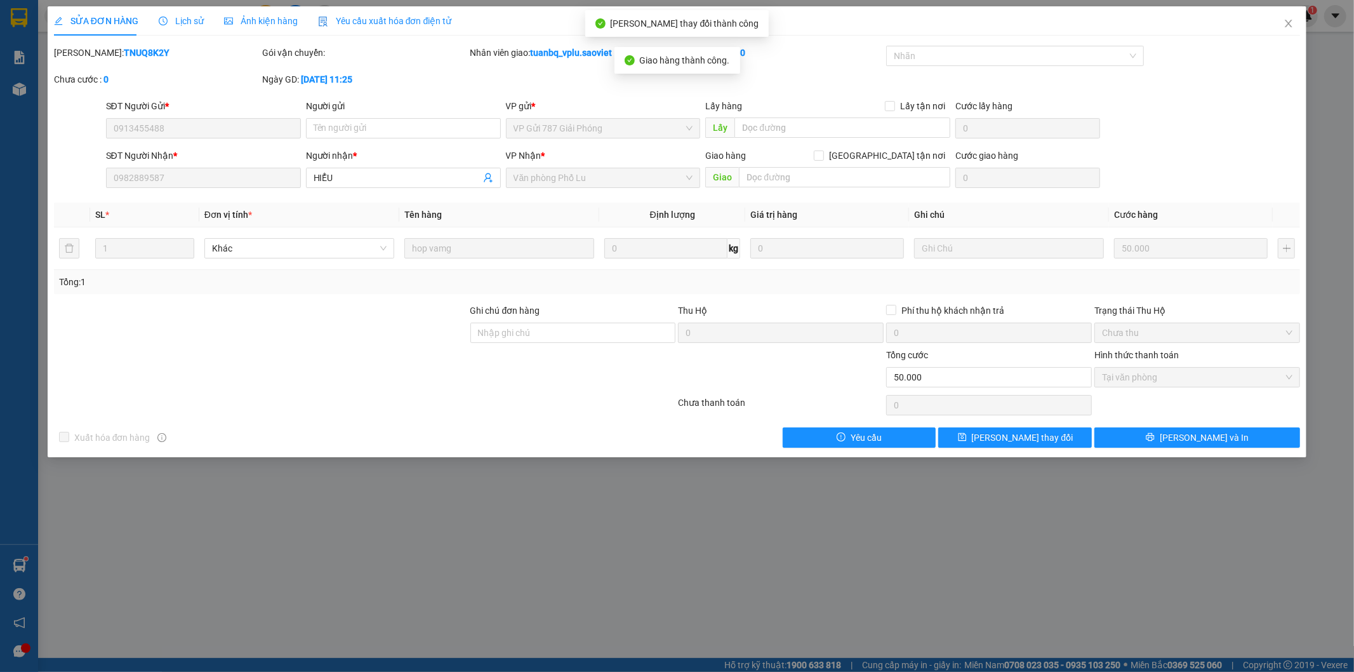
drag, startPoint x: 742, startPoint y: 532, endPoint x: 747, endPoint y: 526, distance: 8.1
click at [741, 532] on div "SỬA ĐƠN HÀNG Lịch sử Ảnh kiện hàng Yêu cầu xuất hóa đơn điện tử Total Paid Fee …" at bounding box center [677, 336] width 1354 height 672
click at [712, 540] on div "SỬA ĐƠN HÀNG Lịch sử Ảnh kiện hàng Yêu cầu xuất hóa đơn điện tử Total Paid Fee …" at bounding box center [677, 336] width 1354 height 672
click at [535, 508] on div "SỬA ĐƠN HÀNG Lịch sử Ảnh kiện hàng Yêu cầu xuất hóa đơn điện tử Total Paid Fee …" at bounding box center [677, 336] width 1354 height 672
click at [1295, 26] on span "Close" at bounding box center [1289, 24] width 36 height 36
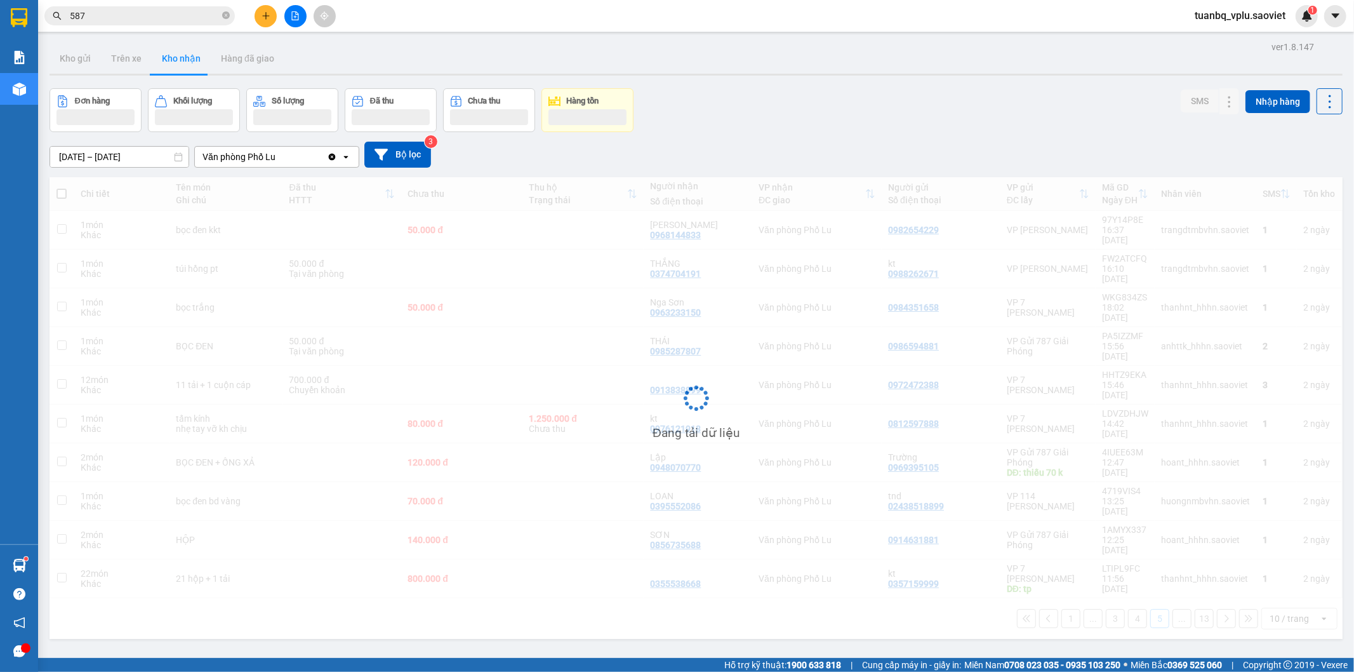
click at [131, 17] on input "587" at bounding box center [145, 16] width 150 height 14
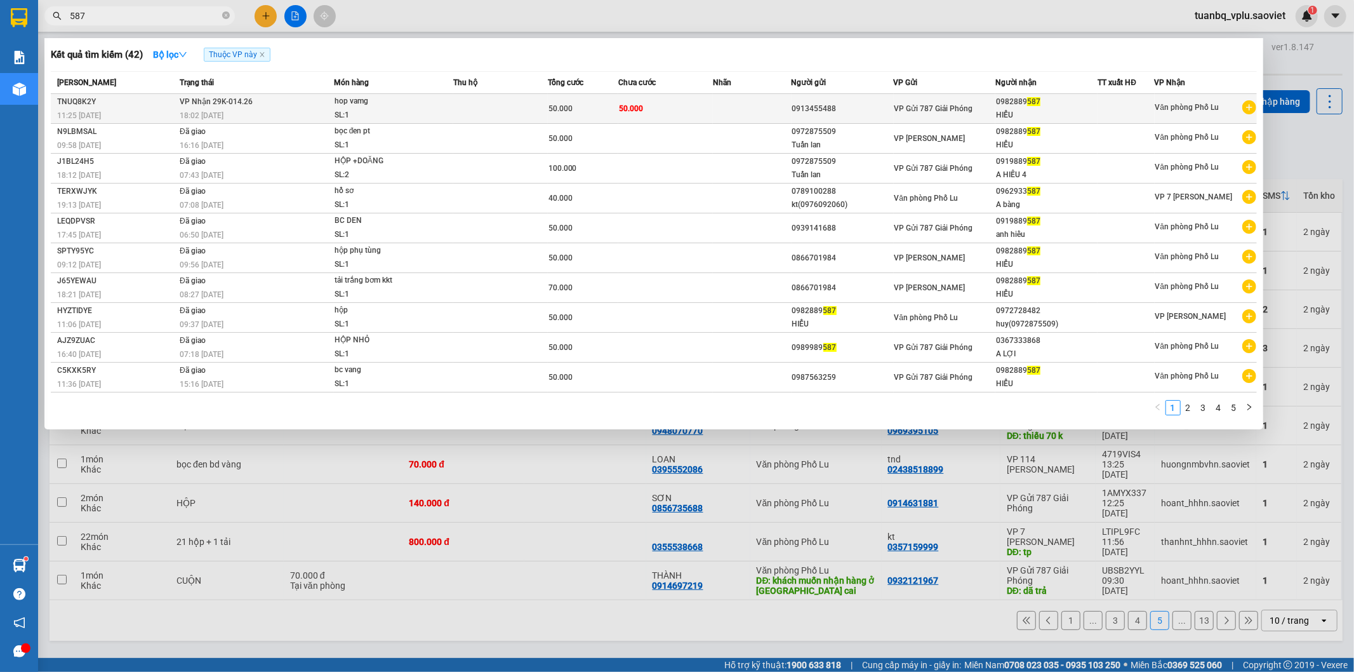
click at [855, 114] on div "0913455488" at bounding box center [842, 108] width 101 height 13
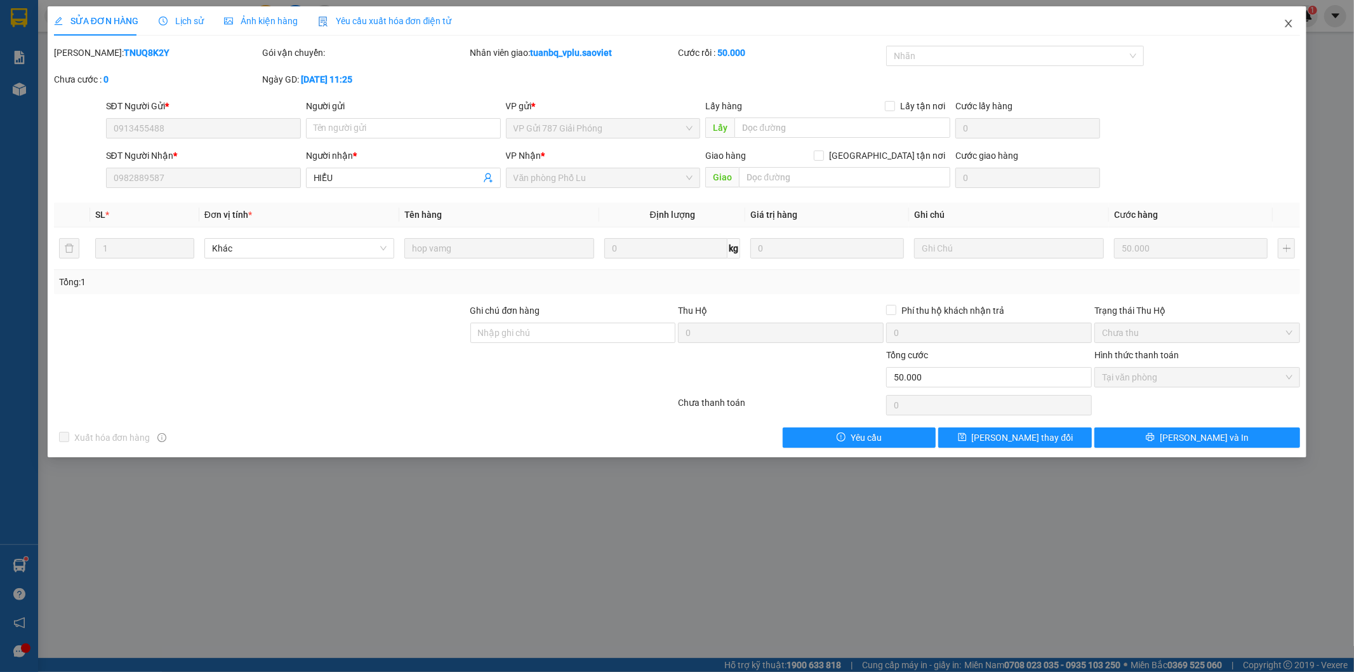
type input "0913455488"
type input "0982889587"
type input "HIỂU"
type input "0"
type input "50.000"
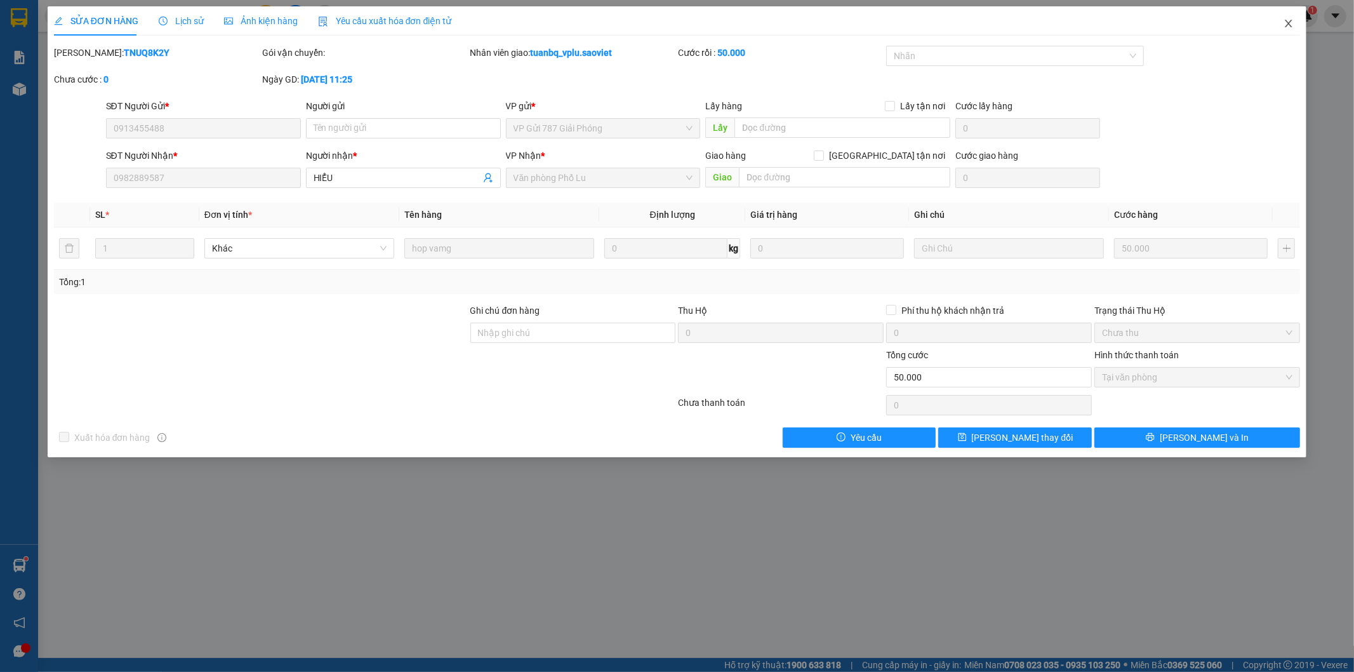
click at [1292, 20] on icon "close" at bounding box center [1289, 23] width 10 height 10
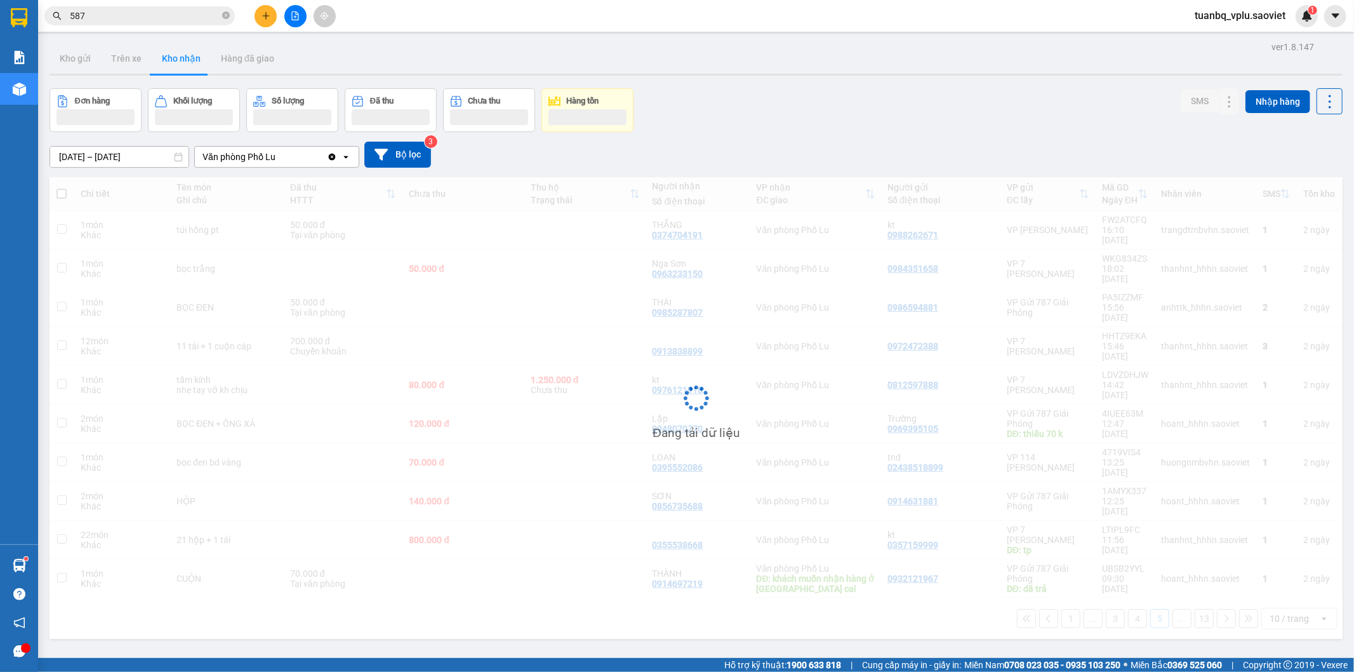
click at [127, 11] on input "587" at bounding box center [145, 16] width 150 height 14
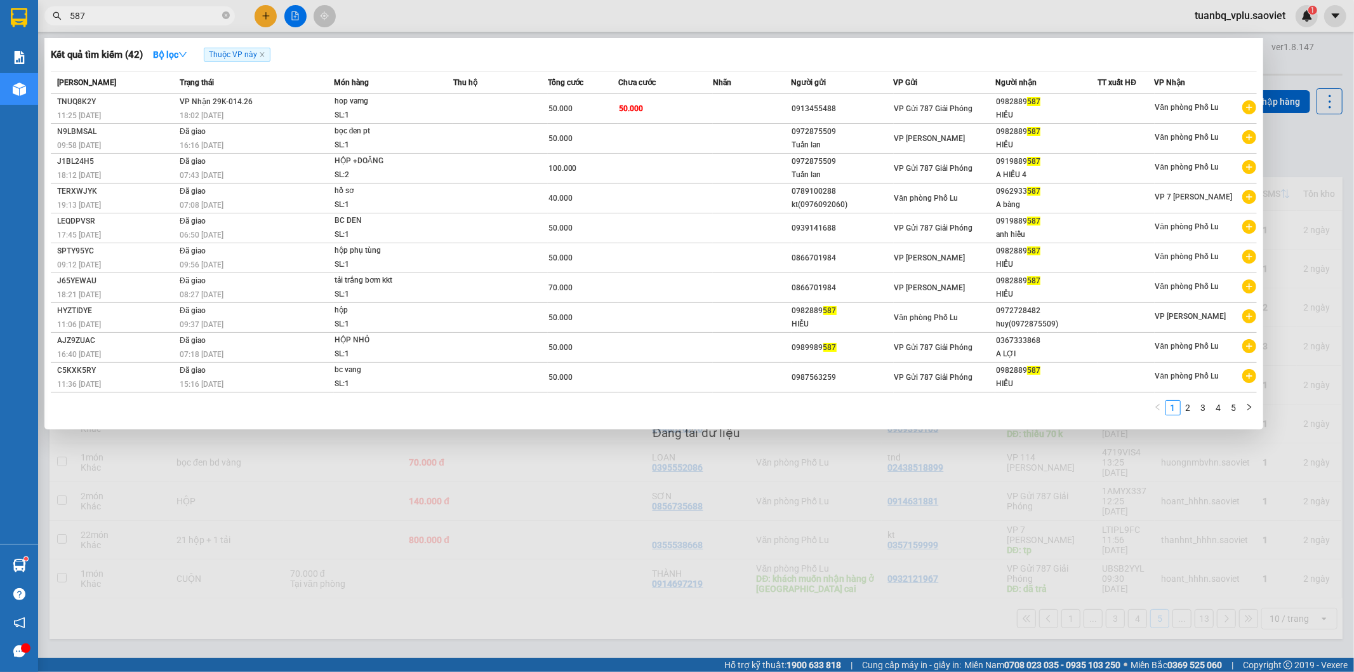
click at [127, 11] on input "587" at bounding box center [145, 16] width 150 height 14
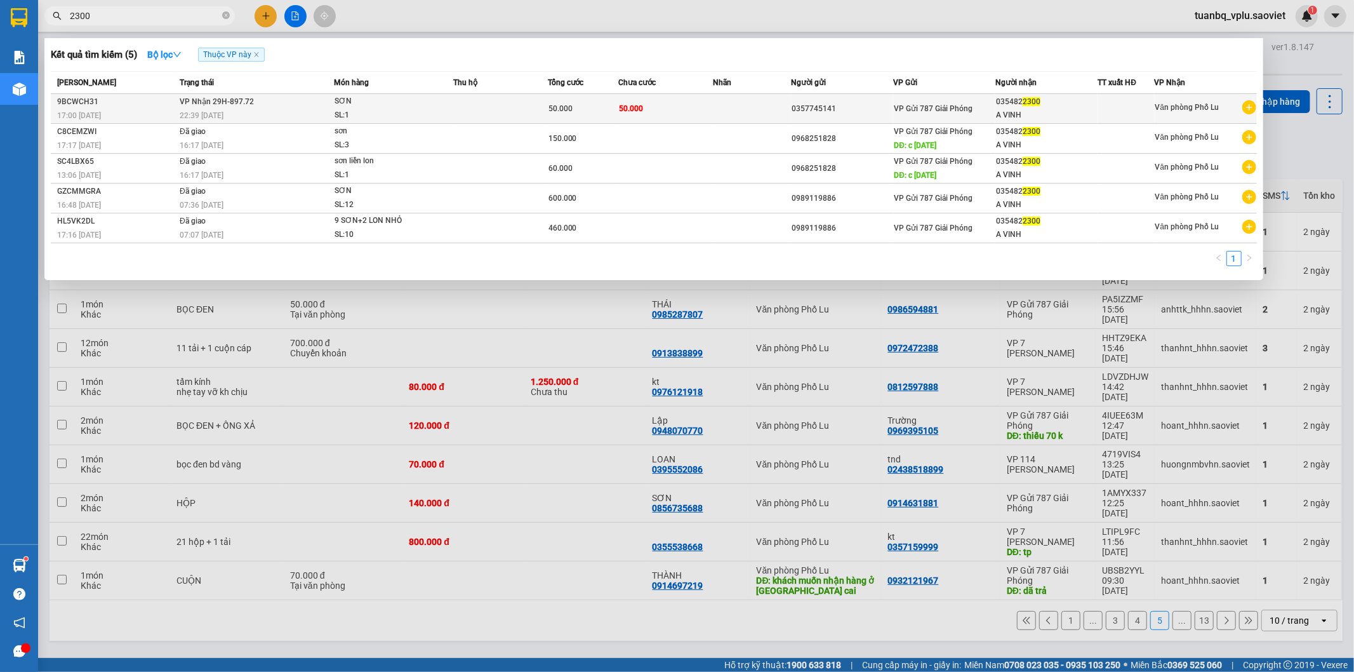
type input "2300"
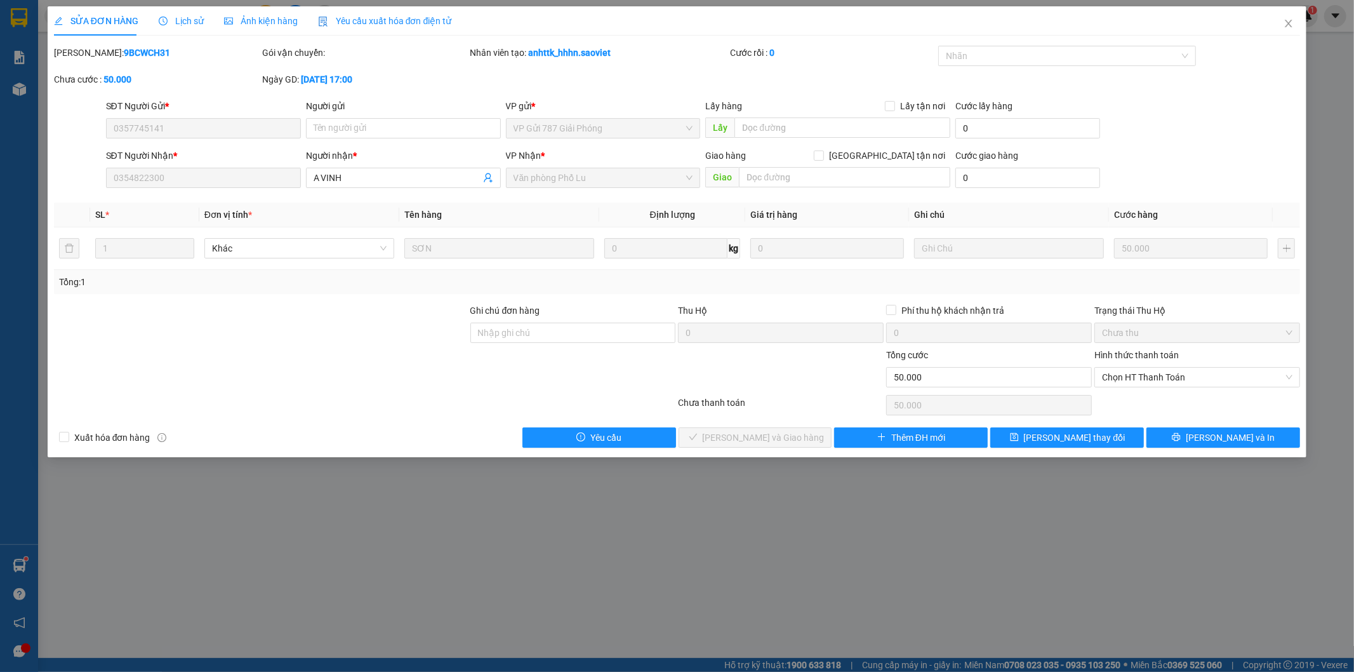
type input "0357745141"
type input "0354822300"
type input "A VINH"
type input "0"
type input "50.000"
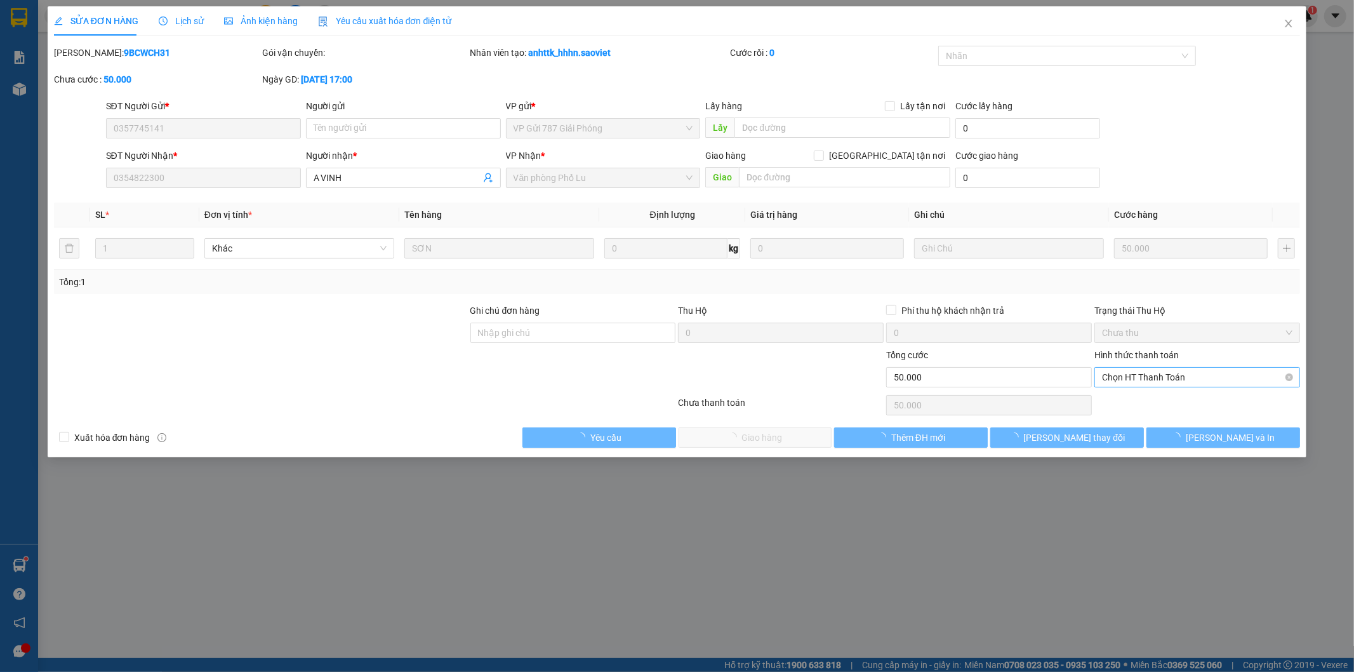
click at [1163, 373] on span "Chọn HT Thanh Toán" at bounding box center [1197, 377] width 191 height 19
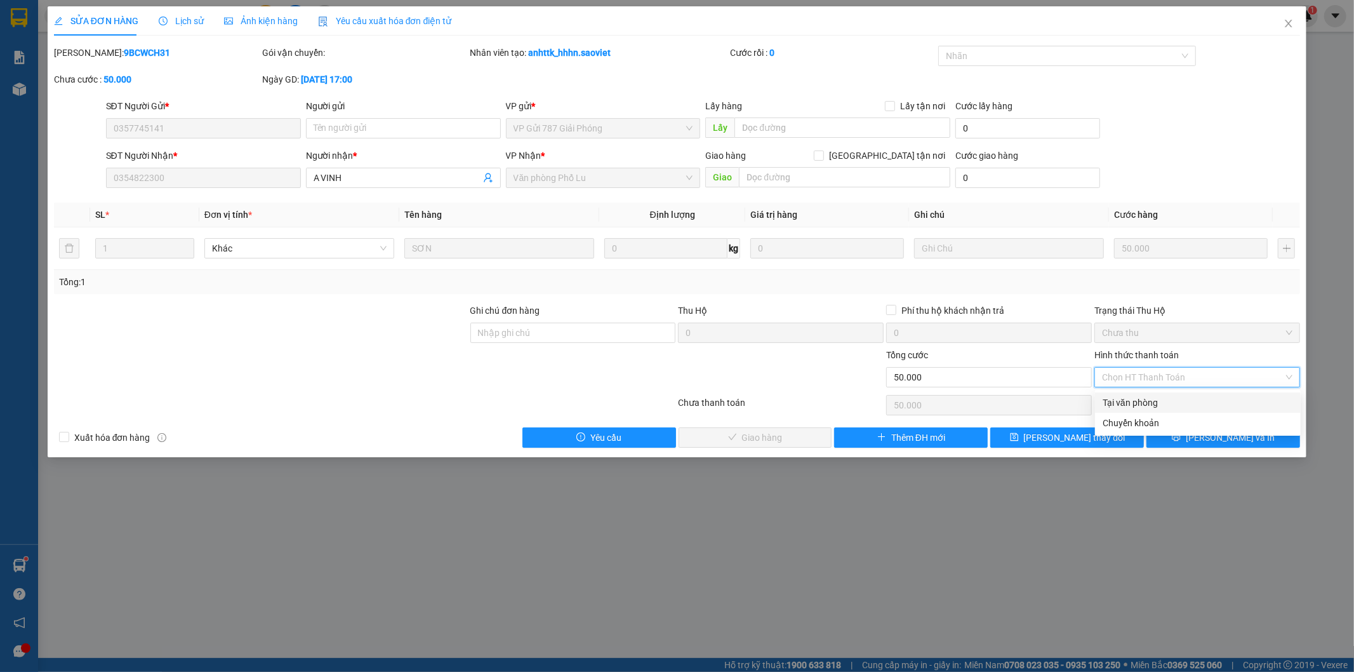
click at [1134, 401] on div "Tại văn phòng" at bounding box center [1198, 403] width 191 height 14
type input "0"
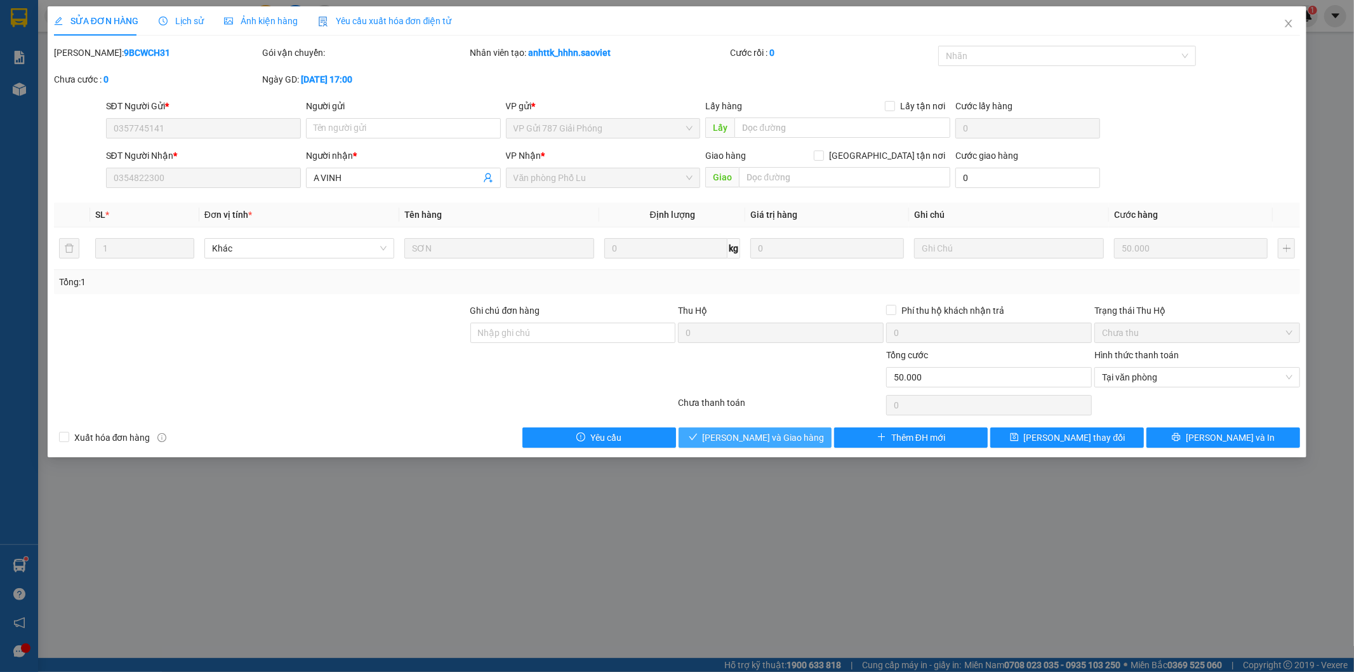
click at [784, 435] on span "[PERSON_NAME] và Giao hàng" at bounding box center [764, 438] width 122 height 14
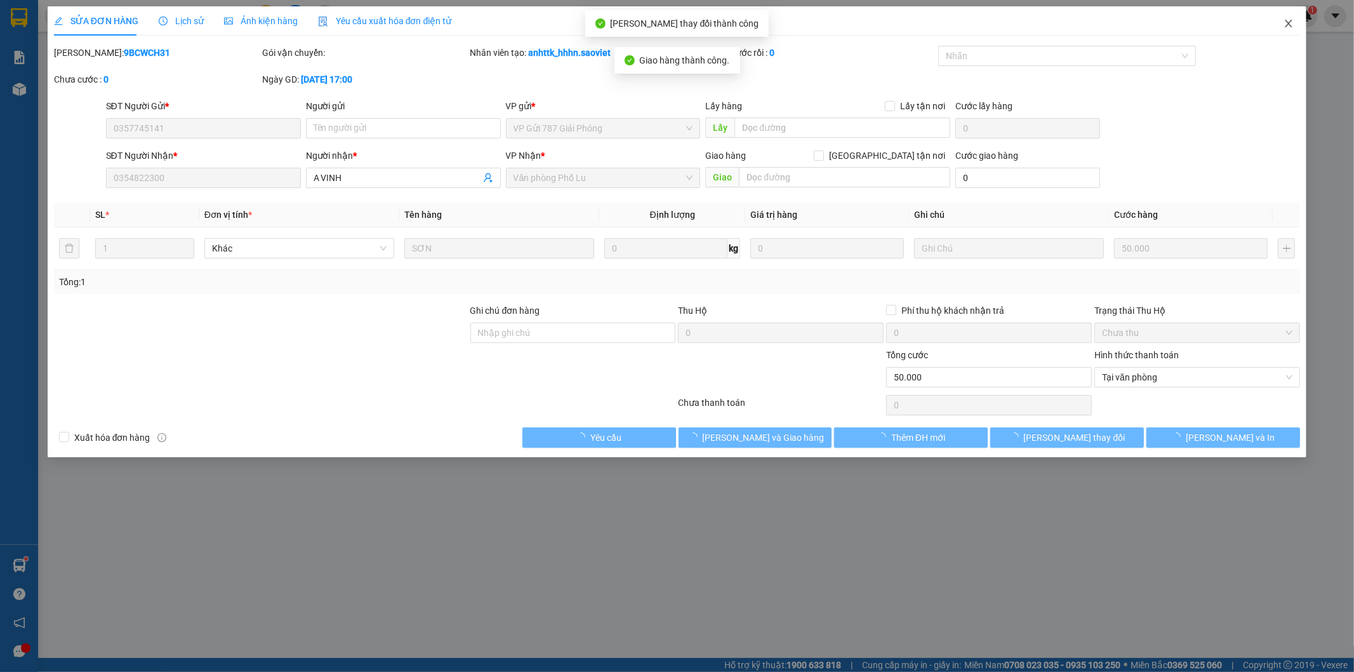
click at [1294, 22] on icon "close" at bounding box center [1289, 23] width 10 height 10
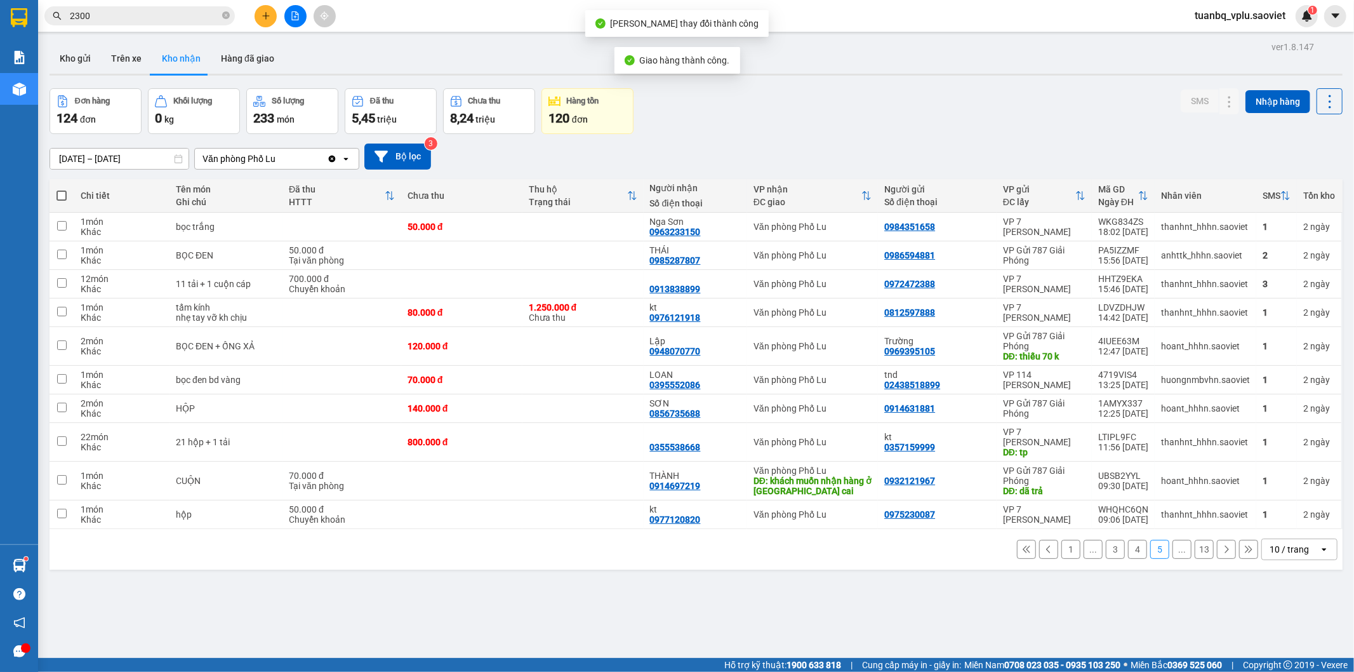
click at [149, 11] on input "2300" at bounding box center [145, 16] width 150 height 14
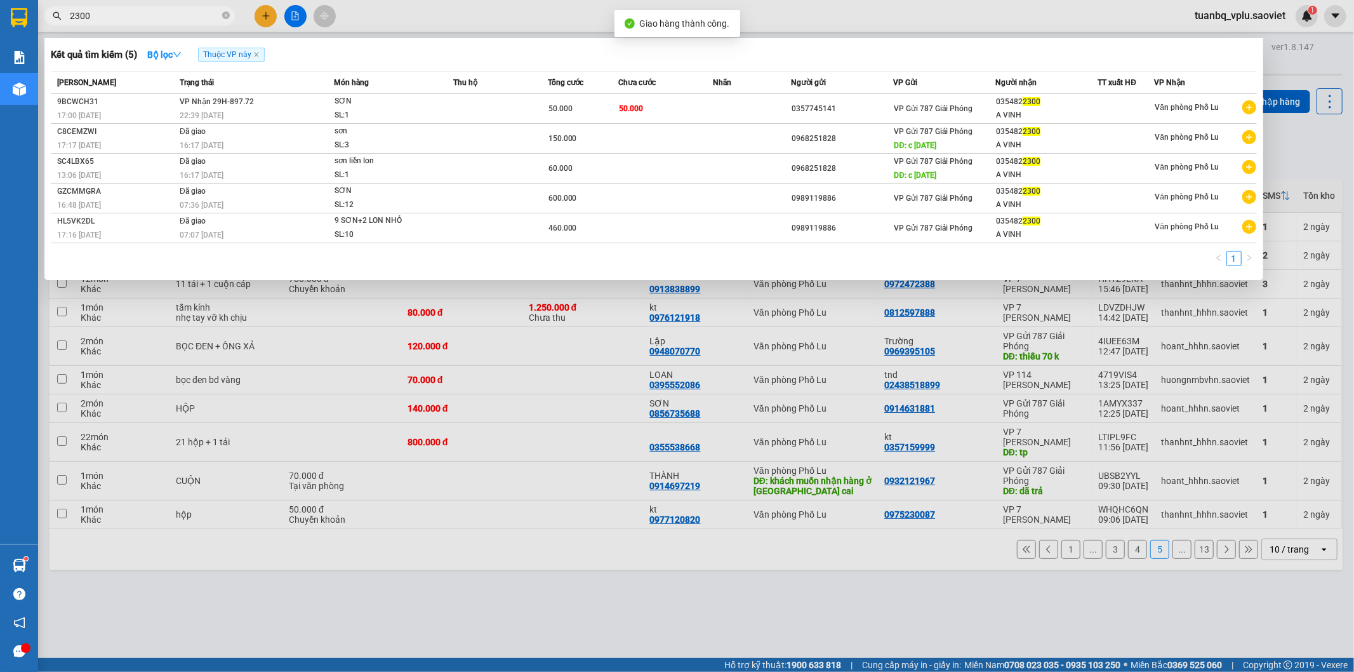
click at [149, 11] on input "2300" at bounding box center [145, 16] width 150 height 14
type input "1912"
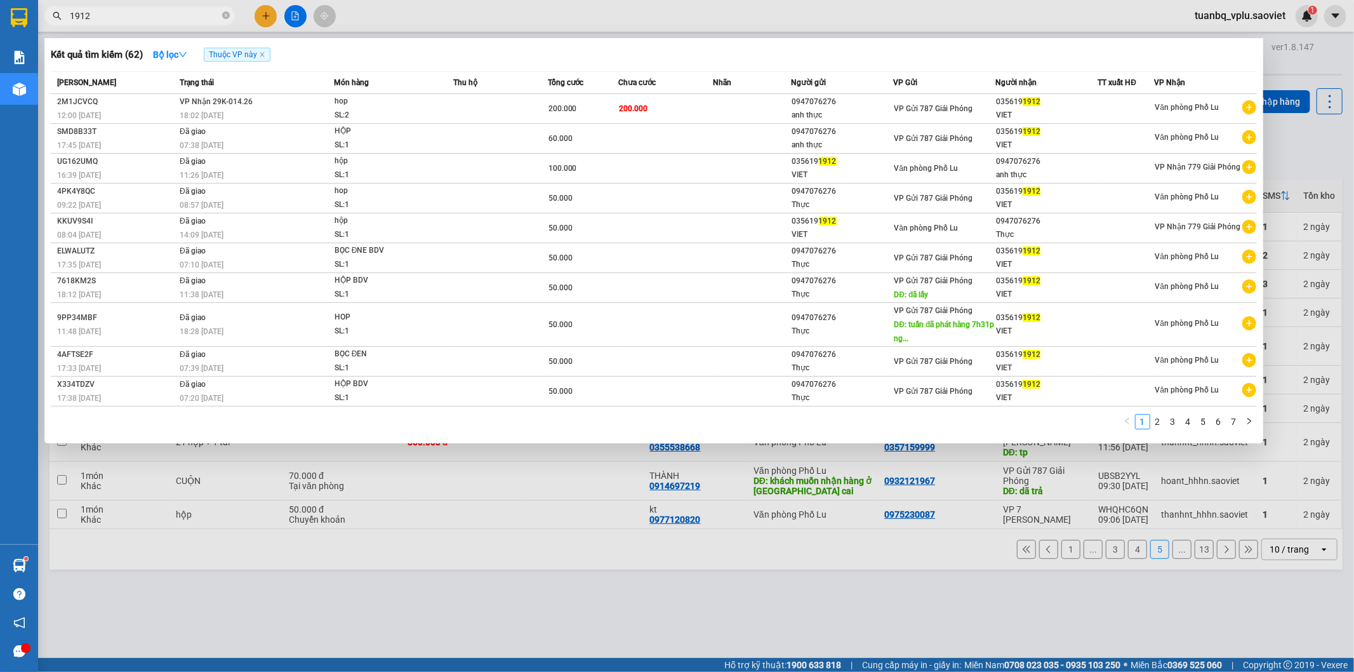
type input "1912"
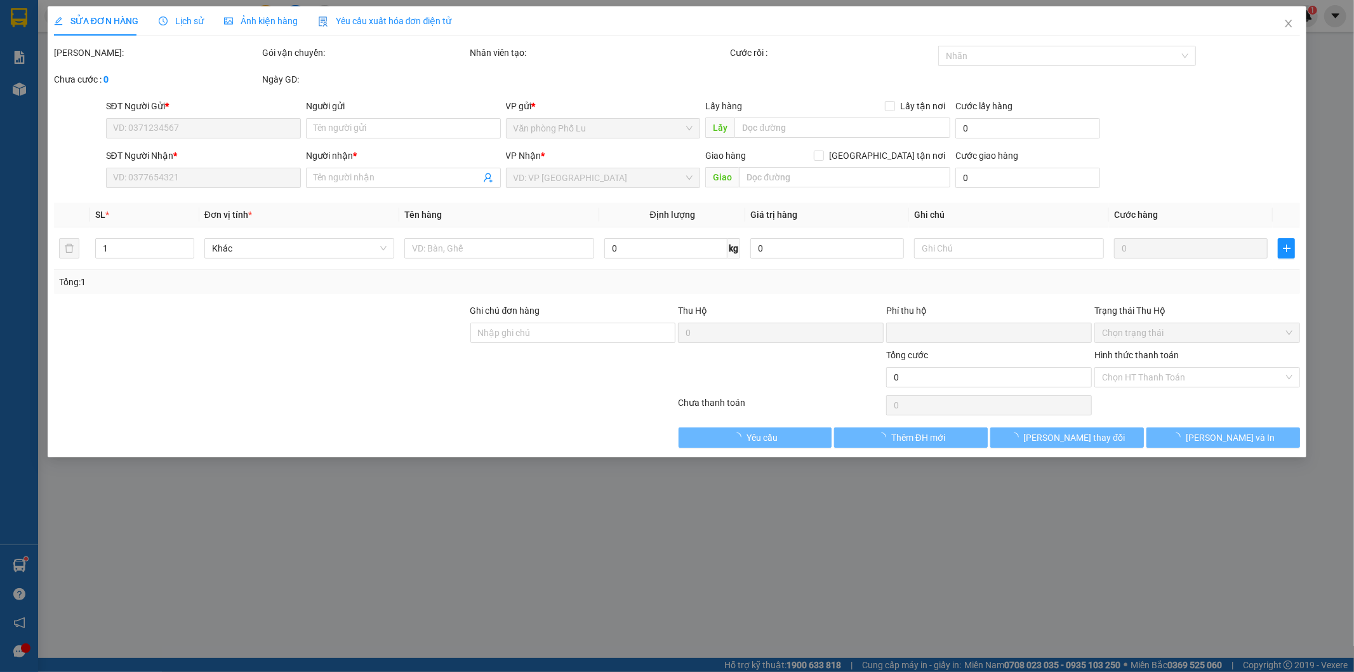
type input "0947076276"
type input "anh thực"
type input "0356191912"
type input "VIET"
type input "0"
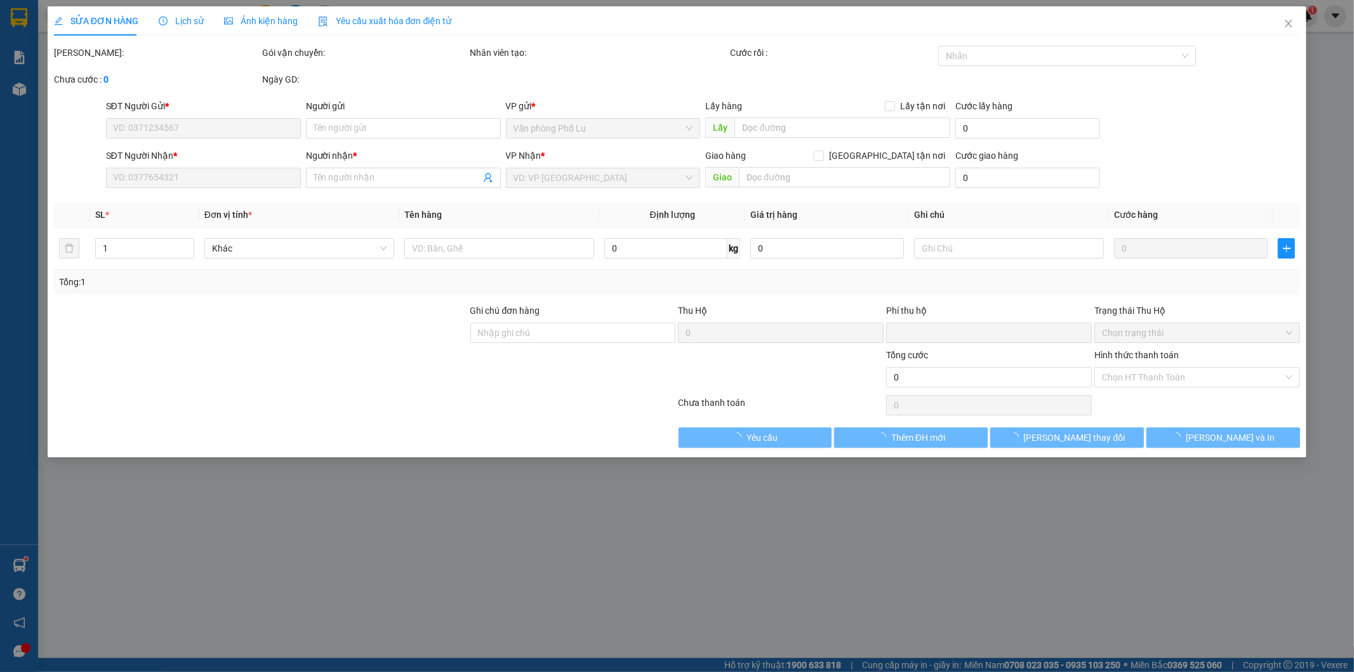
type input "200.000"
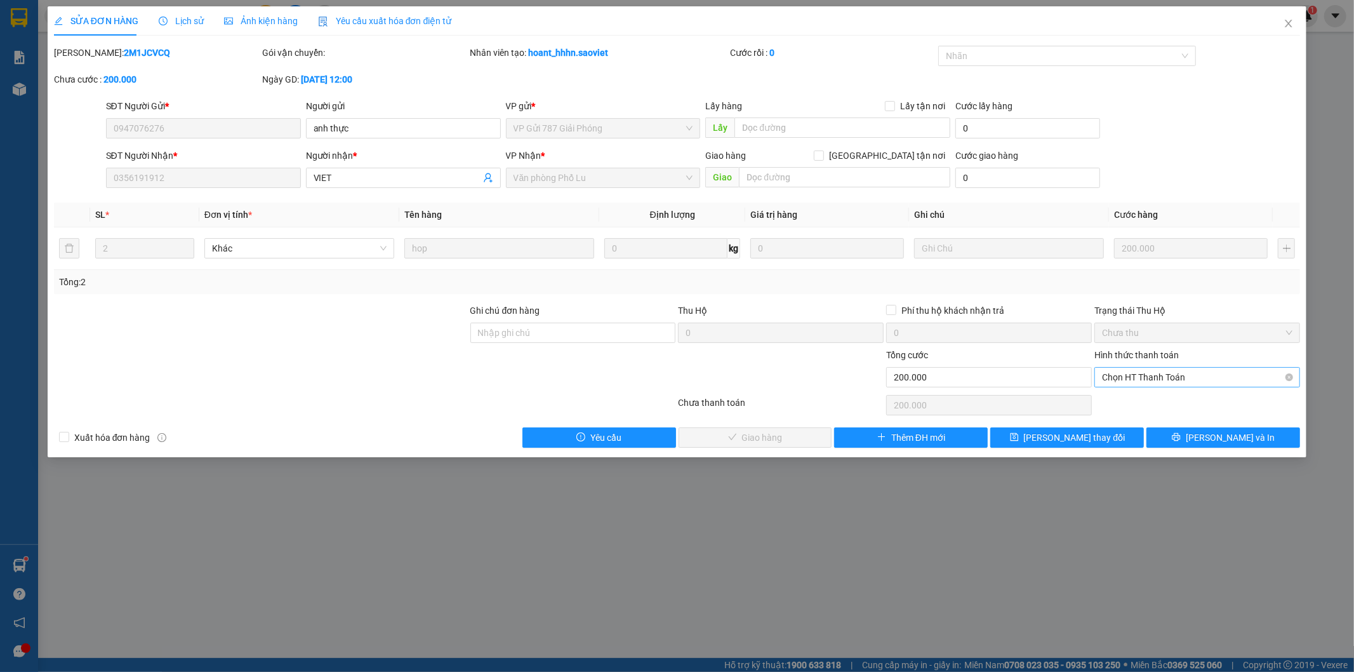
click at [1126, 378] on span "Chọn HT Thanh Toán" at bounding box center [1197, 377] width 191 height 19
click at [1120, 401] on div "Tại văn phòng" at bounding box center [1198, 403] width 191 height 14
type input "0"
click at [751, 442] on span "[PERSON_NAME] và Giao hàng" at bounding box center [764, 438] width 122 height 14
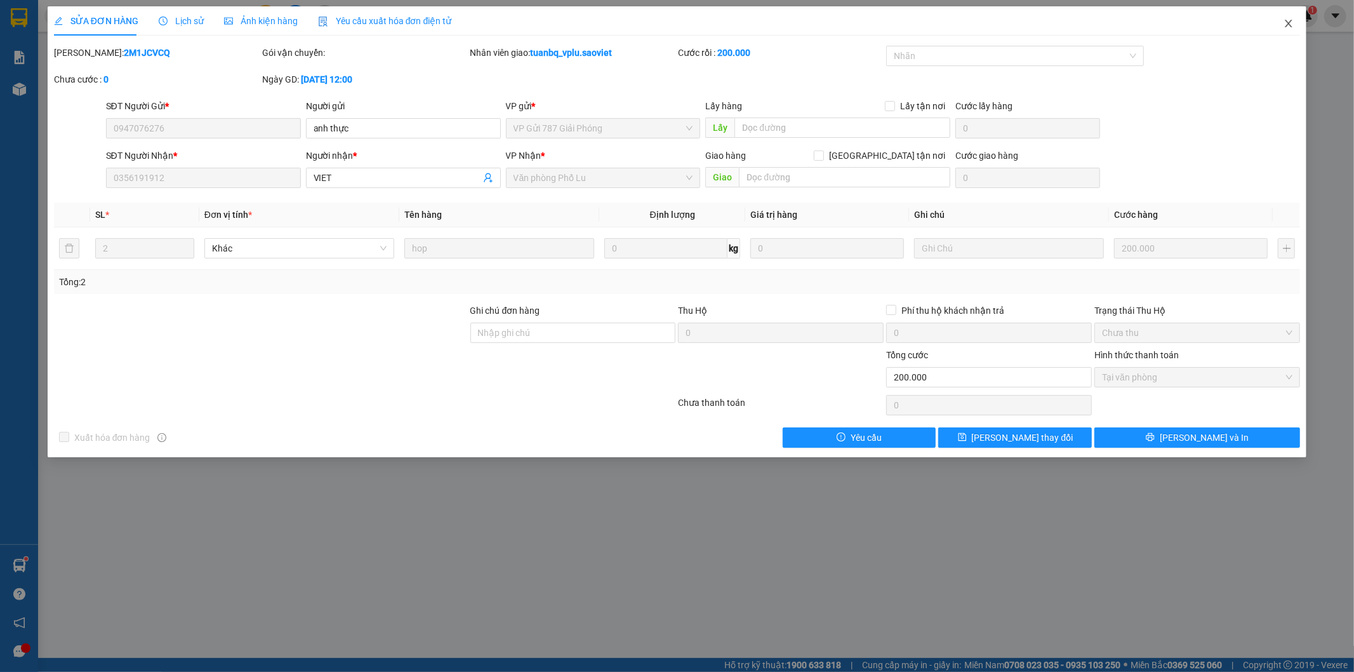
click at [1290, 29] on icon "close" at bounding box center [1289, 23] width 10 height 10
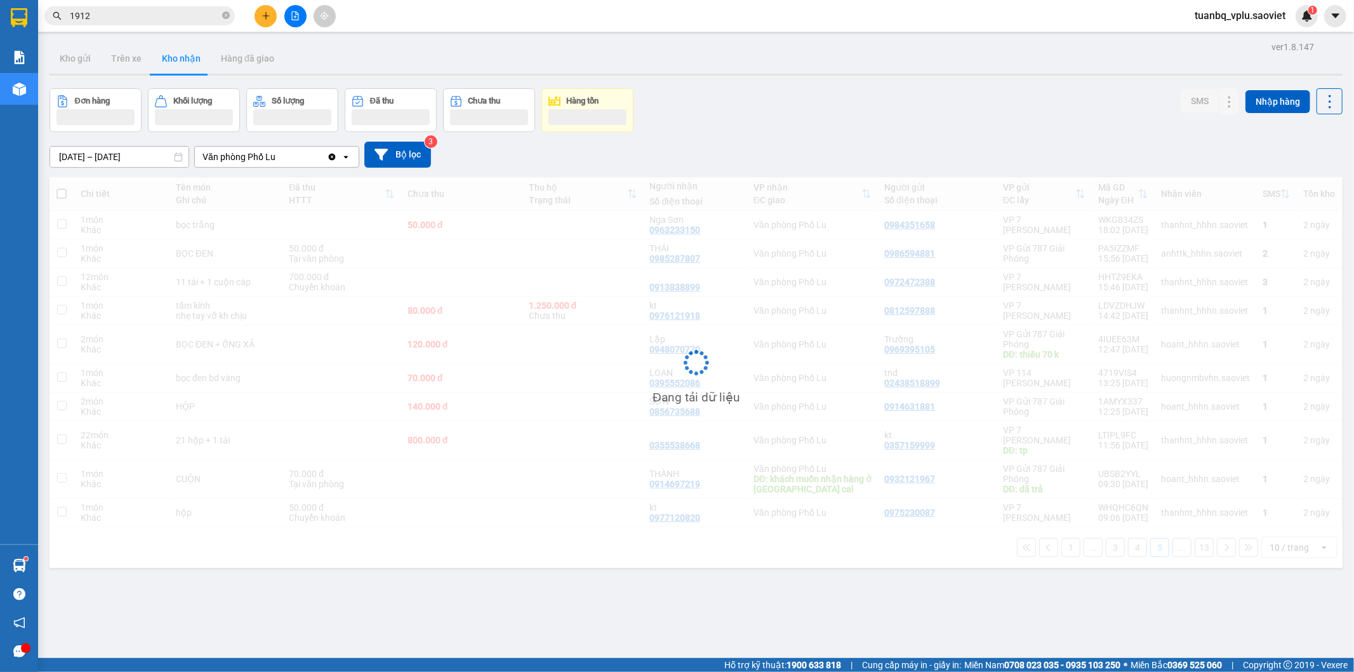
click at [125, 11] on input "1912" at bounding box center [145, 16] width 150 height 14
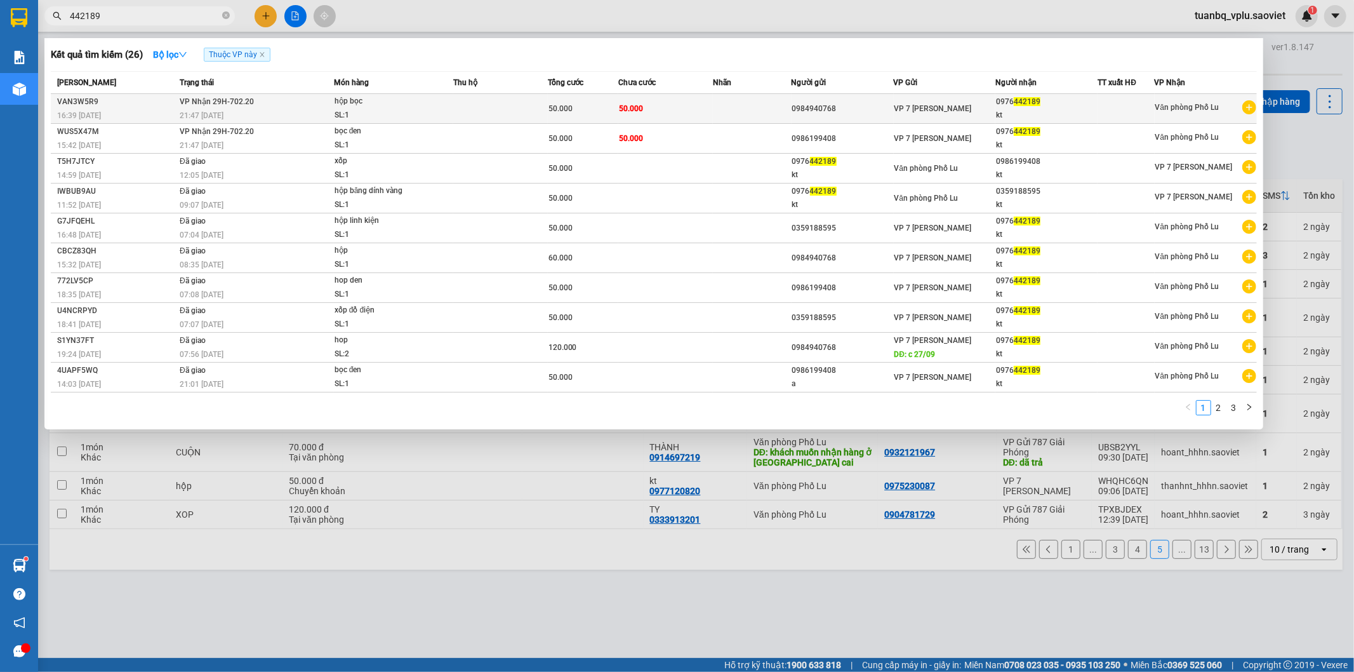
type input "442189"
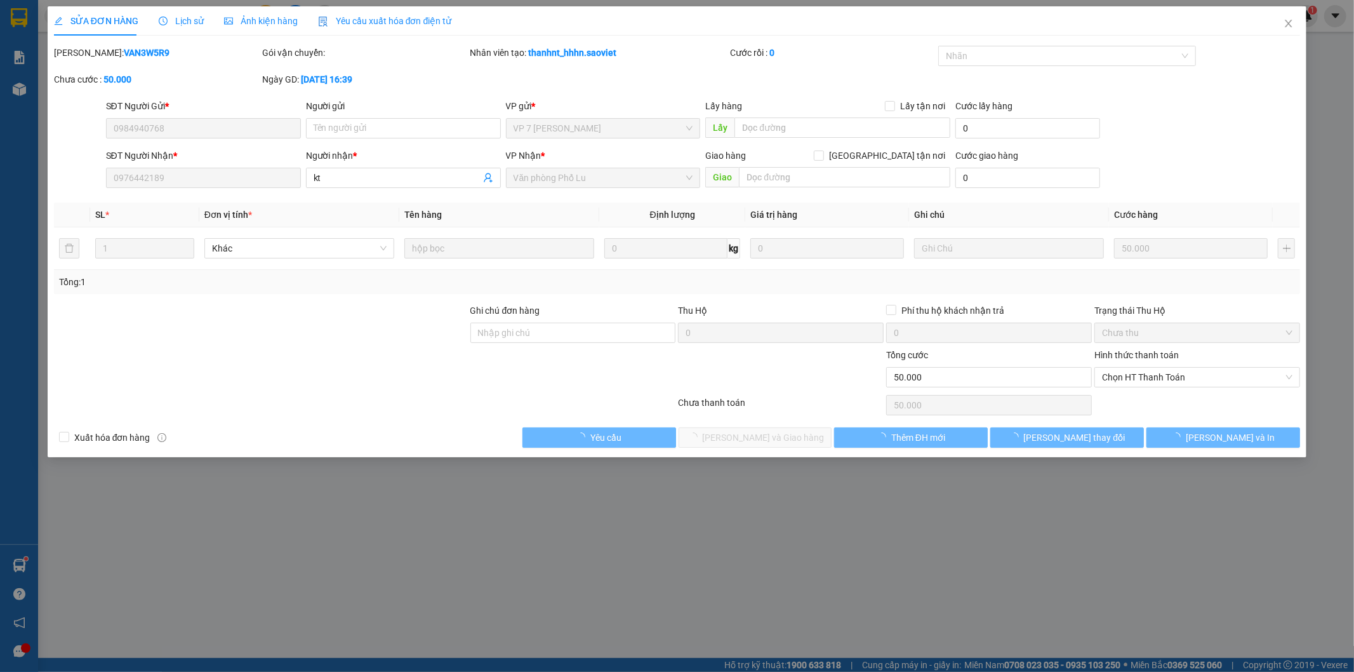
type input "0984940768"
type input "0976442189"
type input "kt"
type input "0"
type input "50.000"
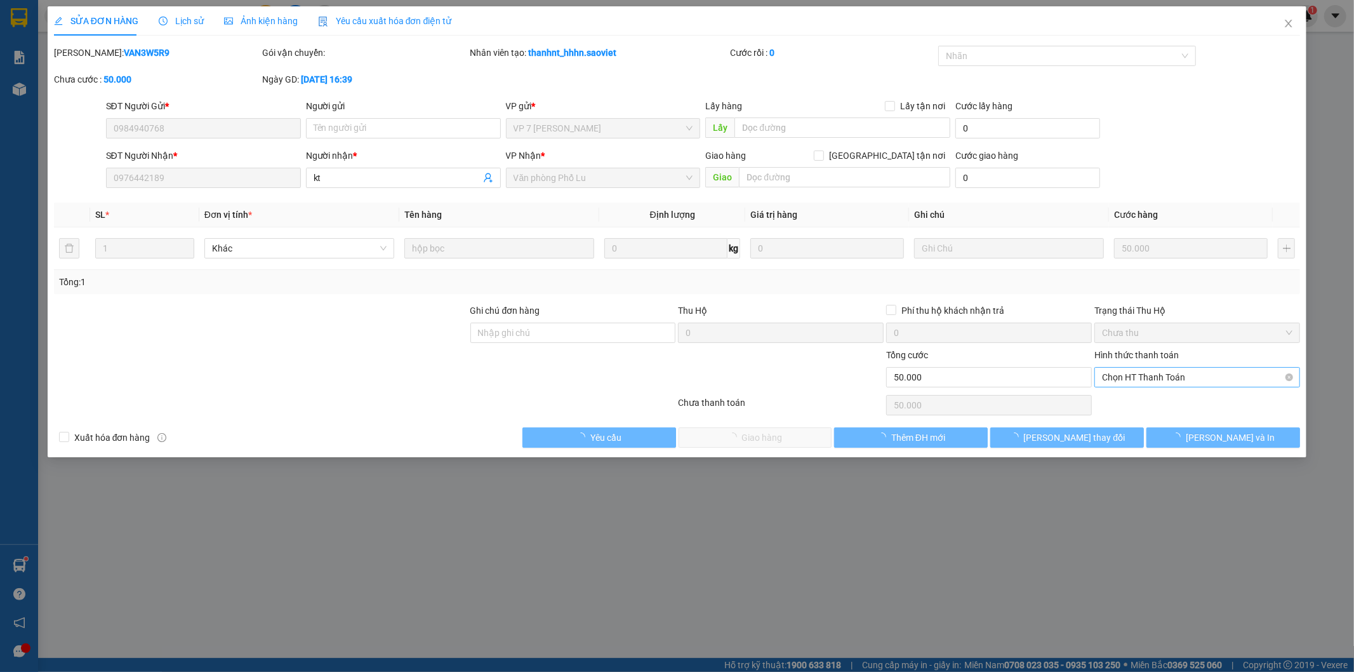
click at [1170, 376] on span "Chọn HT Thanh Toán" at bounding box center [1197, 377] width 191 height 19
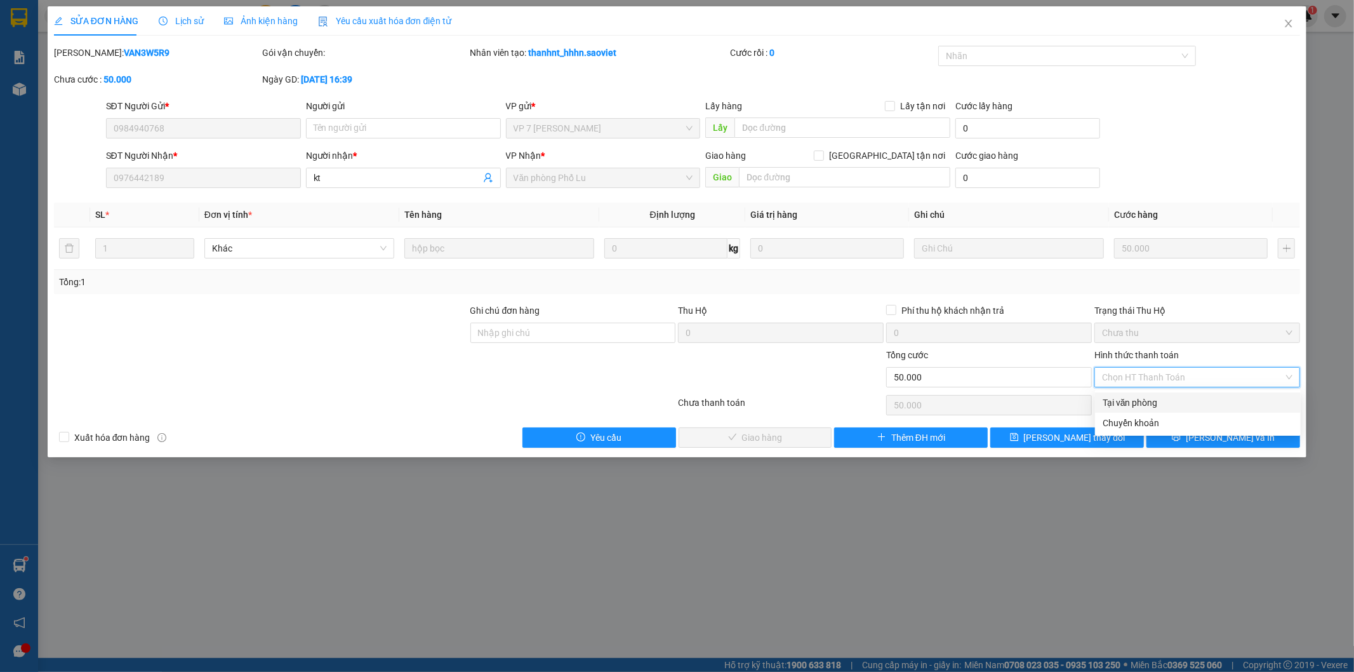
click at [1157, 398] on div "Tại văn phòng" at bounding box center [1198, 403] width 191 height 14
type input "0"
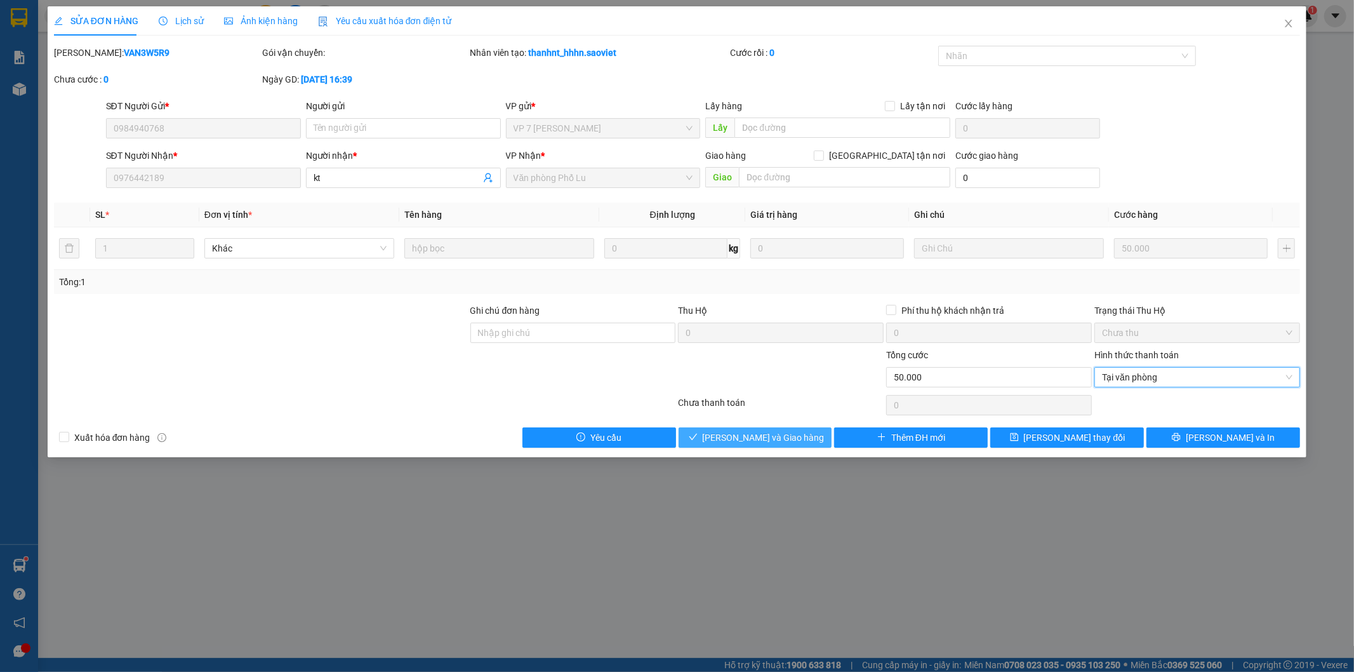
click at [814, 432] on button "[PERSON_NAME] và Giao hàng" at bounding box center [756, 437] width 154 height 20
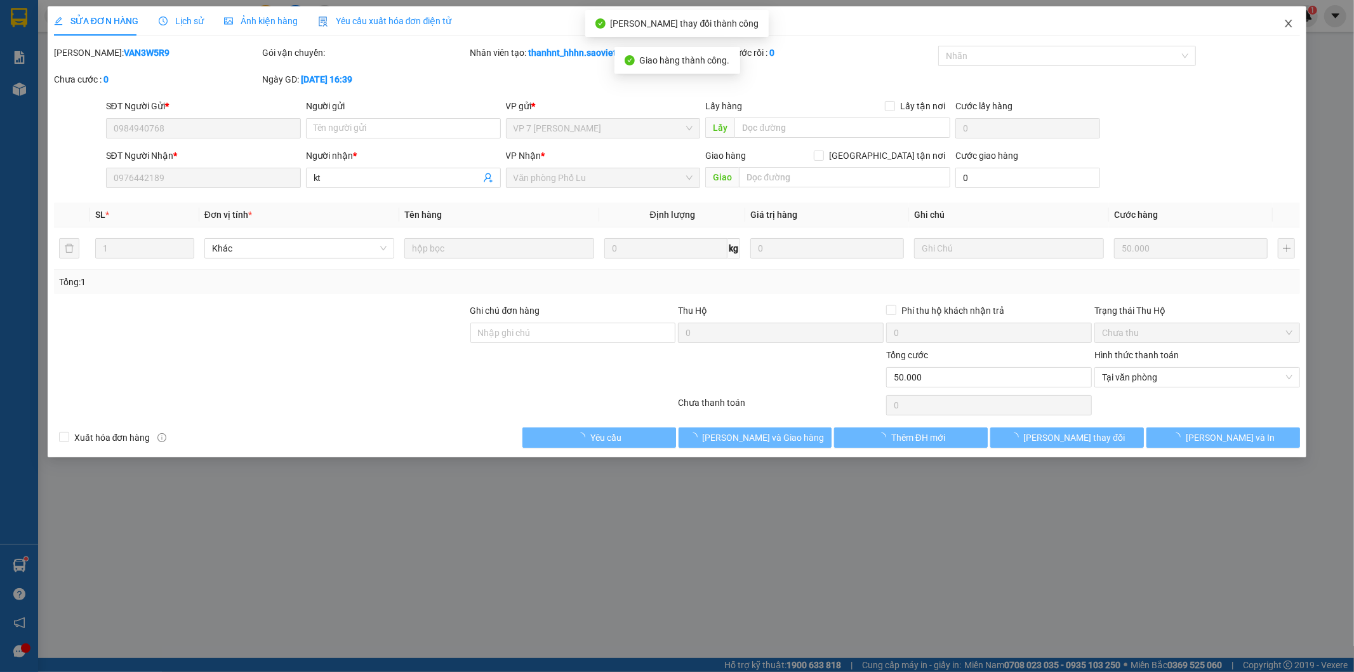
click at [1291, 25] on icon "close" at bounding box center [1289, 23] width 10 height 10
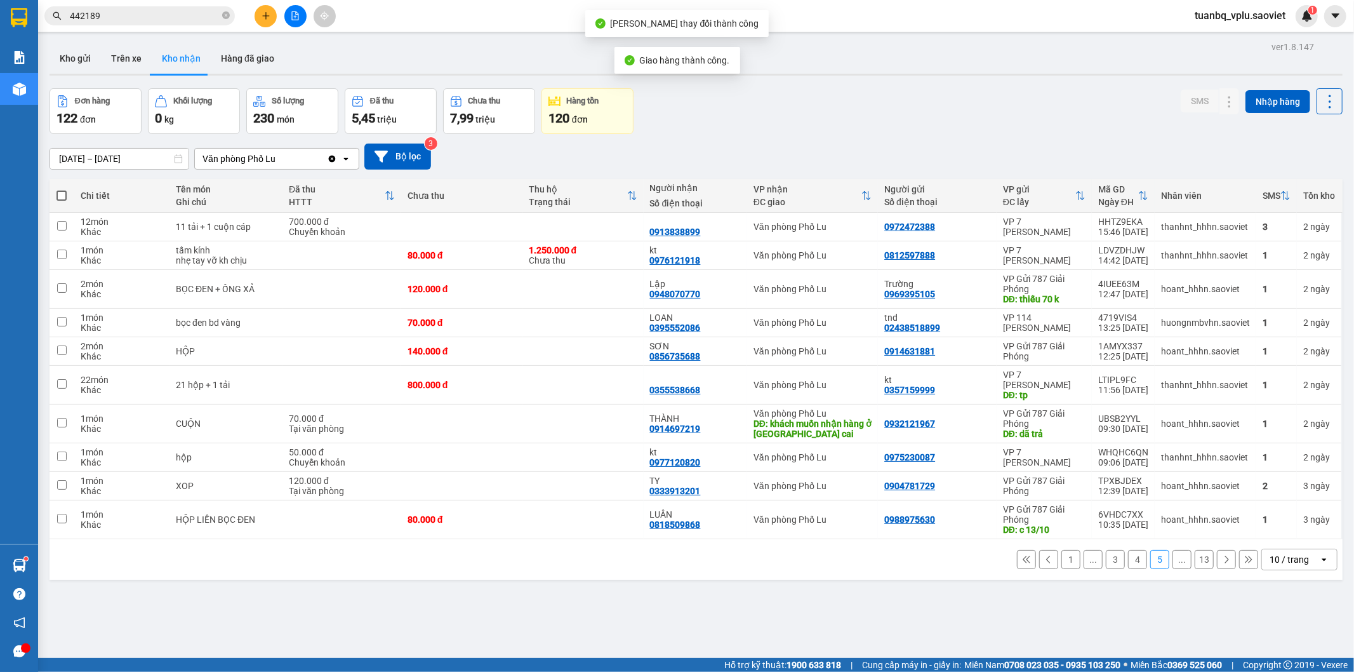
click at [194, 22] on input "442189" at bounding box center [145, 16] width 150 height 14
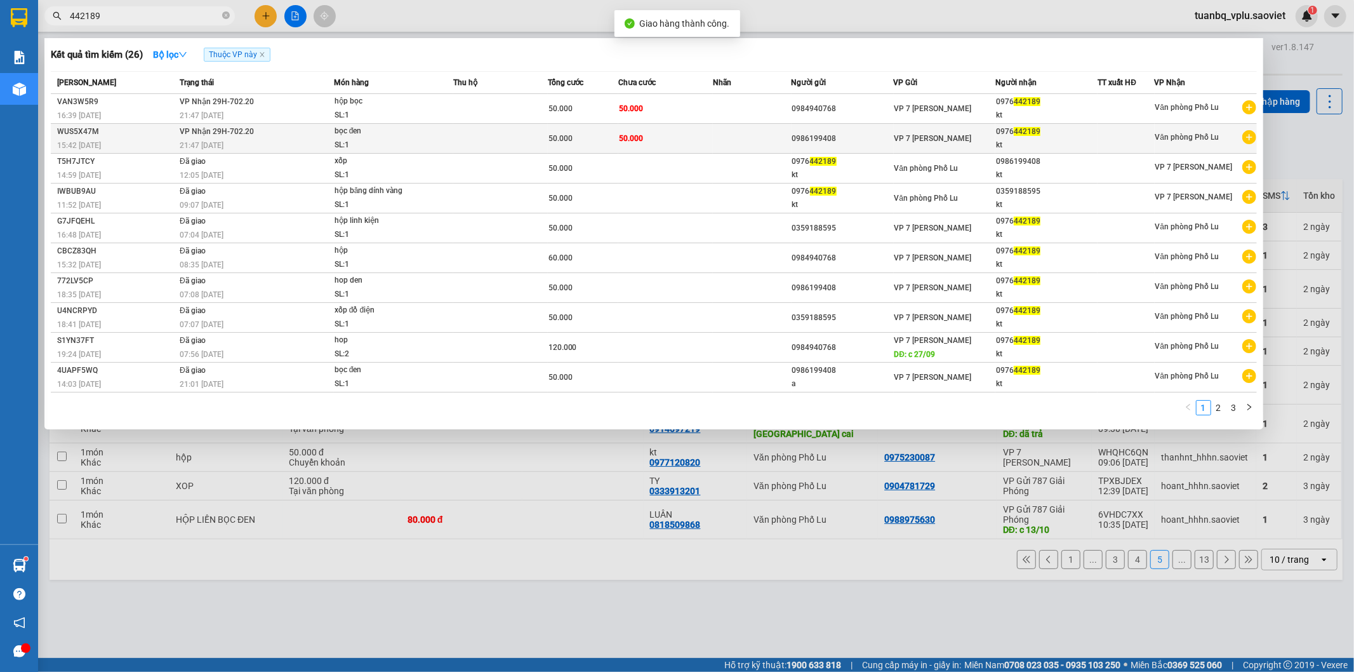
click at [853, 143] on div "0986199408" at bounding box center [842, 138] width 101 height 13
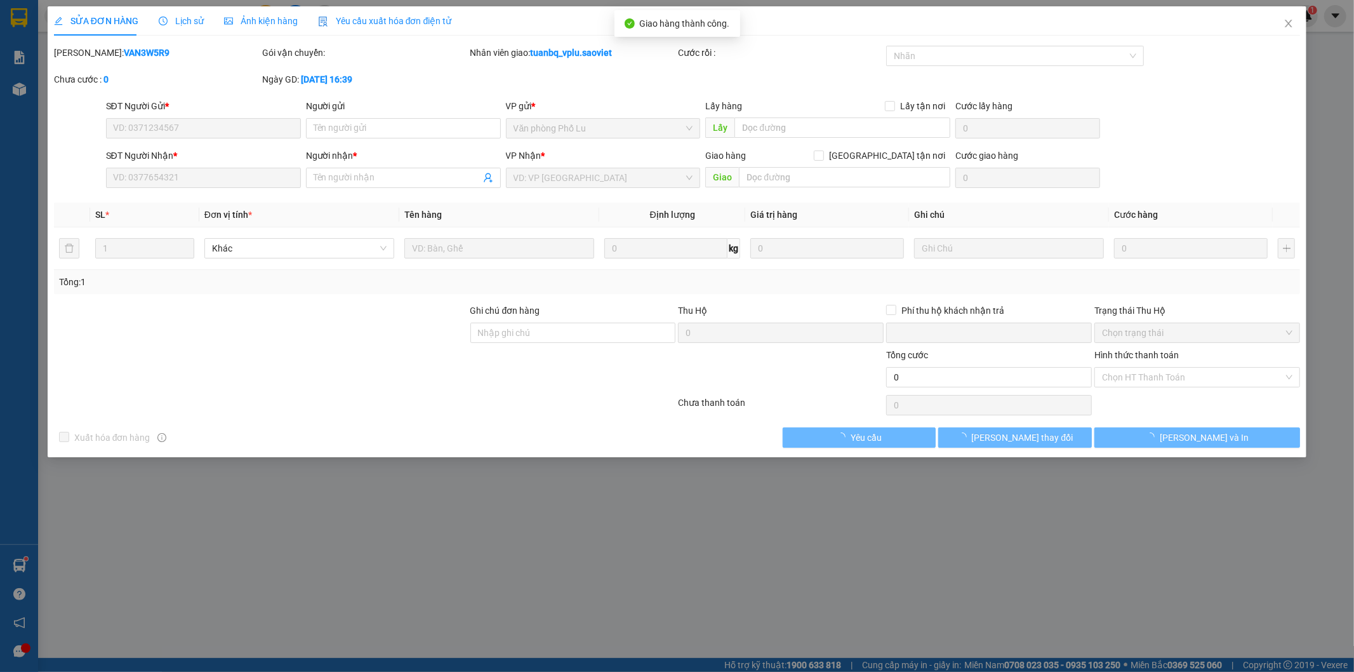
type input "0986199408"
type input "0976442189"
type input "kt"
type input "0"
type input "50.000"
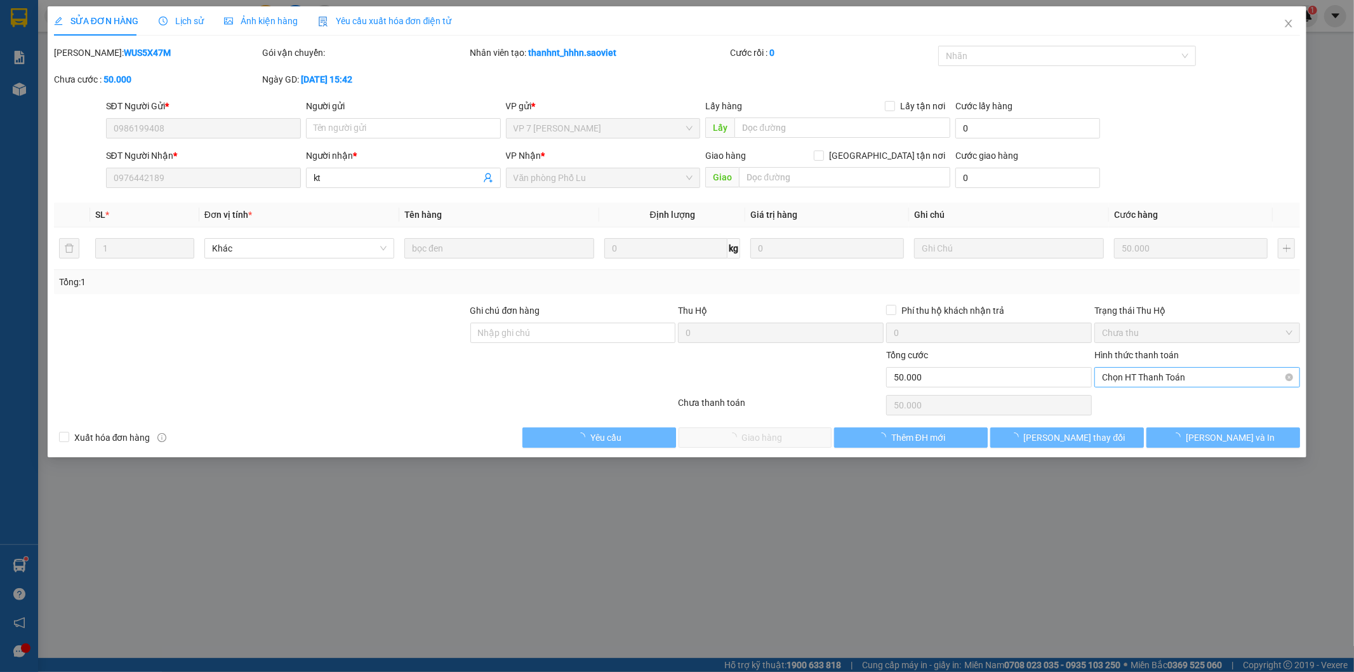
click at [1181, 377] on span "Chọn HT Thanh Toán" at bounding box center [1197, 377] width 191 height 19
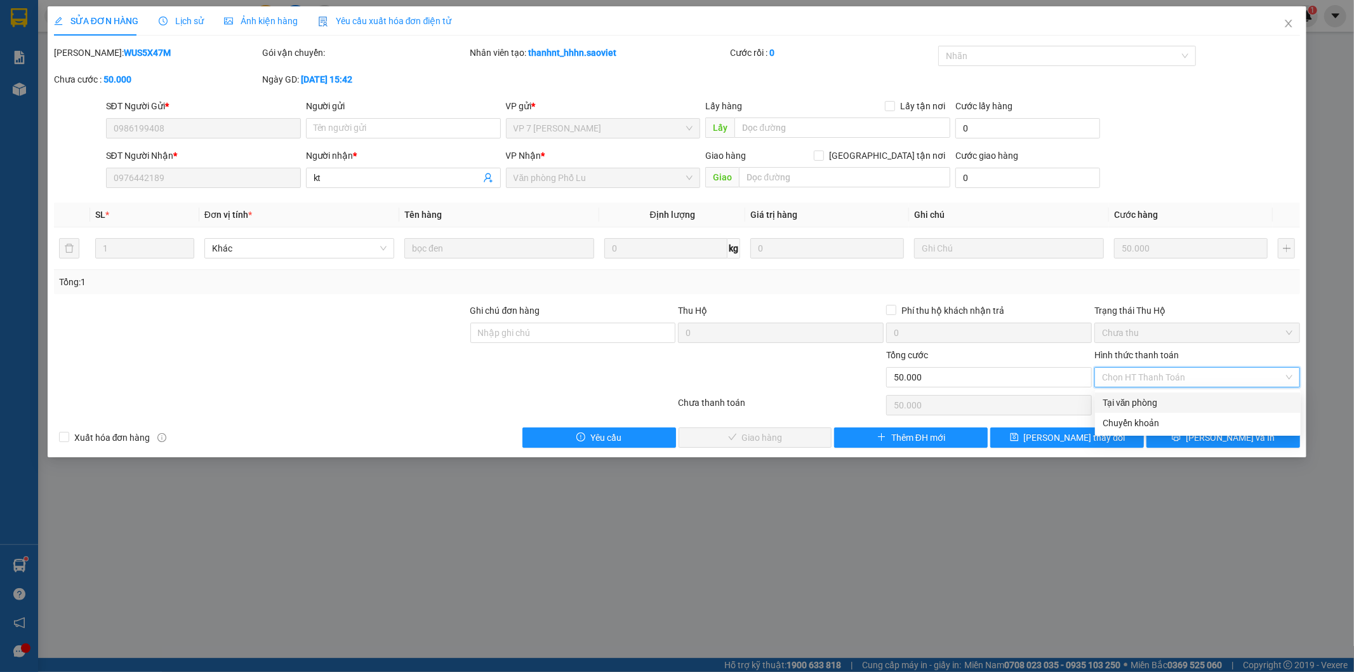
click at [1158, 401] on div "Tại văn phòng" at bounding box center [1198, 403] width 191 height 14
type input "0"
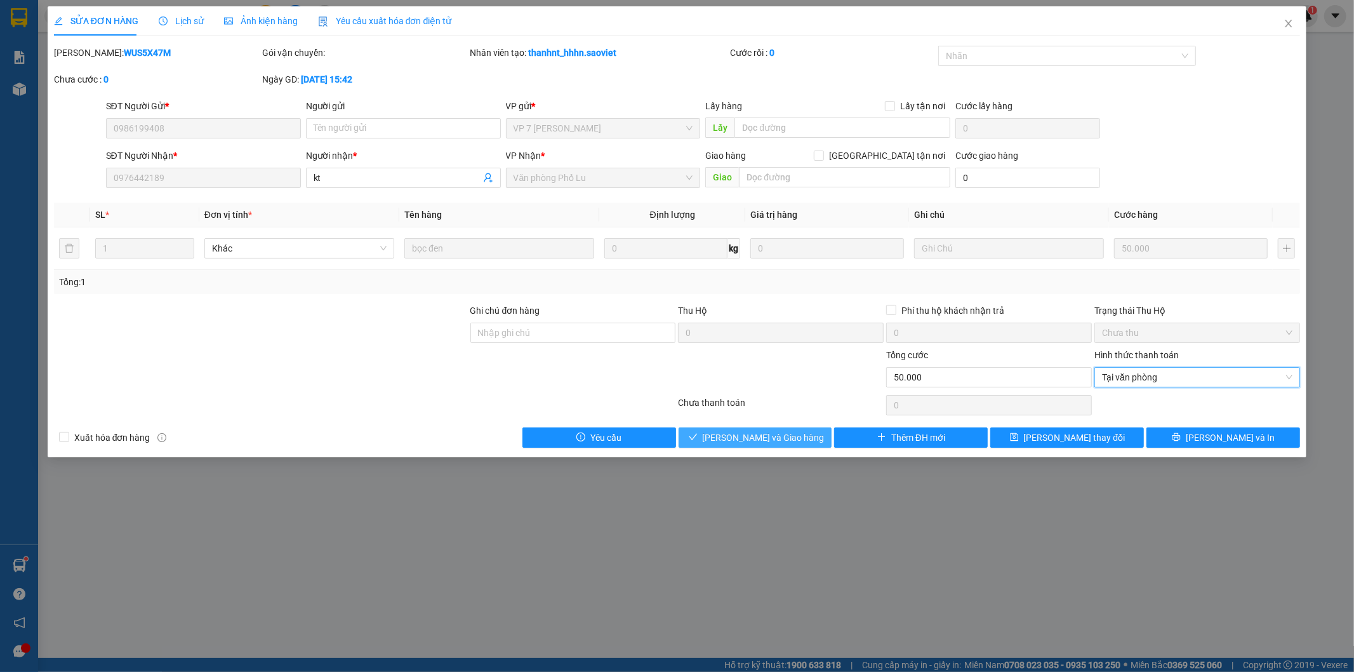
click at [758, 431] on span "[PERSON_NAME] và Giao hàng" at bounding box center [764, 438] width 122 height 14
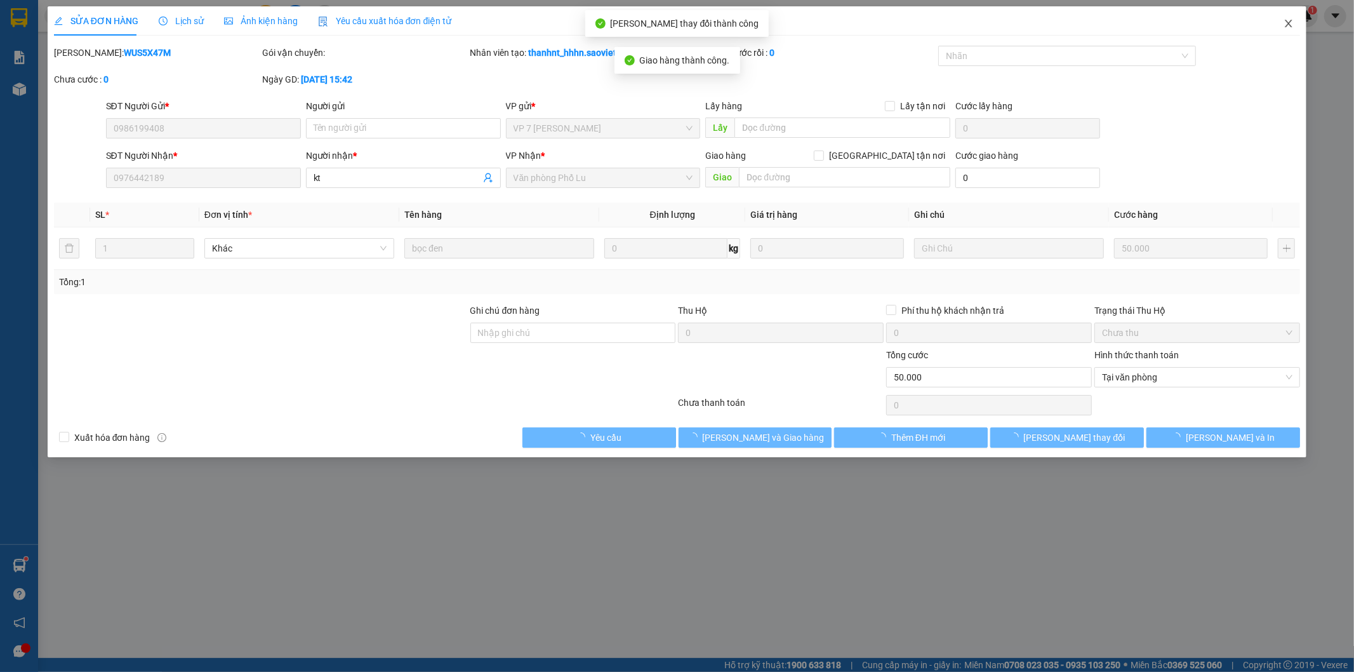
click at [1291, 23] on icon "close" at bounding box center [1289, 23] width 10 height 10
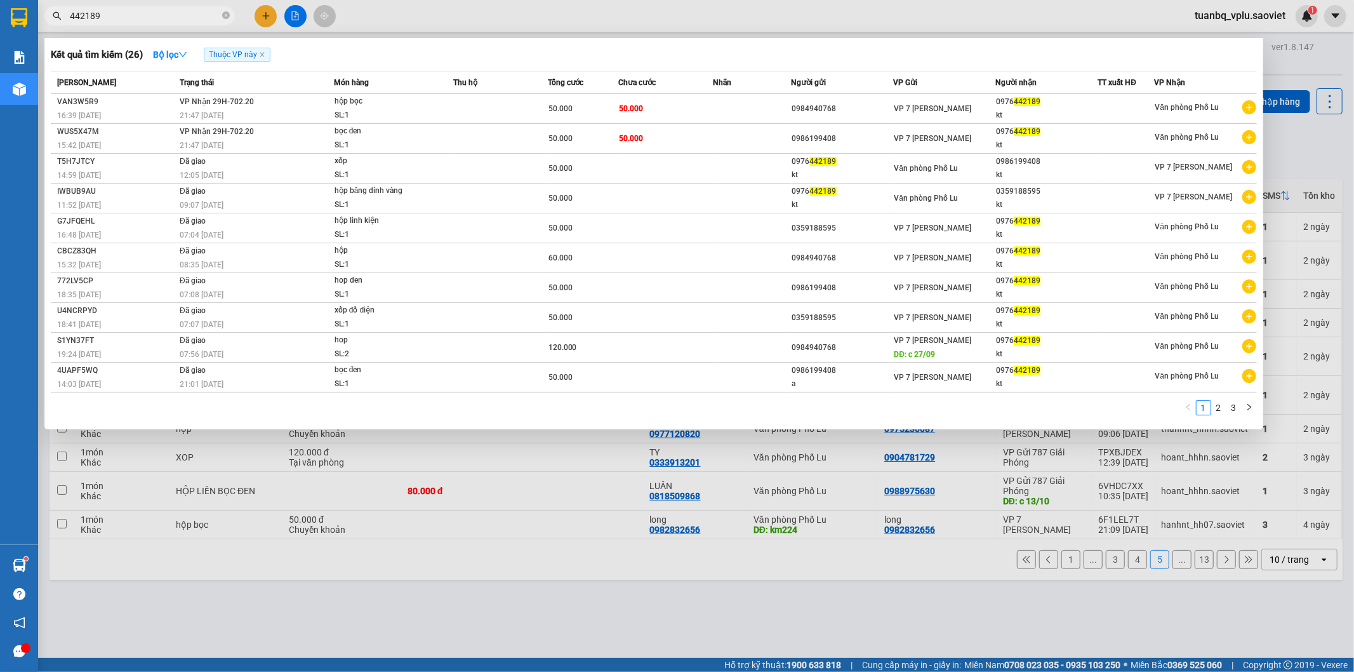
click at [121, 14] on input "442189" at bounding box center [145, 16] width 150 height 14
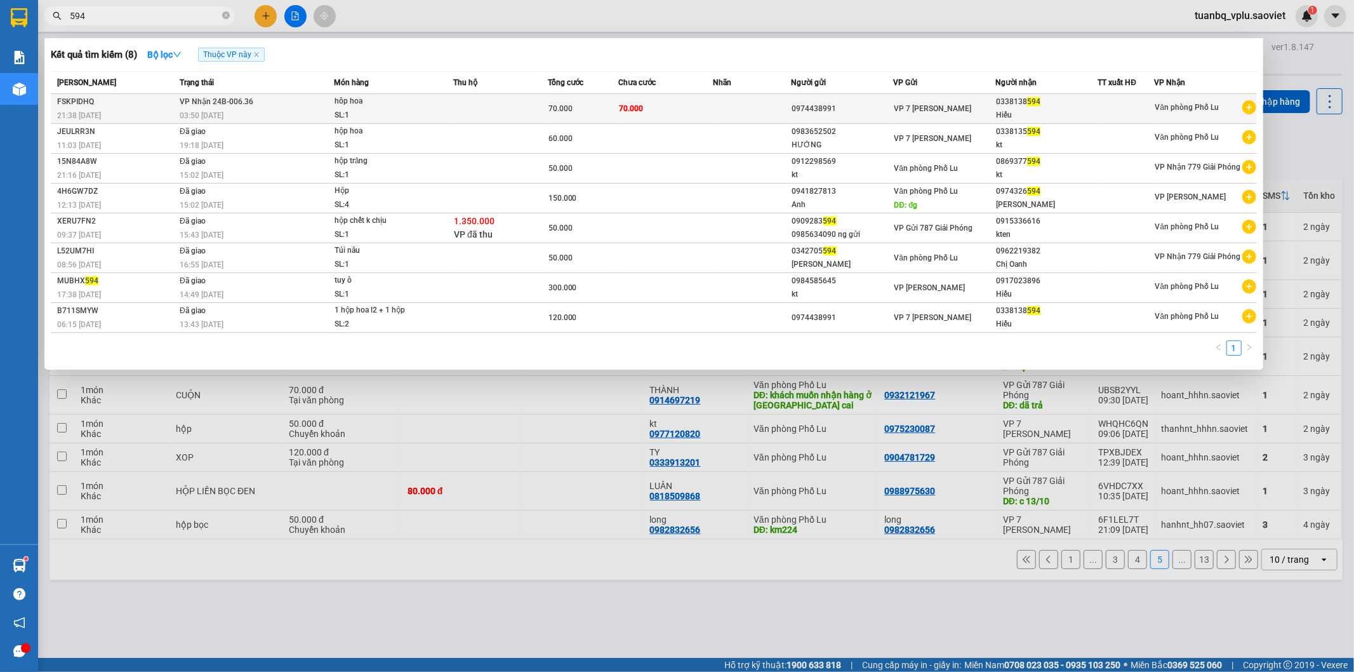
type input "594"
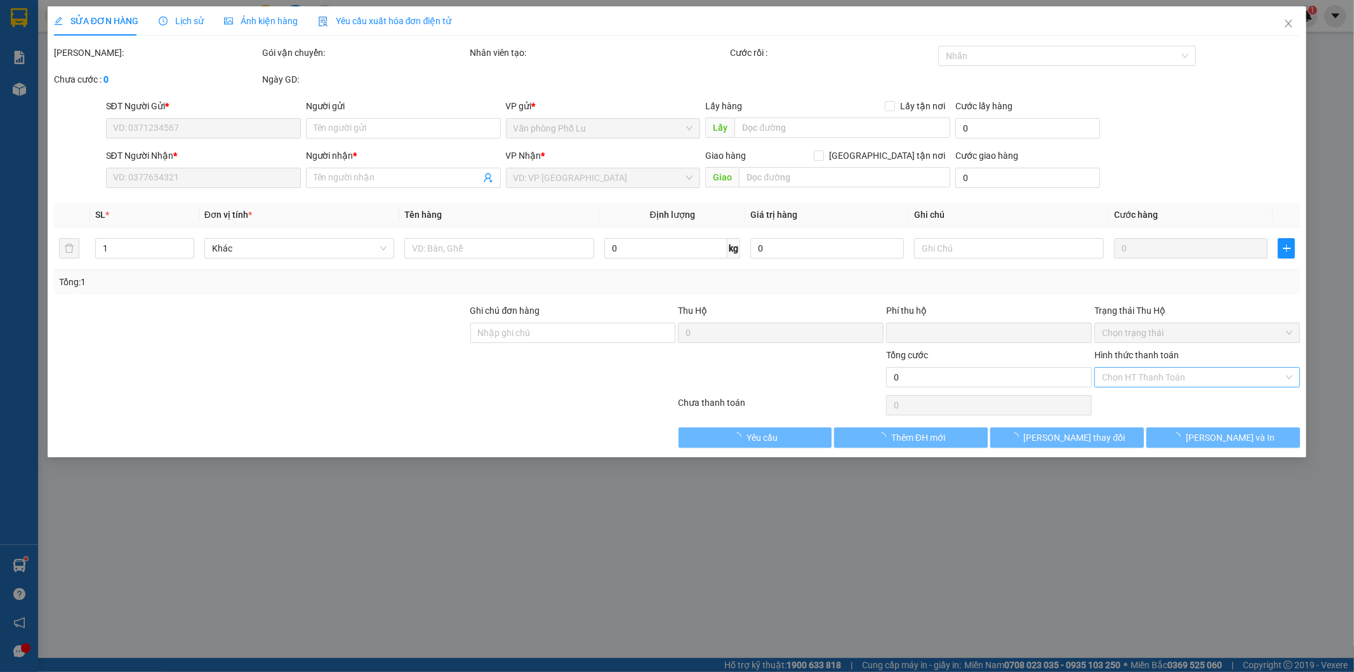
type input "0974438991"
type input "0338138594"
type input "Hiếu"
type input "0"
type input "70.000"
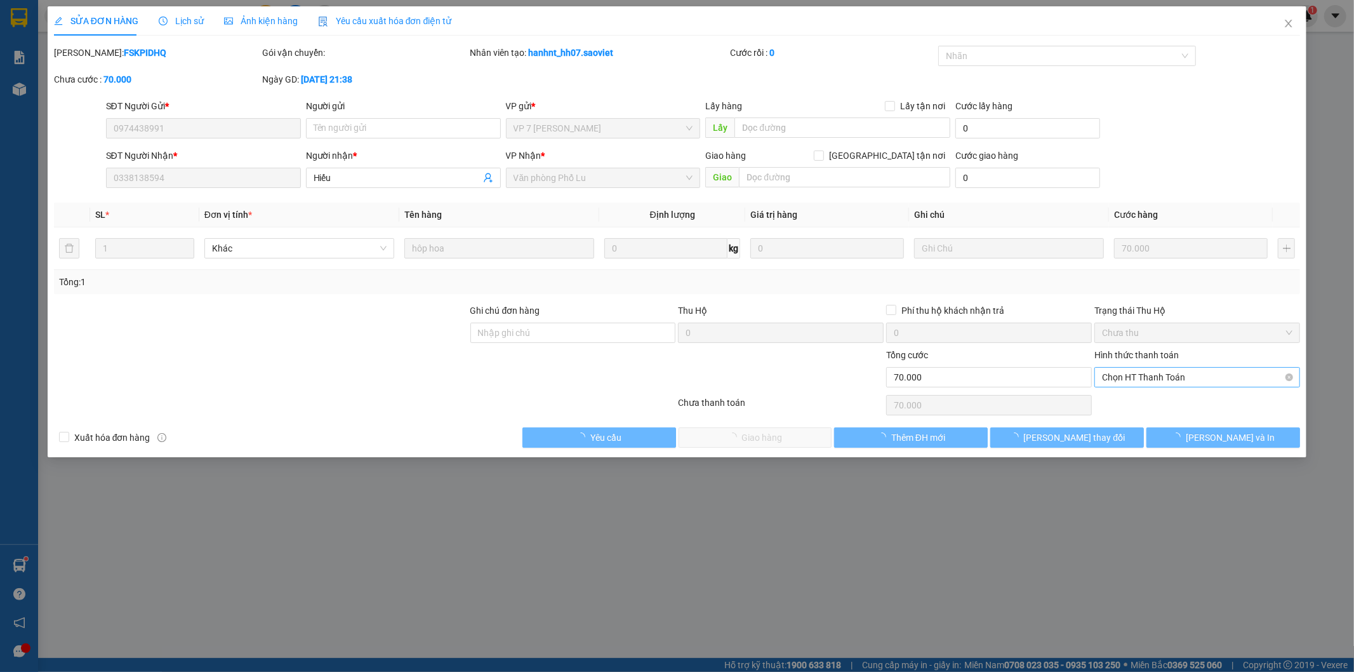
click at [1182, 377] on span "Chọn HT Thanh Toán" at bounding box center [1197, 377] width 191 height 19
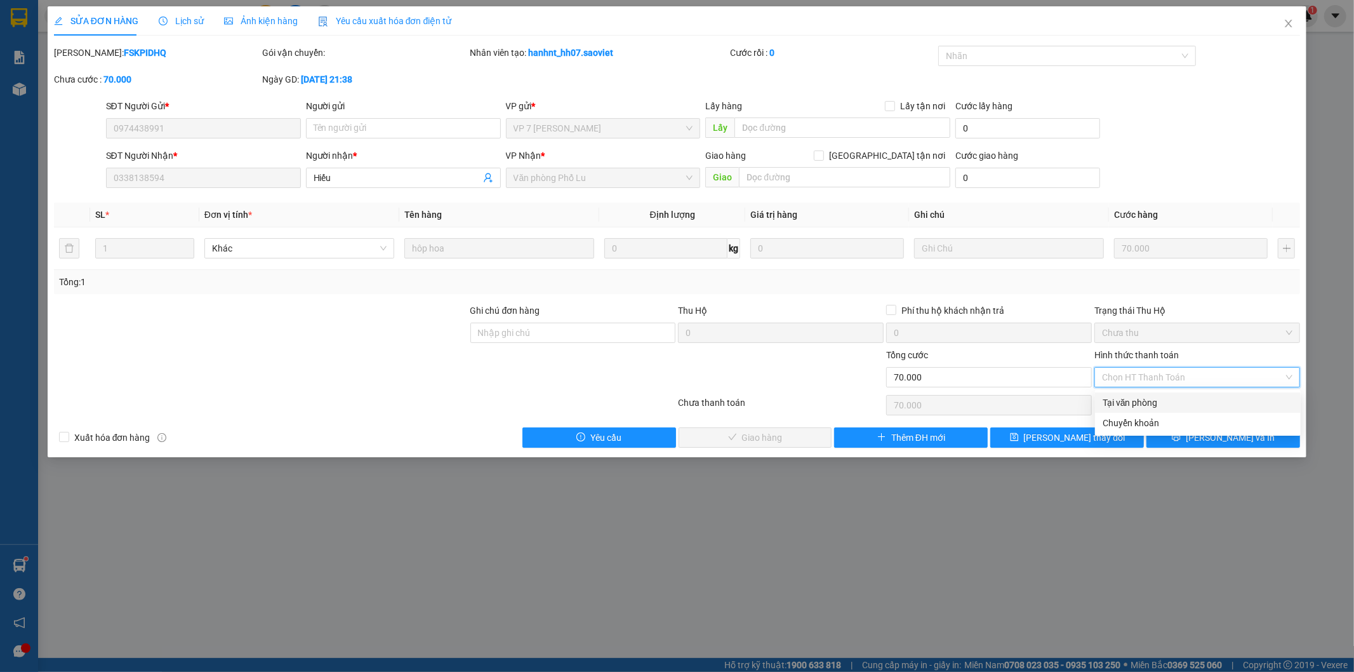
click at [1159, 398] on div "Tại văn phòng" at bounding box center [1198, 403] width 191 height 14
type input "0"
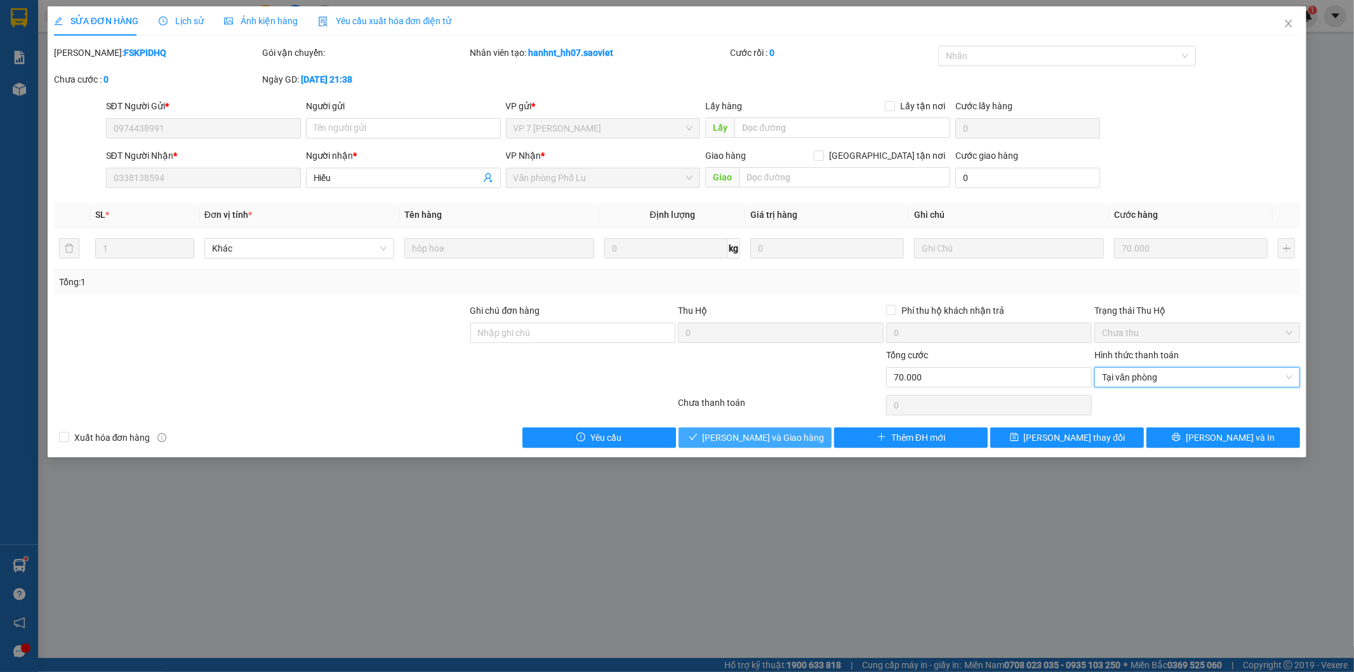
click at [778, 434] on span "[PERSON_NAME] và Giao hàng" at bounding box center [764, 438] width 122 height 14
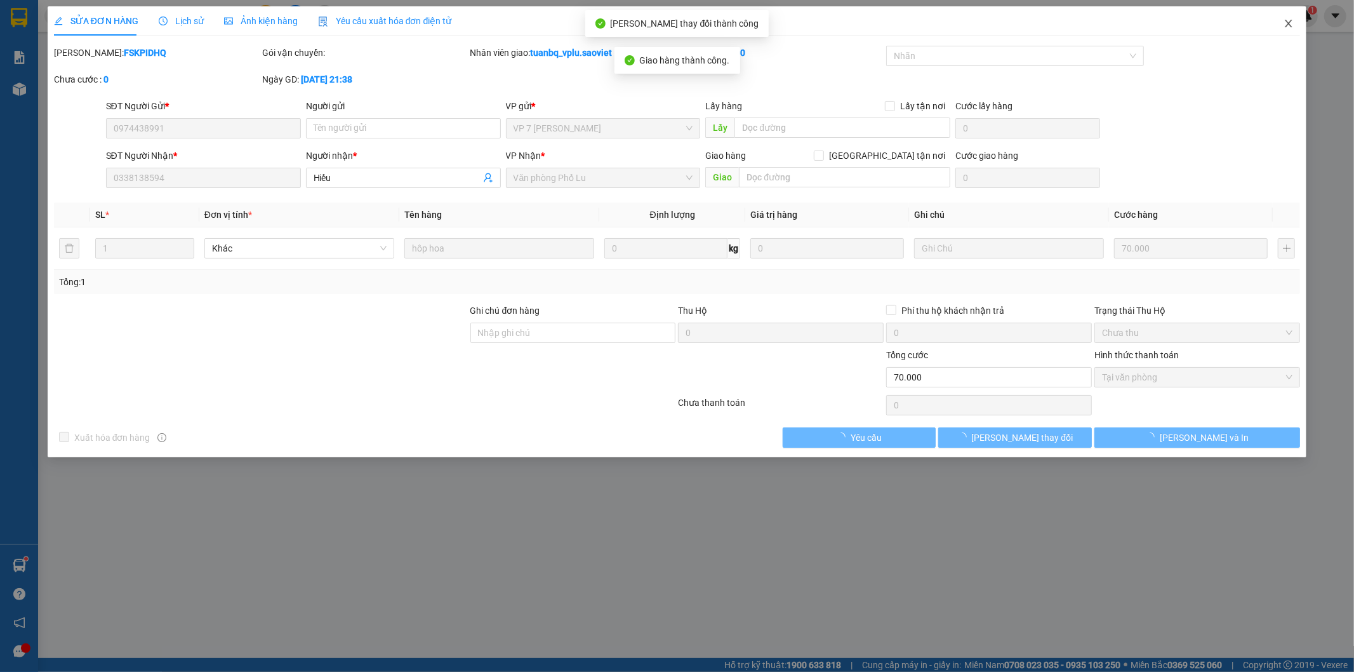
click at [1286, 27] on icon "close" at bounding box center [1289, 23] width 10 height 10
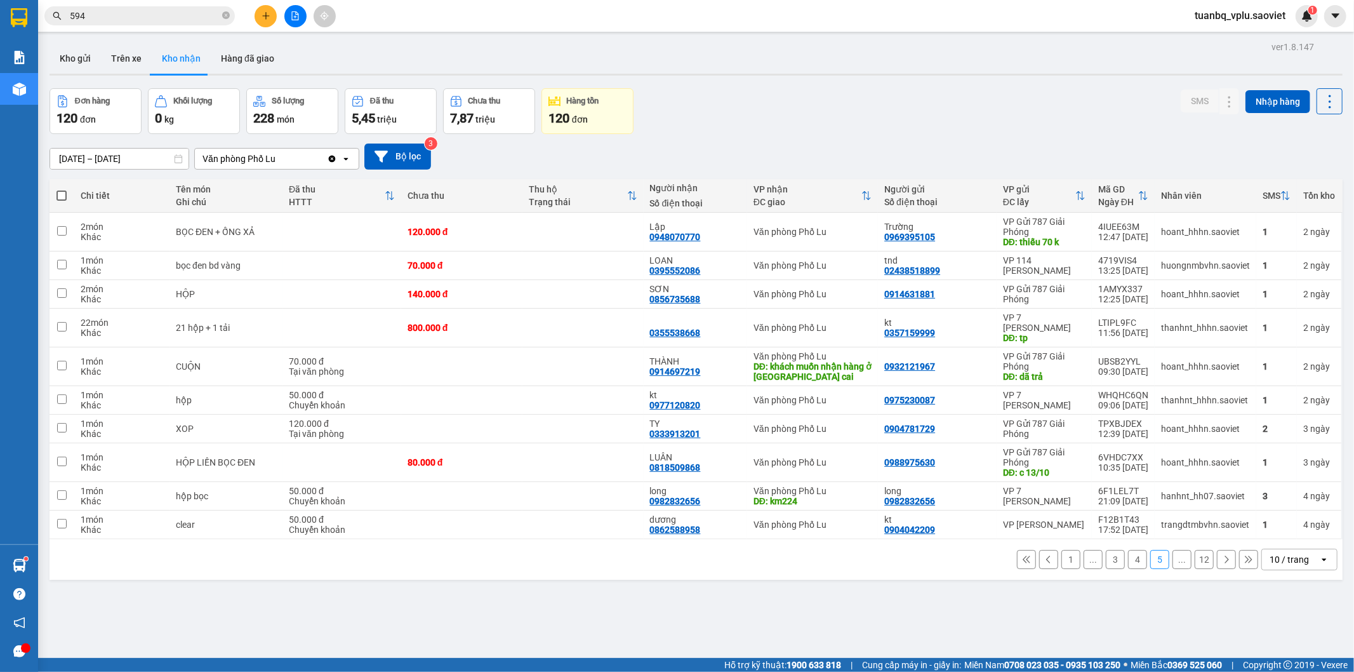
click at [141, 10] on input "594" at bounding box center [145, 16] width 150 height 14
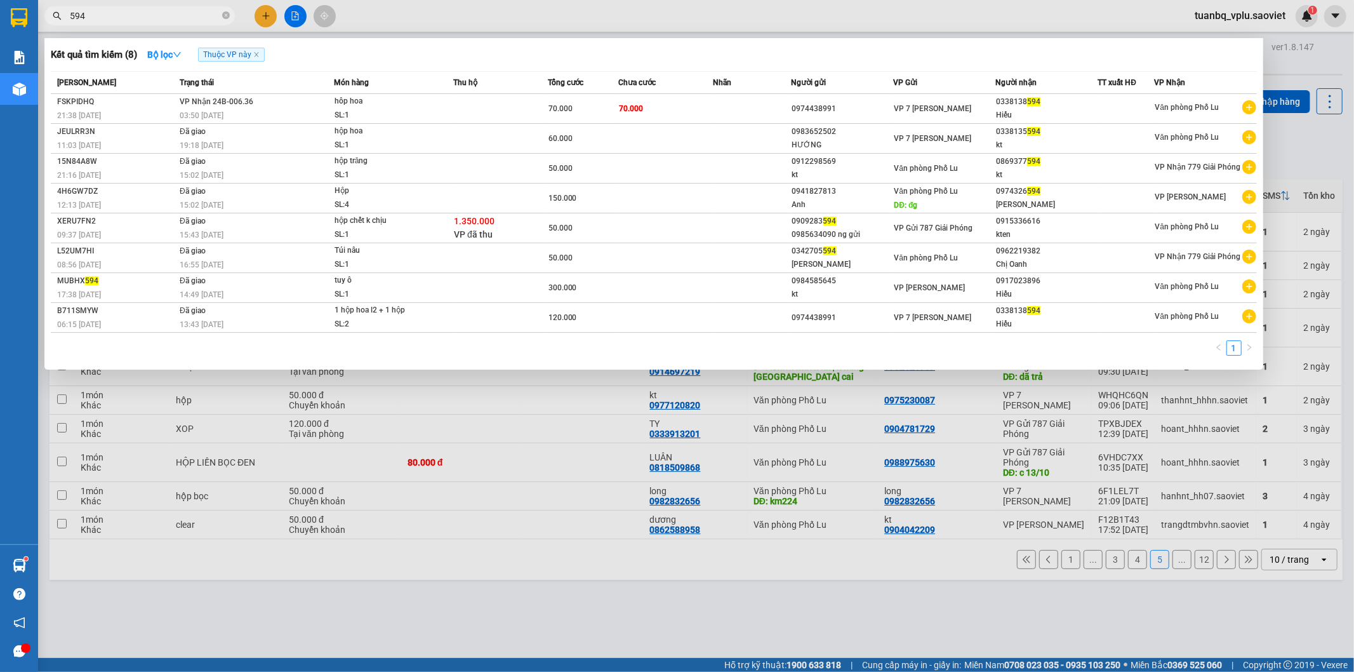
click at [141, 10] on input "594" at bounding box center [145, 16] width 150 height 14
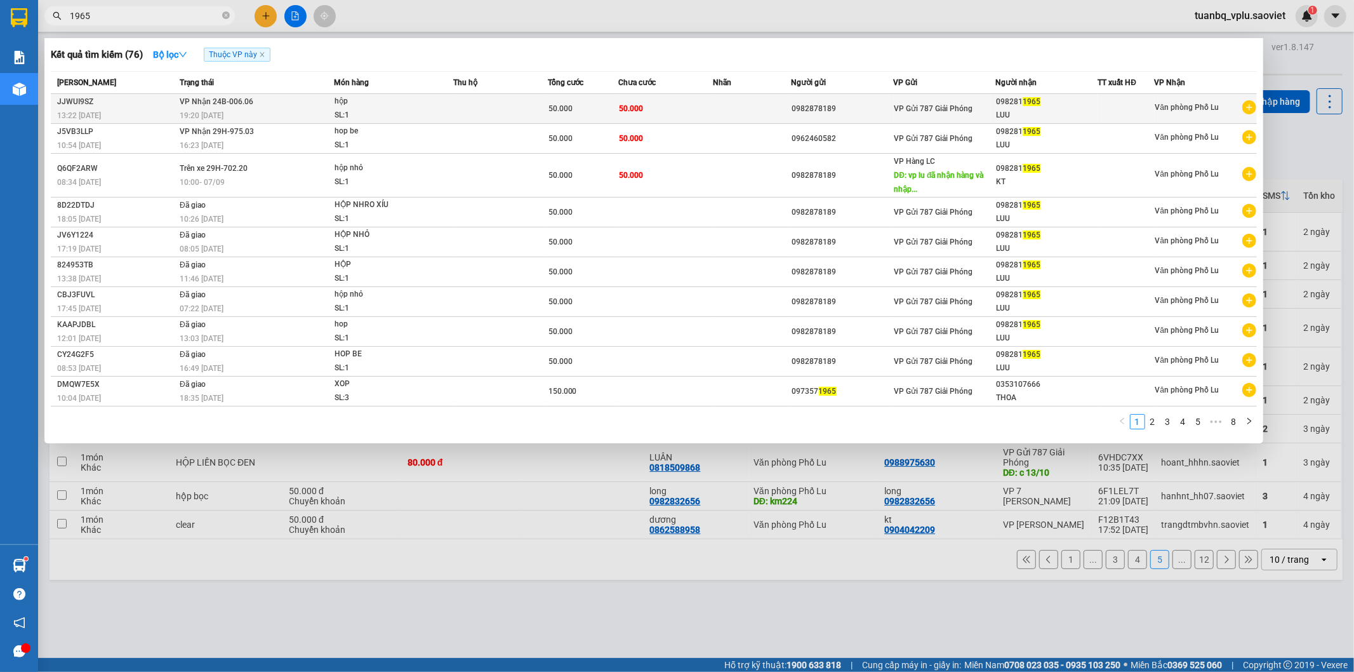
type input "1965"
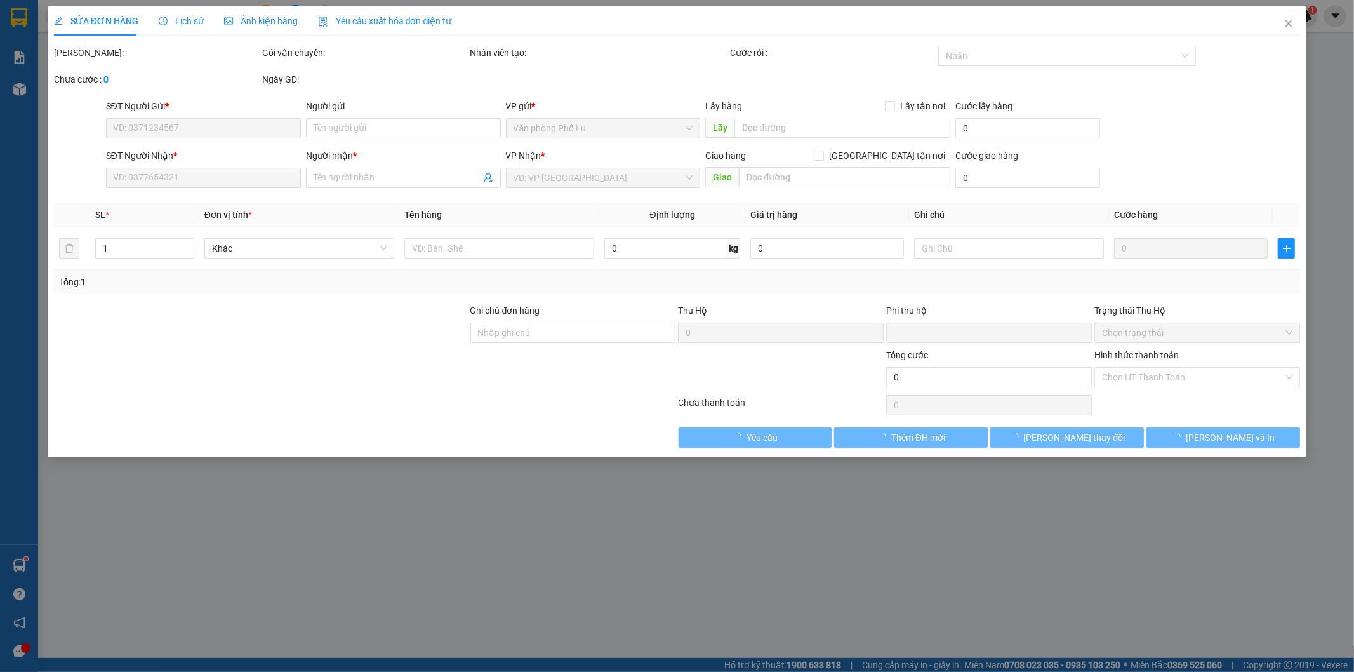
type input "0982878189"
type input "0982811965"
type input "LUU"
type input "0"
type input "50.000"
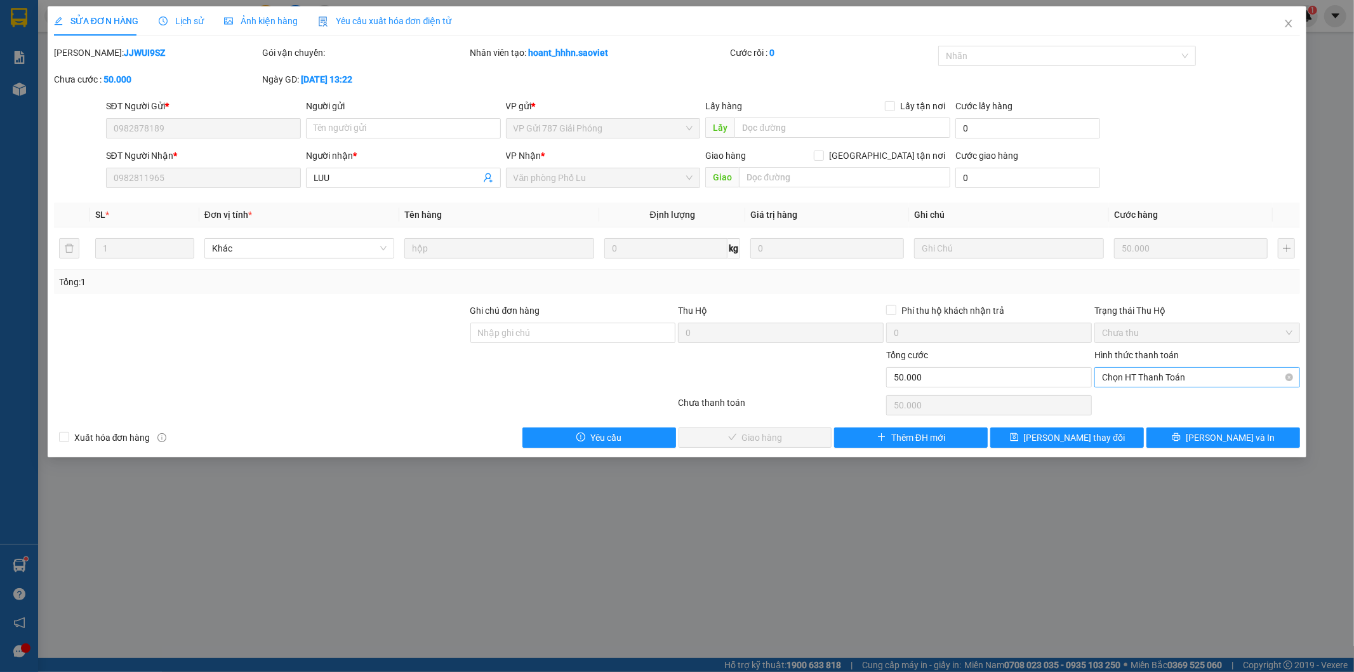
click at [1154, 375] on span "Chọn HT Thanh Toán" at bounding box center [1197, 377] width 191 height 19
click at [1132, 403] on div "Tại văn phòng" at bounding box center [1198, 403] width 191 height 14
type input "0"
click at [732, 433] on span "[PERSON_NAME] và Giao hàng" at bounding box center [764, 438] width 122 height 14
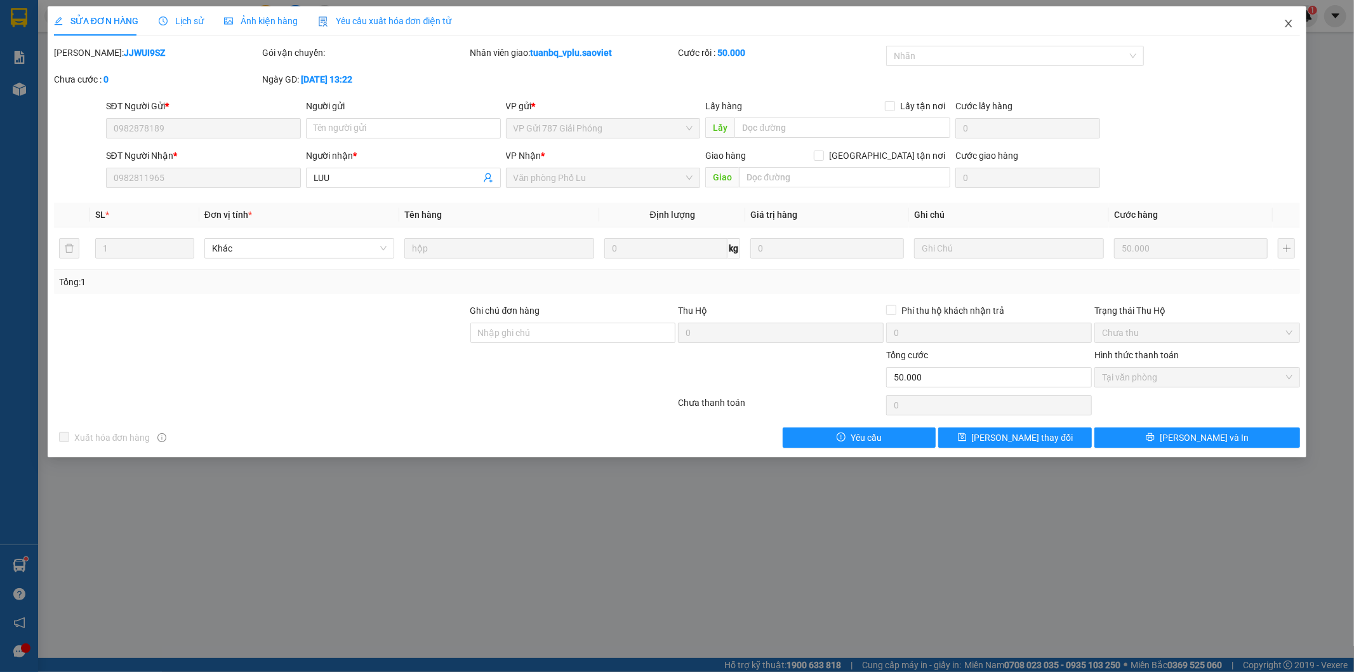
drag, startPoint x: 1291, startPoint y: 27, endPoint x: 595, endPoint y: 0, distance: 696.5
click at [1291, 26] on icon "close" at bounding box center [1289, 24] width 7 height 8
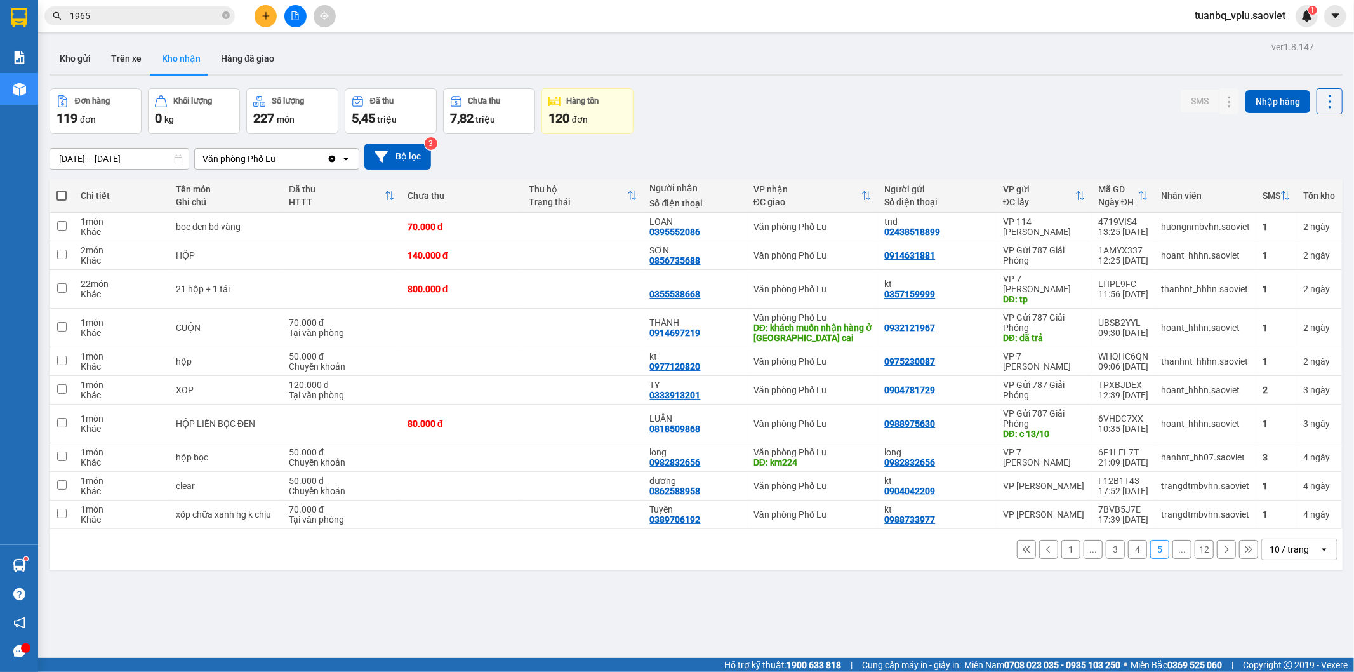
click at [1062, 553] on button "1" at bounding box center [1071, 549] width 19 height 19
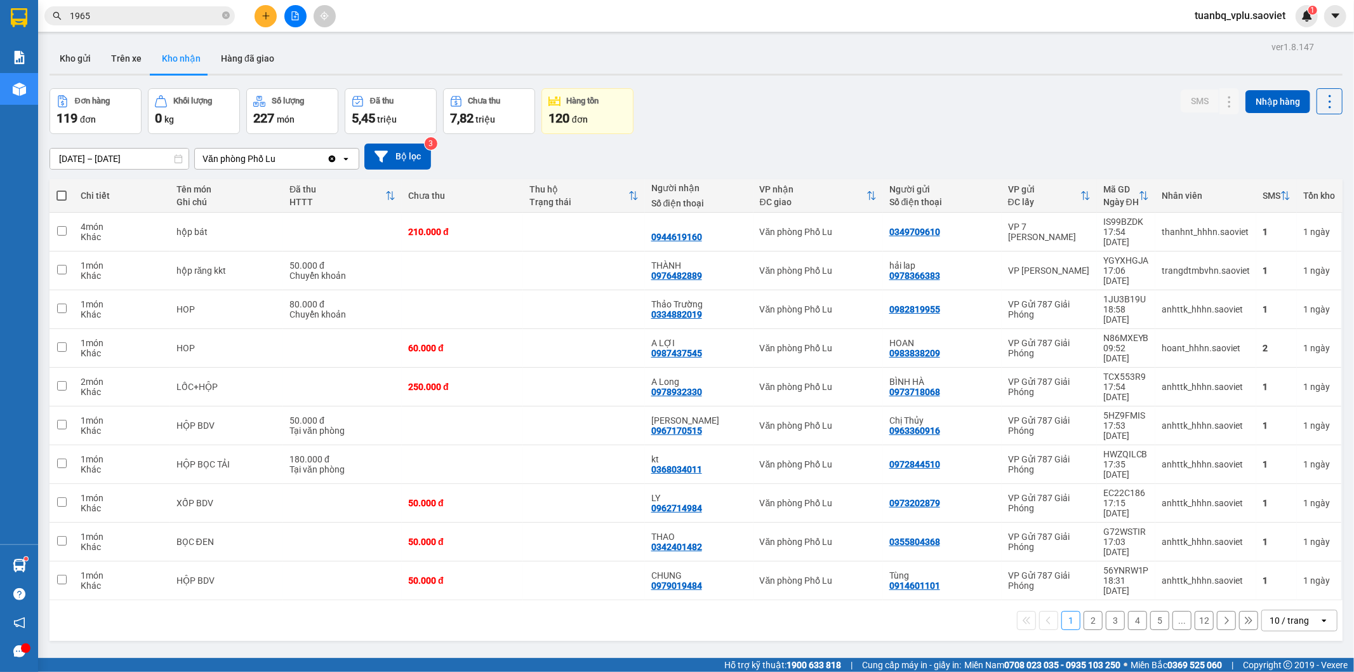
click at [123, 18] on input "1965" at bounding box center [145, 16] width 150 height 14
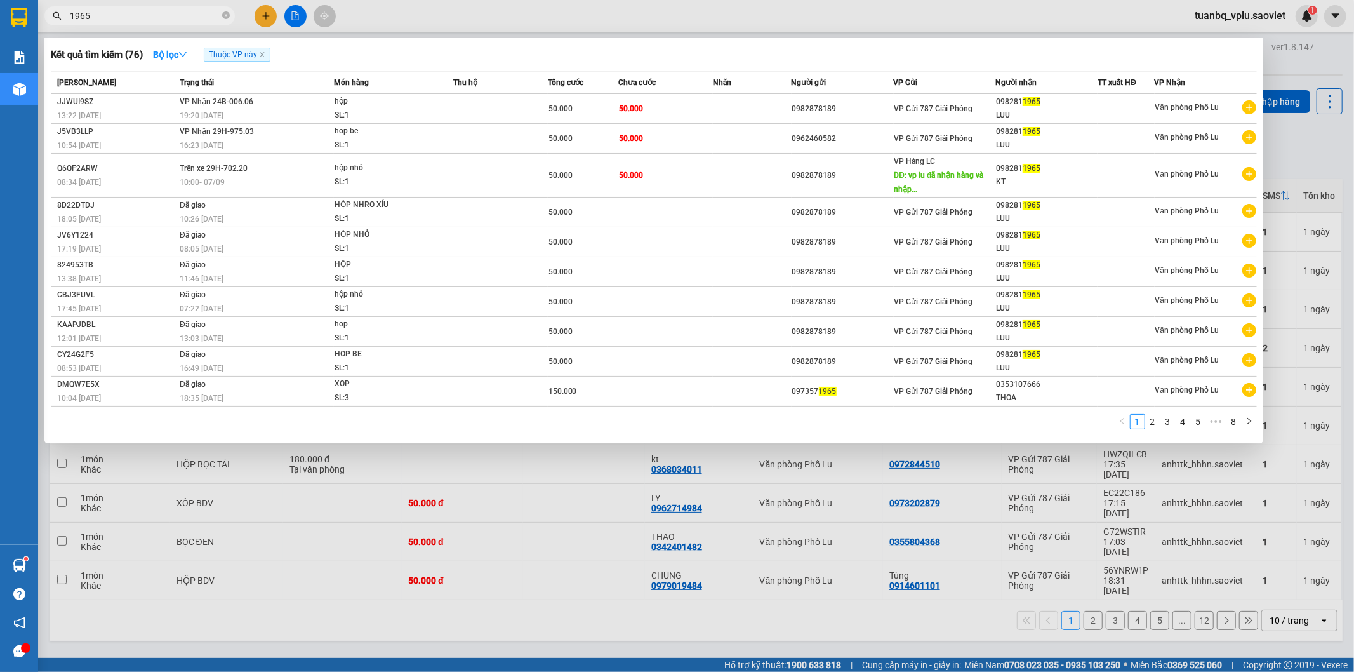
click at [123, 18] on input "1965" at bounding box center [145, 16] width 150 height 14
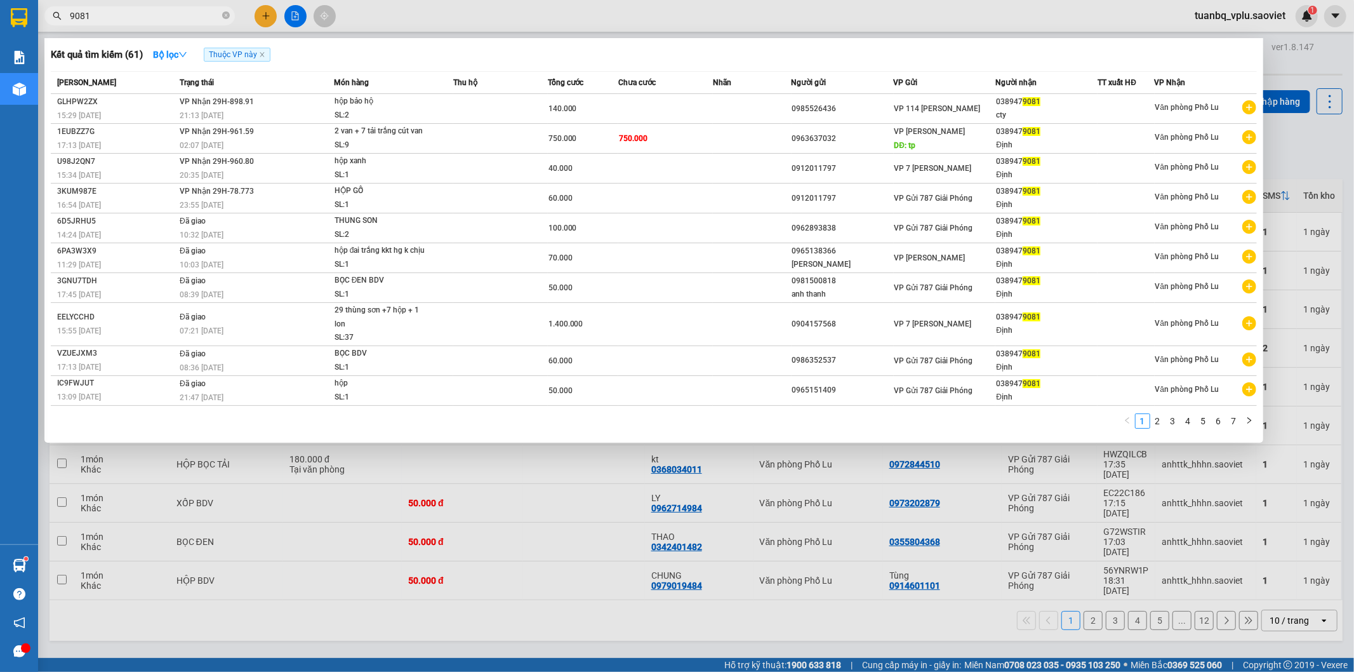
click at [620, 573] on div at bounding box center [677, 336] width 1354 height 672
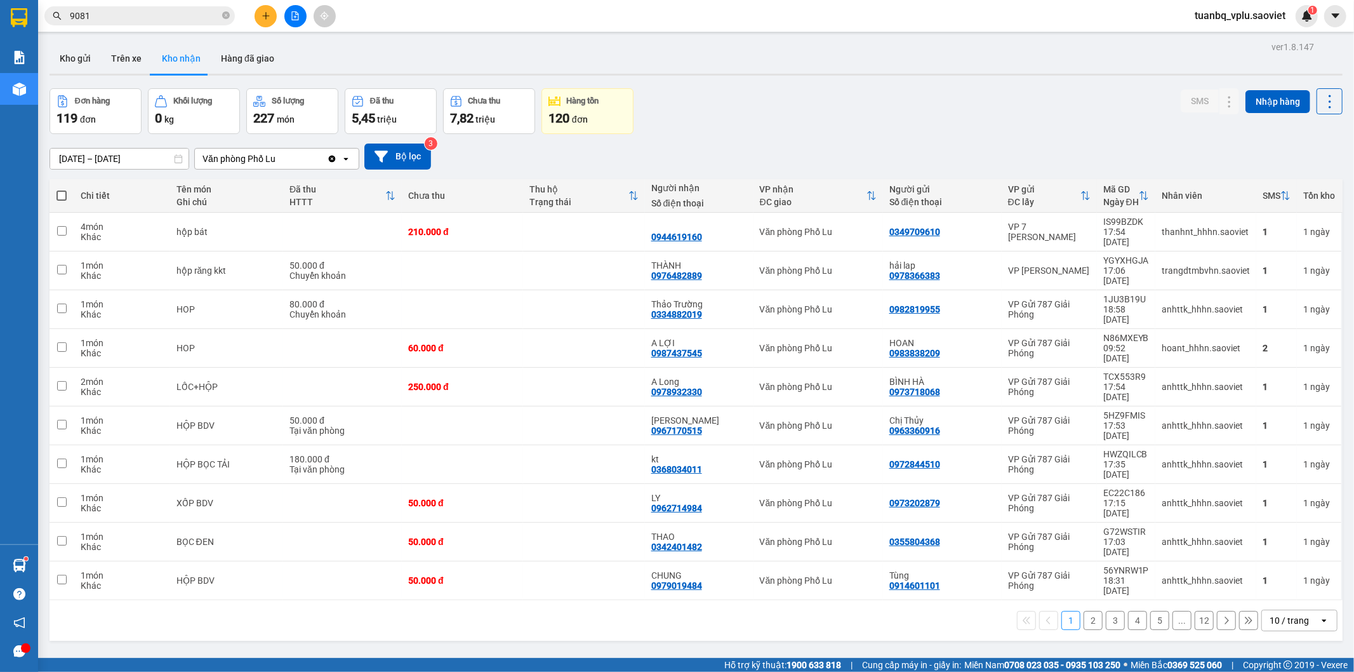
click at [169, 24] on span "9081" at bounding box center [139, 15] width 191 height 19
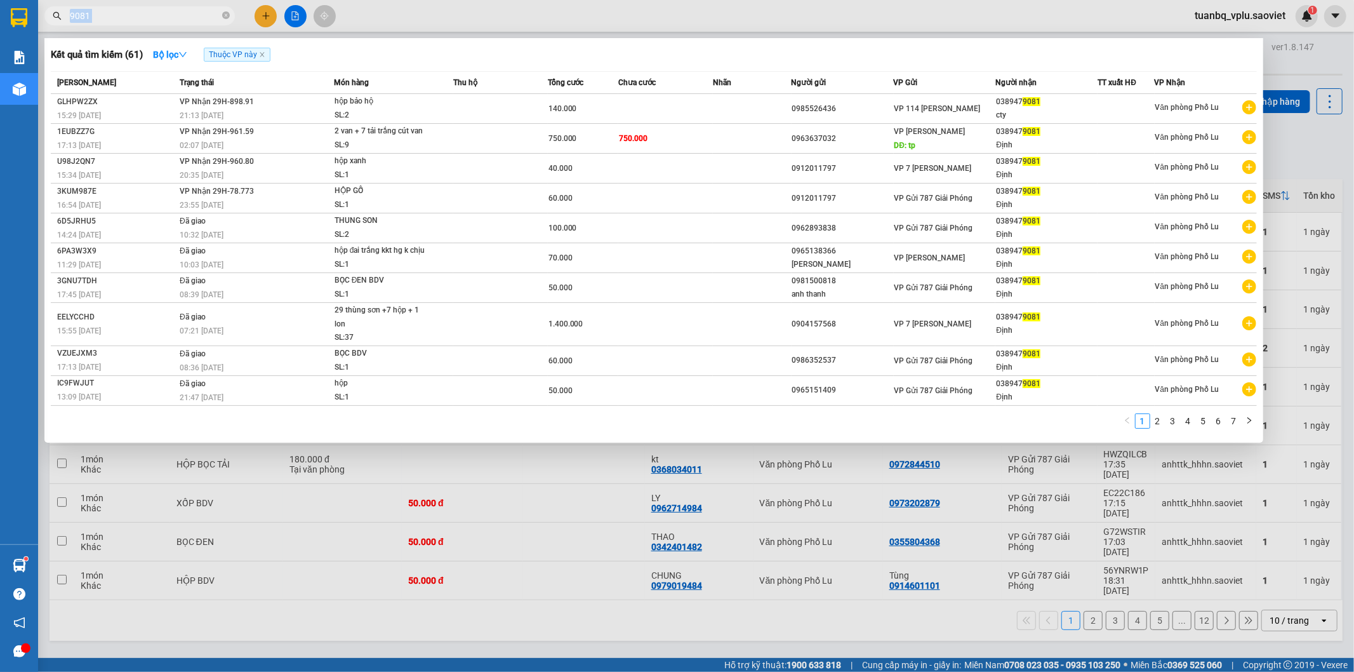
click at [169, 24] on span "9081" at bounding box center [139, 15] width 191 height 19
click at [142, 19] on input "9081" at bounding box center [145, 16] width 150 height 14
type input "908"
click at [142, 19] on input "908" at bounding box center [145, 16] width 150 height 14
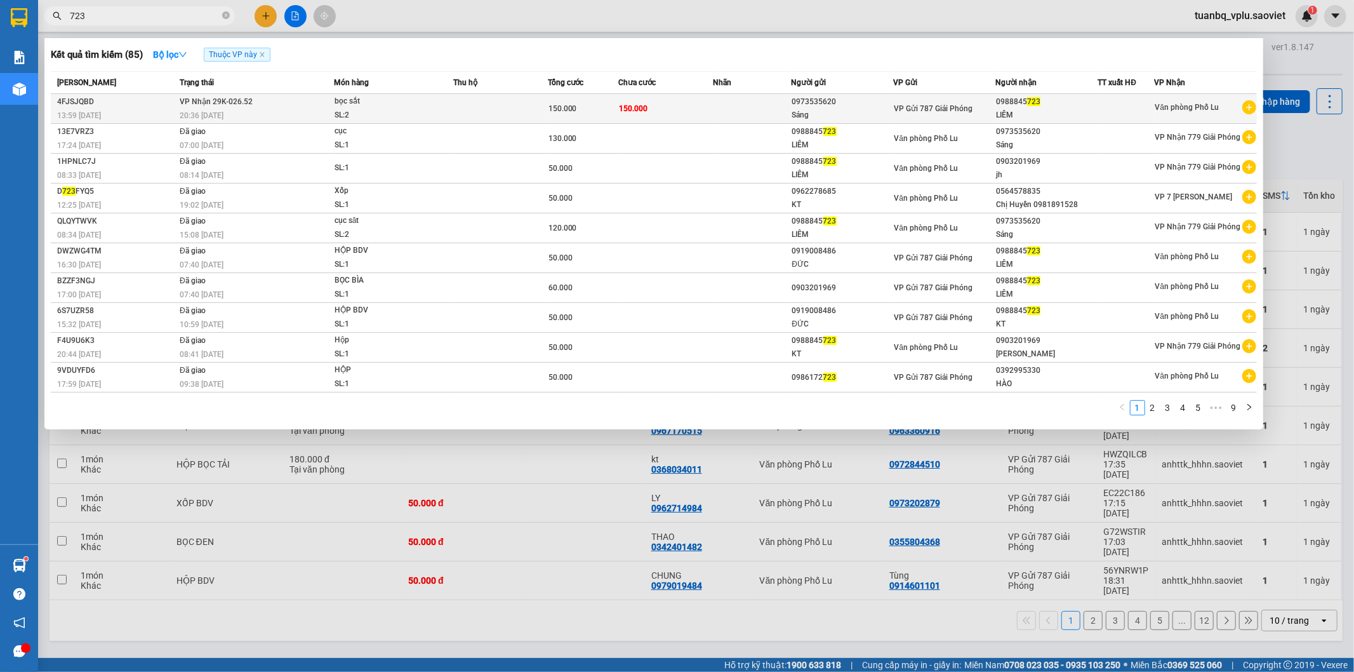
type input "723"
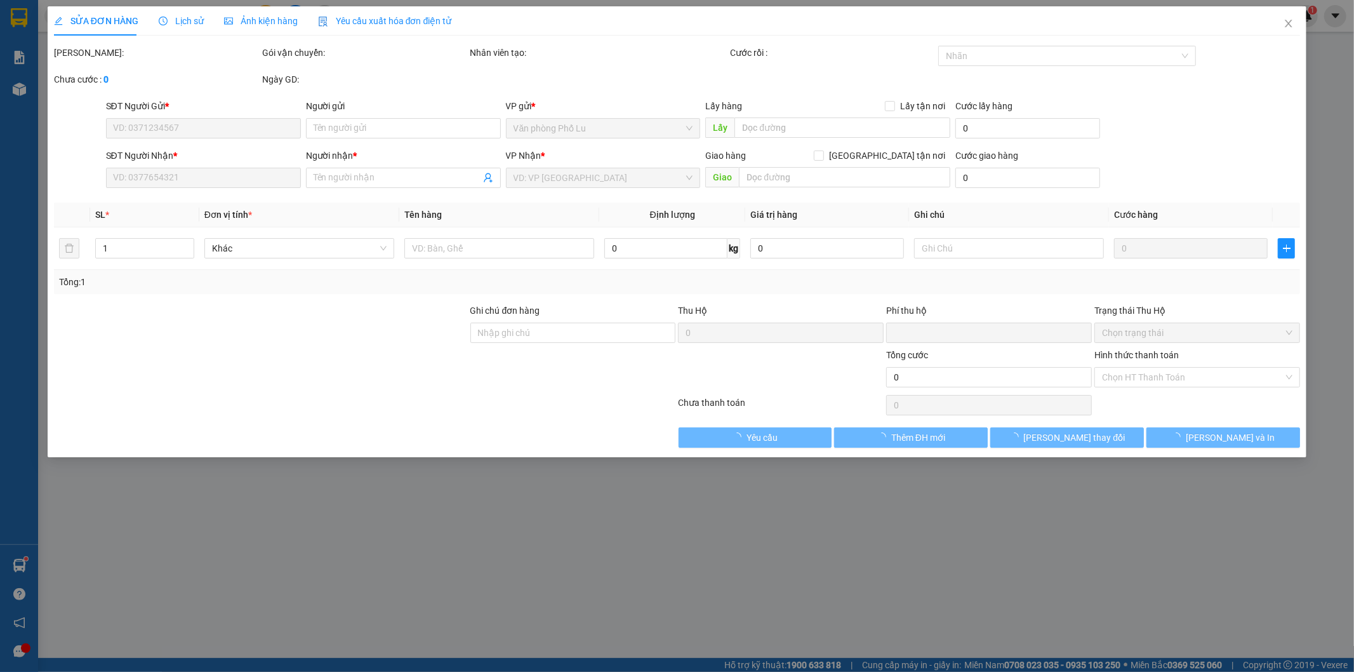
type input "0973535620"
type input "Sáng"
type input "0988845723"
type input "LIÊM"
type input "0"
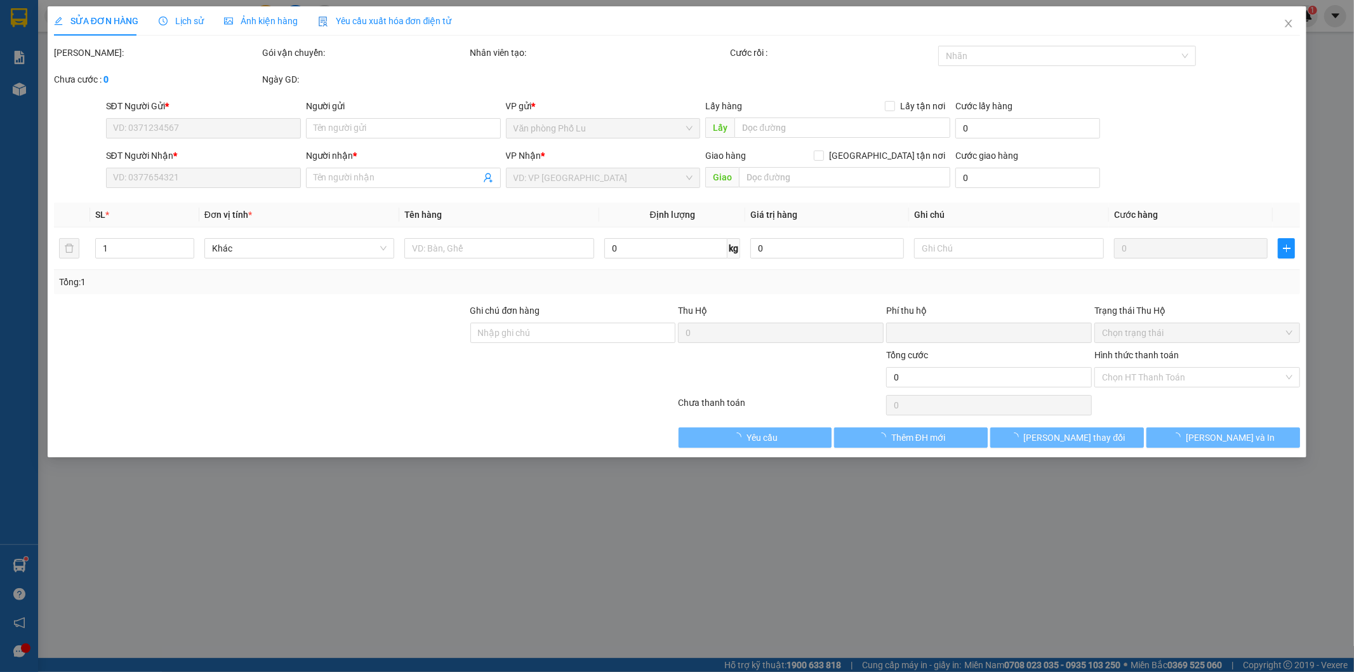
type input "150.000"
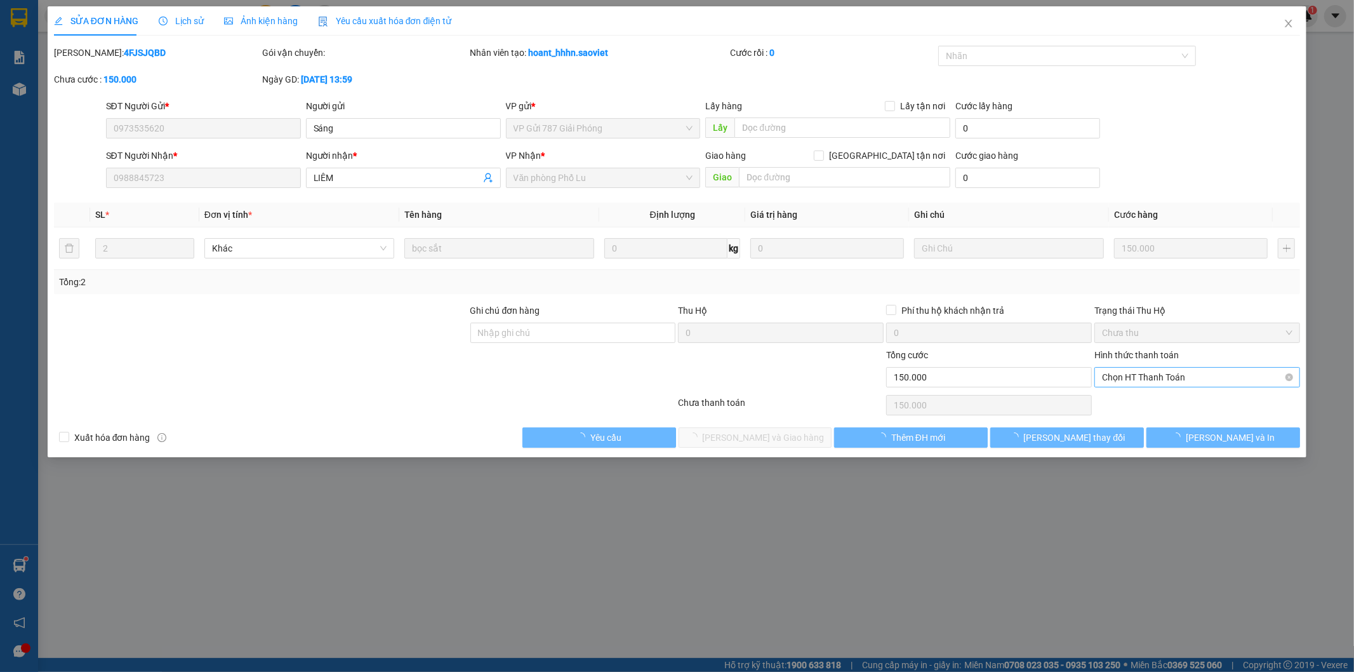
click at [1151, 375] on span "Chọn HT Thanh Toán" at bounding box center [1197, 377] width 191 height 19
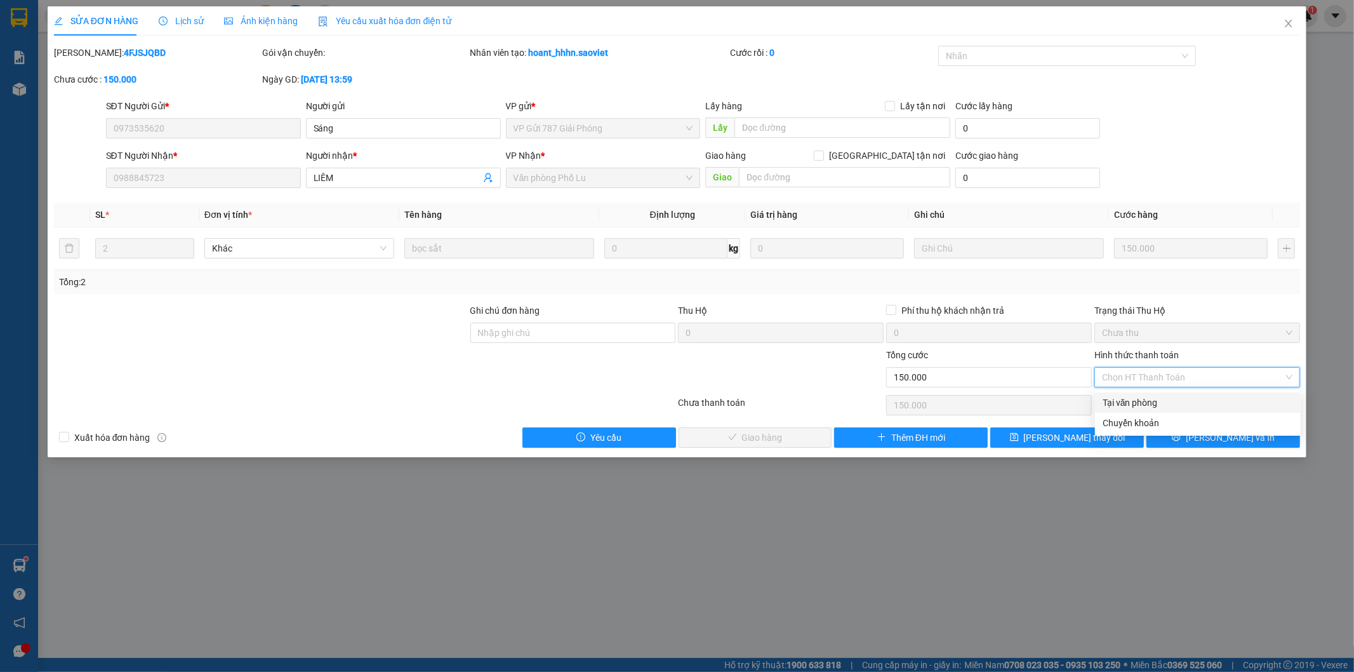
click at [1146, 399] on div "Tại văn phòng" at bounding box center [1198, 403] width 191 height 14
type input "0"
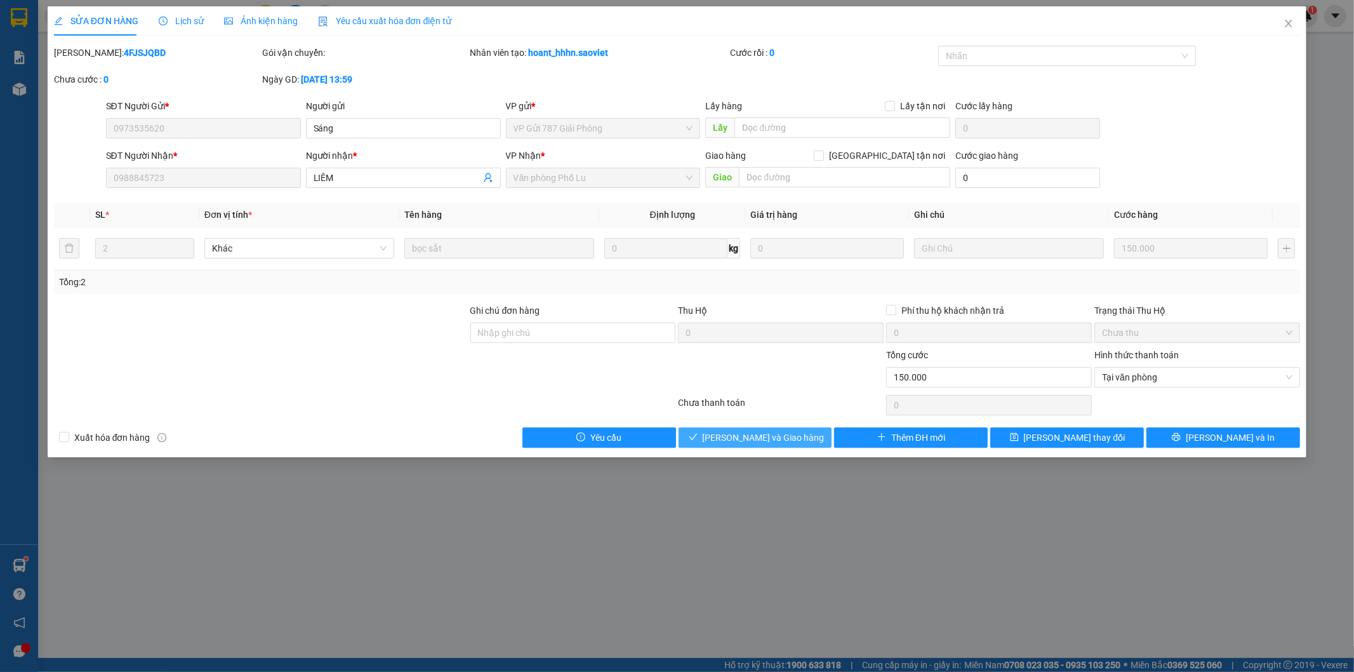
click at [763, 436] on span "[PERSON_NAME] và Giao hàng" at bounding box center [764, 438] width 122 height 14
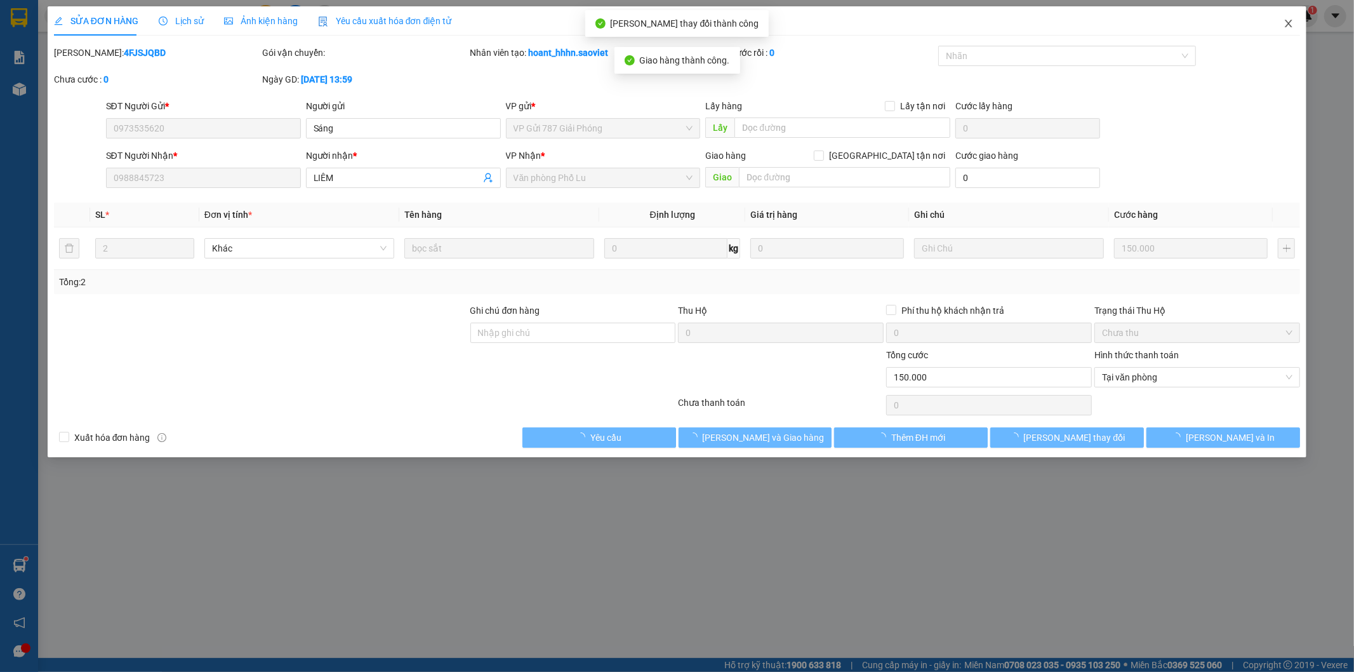
click at [1292, 25] on icon "close" at bounding box center [1289, 23] width 10 height 10
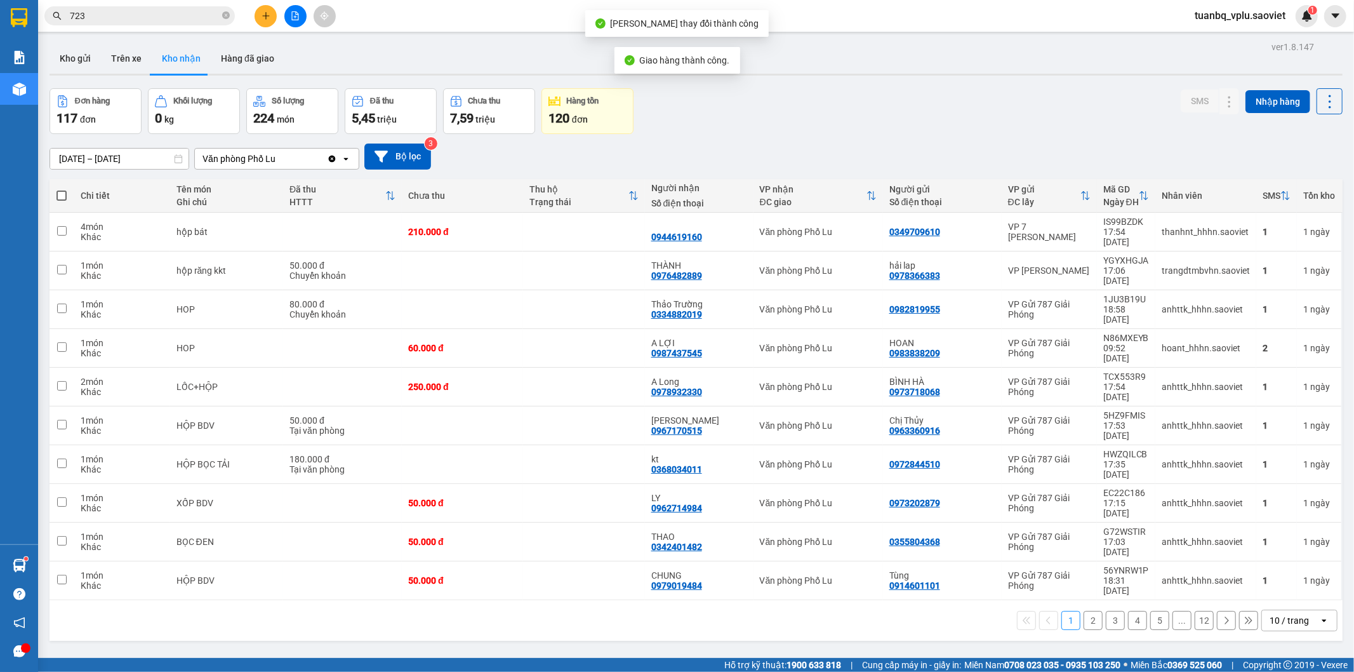
click at [156, 16] on input "723" at bounding box center [145, 16] width 150 height 14
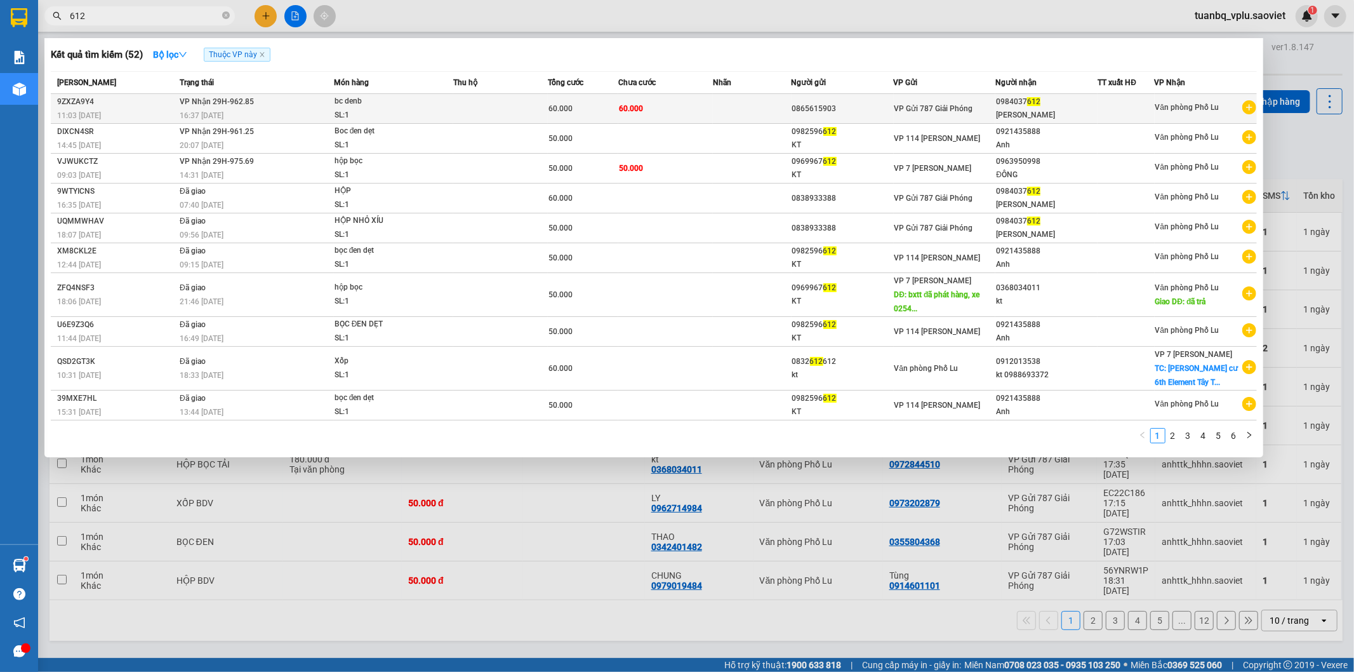
type input "612"
click at [633, 103] on span "60.000" at bounding box center [631, 108] width 24 height 10
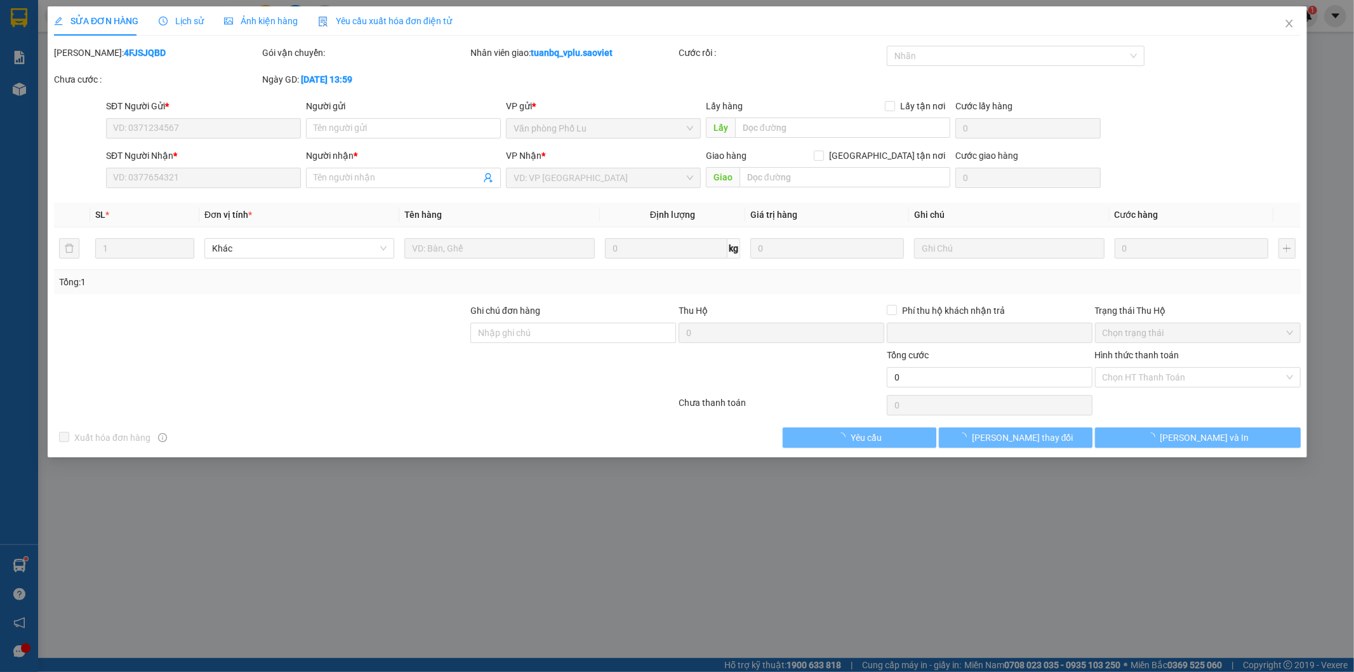
type input "0865615903"
type input "0984037612"
type input "[PERSON_NAME]"
type input "0"
type input "60.000"
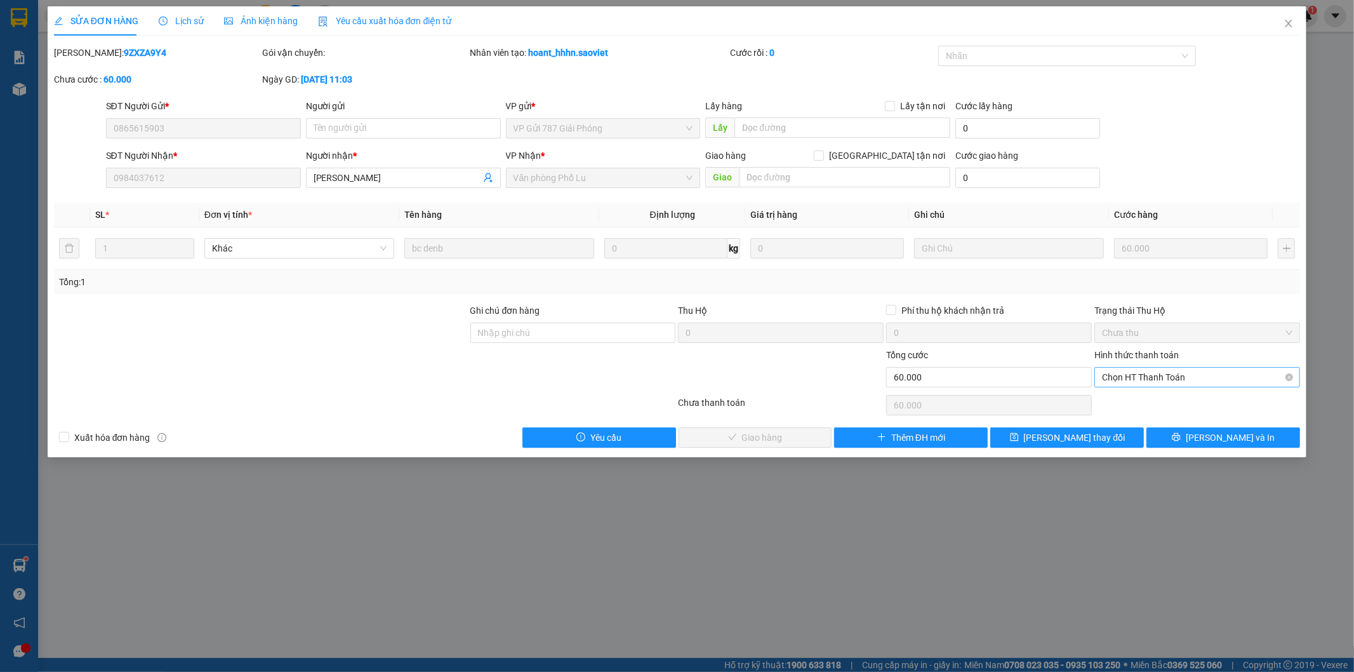
click at [1135, 375] on span "Chọn HT Thanh Toán" at bounding box center [1197, 377] width 191 height 19
click at [1128, 398] on div "Tại văn phòng" at bounding box center [1198, 403] width 191 height 14
type input "0"
click at [759, 432] on span "[PERSON_NAME] và Giao hàng" at bounding box center [764, 438] width 122 height 14
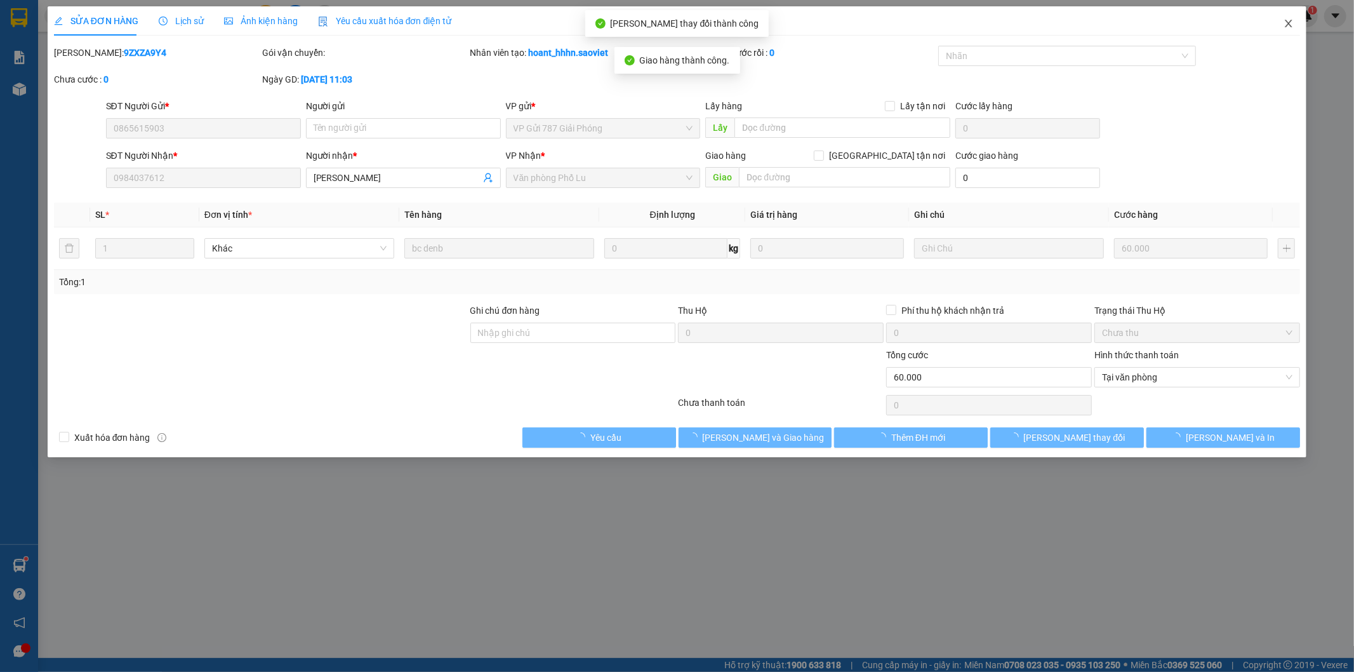
click at [1286, 22] on icon "close" at bounding box center [1289, 23] width 10 height 10
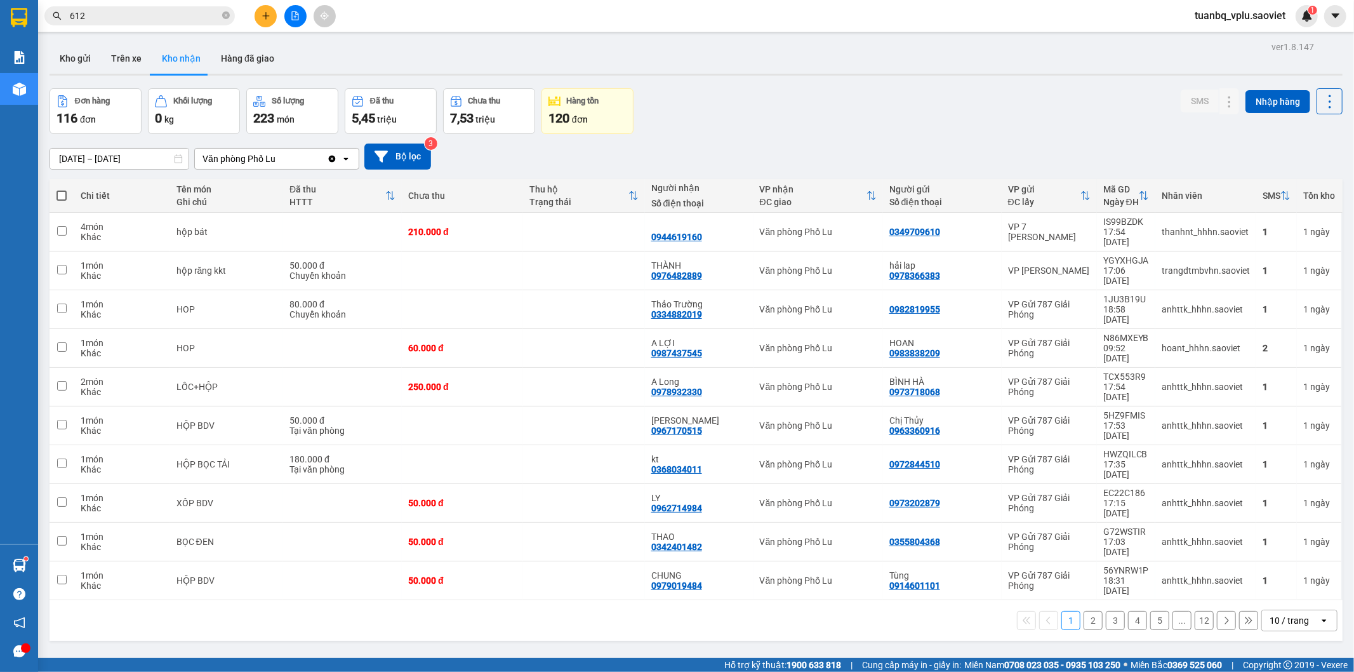
click at [104, 7] on span "612" at bounding box center [139, 15] width 191 height 19
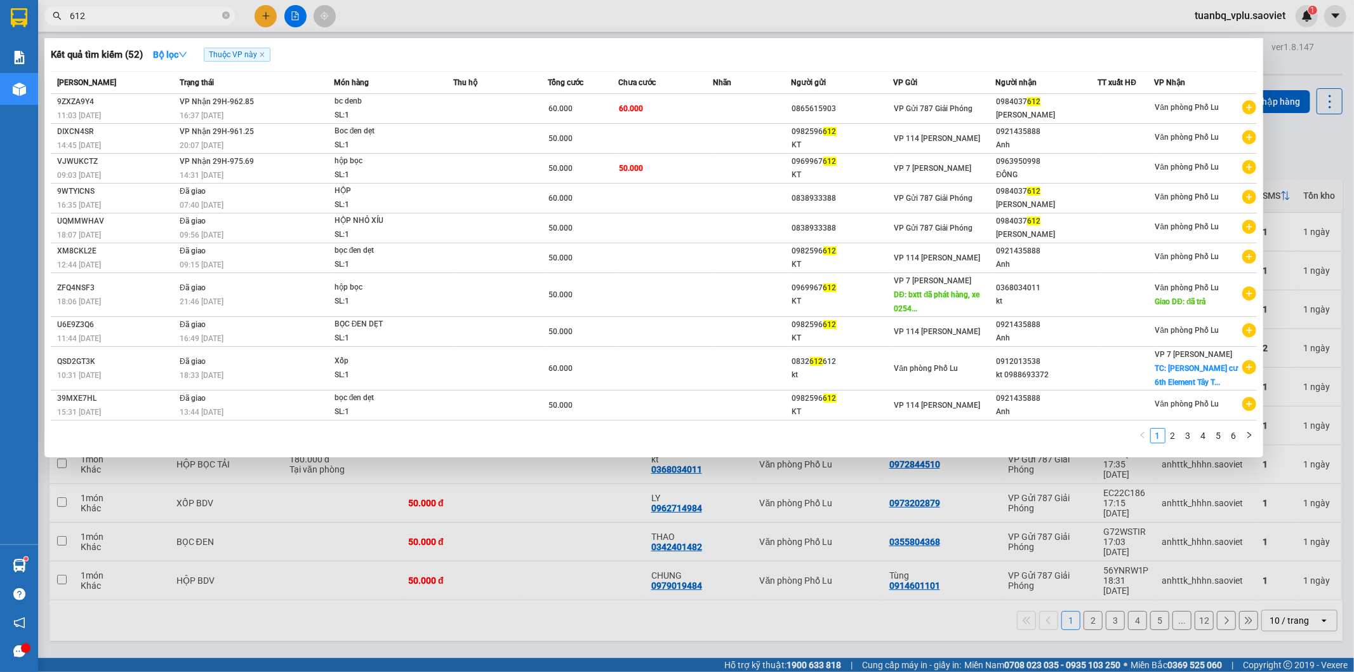
click at [112, 9] on input "612" at bounding box center [145, 16] width 150 height 14
click at [111, 9] on input "612" at bounding box center [145, 16] width 150 height 14
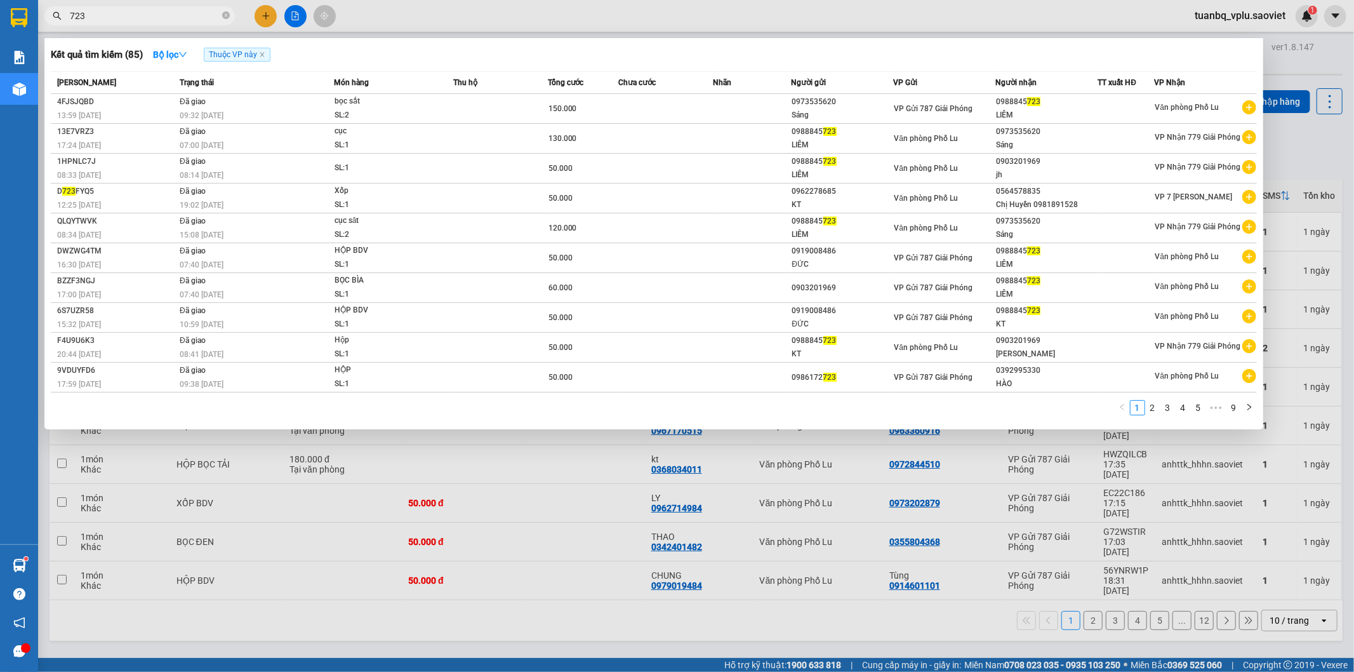
click at [119, 15] on input "723" at bounding box center [145, 16] width 150 height 14
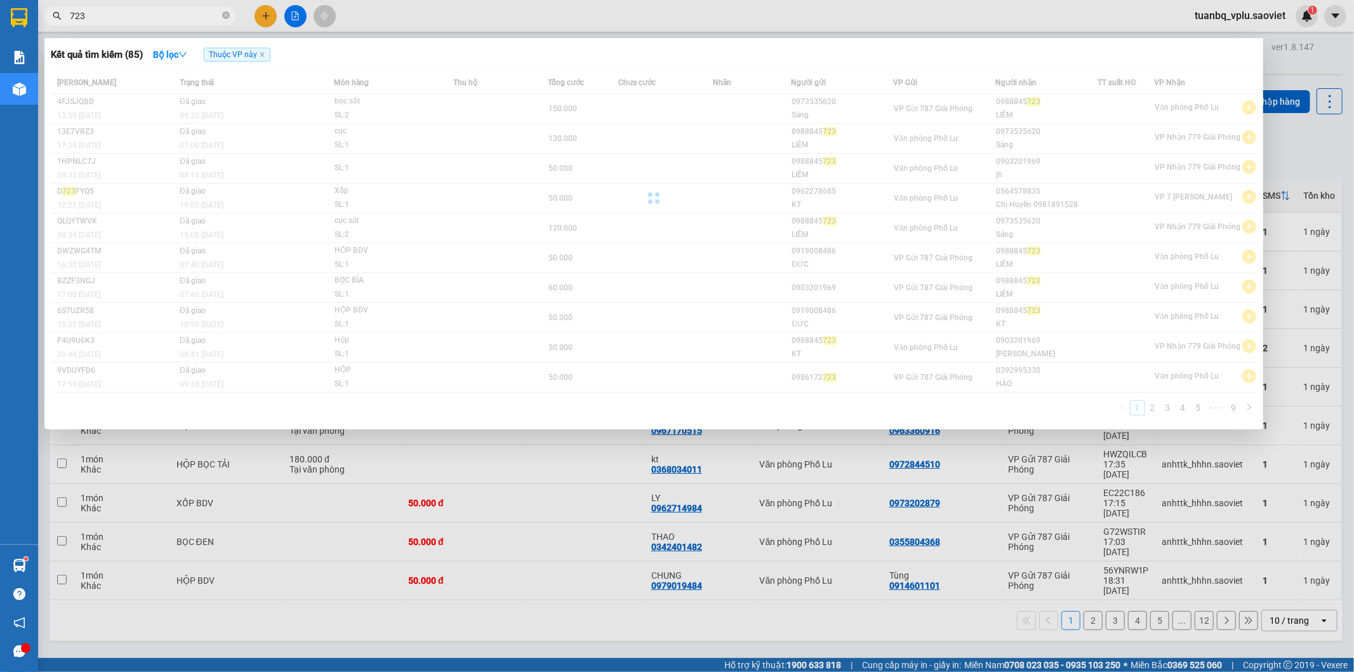
type input "723"
click at [852, 580] on div at bounding box center [677, 336] width 1354 height 672
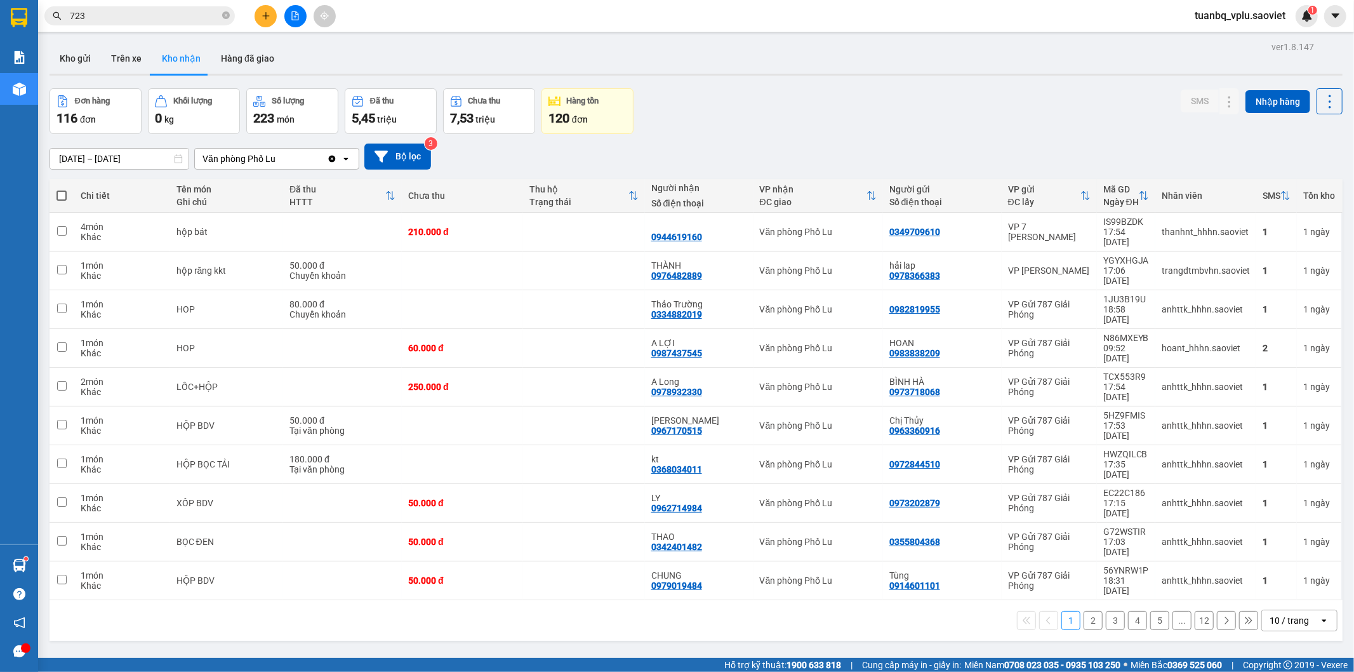
click at [1085, 611] on button "2" at bounding box center [1093, 620] width 19 height 19
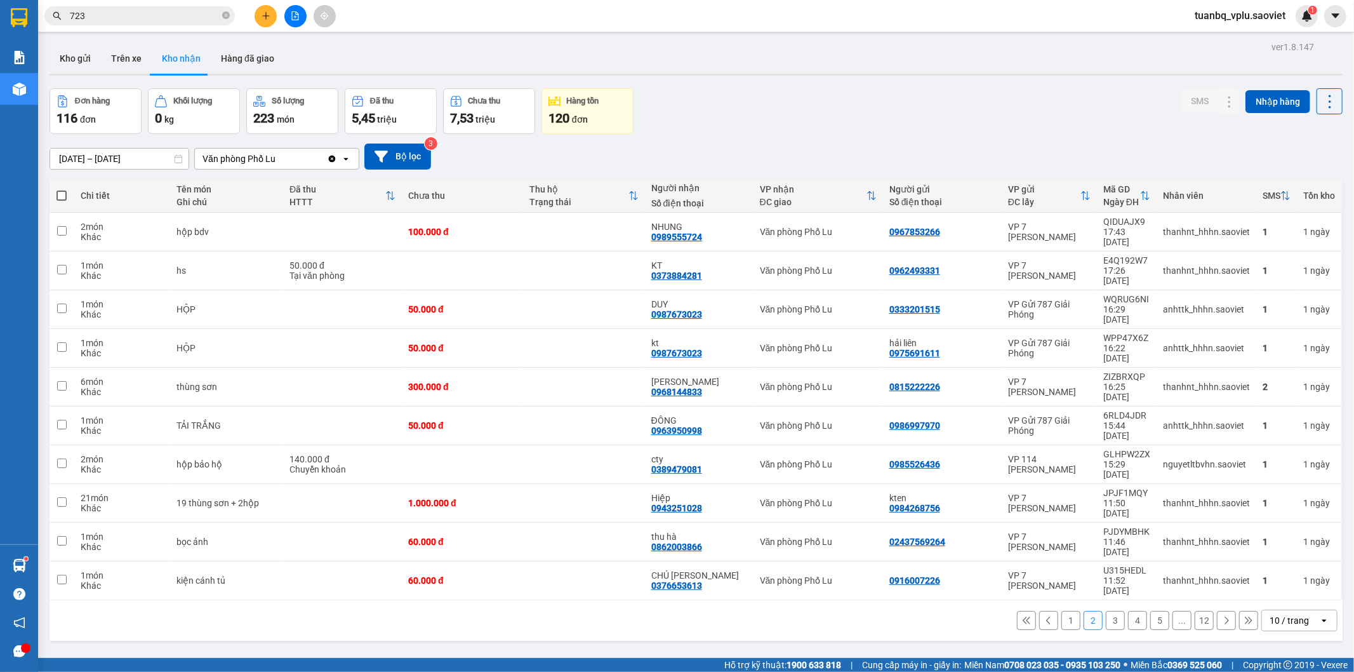
click at [1106, 611] on button "3" at bounding box center [1115, 620] width 19 height 19
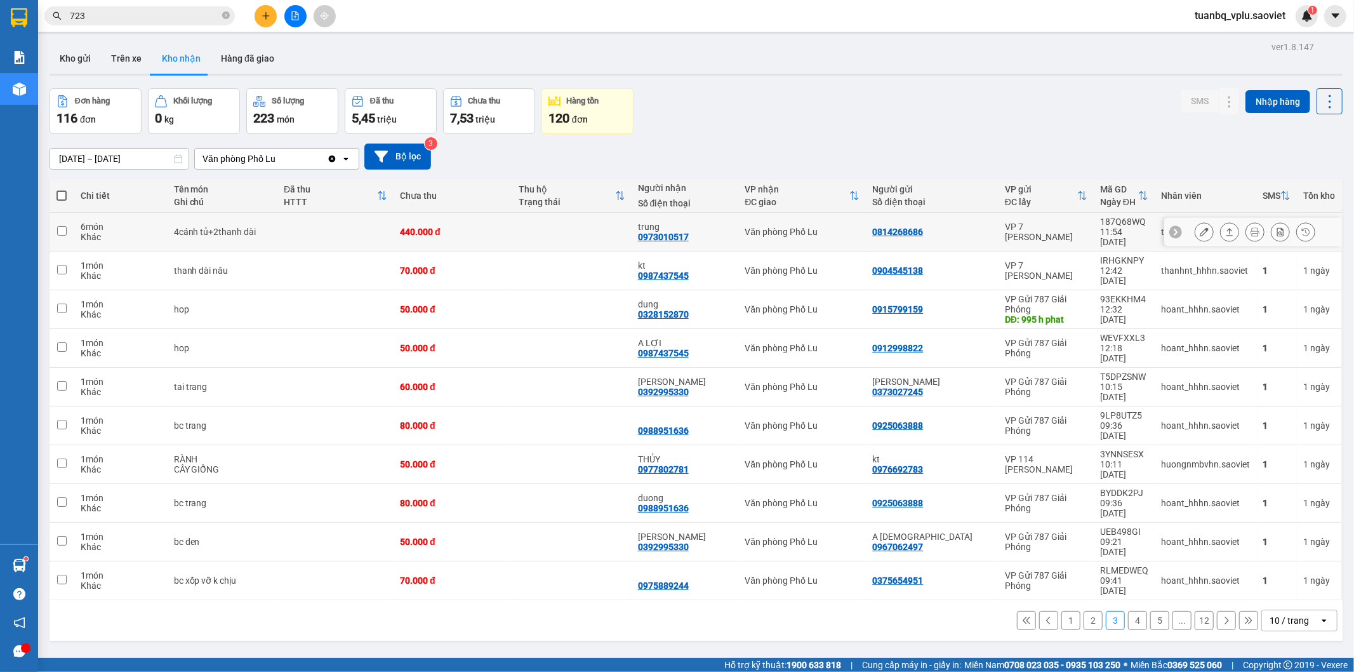
click at [1197, 222] on button at bounding box center [1205, 232] width 18 height 22
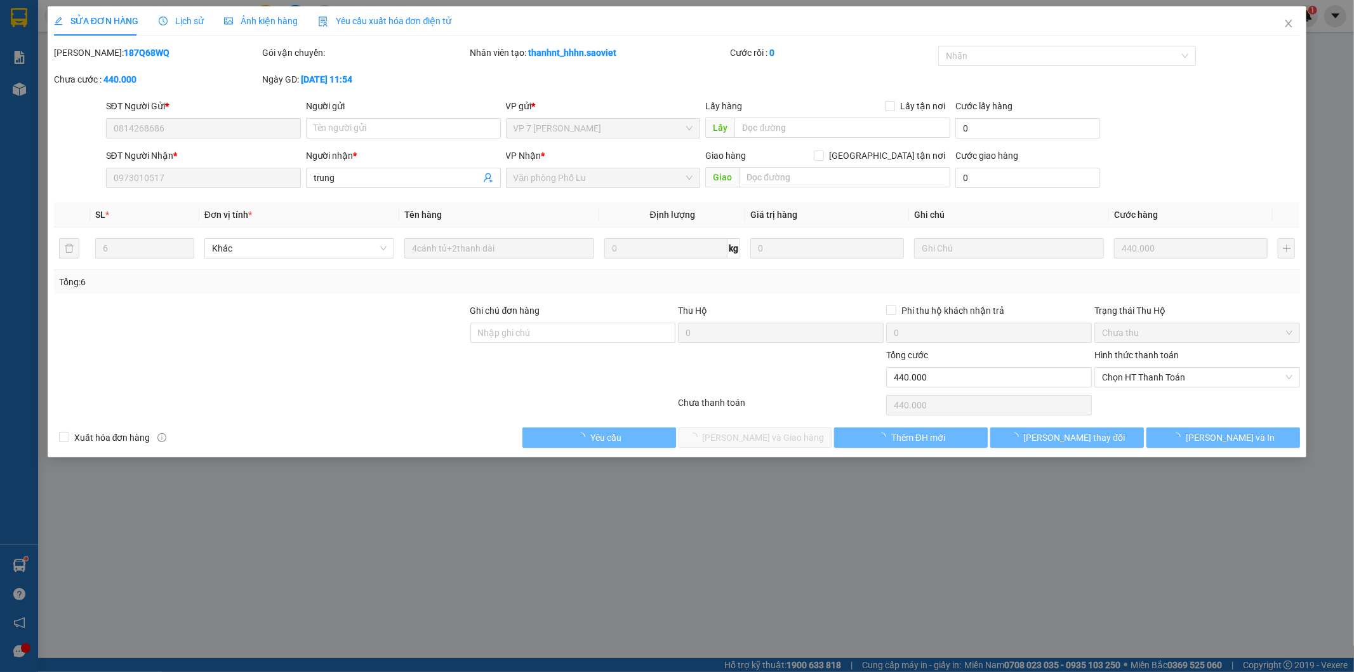
type input "0814268686"
type input "0973010517"
type input "trung"
type input "0"
type input "440.000"
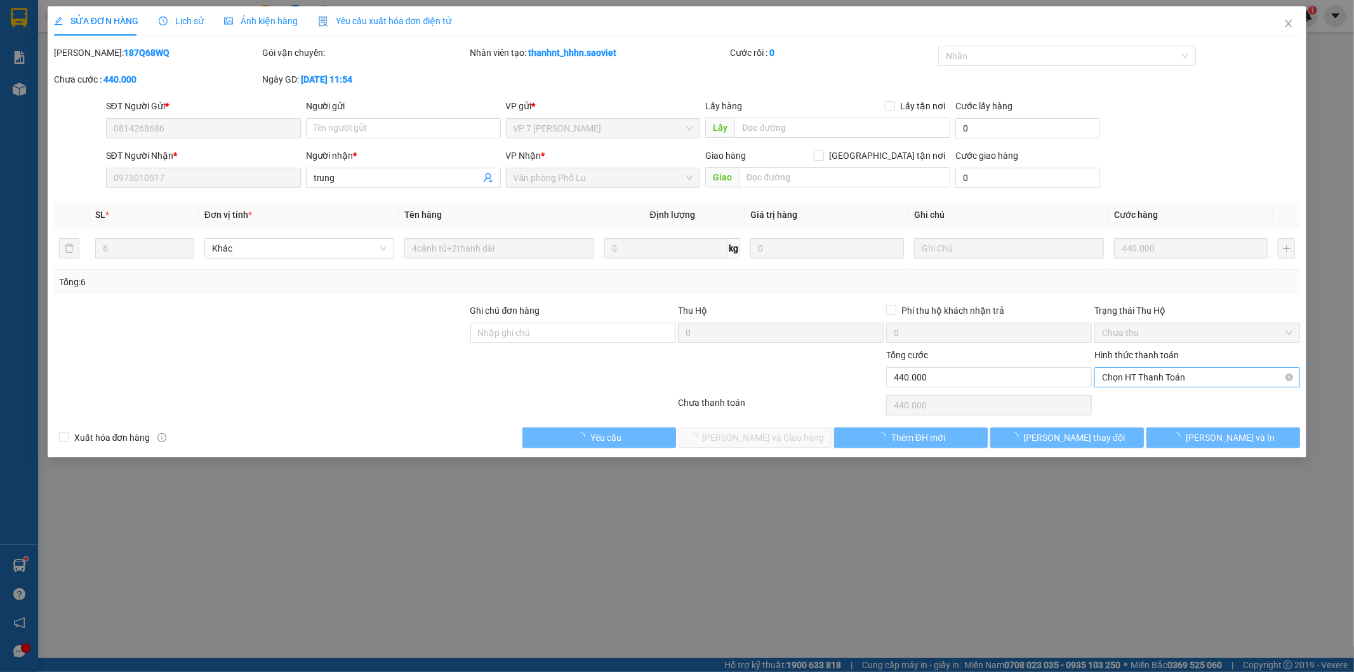
click at [1158, 379] on span "Chọn HT Thanh Toán" at bounding box center [1197, 377] width 191 height 19
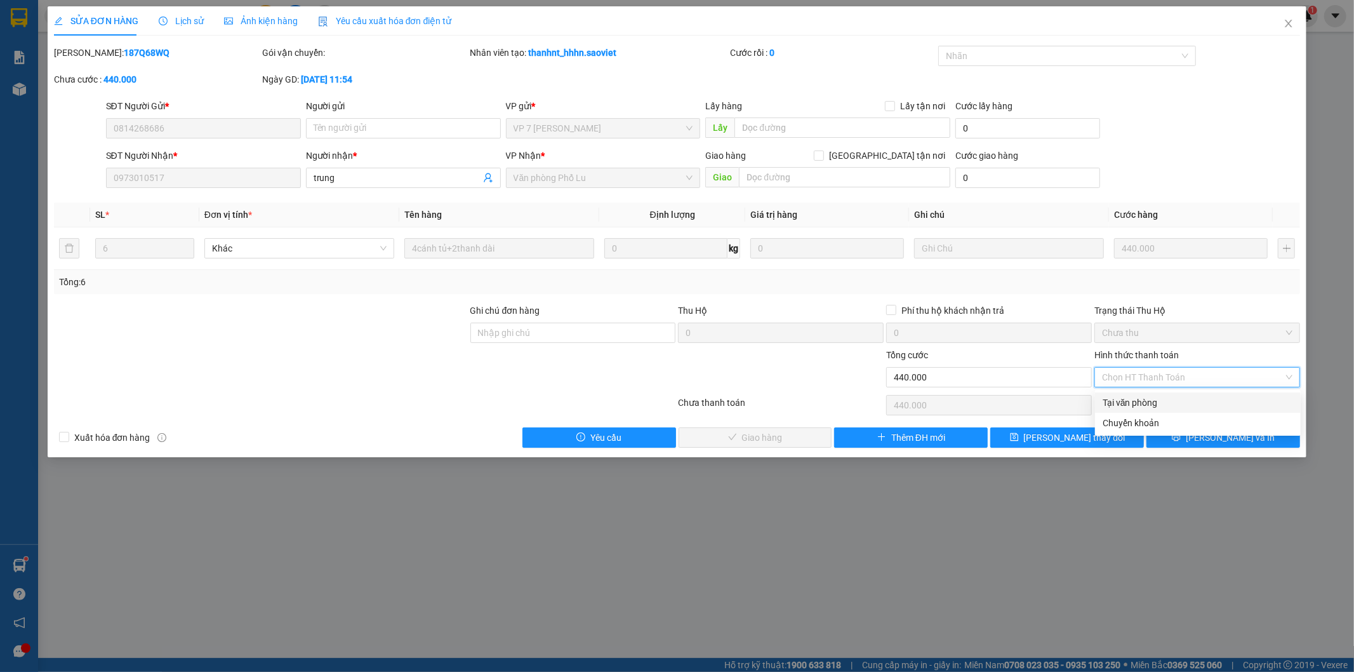
click at [1138, 401] on div "Tại văn phòng" at bounding box center [1198, 403] width 191 height 14
type input "0"
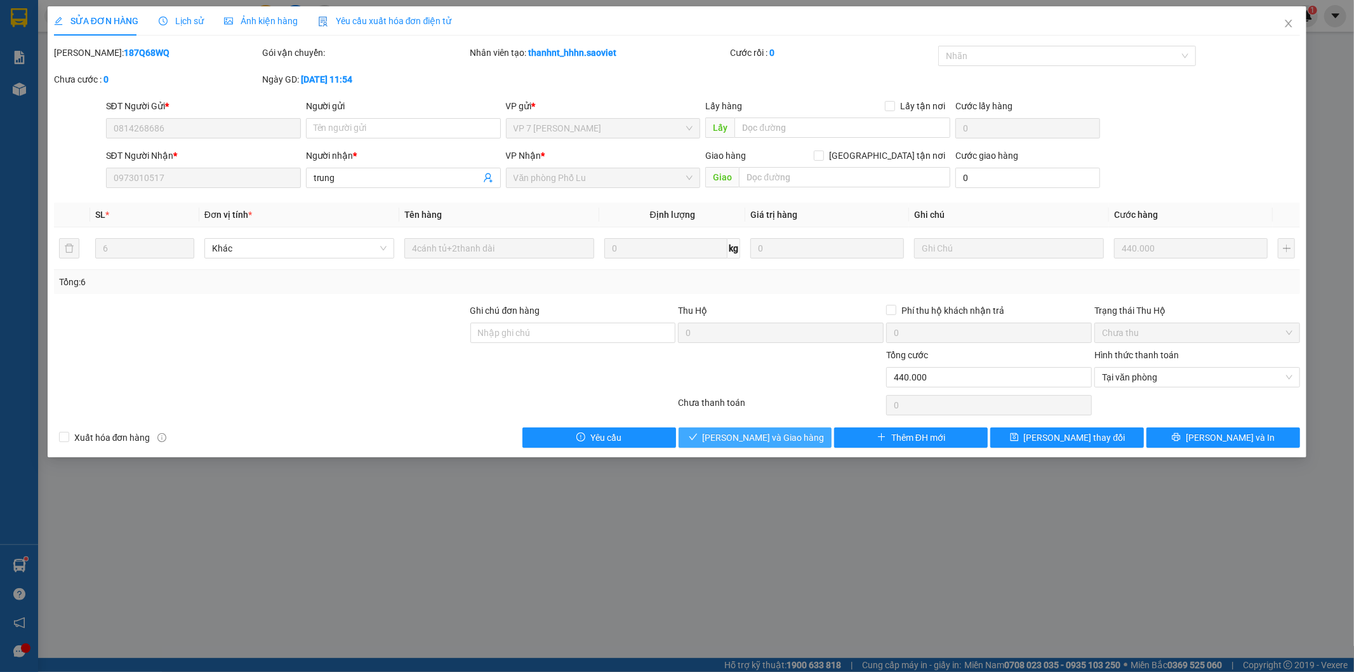
drag, startPoint x: 777, startPoint y: 440, endPoint x: 826, endPoint y: 419, distance: 52.6
click at [777, 439] on span "[PERSON_NAME] và Giao hàng" at bounding box center [764, 438] width 122 height 14
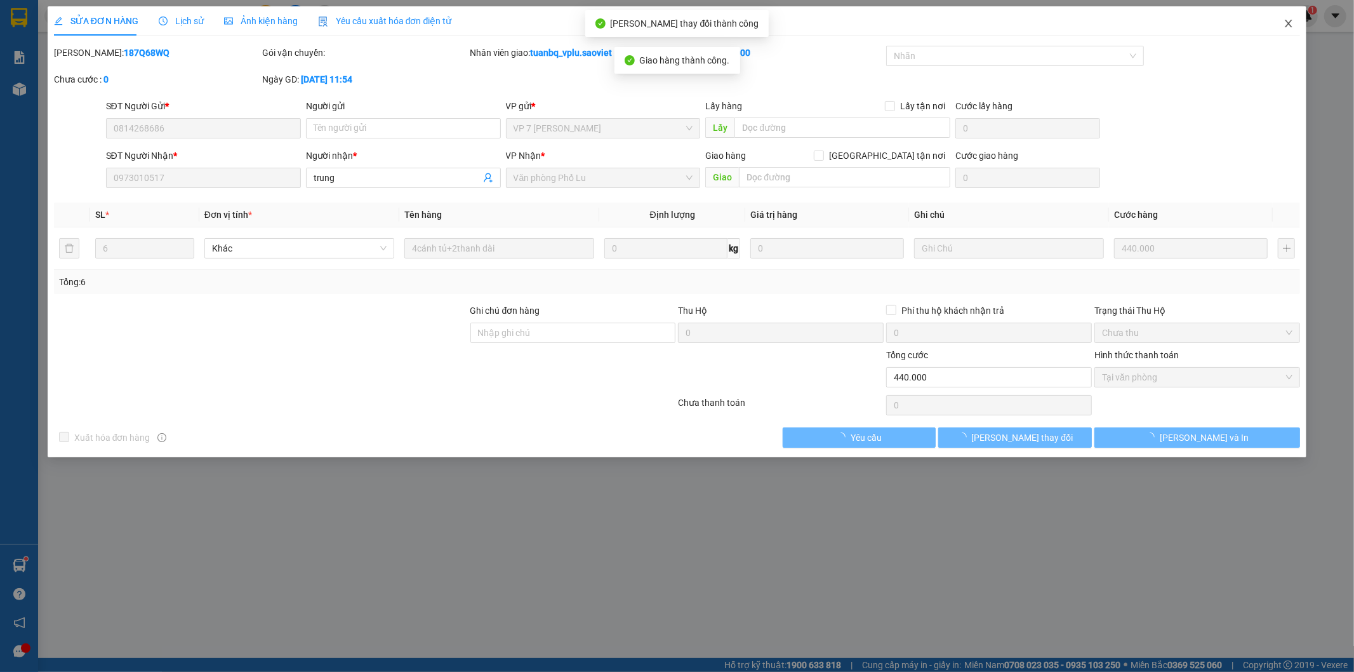
click at [1292, 17] on span "Close" at bounding box center [1289, 24] width 36 height 36
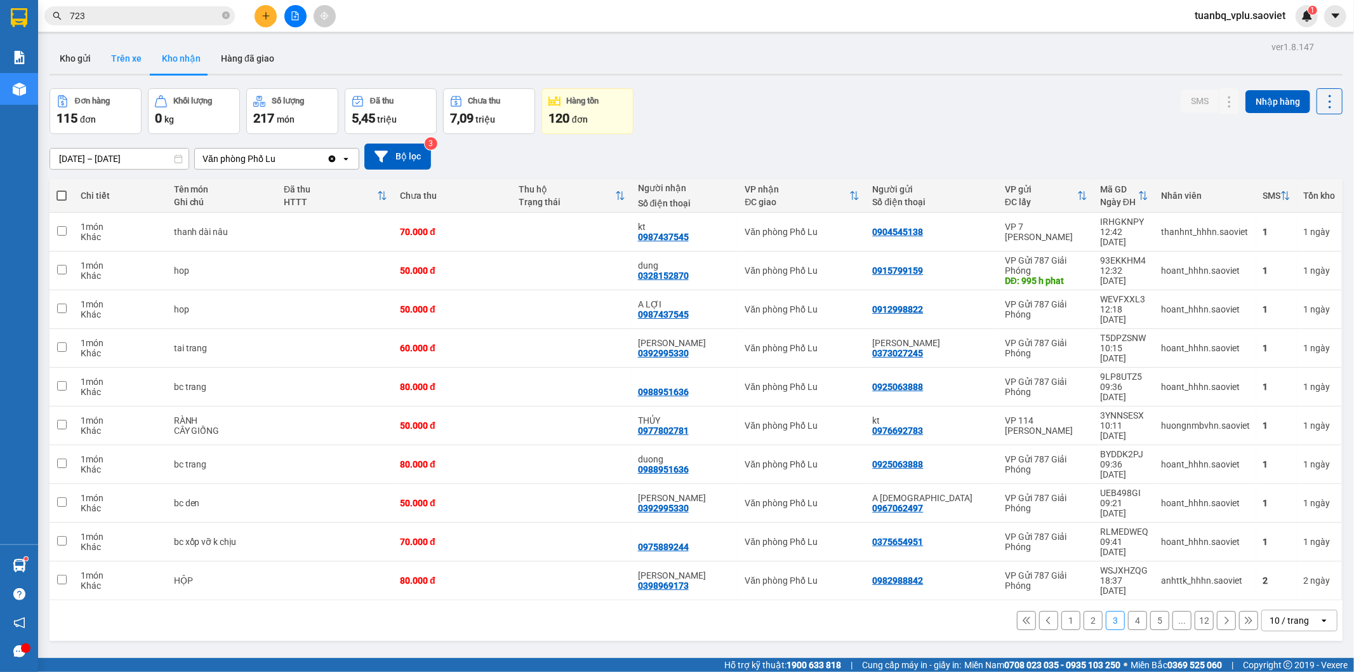
click at [118, 61] on button "Trên xe" at bounding box center [126, 58] width 51 height 30
type input "[DATE] – [DATE]"
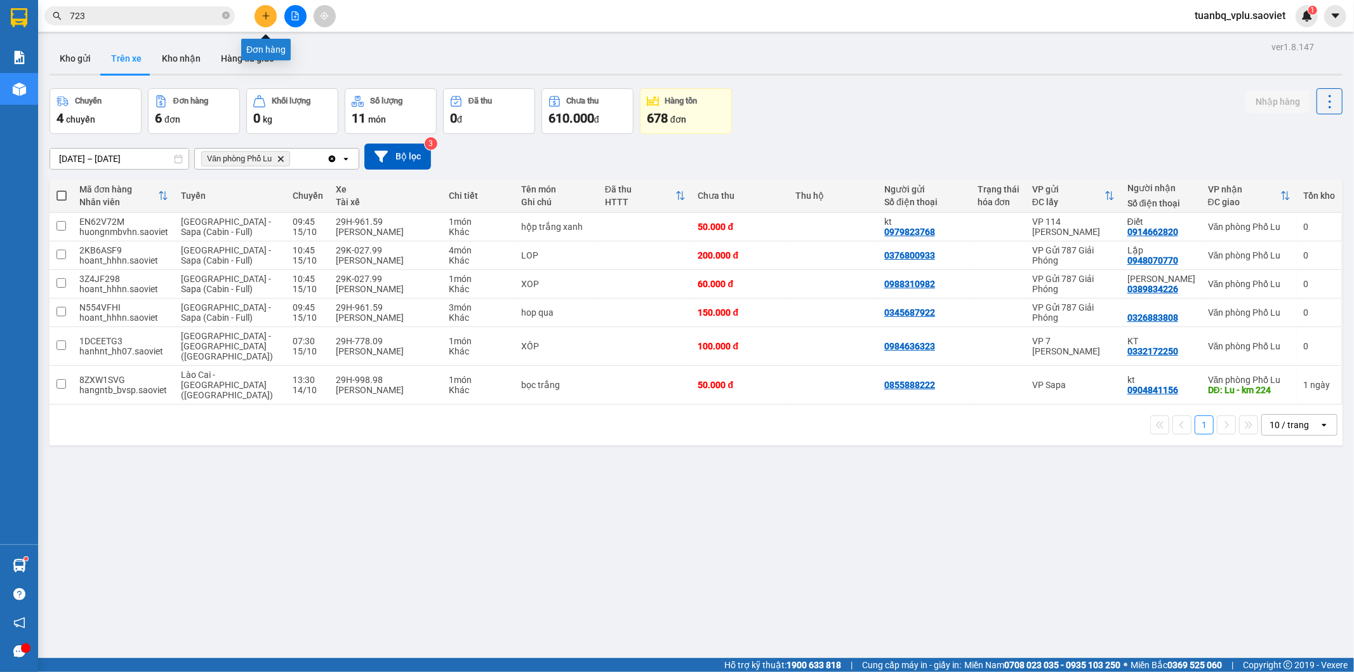
click at [265, 20] on icon "plus" at bounding box center [266, 15] width 9 height 9
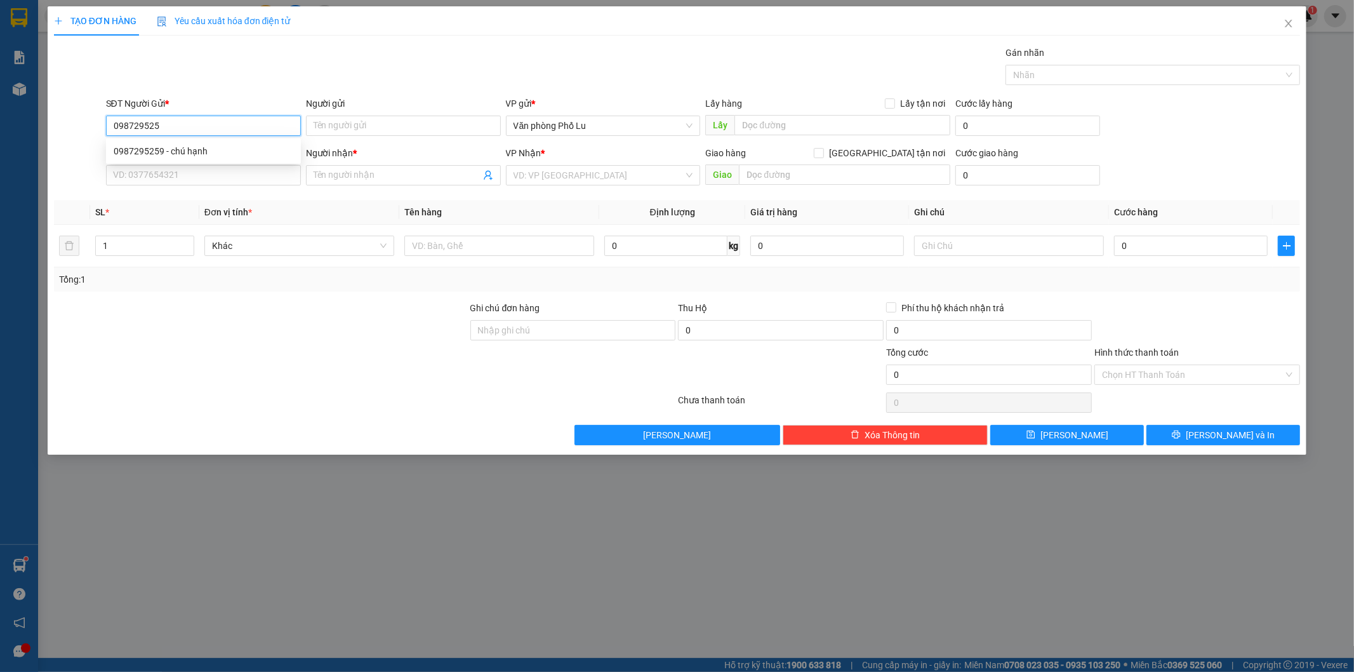
type input "0987295259"
click at [219, 156] on div "0987295259 - chú hạnh" at bounding box center [204, 151] width 180 height 14
type input "chú hạnh"
type input "0936589908"
type input "a hùng"
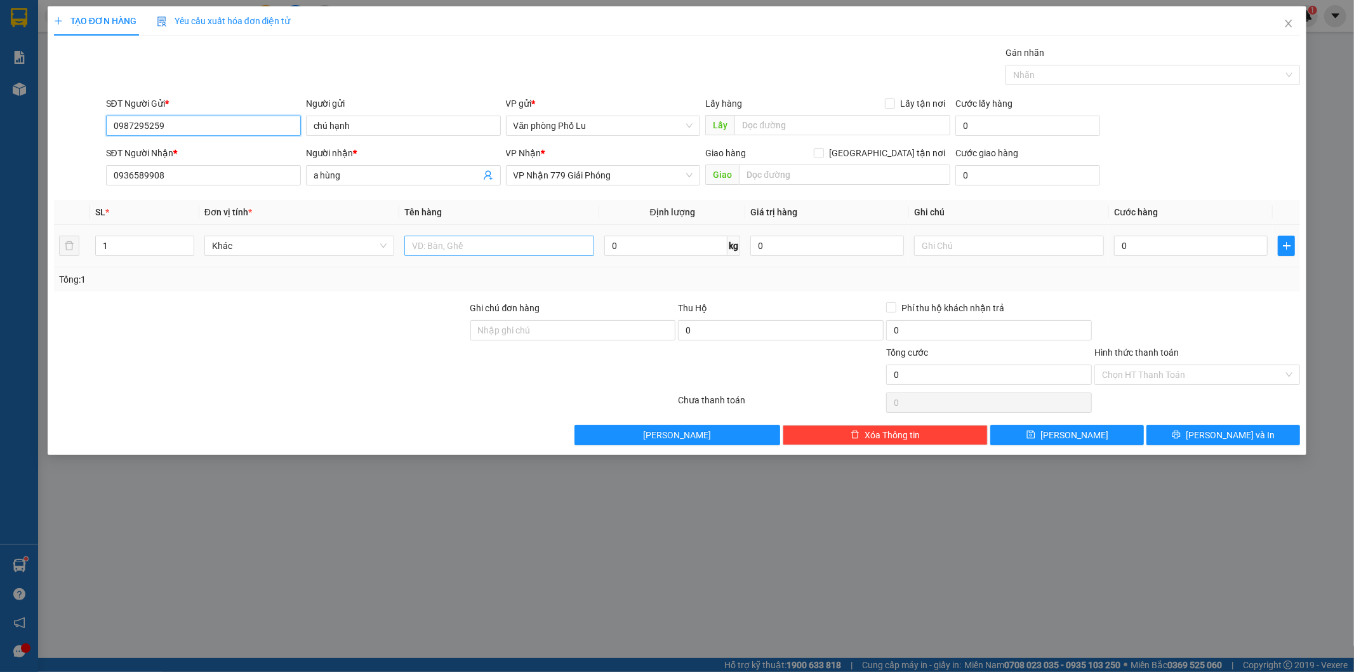
type input "0987295259"
click at [418, 246] on input "text" at bounding box center [500, 246] width 190 height 20
type input "xốp"
click at [1163, 245] on input "0" at bounding box center [1191, 246] width 154 height 20
paste input "6"
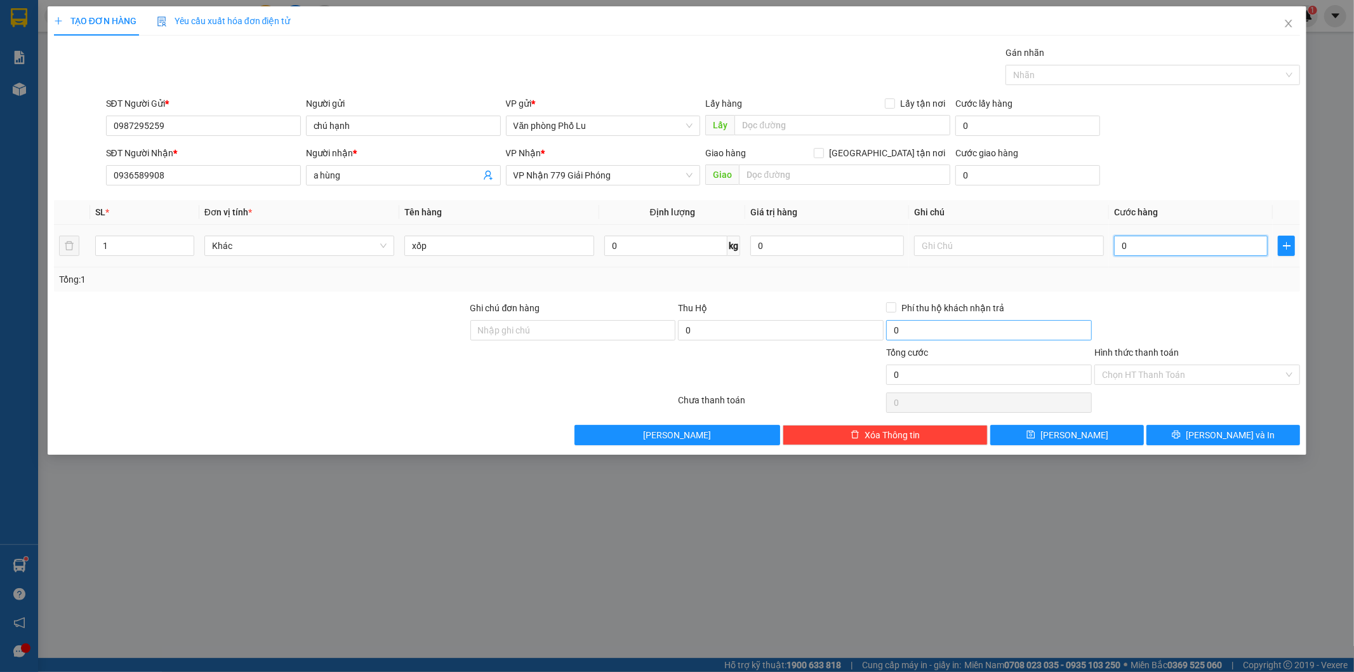
type input "60"
type input "60.000"
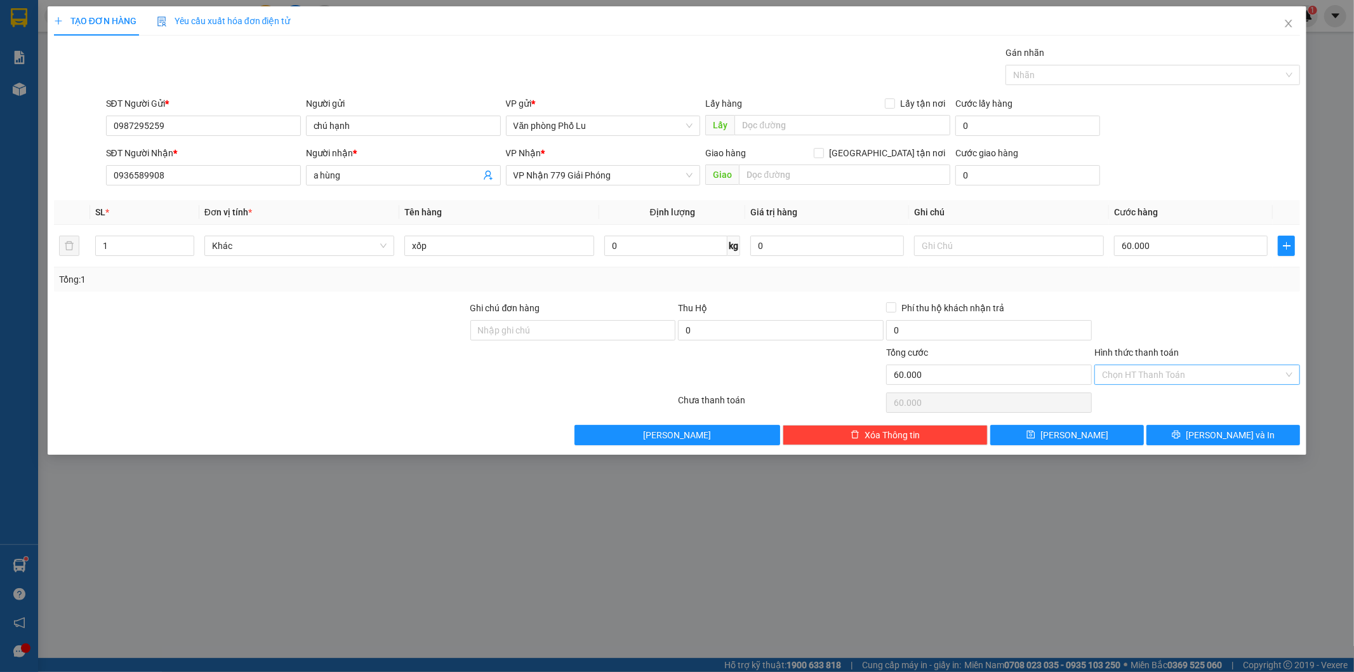
click at [1163, 366] on input "Hình thức thanh toán" at bounding box center [1193, 374] width 182 height 19
click at [1140, 399] on div "Tại văn phòng" at bounding box center [1198, 400] width 191 height 14
type input "0"
click at [1236, 434] on span "[PERSON_NAME] và In" at bounding box center [1230, 435] width 89 height 14
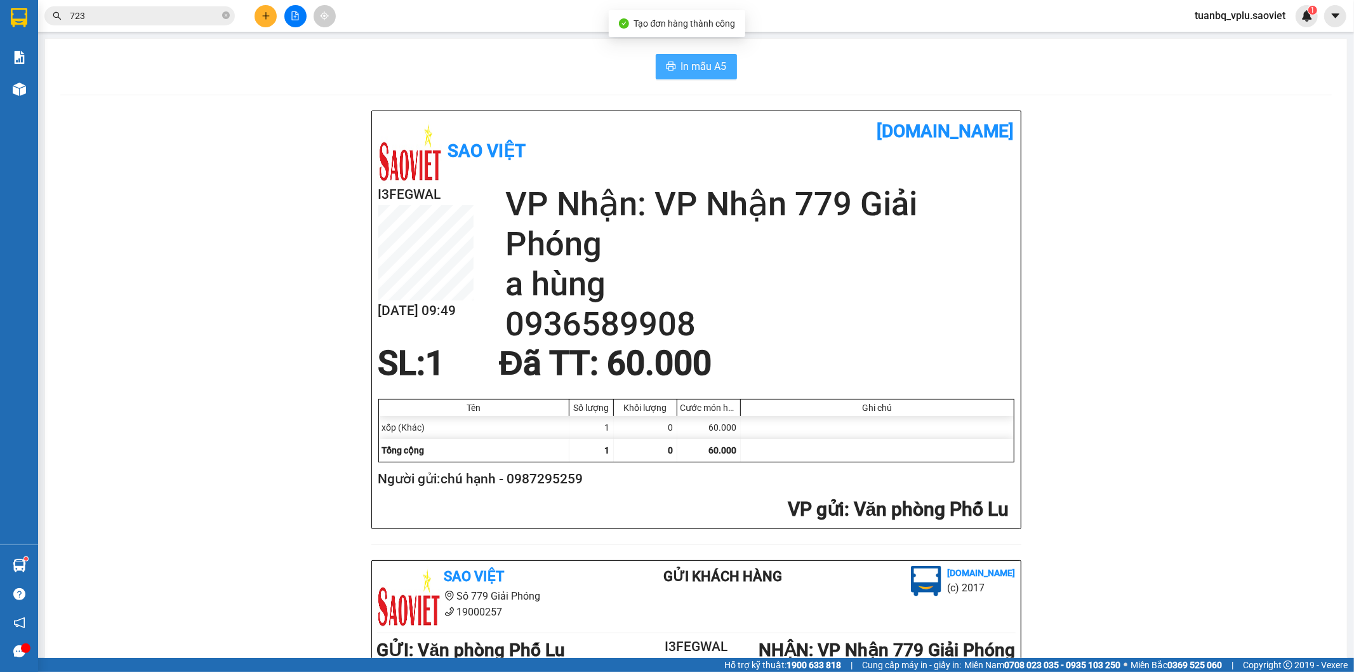
click at [684, 67] on span "In mẫu A5" at bounding box center [704, 66] width 46 height 16
click at [138, 19] on input "723" at bounding box center [145, 16] width 150 height 14
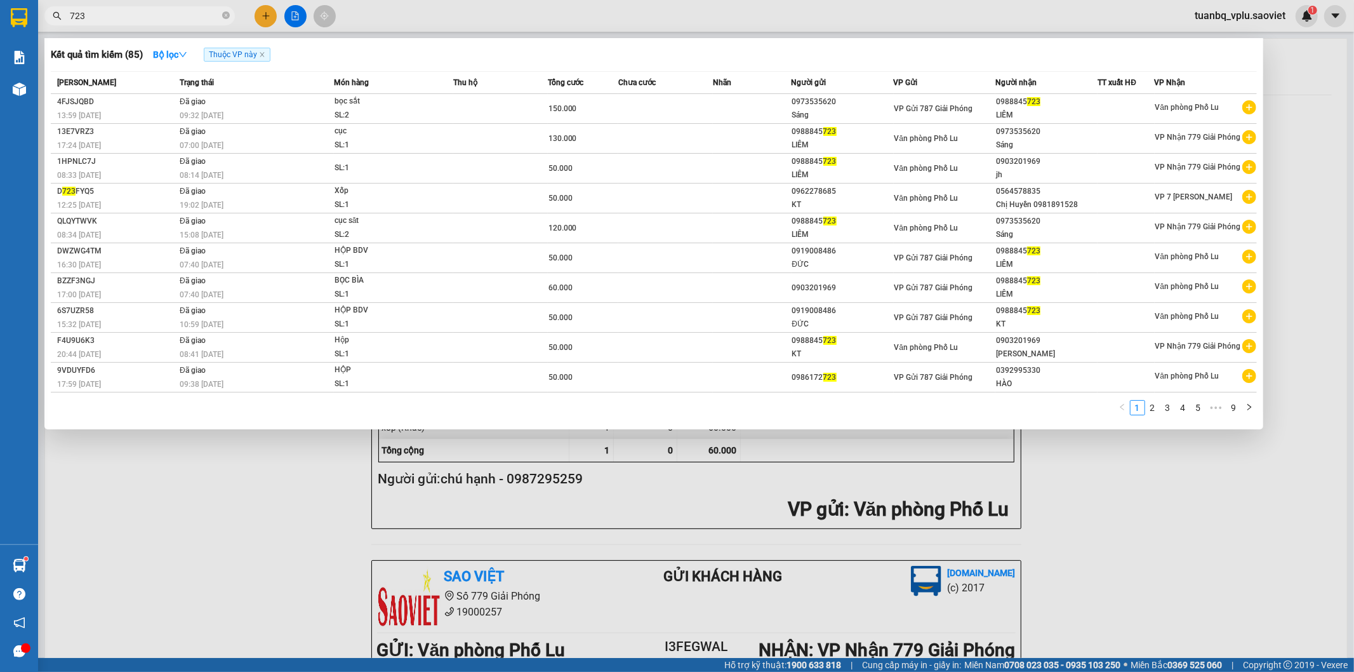
click at [138, 19] on input "723" at bounding box center [145, 16] width 150 height 14
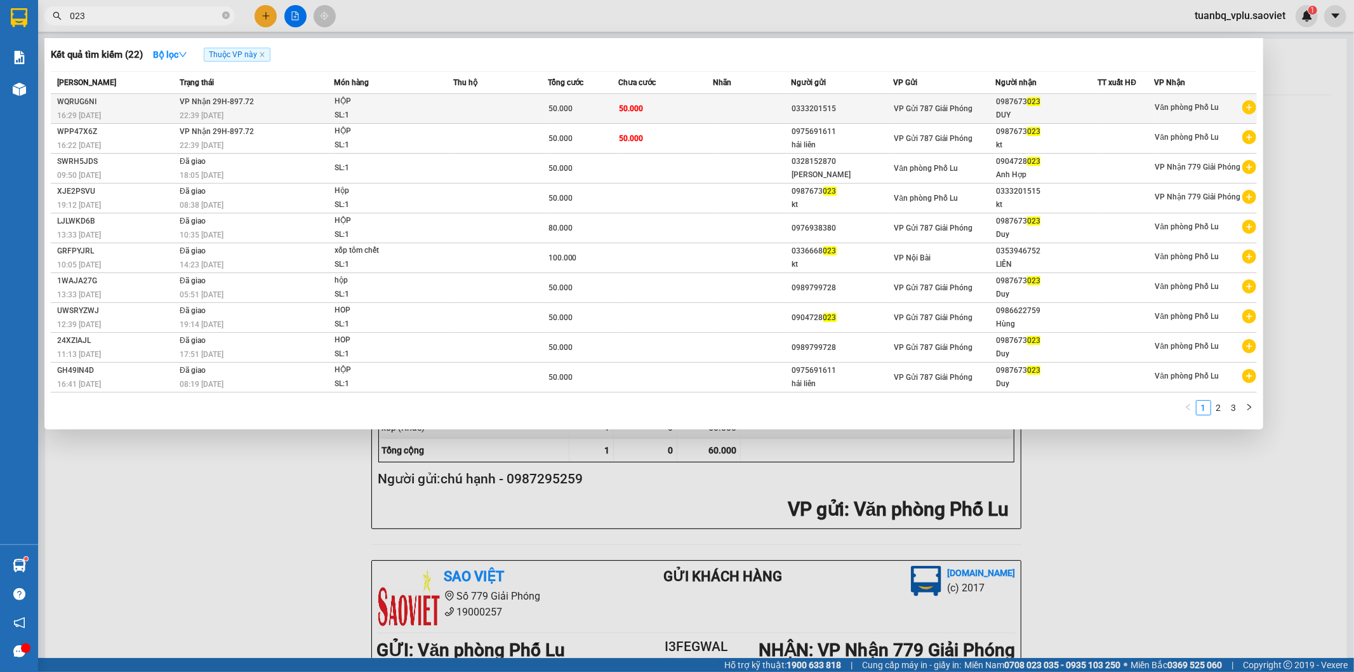
type input "023"
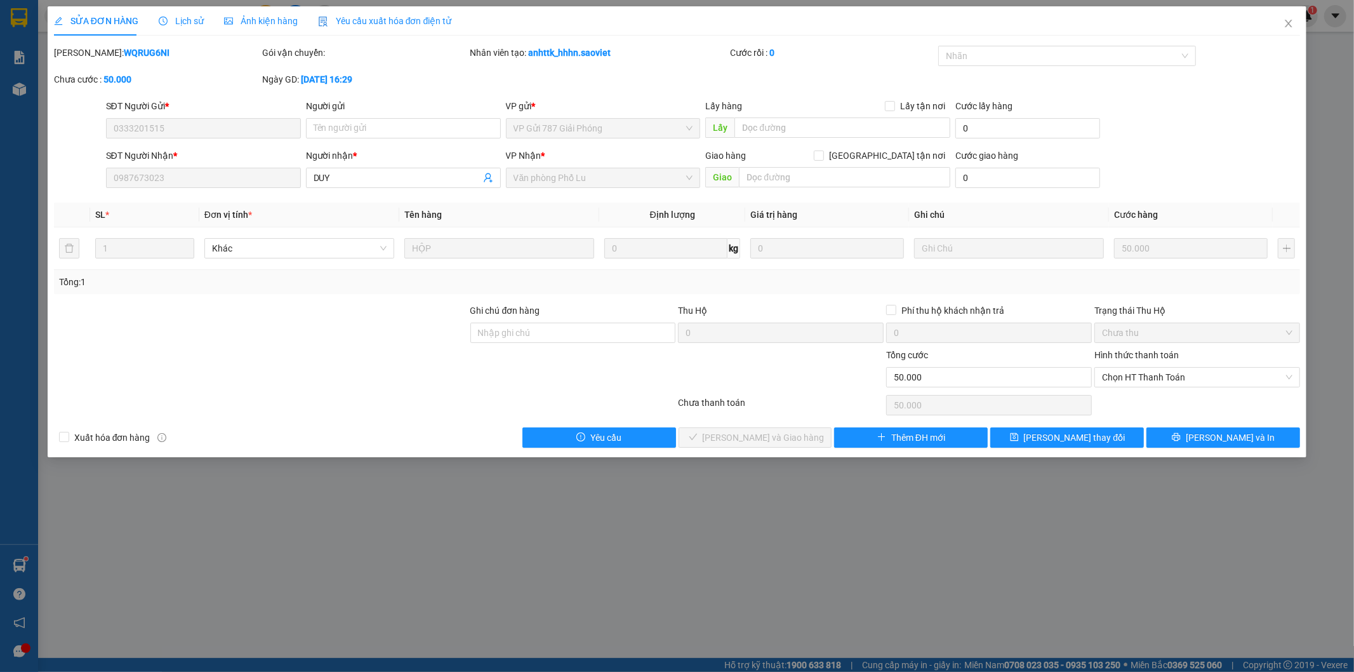
type input "0333201515"
type input "0987673023"
type input "DUY"
type input "0"
type input "50.000"
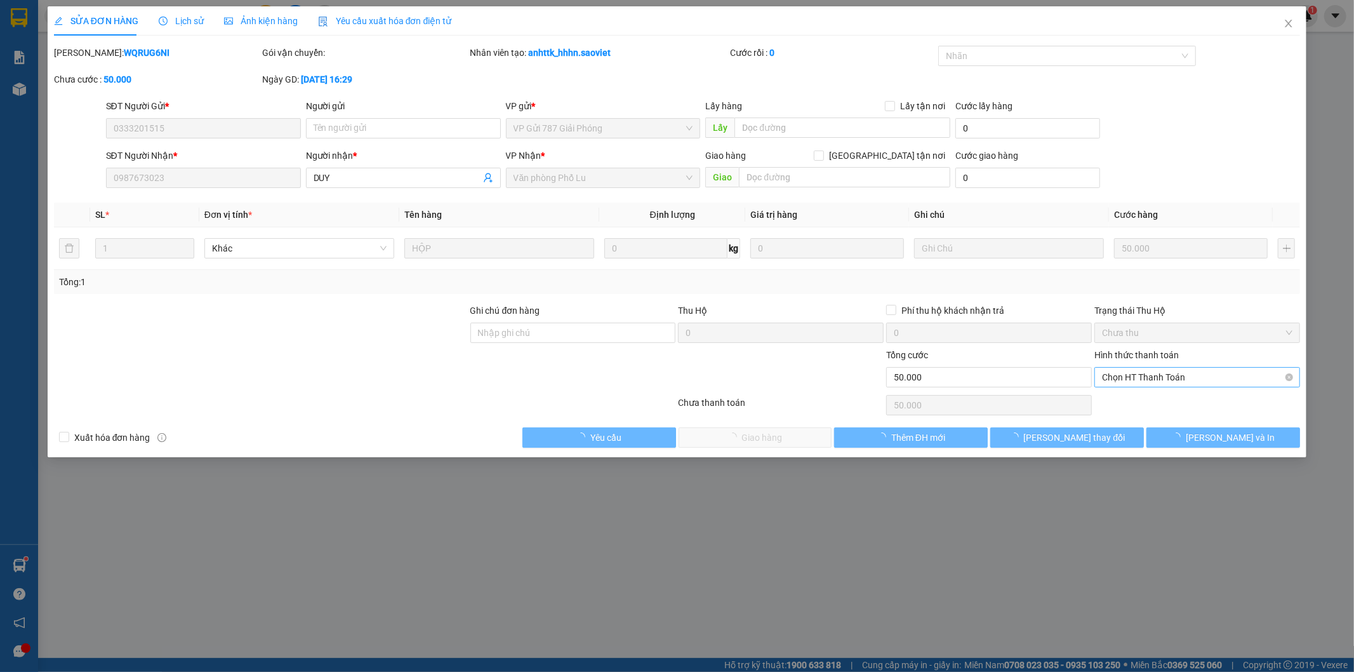
click at [1152, 378] on span "Chọn HT Thanh Toán" at bounding box center [1197, 377] width 191 height 19
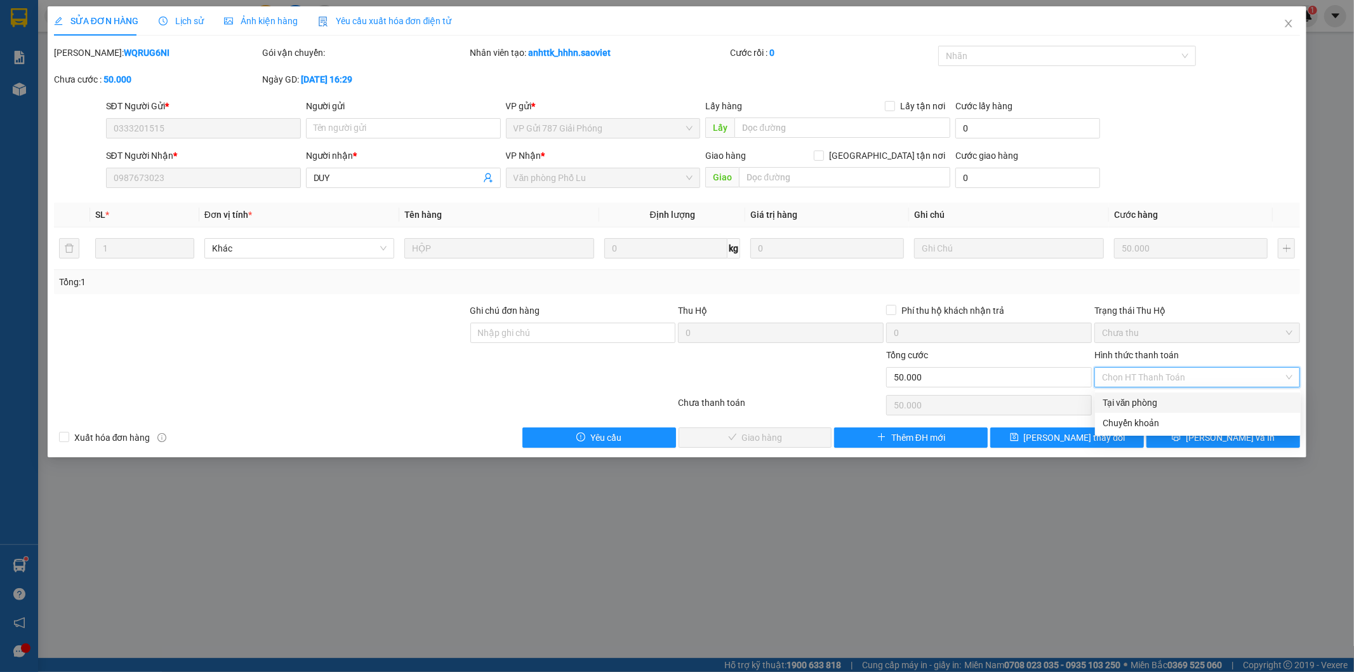
click at [1133, 394] on div "Tại văn phòng" at bounding box center [1198, 402] width 206 height 20
type input "0"
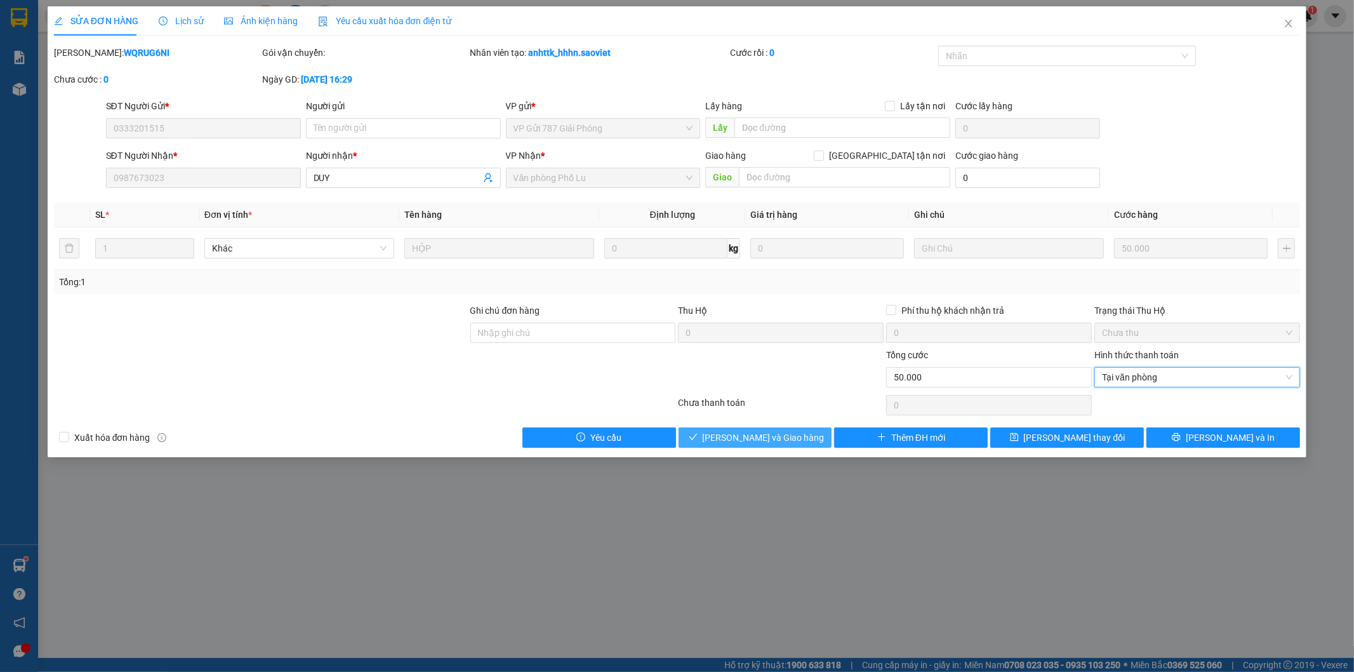
click at [766, 432] on span "[PERSON_NAME] và Giao hàng" at bounding box center [764, 438] width 122 height 14
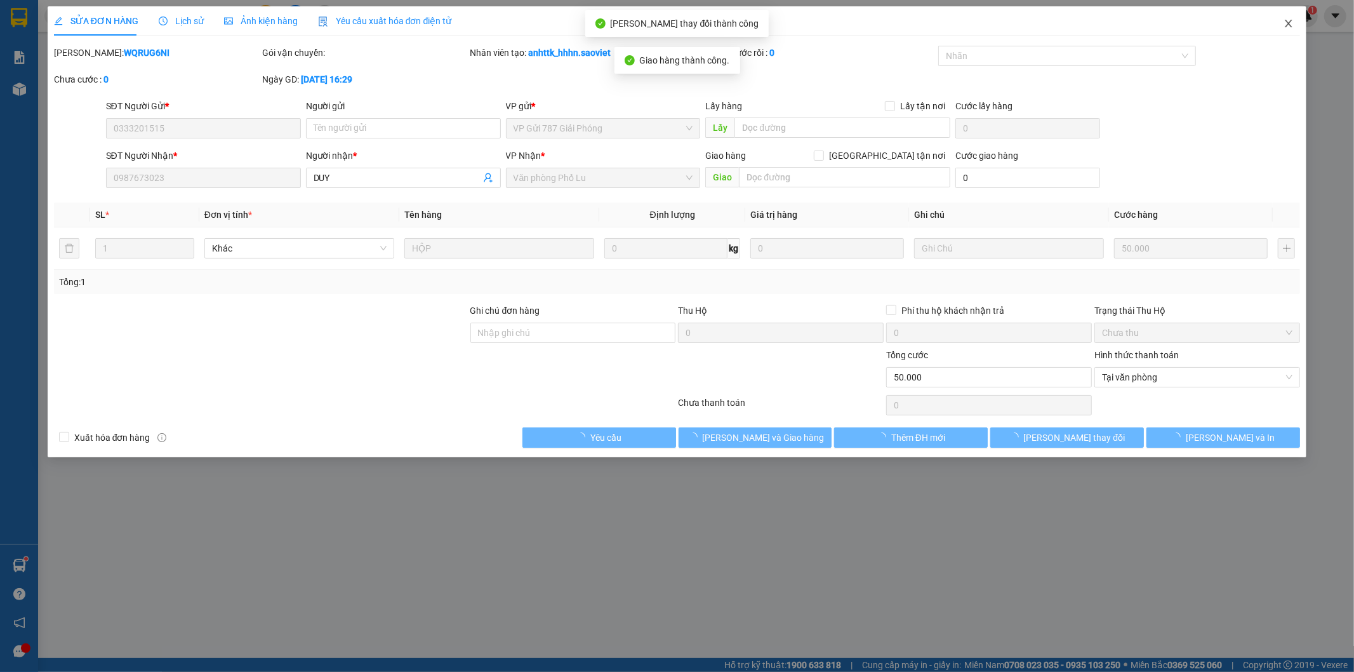
click at [1296, 21] on span "Close" at bounding box center [1289, 24] width 36 height 36
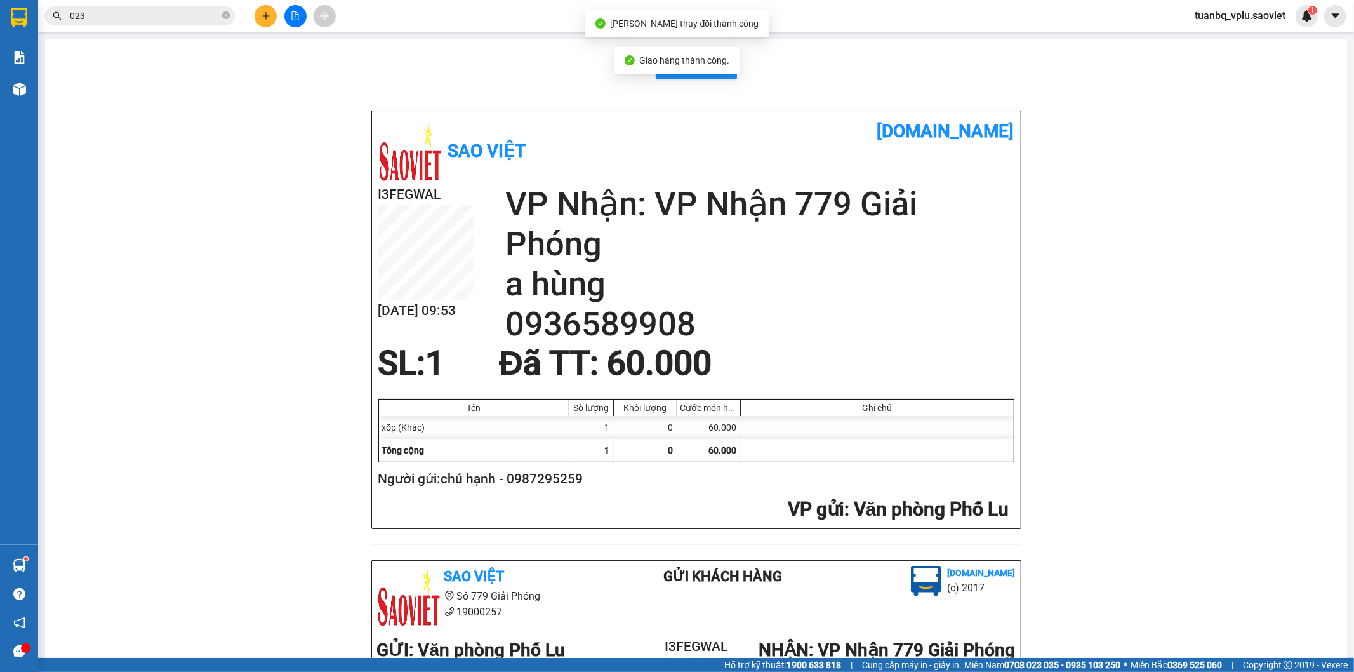
click at [152, 6] on span "023" at bounding box center [139, 15] width 191 height 19
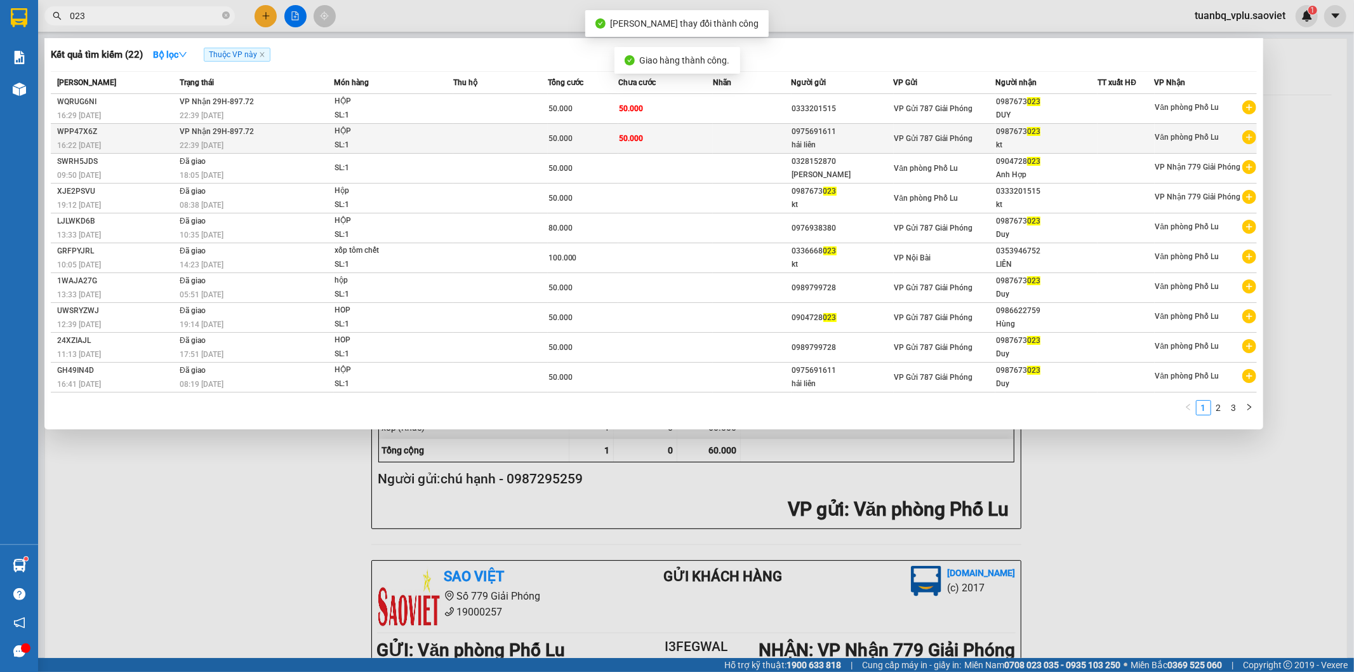
click at [674, 146] on td "50.000" at bounding box center [666, 139] width 95 height 30
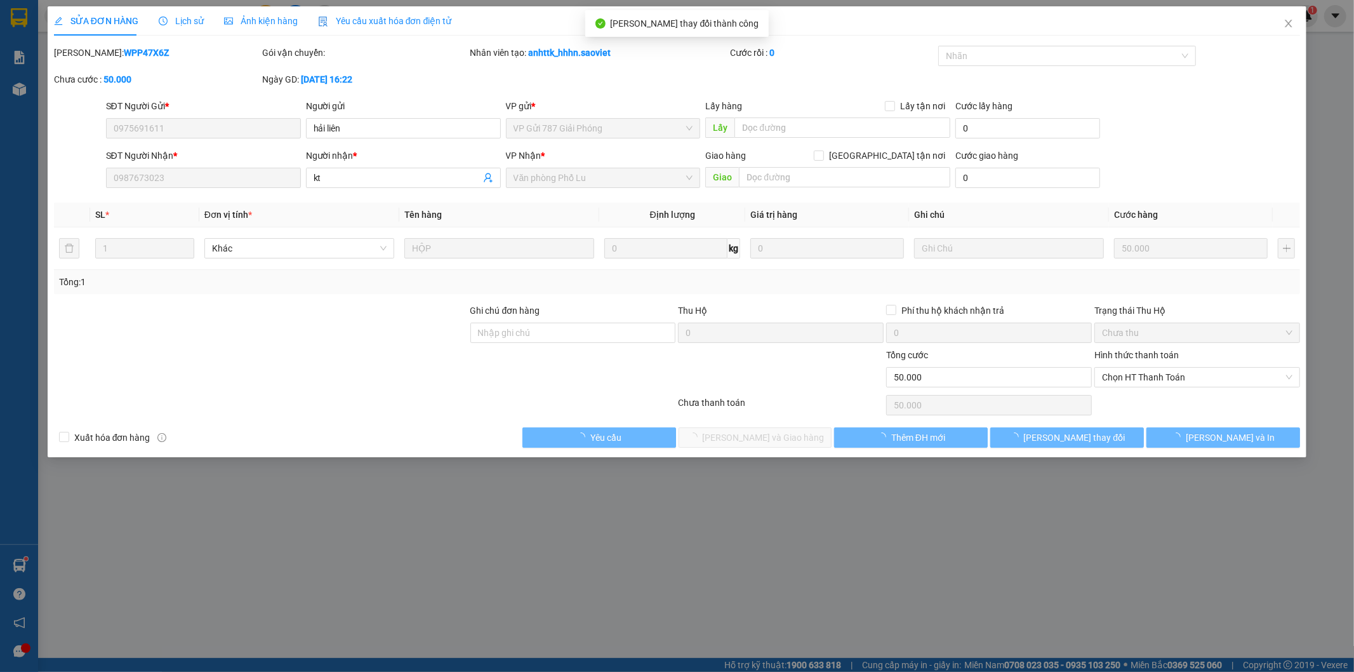
type input "0975691611"
type input "hải liên"
type input "0987673023"
type input "kt"
type input "0"
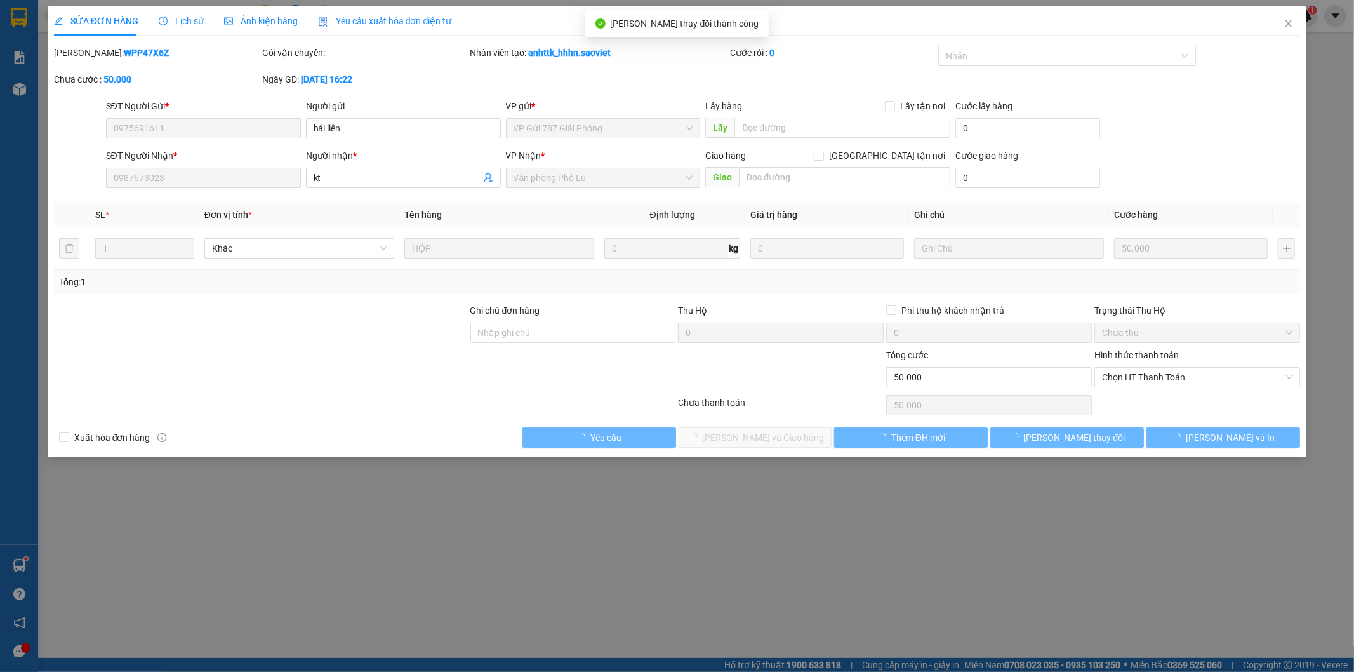
type input "50.000"
click at [1167, 370] on span "Chọn HT Thanh Toán" at bounding box center [1197, 377] width 191 height 19
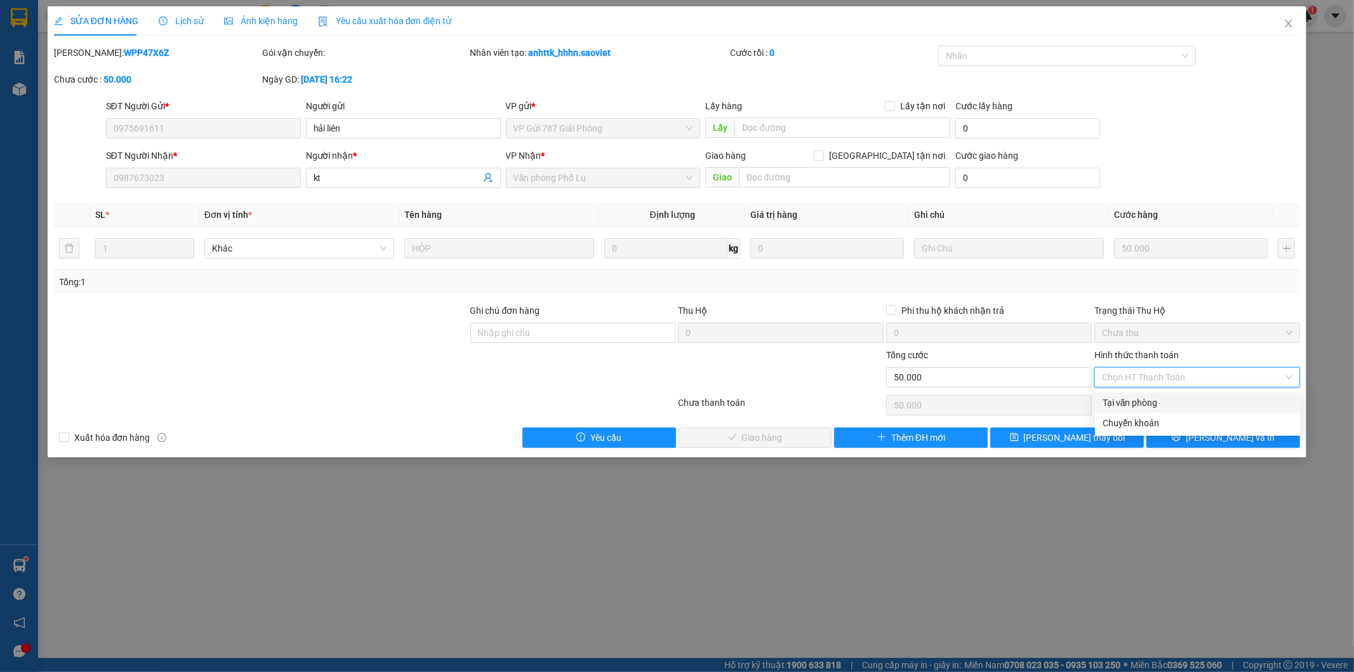
click at [1139, 401] on div "Tại văn phòng" at bounding box center [1198, 403] width 191 height 14
type input "0"
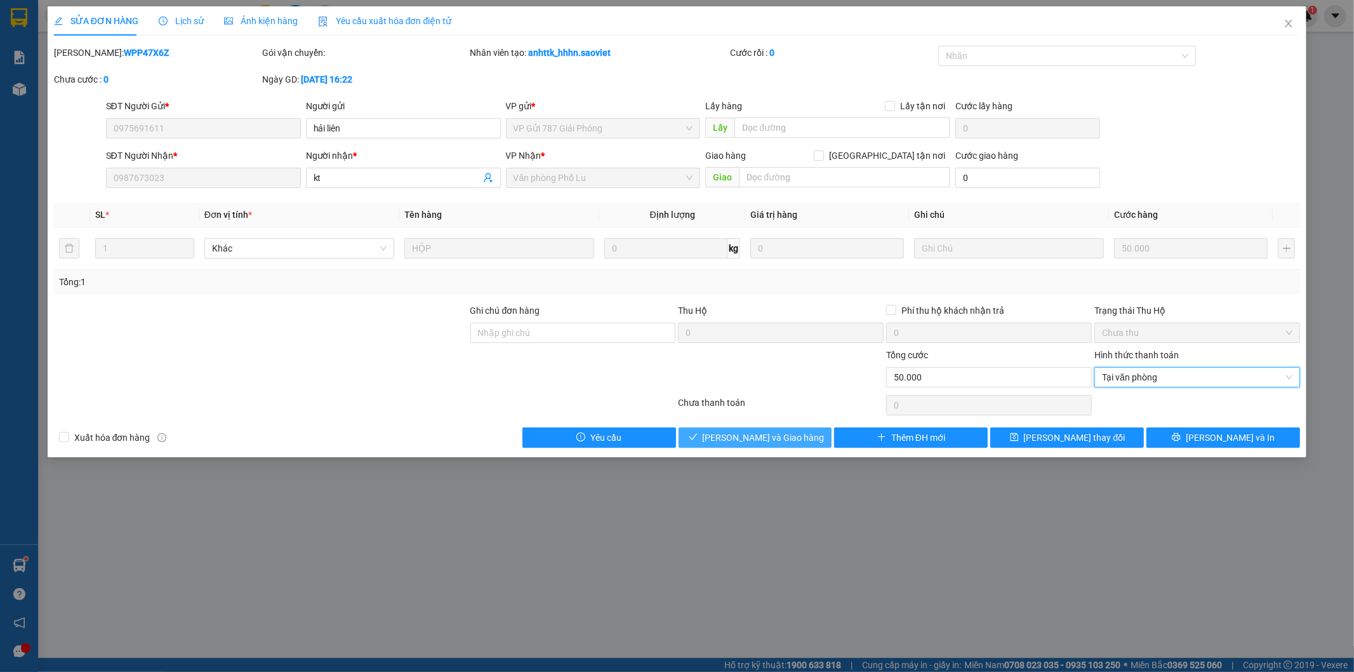
click at [767, 431] on span "[PERSON_NAME] và Giao hàng" at bounding box center [764, 438] width 122 height 14
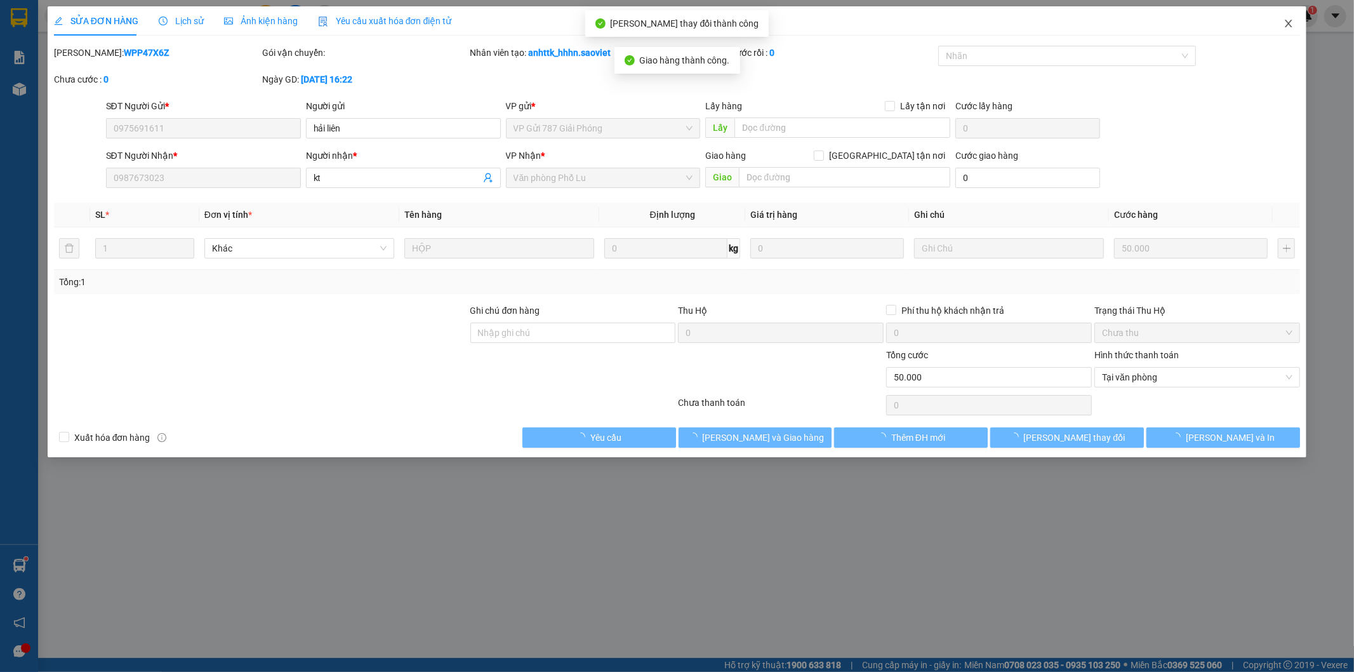
click at [1291, 23] on icon "close" at bounding box center [1289, 23] width 10 height 10
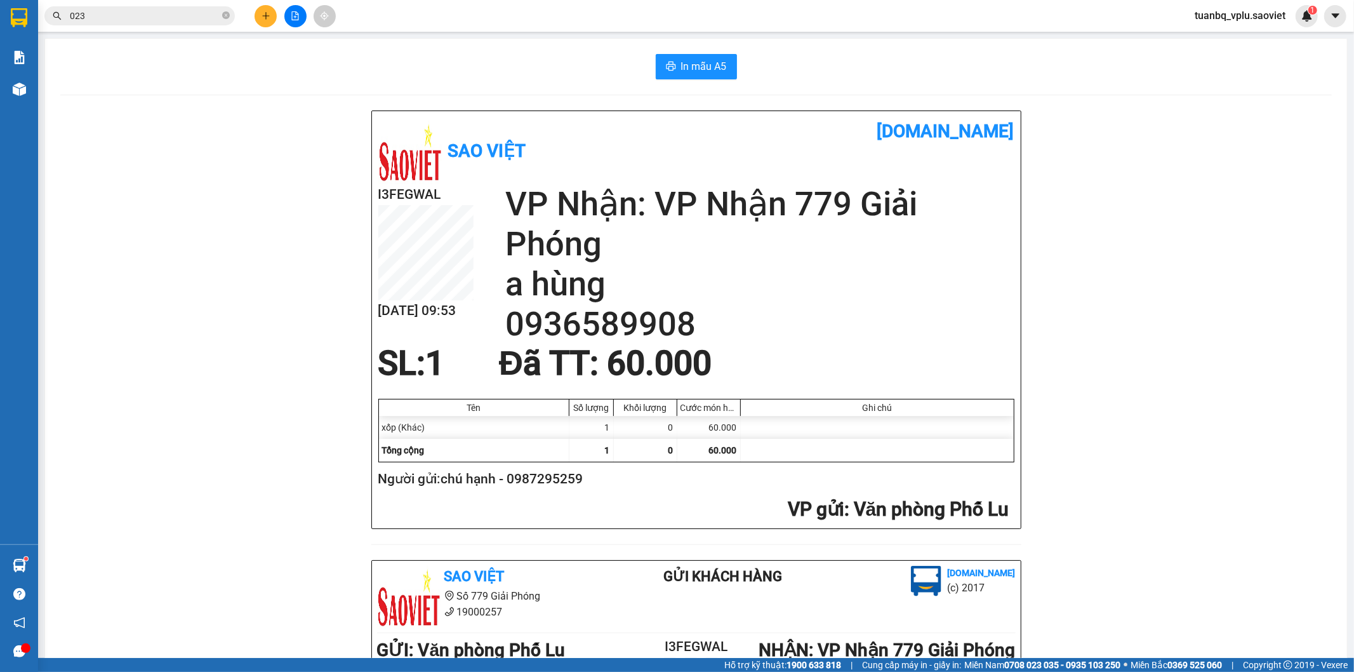
click at [84, 15] on input "023" at bounding box center [145, 16] width 150 height 14
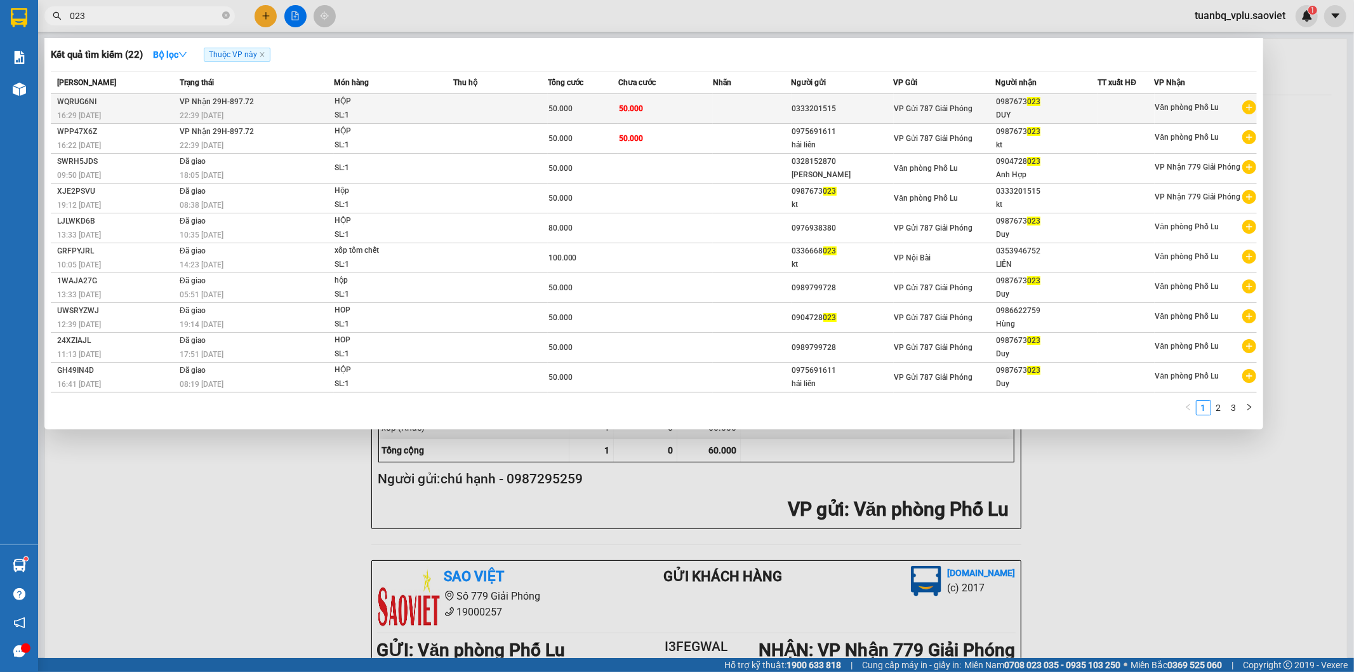
click at [732, 110] on td at bounding box center [752, 109] width 79 height 30
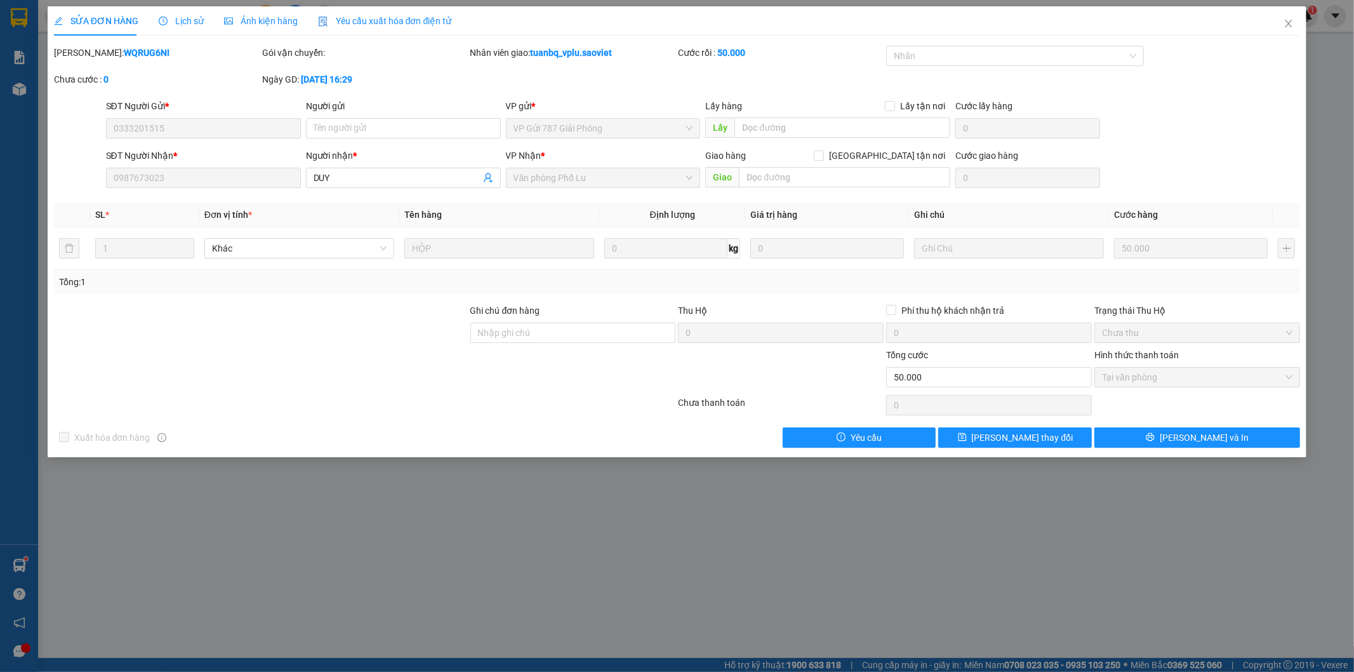
type input "0333201515"
type input "0987673023"
type input "DUY"
type input "0"
type input "50.000"
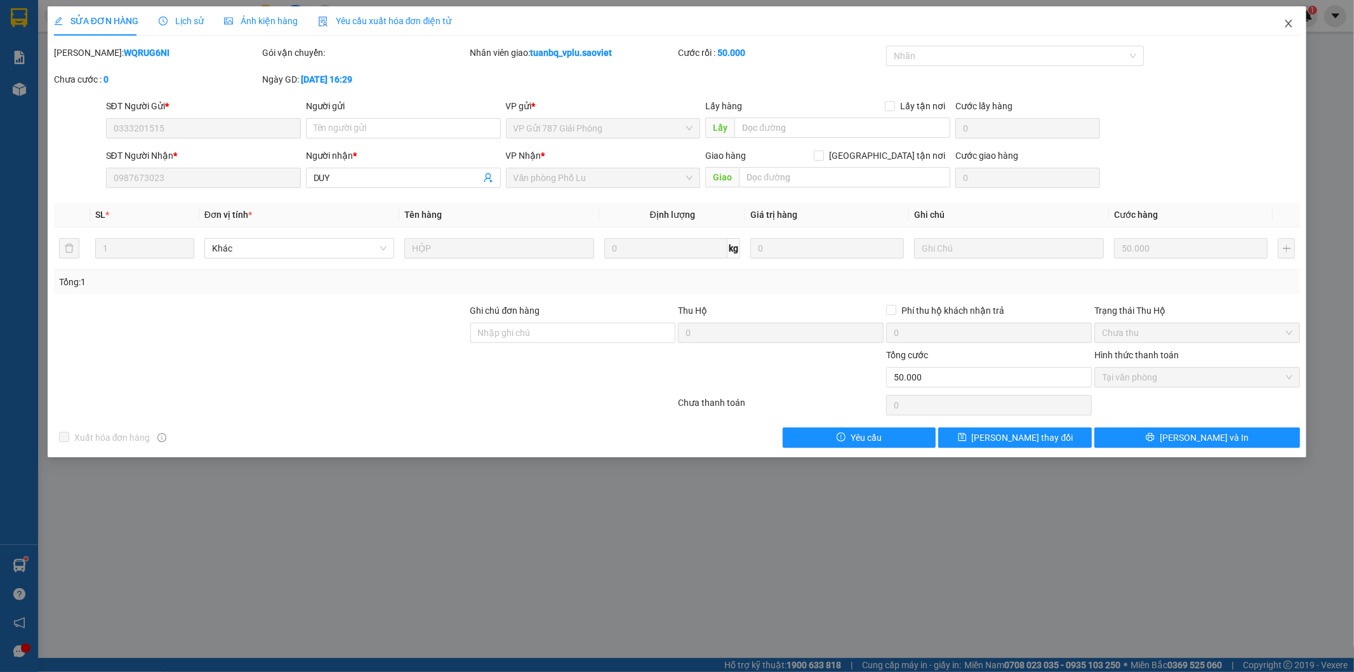
click at [1292, 21] on icon "close" at bounding box center [1289, 24] width 7 height 8
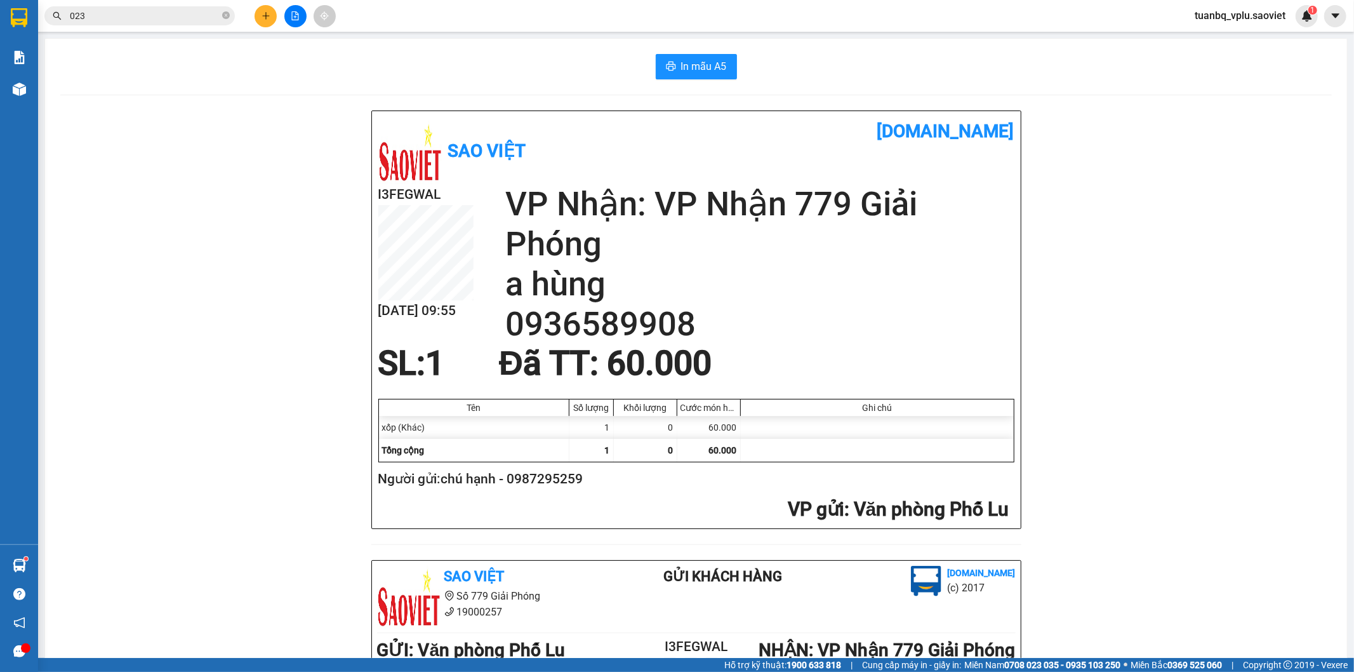
click at [170, 14] on input "023" at bounding box center [145, 16] width 150 height 14
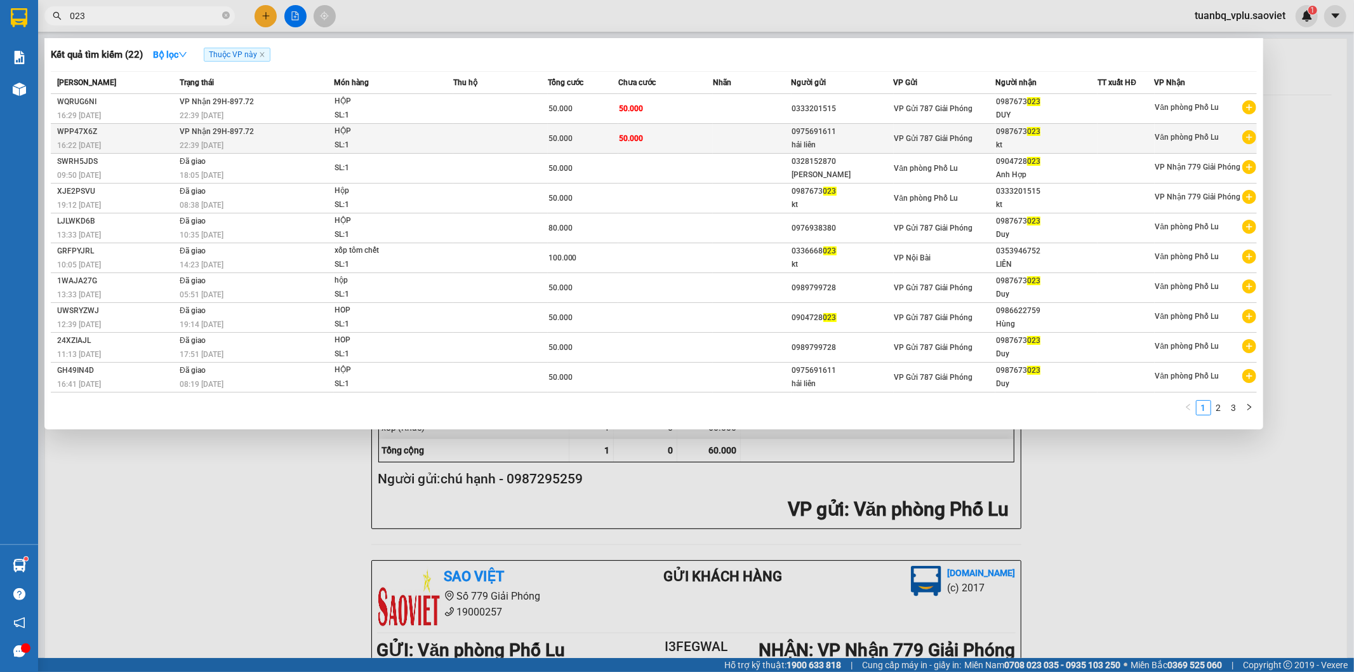
click at [672, 138] on td "50.000" at bounding box center [666, 139] width 95 height 30
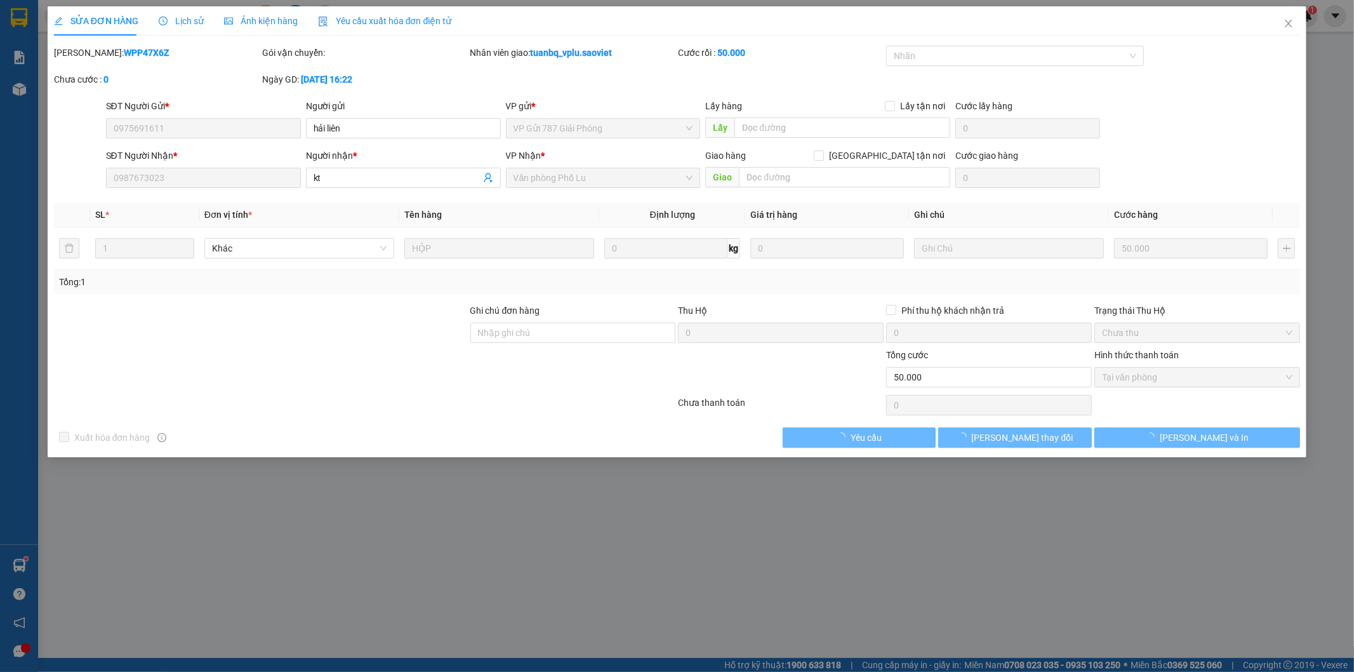
type input "0975691611"
type input "hải liên"
type input "0987673023"
type input "kt"
type input "0"
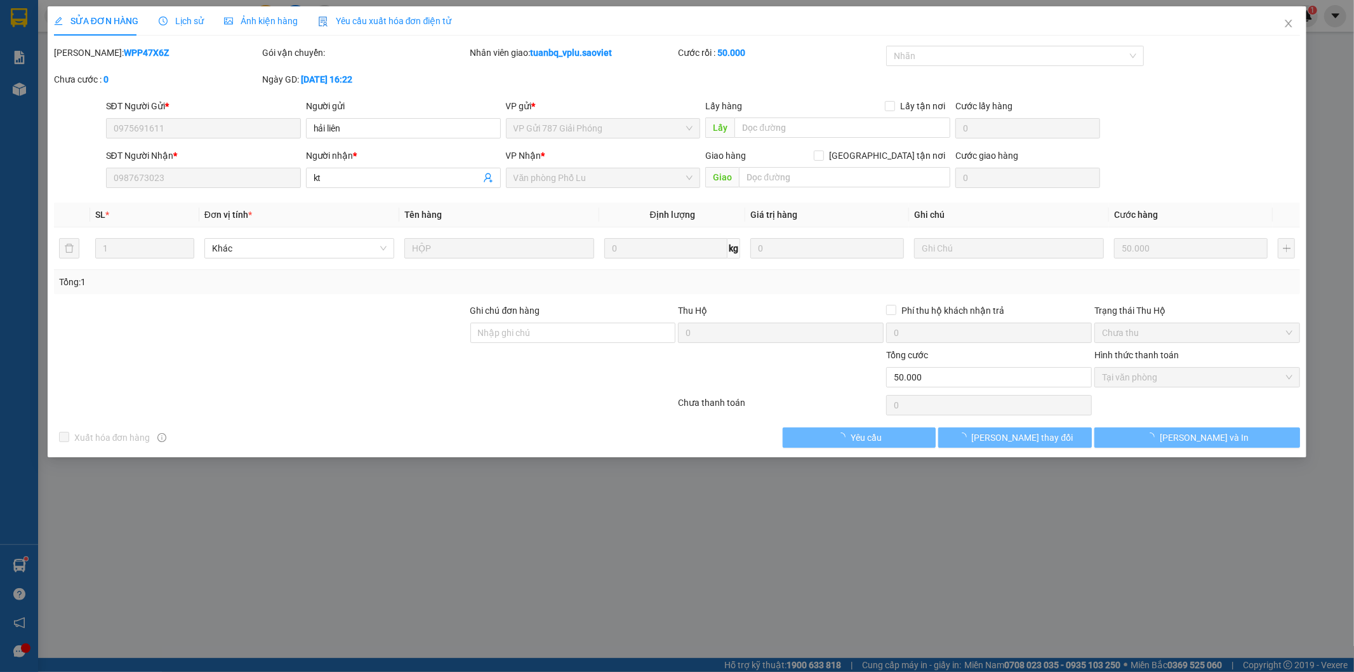
type input "50.000"
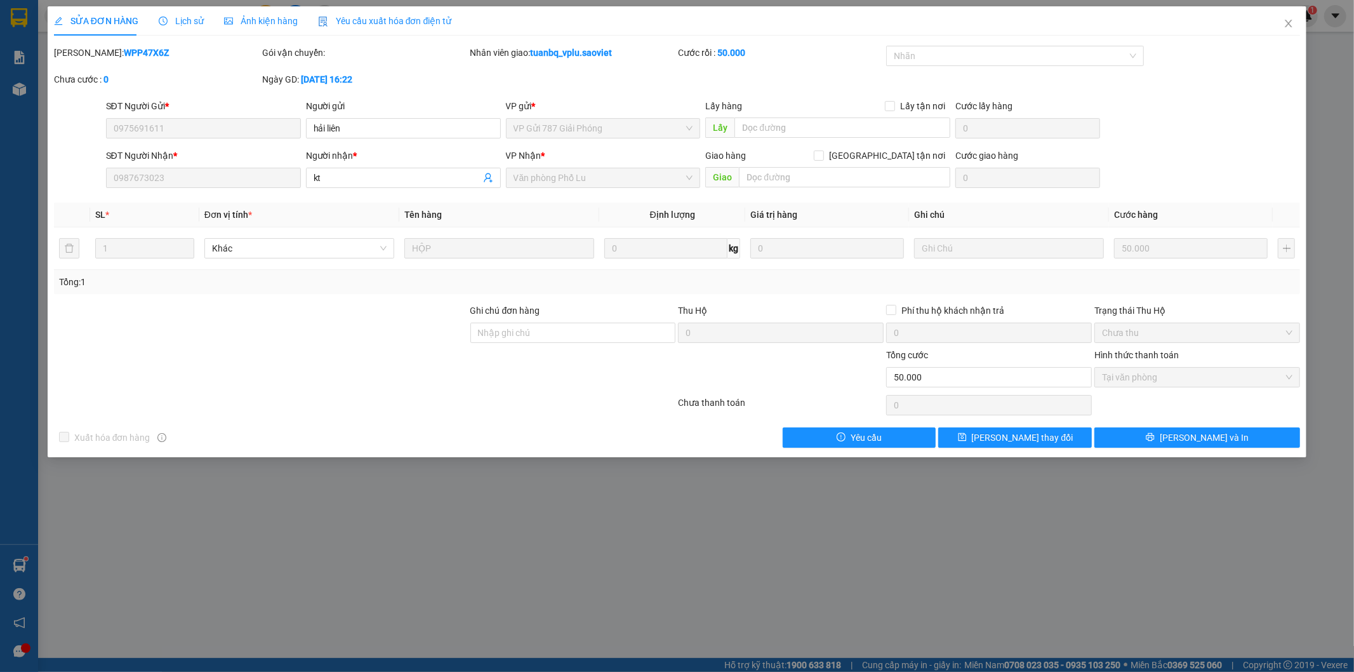
click at [716, 518] on div "SỬA ĐƠN HÀNG Lịch sử Ảnh kiện hàng Yêu cầu xuất hóa đơn điện tử Total Paid Fee …" at bounding box center [677, 336] width 1354 height 672
click at [1290, 14] on span "Close" at bounding box center [1289, 24] width 36 height 36
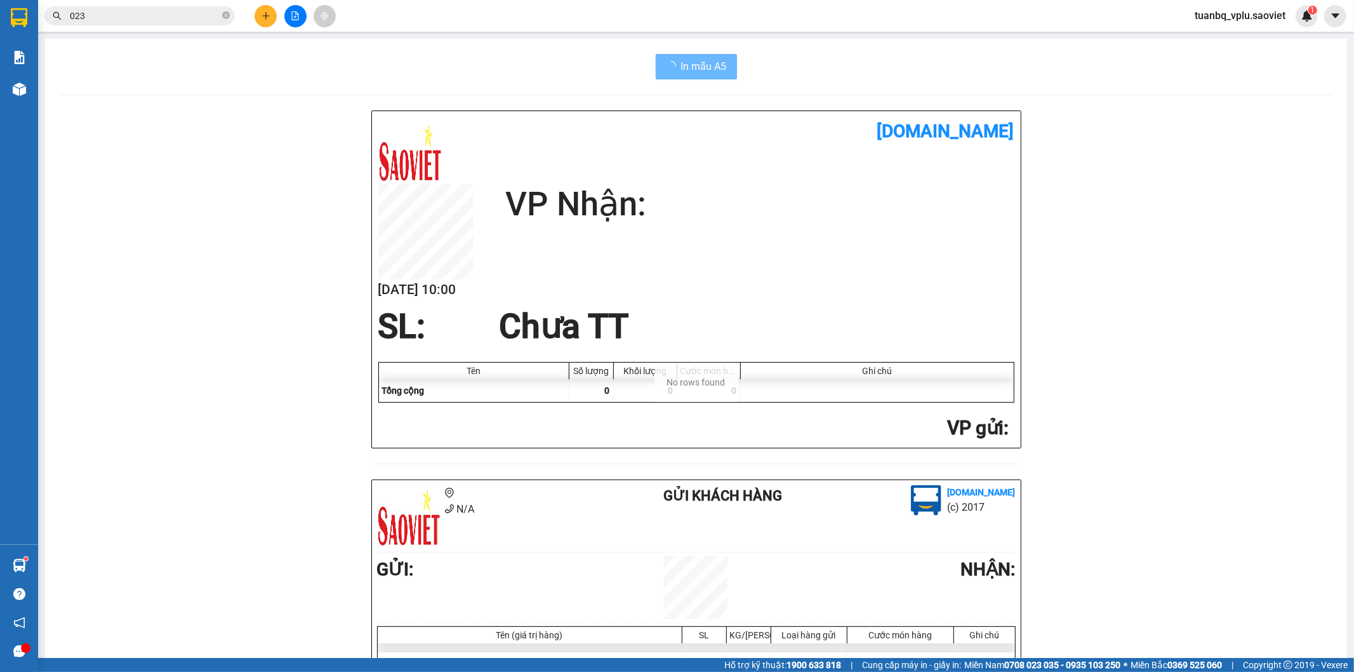
click at [146, 10] on input "023" at bounding box center [145, 16] width 150 height 14
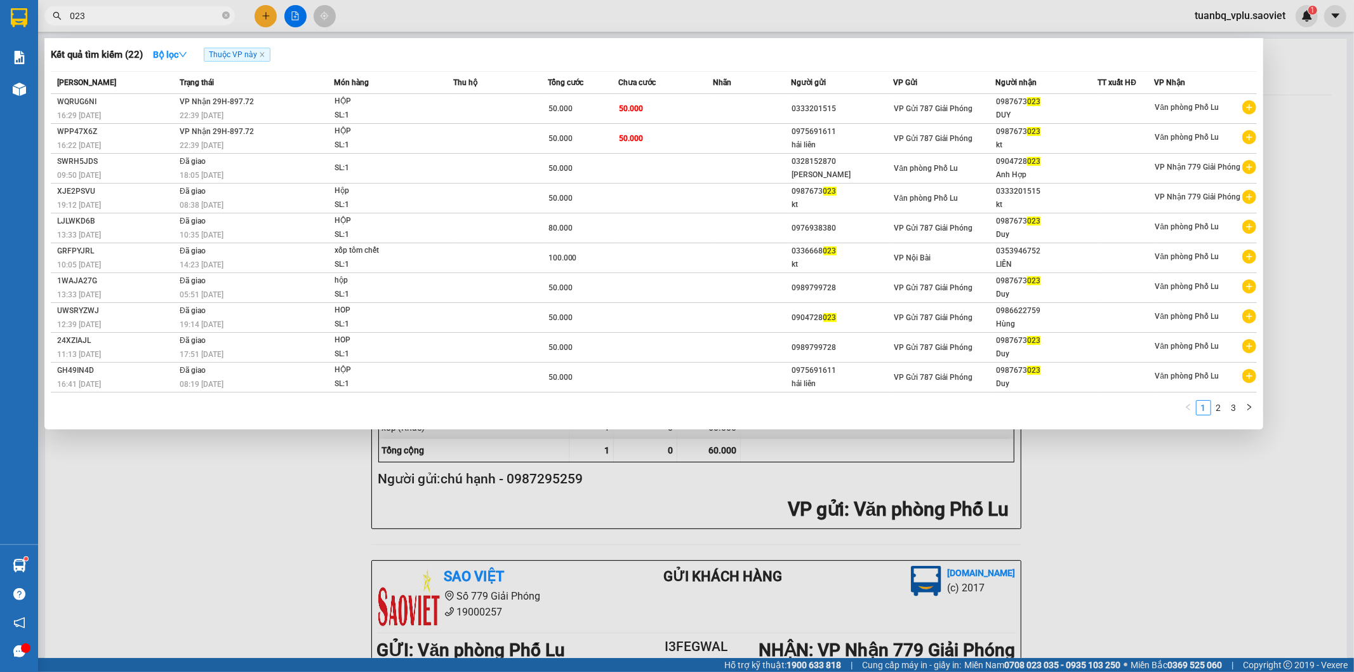
click at [146, 10] on input "023" at bounding box center [145, 16] width 150 height 14
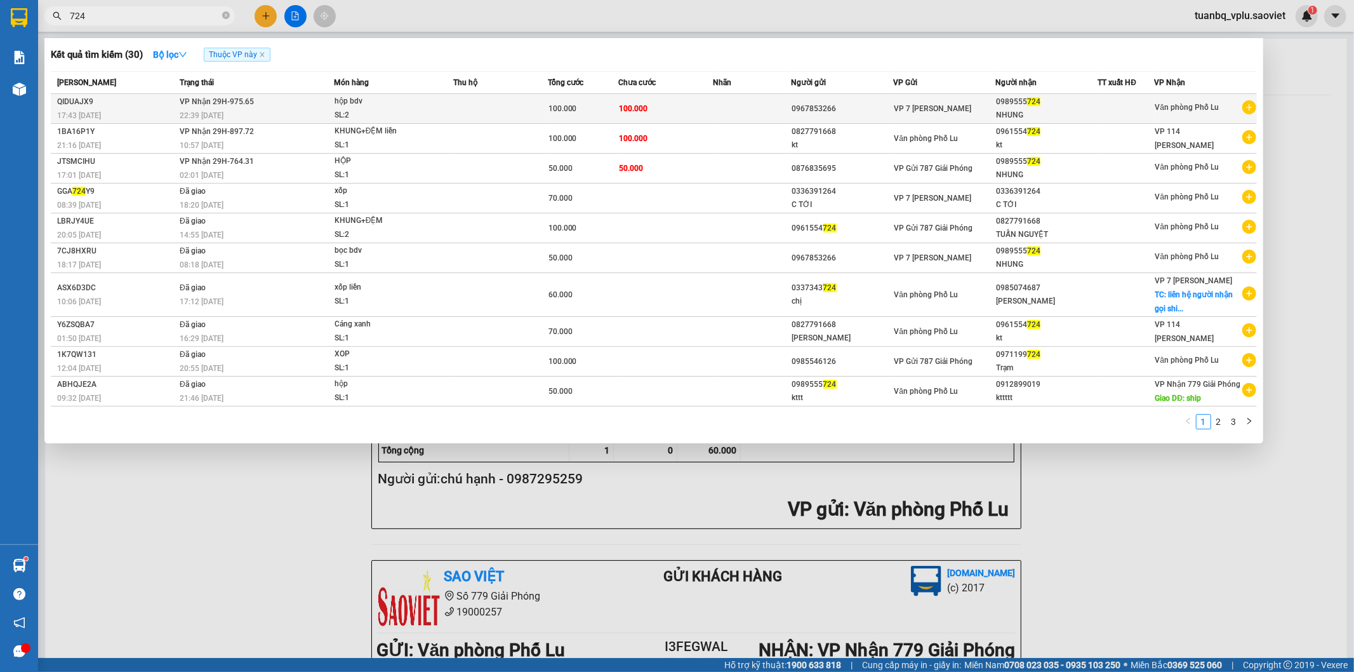
type input "724"
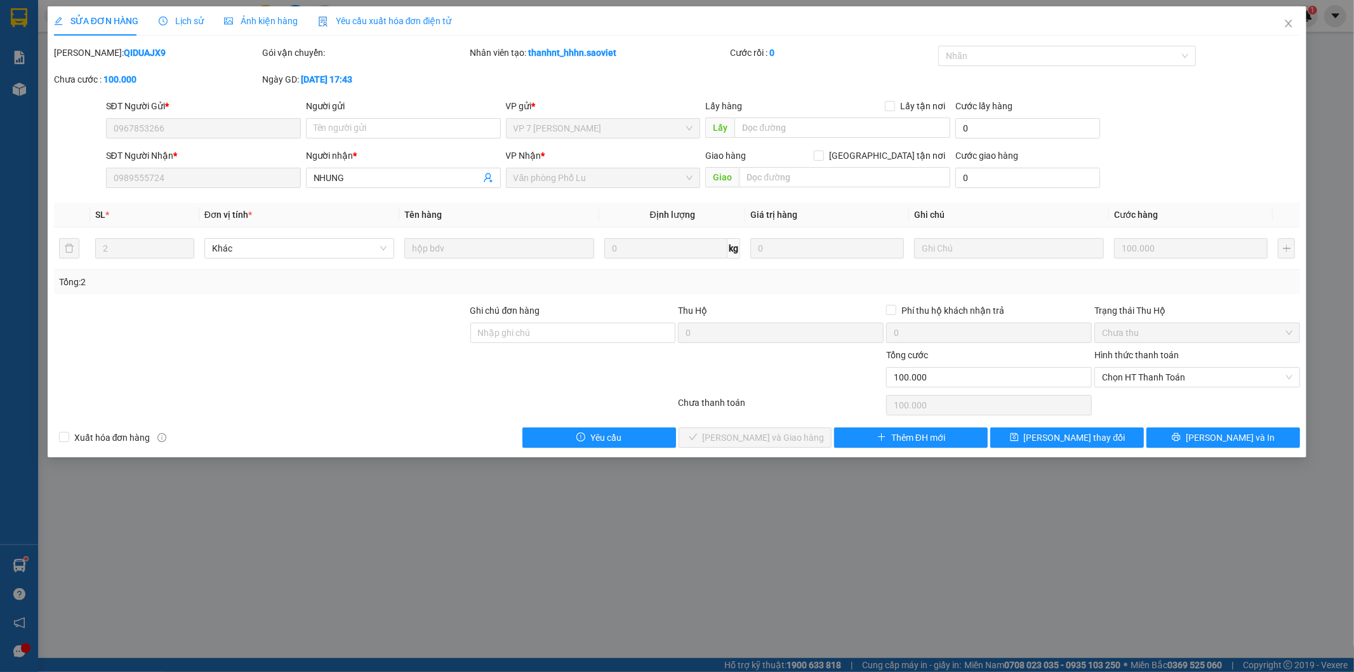
type input "0967853266"
type input "0989555724"
type input "NHUNG"
type input "0"
type input "100.000"
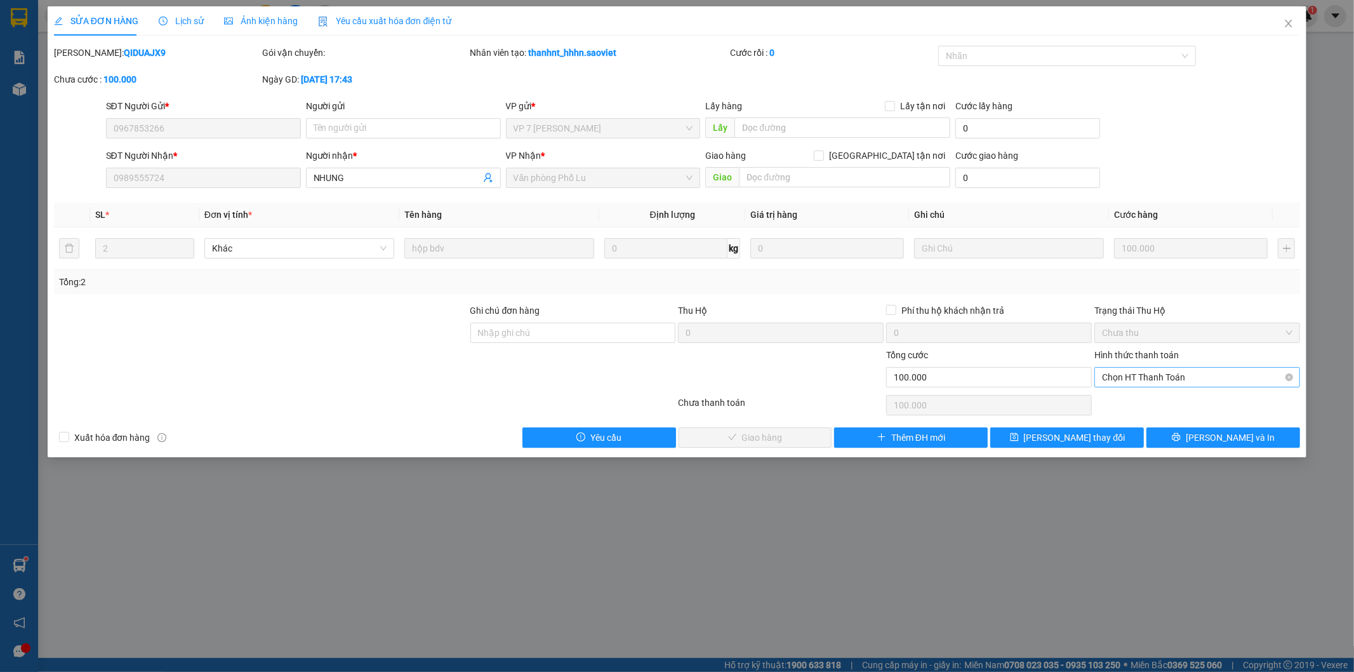
click at [1147, 377] on span "Chọn HT Thanh Toán" at bounding box center [1197, 377] width 191 height 19
click at [1141, 396] on div "Tại văn phòng" at bounding box center [1198, 403] width 191 height 14
type input "0"
click at [799, 434] on button "[PERSON_NAME] và Giao hàng" at bounding box center [756, 437] width 154 height 20
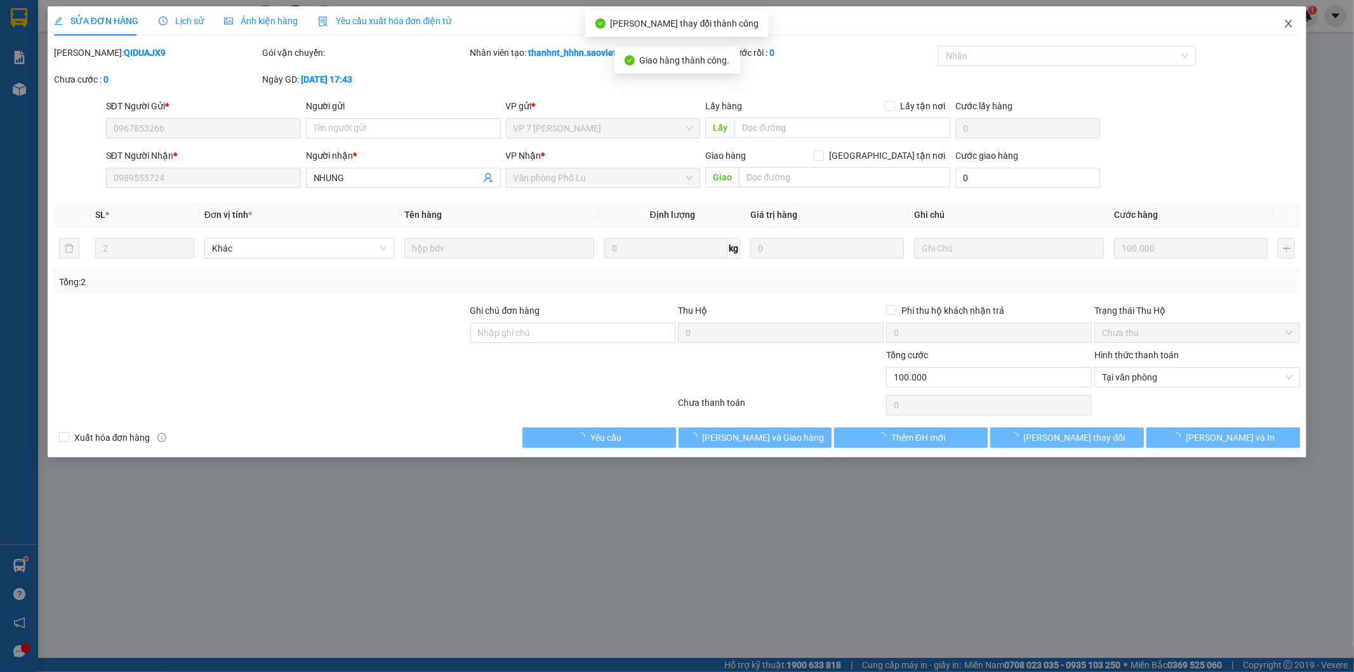
click at [1294, 22] on icon "close" at bounding box center [1289, 23] width 10 height 10
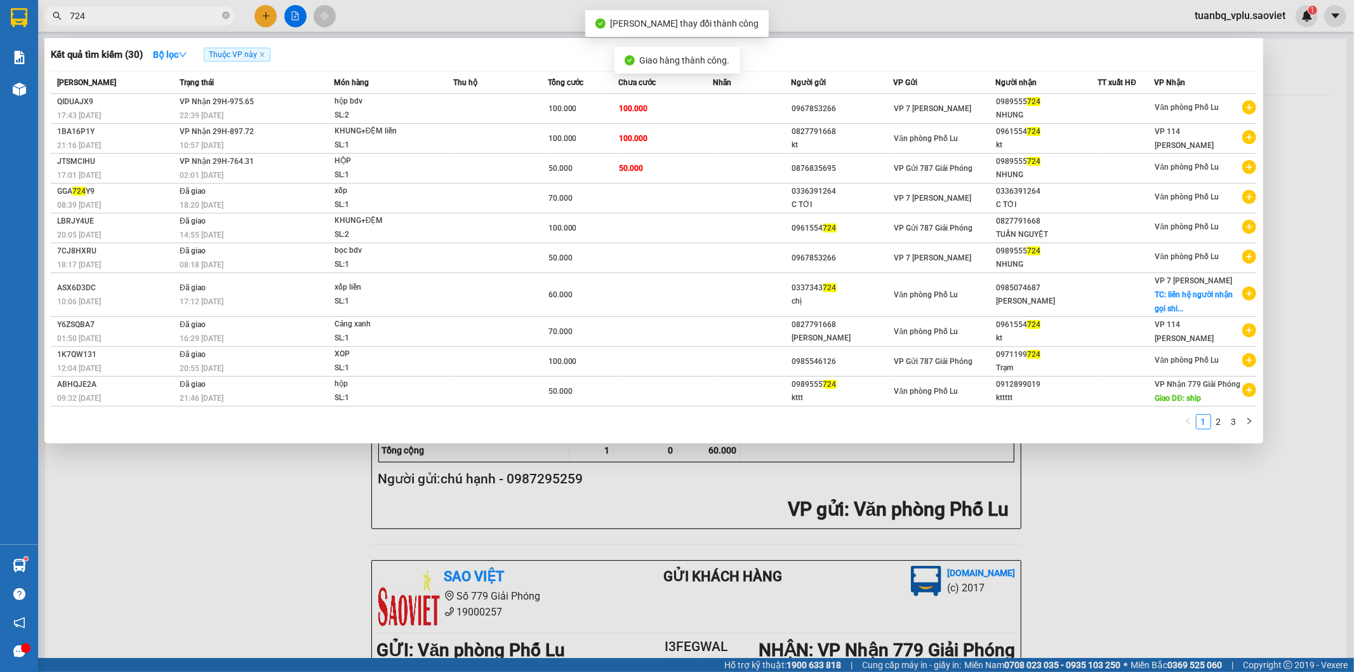
click at [161, 9] on input "724" at bounding box center [145, 16] width 150 height 14
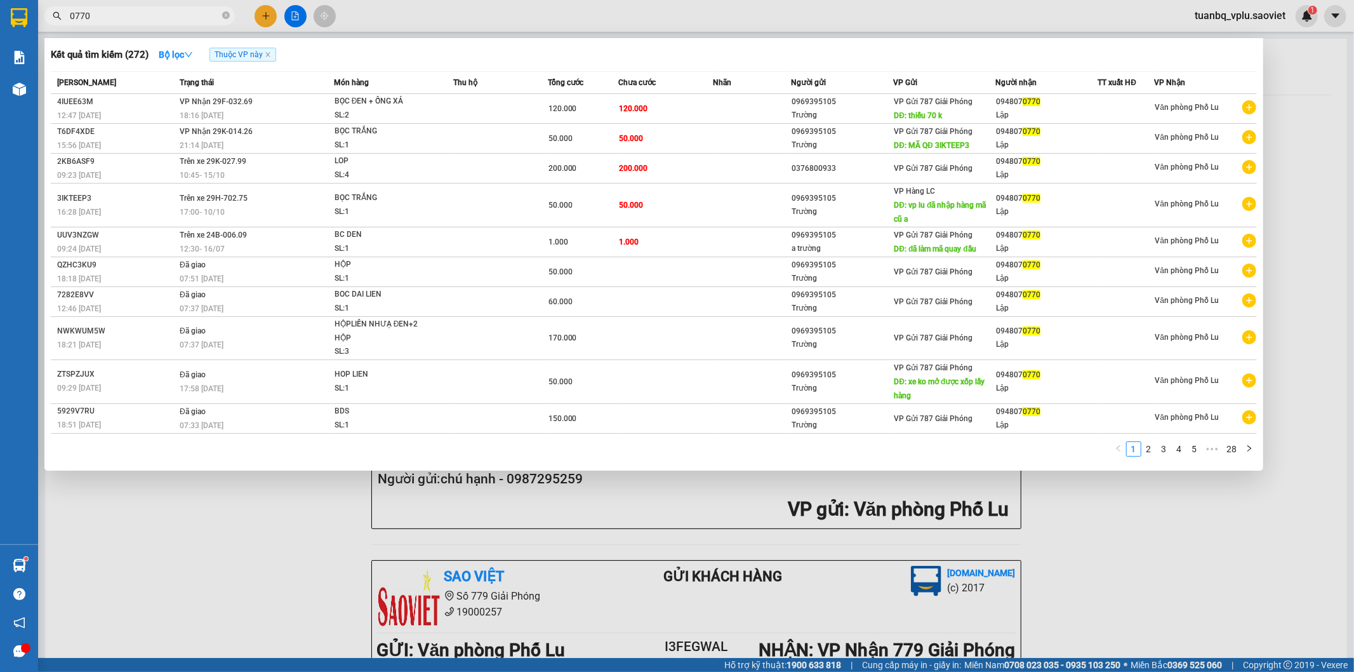
type input "0770"
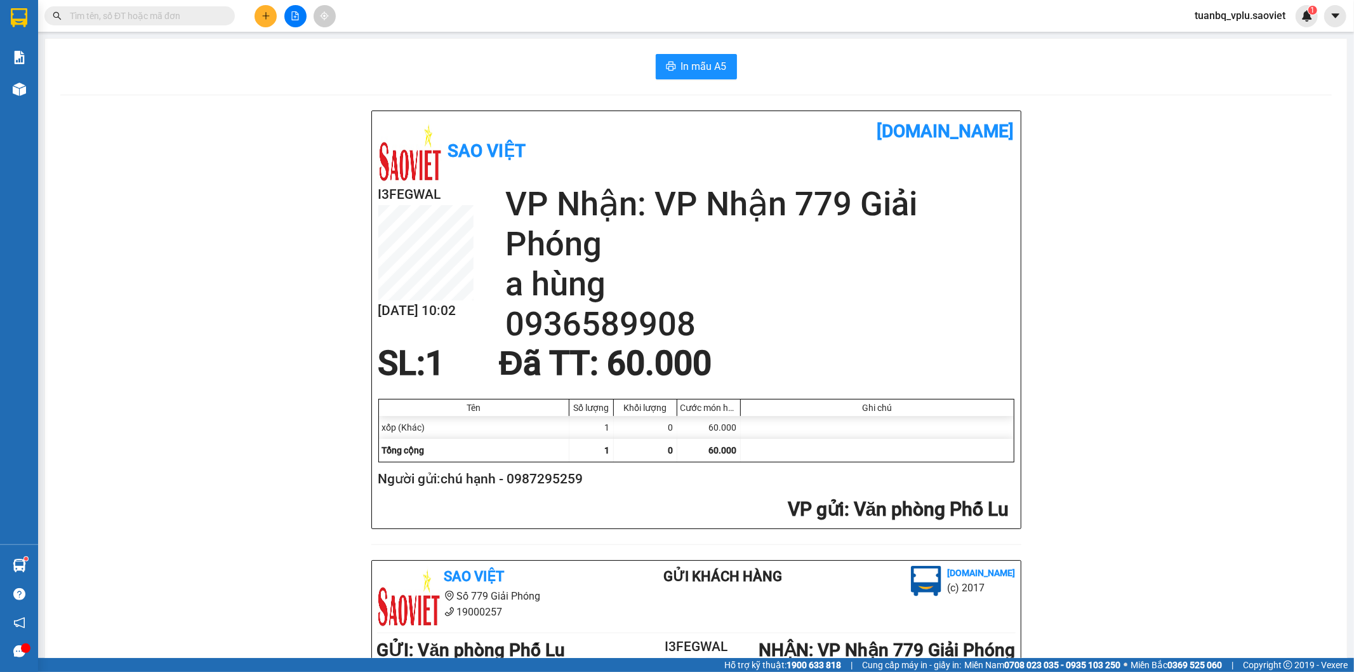
click at [293, 14] on icon "file-add" at bounding box center [295, 15] width 9 height 9
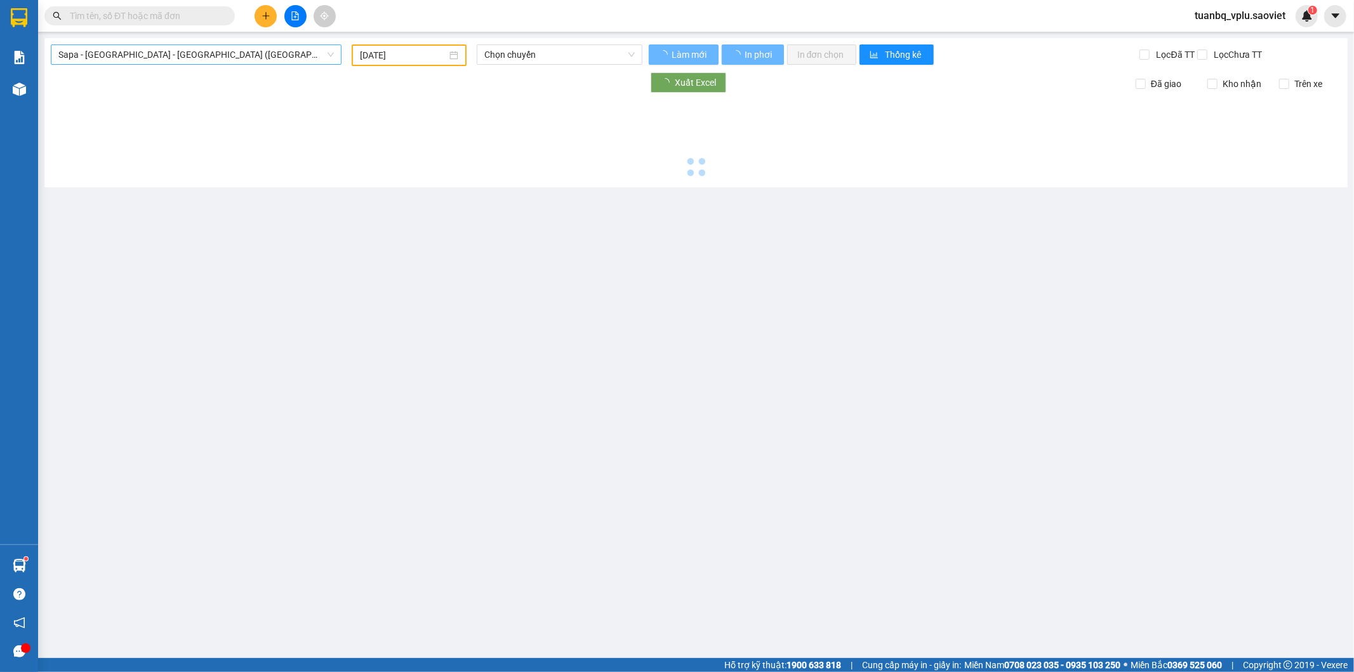
click at [257, 49] on span "Sapa - [GEOGRAPHIC_DATA] - [GEOGRAPHIC_DATA] ([GEOGRAPHIC_DATA])" at bounding box center [196, 54] width 276 height 19
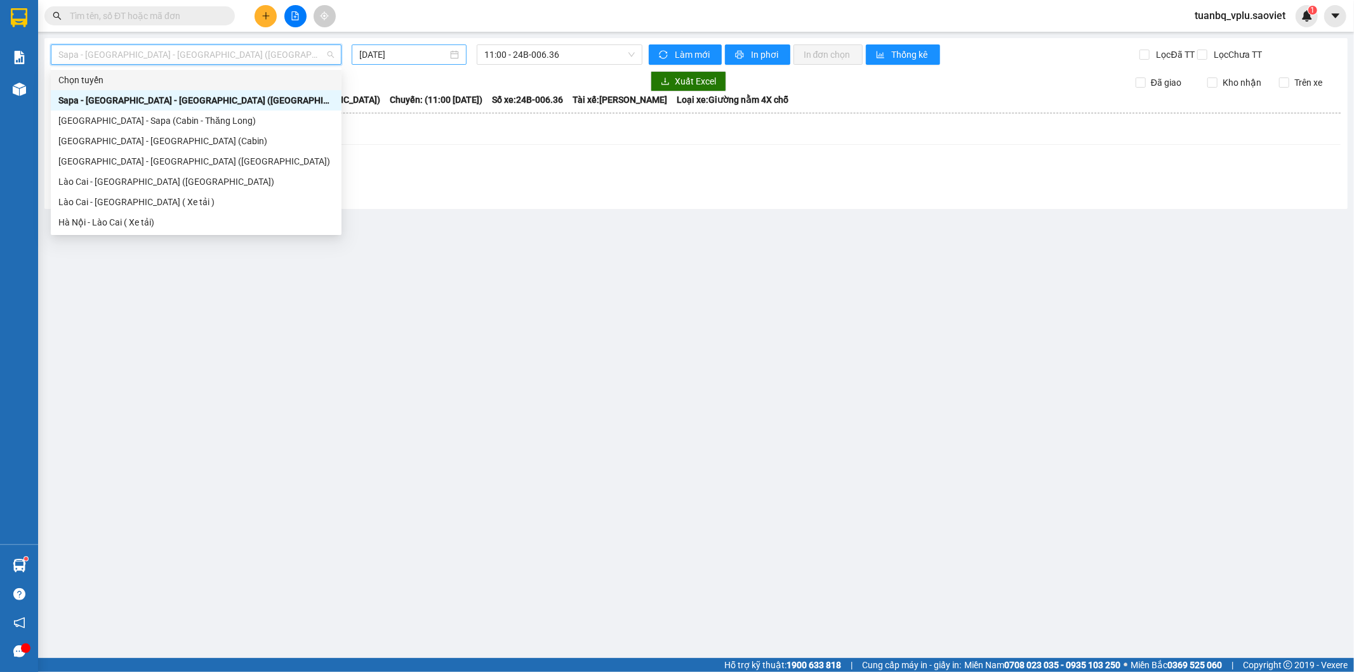
click at [389, 50] on input "[DATE]" at bounding box center [403, 55] width 88 height 14
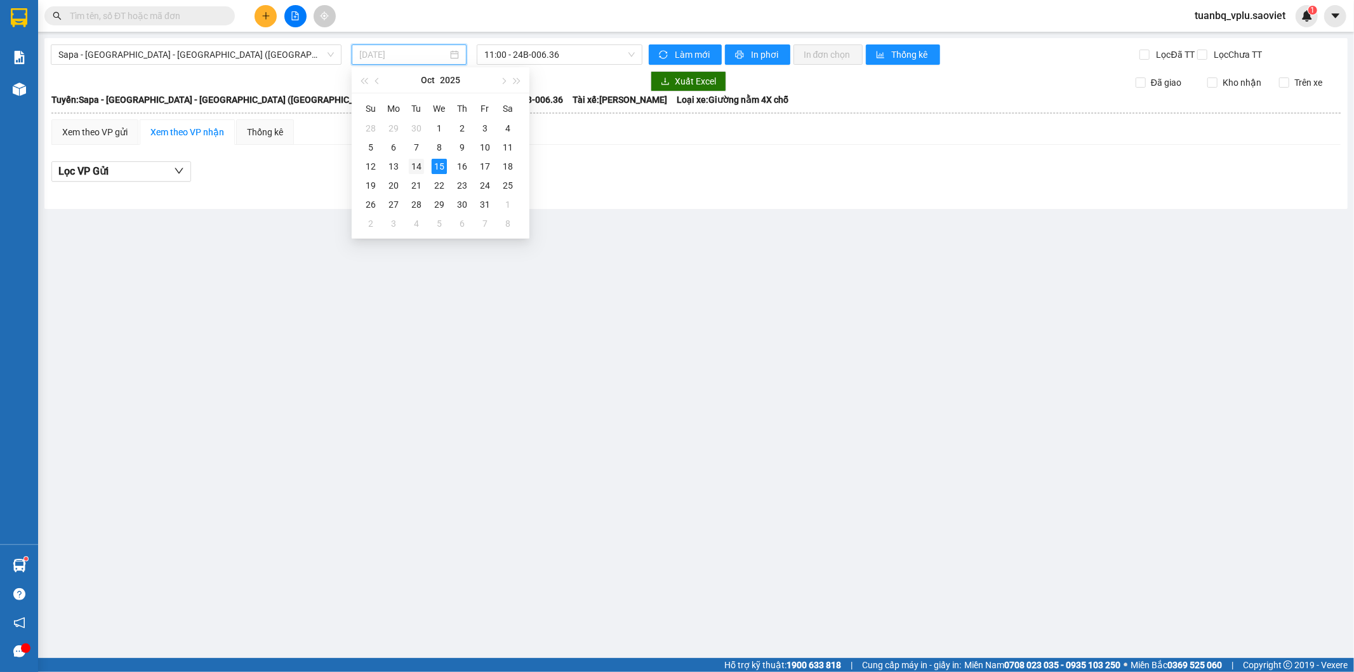
click at [422, 170] on div "14" at bounding box center [416, 166] width 15 height 15
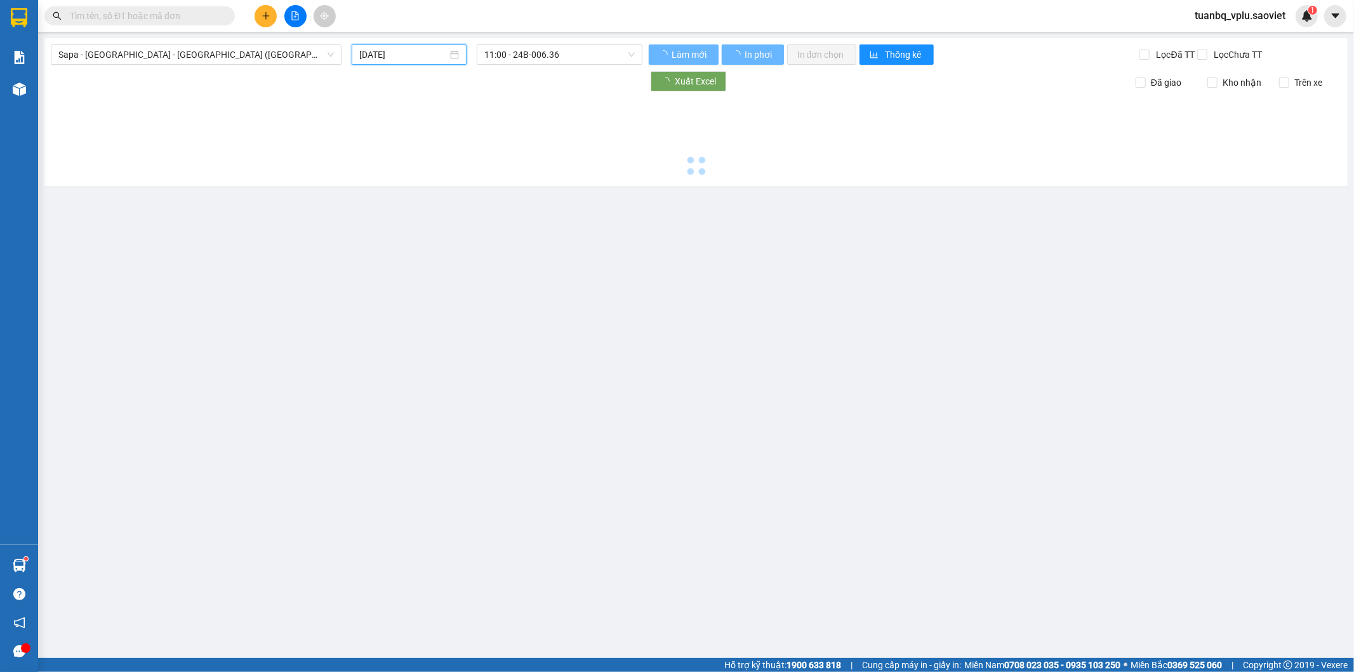
type input "[DATE]"
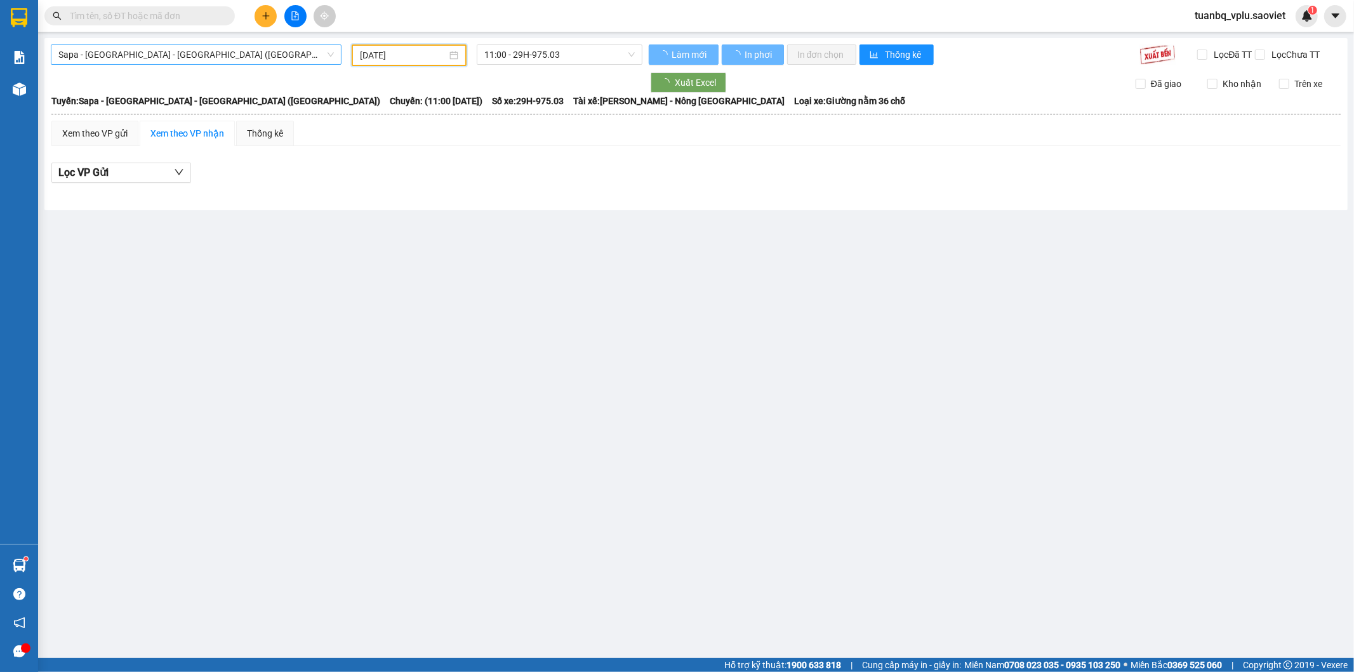
click at [251, 56] on span "Sapa - [GEOGRAPHIC_DATA] - [GEOGRAPHIC_DATA] ([GEOGRAPHIC_DATA])" at bounding box center [196, 54] width 276 height 19
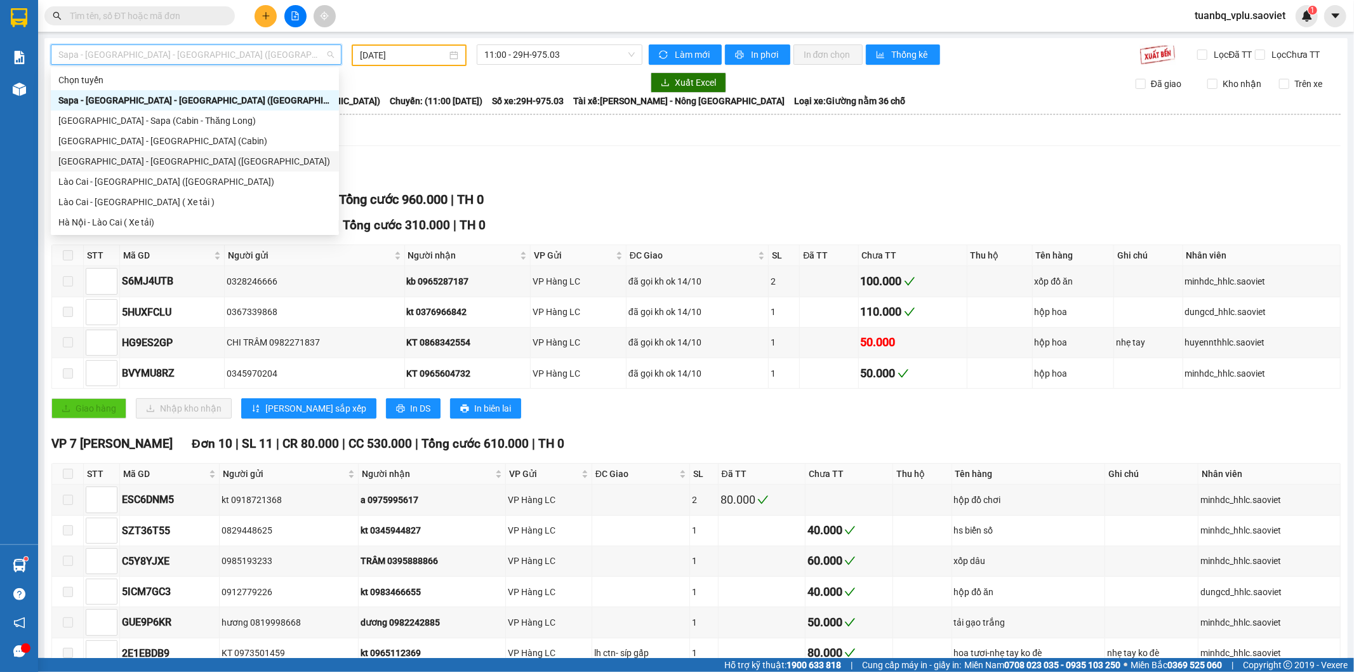
scroll to position [102, 0]
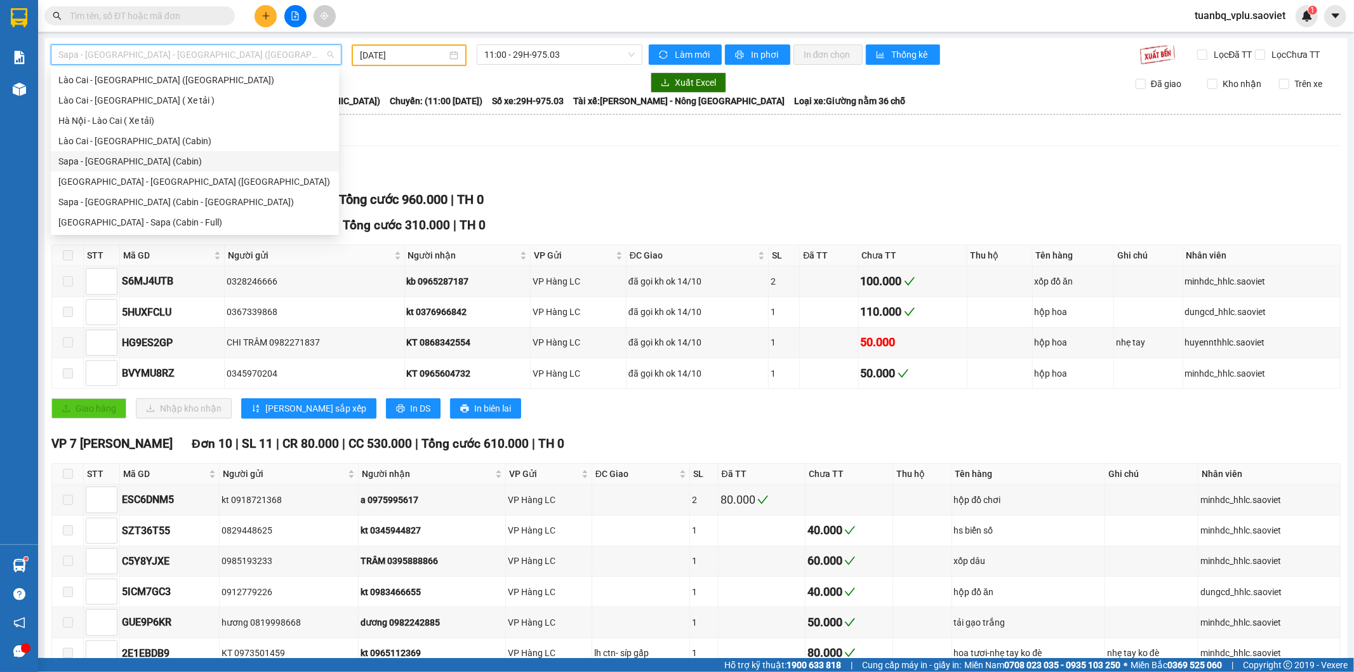
click at [160, 157] on div "Sapa - [GEOGRAPHIC_DATA] (Cabin)" at bounding box center [194, 161] width 273 height 14
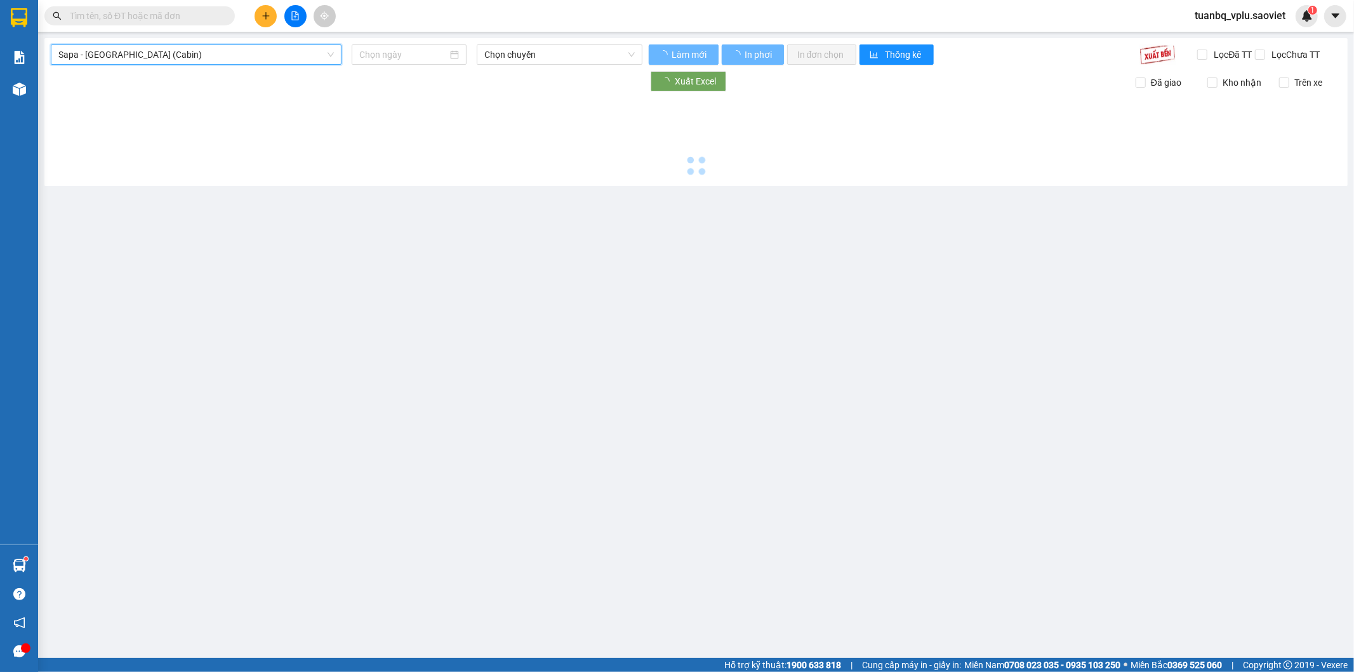
type input "[DATE]"
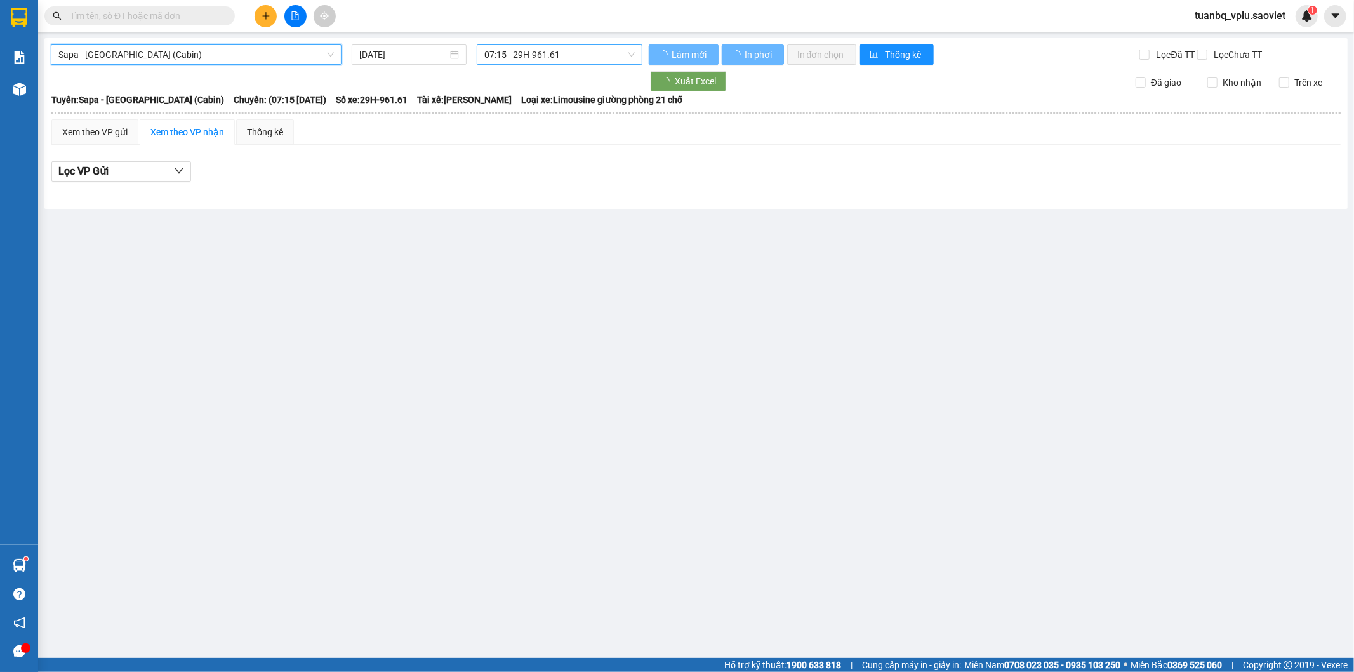
click at [542, 48] on span "07:15 - 29H-961.61" at bounding box center [560, 54] width 150 height 19
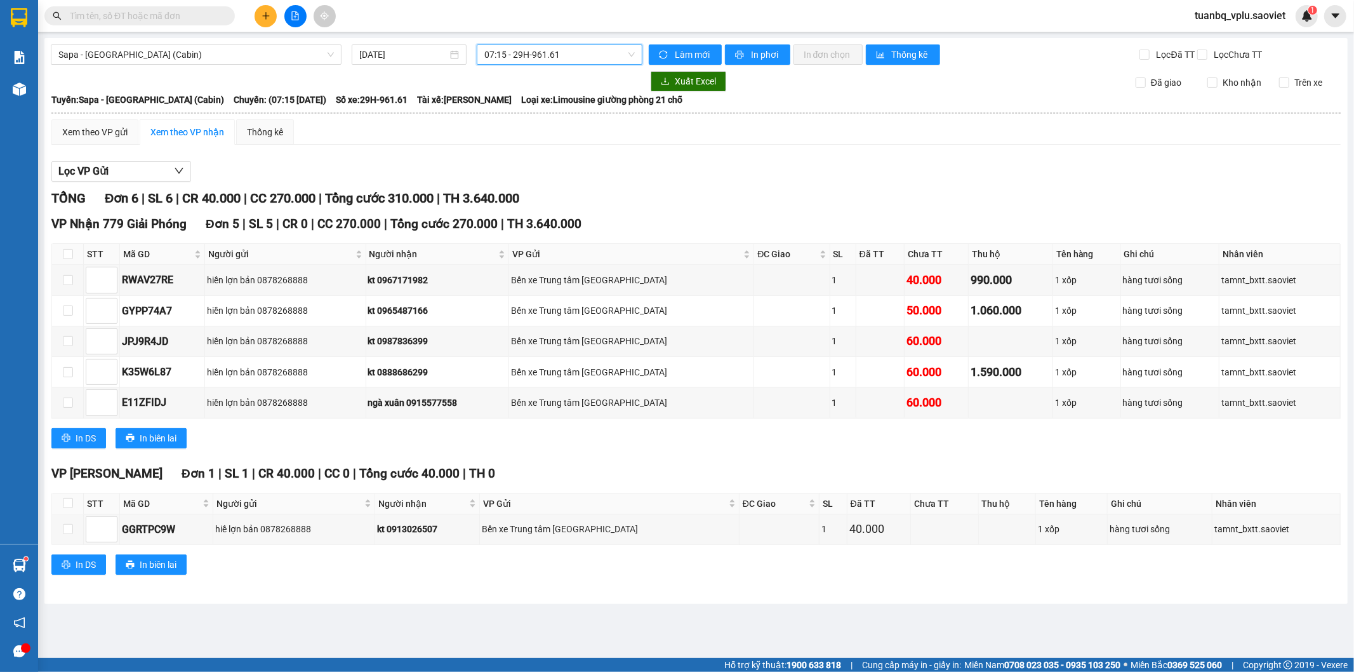
click at [273, 11] on button at bounding box center [266, 16] width 22 height 22
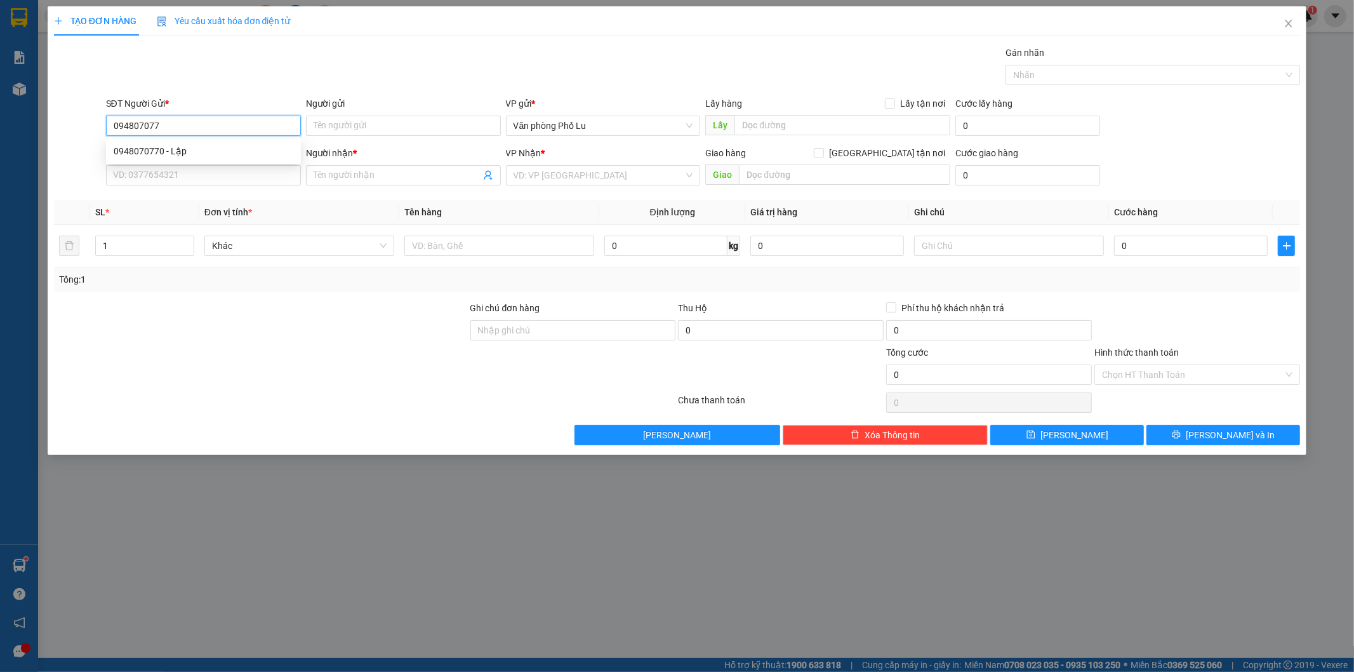
type input "0948070770"
click at [175, 153] on div "0948070770 - Lập" at bounding box center [204, 151] width 180 height 14
type input "Lập"
type input "0969395105"
type input "Trường"
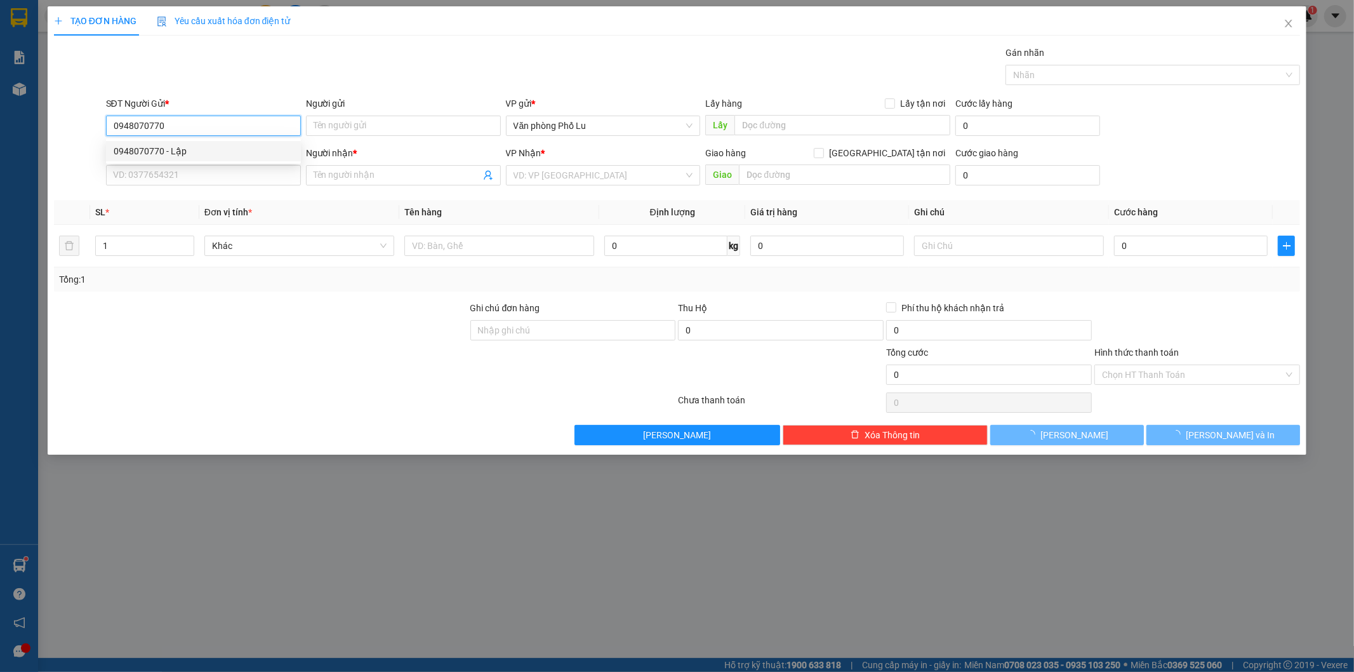
type input "còn 27/9"
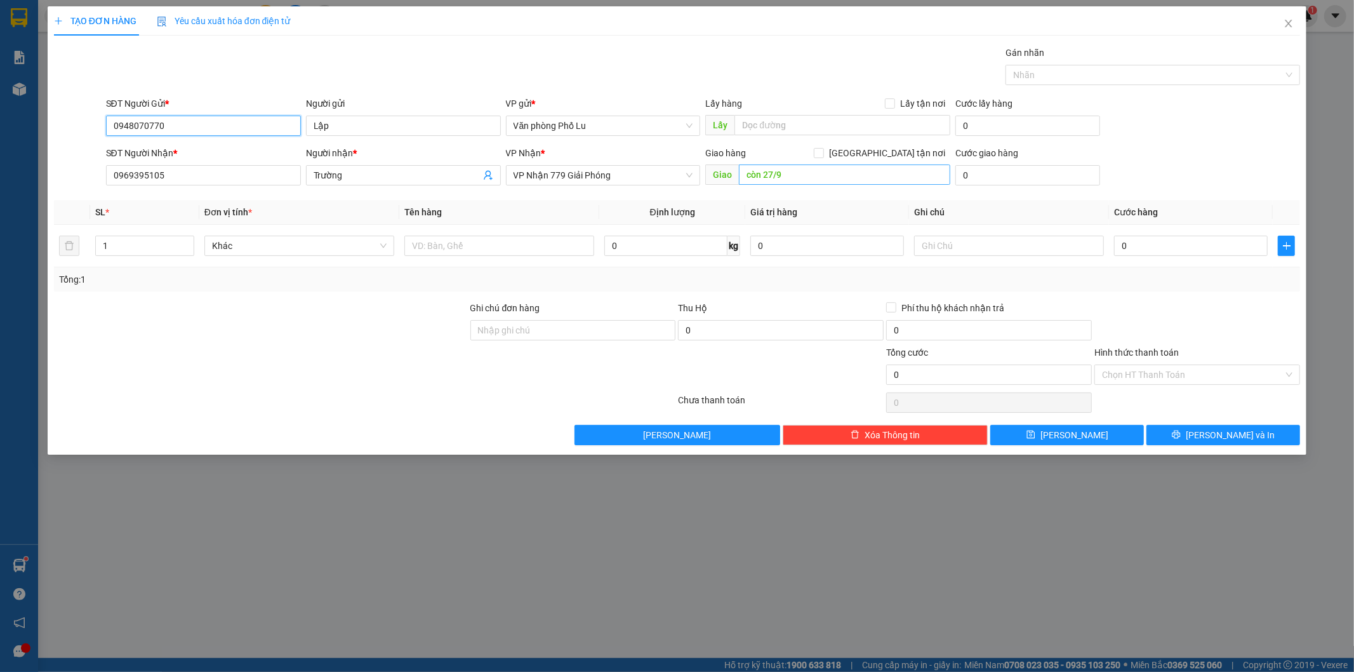
type input "0948070770"
click at [828, 178] on input "còn 27/9" at bounding box center [844, 174] width 211 height 20
click at [1147, 251] on input "0" at bounding box center [1191, 246] width 154 height 20
paste input "8"
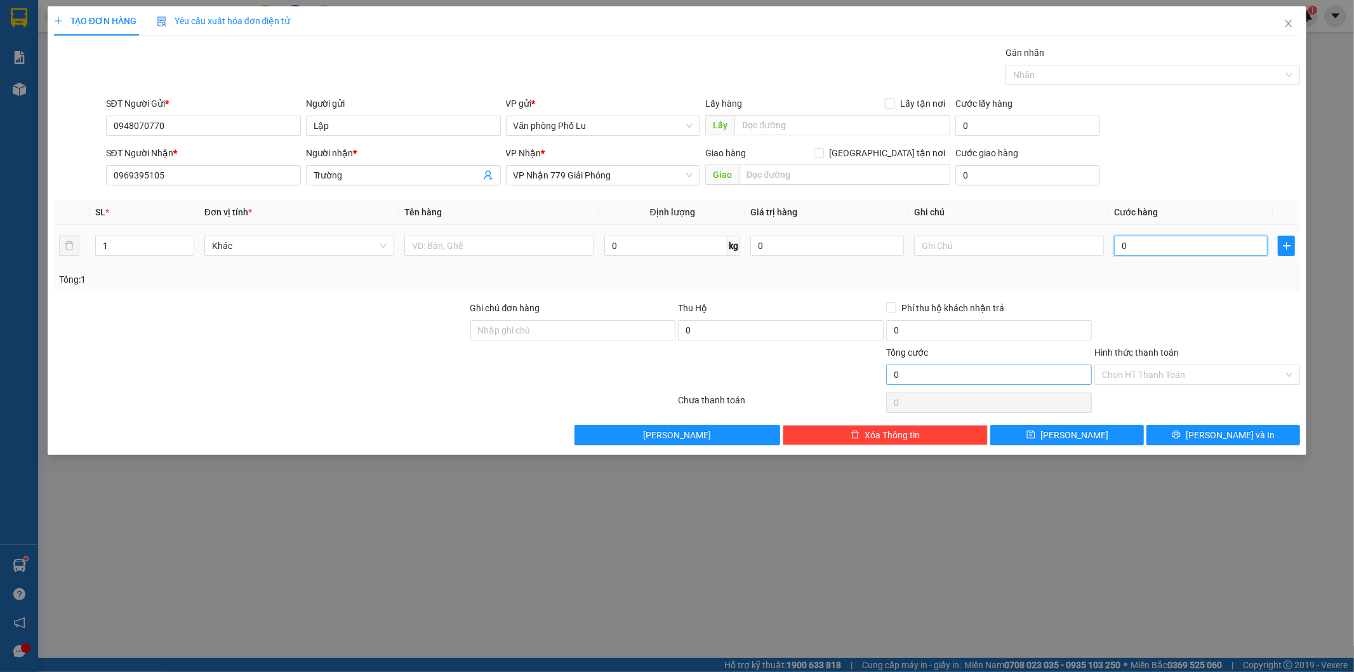
type input "80"
type input "80.000"
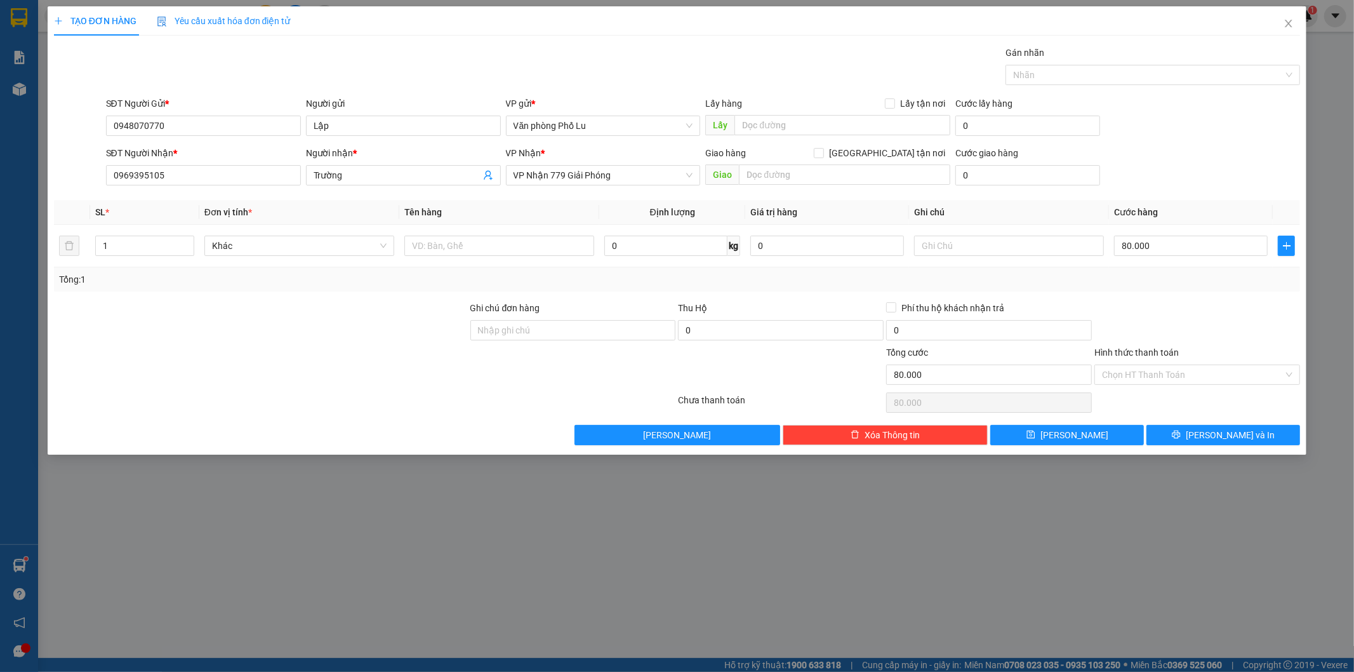
click at [1182, 292] on div "Transit Pickup Surcharge Ids Transit Deliver Surcharge Ids Transit Deliver Surc…" at bounding box center [677, 245] width 1247 height 399
click at [1192, 372] on input "Hình thức thanh toán" at bounding box center [1193, 374] width 182 height 19
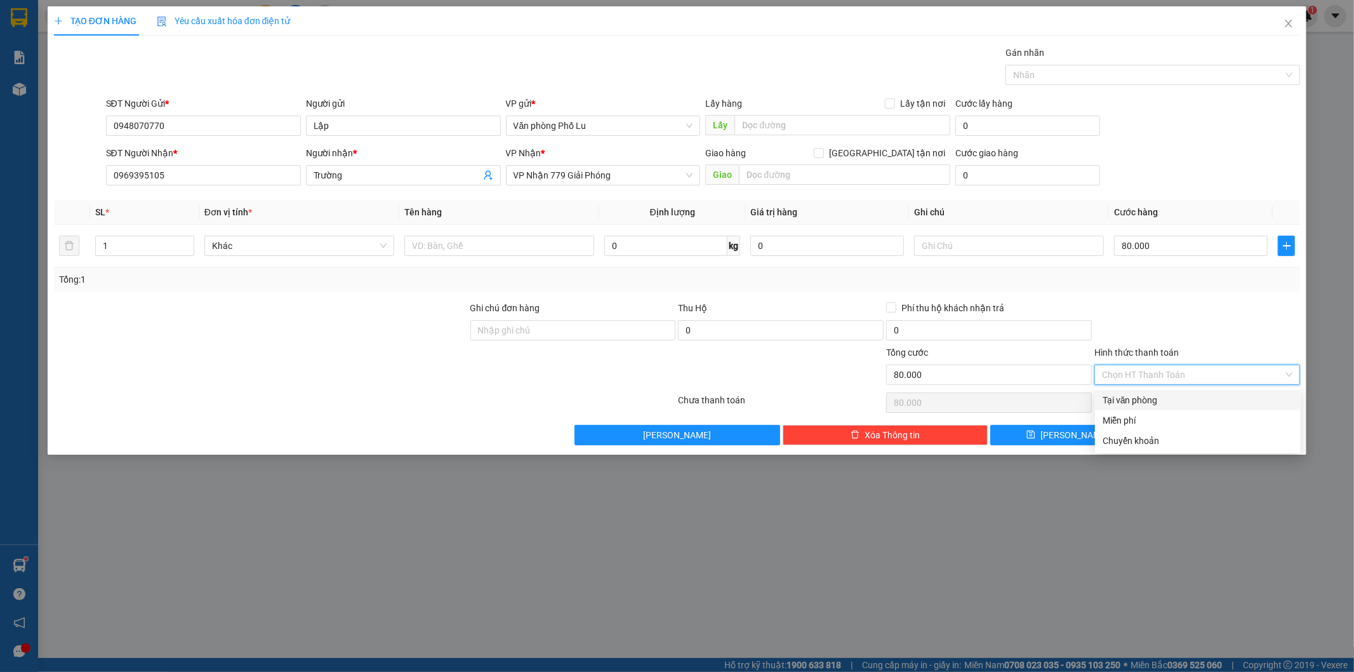
click at [1156, 403] on div "Tại văn phòng" at bounding box center [1198, 400] width 191 height 14
type input "0"
click at [1215, 439] on span "[PERSON_NAME] và In" at bounding box center [1230, 435] width 89 height 14
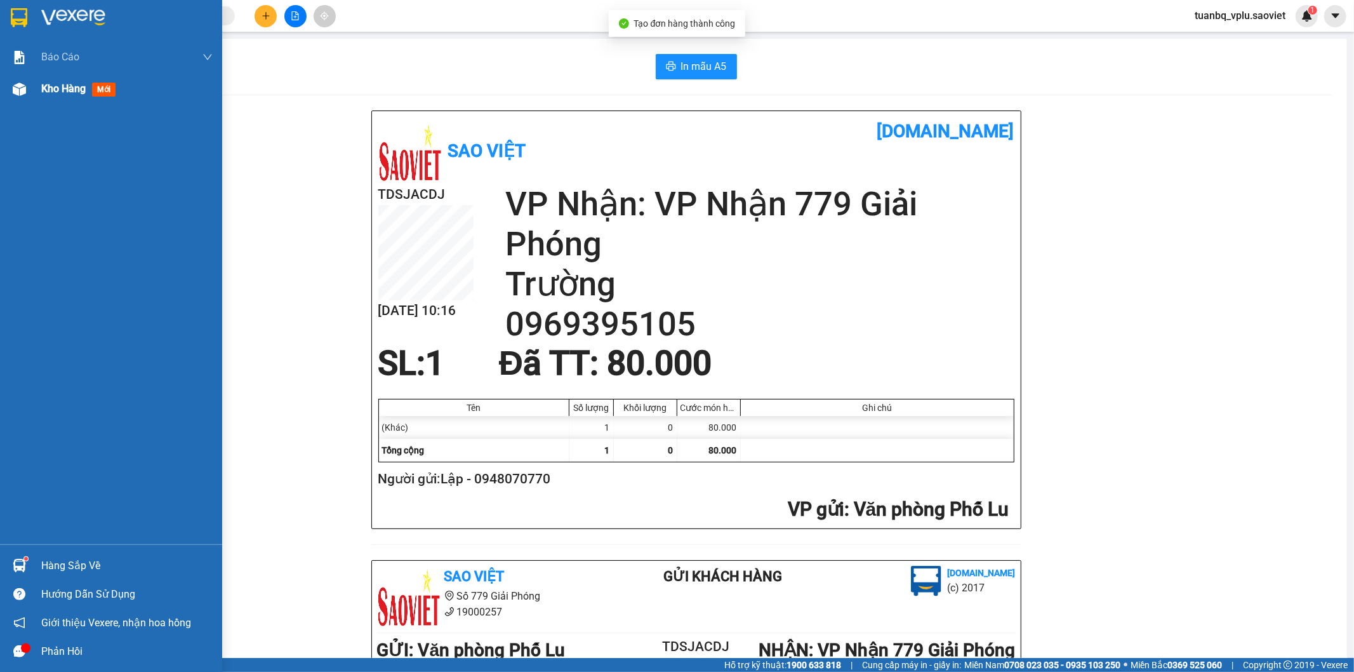
click at [60, 98] on div "Kho hàng mới" at bounding box center [126, 89] width 171 height 32
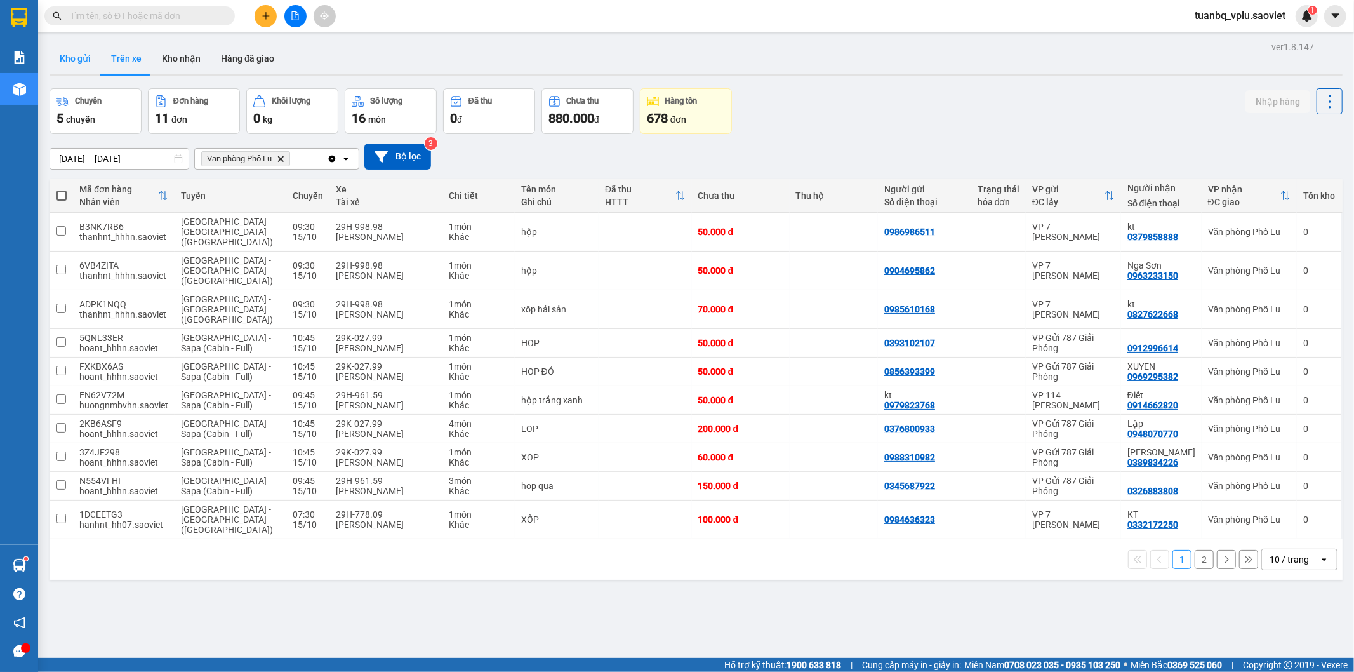
click at [83, 65] on button "Kho gửi" at bounding box center [75, 58] width 51 height 30
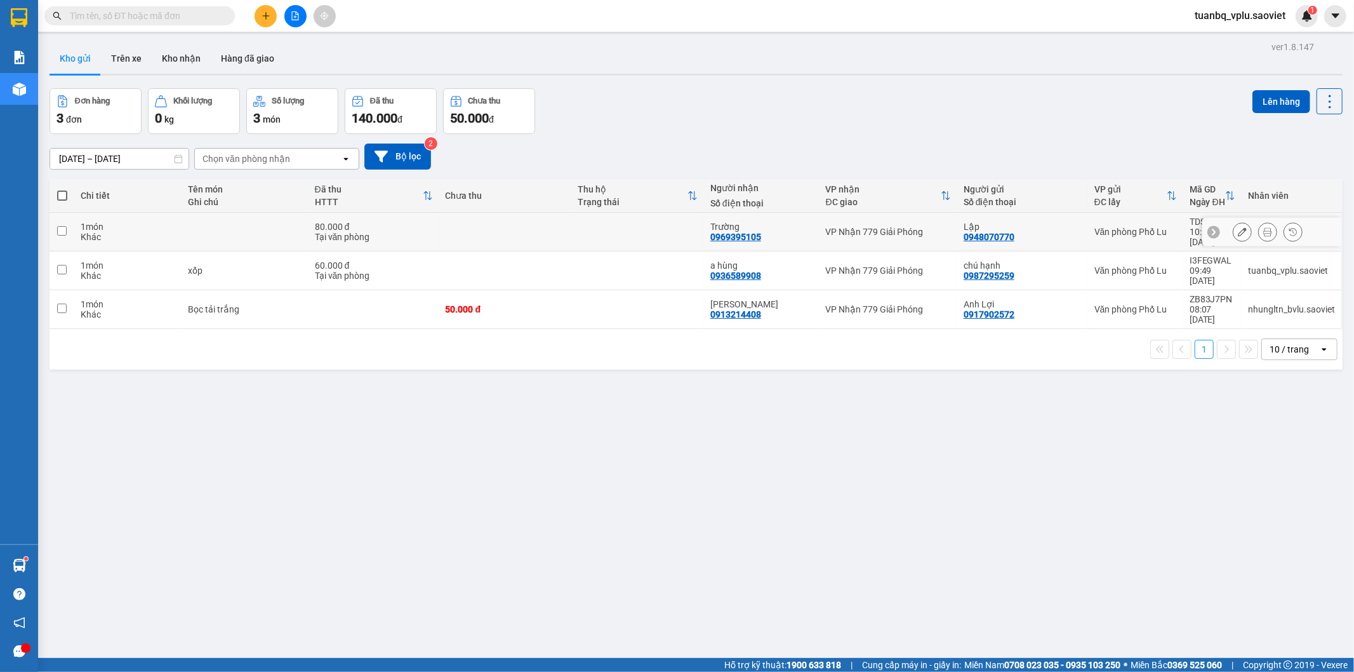
click at [1238, 231] on icon at bounding box center [1242, 231] width 9 height 9
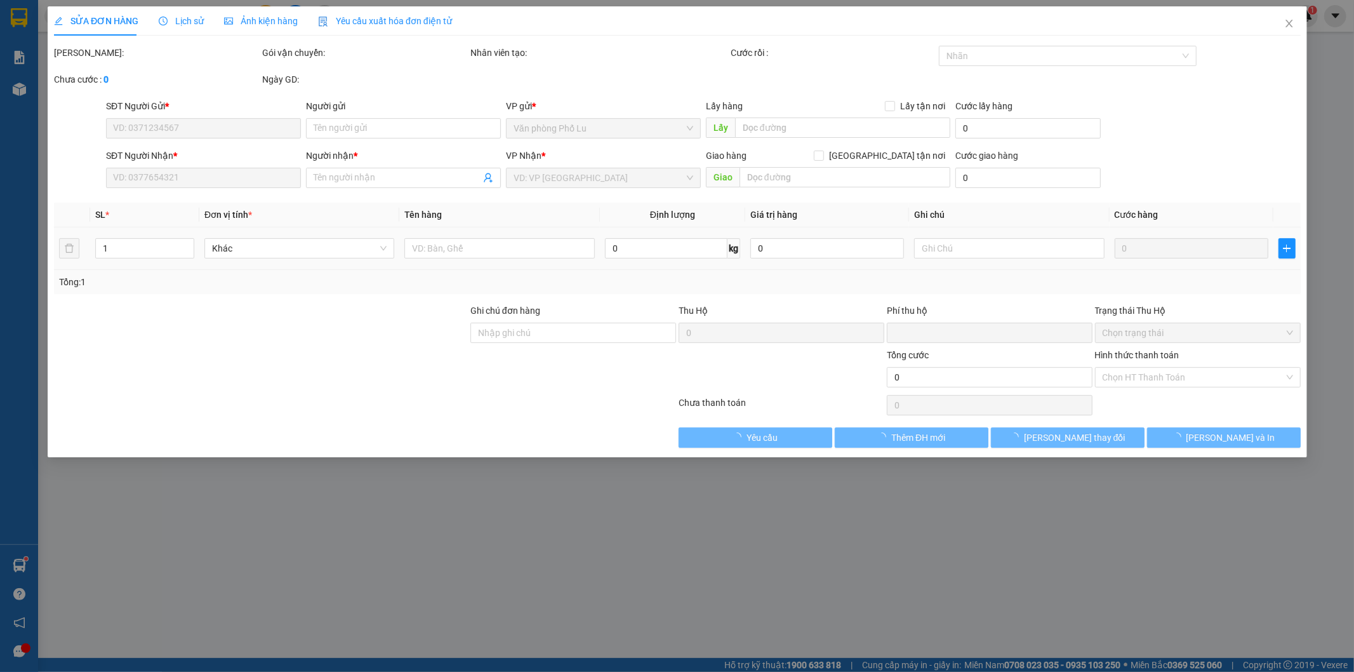
type input "0948070770"
type input "Lập"
type input "0969395105"
type input "Trường"
type input "0"
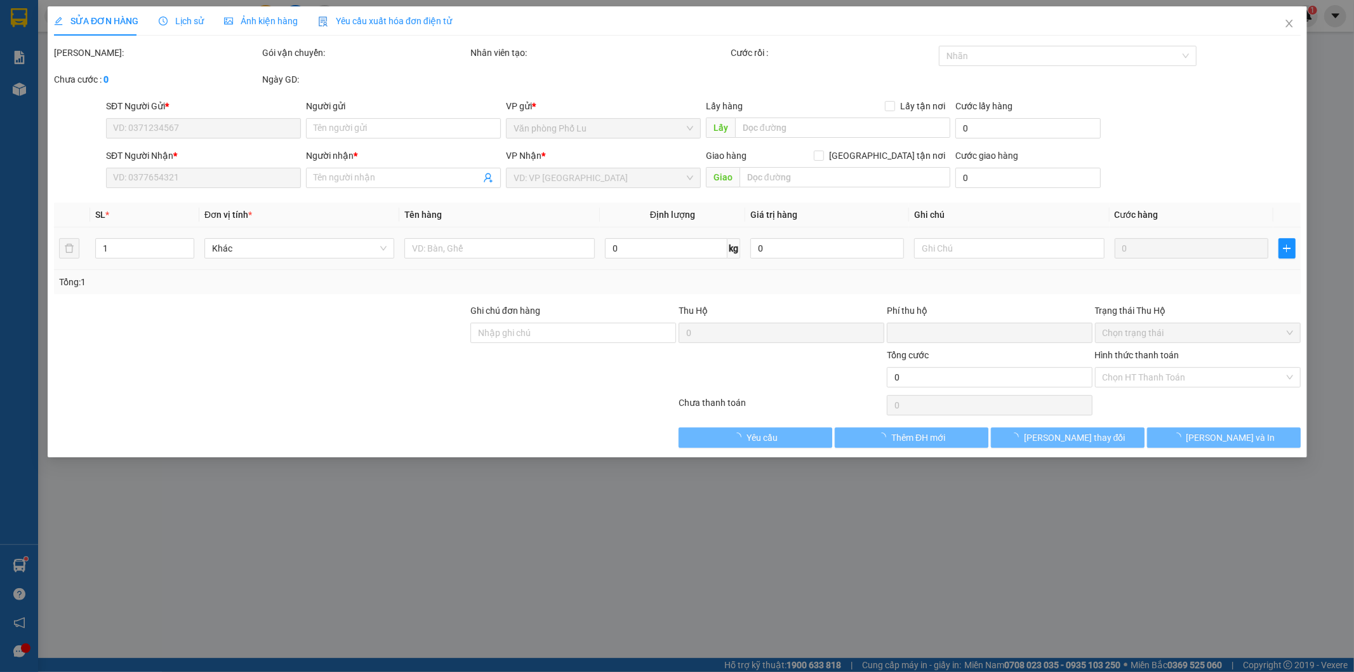
type input "80.000"
click at [450, 244] on input "text" at bounding box center [500, 248] width 190 height 20
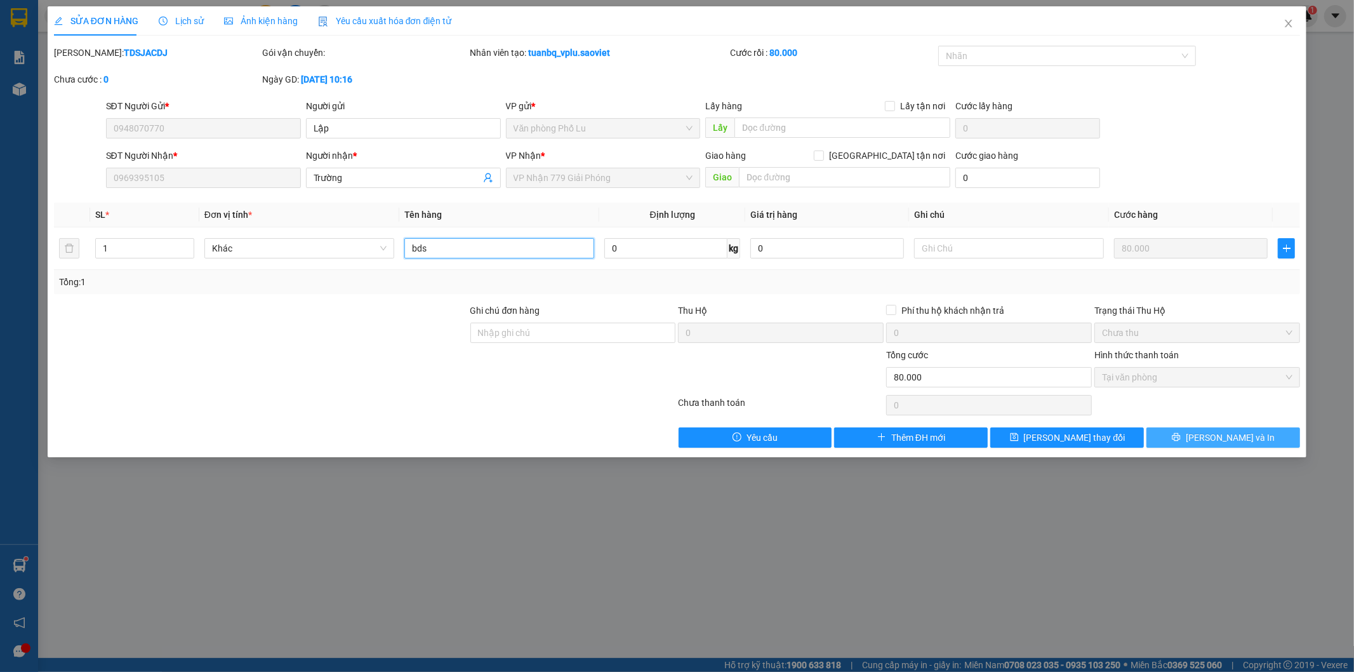
type input "bds"
click at [1192, 439] on button "[PERSON_NAME] và In" at bounding box center [1224, 437] width 154 height 20
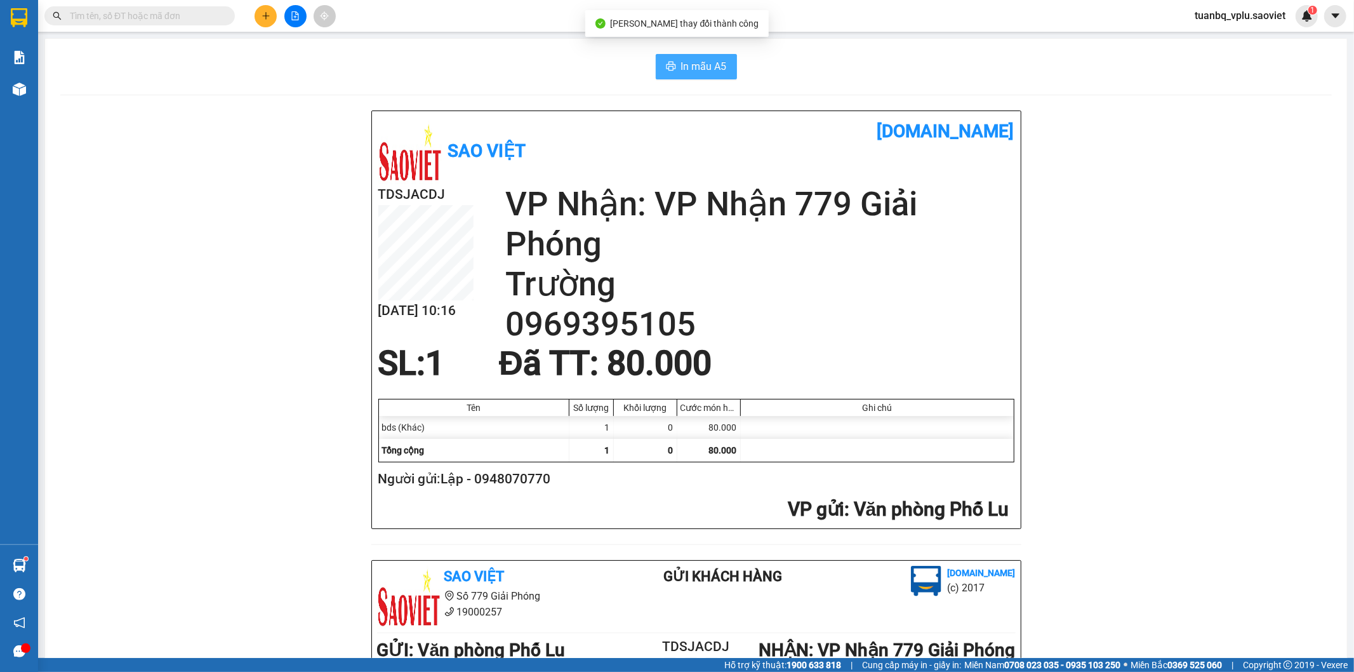
click at [673, 57] on button "In mẫu A5" at bounding box center [696, 66] width 81 height 25
click at [92, 14] on input "text" at bounding box center [145, 16] width 150 height 14
click at [199, 23] on span at bounding box center [139, 15] width 191 height 19
click at [208, 16] on input "text" at bounding box center [145, 16] width 150 height 14
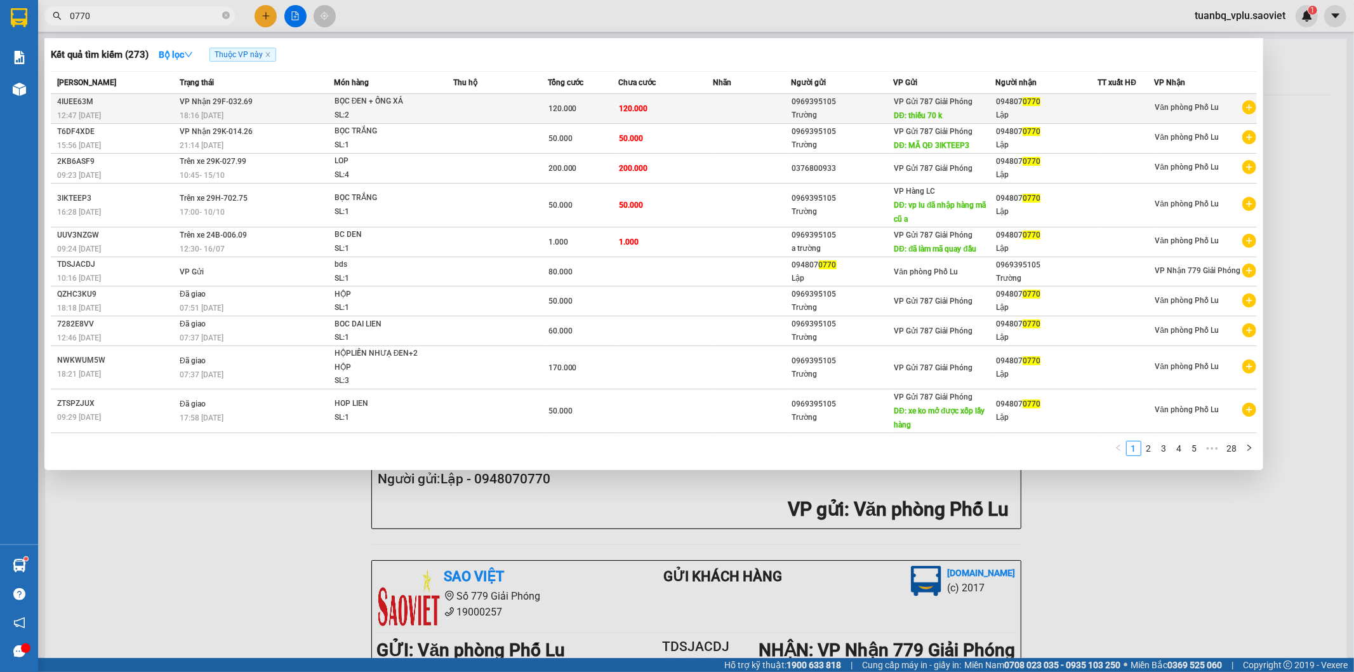
type input "0770"
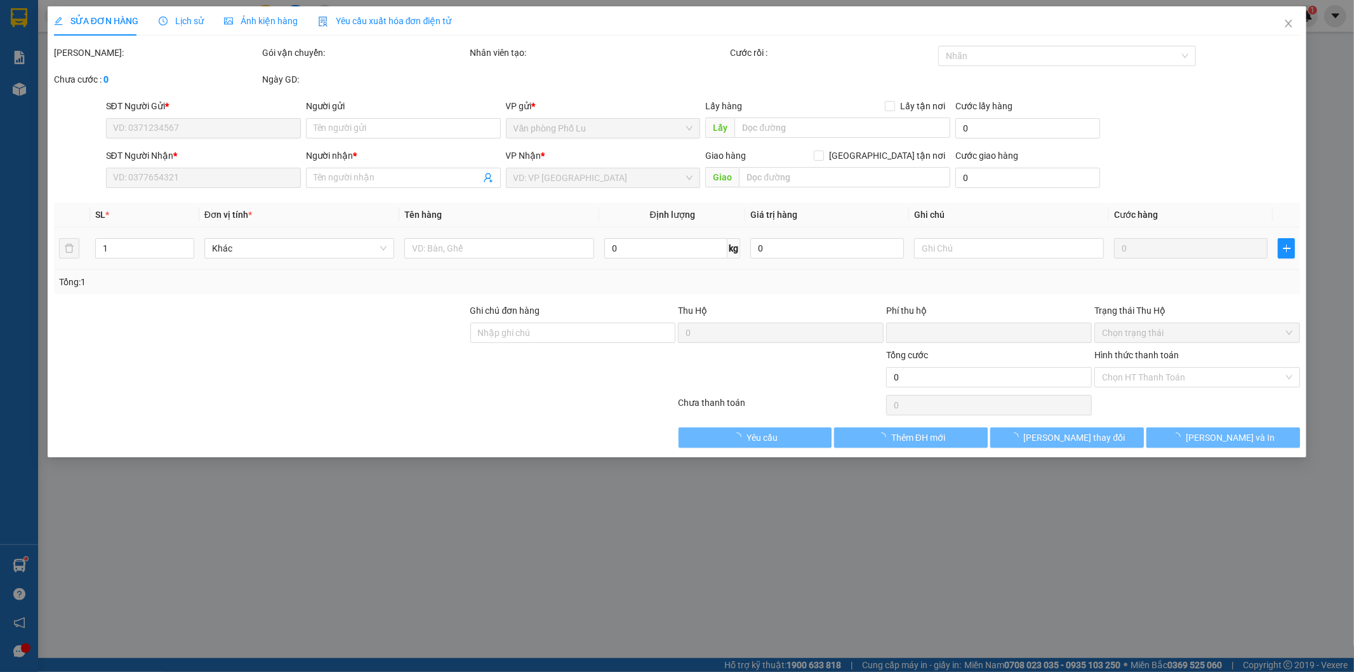
type input "0969395105"
type input "Trường"
type input "thiếu 70 k"
type input "0948070770"
type input "Lập"
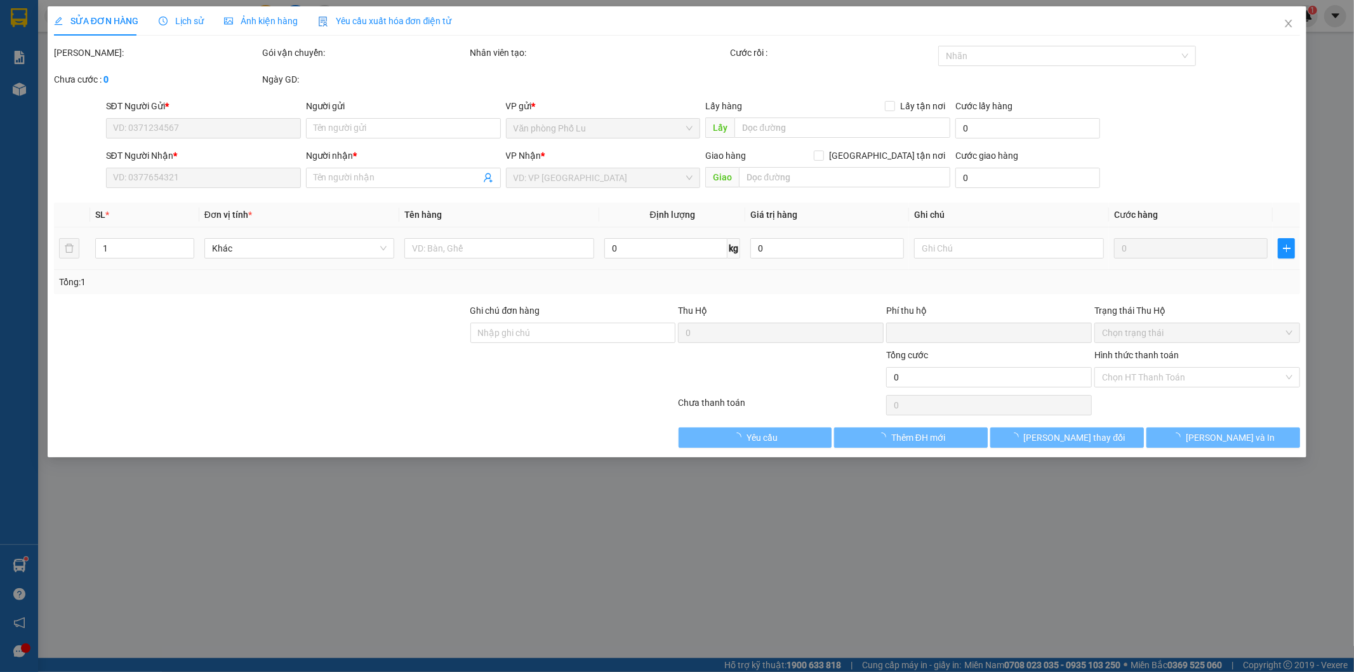
type input "0"
type input "120.000"
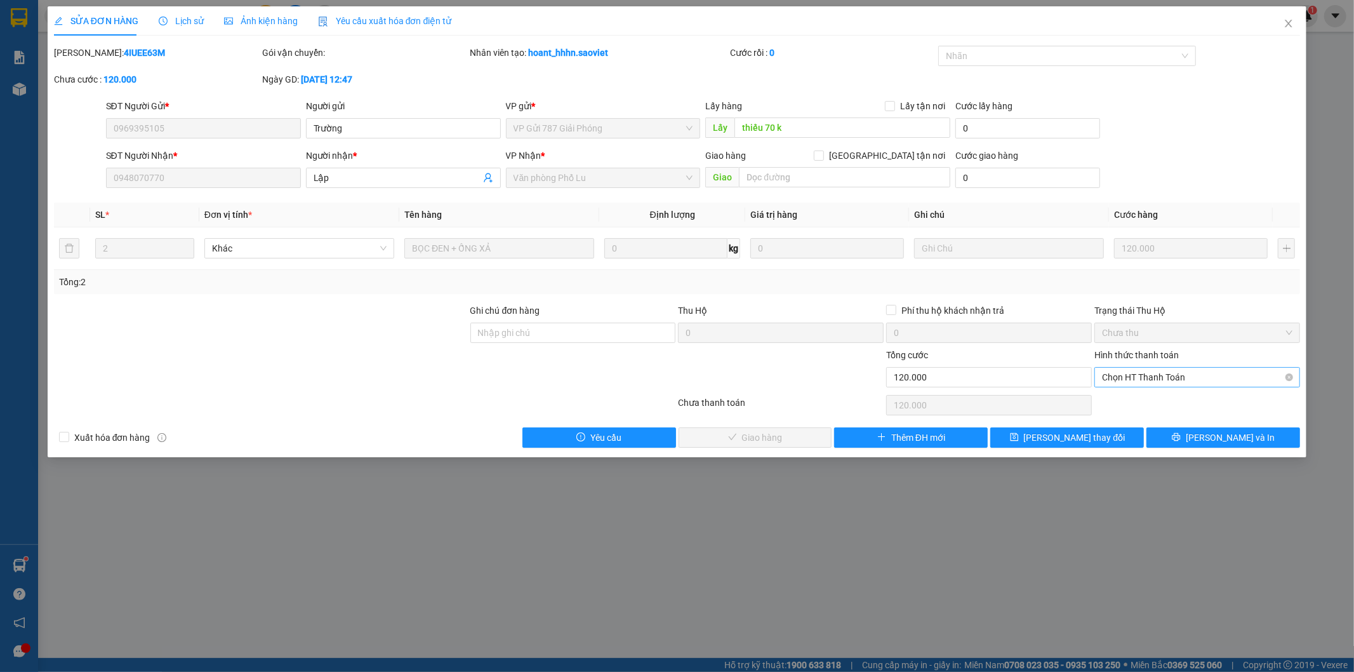
click at [1153, 376] on span "Chọn HT Thanh Toán" at bounding box center [1197, 377] width 191 height 19
click at [1137, 396] on div "Tại văn phòng" at bounding box center [1198, 403] width 191 height 14
type input "0"
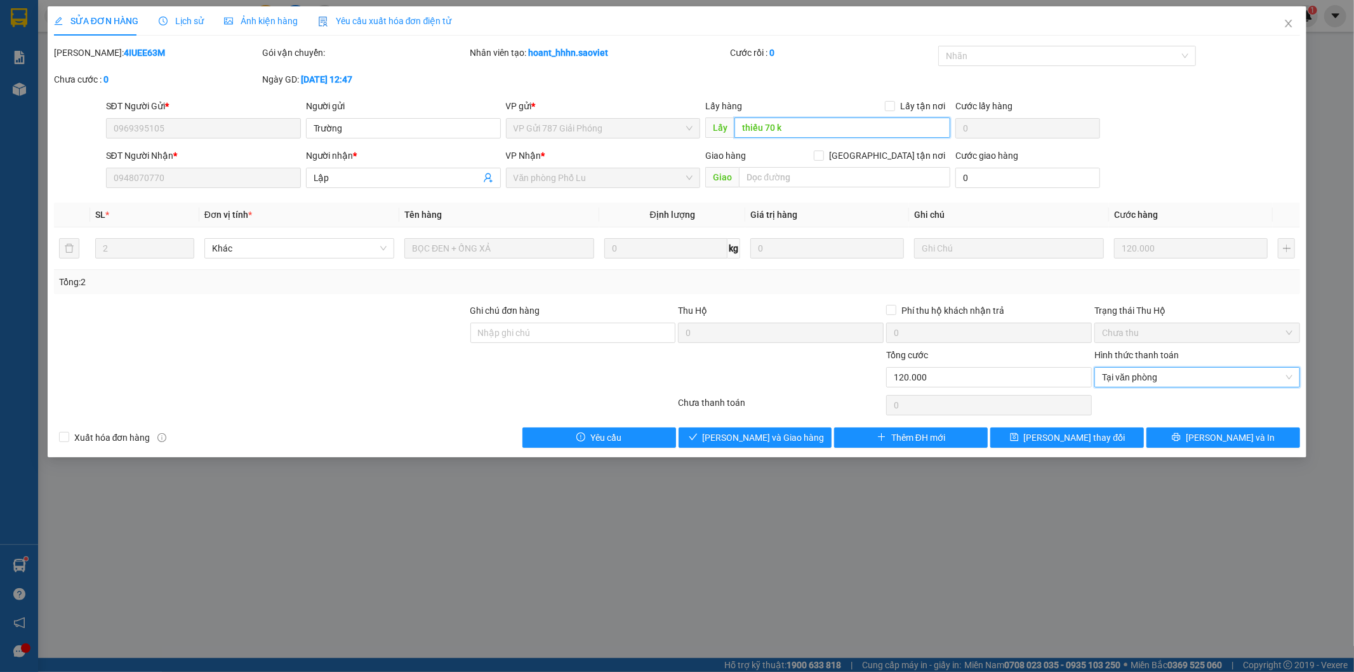
click at [798, 128] on input "thiếu 70 k" at bounding box center [843, 127] width 216 height 20
click at [758, 429] on button "[PERSON_NAME] và Giao hàng" at bounding box center [756, 437] width 154 height 20
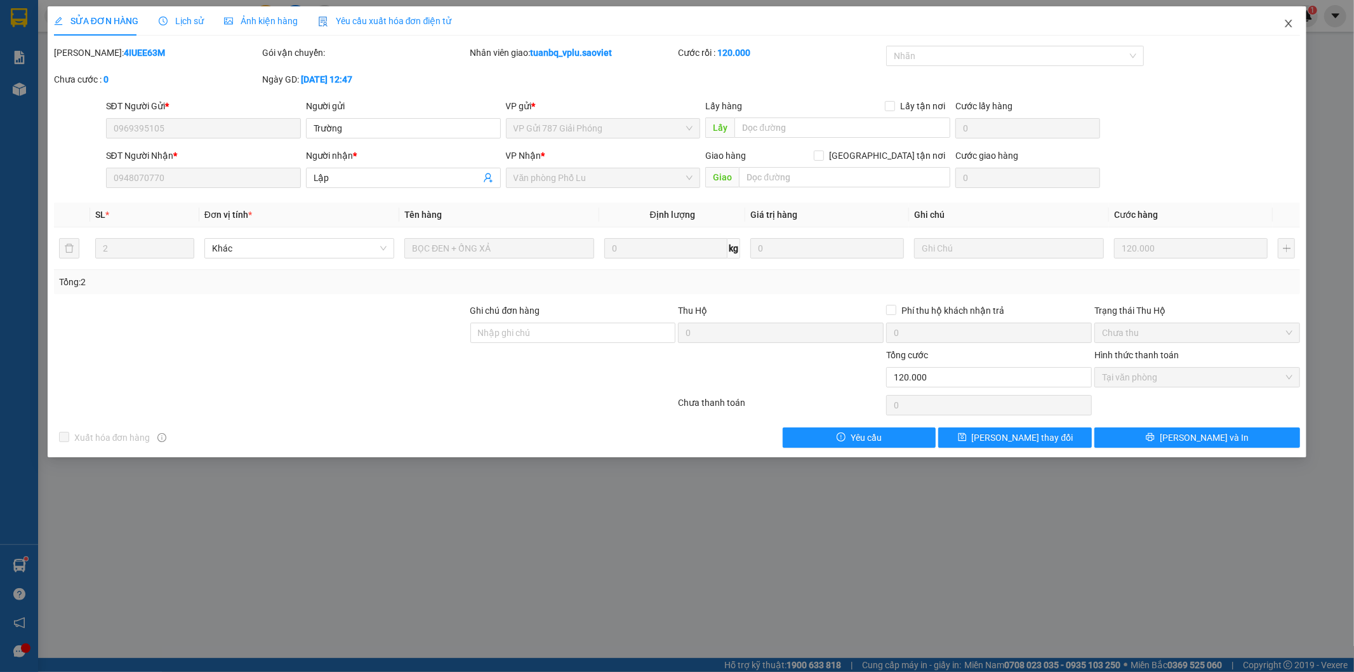
click at [1291, 20] on icon "close" at bounding box center [1289, 23] width 10 height 10
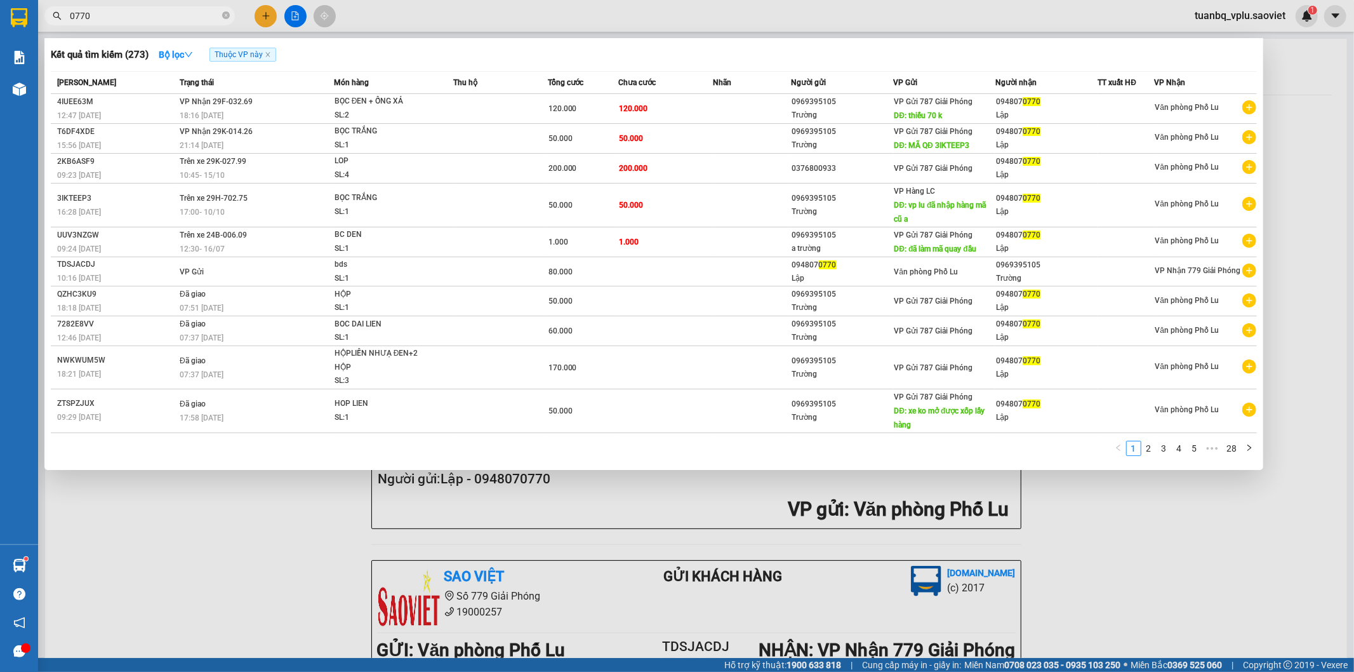
click at [98, 15] on input "0770" at bounding box center [145, 16] width 150 height 14
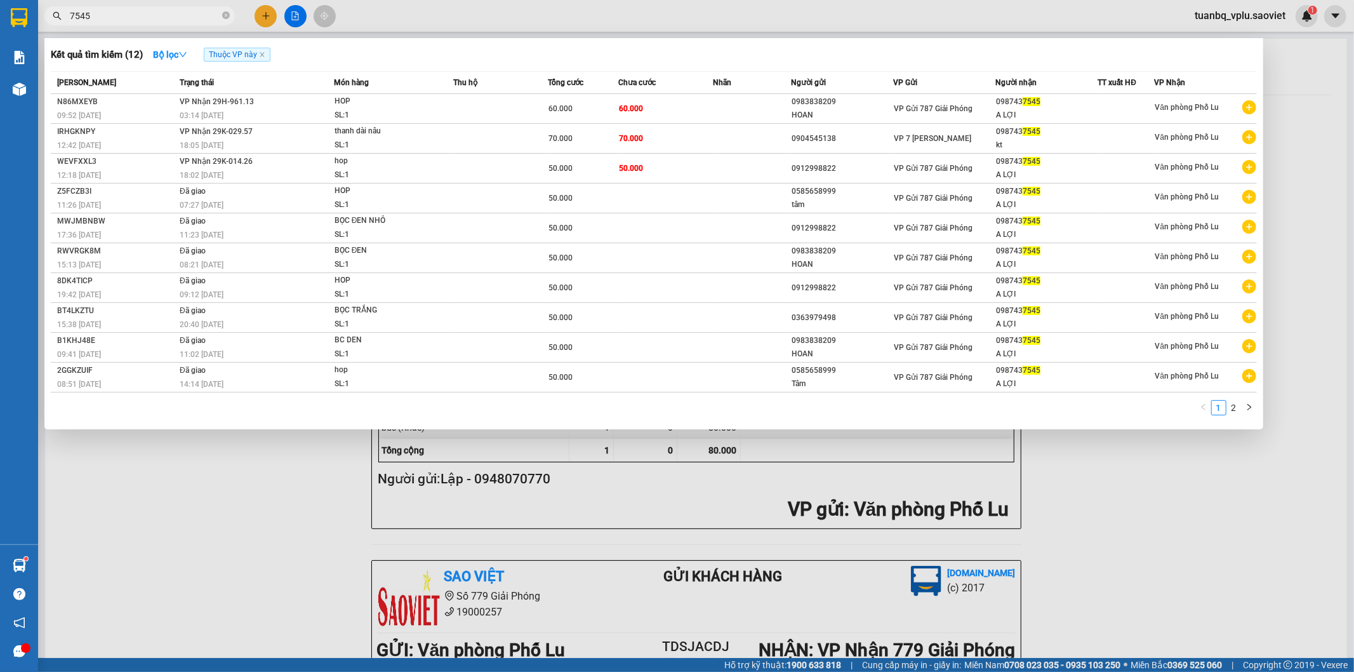
type input "7545"
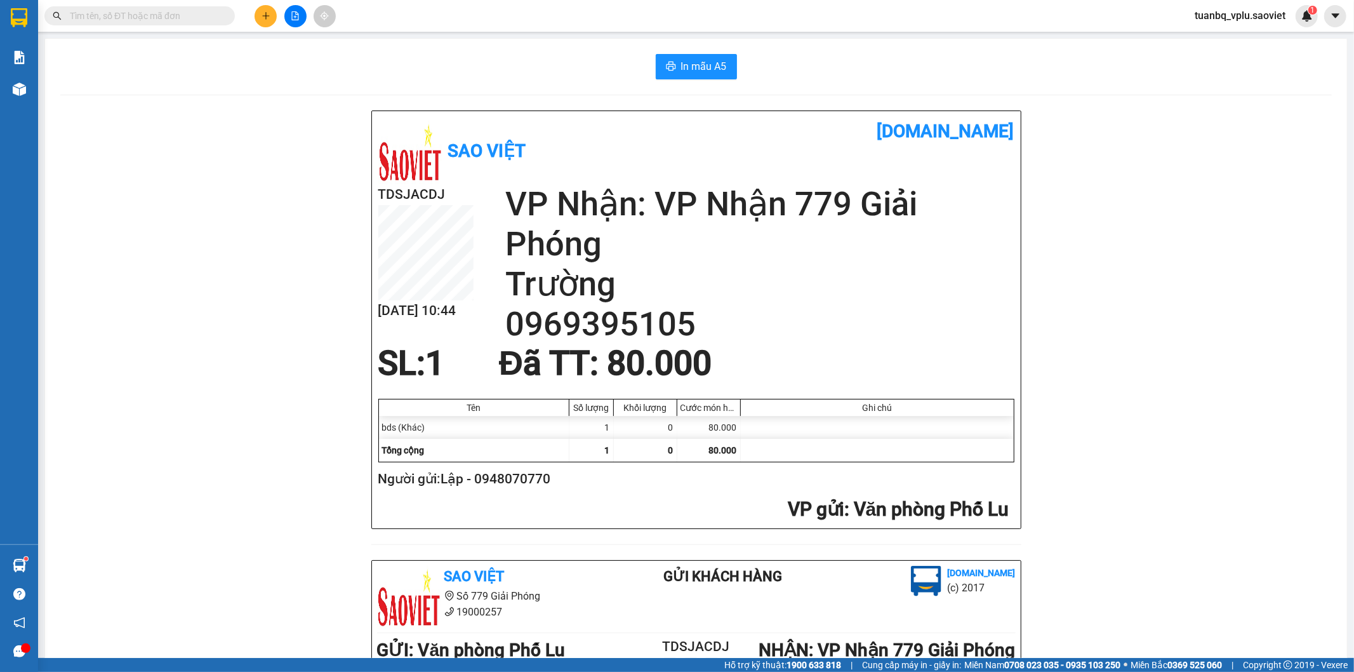
click at [130, 8] on span at bounding box center [139, 15] width 191 height 19
click at [132, 10] on input "text" at bounding box center [145, 16] width 150 height 14
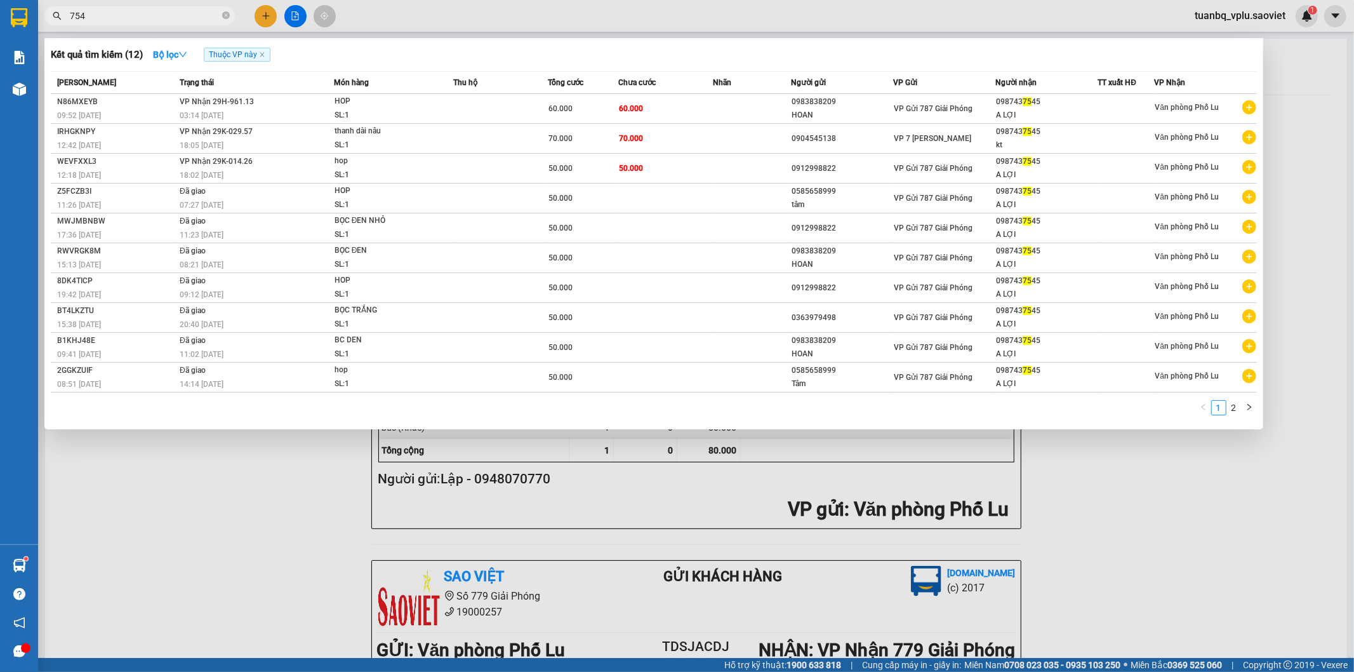
type input "7545"
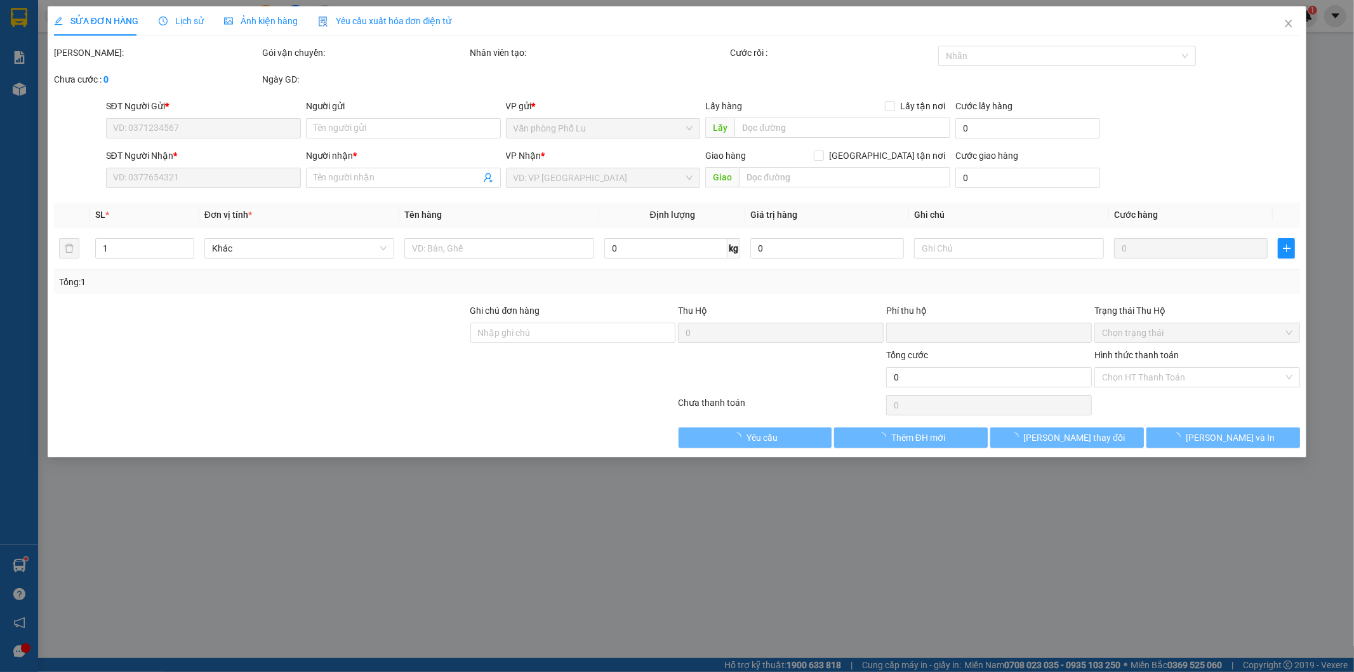
type input "0904545138"
type input "0987437545"
type input "kt"
type input "0"
type input "70.000"
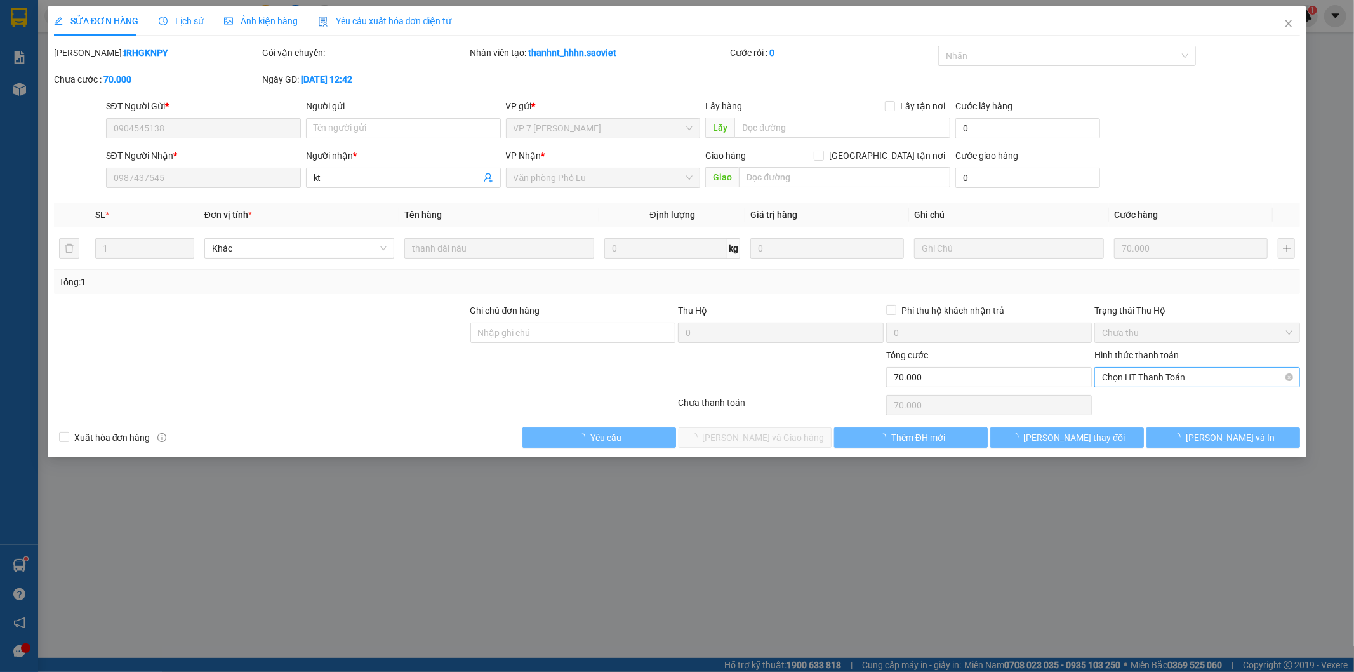
click at [1148, 377] on span "Chọn HT Thanh Toán" at bounding box center [1197, 377] width 191 height 19
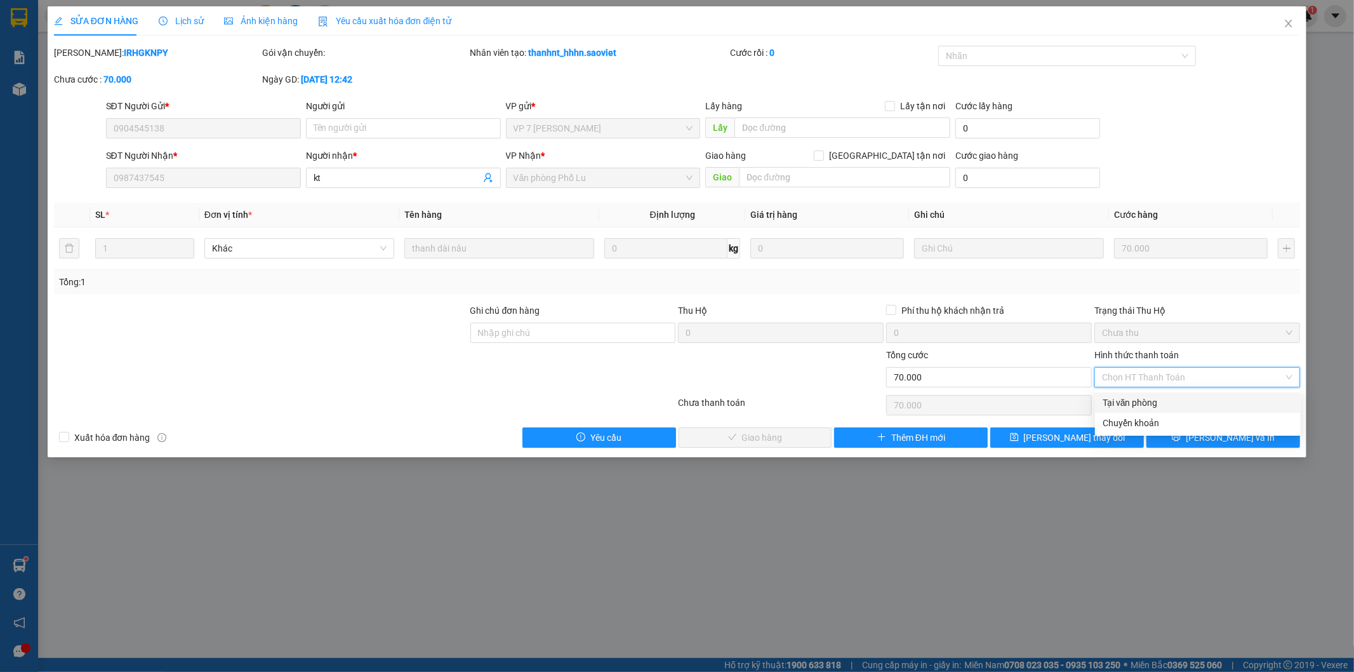
click at [1140, 400] on div "Tại văn phòng" at bounding box center [1198, 403] width 191 height 14
type input "0"
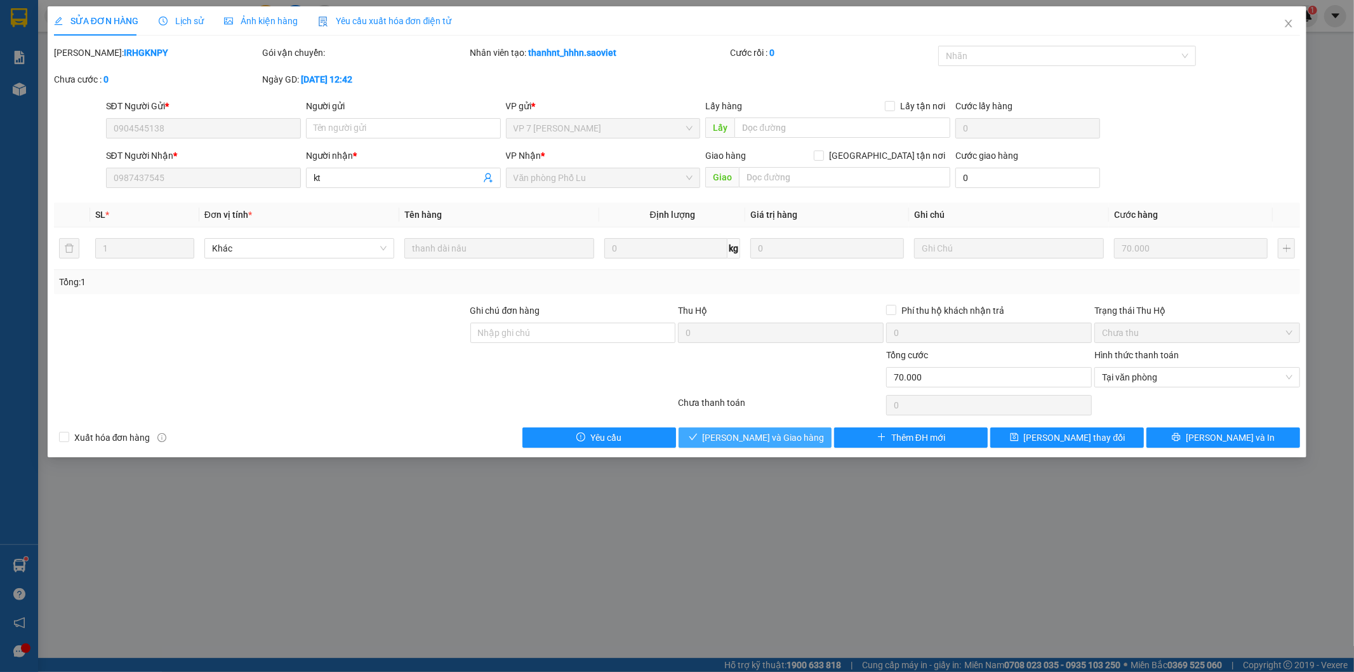
click at [786, 439] on span "[PERSON_NAME] và Giao hàng" at bounding box center [764, 438] width 122 height 14
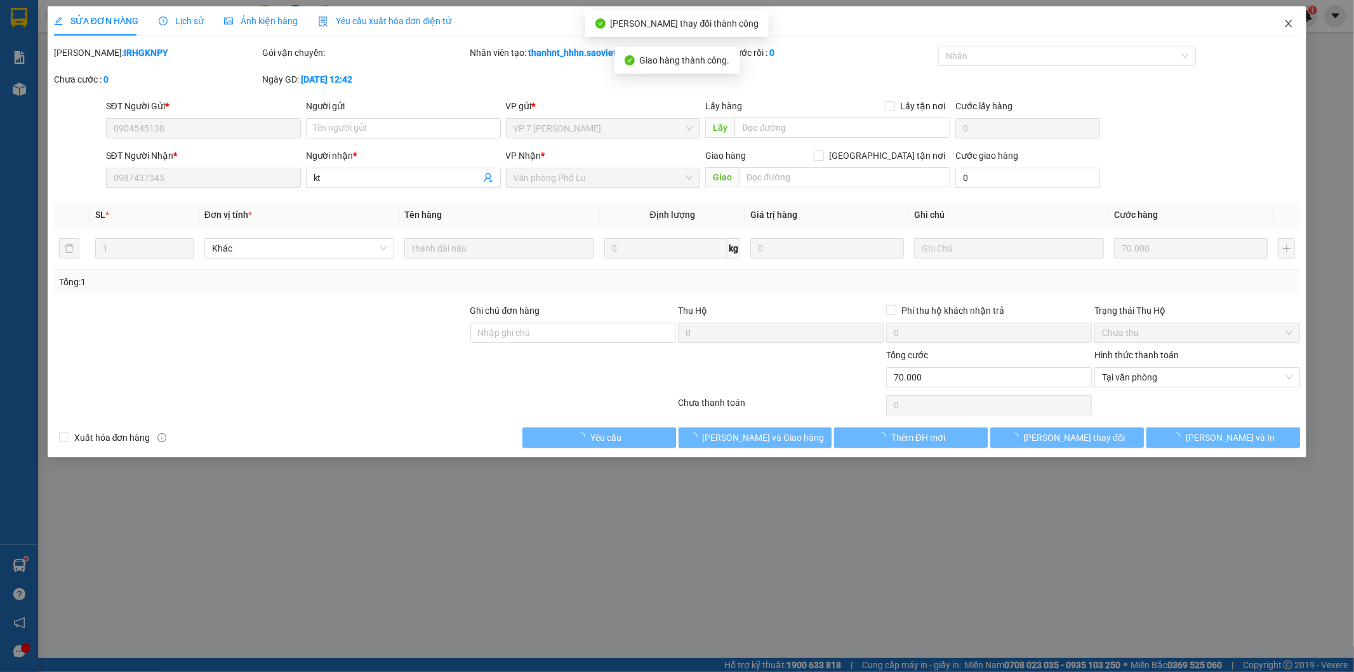
click at [1292, 23] on icon "close" at bounding box center [1289, 23] width 10 height 10
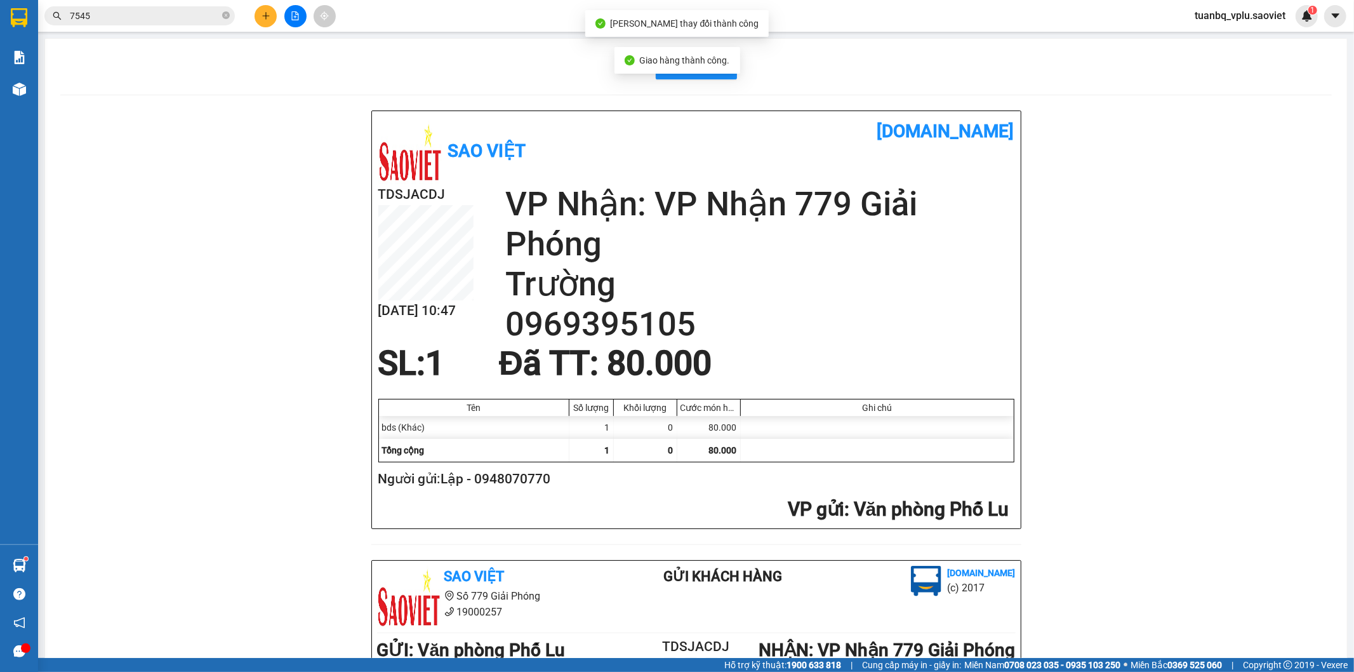
click at [185, 15] on input "7545" at bounding box center [145, 16] width 150 height 14
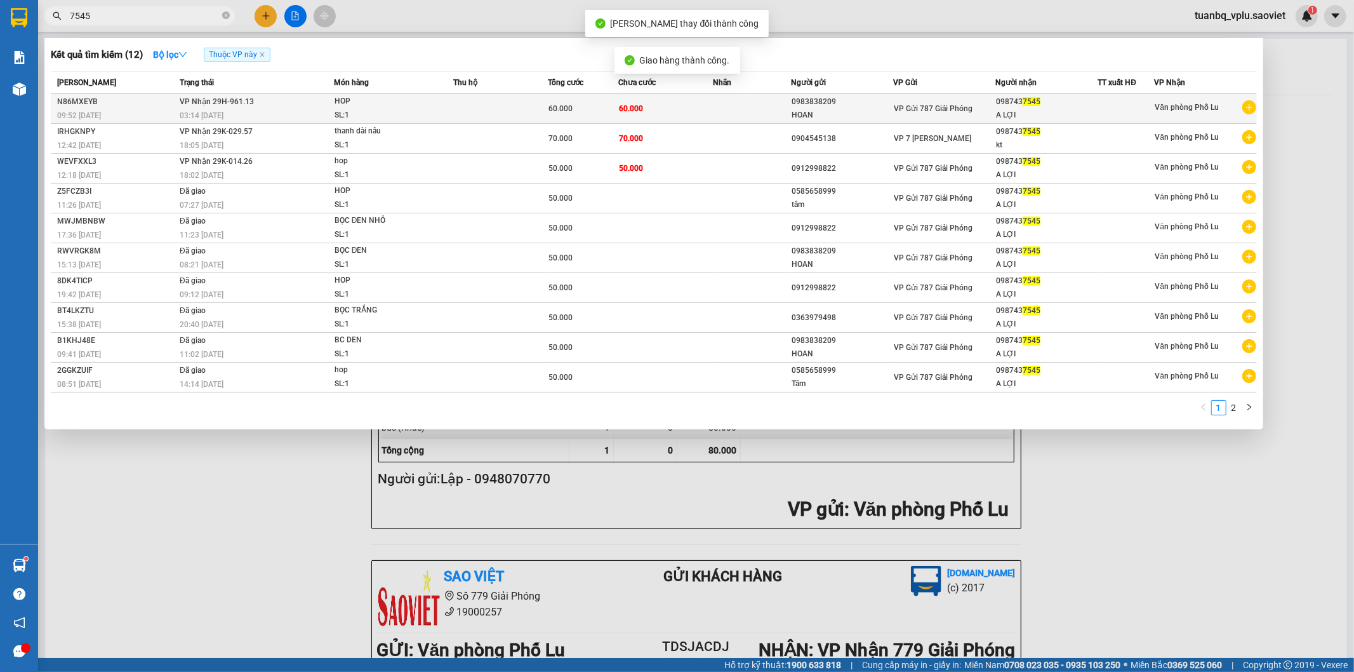
click at [752, 110] on td at bounding box center [752, 109] width 79 height 30
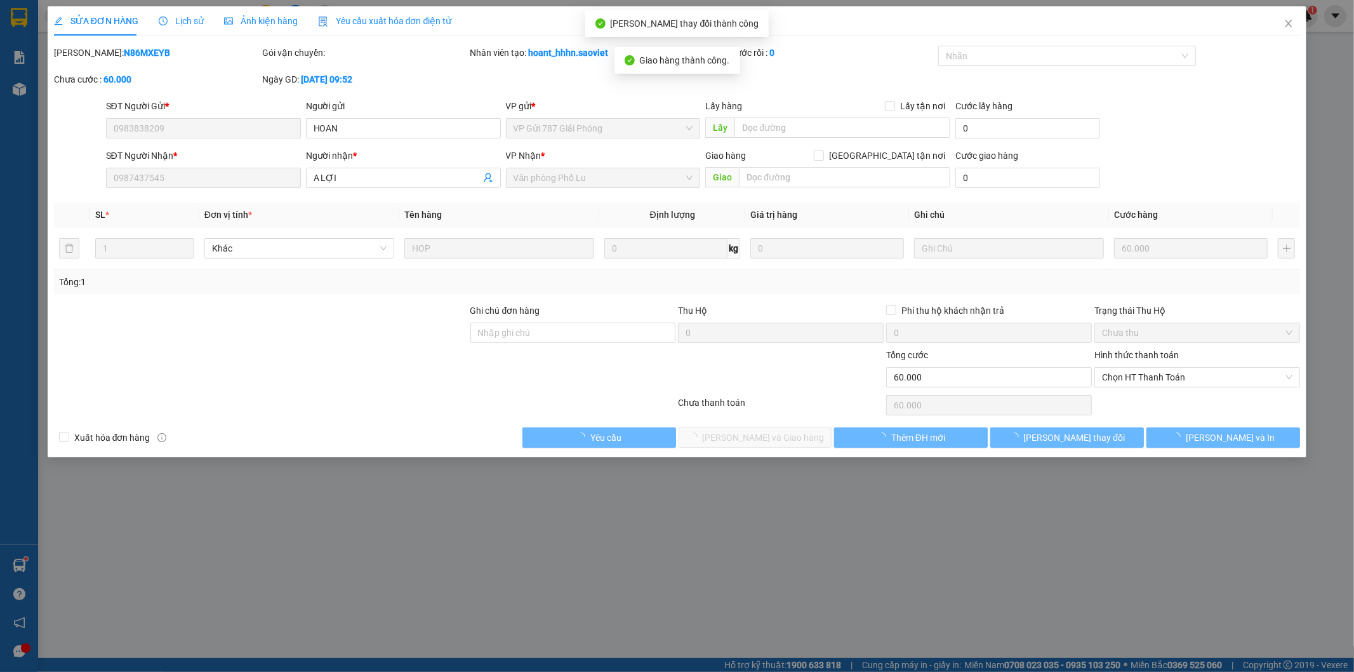
type input "0983838209"
type input "HOAN"
type input "0987437545"
type input "A LỢI"
type input "0"
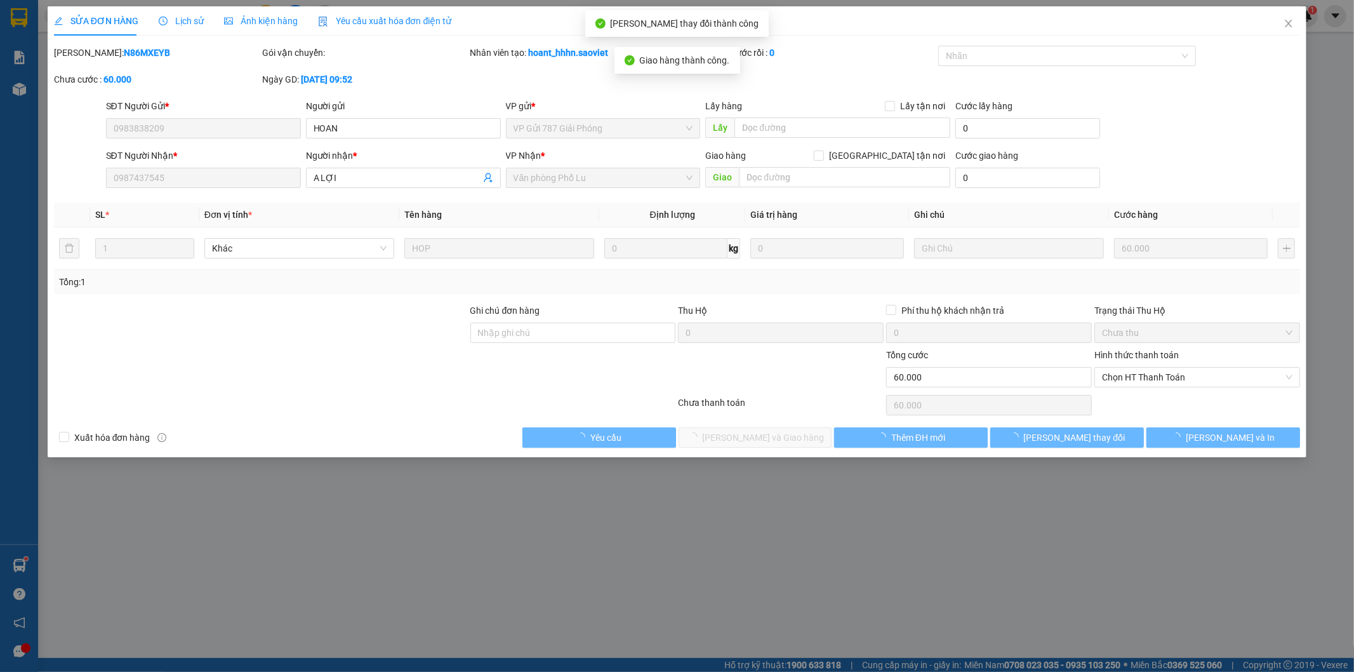
type input "60.000"
click at [1168, 378] on span "Chọn HT Thanh Toán" at bounding box center [1197, 377] width 191 height 19
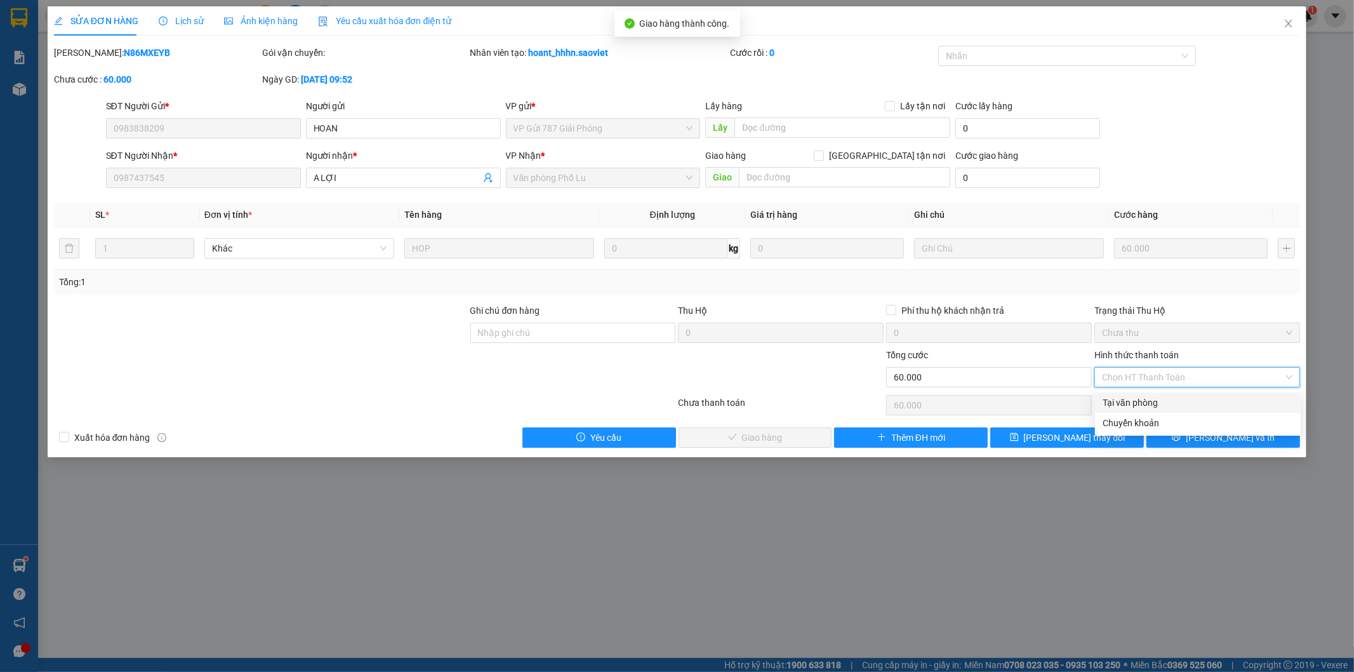
click at [1151, 399] on div "Tại văn phòng" at bounding box center [1198, 403] width 191 height 14
type input "0"
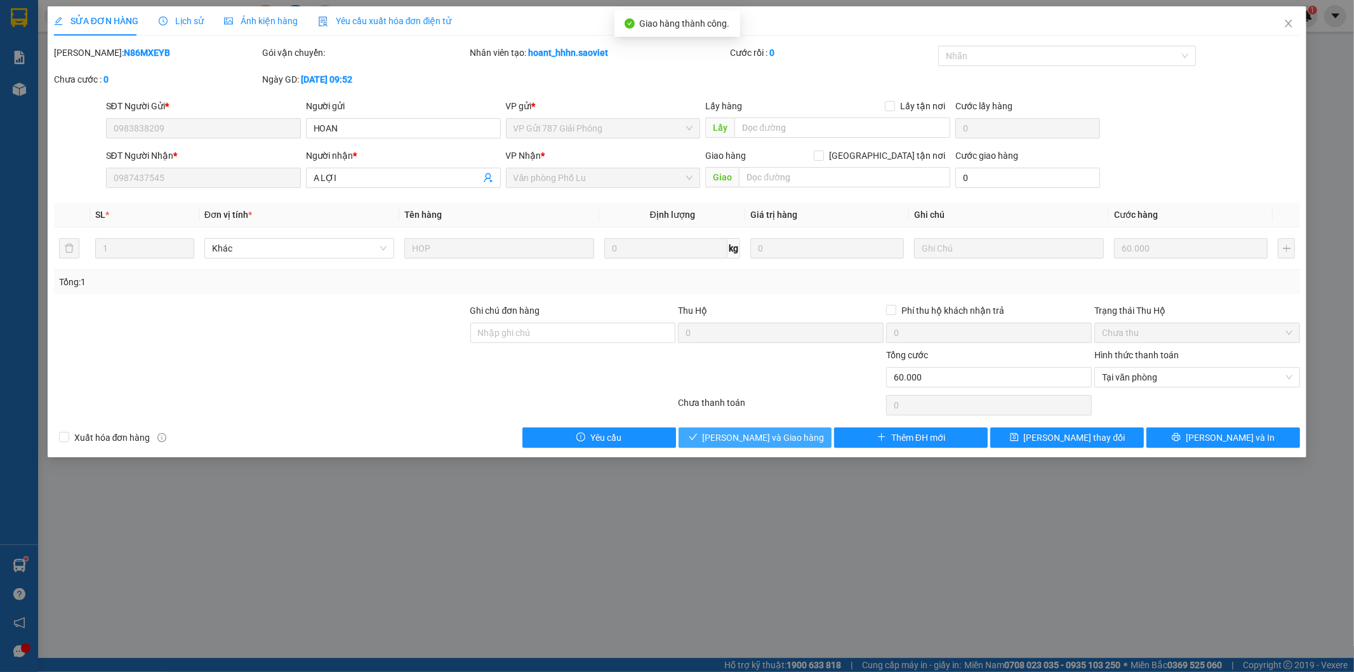
click at [724, 438] on button "[PERSON_NAME] và Giao hàng" at bounding box center [756, 437] width 154 height 20
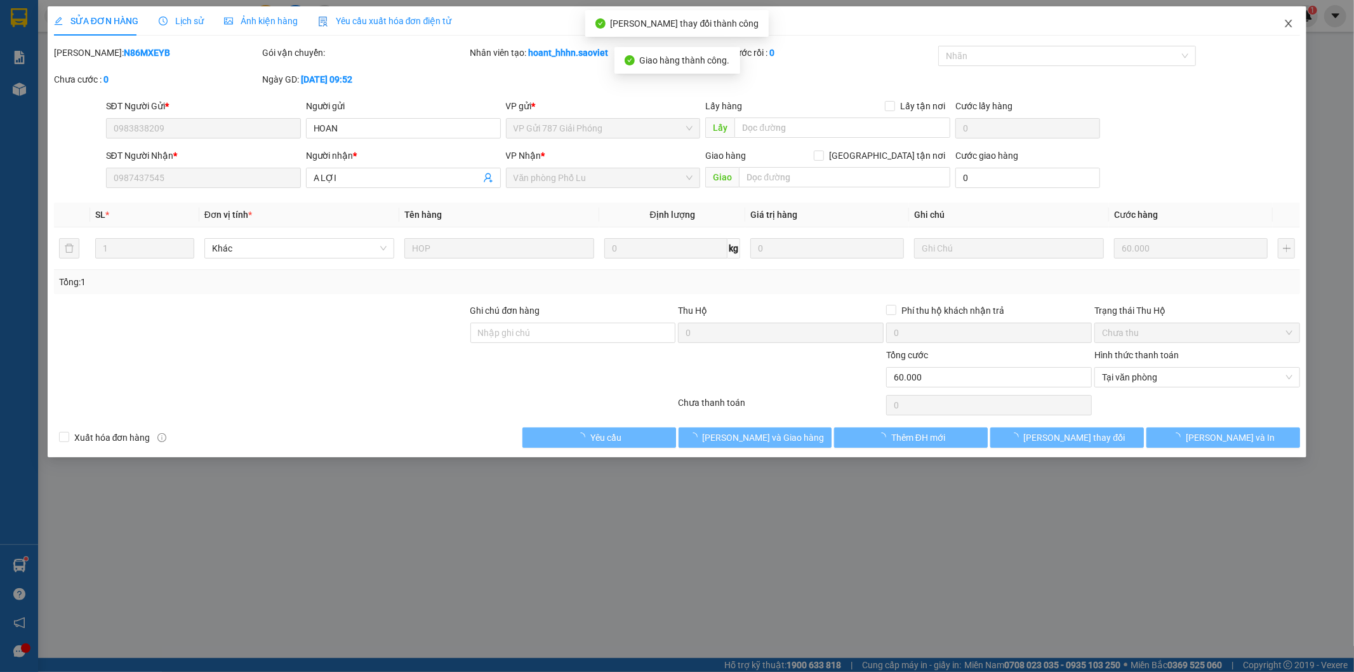
click at [1286, 21] on icon "close" at bounding box center [1289, 24] width 7 height 8
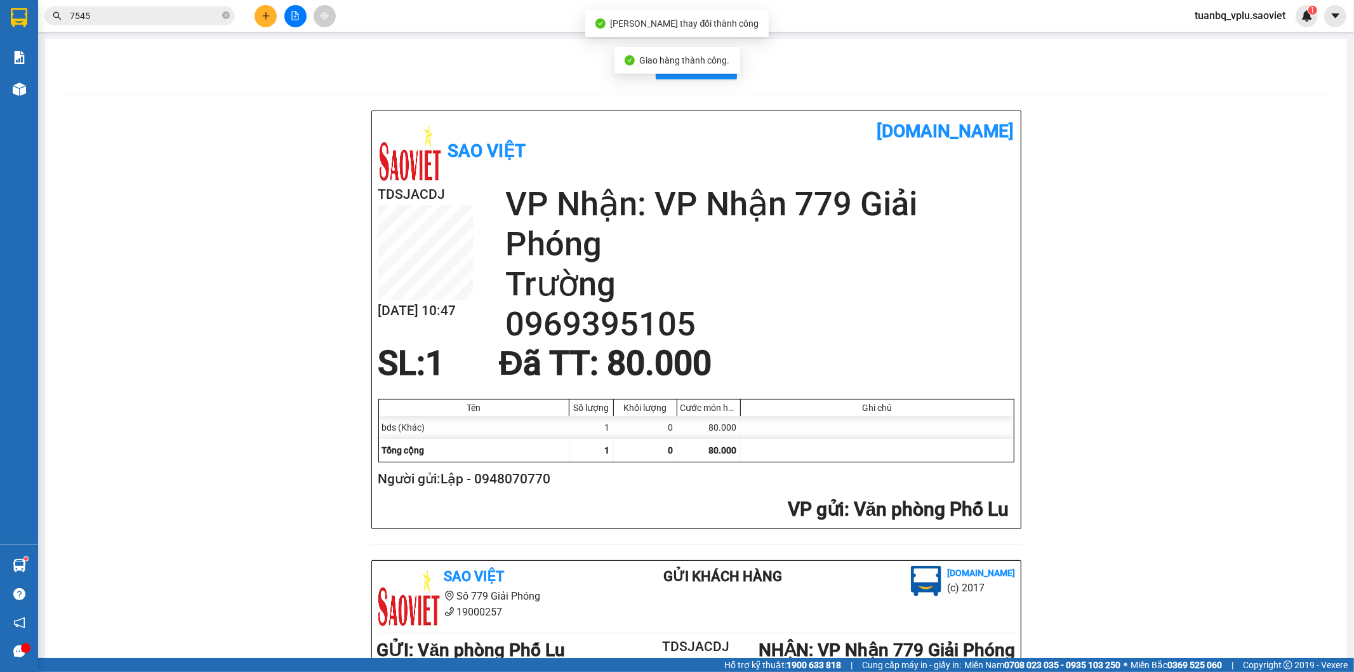
click at [109, 20] on input "7545" at bounding box center [145, 16] width 150 height 14
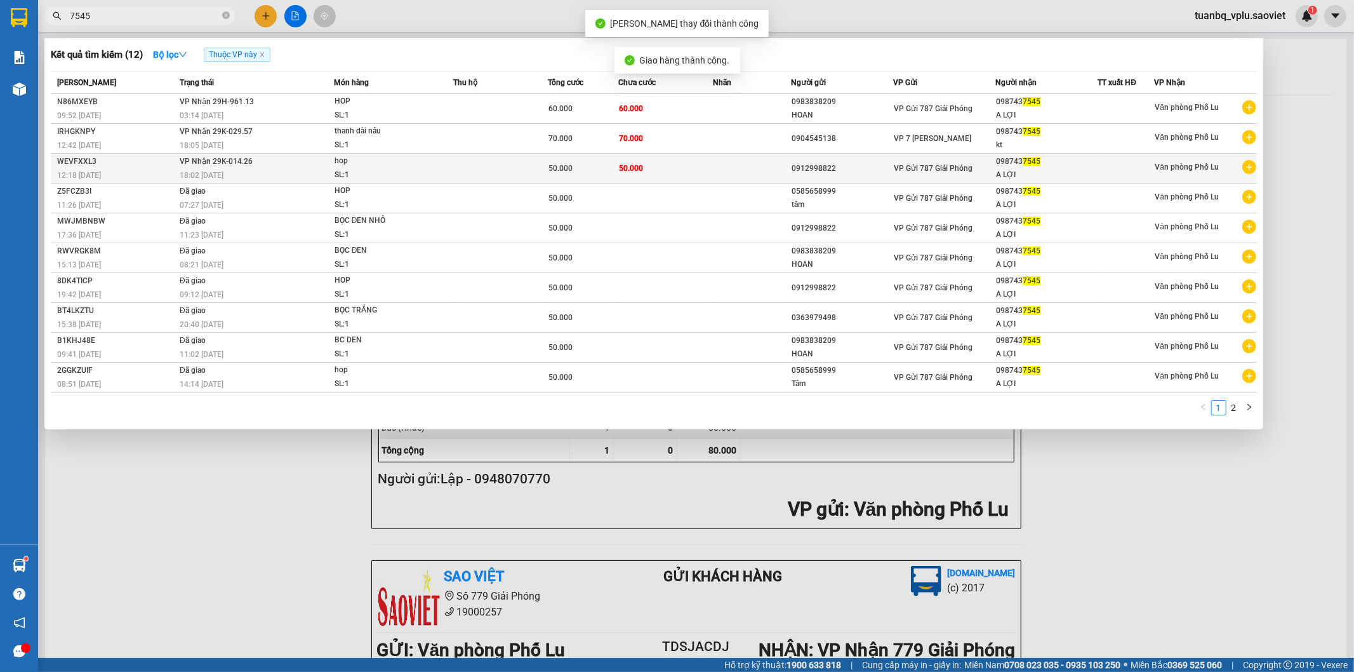
click at [803, 162] on div "0912998822" at bounding box center [842, 168] width 101 height 13
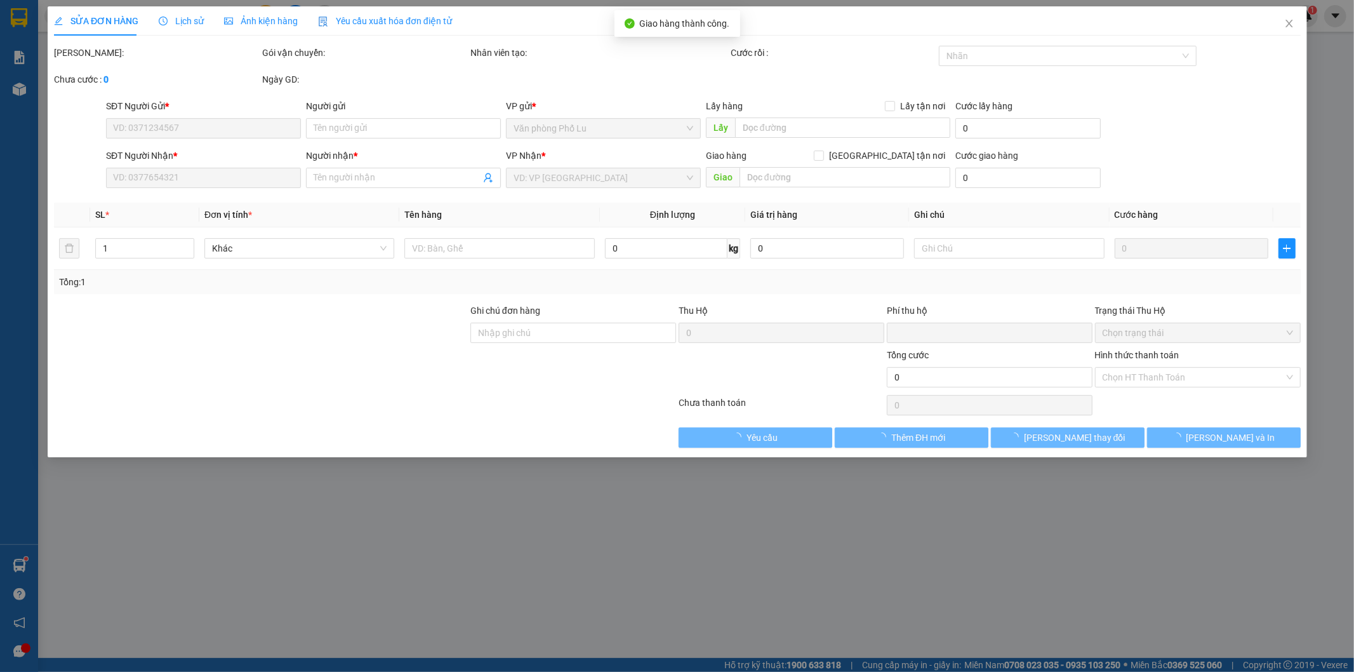
type input "0912998822"
type input "0987437545"
type input "A LỢI"
type input "0"
type input "50.000"
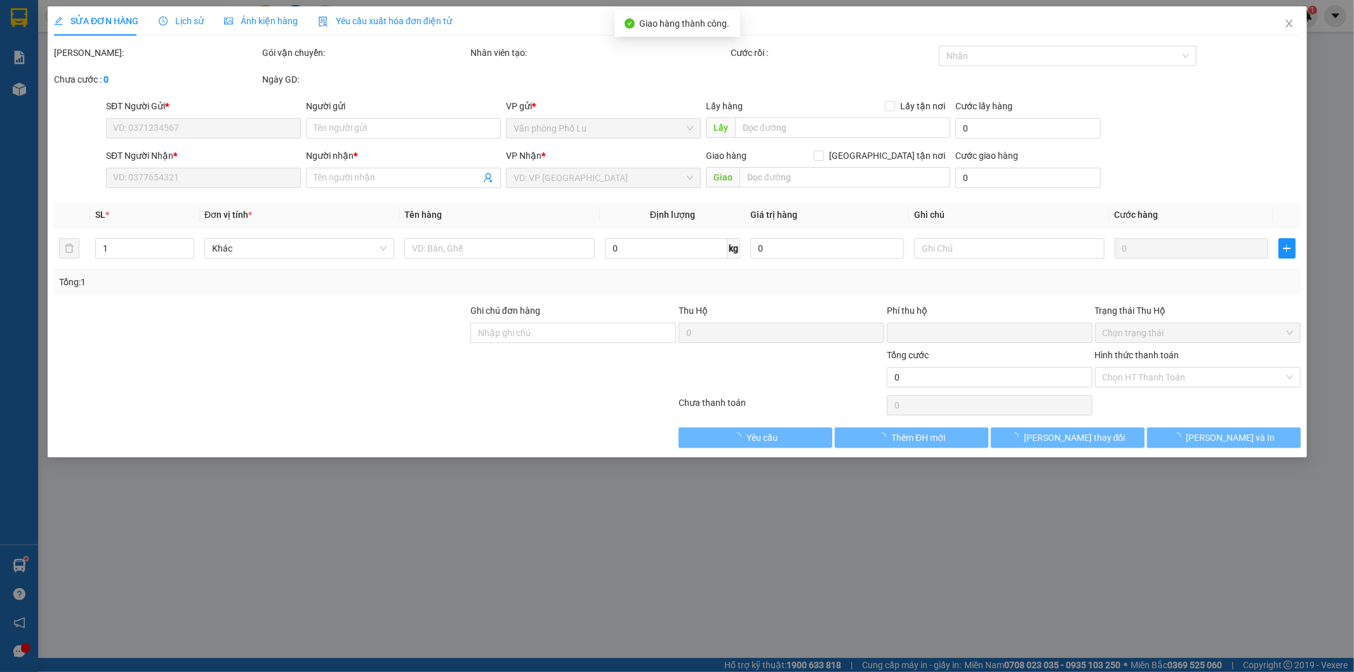
type input "50.000"
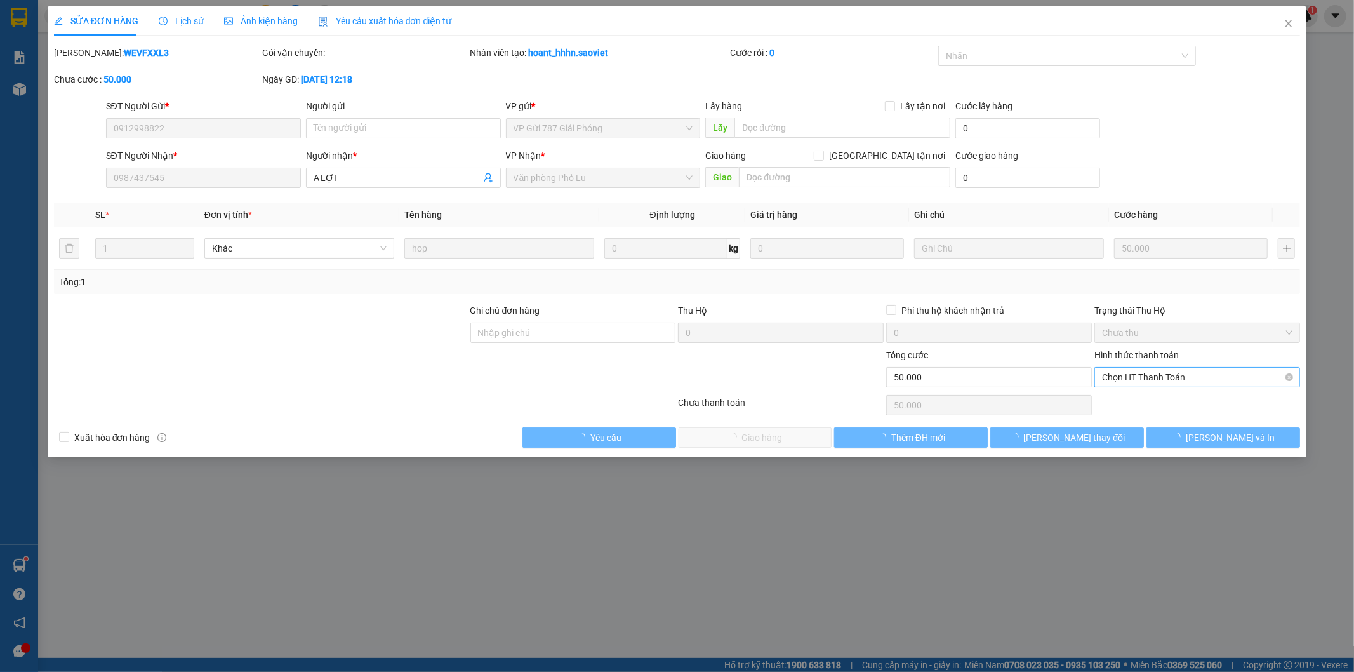
click at [1160, 377] on span "Chọn HT Thanh Toán" at bounding box center [1197, 377] width 191 height 19
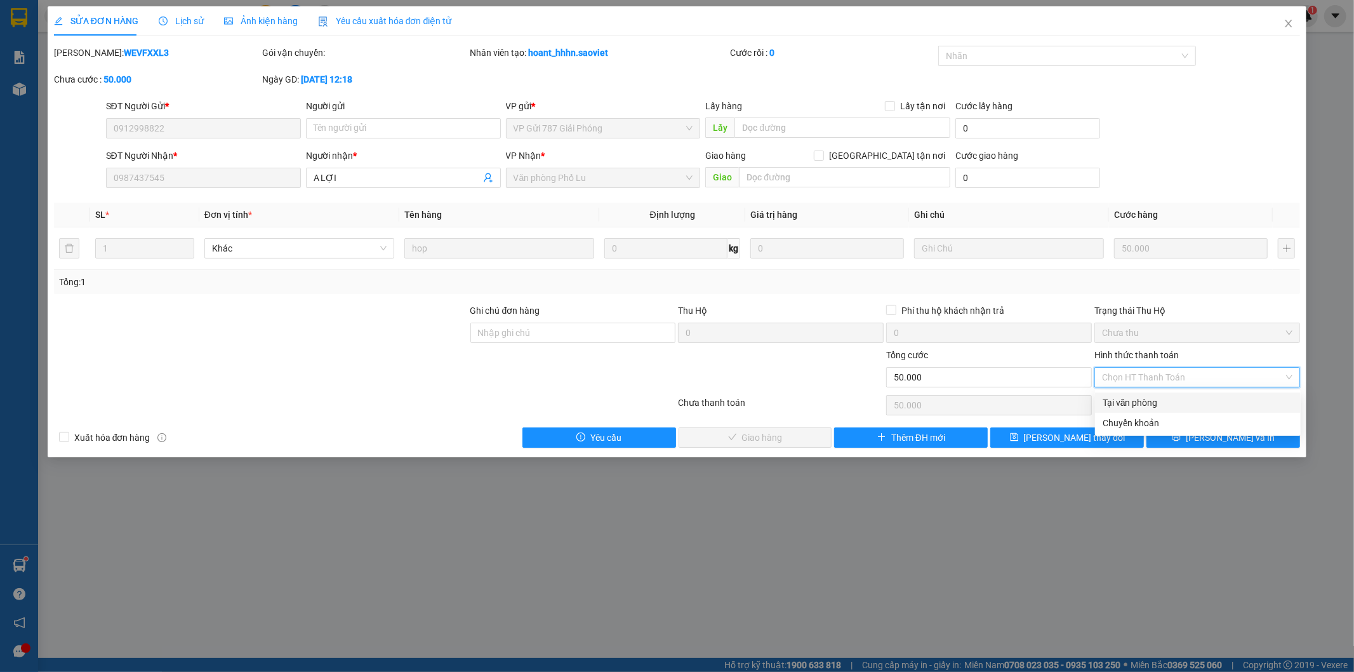
click at [1142, 403] on div "Tại văn phòng" at bounding box center [1198, 403] width 191 height 14
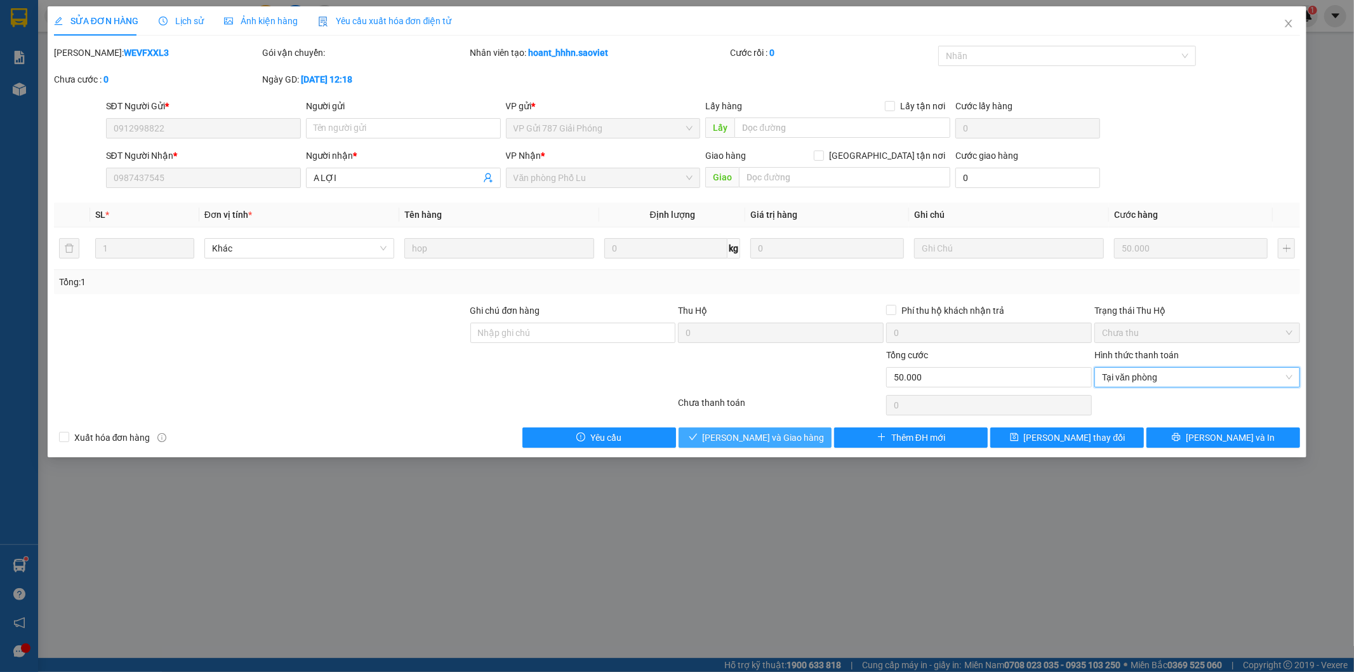
click at [751, 440] on span "[PERSON_NAME] và Giao hàng" at bounding box center [764, 438] width 122 height 14
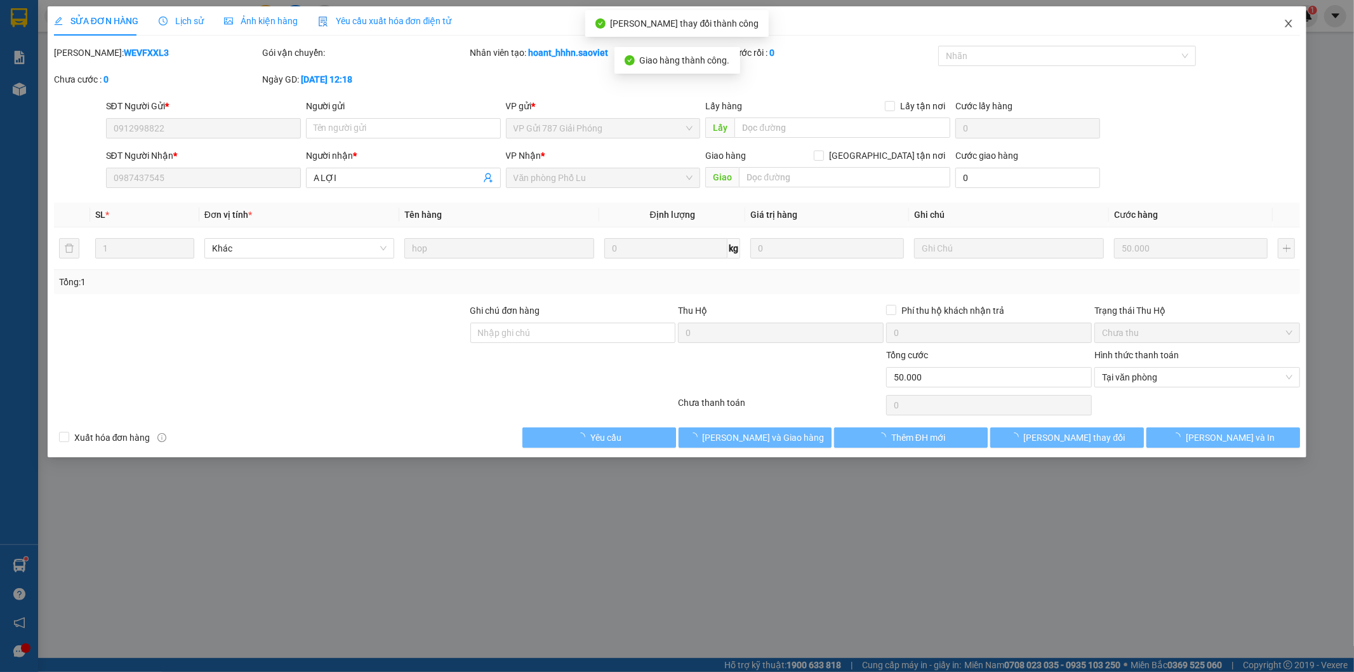
click at [1290, 25] on icon "close" at bounding box center [1289, 24] width 7 height 8
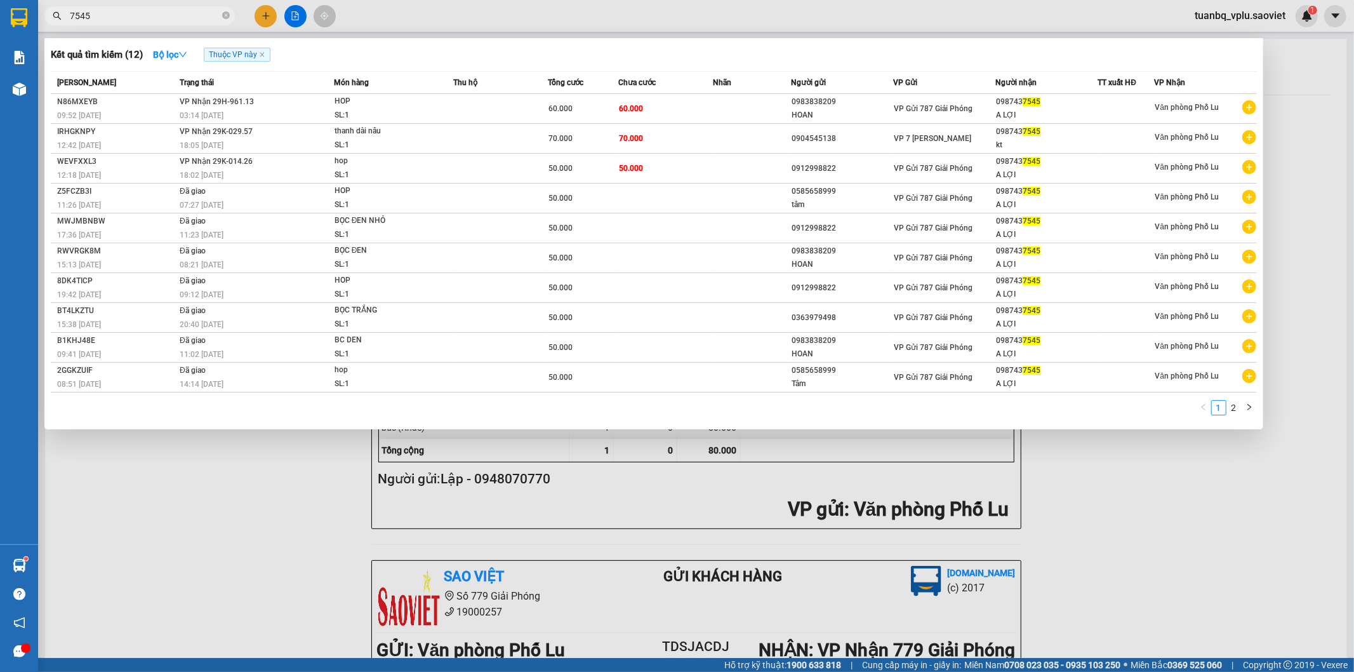
click at [138, 13] on input "7545" at bounding box center [145, 16] width 150 height 14
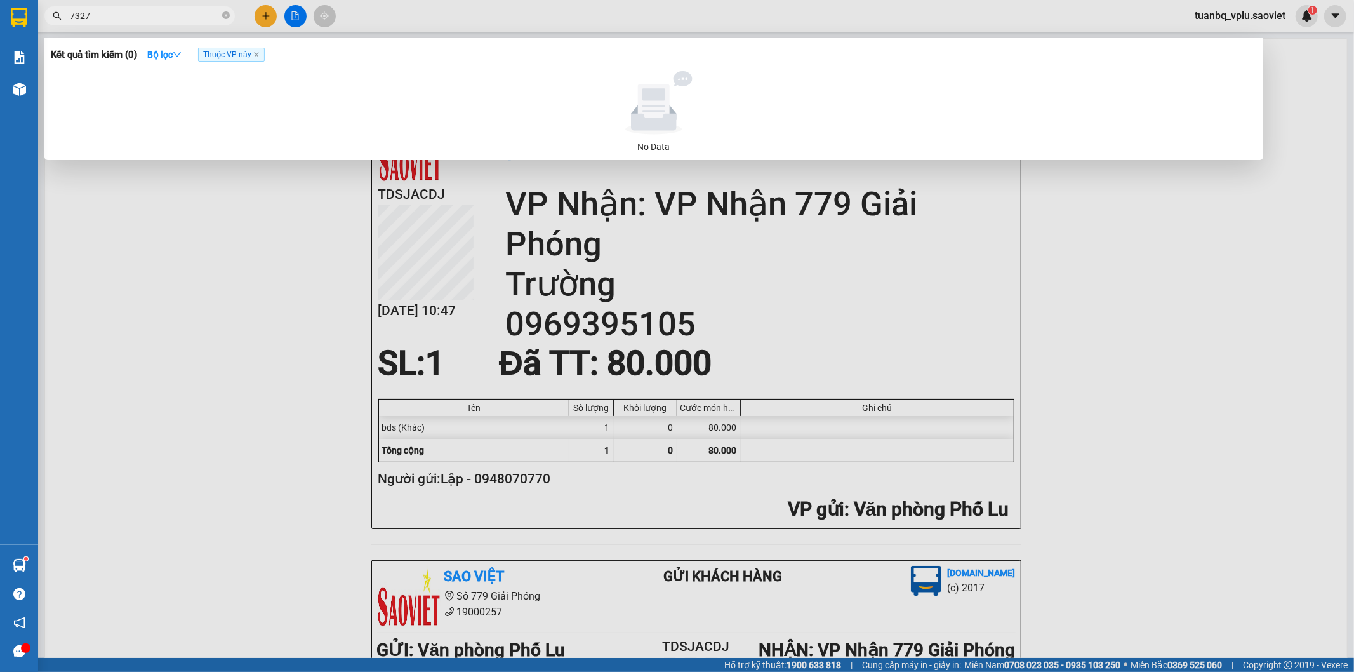
click at [138, 13] on input "7327" at bounding box center [145, 16] width 150 height 14
type input "7327"
click at [258, 53] on icon "close" at bounding box center [256, 54] width 6 height 6
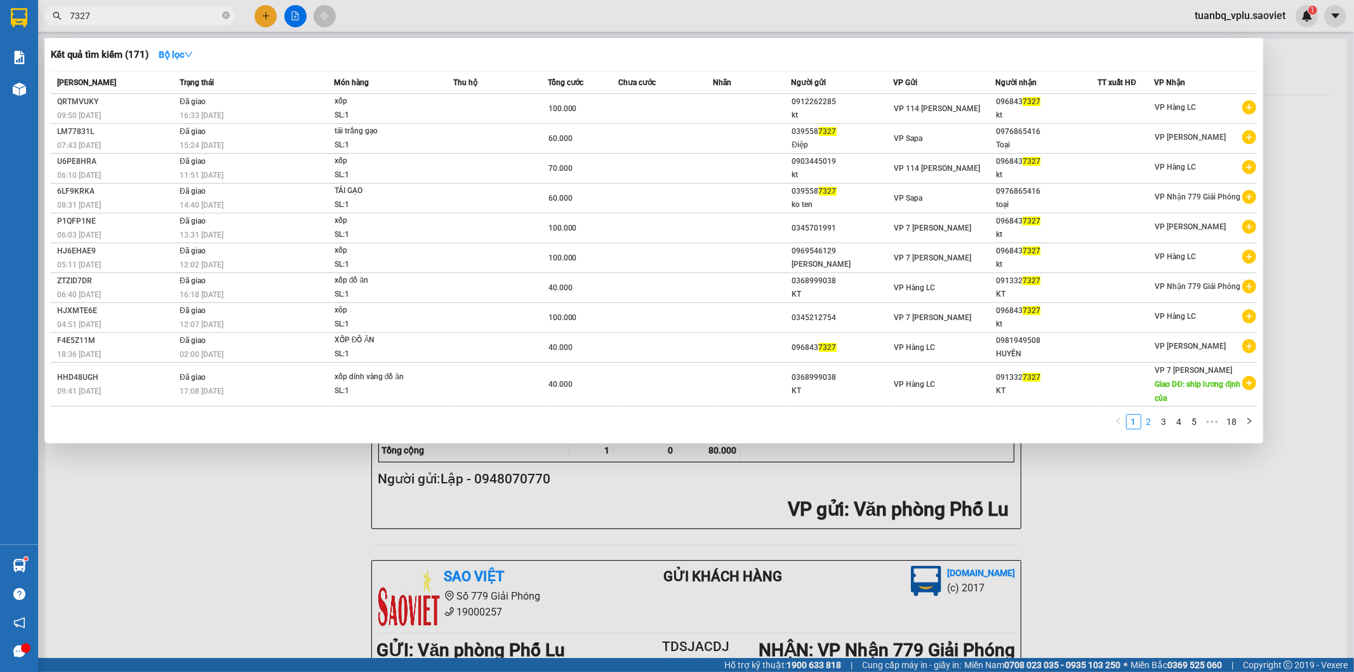
click at [1148, 426] on link "2" at bounding box center [1149, 422] width 14 height 14
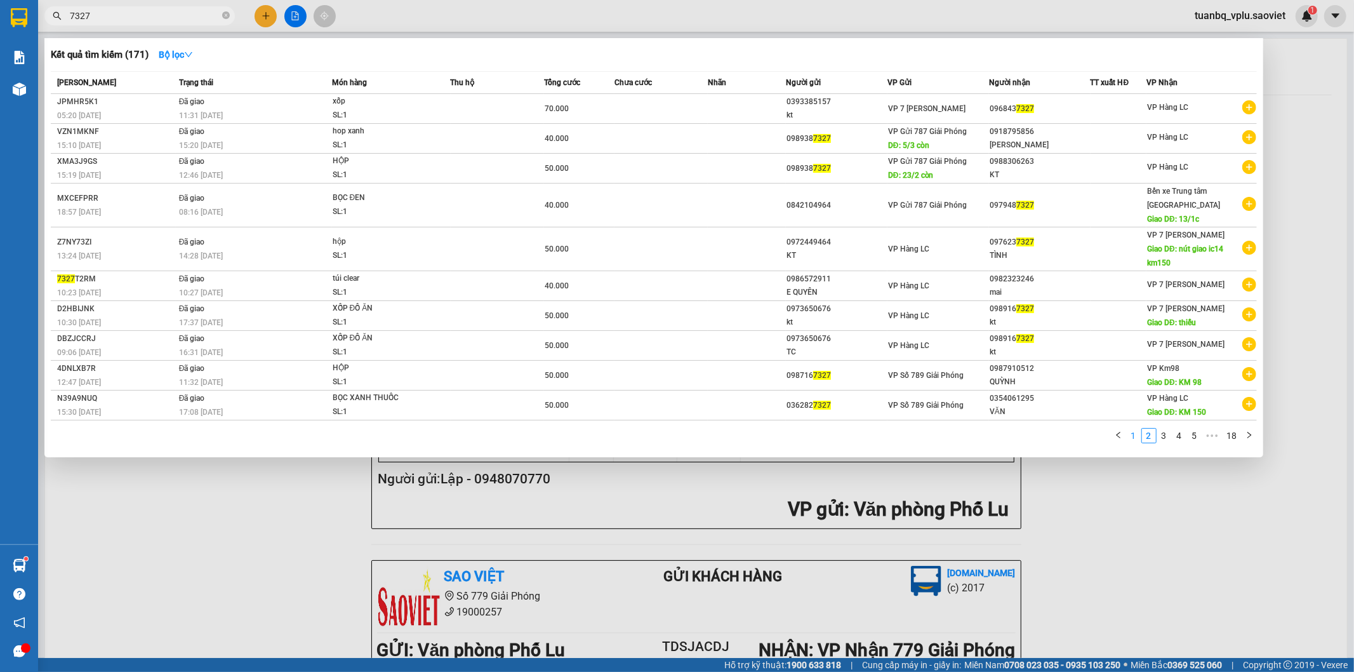
click at [1139, 441] on link "1" at bounding box center [1134, 436] width 14 height 14
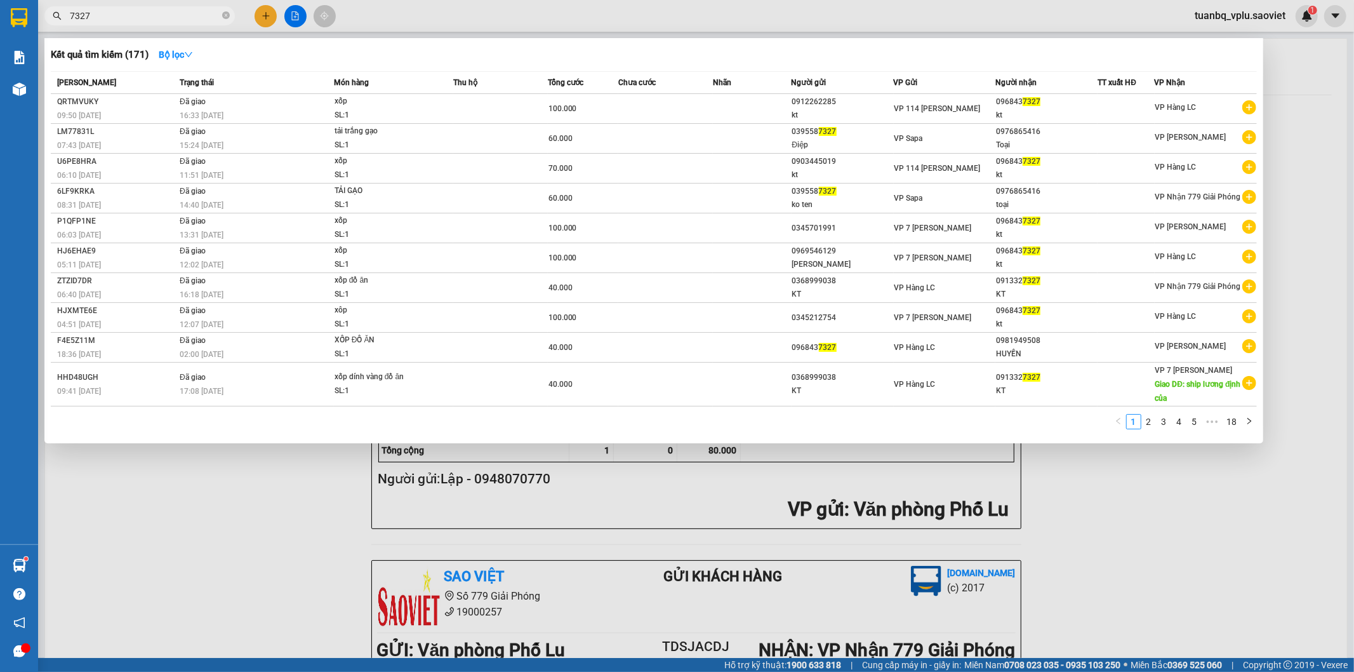
click at [1168, 504] on div at bounding box center [677, 336] width 1354 height 672
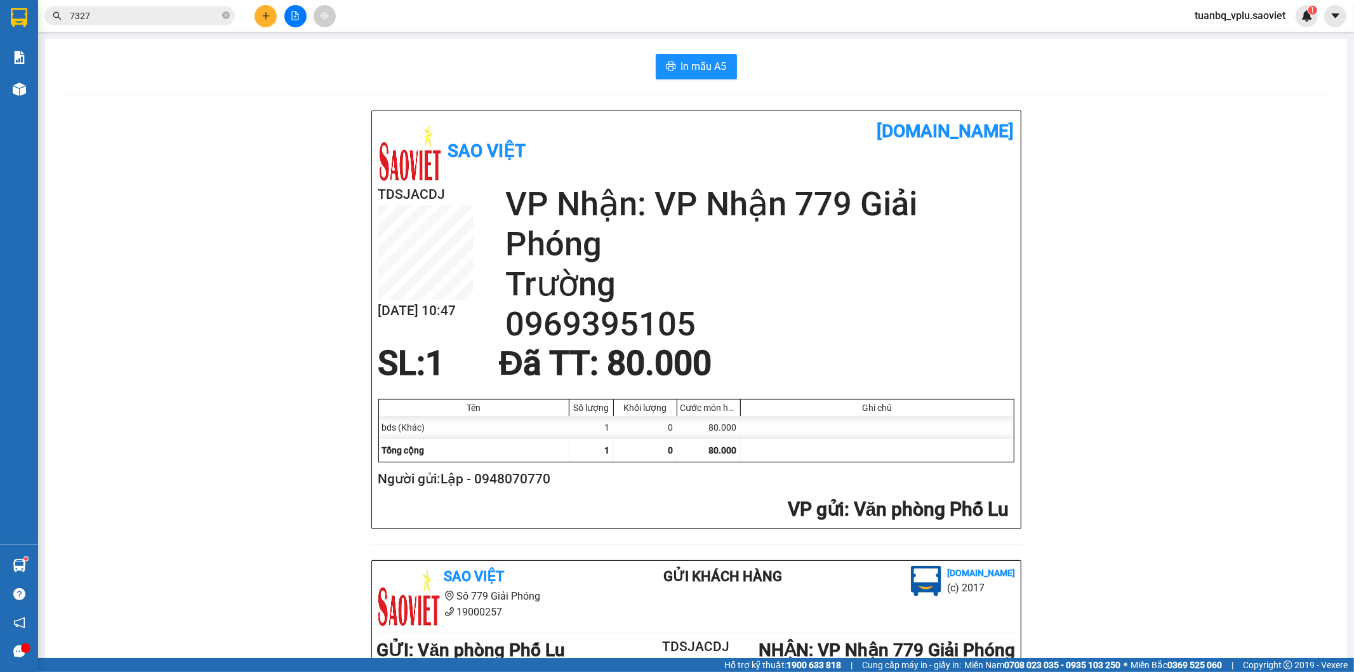
click at [265, 13] on icon "plus" at bounding box center [266, 15] width 9 height 9
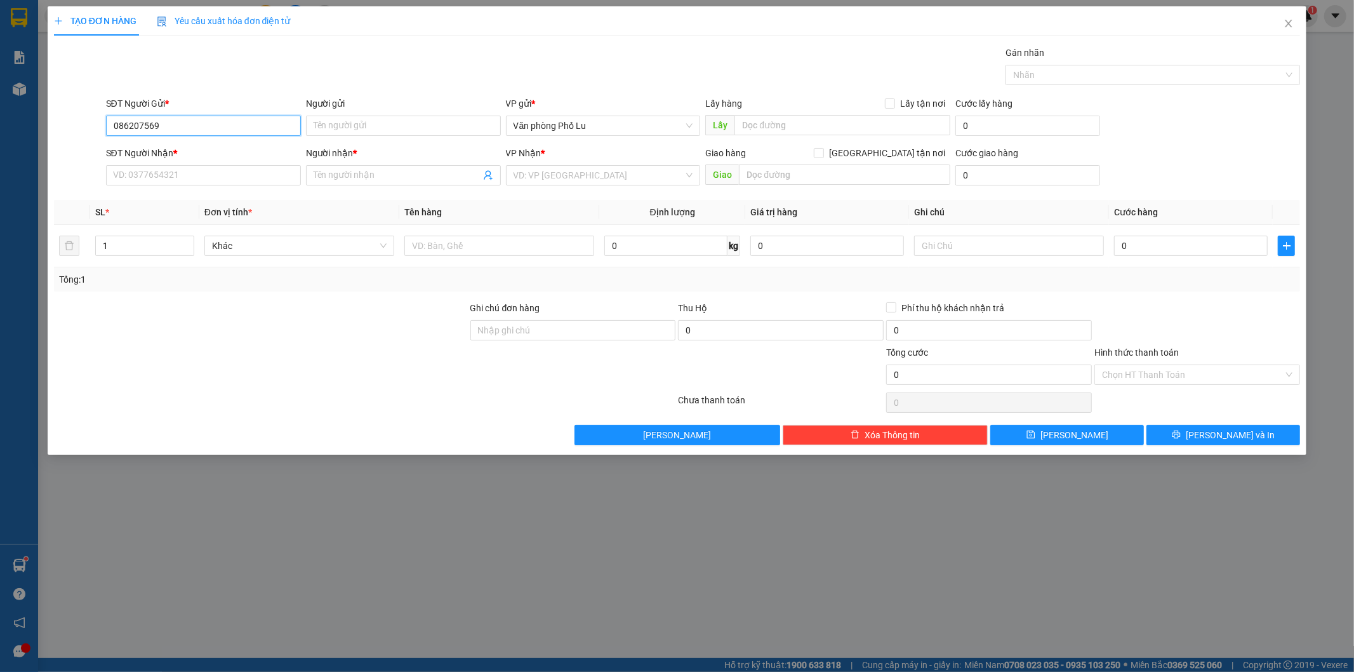
type input "0862075699"
click at [176, 143] on div "0862075699 - kt" at bounding box center [203, 151] width 195 height 20
type input "kt"
type input "0334200186"
type input "kt"
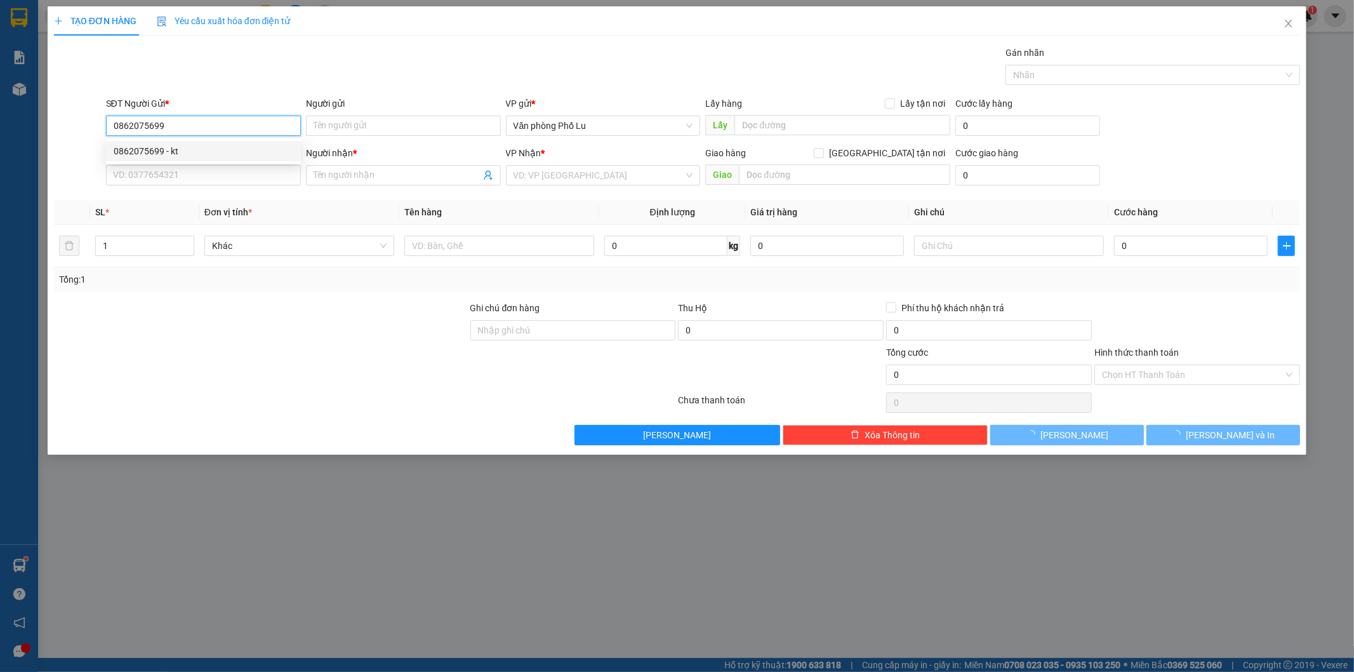
type input "ic4- km25"
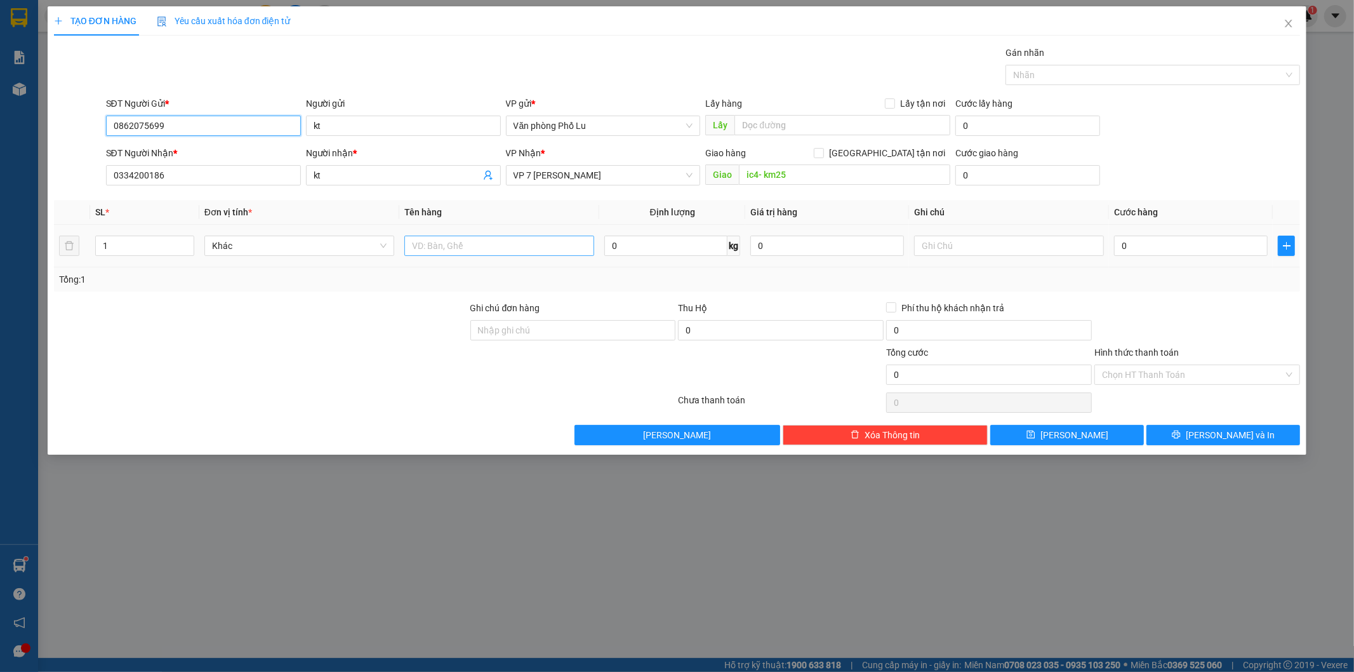
type input "0862075699"
click at [483, 244] on input "text" at bounding box center [500, 246] width 190 height 20
type input "hộp"
click at [1135, 250] on input "0" at bounding box center [1191, 246] width 154 height 20
paste input "8"
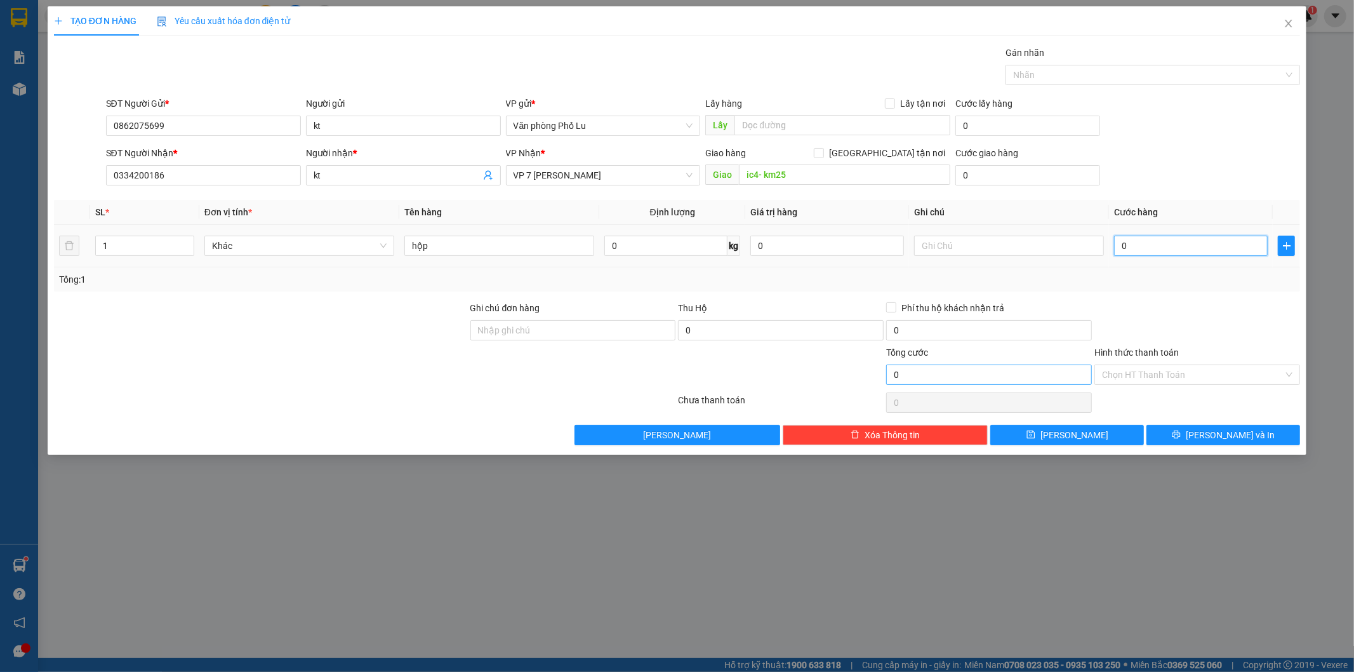
type input "80"
type input "80.000"
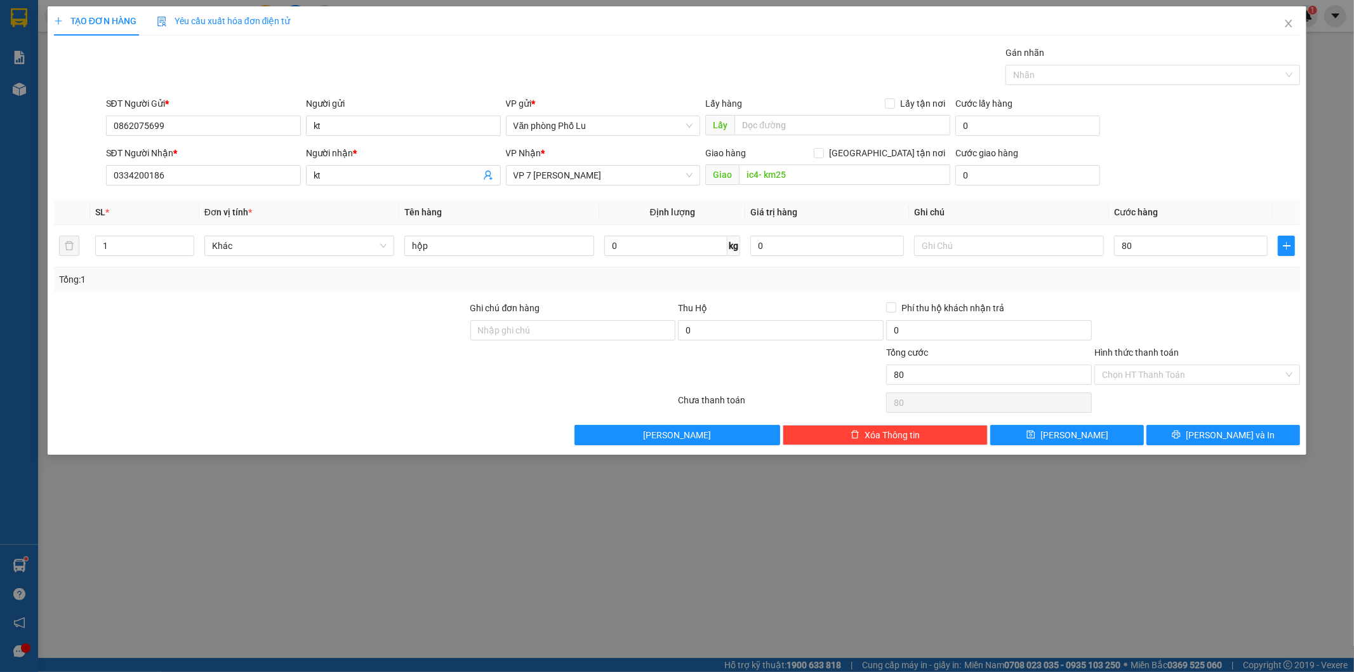
type input "80.000"
click at [1163, 314] on div at bounding box center [1197, 323] width 208 height 44
click at [1144, 371] on input "Hình thức thanh toán" at bounding box center [1193, 374] width 182 height 19
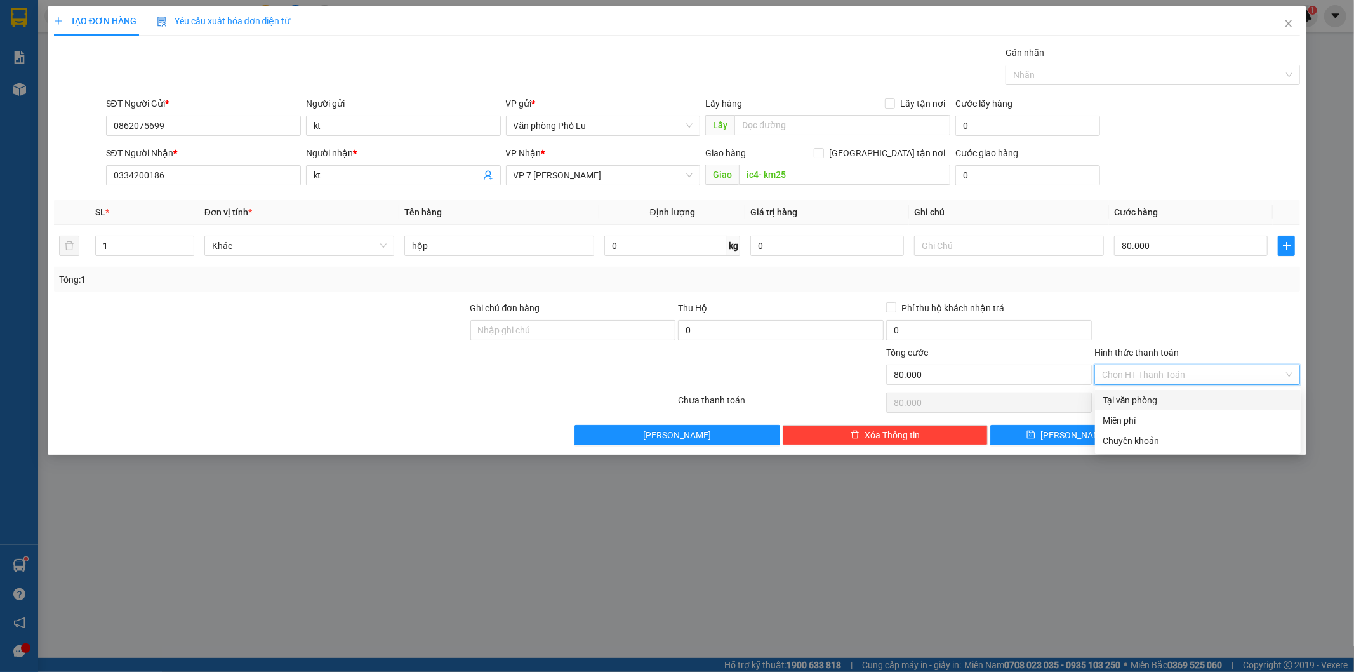
click at [1164, 295] on div "Transit Pickup Surcharge Ids Transit Deliver Surcharge Ids Transit Deliver Surc…" at bounding box center [677, 245] width 1247 height 399
click at [1154, 371] on input "Hình thức thanh toán" at bounding box center [1193, 374] width 182 height 19
click at [1137, 398] on div "Tại văn phòng" at bounding box center [1198, 400] width 191 height 14
click at [1228, 434] on span "[PERSON_NAME] và In" at bounding box center [1230, 435] width 89 height 14
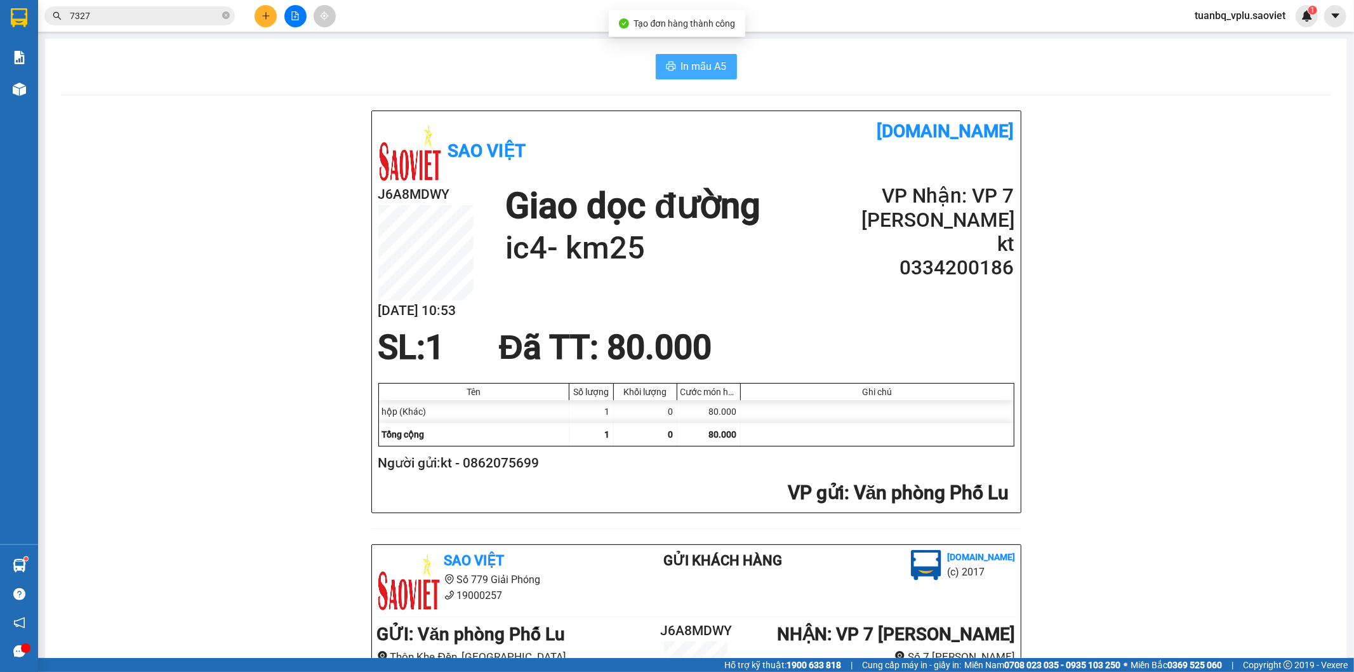
click at [683, 62] on span "In mẫu A5" at bounding box center [704, 66] width 46 height 16
click at [269, 18] on icon "plus" at bounding box center [266, 15] width 9 height 9
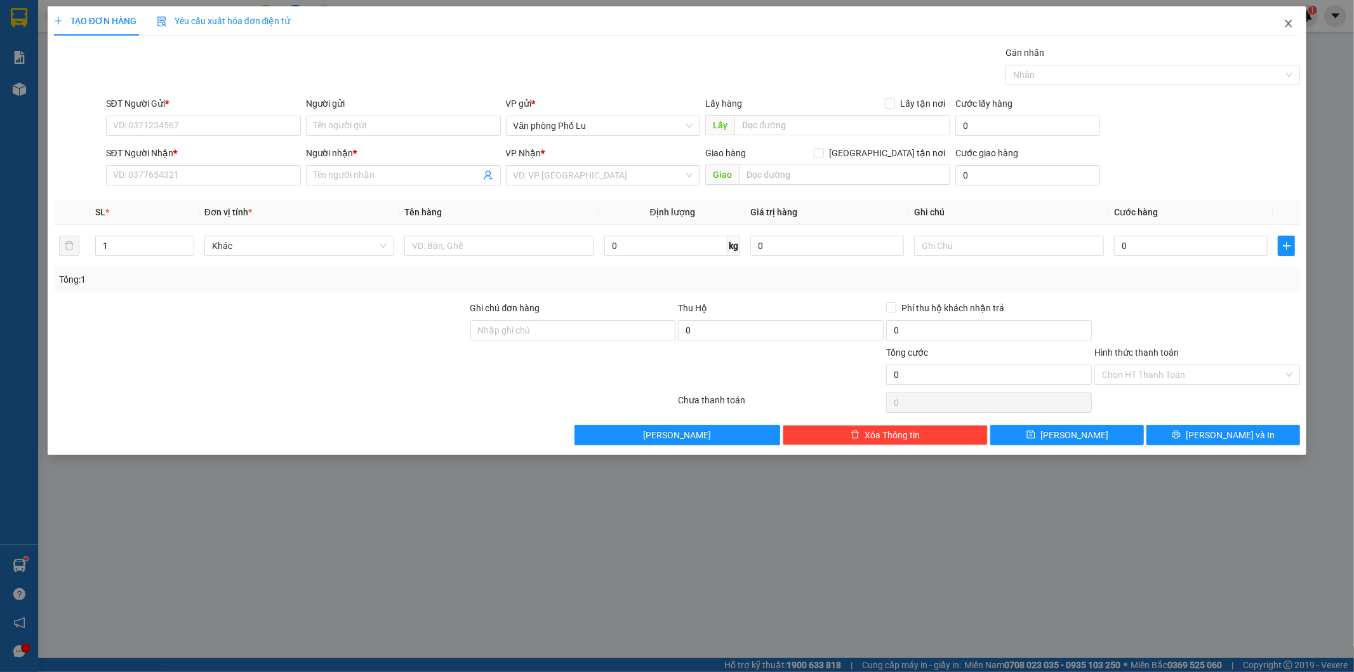
click at [1286, 29] on span "Close" at bounding box center [1289, 24] width 36 height 36
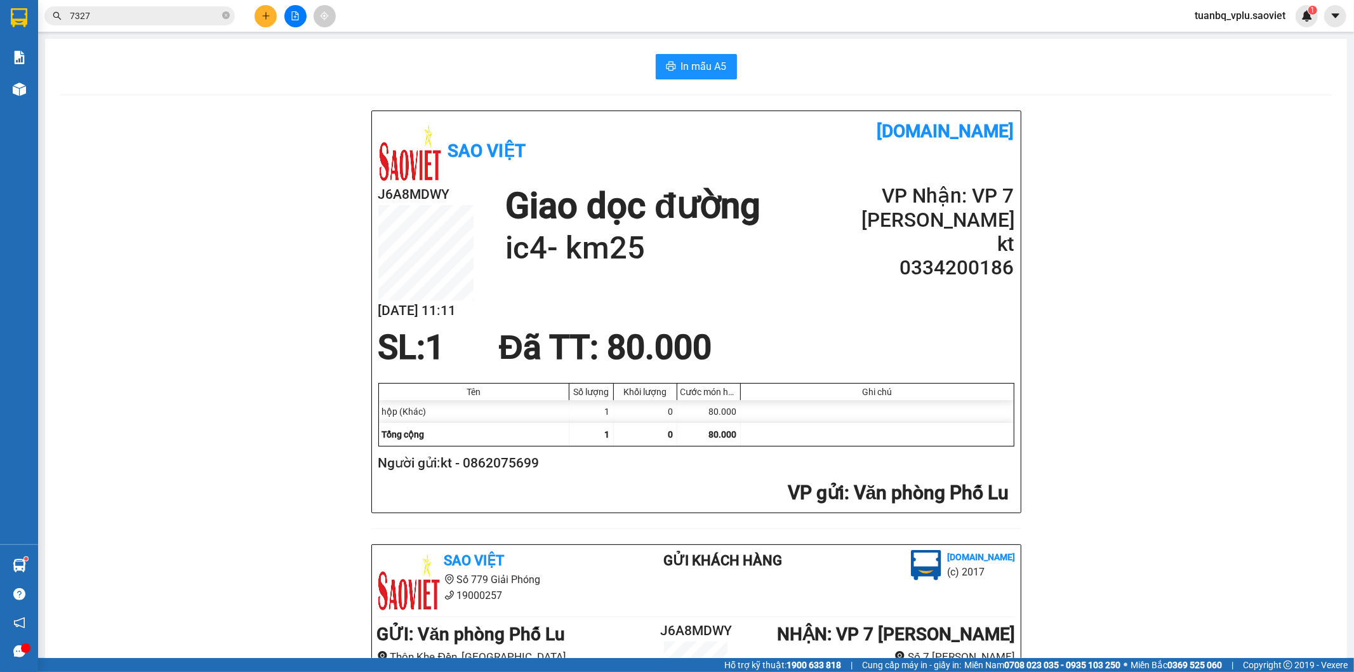
click at [138, 20] on input "7327" at bounding box center [145, 16] width 150 height 14
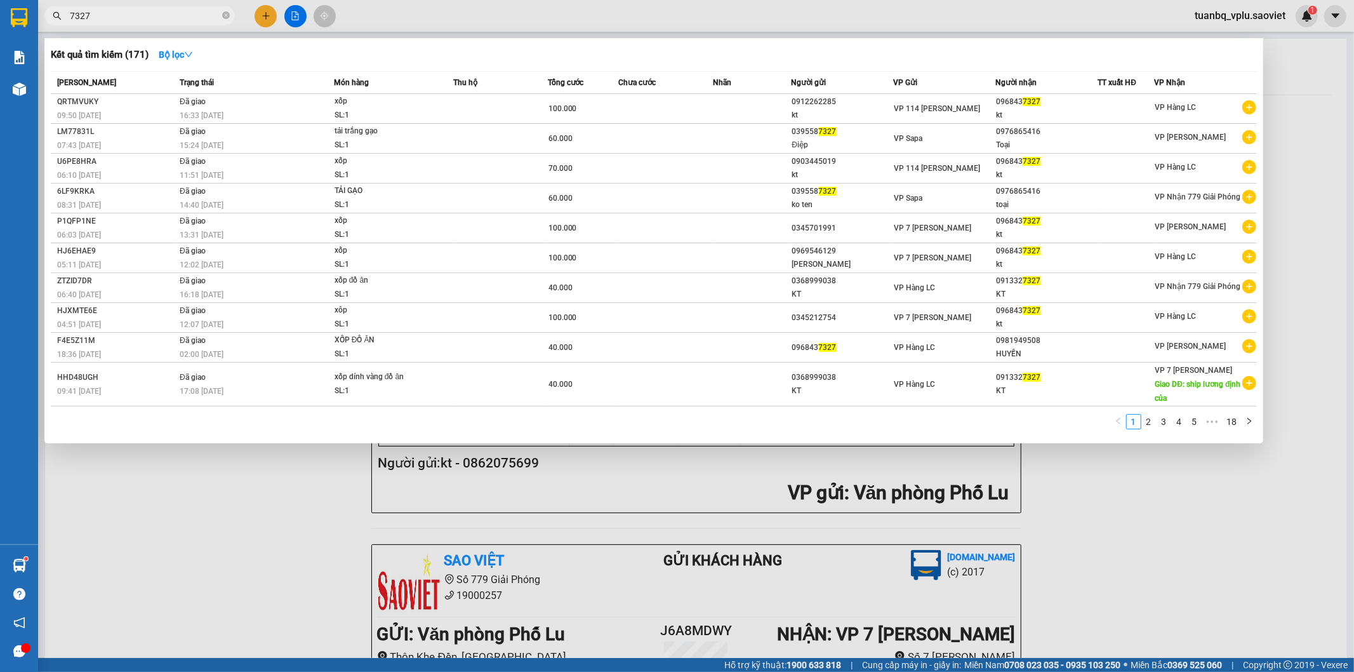
click at [138, 20] on input "7327" at bounding box center [145, 16] width 150 height 14
click at [187, 50] on strong "Bộ lọc" at bounding box center [176, 55] width 34 height 10
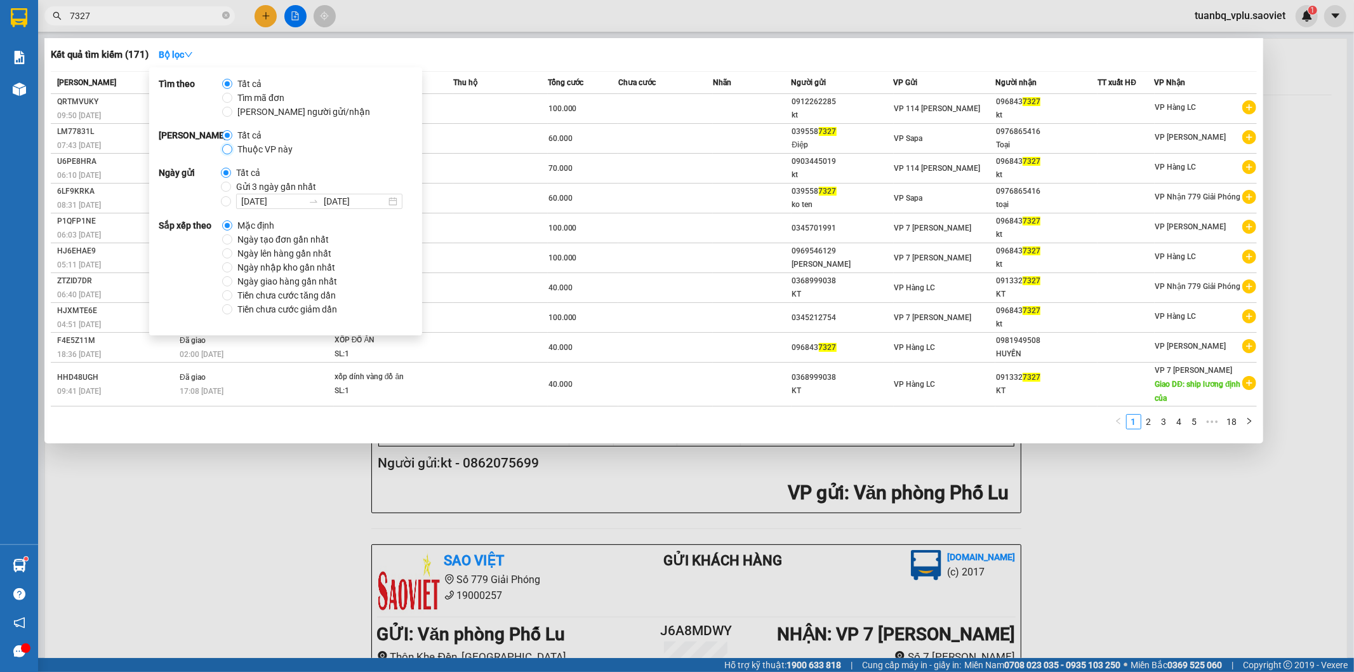
click at [230, 151] on input "Thuộc VP này" at bounding box center [227, 149] width 10 height 10
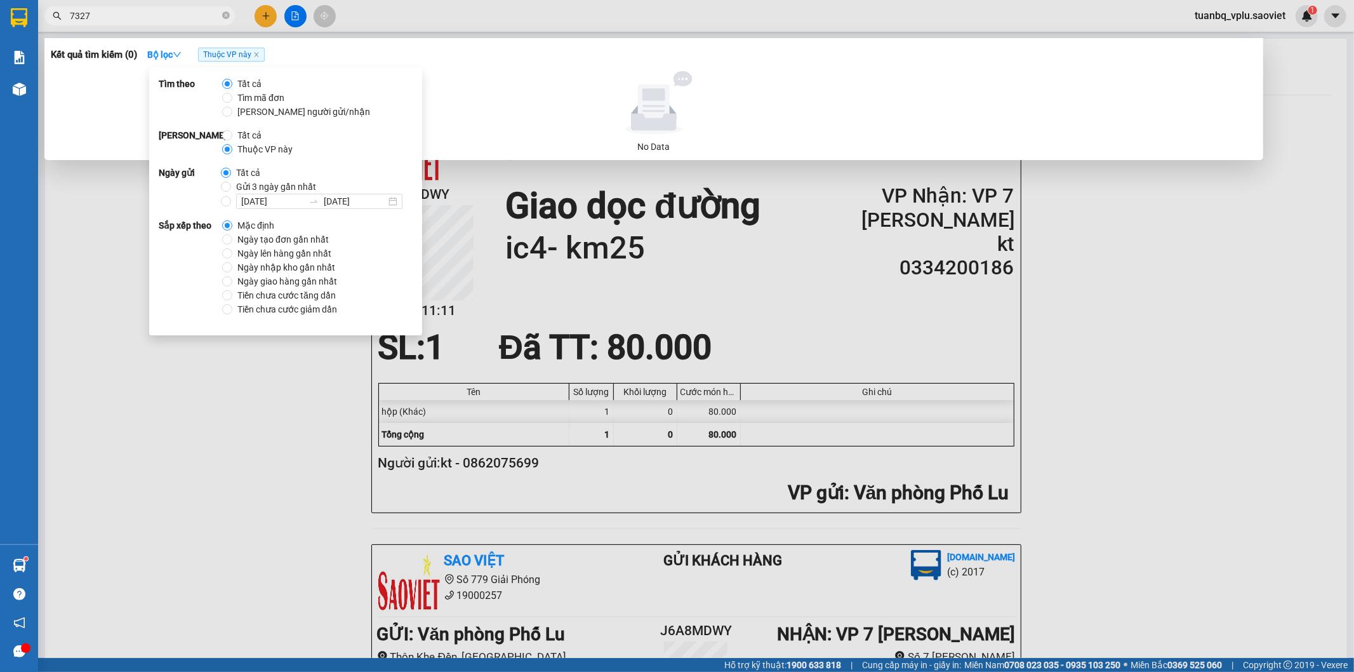
click at [150, 13] on input "7327" at bounding box center [145, 16] width 150 height 14
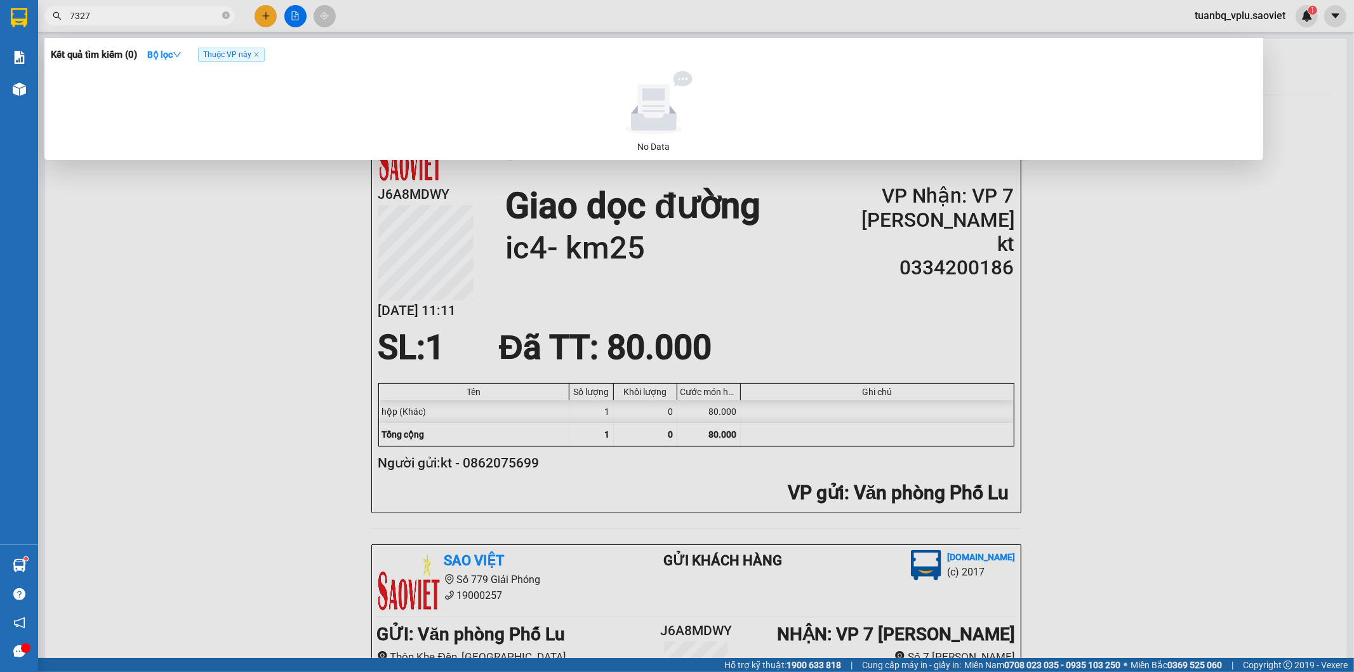
click at [150, 13] on input "7327" at bounding box center [145, 16] width 150 height 14
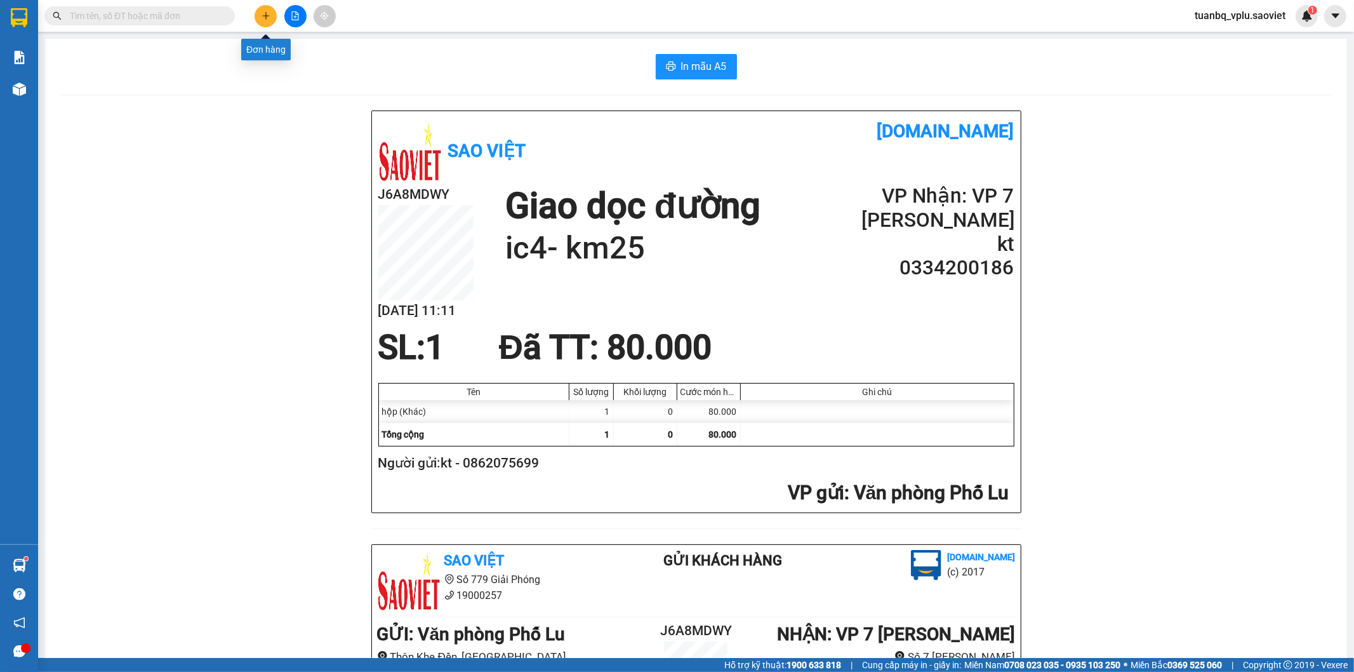
click at [262, 13] on icon "plus" at bounding box center [266, 15] width 9 height 9
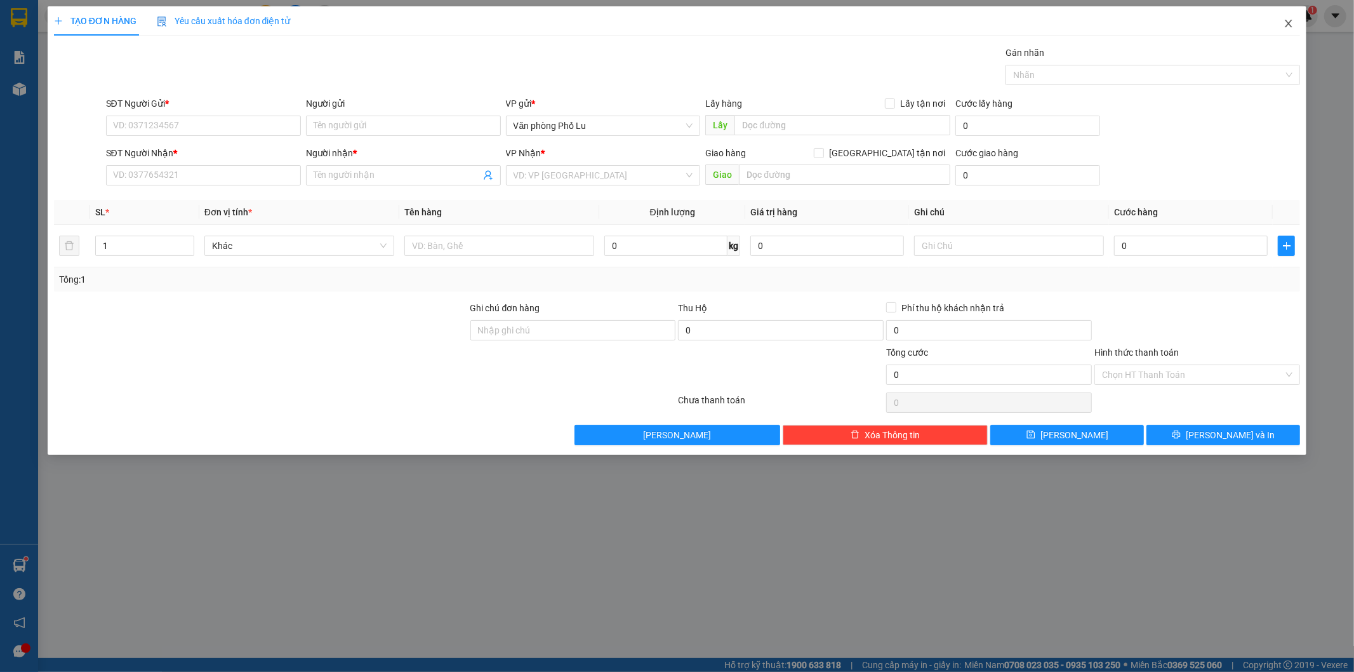
click at [1294, 28] on icon "close" at bounding box center [1289, 23] width 10 height 10
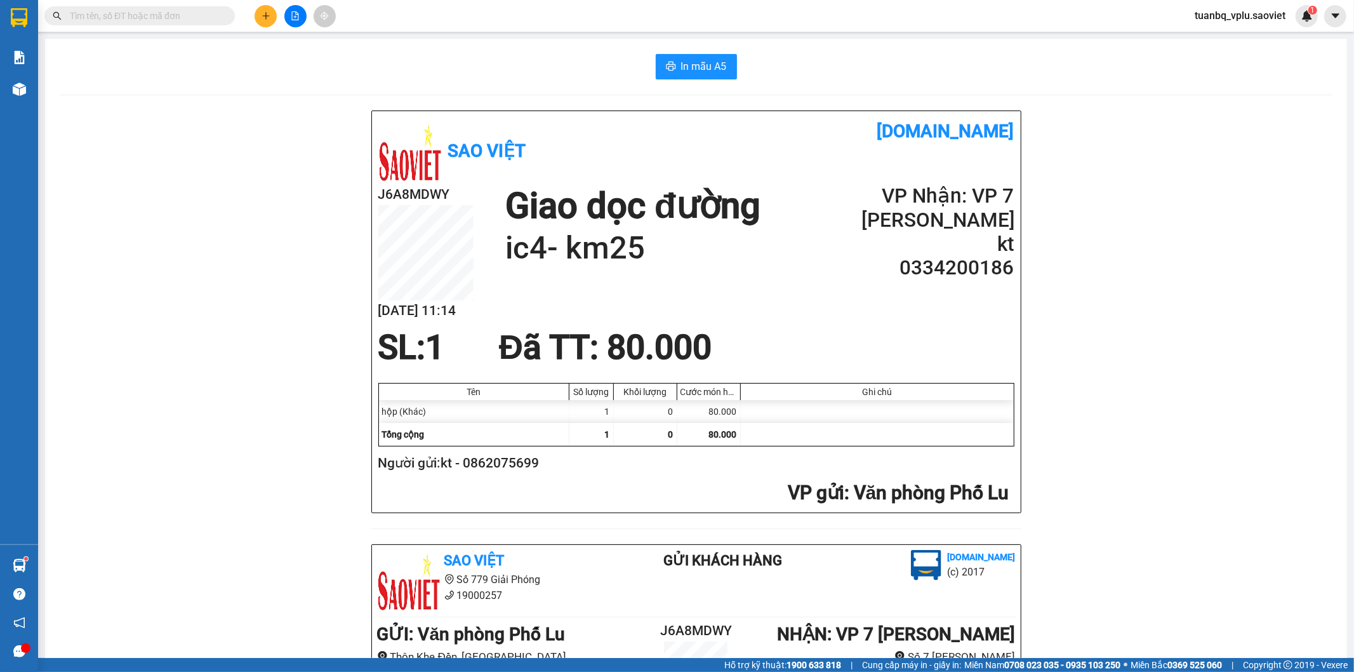
click at [110, 16] on input "text" at bounding box center [145, 16] width 150 height 14
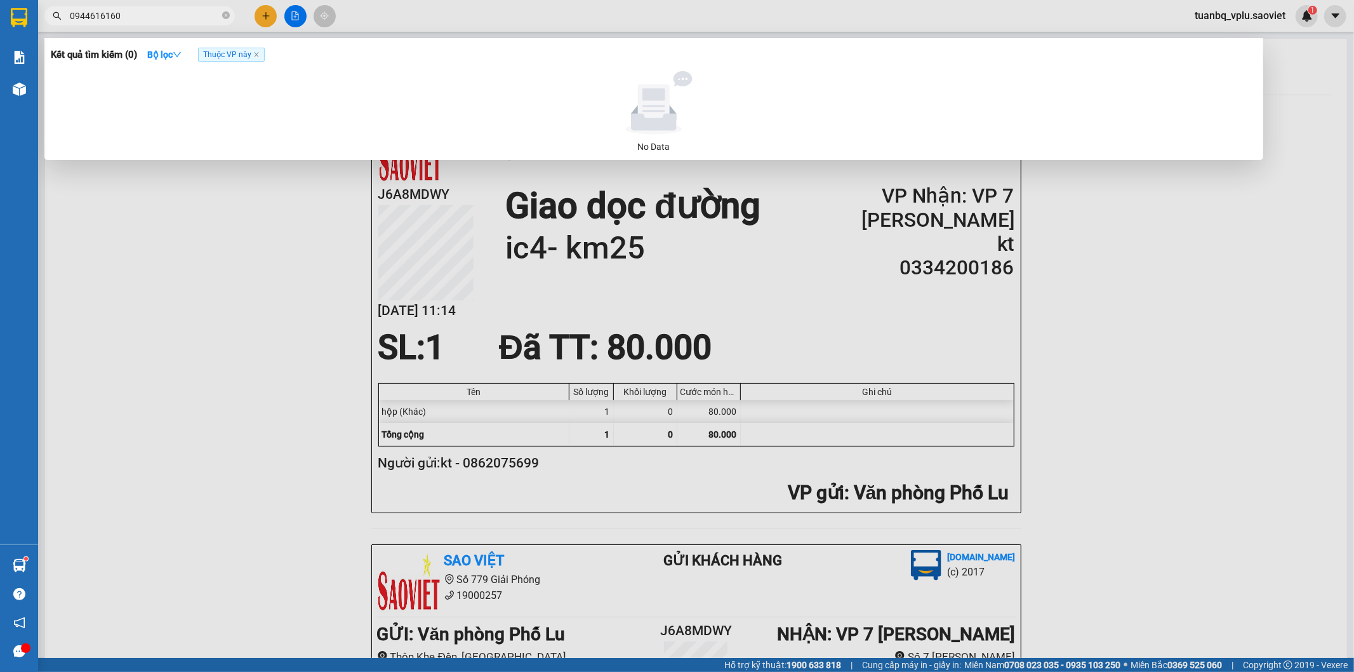
click at [105, 20] on input "0944616160" at bounding box center [145, 16] width 150 height 14
click at [104, 20] on input "0944616160" at bounding box center [145, 16] width 150 height 14
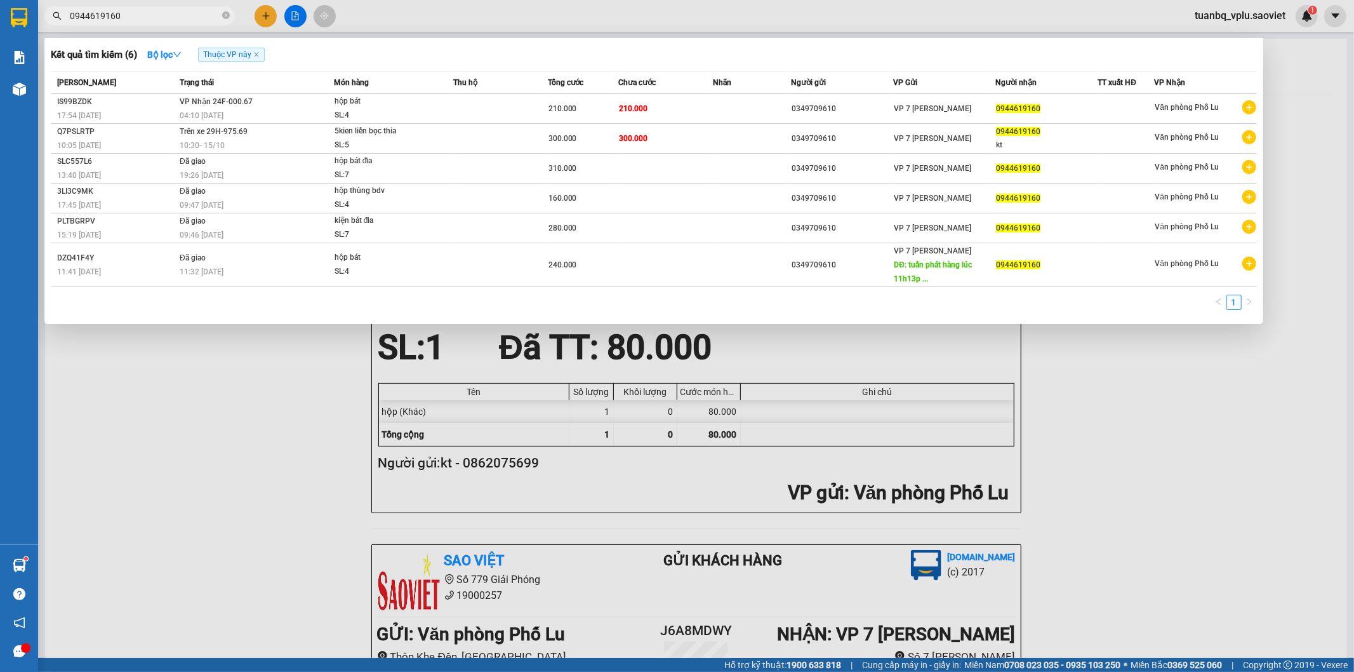
type input "0944619160"
click at [305, 441] on div at bounding box center [677, 336] width 1354 height 672
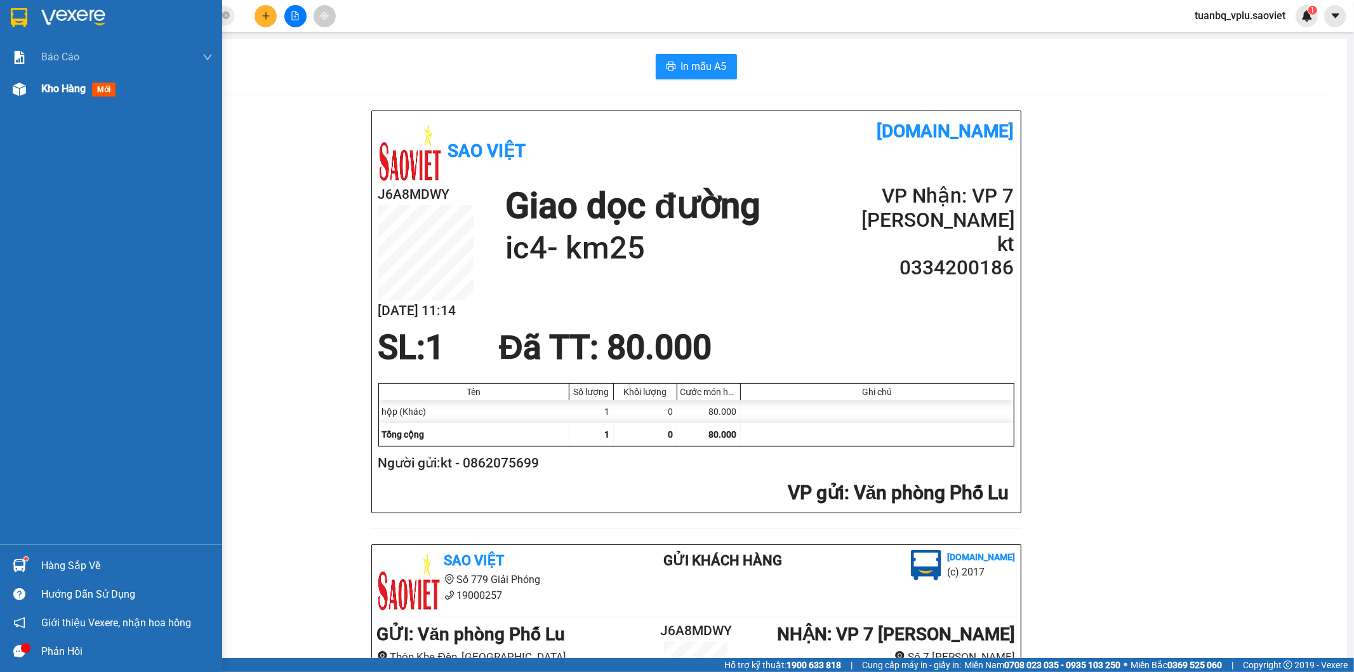
click at [27, 98] on div at bounding box center [19, 89] width 22 height 22
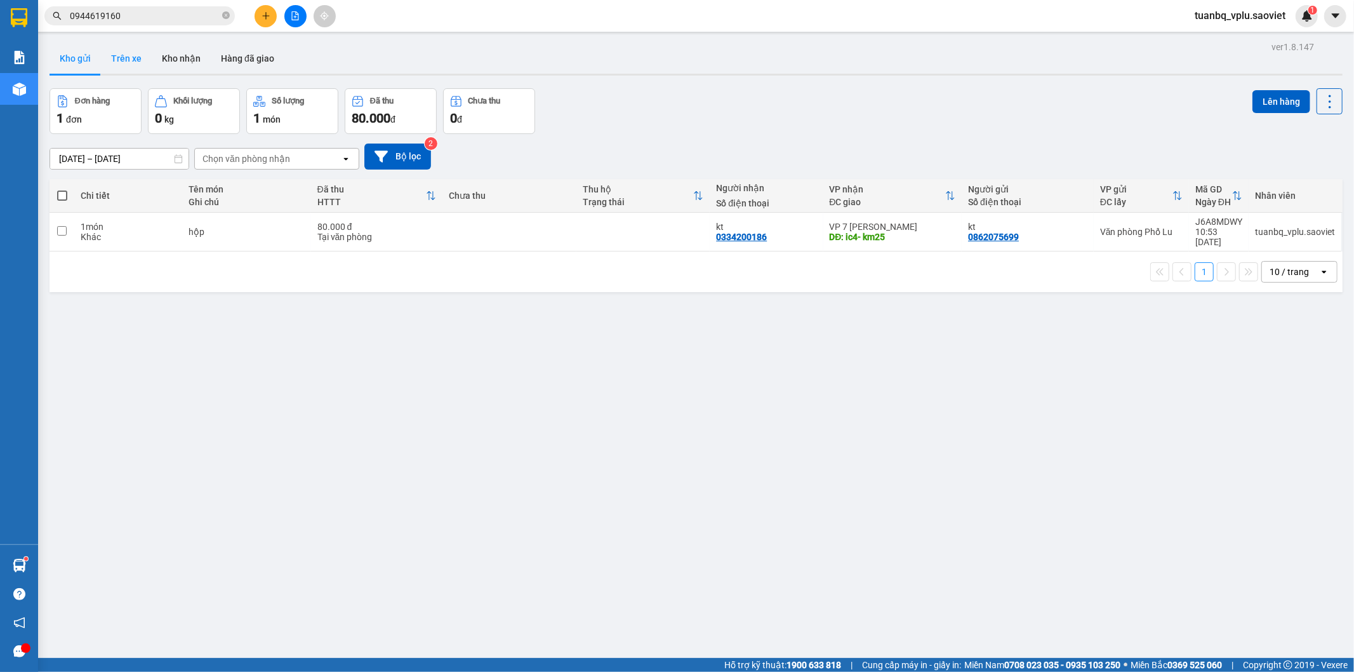
click at [142, 62] on button "Trên xe" at bounding box center [126, 58] width 51 height 30
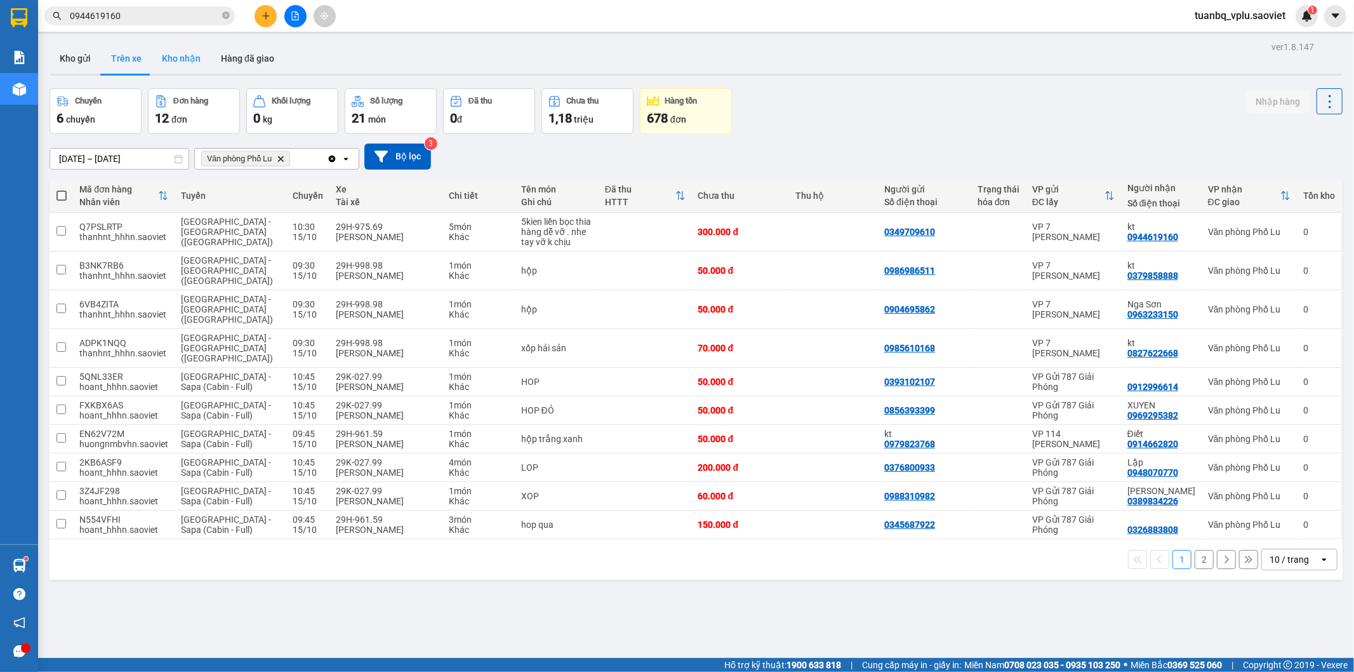
click at [197, 60] on button "Kho nhận" at bounding box center [181, 58] width 59 height 30
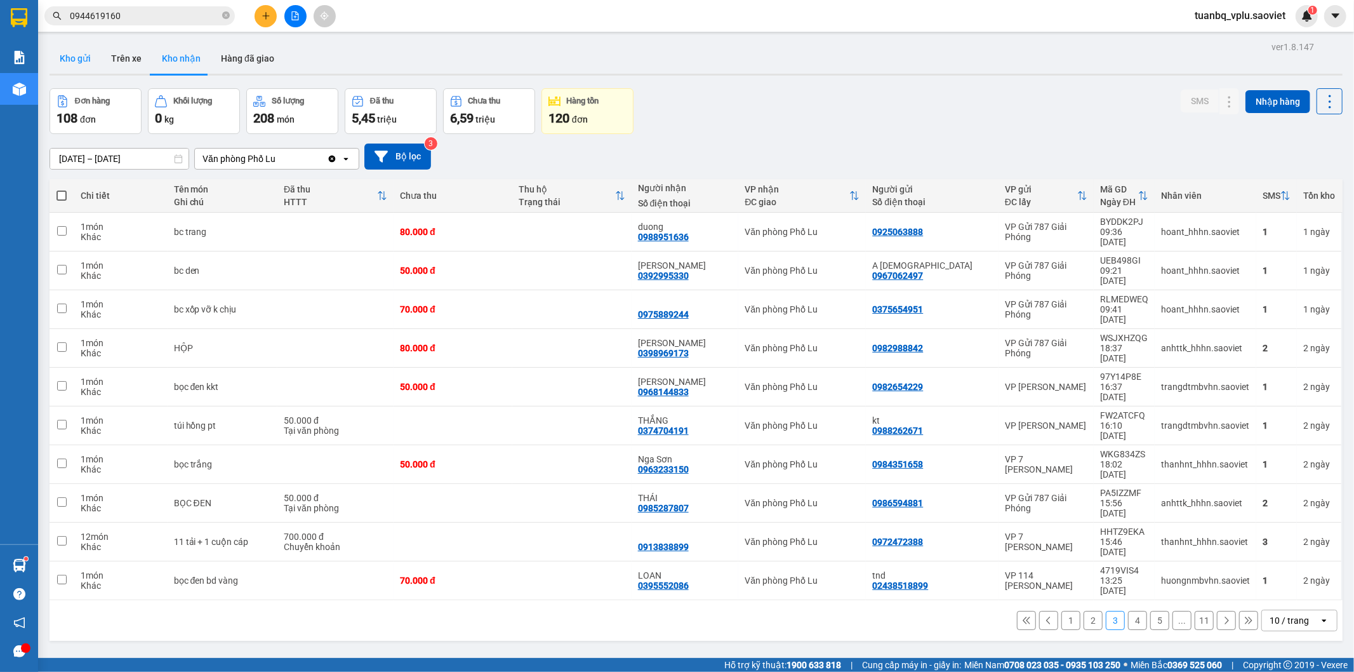
click at [77, 55] on button "Kho gửi" at bounding box center [75, 58] width 51 height 30
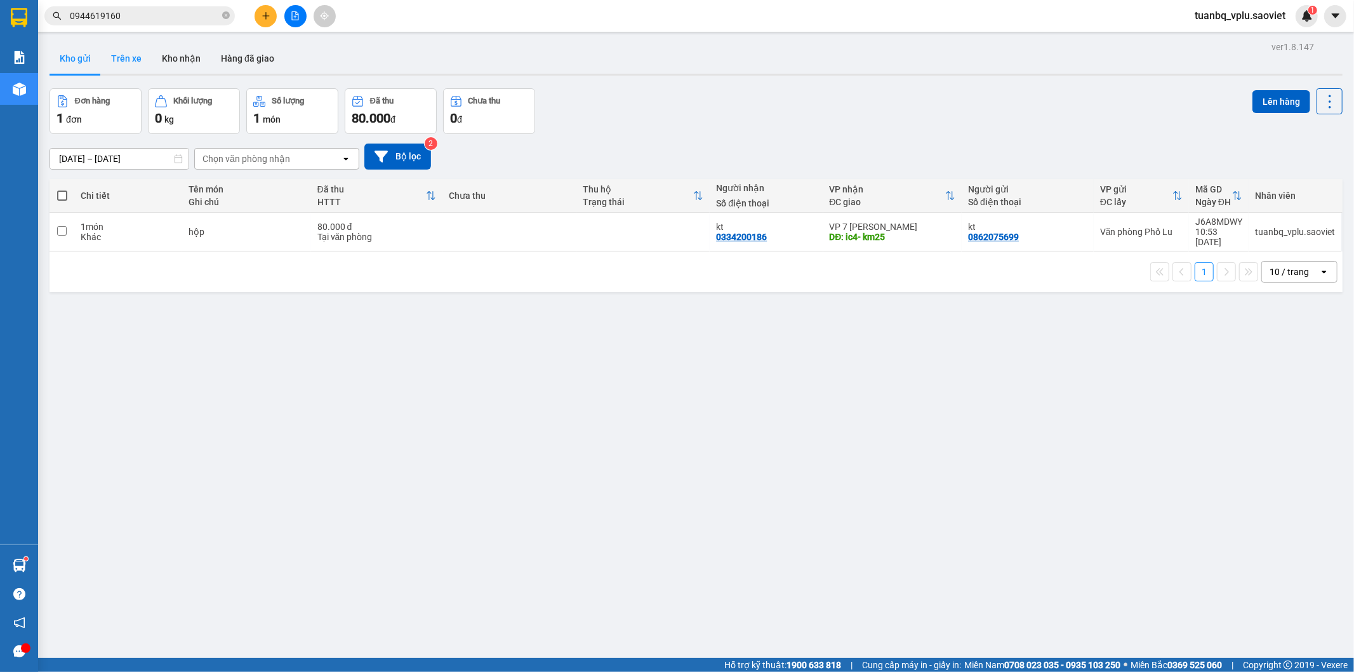
click at [112, 54] on button "Trên xe" at bounding box center [126, 58] width 51 height 30
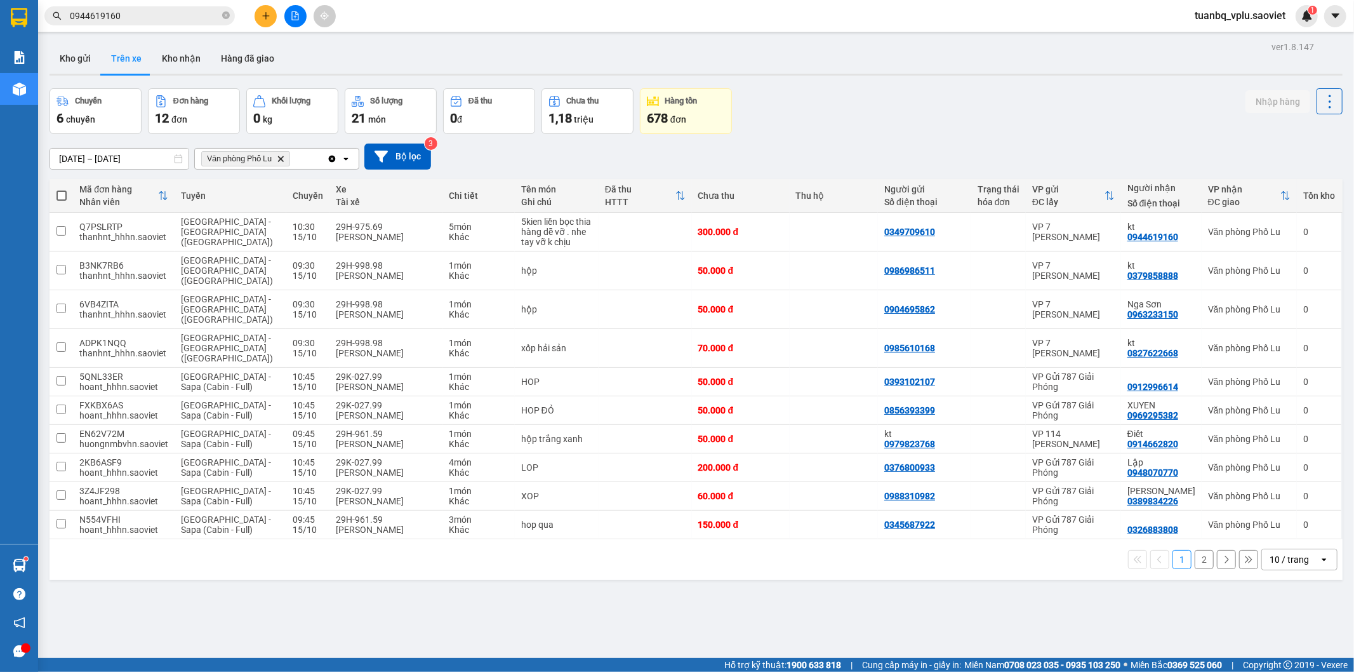
click at [1195, 550] on button "2" at bounding box center [1204, 559] width 19 height 19
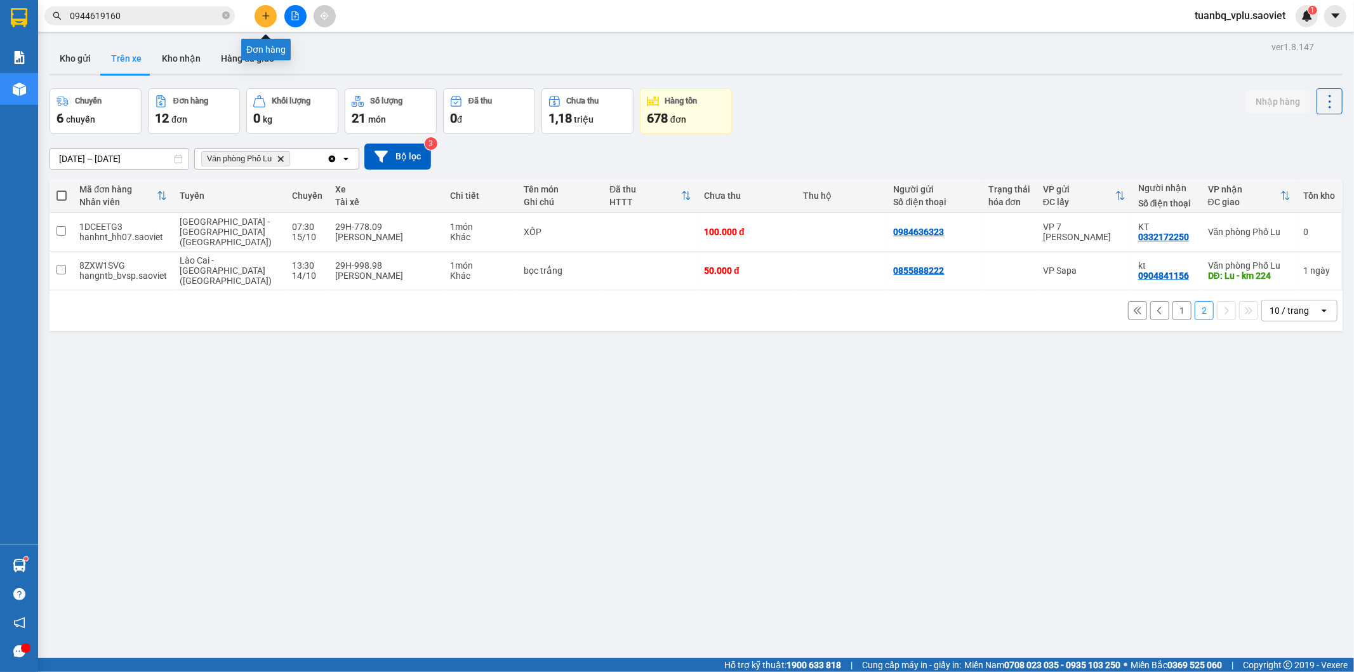
click at [265, 16] on icon "plus" at bounding box center [265, 15] width 7 height 1
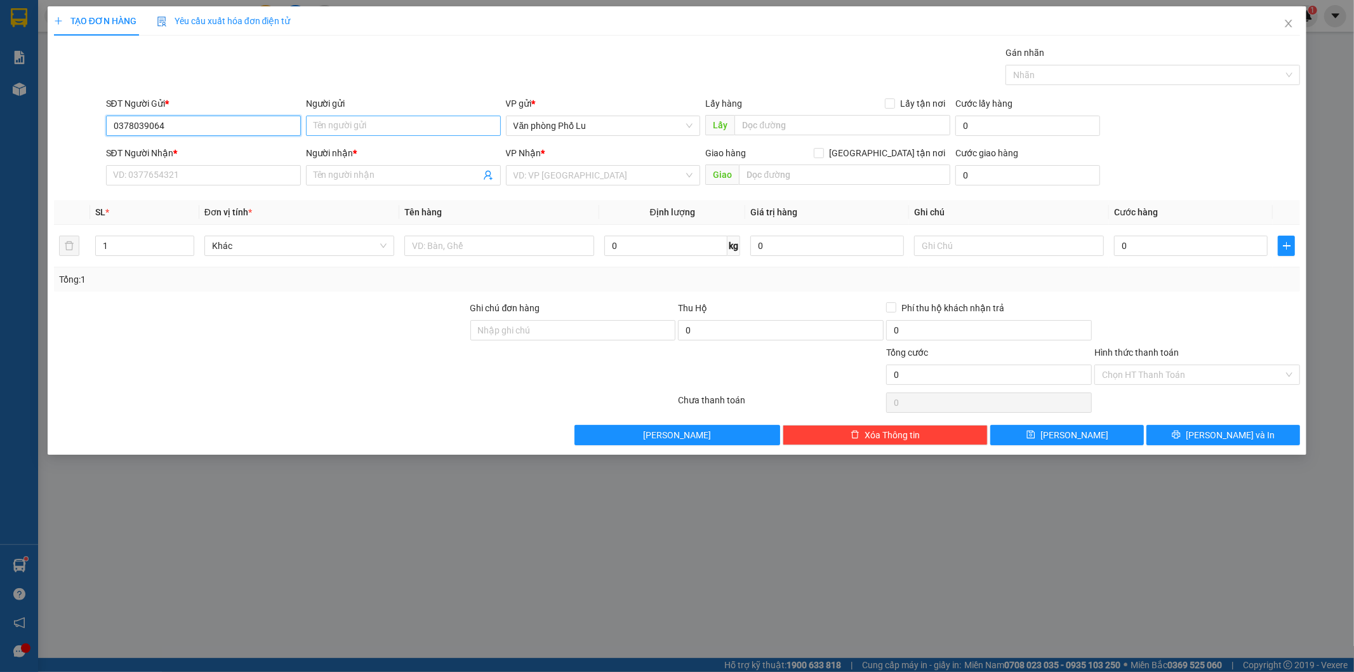
type input "0378039064"
click at [334, 121] on input "Người gửi" at bounding box center [403, 126] width 195 height 20
type input "chị huê"
click at [406, 34] on div "TẠO ĐƠN HÀNG Yêu cầu xuất hóa đơn điện tử" at bounding box center [677, 20] width 1247 height 29
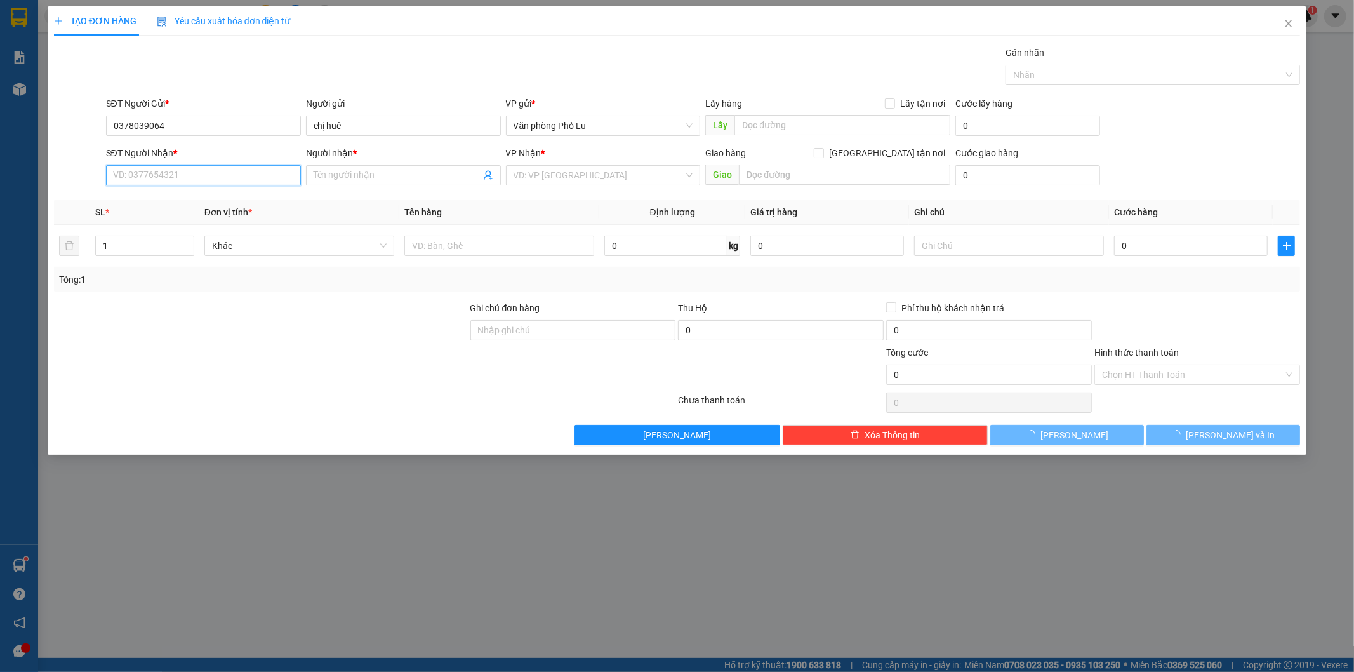
click at [163, 173] on input "SĐT Người Nhận *" at bounding box center [203, 175] width 195 height 20
type input "0363789234"
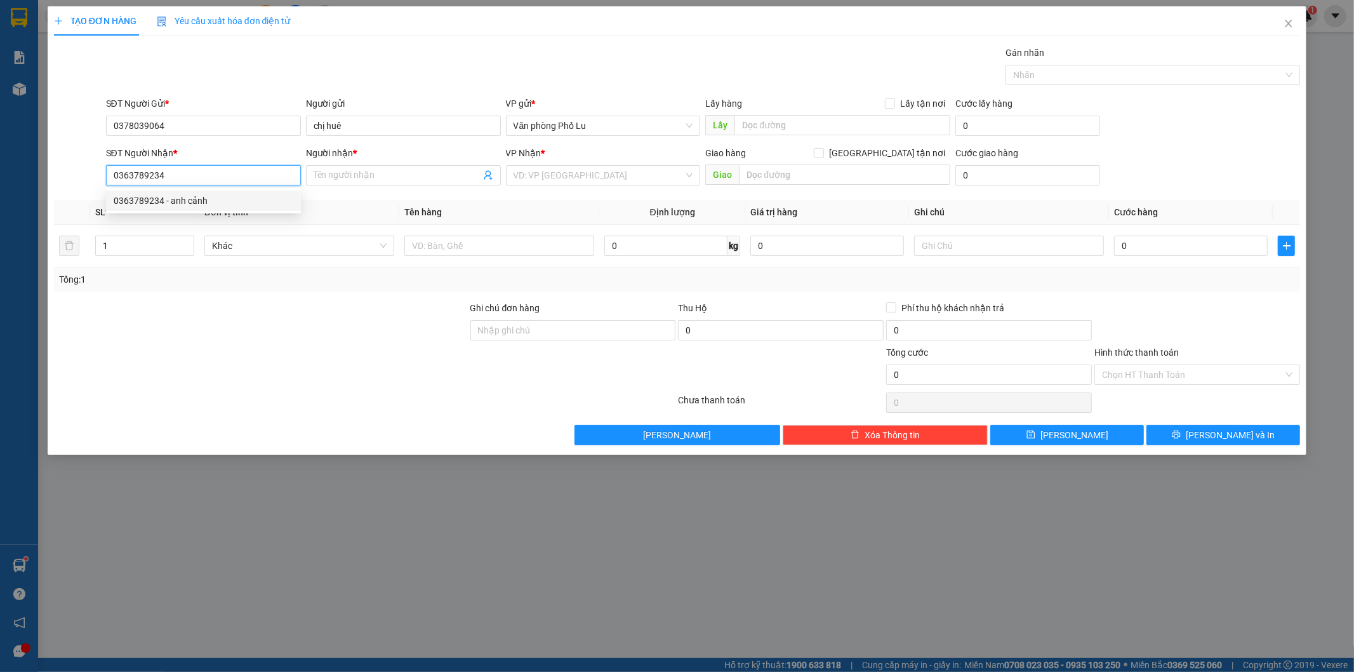
click at [195, 194] on div "0363789234 - anh cảnh" at bounding box center [204, 201] width 180 height 14
type input "anh cảnh"
type input "0363789234"
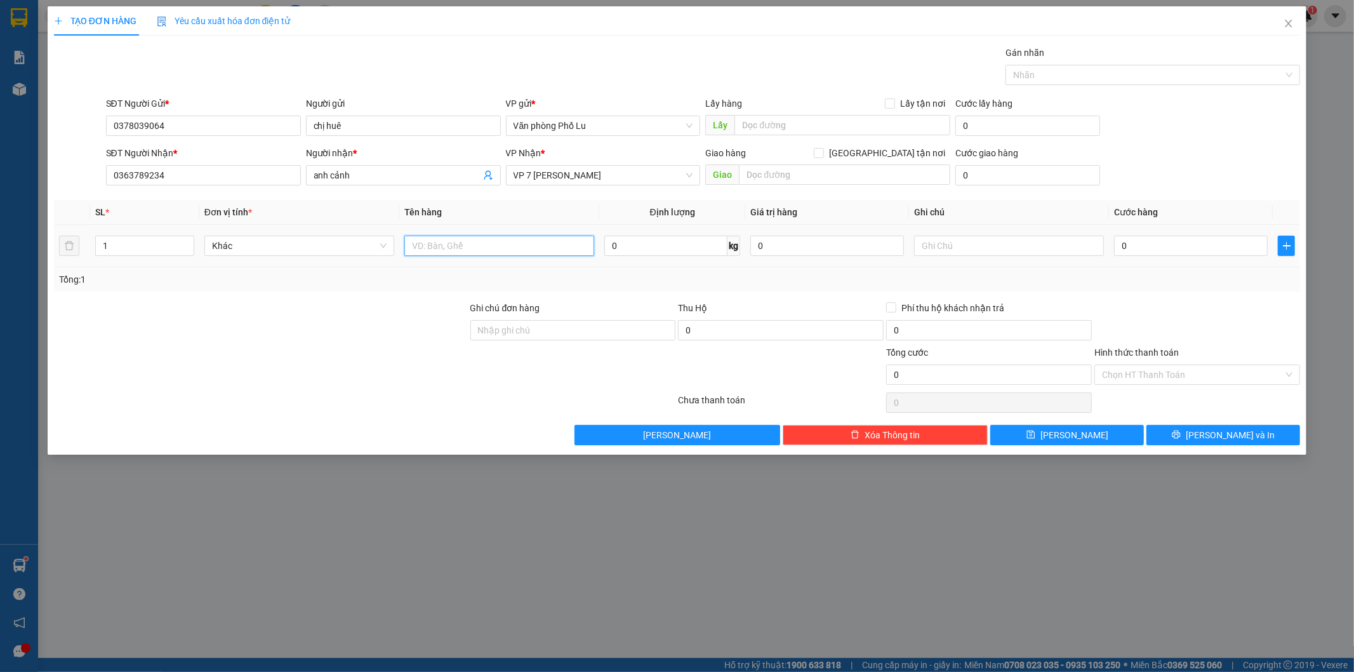
click at [476, 246] on input "text" at bounding box center [500, 246] width 190 height 20
type input "xốp"
click at [130, 242] on input "1" at bounding box center [145, 245] width 98 height 19
type input "2"
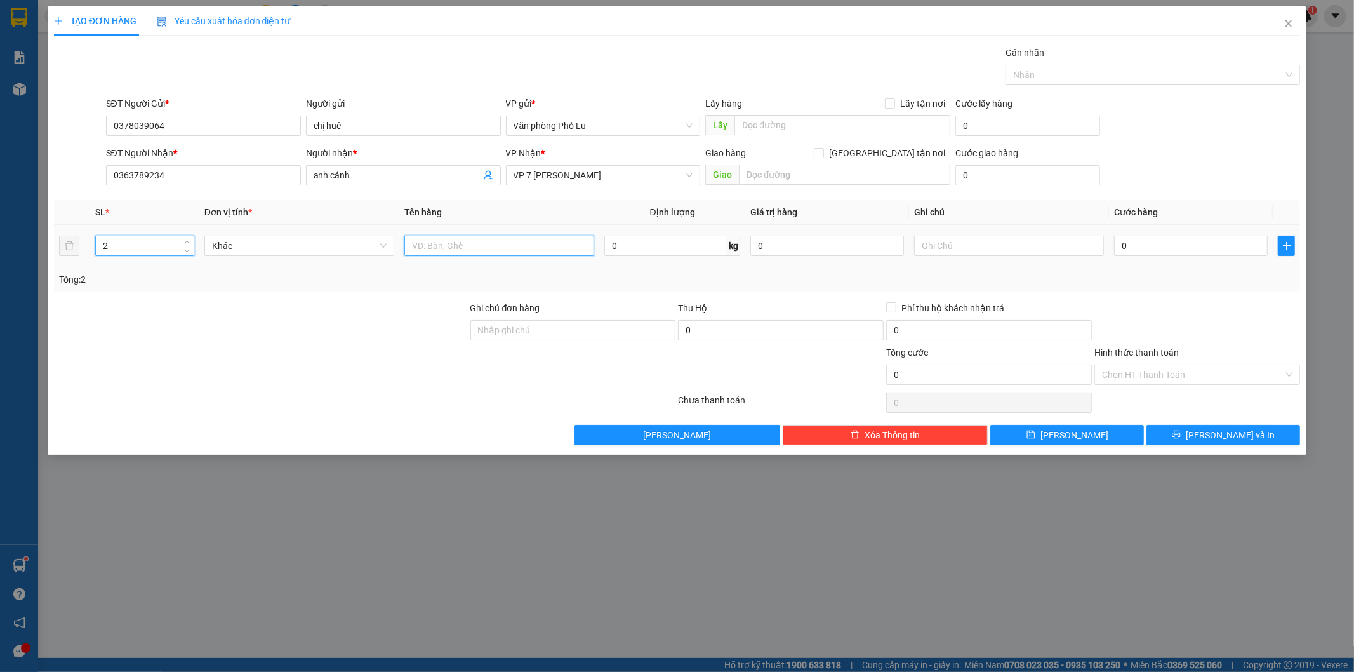
click at [432, 244] on input "text" at bounding box center [500, 246] width 190 height 20
type input "xốp"
click at [1151, 257] on div "0" at bounding box center [1191, 245] width 154 height 25
click at [1152, 251] on input "0" at bounding box center [1191, 246] width 154 height 20
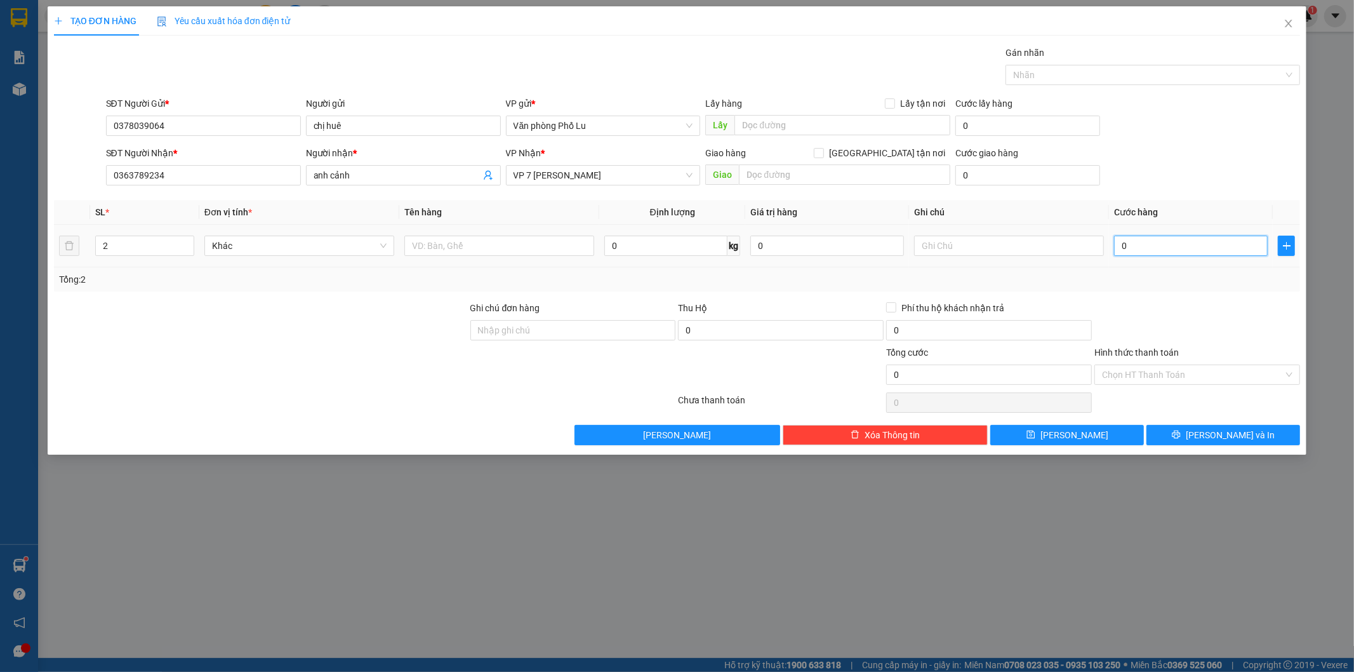
paste input "12"
type input "120"
type input "120.000"
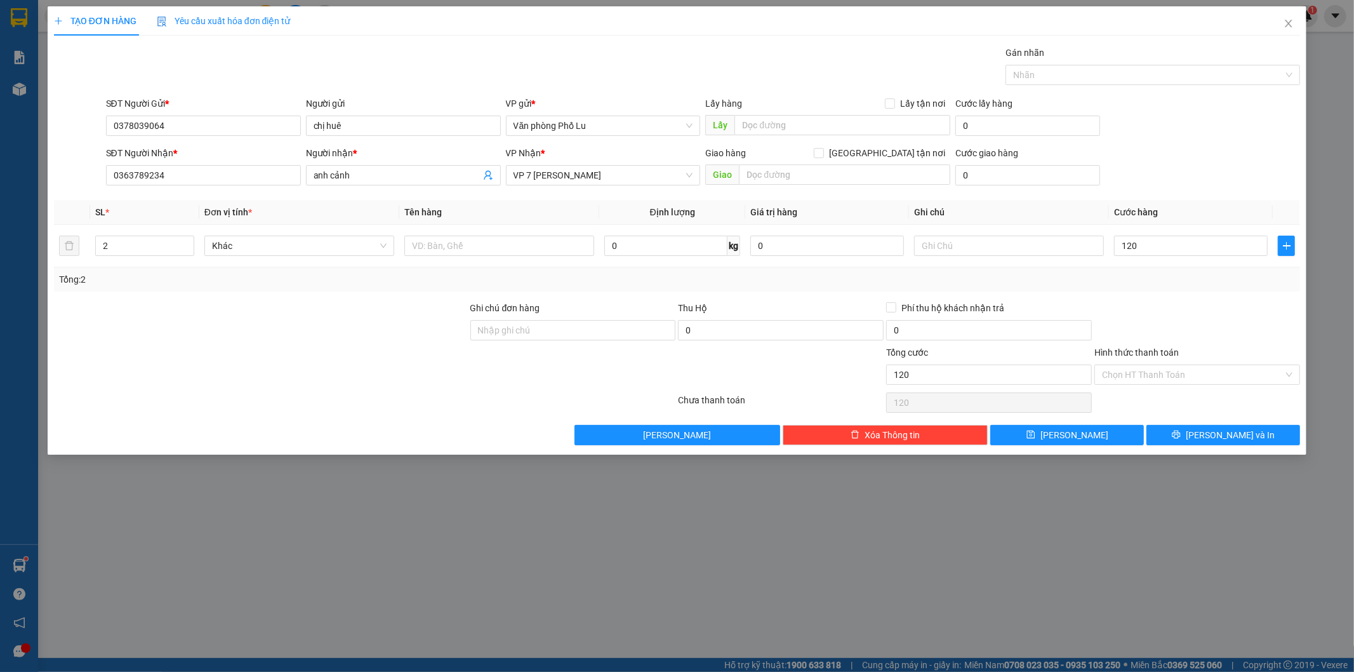
type input "120.000"
click at [1135, 271] on div "Tổng: 2" at bounding box center [677, 279] width 1247 height 24
click at [449, 239] on input "text" at bounding box center [500, 246] width 190 height 20
type input "xốp"
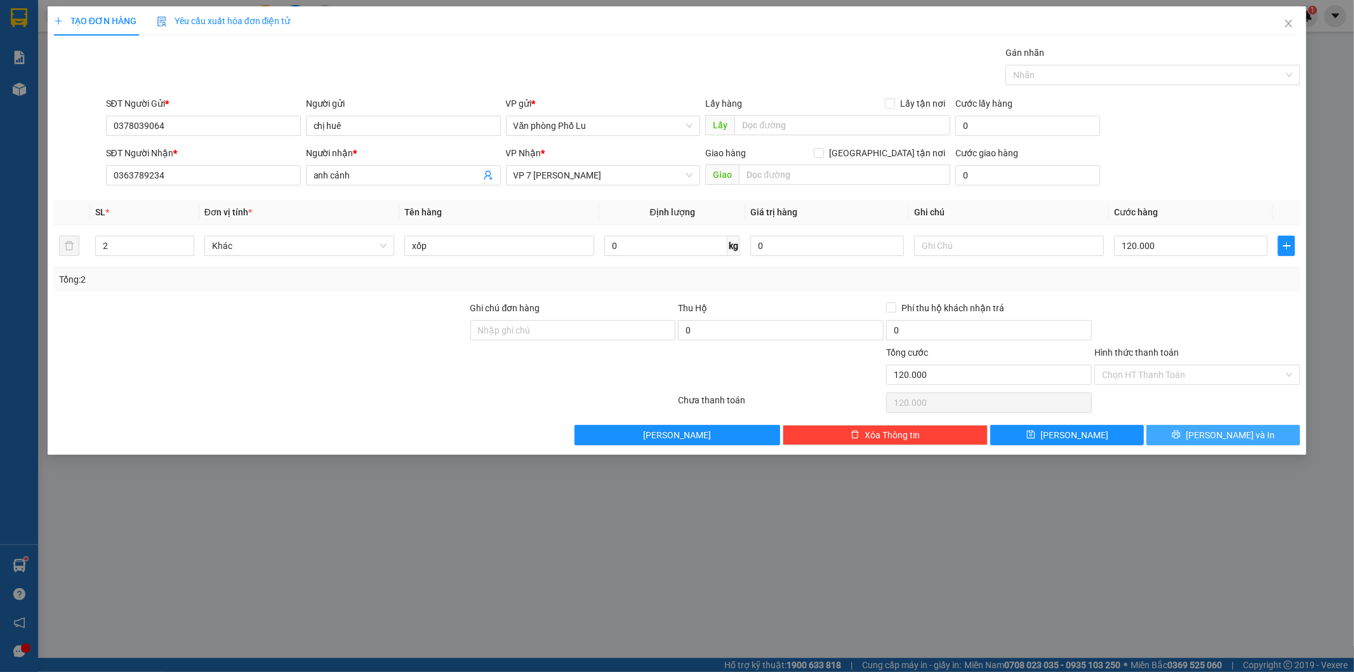
click at [1237, 436] on span "[PERSON_NAME] và In" at bounding box center [1230, 435] width 89 height 14
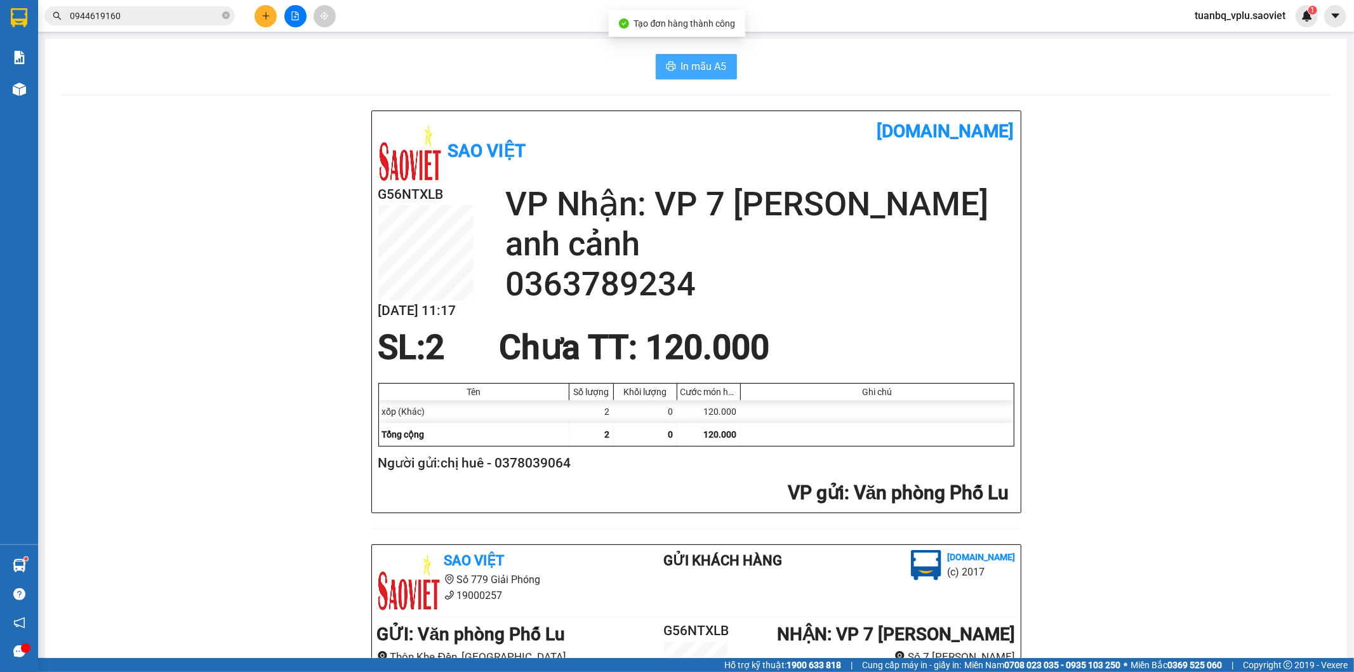
click at [729, 64] on button "In mẫu A5" at bounding box center [696, 66] width 81 height 25
click at [296, 10] on button at bounding box center [295, 16] width 22 height 22
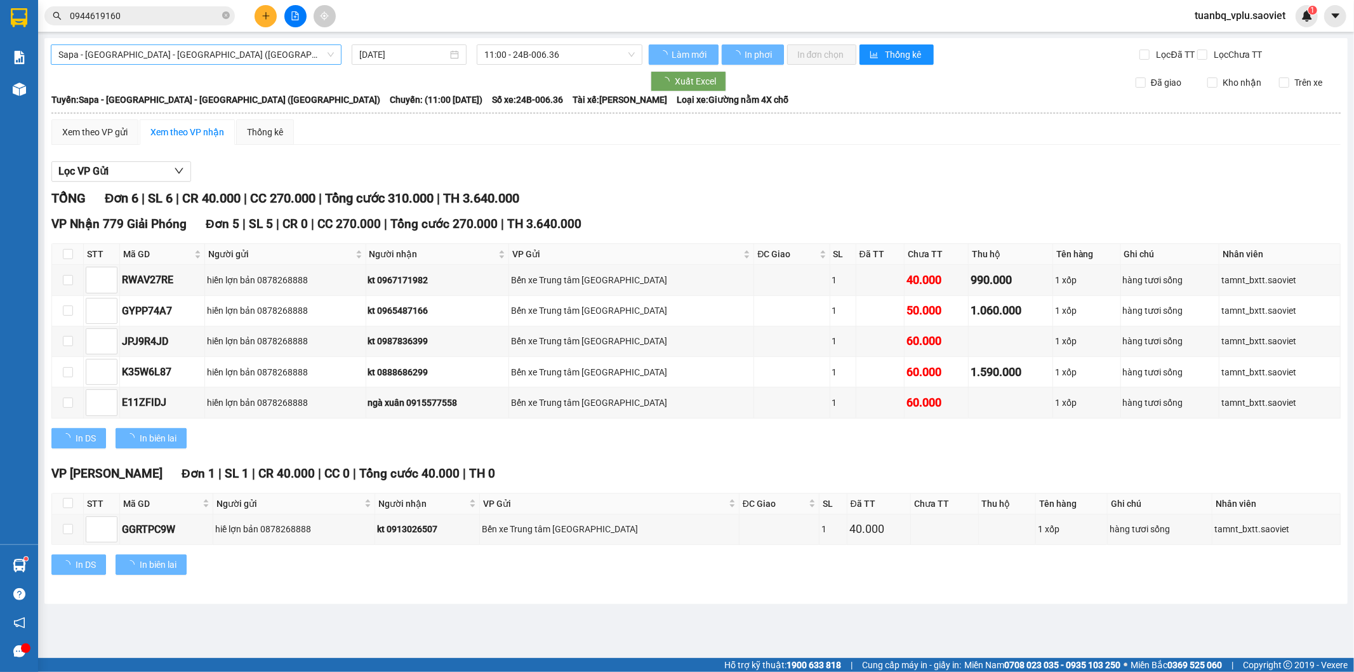
click at [213, 60] on span "Sapa - [GEOGRAPHIC_DATA] - [GEOGRAPHIC_DATA] ([GEOGRAPHIC_DATA])" at bounding box center [196, 54] width 276 height 19
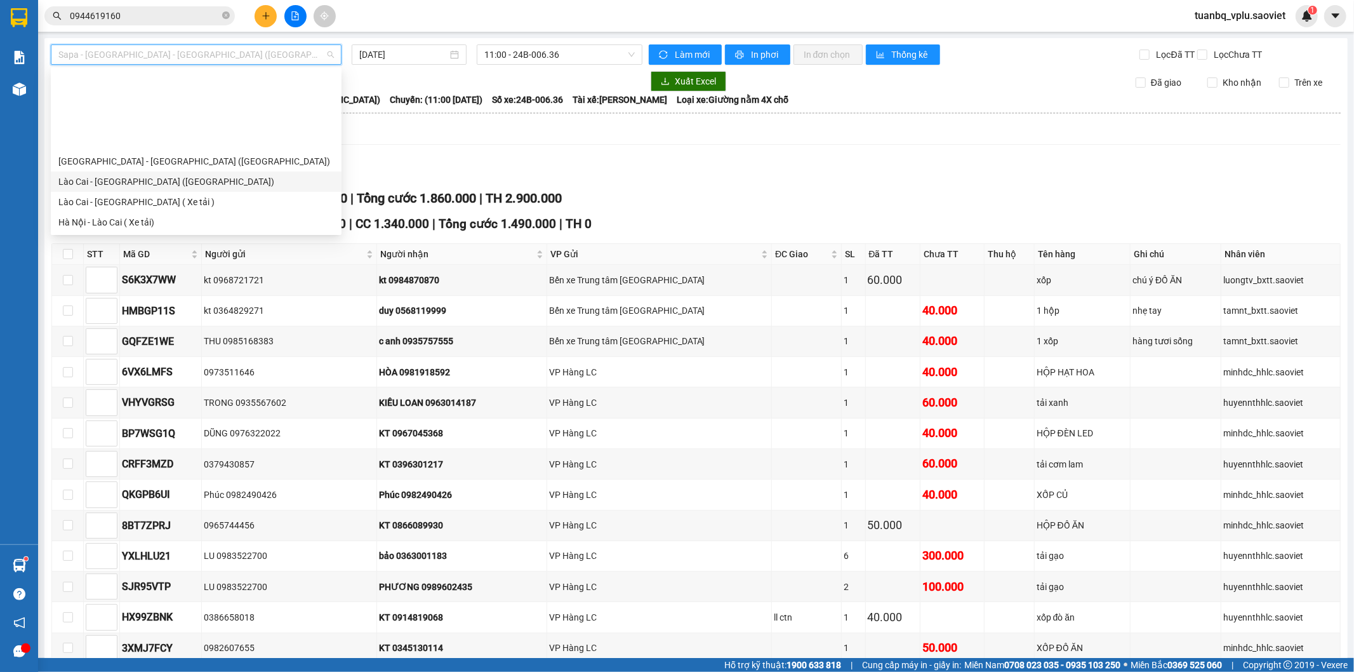
click at [131, 175] on div "Lào Cai - [GEOGRAPHIC_DATA] ([GEOGRAPHIC_DATA])" at bounding box center [196, 182] width 276 height 14
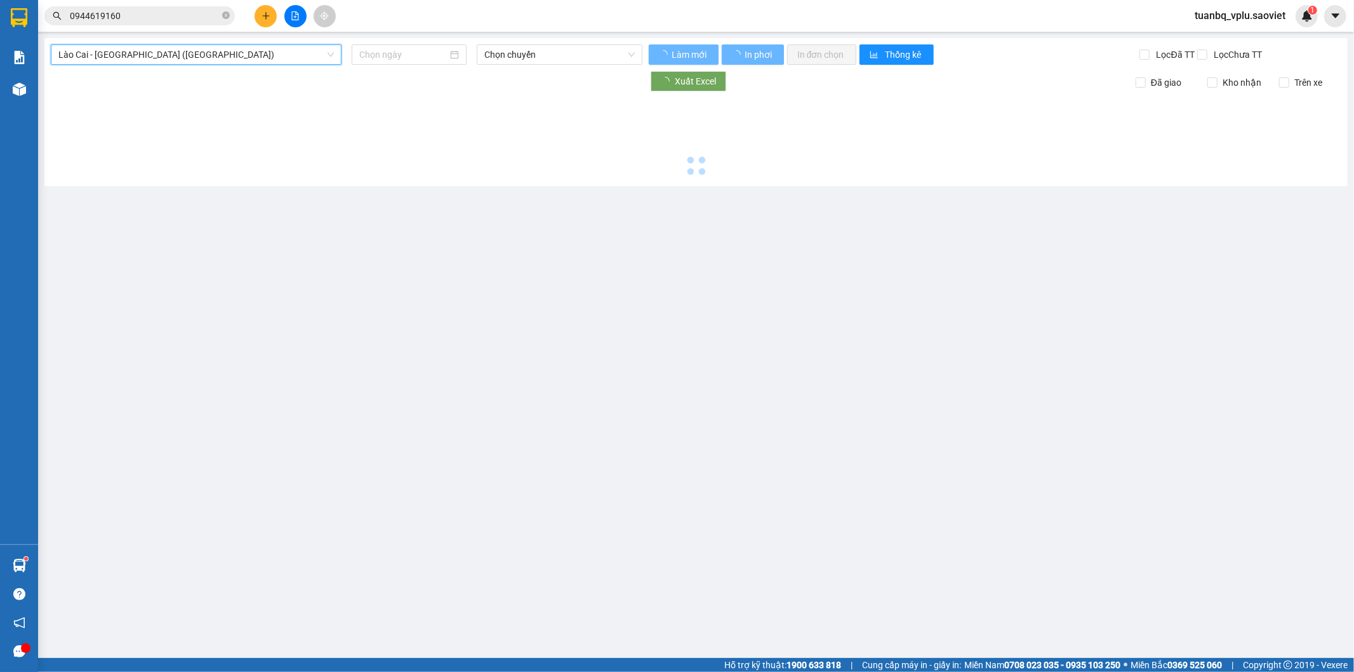
type input "[DATE]"
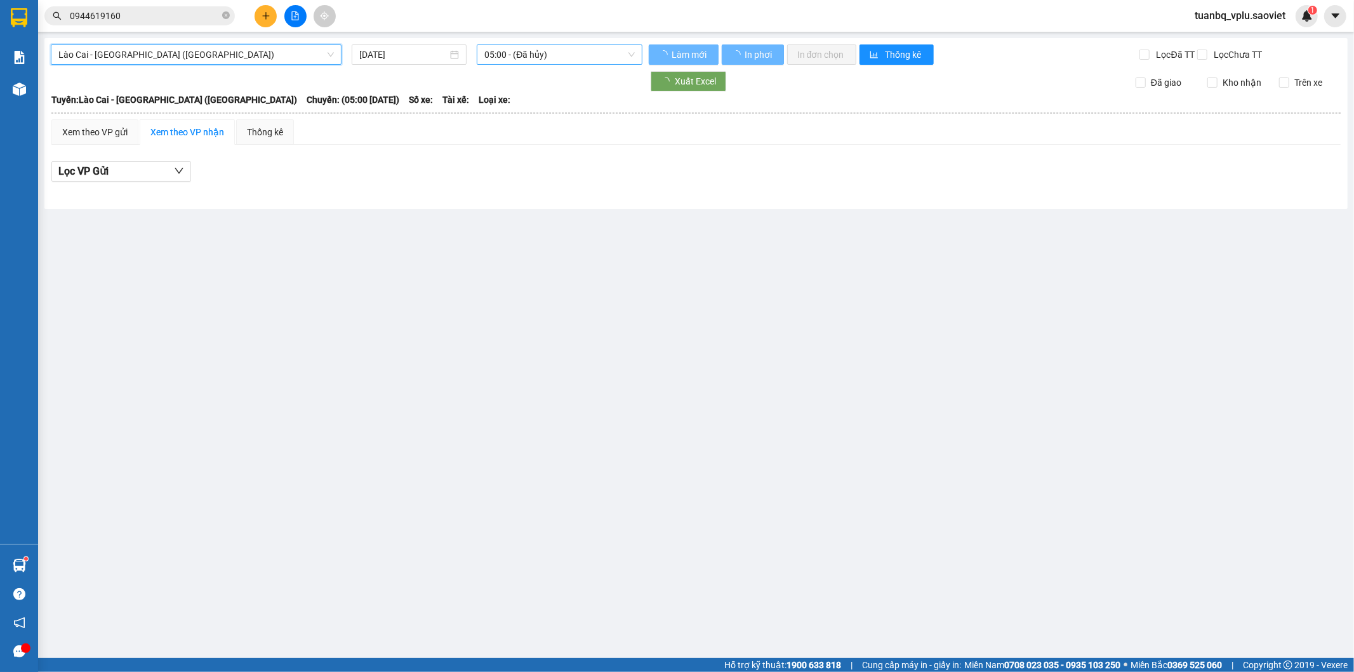
click at [535, 51] on span "05:00 - (Đã hủy)" at bounding box center [560, 54] width 150 height 19
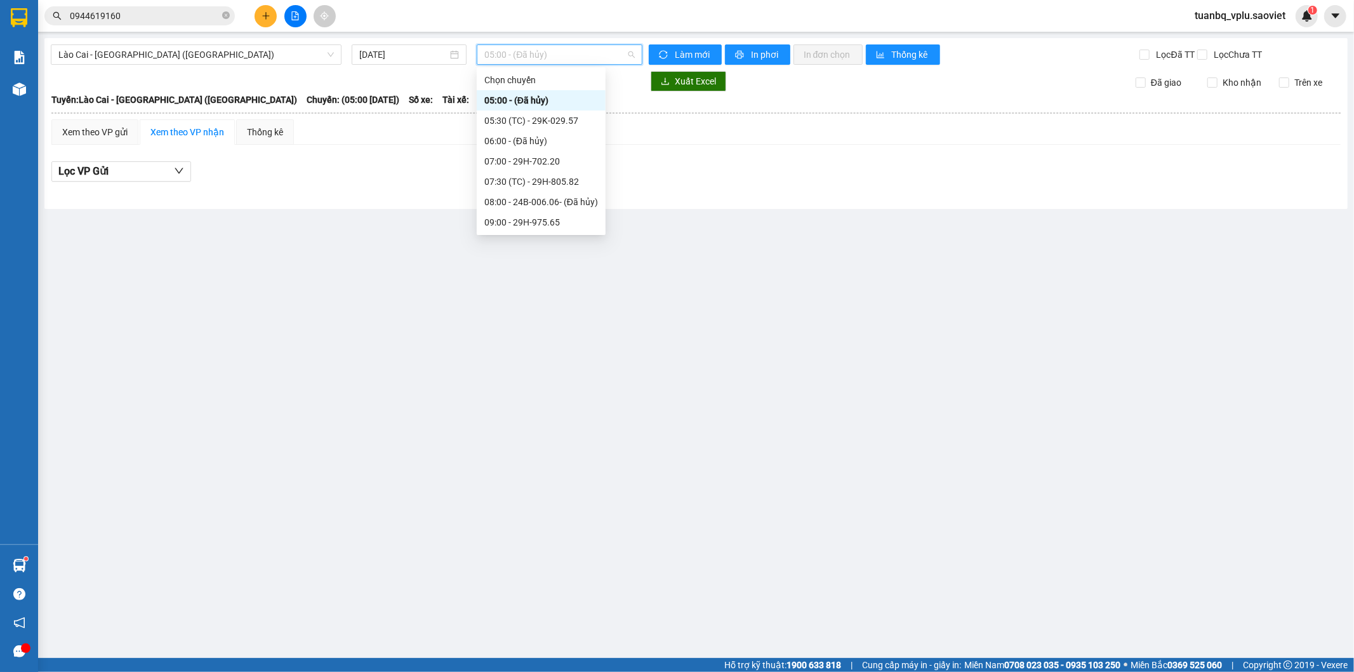
click at [547, 236] on div "10:00 - 24B-006.06" at bounding box center [542, 243] width 114 height 14
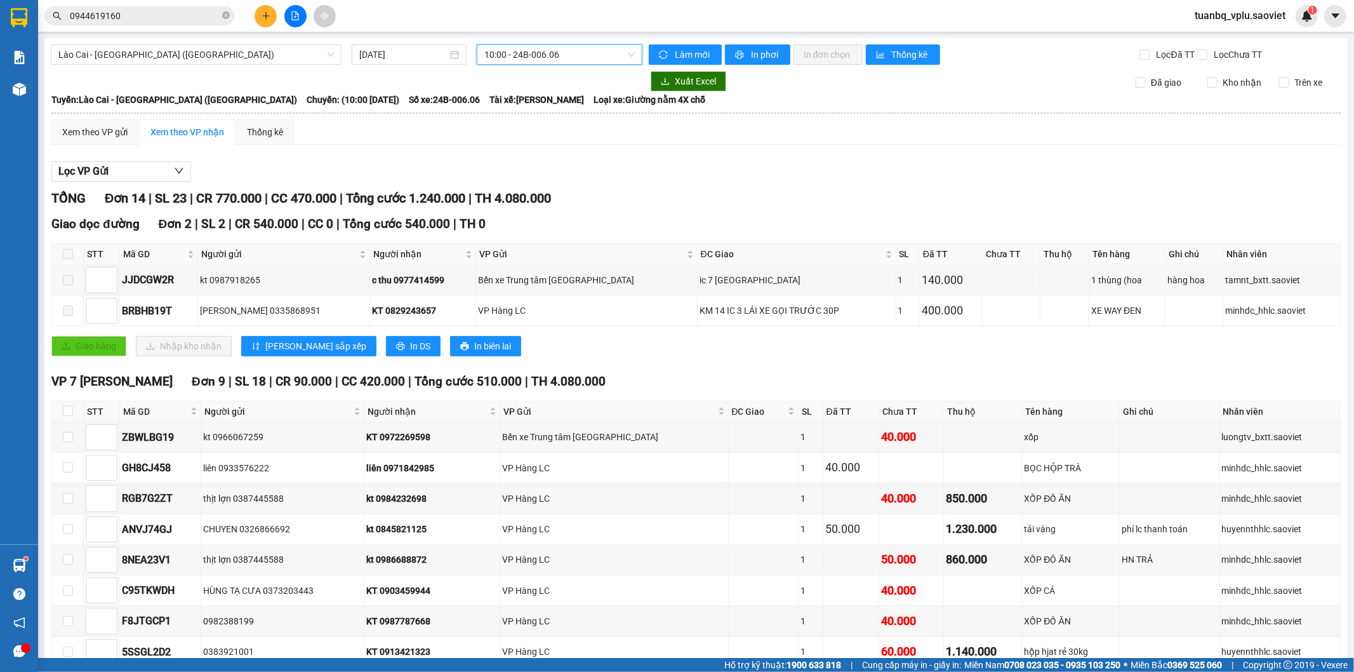
click at [540, 55] on span "10:00 - 24B-006.06" at bounding box center [560, 54] width 150 height 19
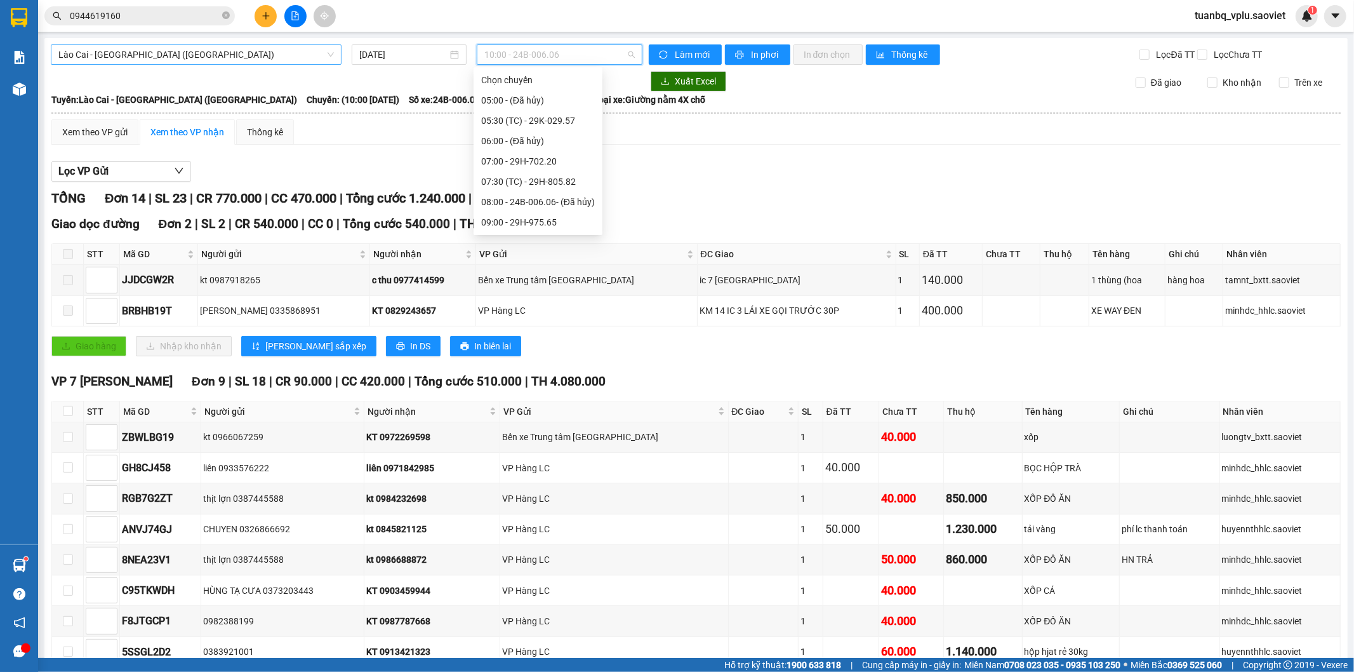
click at [243, 57] on span "Lào Cai - [GEOGRAPHIC_DATA] ([GEOGRAPHIC_DATA])" at bounding box center [196, 54] width 276 height 19
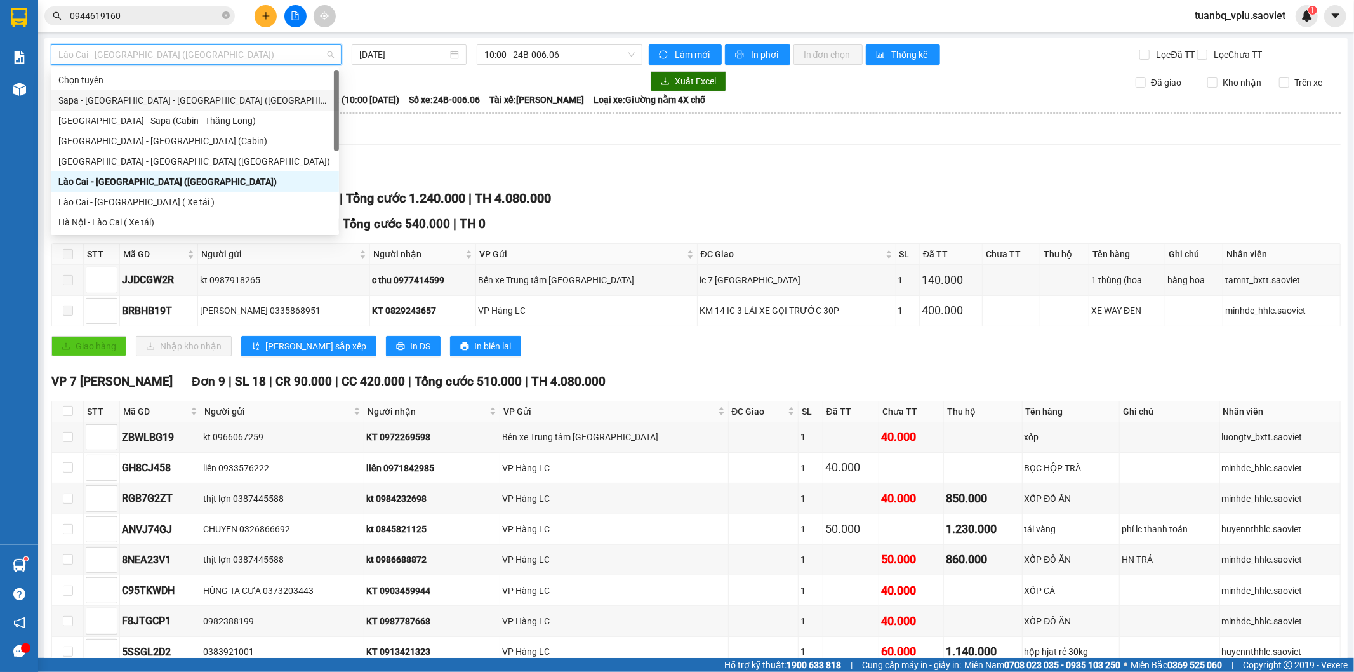
click at [161, 98] on div "Sapa - [GEOGRAPHIC_DATA] - [GEOGRAPHIC_DATA] ([GEOGRAPHIC_DATA])" at bounding box center [194, 100] width 273 height 14
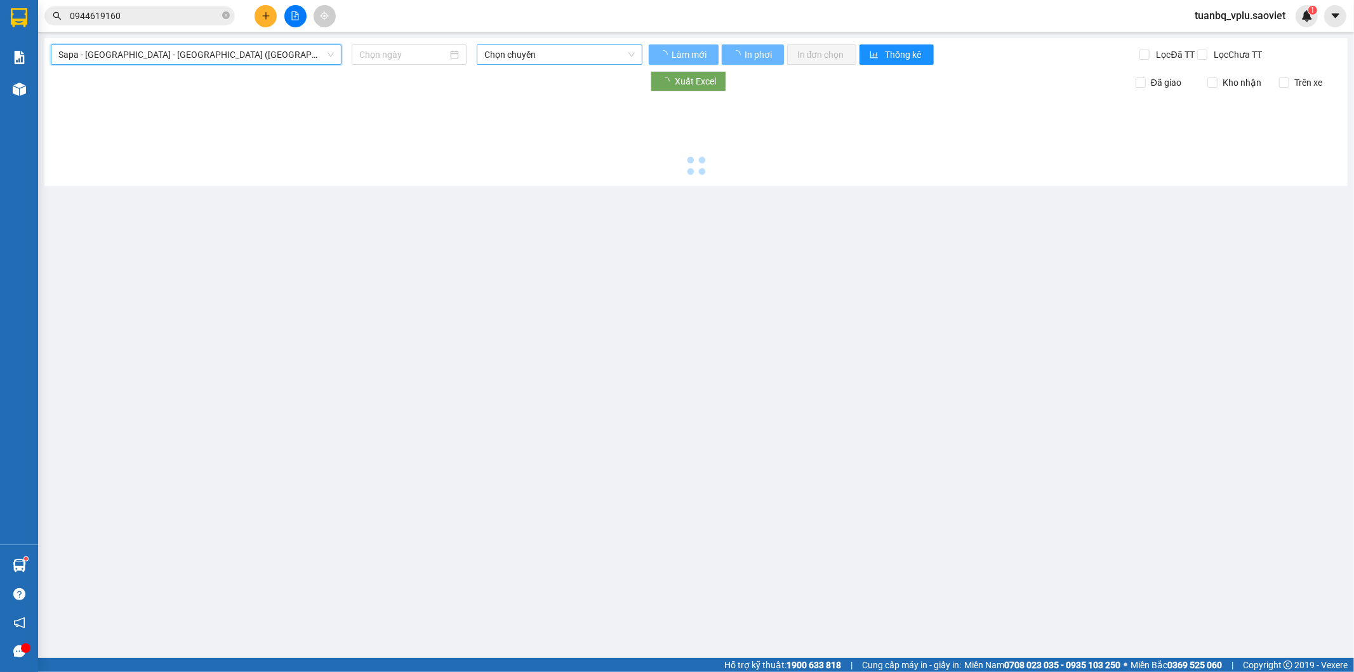
type input "[DATE]"
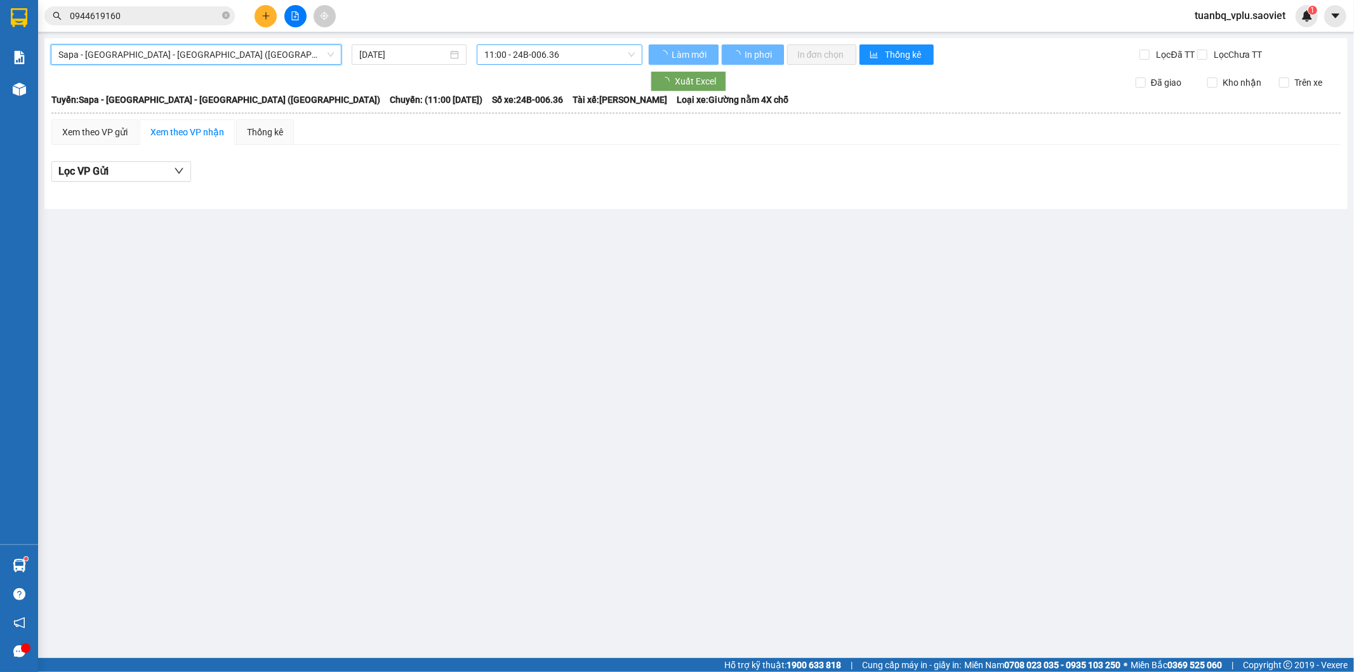
click at [515, 52] on span "11:00 - 24B-006.36" at bounding box center [560, 54] width 150 height 19
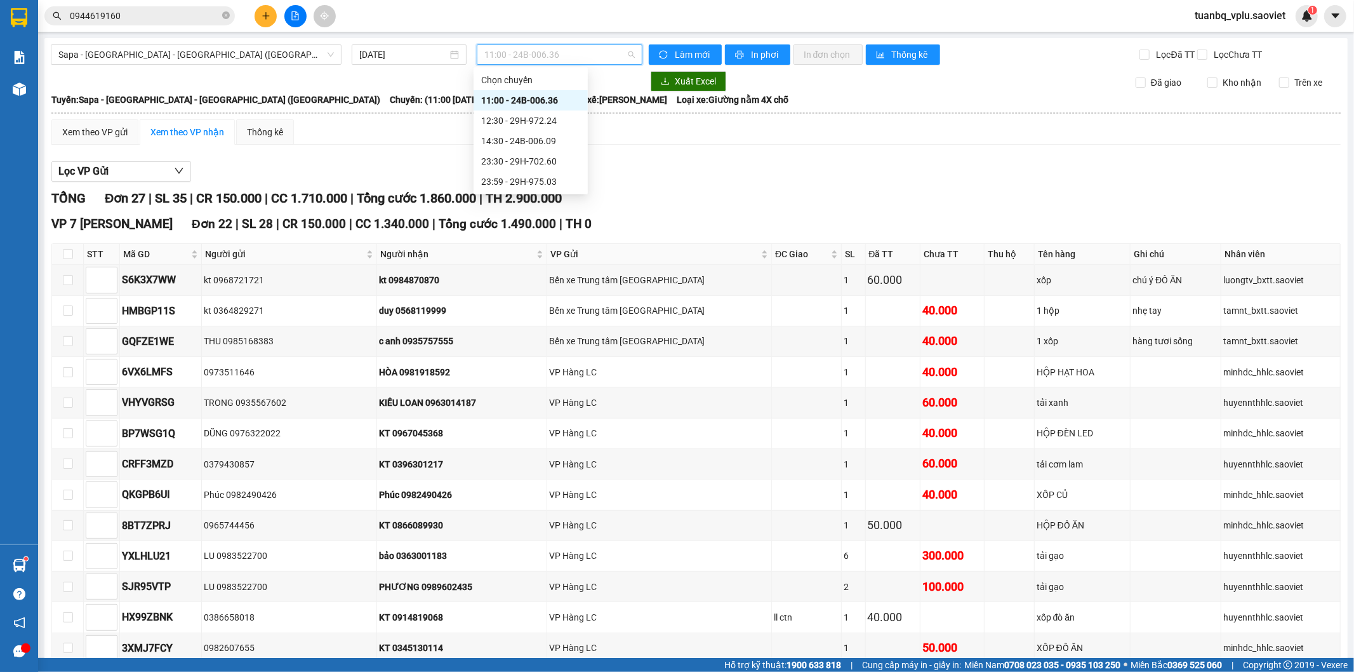
click at [791, 207] on div "TỔNG Đơn 27 | SL 35 | CR 150.000 | CC 1.710.000 | Tổng cước 1.860.000 | TH 2.90…" at bounding box center [696, 199] width 1290 height 20
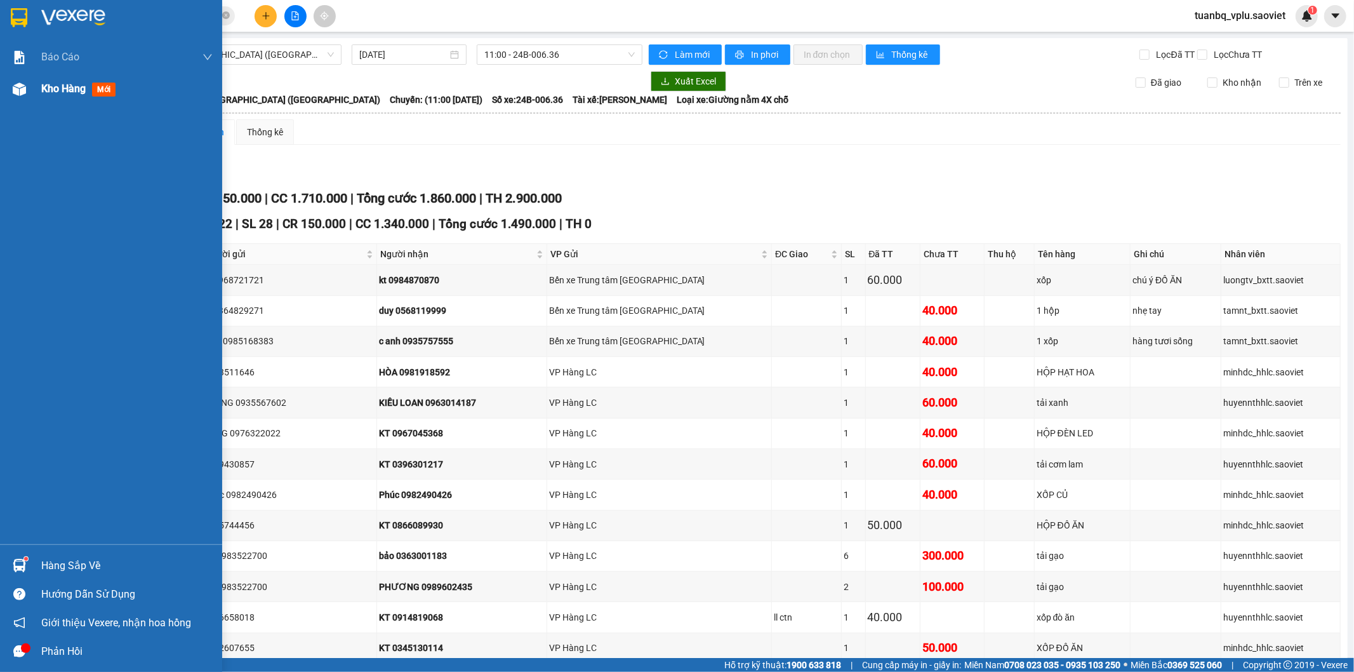
click at [55, 91] on span "Kho hàng" at bounding box center [63, 89] width 44 height 12
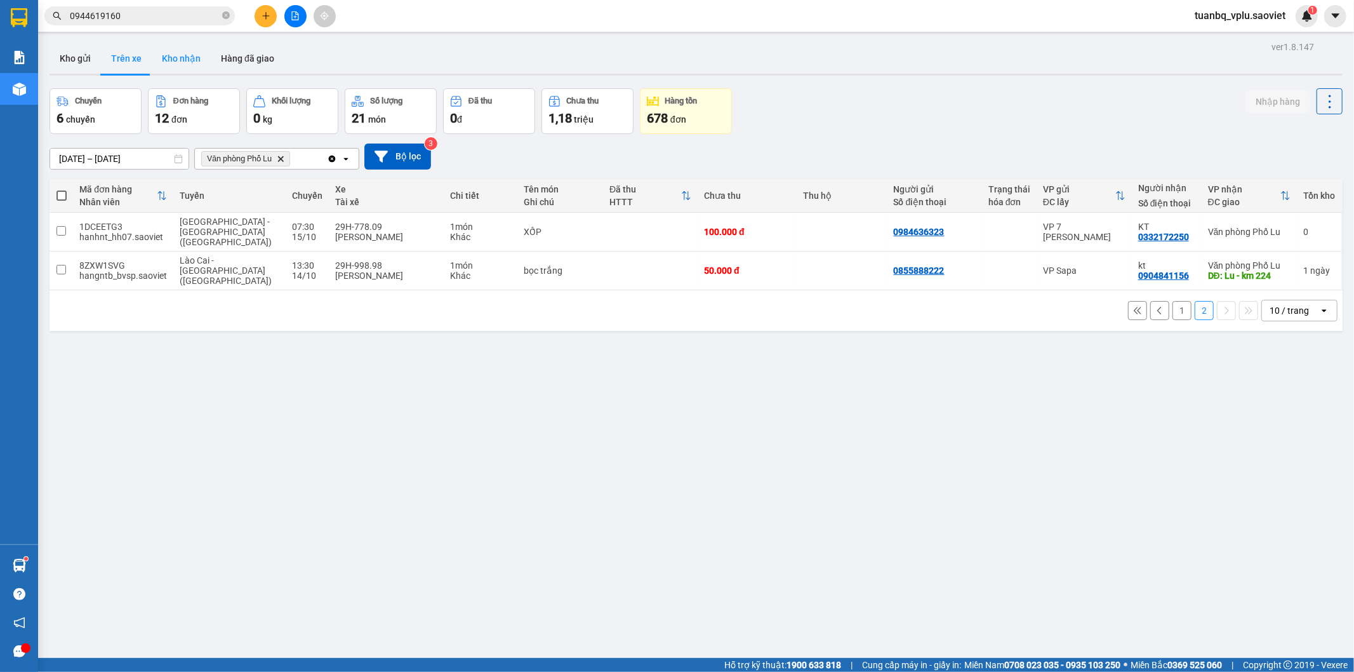
click at [182, 60] on button "Kho nhận" at bounding box center [181, 58] width 59 height 30
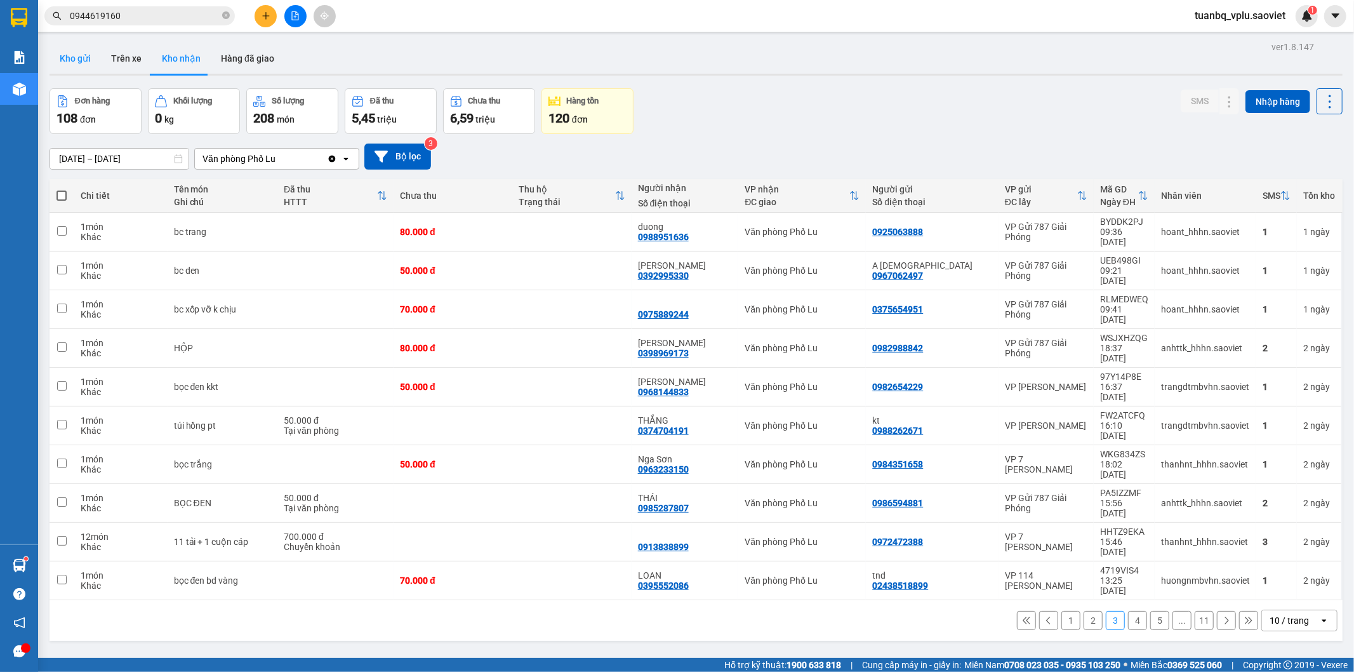
click at [59, 58] on button "Kho gửi" at bounding box center [75, 58] width 51 height 30
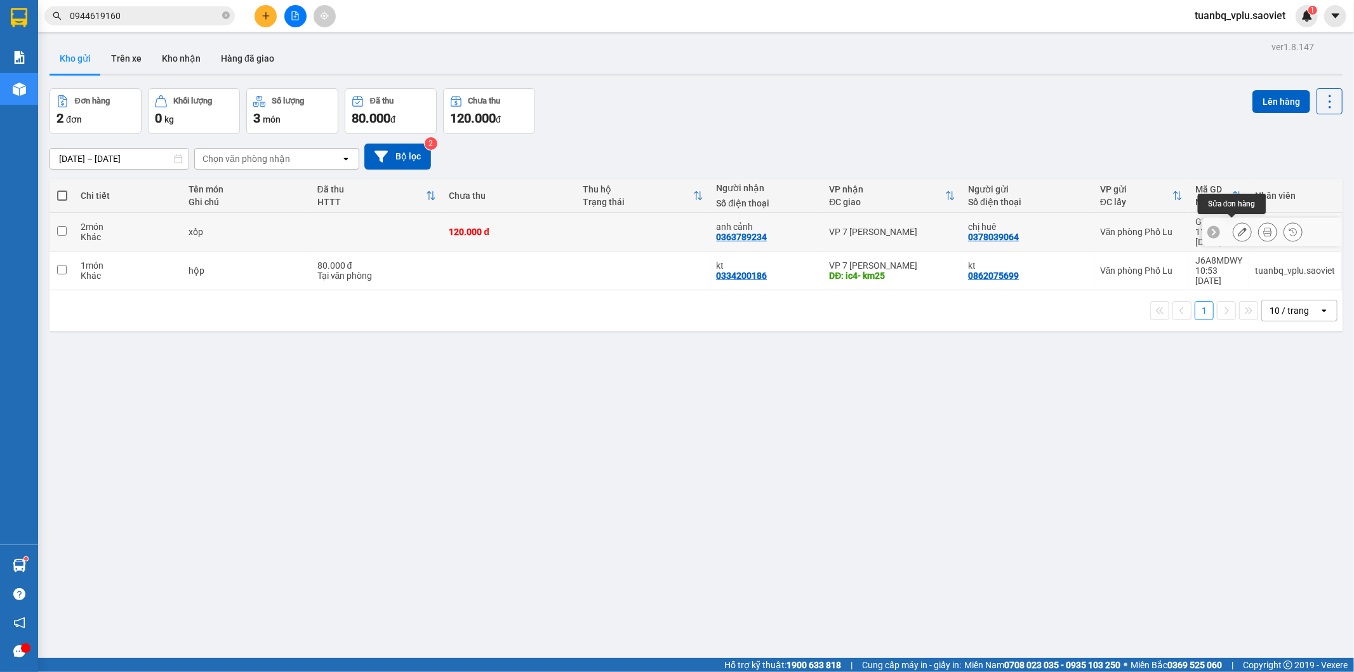
click at [1238, 227] on icon at bounding box center [1242, 231] width 9 height 9
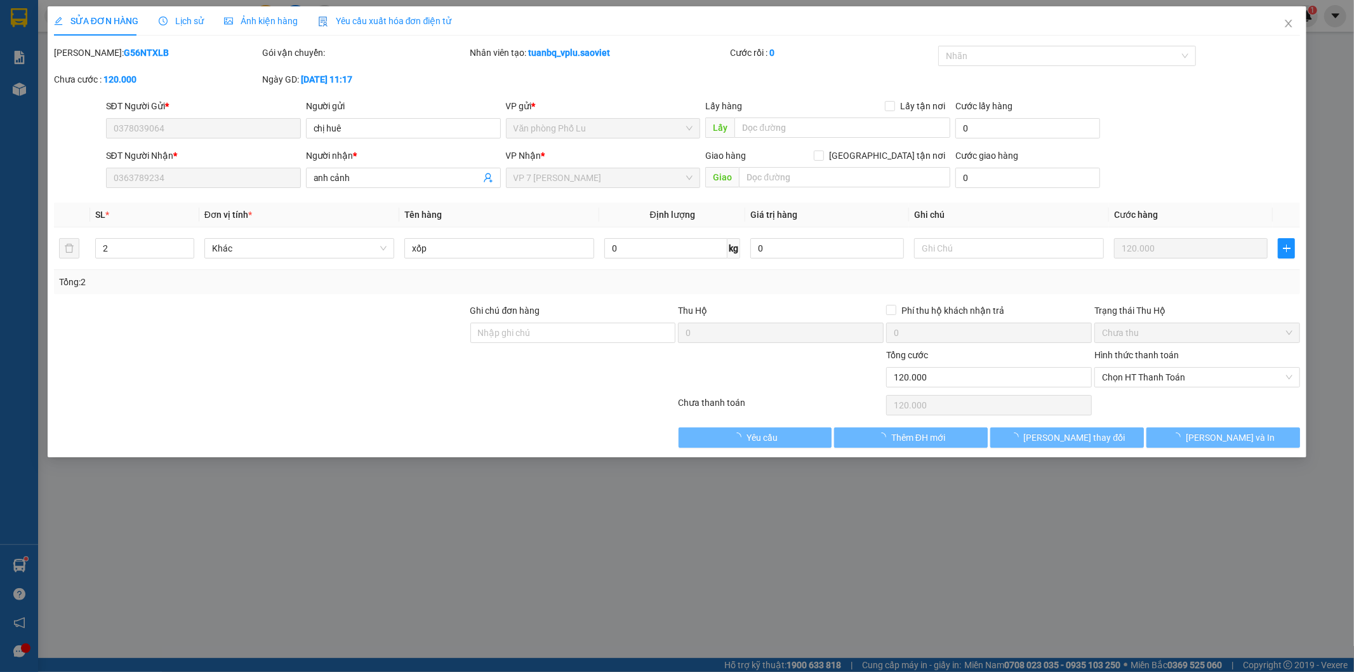
type input "0378039064"
type input "chị huê"
type input "0363789234"
type input "anh cảnh"
type input "0"
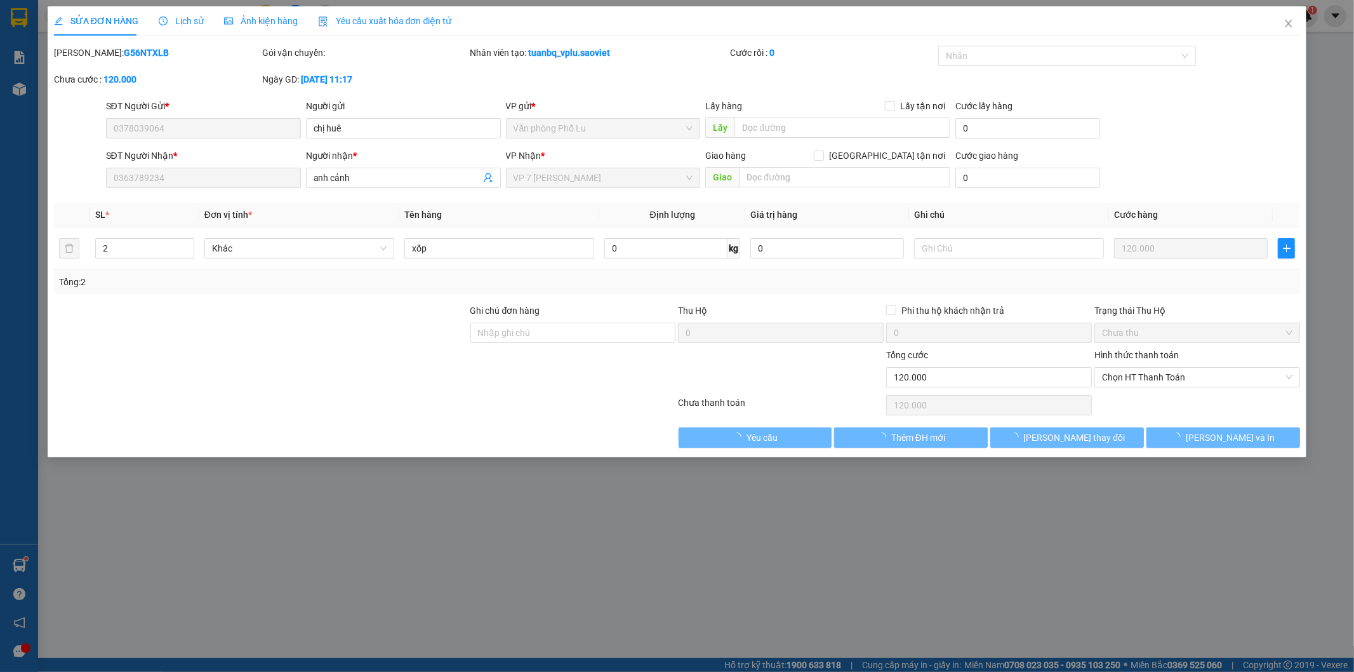
type input "120.000"
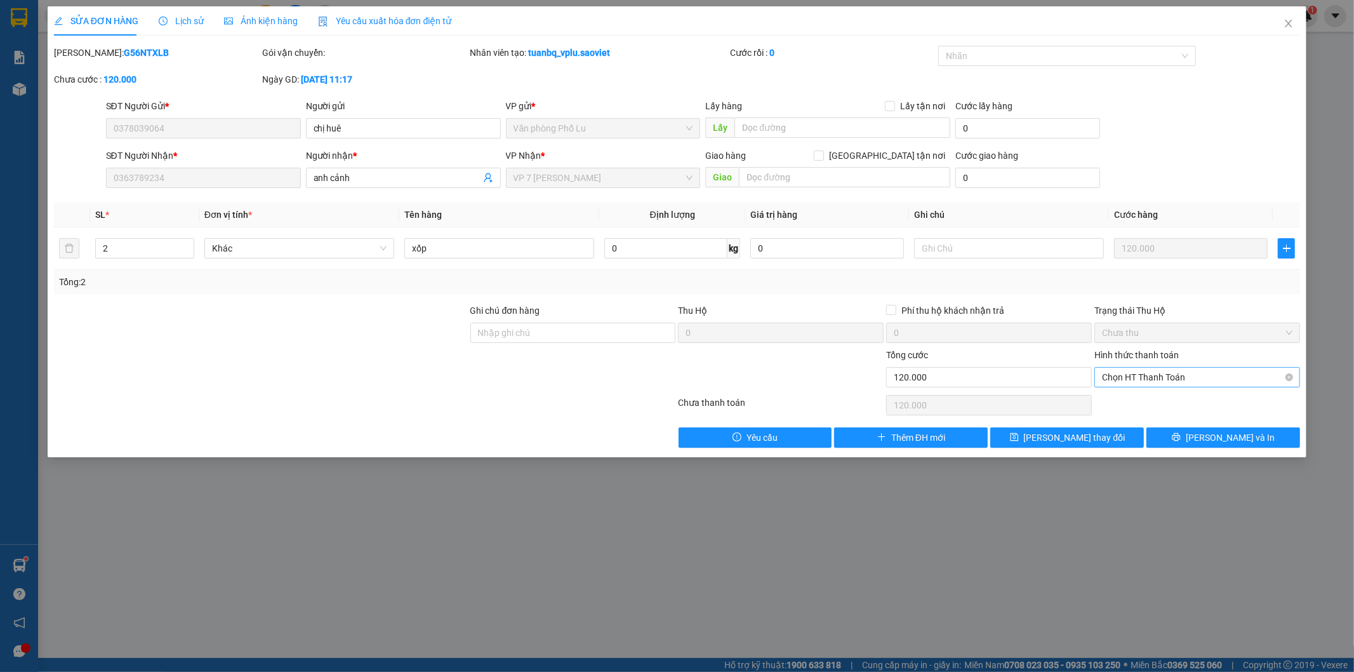
click at [1143, 376] on span "Chọn HT Thanh Toán" at bounding box center [1197, 377] width 191 height 19
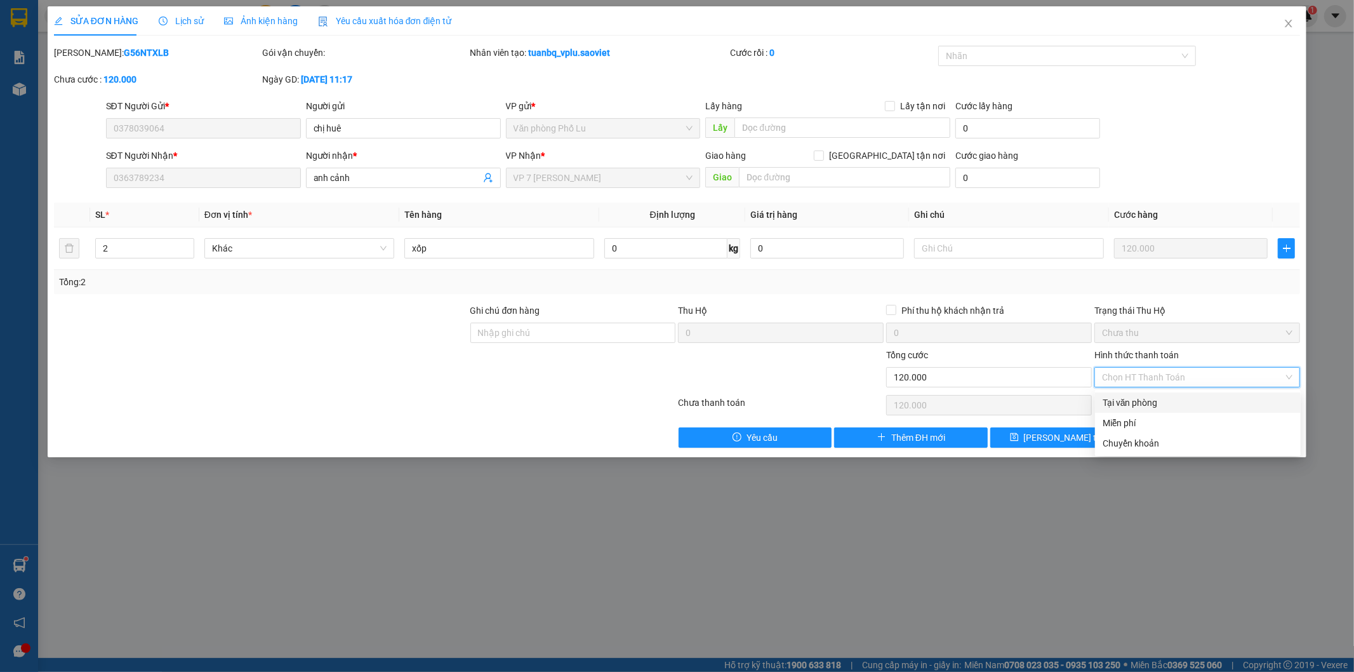
click at [1146, 400] on div "Tại văn phòng" at bounding box center [1198, 403] width 191 height 14
type input "0"
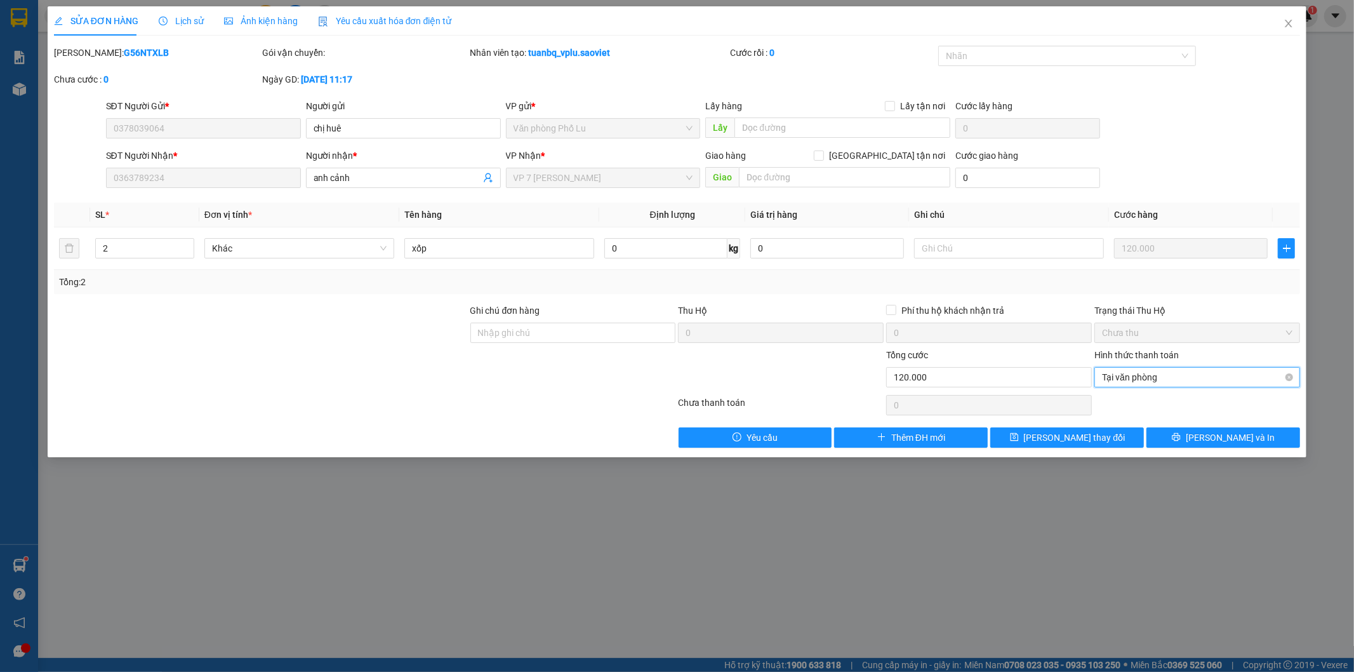
click at [1144, 372] on span "Tại văn phòng" at bounding box center [1197, 377] width 191 height 19
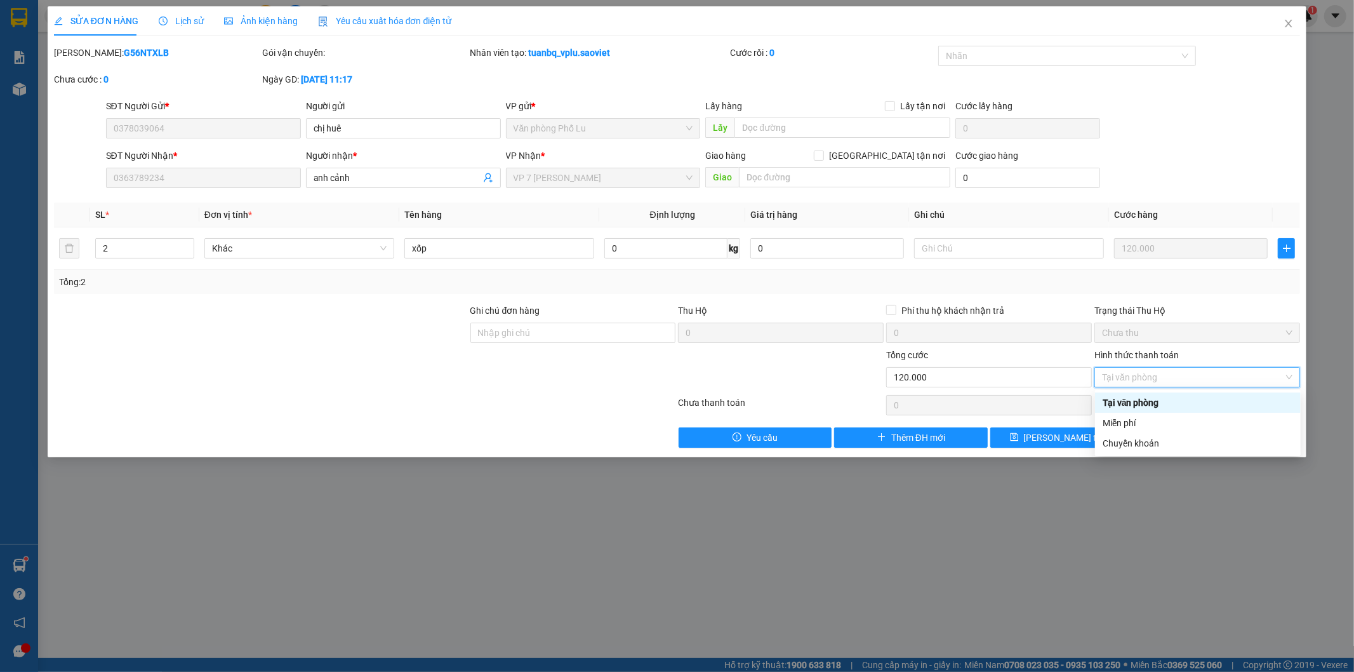
click at [1141, 396] on div "Tại văn phòng" at bounding box center [1198, 403] width 191 height 14
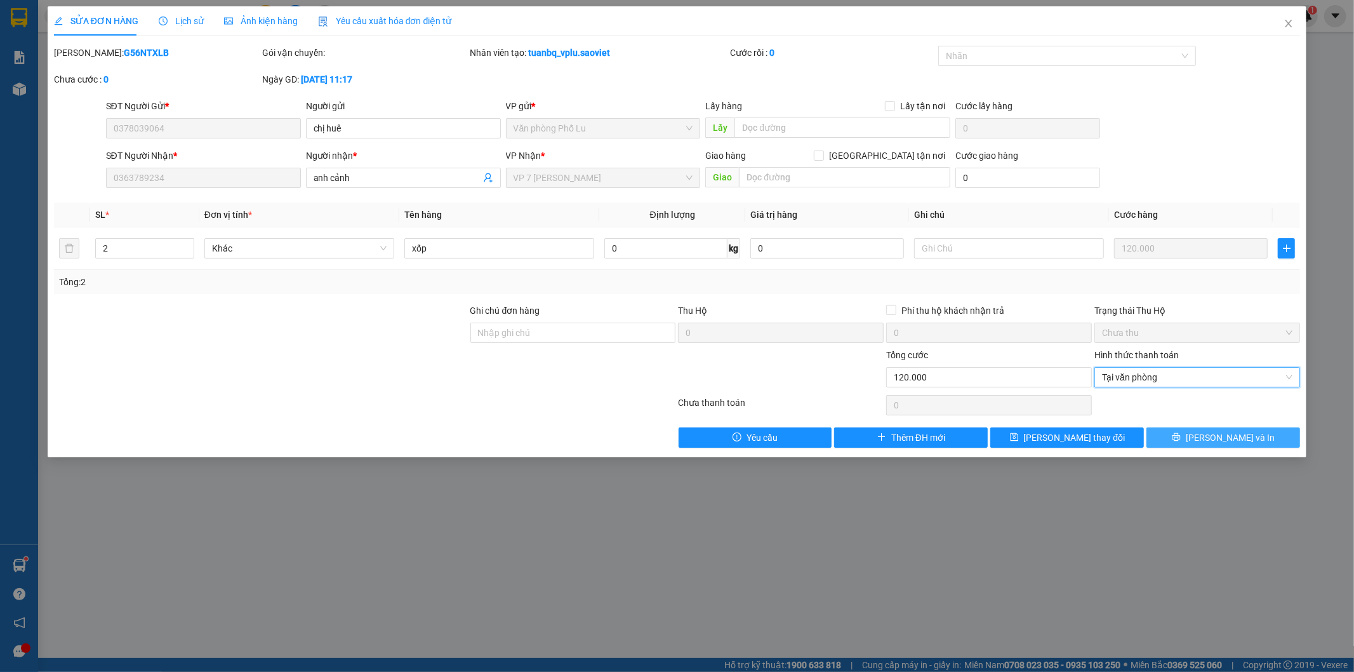
click at [1245, 440] on span "[PERSON_NAME] và In" at bounding box center [1230, 438] width 89 height 14
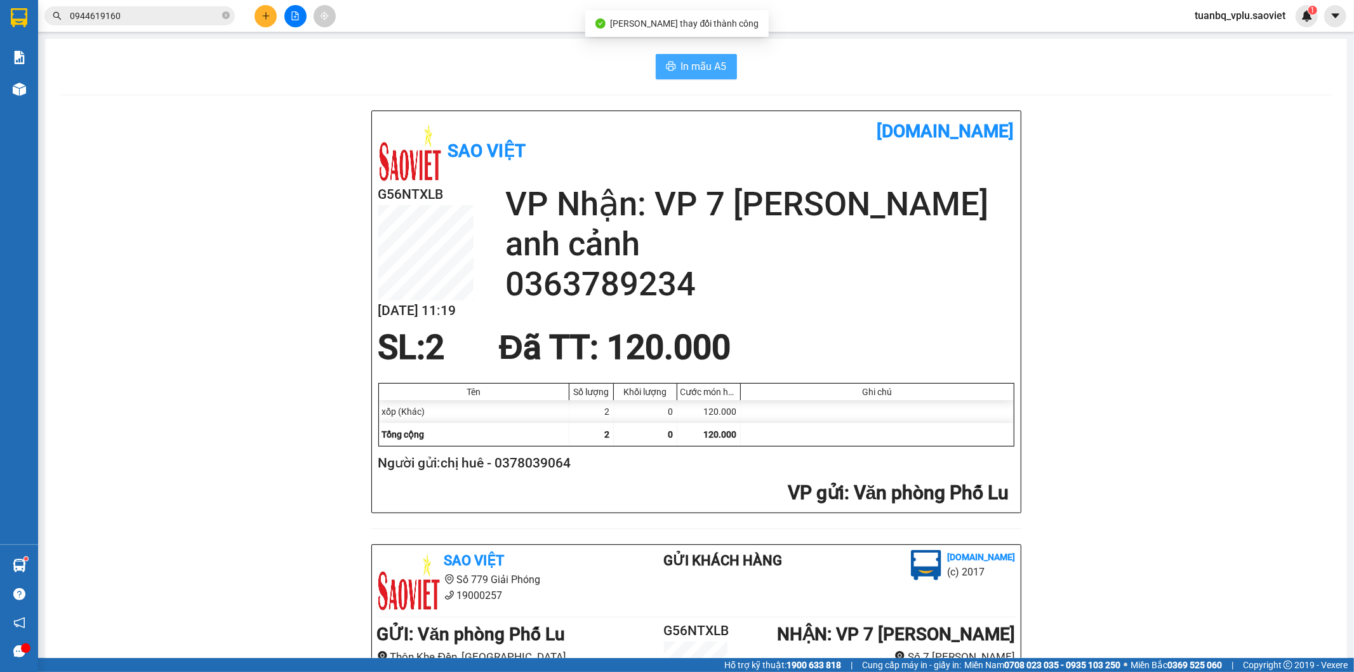
click at [707, 72] on span "In mẫu A5" at bounding box center [704, 66] width 46 height 16
click at [695, 77] on button "In mẫu A5" at bounding box center [696, 66] width 81 height 25
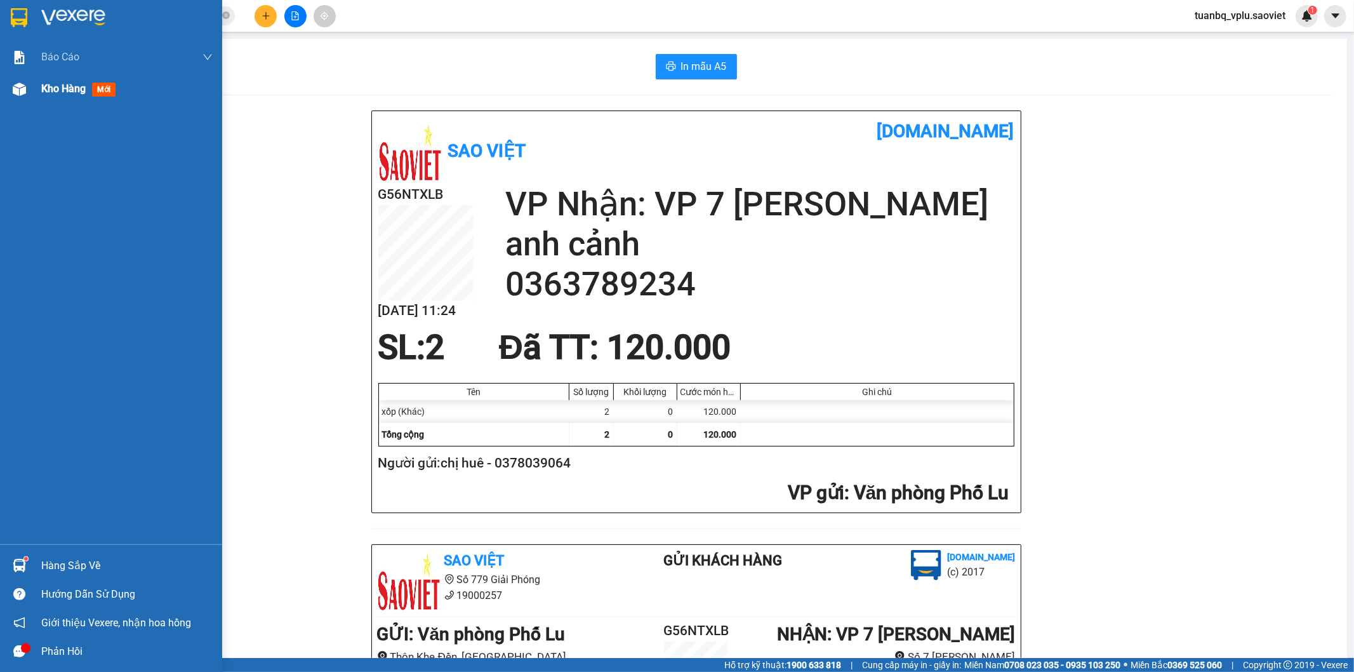
click at [75, 83] on span "Kho hàng" at bounding box center [63, 89] width 44 height 12
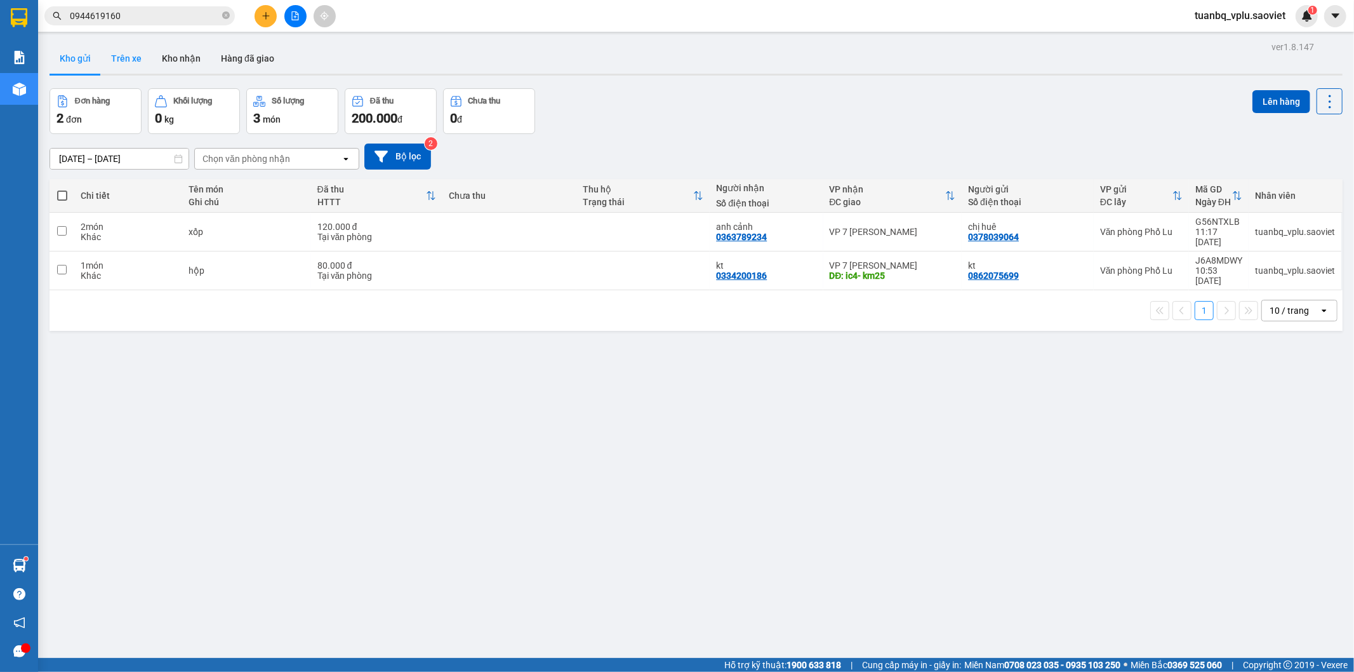
click at [140, 60] on button "Trên xe" at bounding box center [126, 58] width 51 height 30
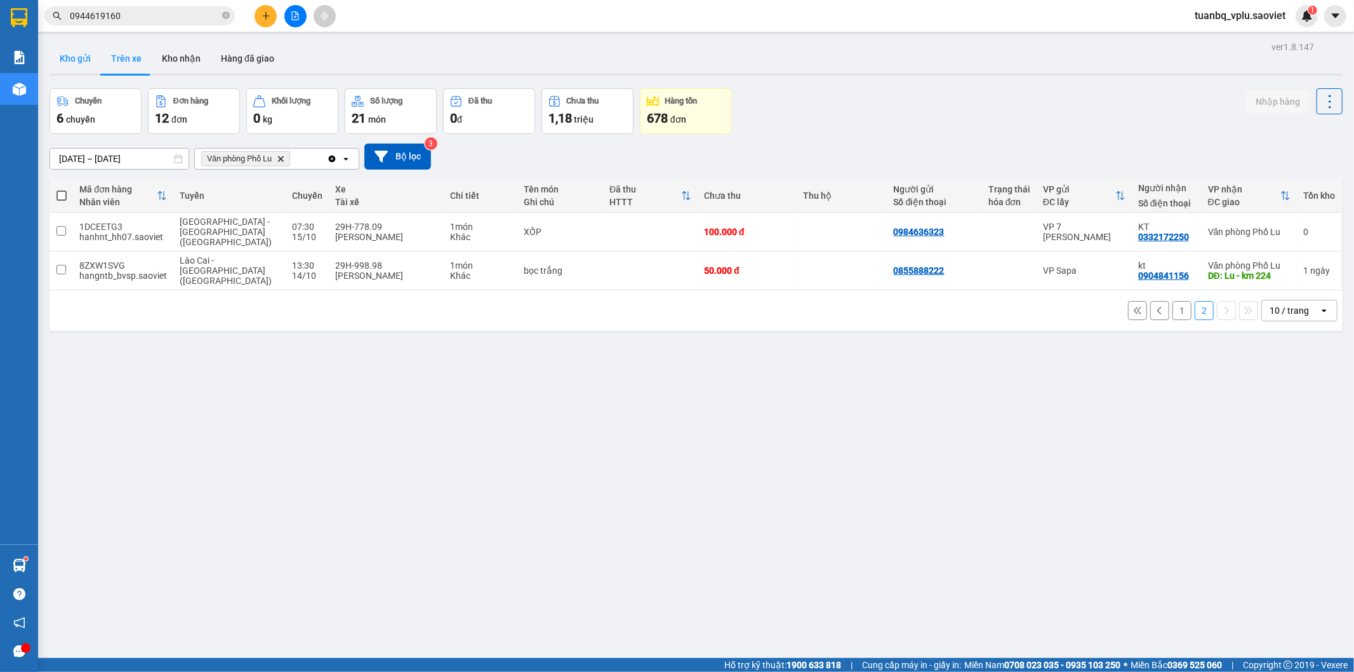
click at [66, 62] on button "Kho gửi" at bounding box center [75, 58] width 51 height 30
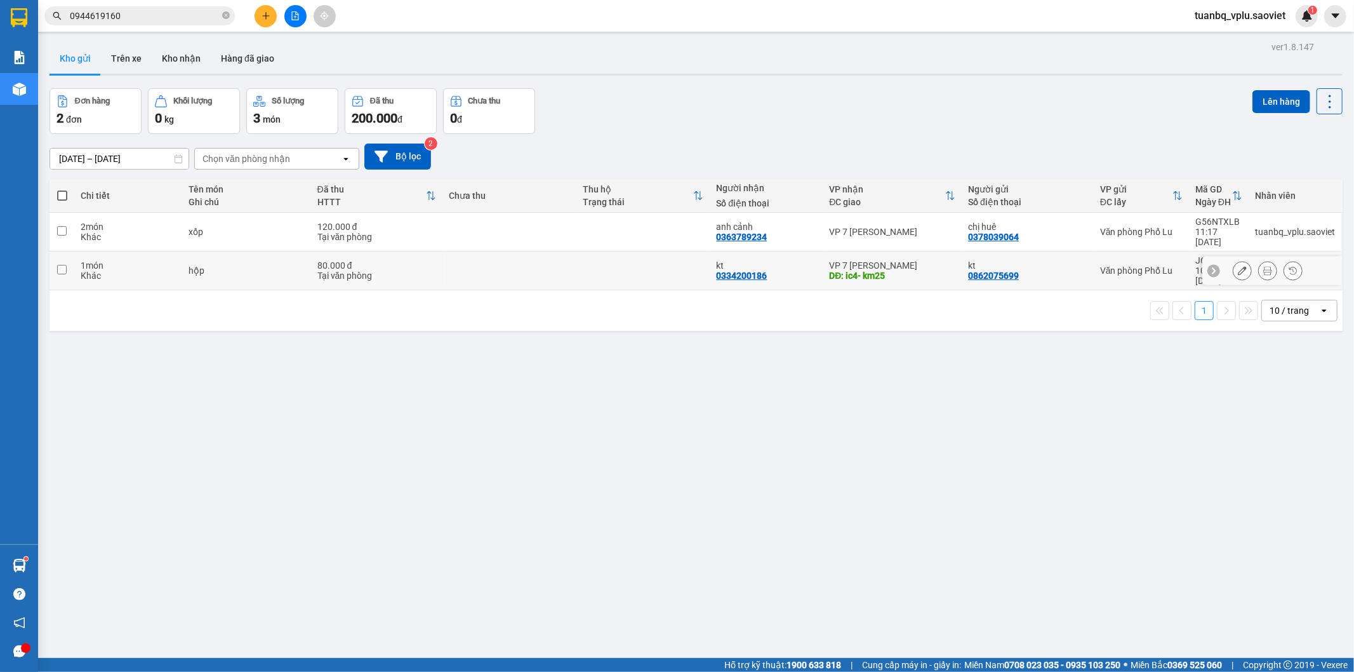
click at [563, 255] on td at bounding box center [509, 270] width 133 height 39
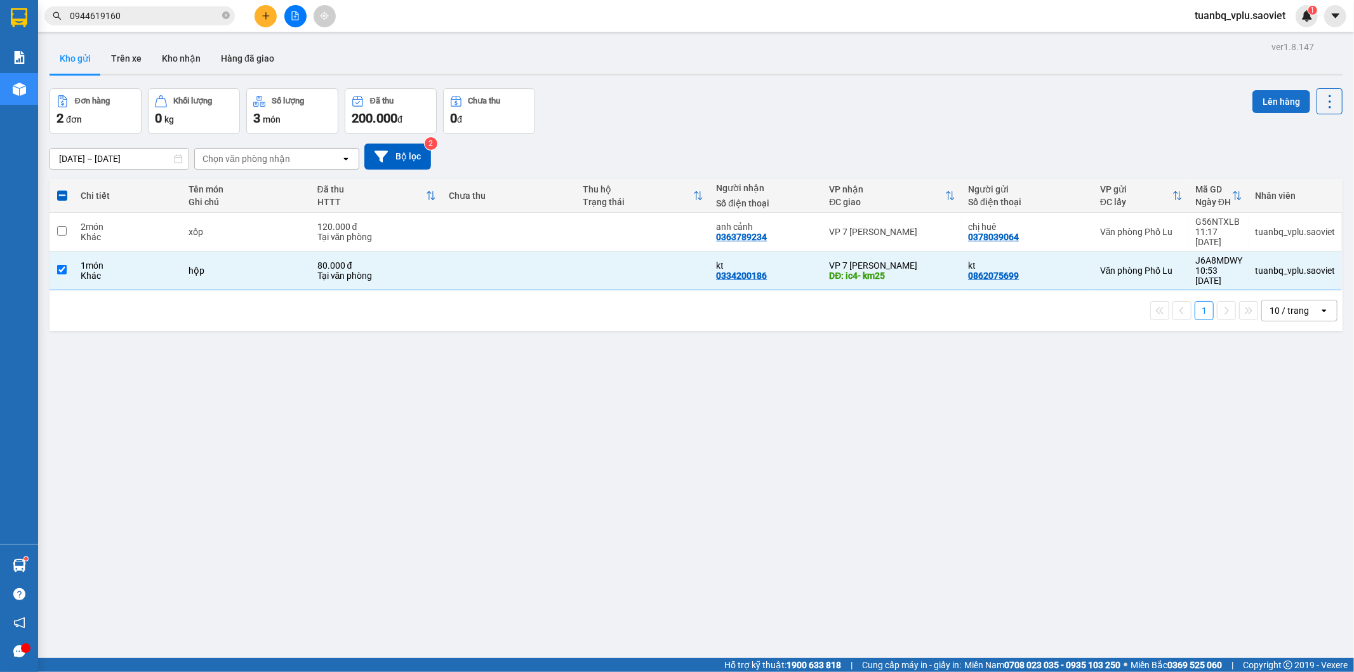
click at [1279, 102] on button "Lên hàng" at bounding box center [1282, 101] width 58 height 23
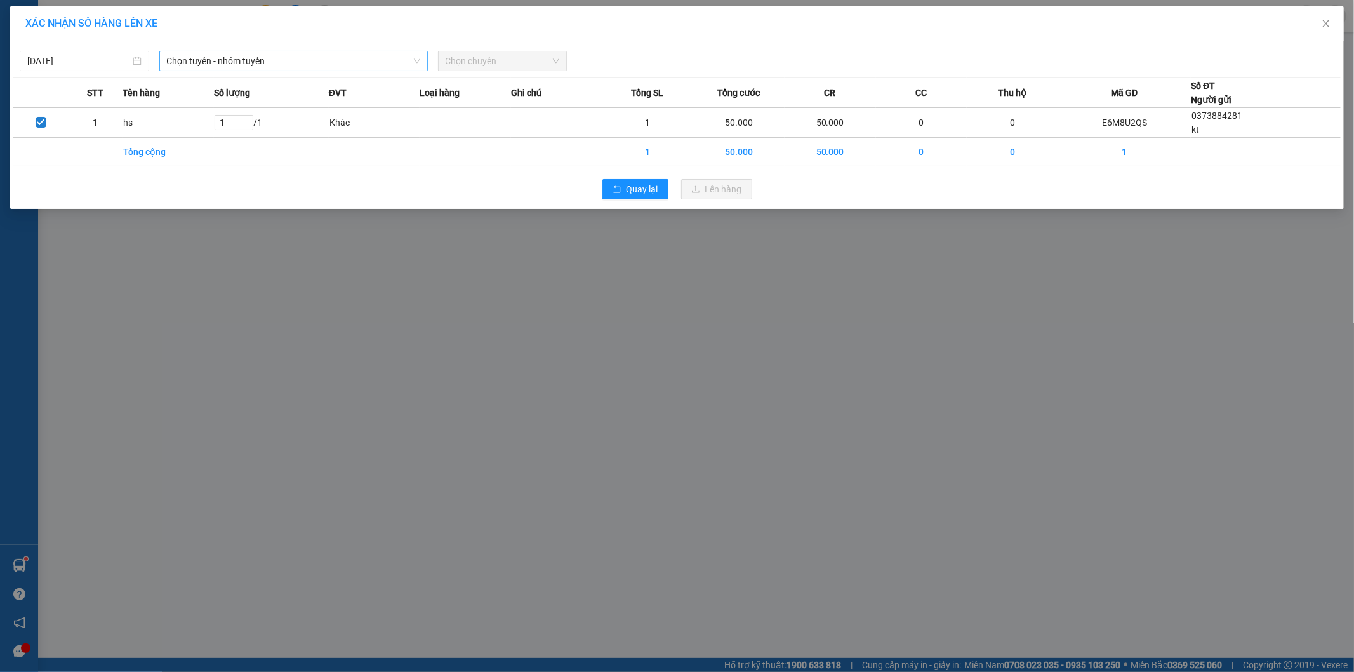
click at [362, 64] on span "Chọn tuyến - nhóm tuyến" at bounding box center [293, 60] width 253 height 19
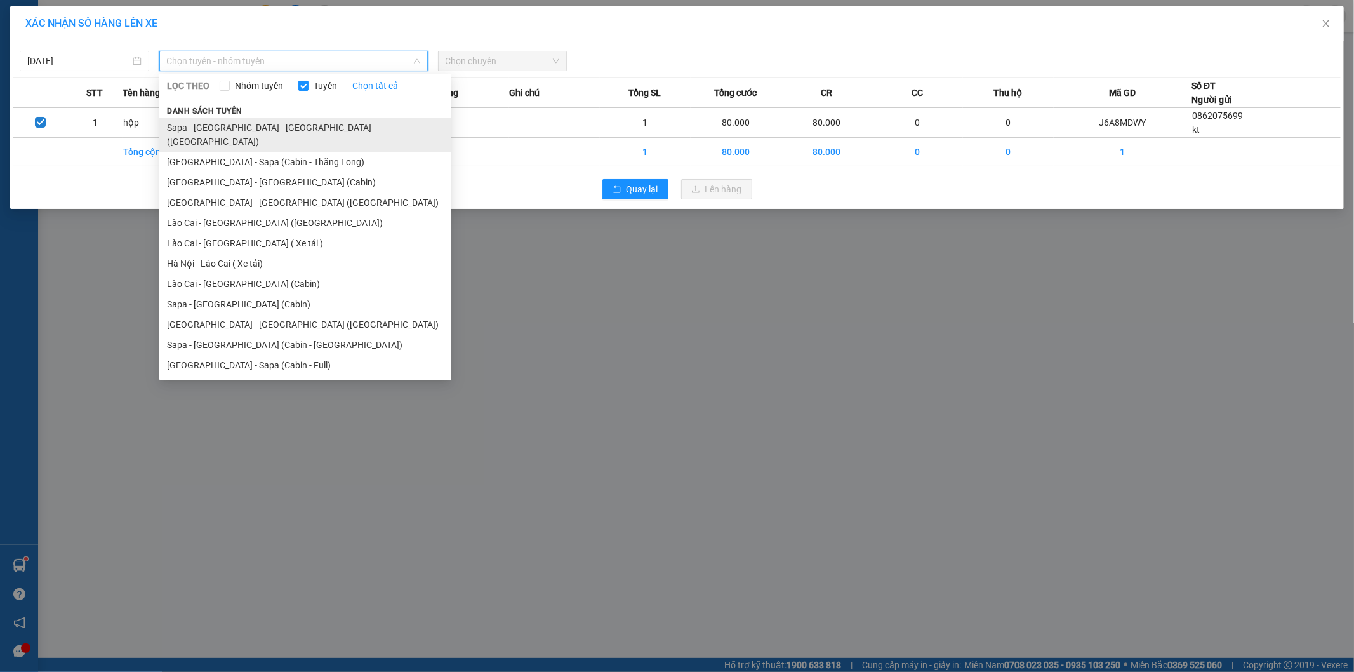
click at [277, 130] on li "Sapa - [GEOGRAPHIC_DATA] - [GEOGRAPHIC_DATA] ([GEOGRAPHIC_DATA])" at bounding box center [305, 134] width 292 height 34
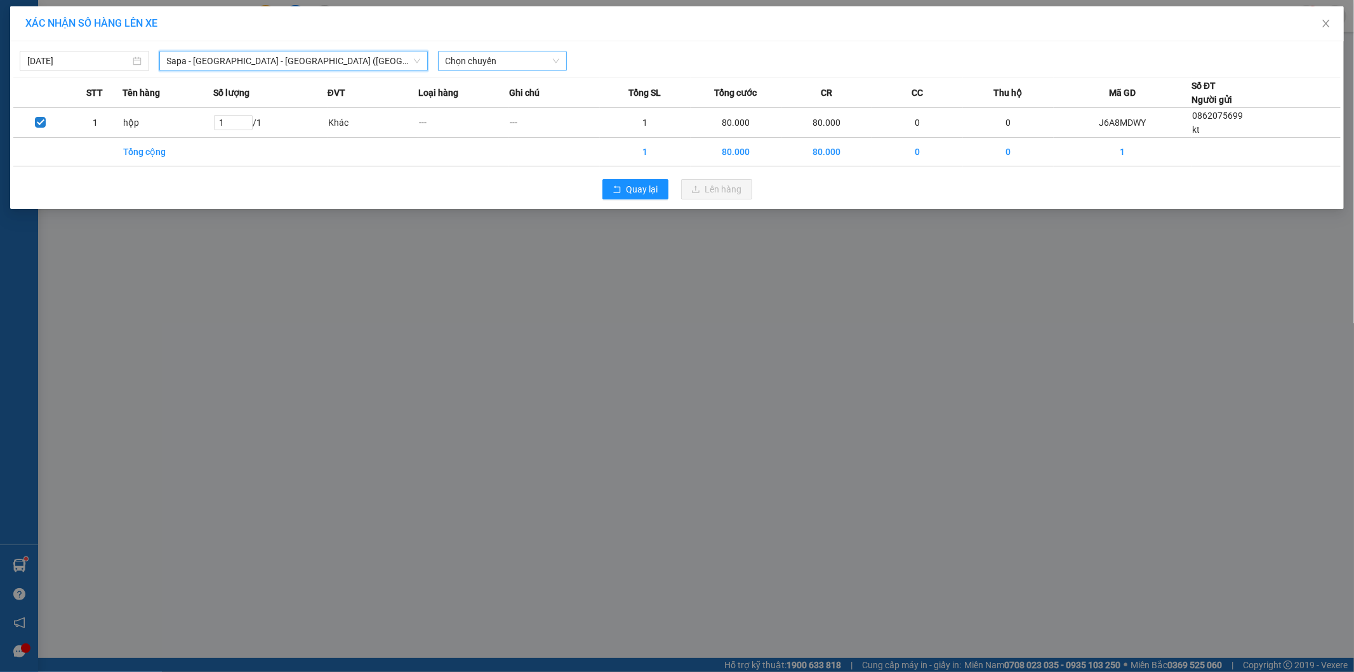
click at [497, 55] on span "Chọn chuyến" at bounding box center [503, 60] width 114 height 19
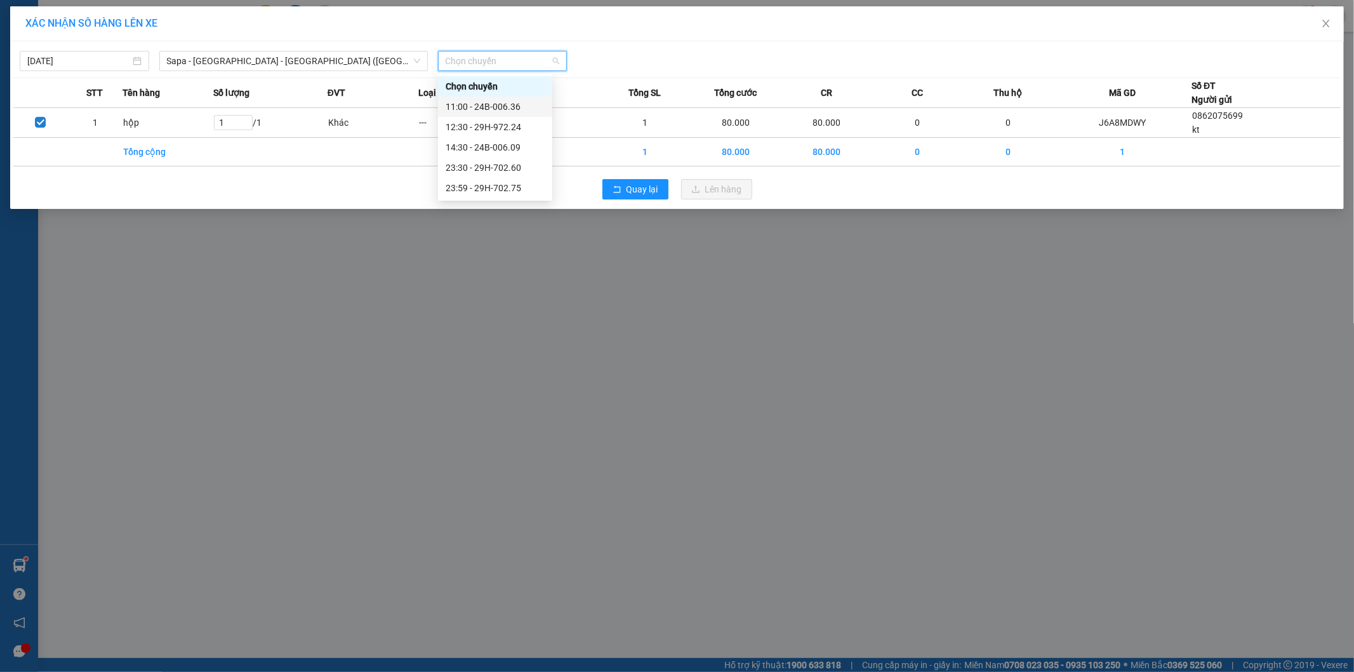
click at [516, 100] on div "11:00 - 24B-006.36" at bounding box center [495, 107] width 99 height 14
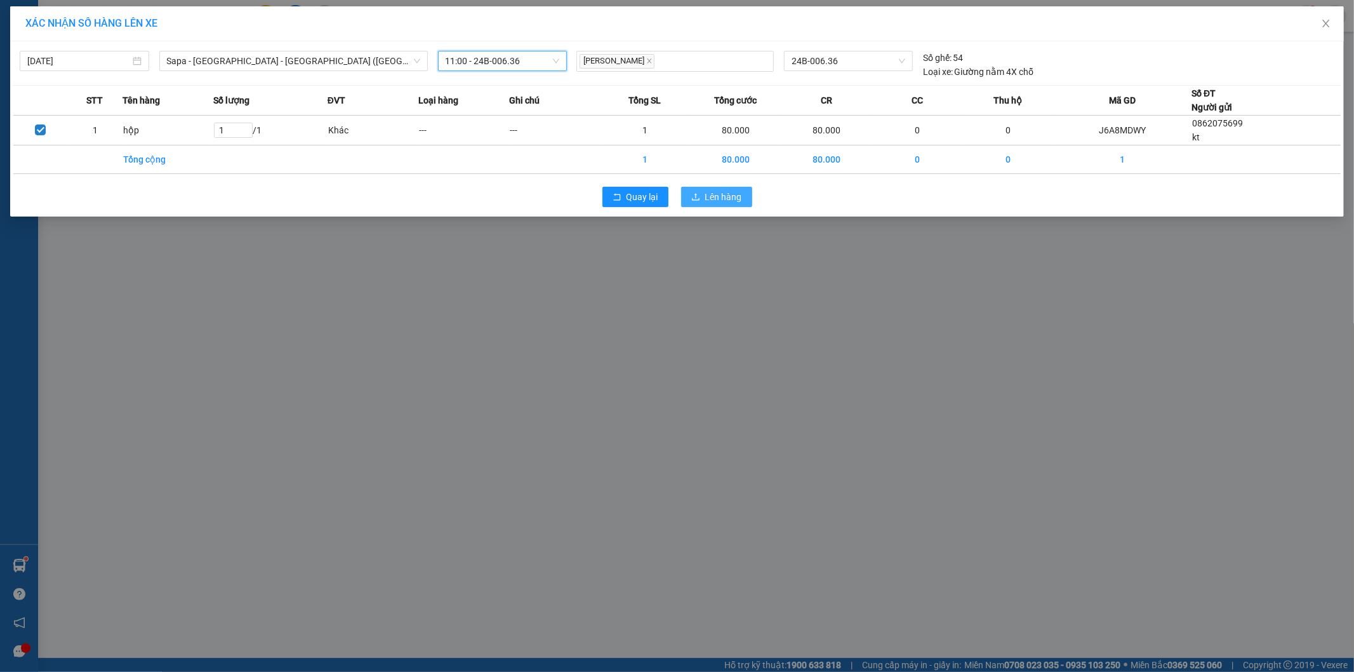
click at [732, 199] on span "Lên hàng" at bounding box center [723, 197] width 37 height 14
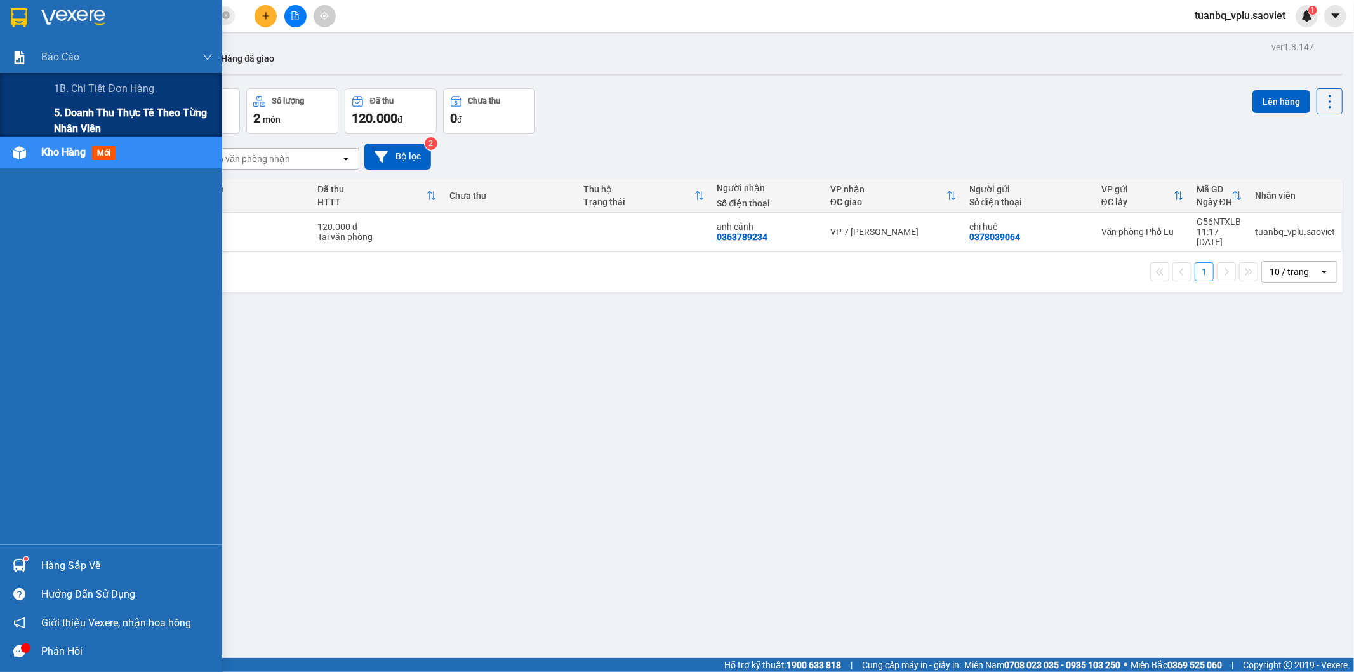
click at [97, 116] on span "5. Doanh thu thực tế theo từng nhân viên" at bounding box center [133, 121] width 159 height 32
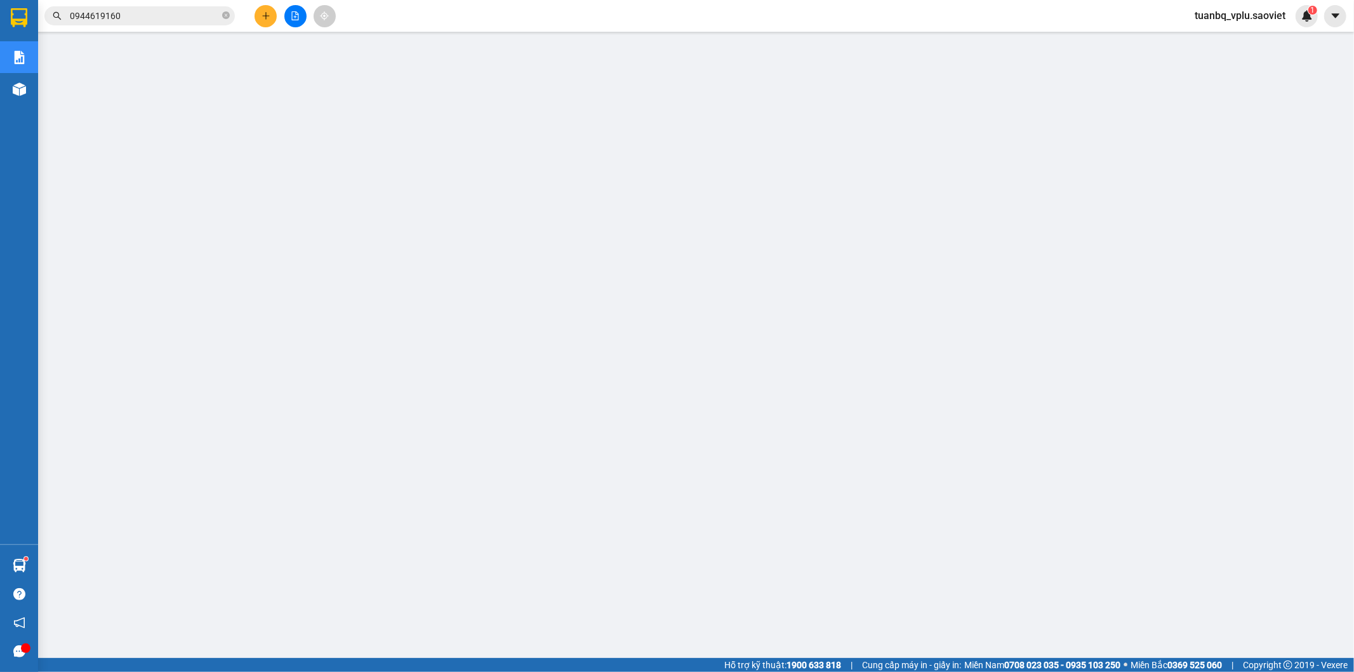
click at [134, 13] on input "0944619160" at bounding box center [145, 16] width 150 height 14
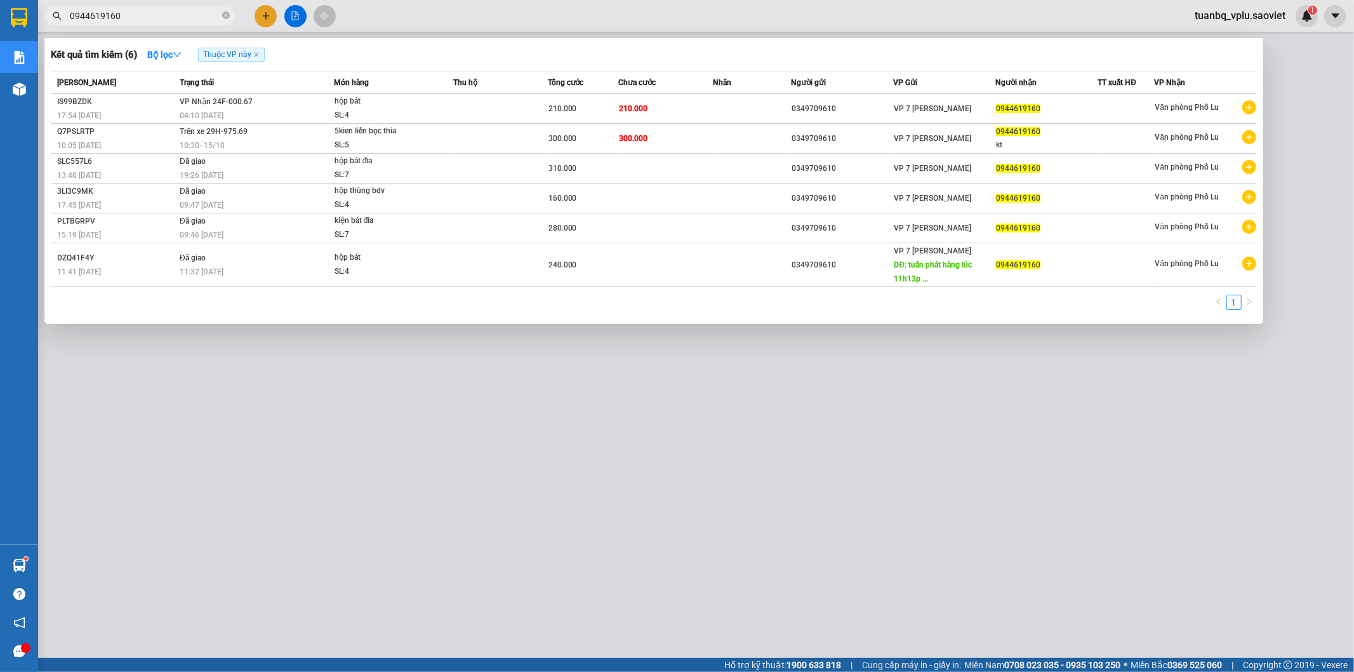
click at [134, 13] on input "0944619160" at bounding box center [145, 16] width 150 height 14
click at [382, 100] on div "hộp bát" at bounding box center [382, 102] width 95 height 14
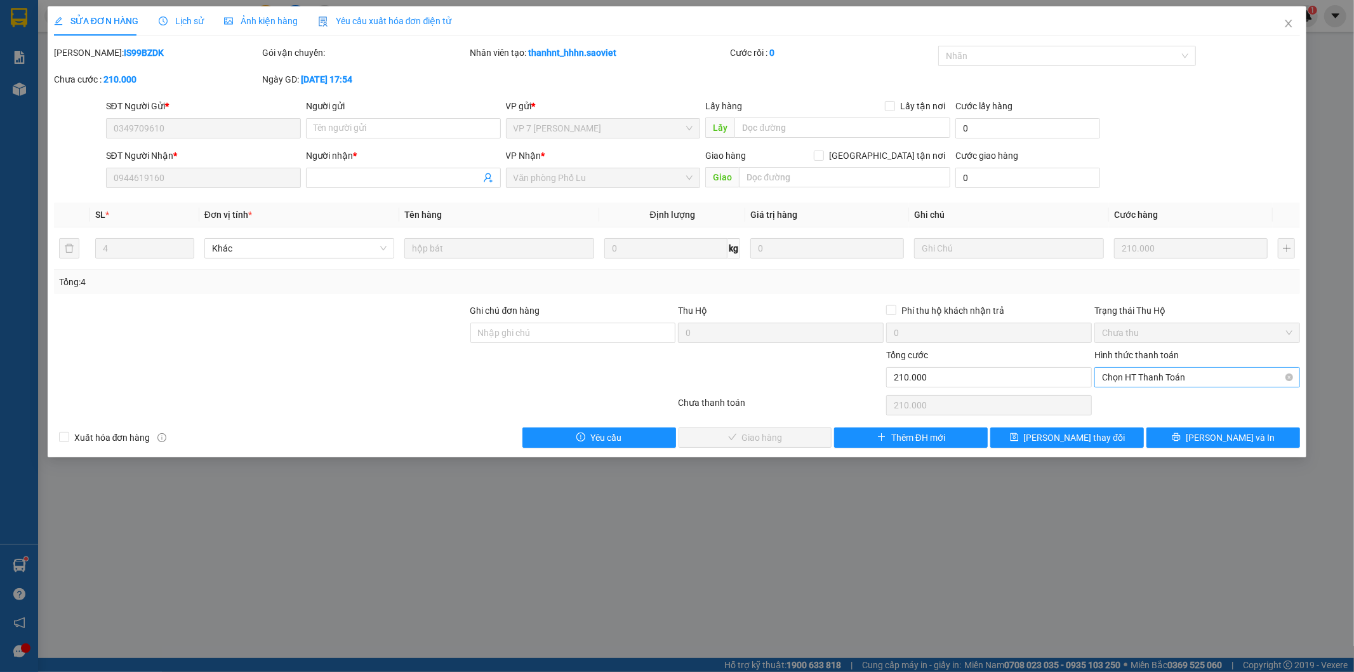
click at [1144, 373] on span "Chọn HT Thanh Toán" at bounding box center [1197, 377] width 191 height 19
click at [1130, 397] on div "Tại văn phòng" at bounding box center [1198, 403] width 191 height 14
click at [792, 439] on span "[PERSON_NAME] và Giao hàng" at bounding box center [764, 438] width 122 height 14
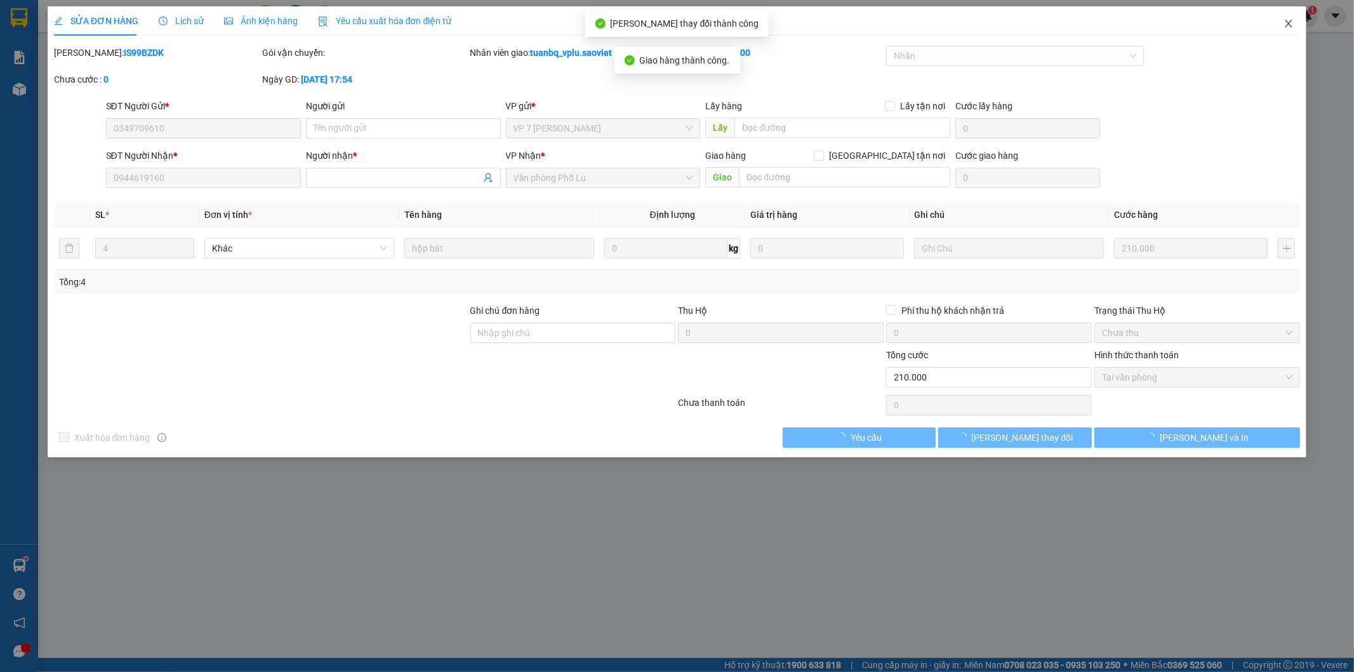
click at [1290, 23] on icon "close" at bounding box center [1289, 23] width 10 height 10
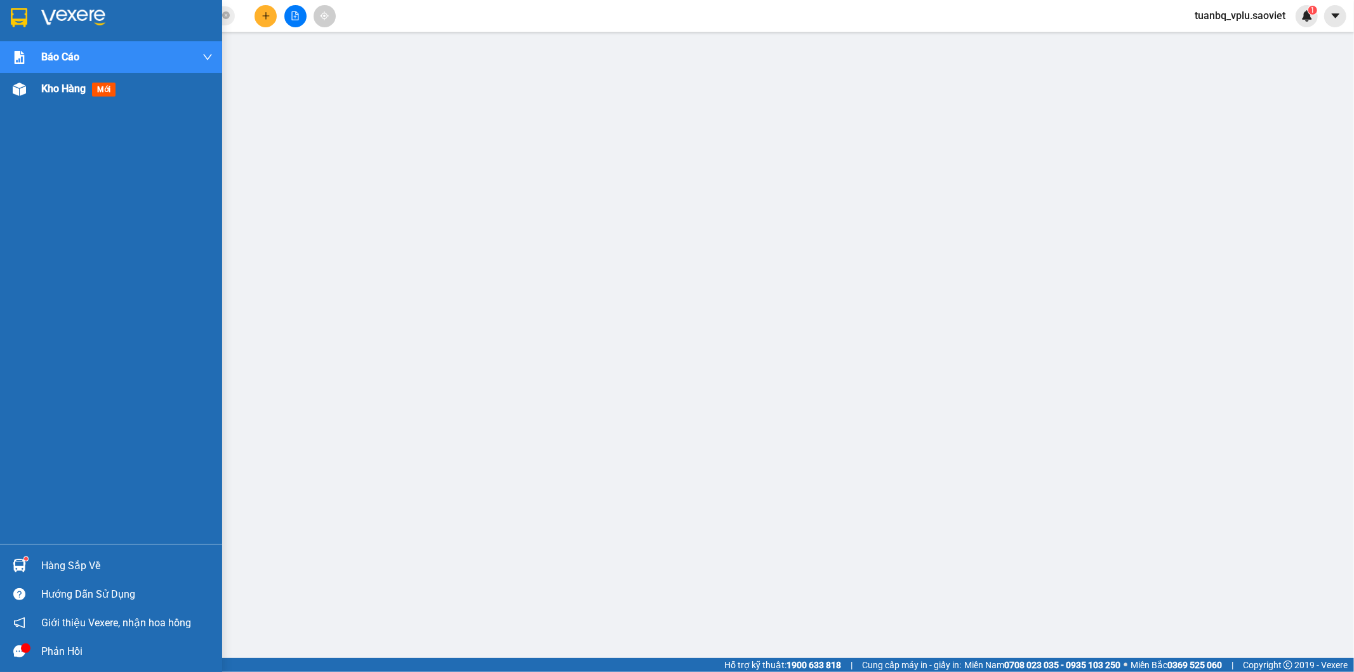
click at [69, 92] on span "Kho hàng" at bounding box center [63, 89] width 44 height 12
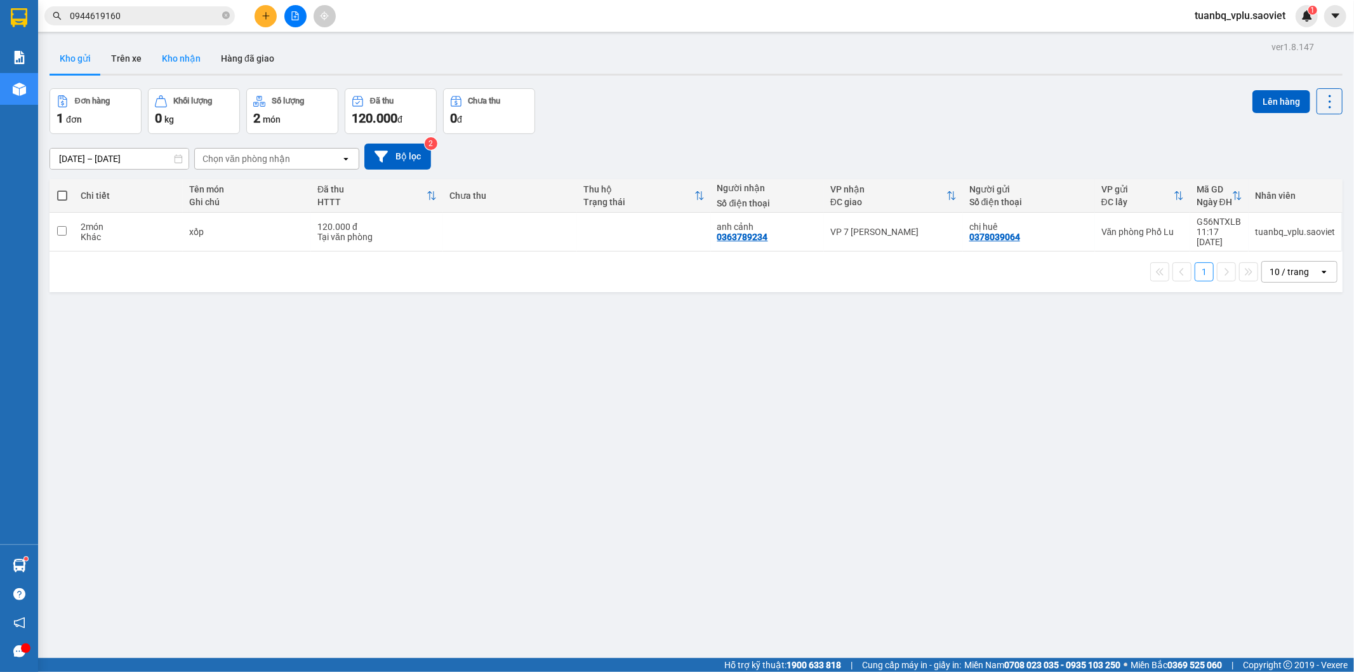
click at [192, 64] on button "Kho nhận" at bounding box center [181, 58] width 59 height 30
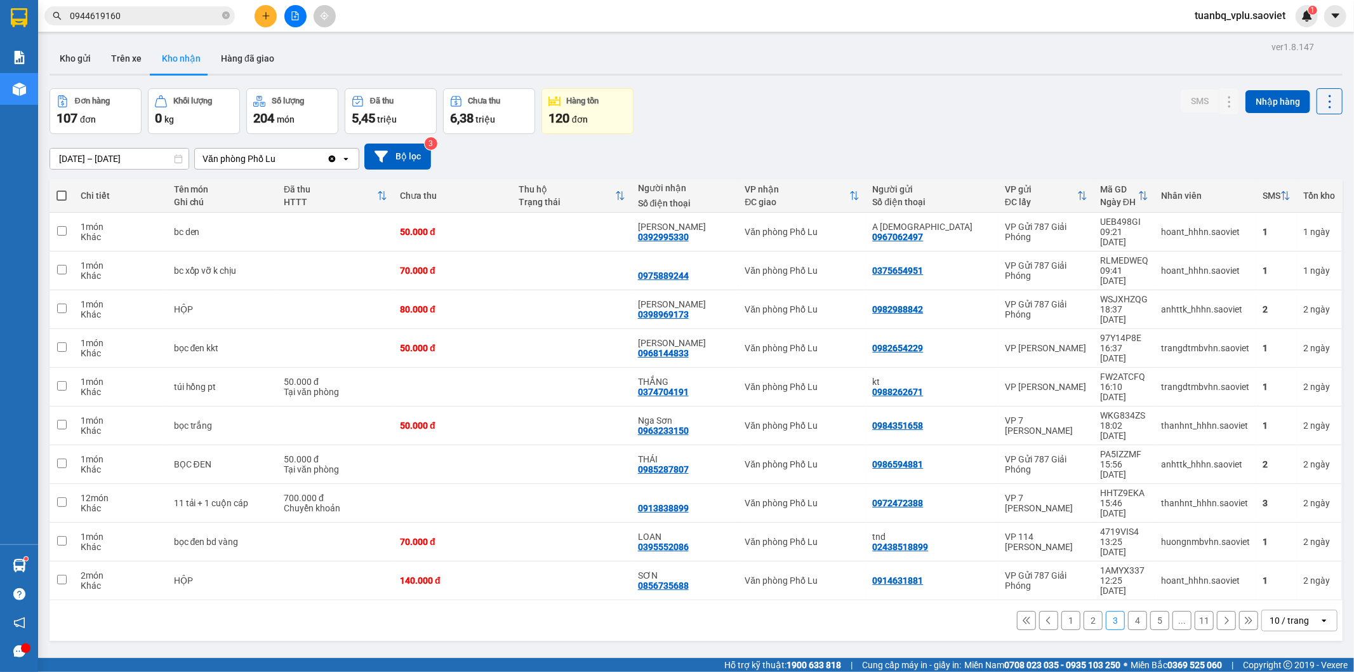
click at [1280, 614] on div "10 / trang" at bounding box center [1289, 620] width 39 height 13
click at [1297, 486] on span "100 / trang" at bounding box center [1284, 492] width 46 height 13
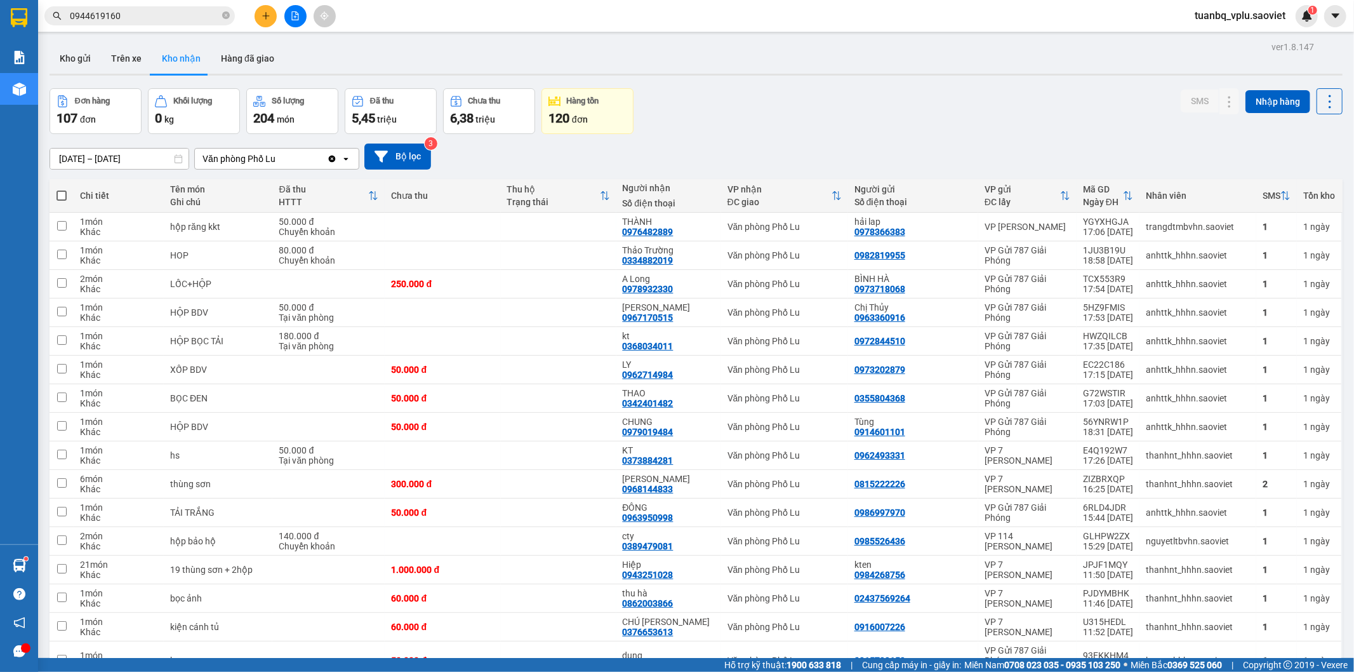
click at [75, 157] on input "[DATE] – [DATE]" at bounding box center [119, 159] width 138 height 20
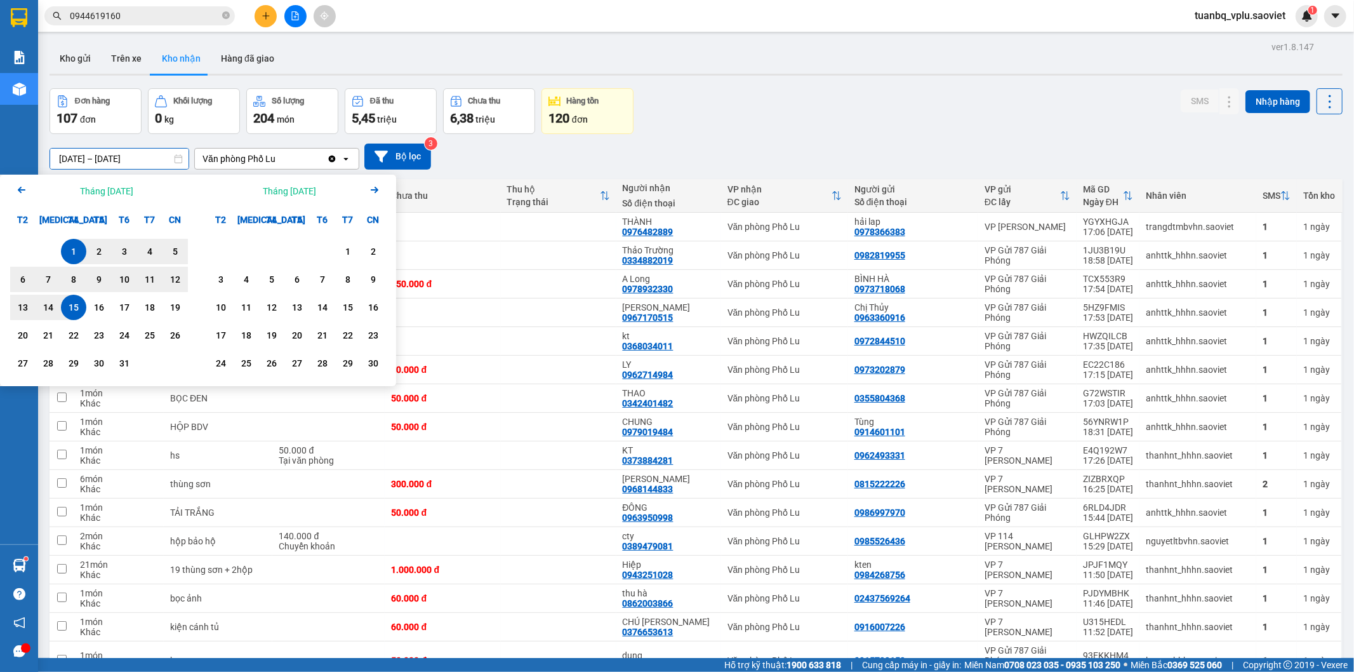
click at [26, 187] on icon "Arrow Left" at bounding box center [21, 189] width 15 height 15
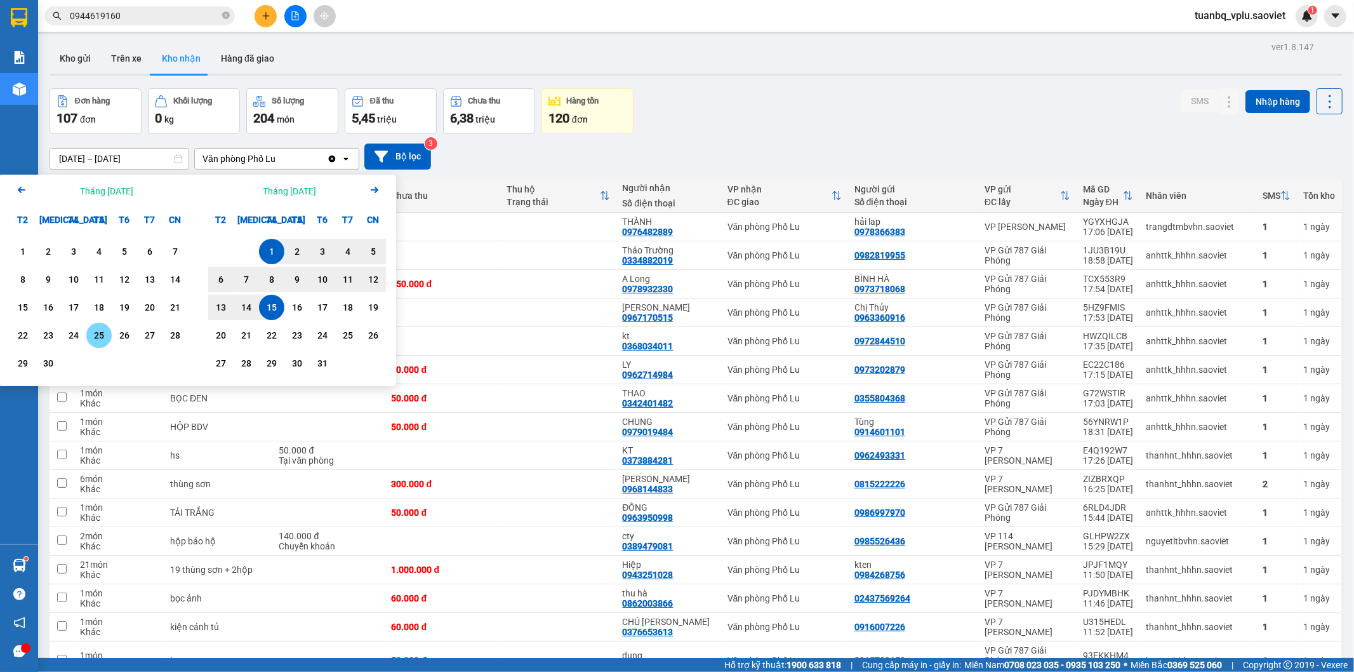
click at [100, 333] on div "25" at bounding box center [99, 335] width 18 height 15
click at [276, 312] on div "15" at bounding box center [272, 307] width 18 height 15
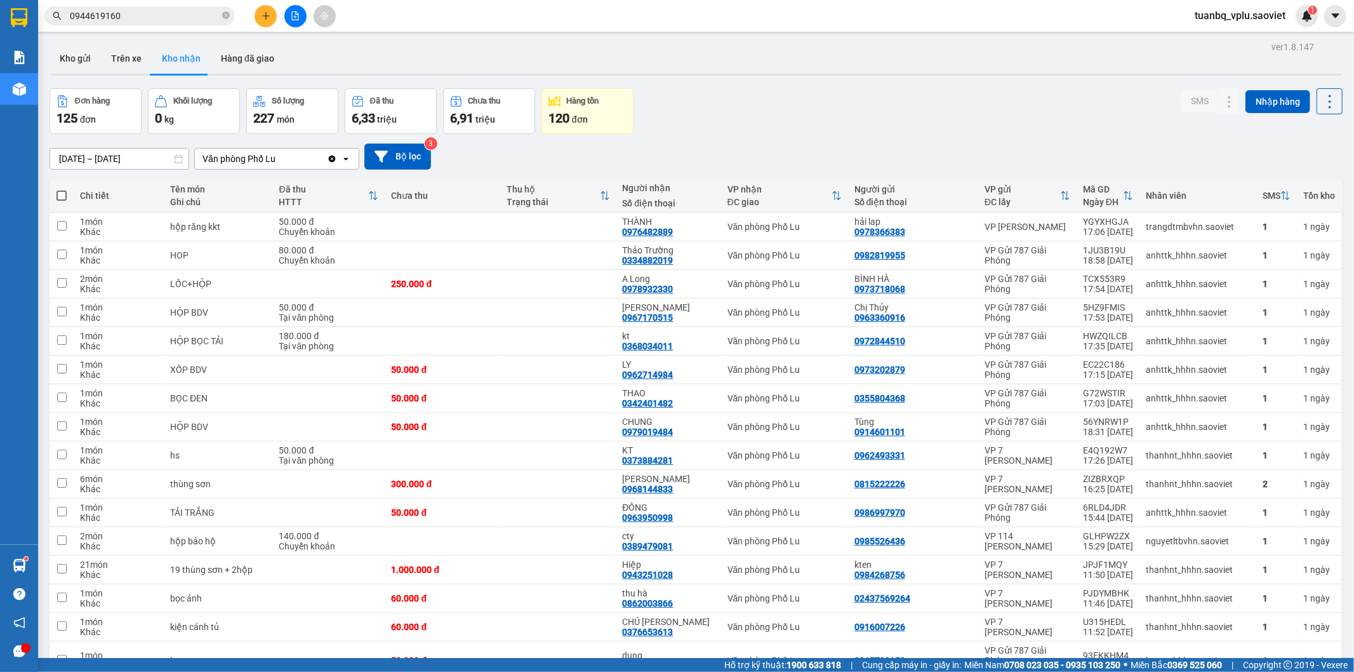
scroll to position [2299, 0]
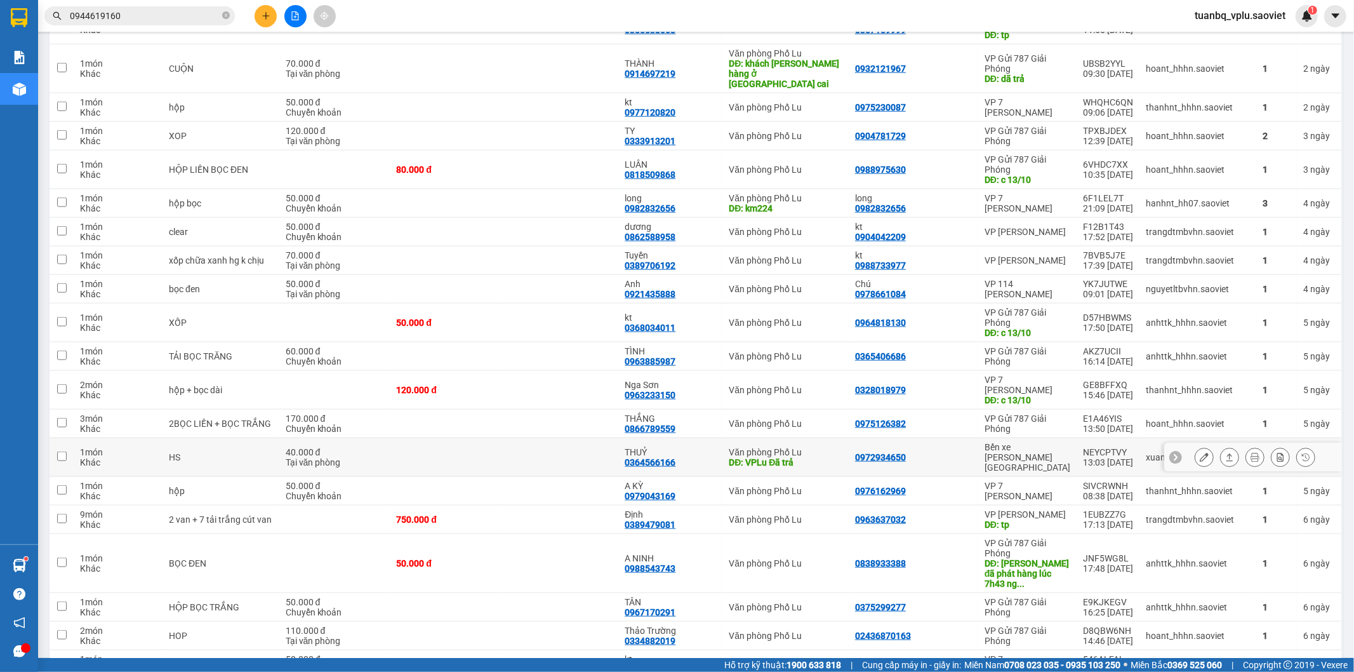
scroll to position [1199, 0]
